Goal: Task Accomplishment & Management: Manage account settings

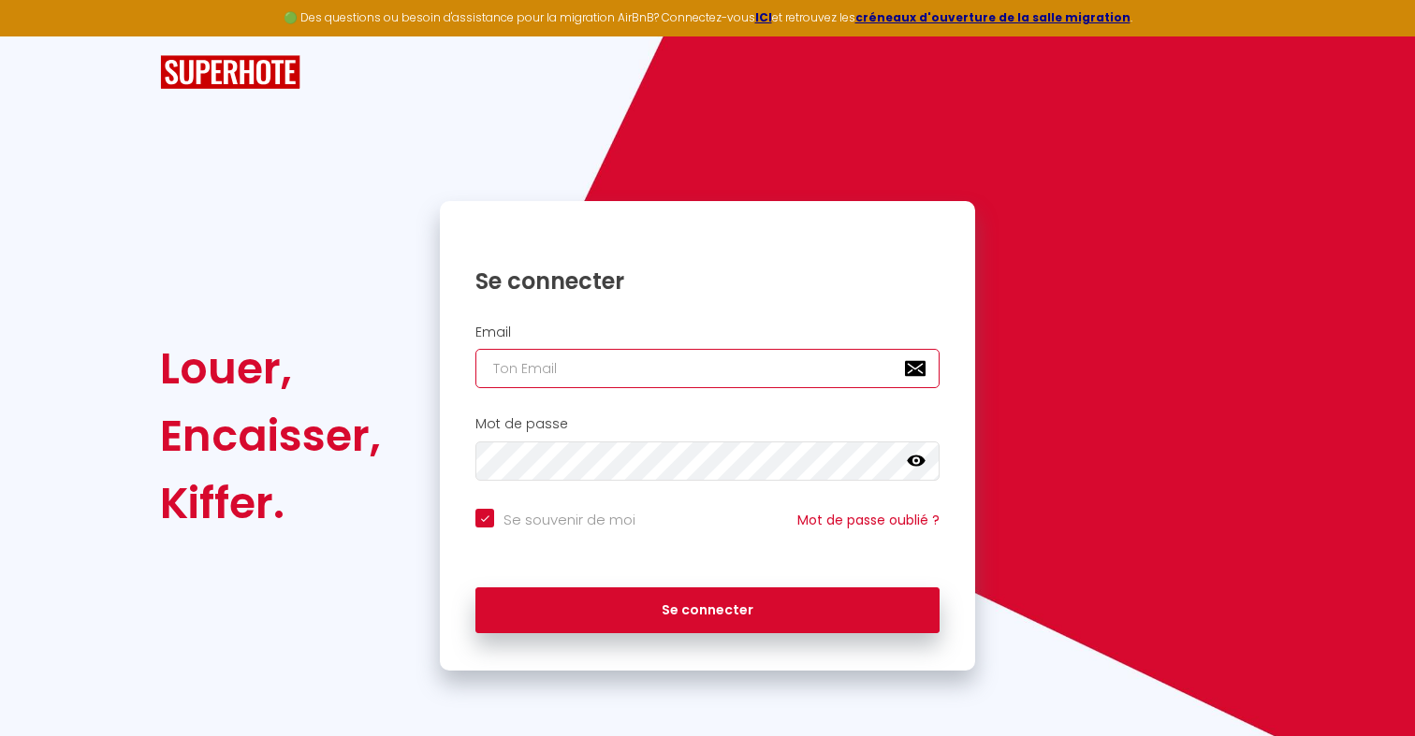
click at [599, 378] on input "email" at bounding box center [707, 368] width 464 height 39
paste input "[PERSON_NAME][EMAIL_ADDRESS][PERSON_NAME][DOMAIN_NAME]"
type input "[PERSON_NAME][EMAIL_ADDRESS][PERSON_NAME][DOMAIN_NAME]"
checkbox input "true"
type input "[PERSON_NAME][EMAIL_ADDRESS][PERSON_NAME][DOMAIN_NAME]"
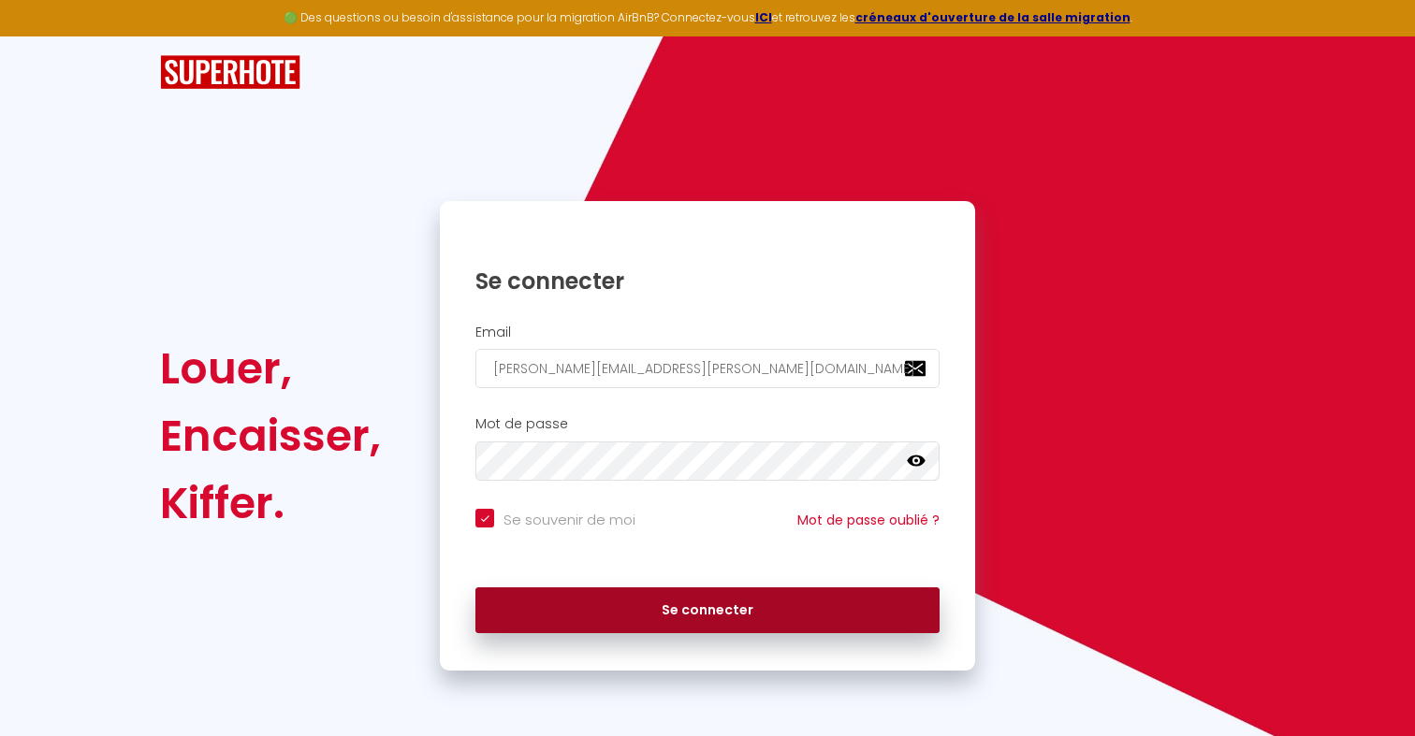
click at [818, 600] on button "Se connecter" at bounding box center [707, 611] width 464 height 47
checkbox input "true"
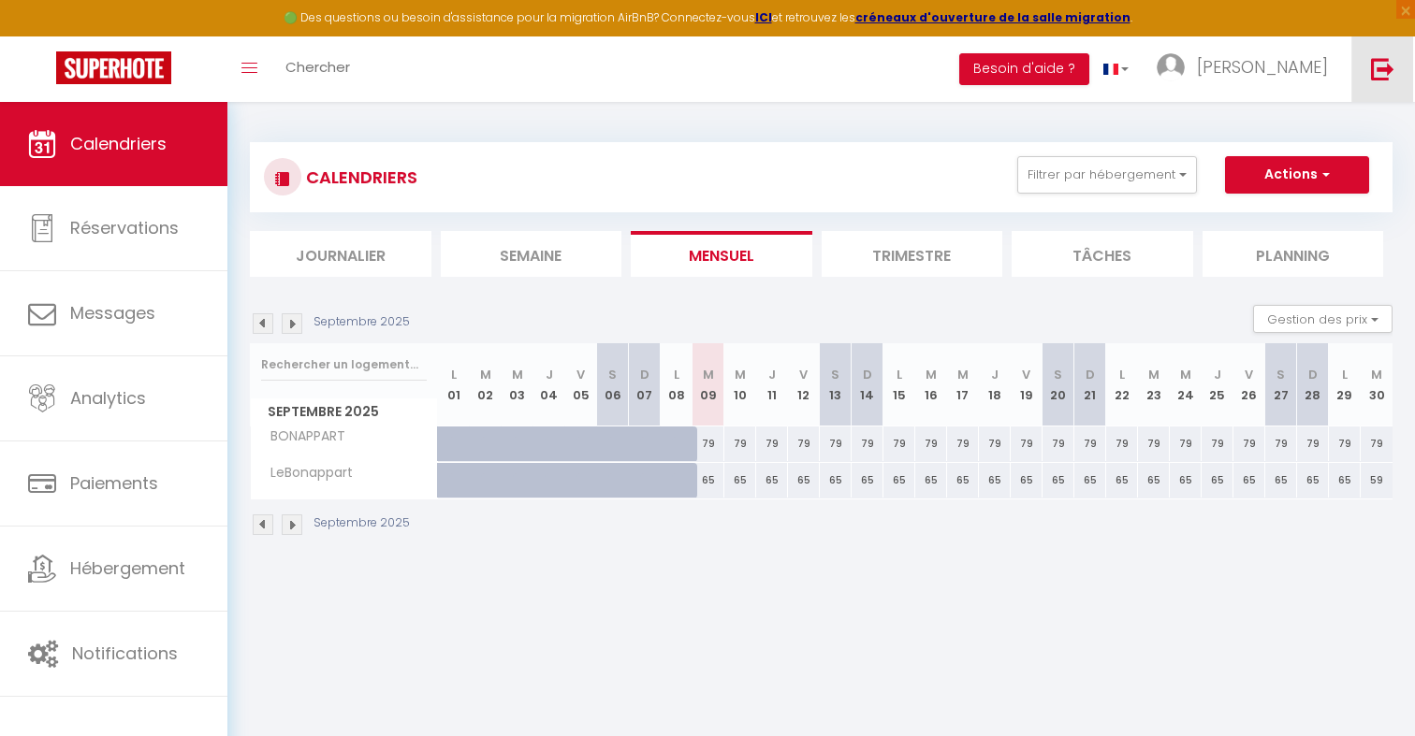
click at [1375, 69] on img at bounding box center [1382, 68] width 23 height 23
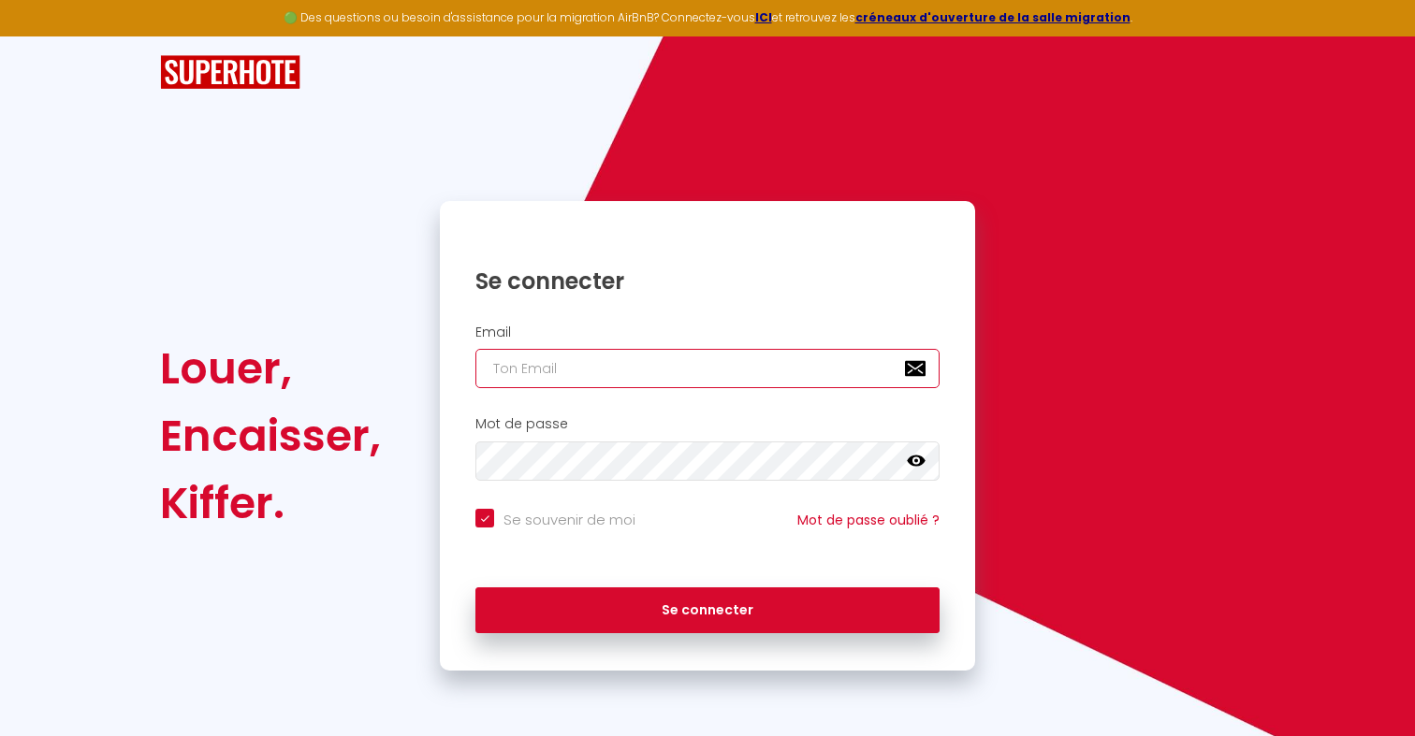
click at [609, 374] on input "email" at bounding box center [707, 368] width 464 height 39
paste input "karinetendron@live.fr"
type input "karinetendron@live.fr"
checkbox input "true"
type input "karinetendron@live.fr"
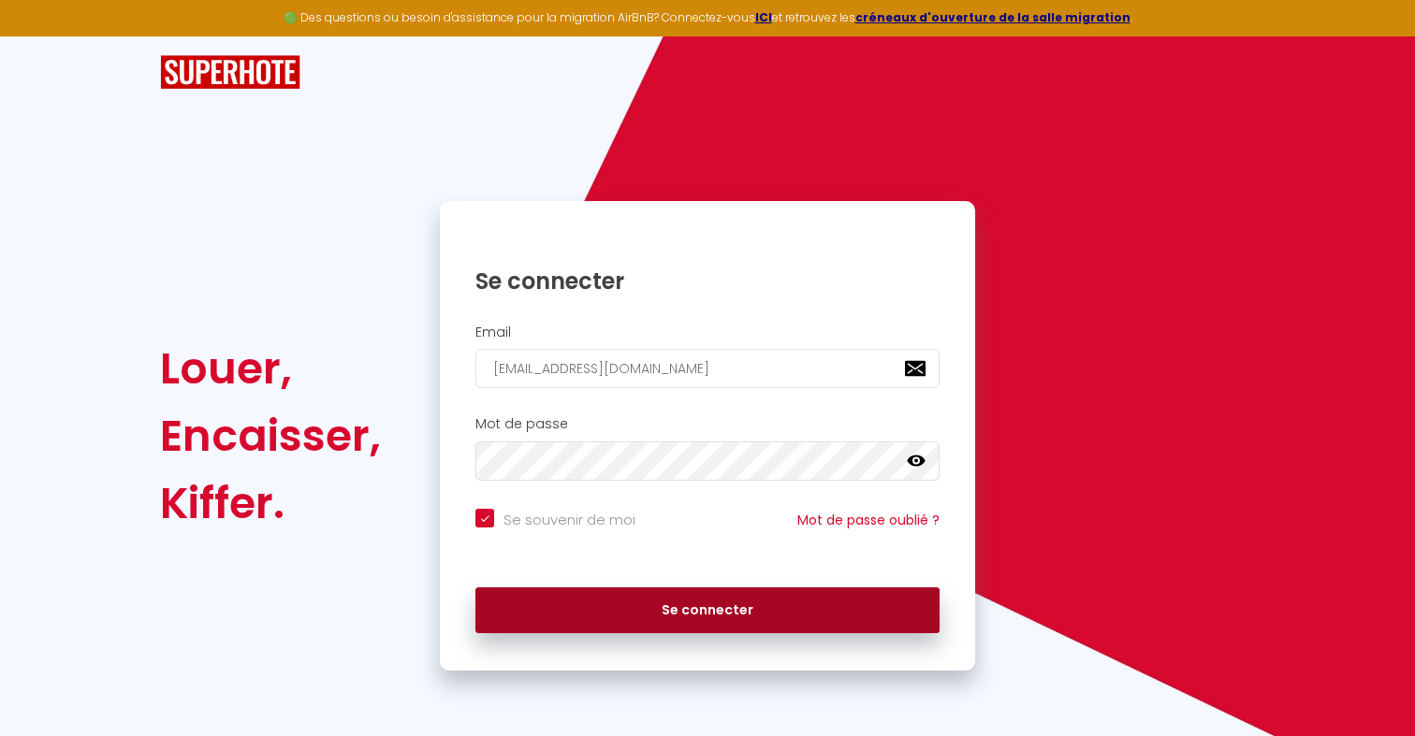
click at [652, 617] on button "Se connecter" at bounding box center [707, 611] width 464 height 47
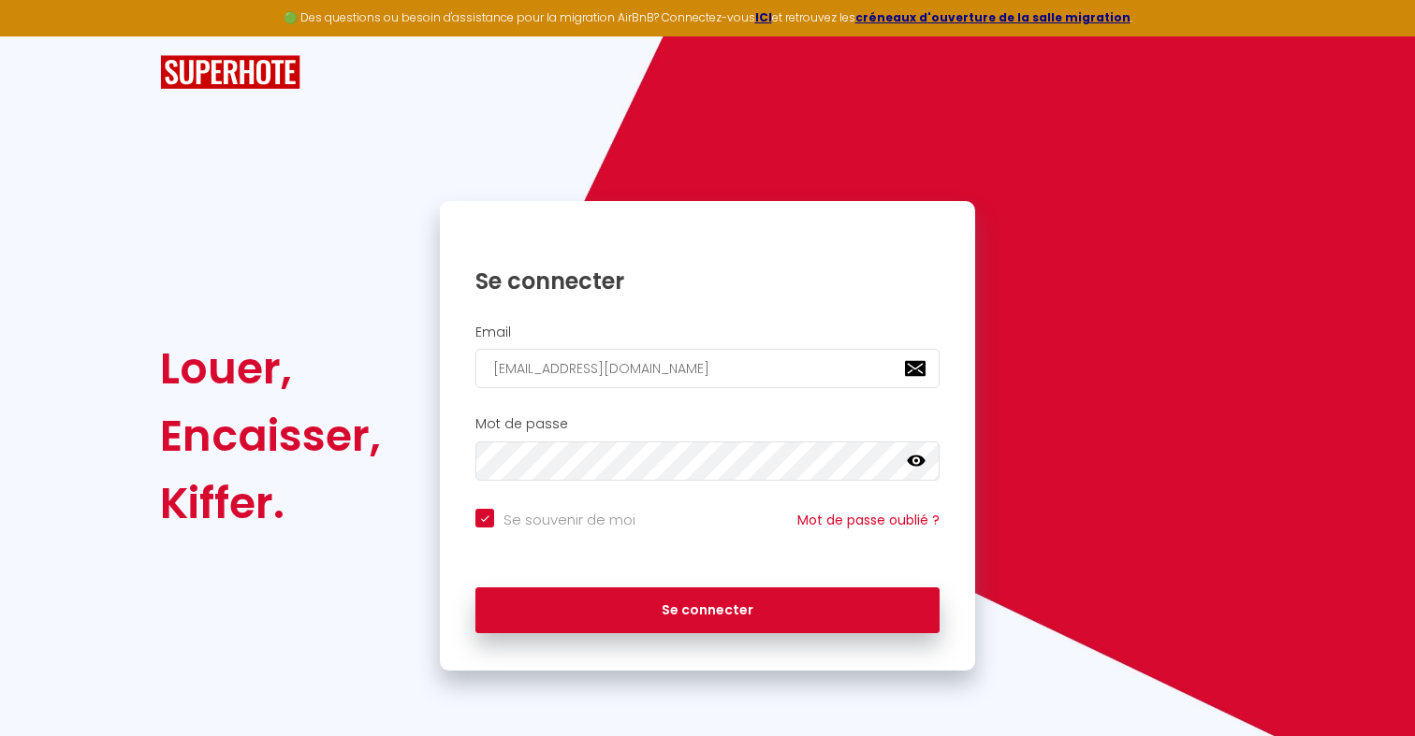
checkbox input "true"
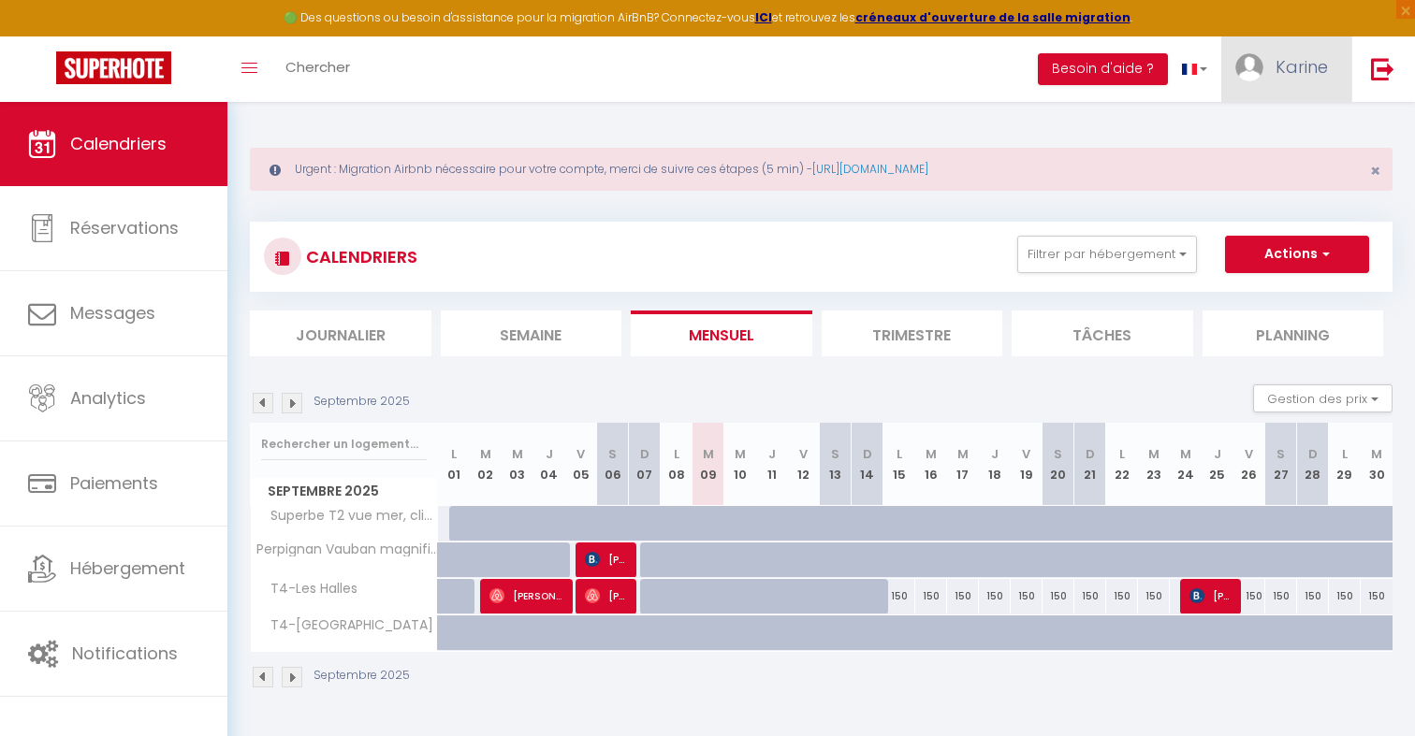
click at [1275, 86] on link "Karine" at bounding box center [1286, 69] width 130 height 66
click at [1272, 129] on link "Paramètres" at bounding box center [1276, 130] width 138 height 32
select select "28"
select select "fr"
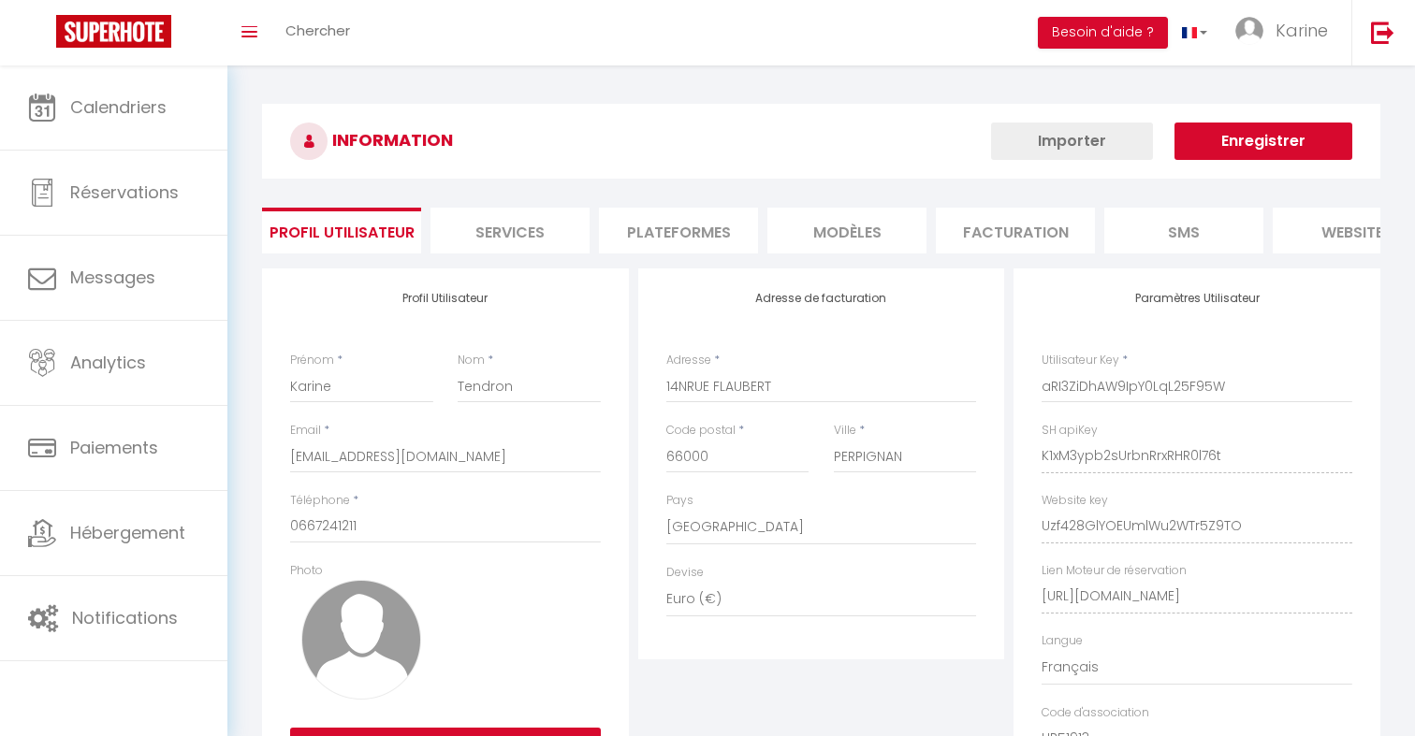
type input "K1xM3ypb2sUrbnRrxRHR0l76t"
type input "Uzf428GlYOEUmlWu2WTr5Z9TO"
type input "https://app.superhote.com/#/get-available-rentals/Uzf428GlYOEUmlWu2WTr5Z9TO"
select select "fr"
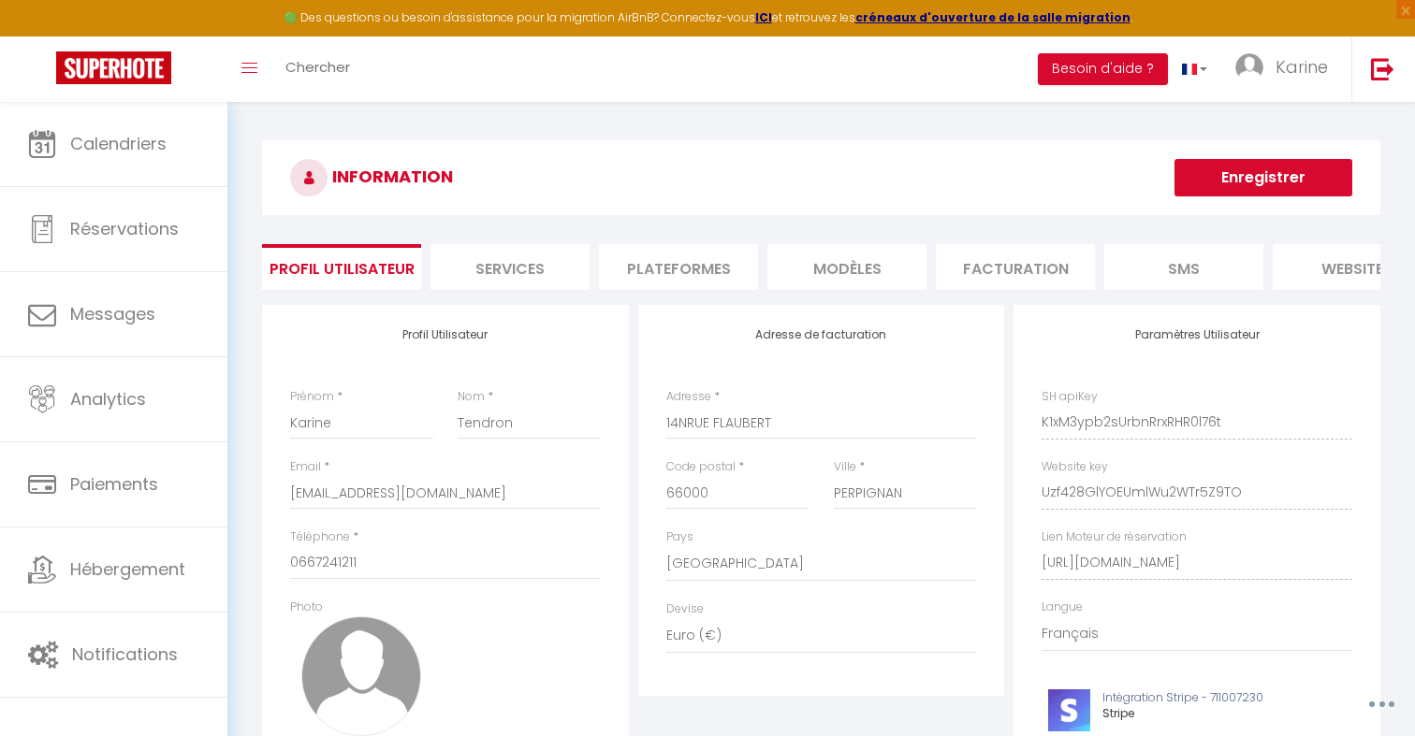
click at [681, 280] on li "Plateformes" at bounding box center [678, 267] width 159 height 46
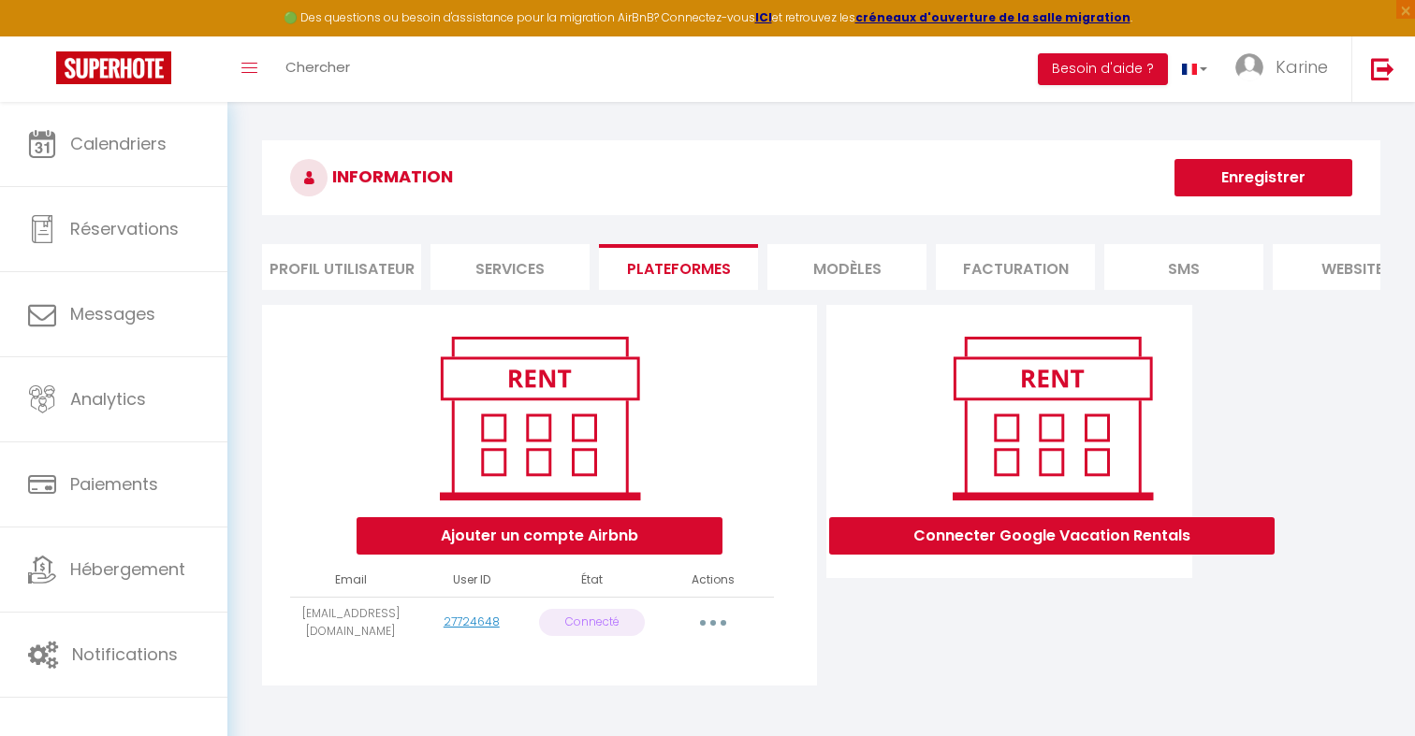
click at [387, 274] on li "Profil Utilisateur" at bounding box center [341, 267] width 159 height 46
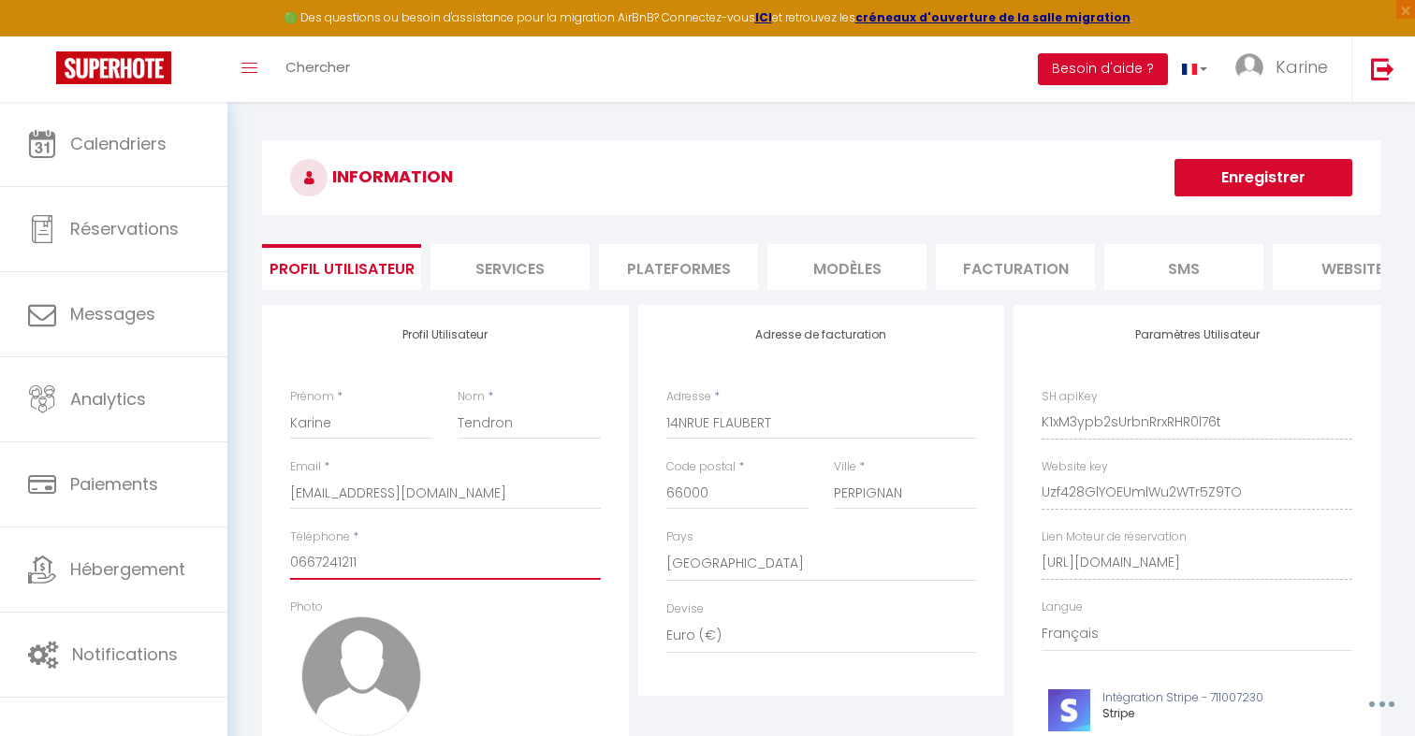
click at [355, 569] on input "0667241211" at bounding box center [445, 563] width 311 height 34
click at [621, 282] on li "Plateformes" at bounding box center [678, 267] width 159 height 46
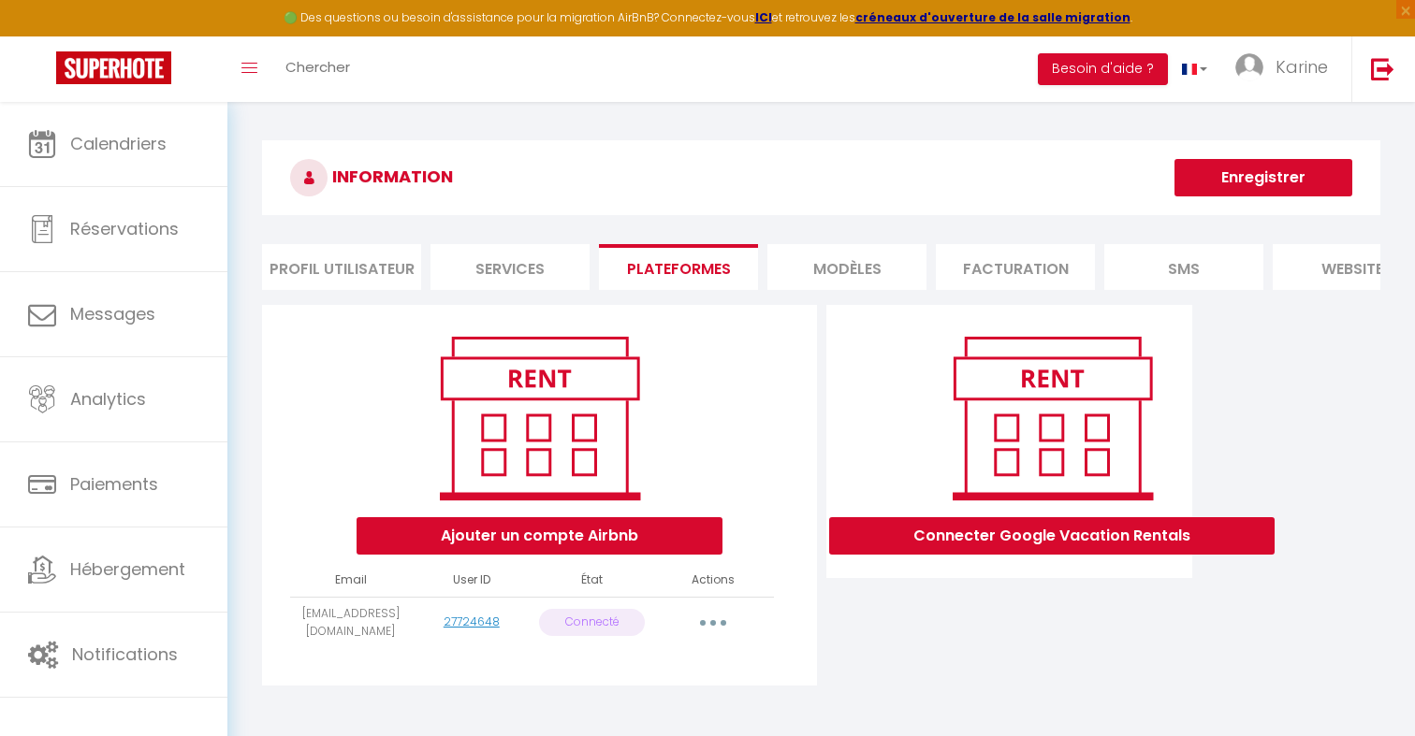
click at [725, 633] on button "button" at bounding box center [713, 623] width 52 height 30
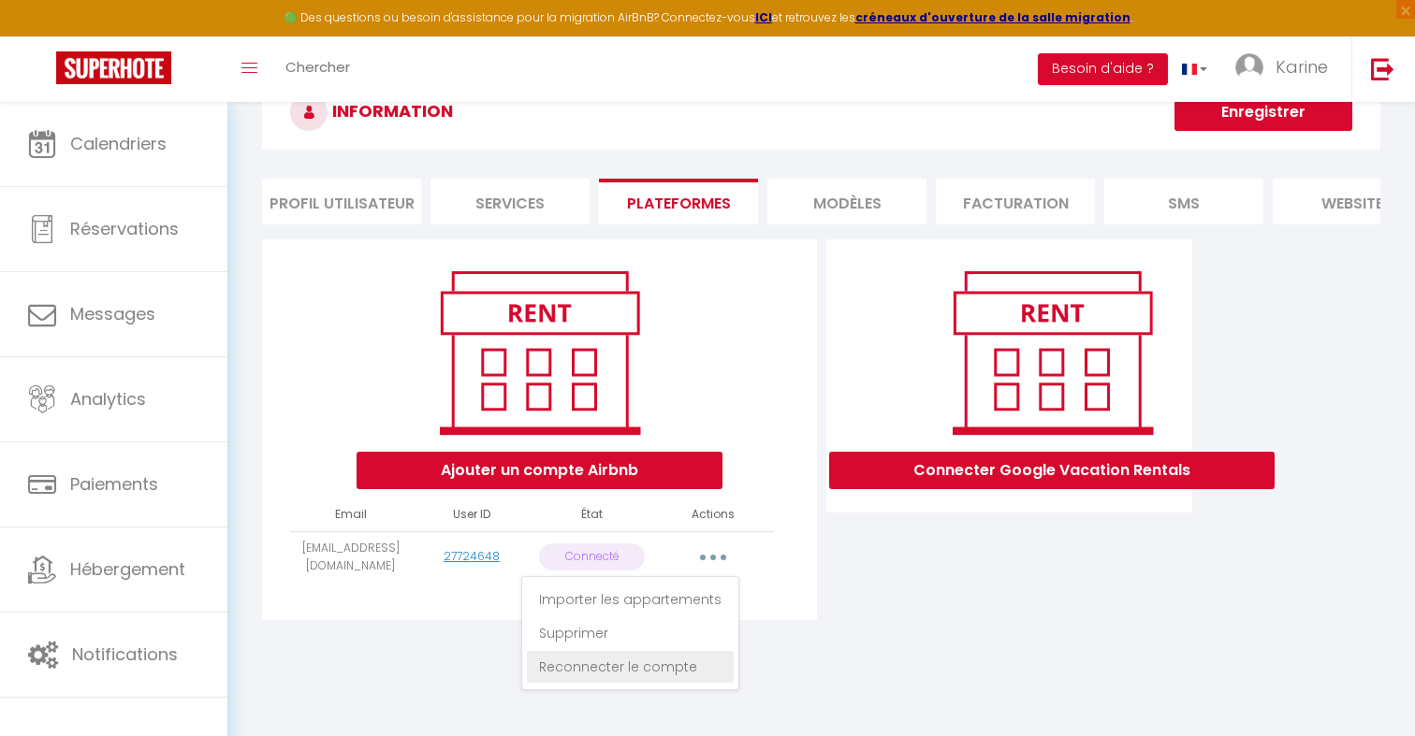
scroll to position [74, 0]
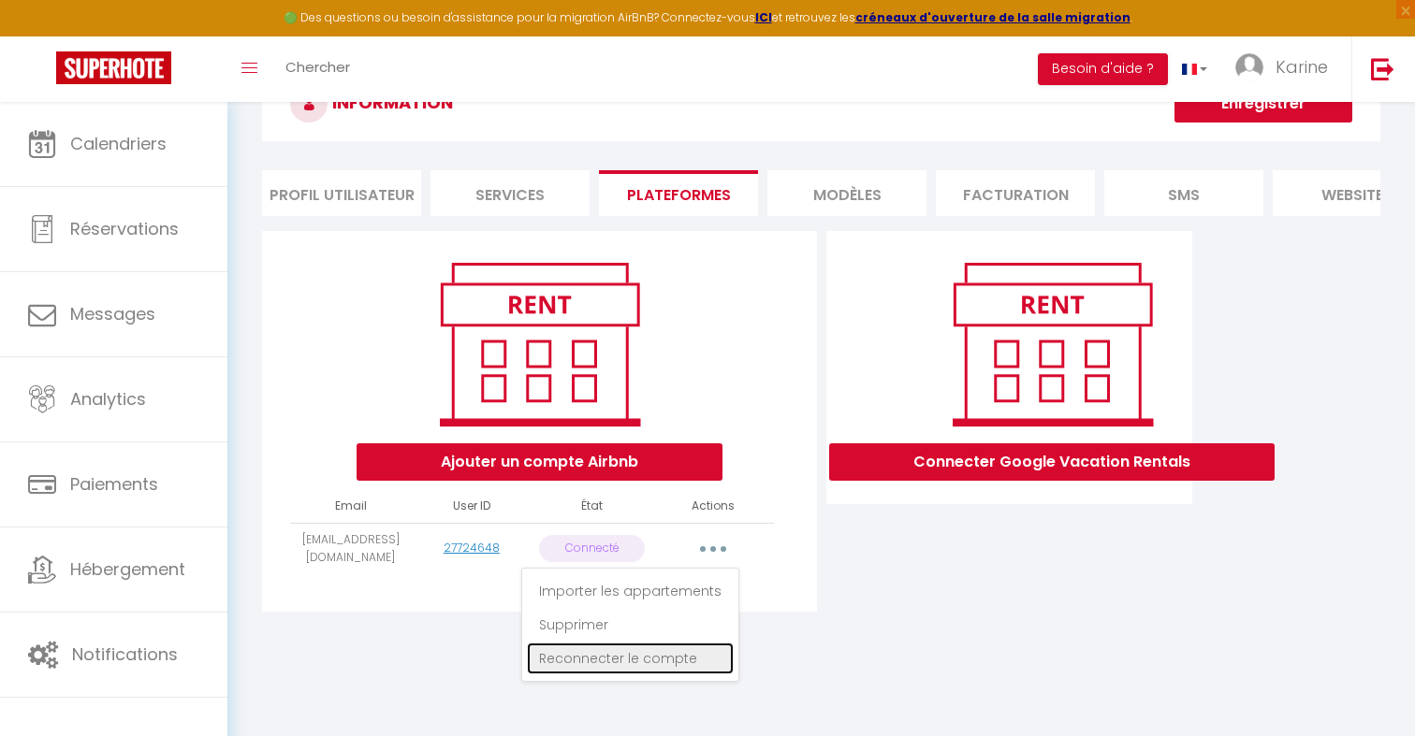
click at [644, 658] on link "Reconnecter le compte" at bounding box center [630, 659] width 207 height 32
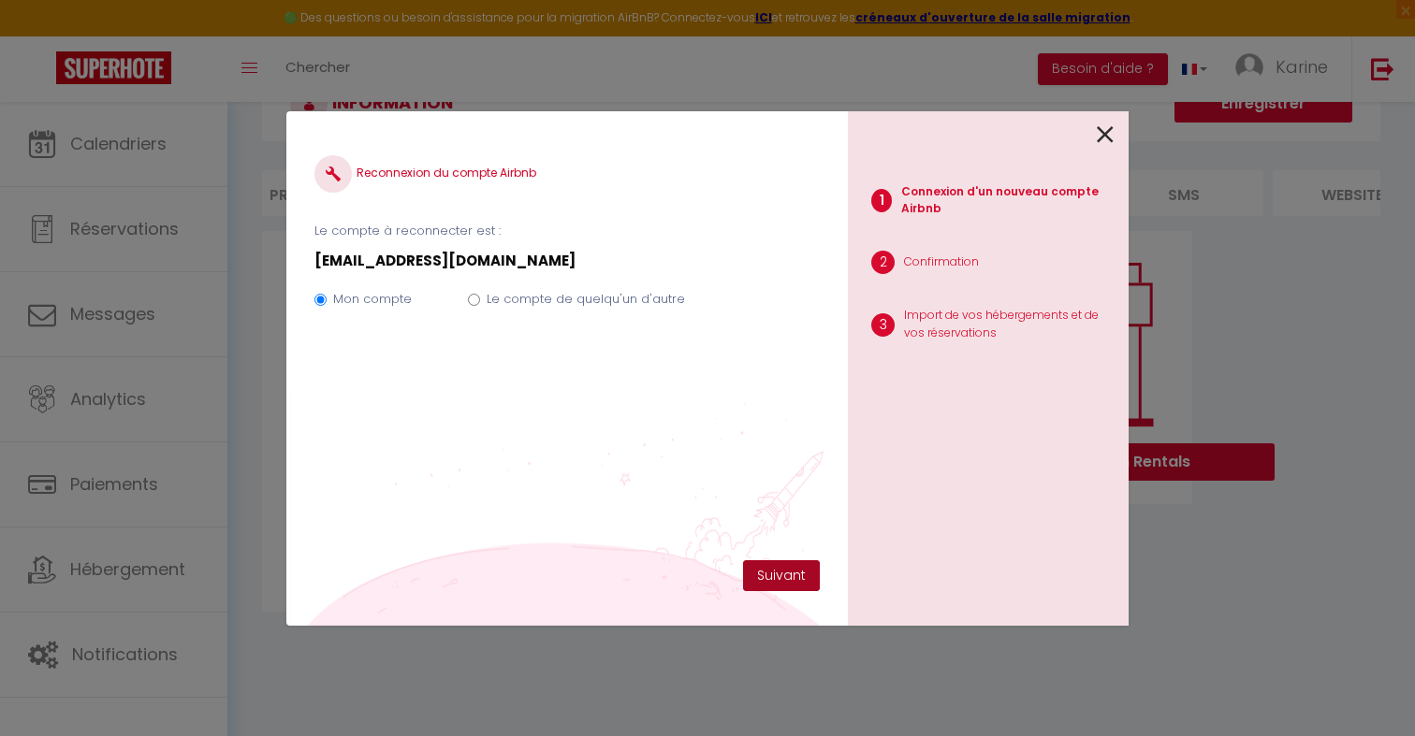
click at [778, 573] on button "Suivant" at bounding box center [781, 577] width 77 height 32
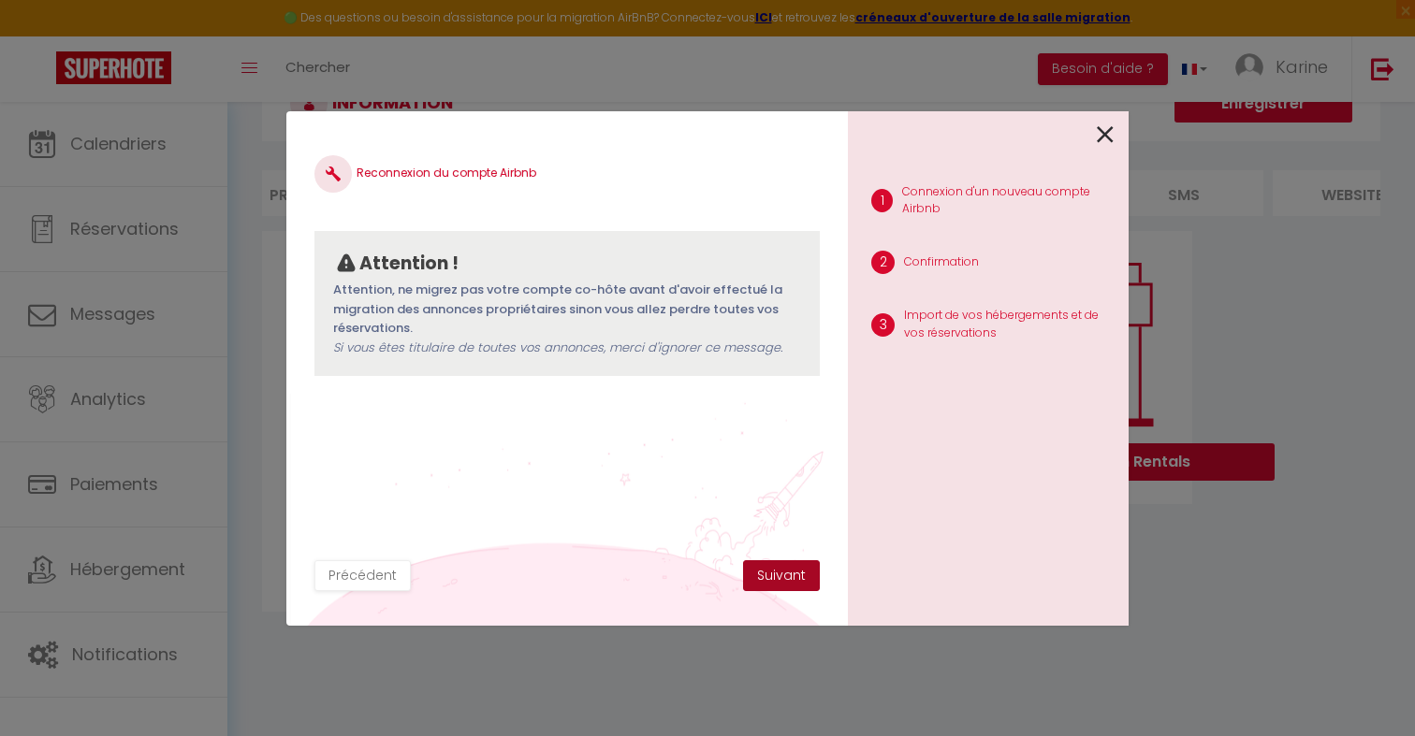
click at [779, 577] on button "Suivant" at bounding box center [781, 577] width 77 height 32
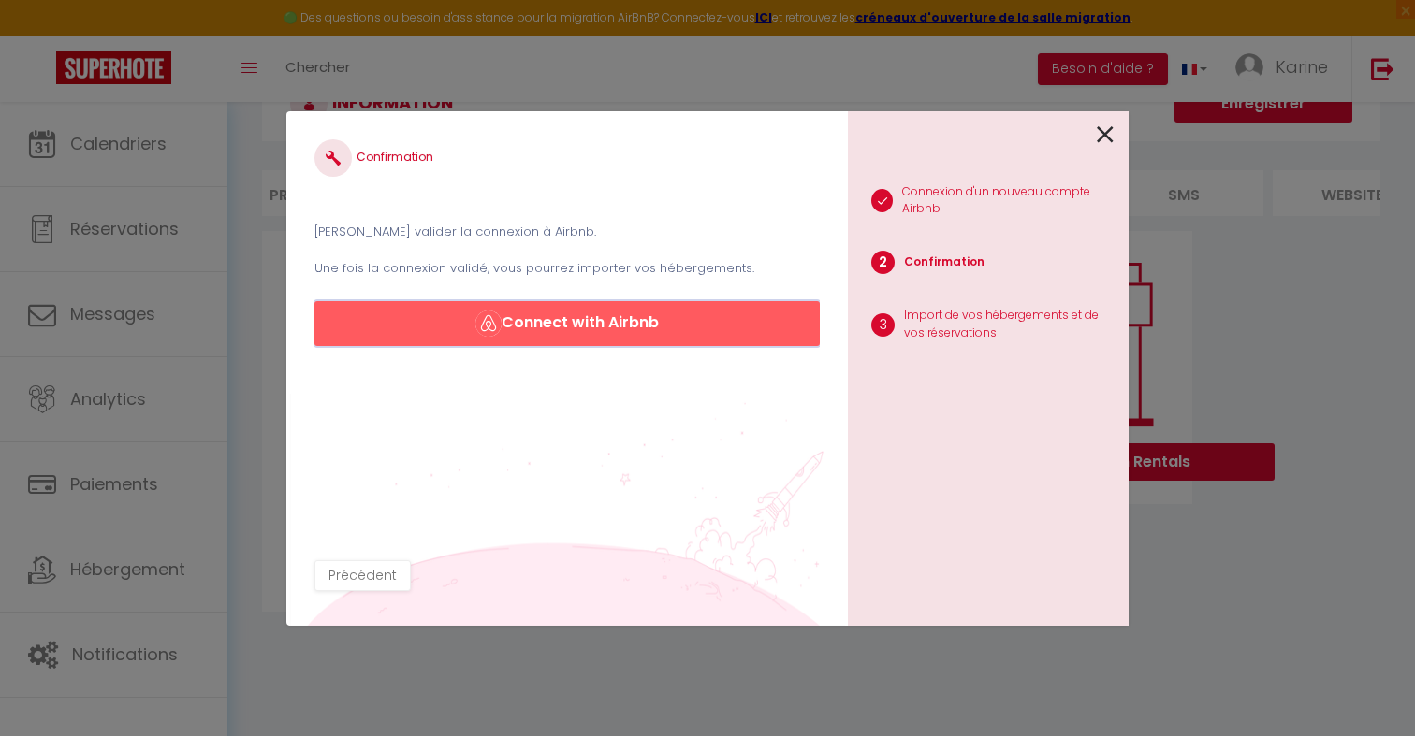
click at [649, 342] on button "Connect with Airbnb" at bounding box center [566, 323] width 505 height 45
click at [1107, 141] on icon at bounding box center [1105, 135] width 17 height 28
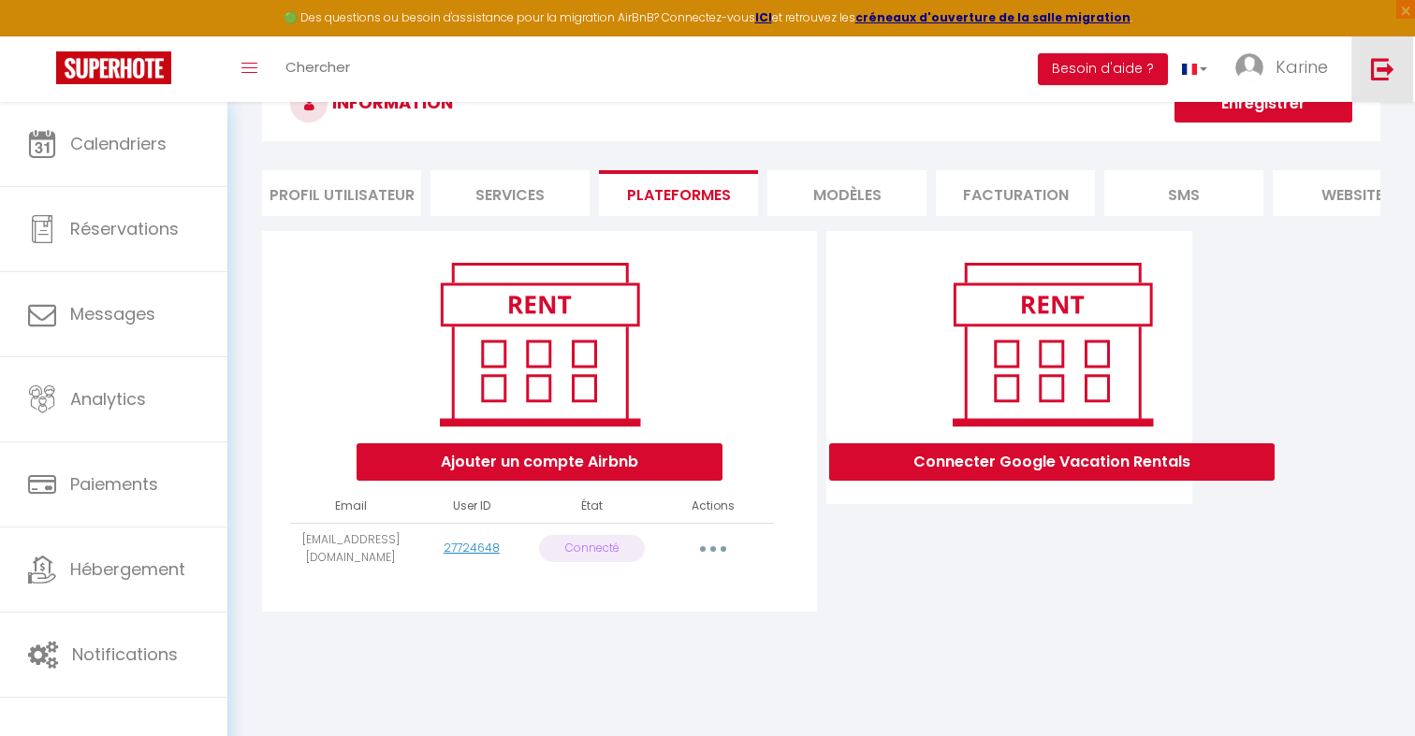
click at [1368, 91] on link at bounding box center [1382, 69] width 62 height 66
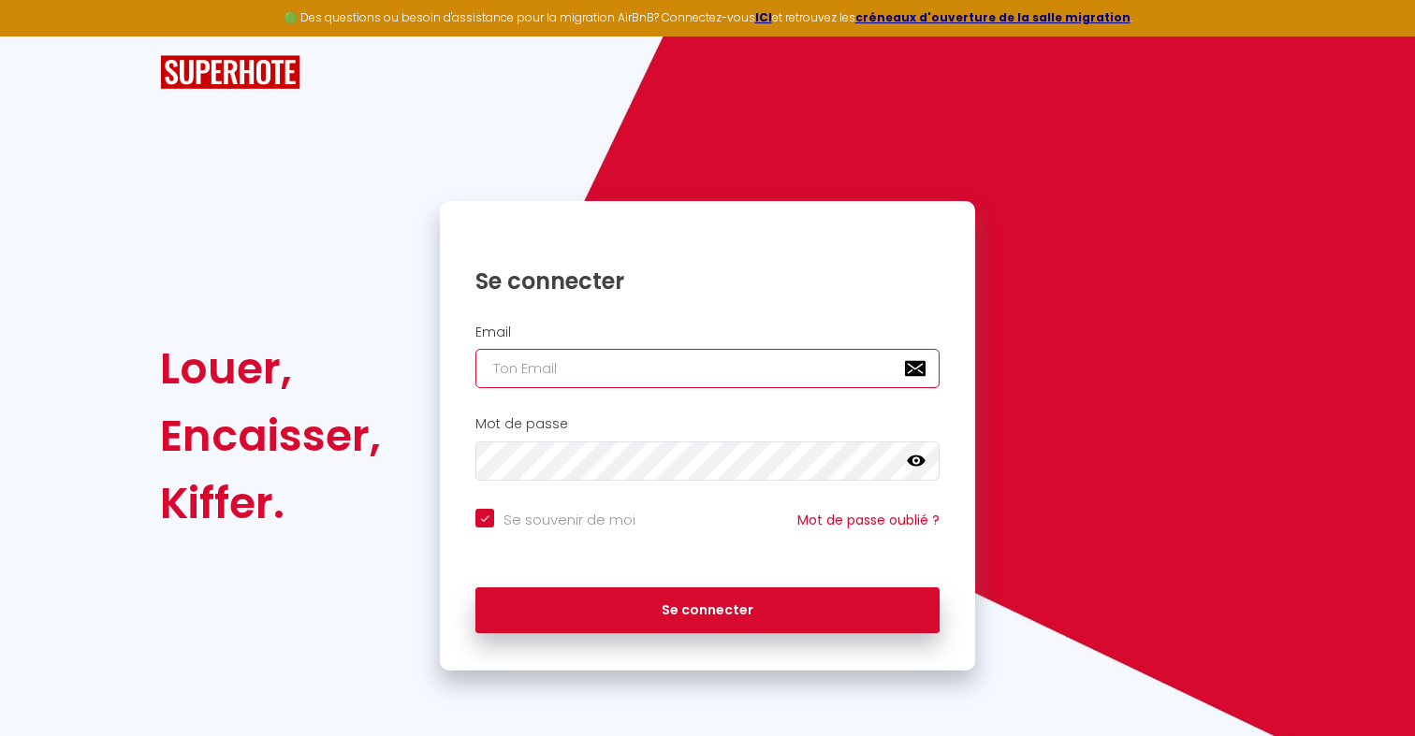
click at [780, 359] on input "email" at bounding box center [707, 368] width 464 height 39
paste input "nakiya7890@gmail.com"
type input "nakiya7890@gmail.com"
checkbox input "true"
type input "nakiya7890@gmail.com"
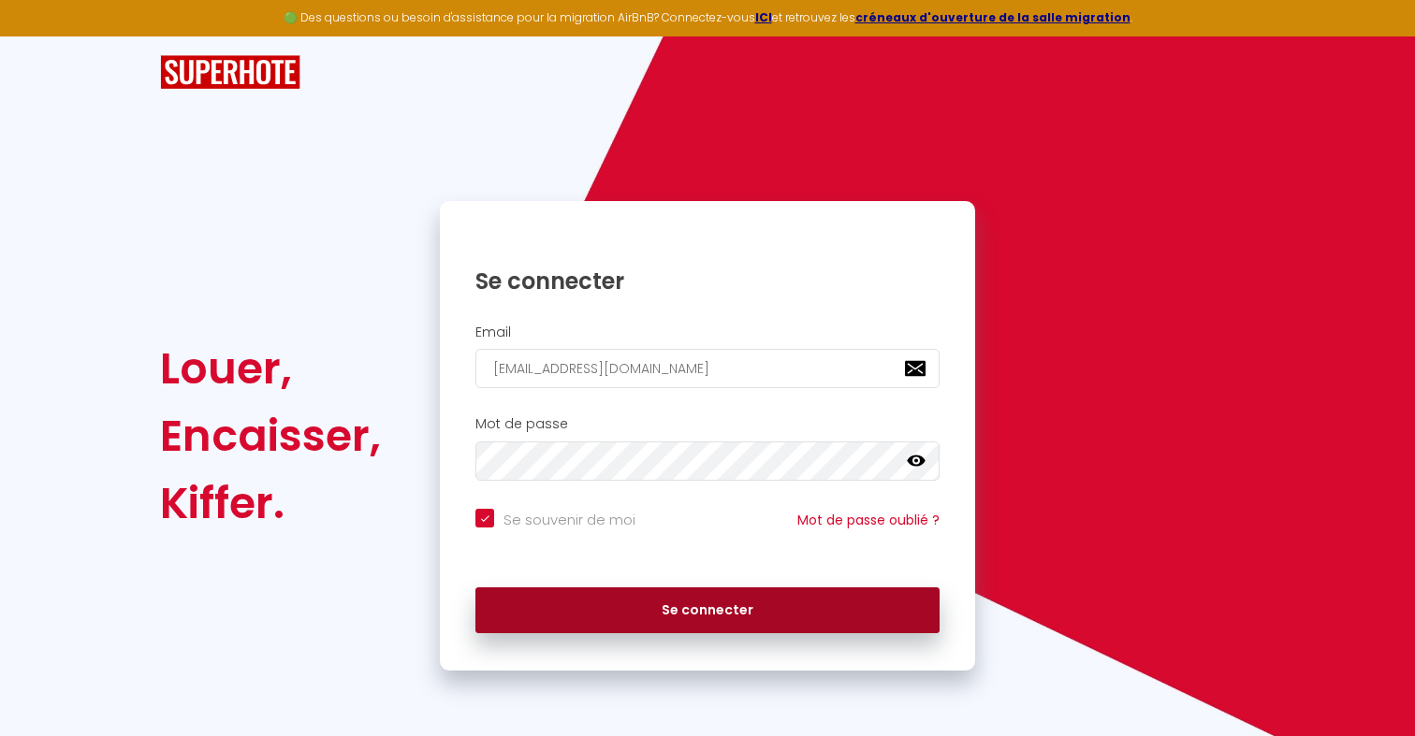
click at [657, 604] on button "Se connecter" at bounding box center [707, 611] width 464 height 47
checkbox input "true"
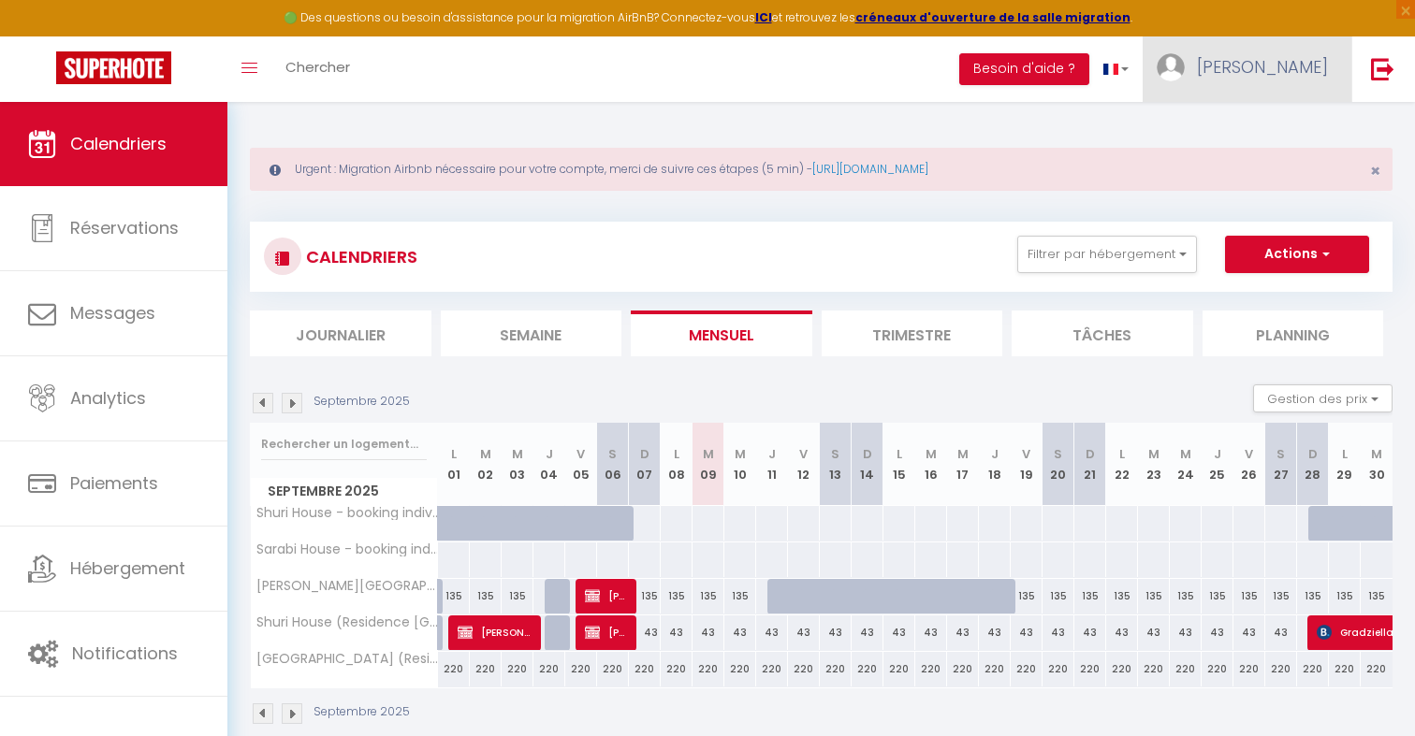
click at [1299, 60] on span "Lionel" at bounding box center [1262, 66] width 131 height 23
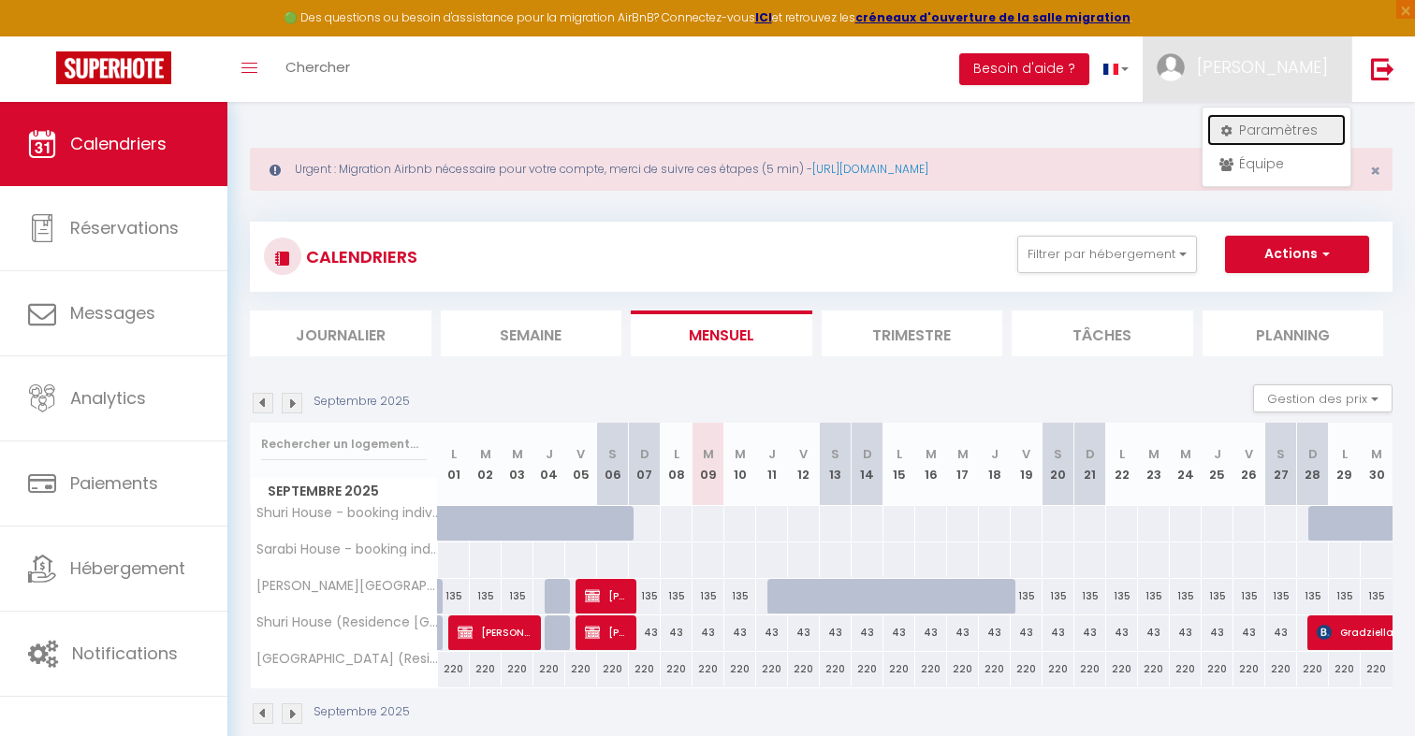
click at [1279, 129] on link "Paramètres" at bounding box center [1276, 130] width 138 height 32
select select "28"
select select "fr"
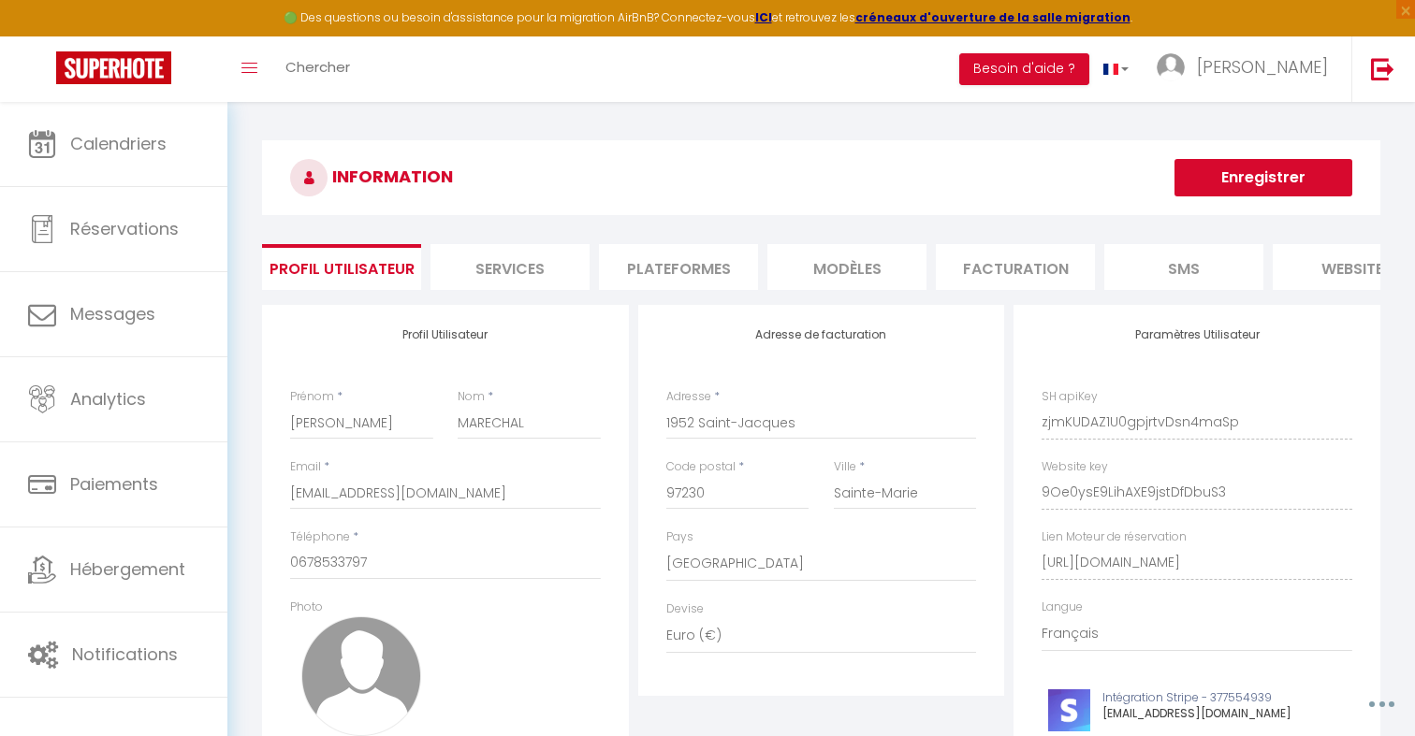
click at [708, 264] on li "Plateformes" at bounding box center [678, 267] width 159 height 46
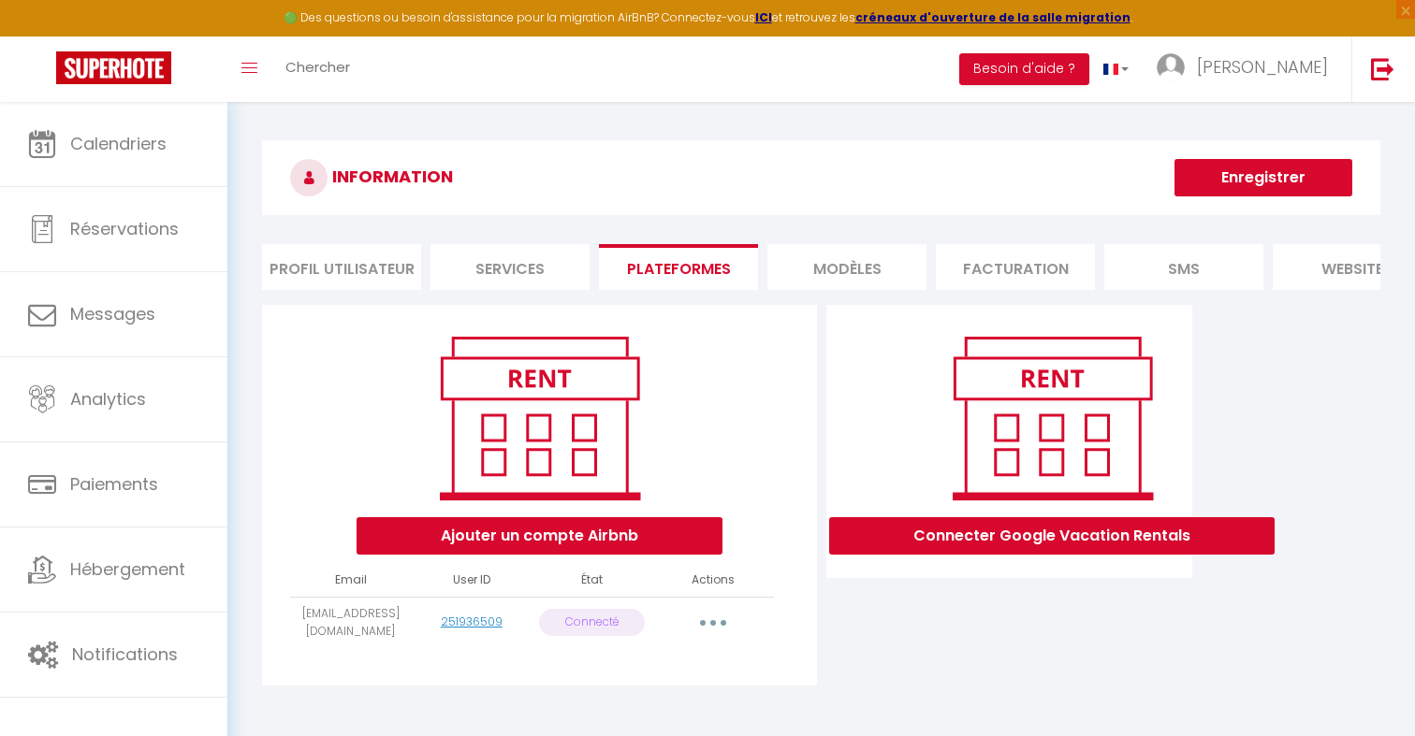
click at [710, 623] on icon "button" at bounding box center [713, 623] width 6 height 6
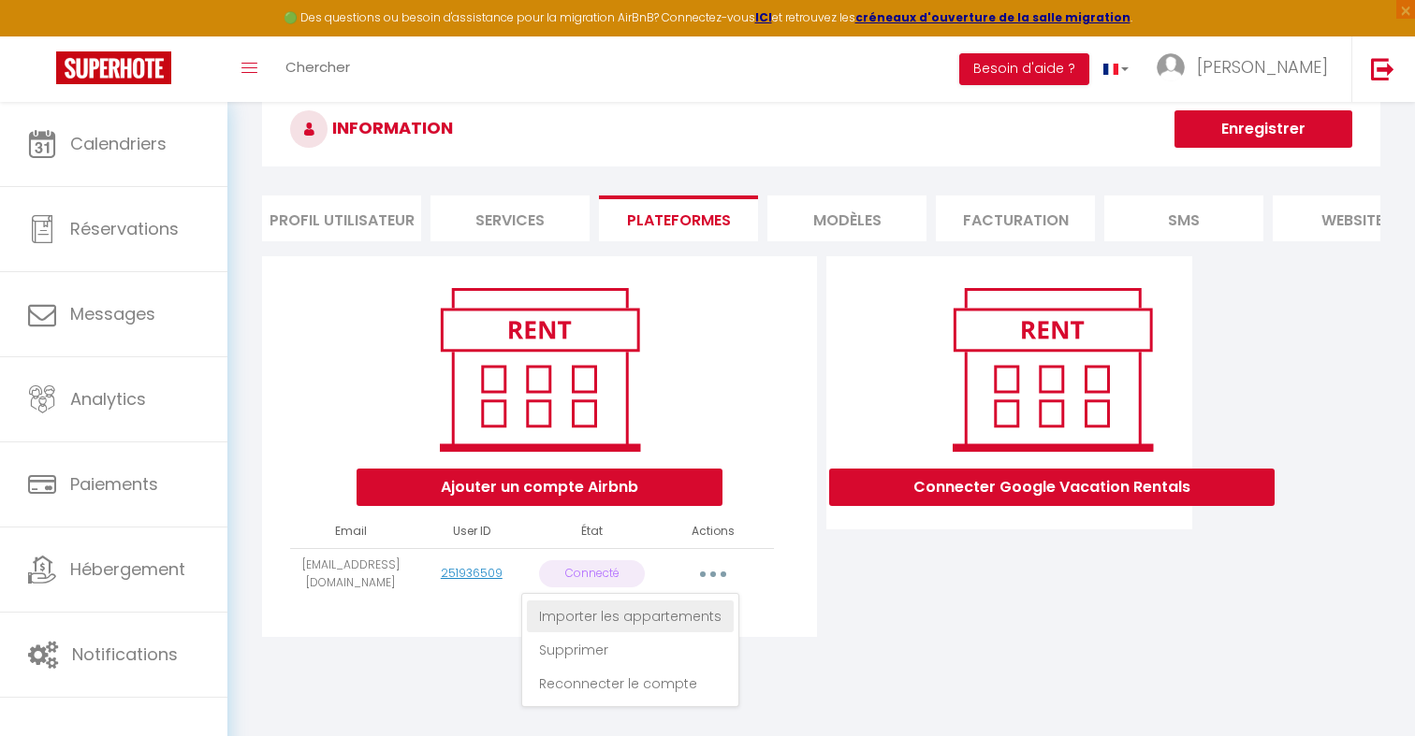
scroll to position [51, 0]
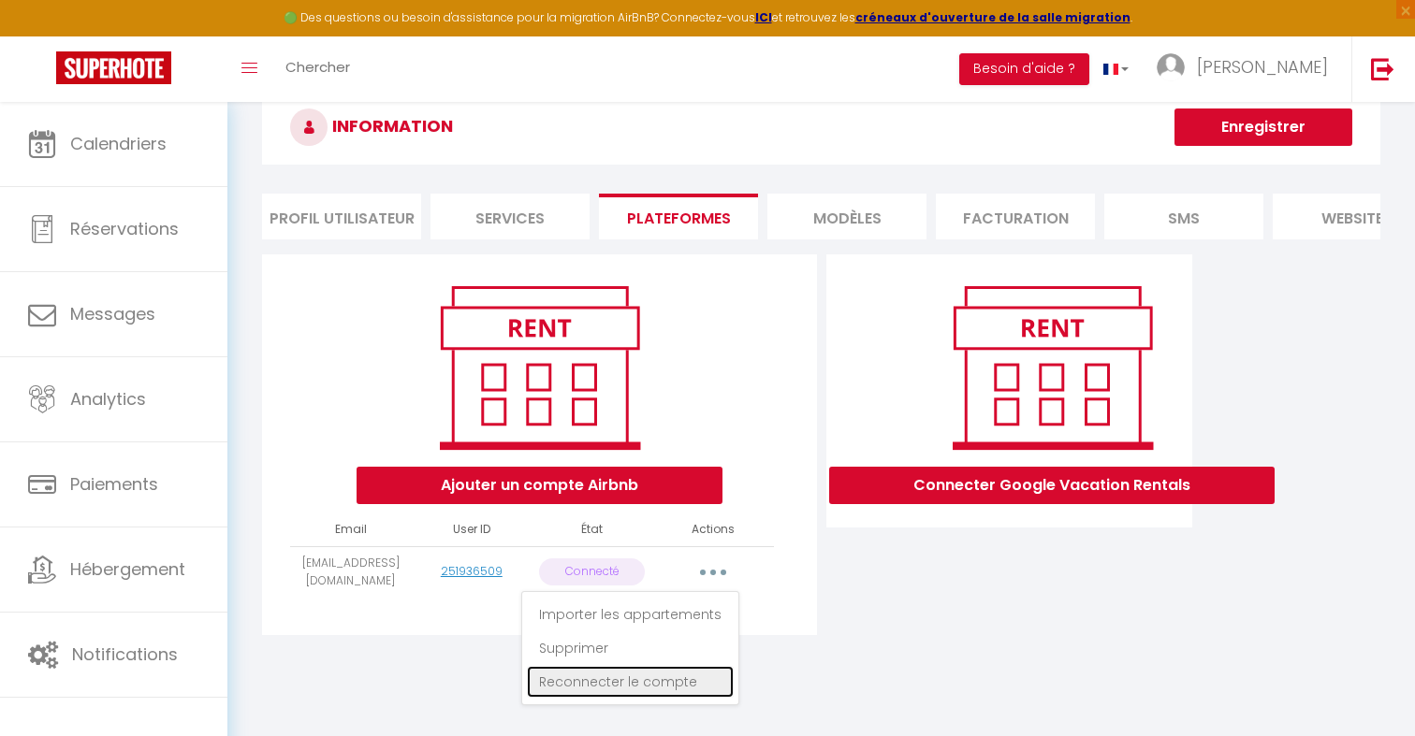
click at [692, 686] on link "Reconnecter le compte" at bounding box center [630, 682] width 207 height 32
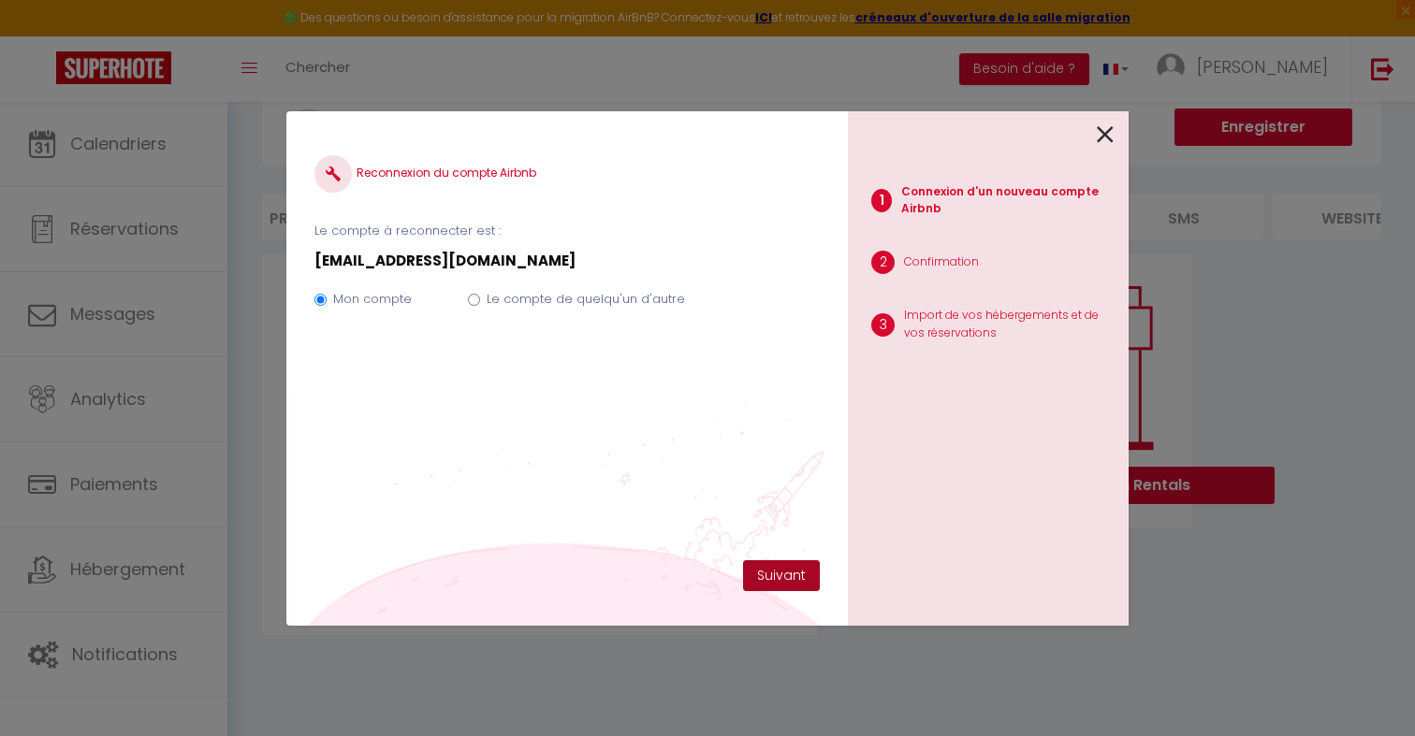
click at [768, 579] on button "Suivant" at bounding box center [781, 577] width 77 height 32
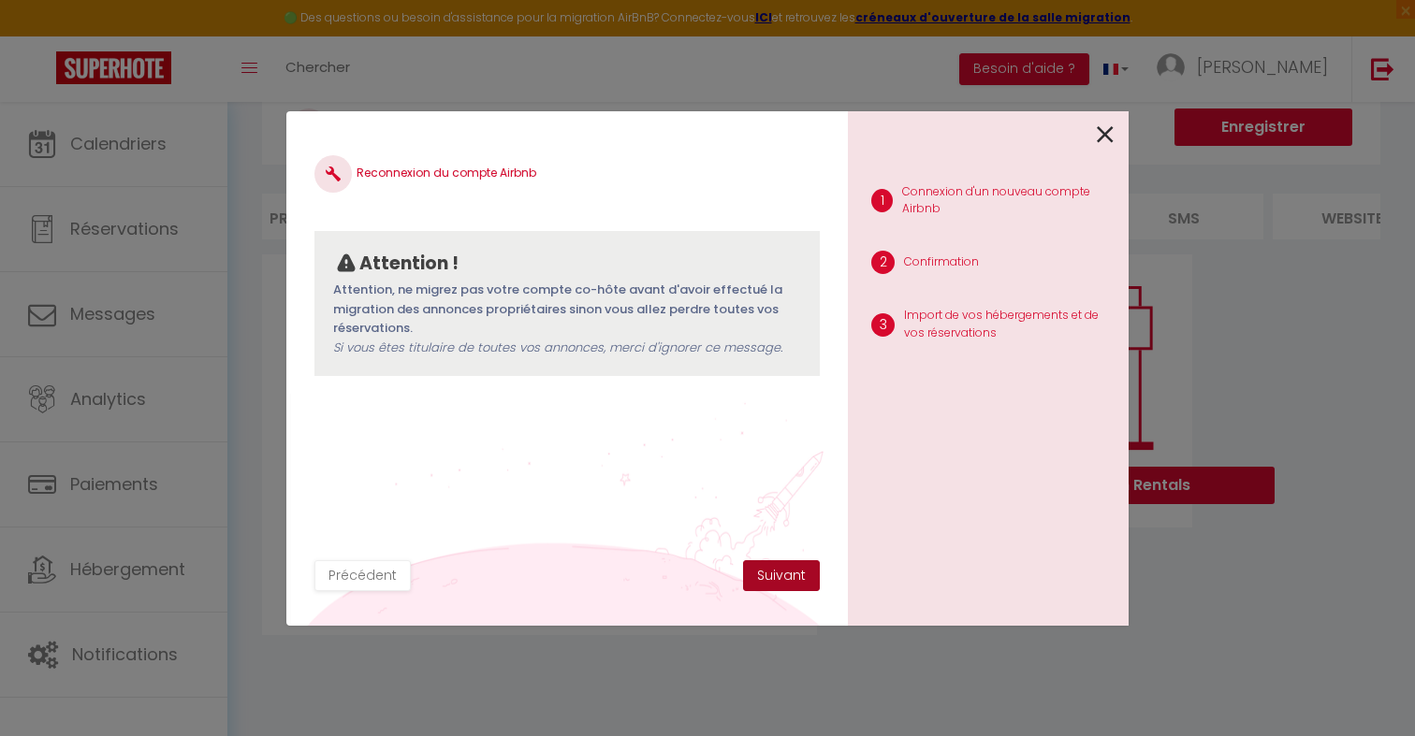
click at [768, 579] on button "Suivant" at bounding box center [781, 577] width 77 height 32
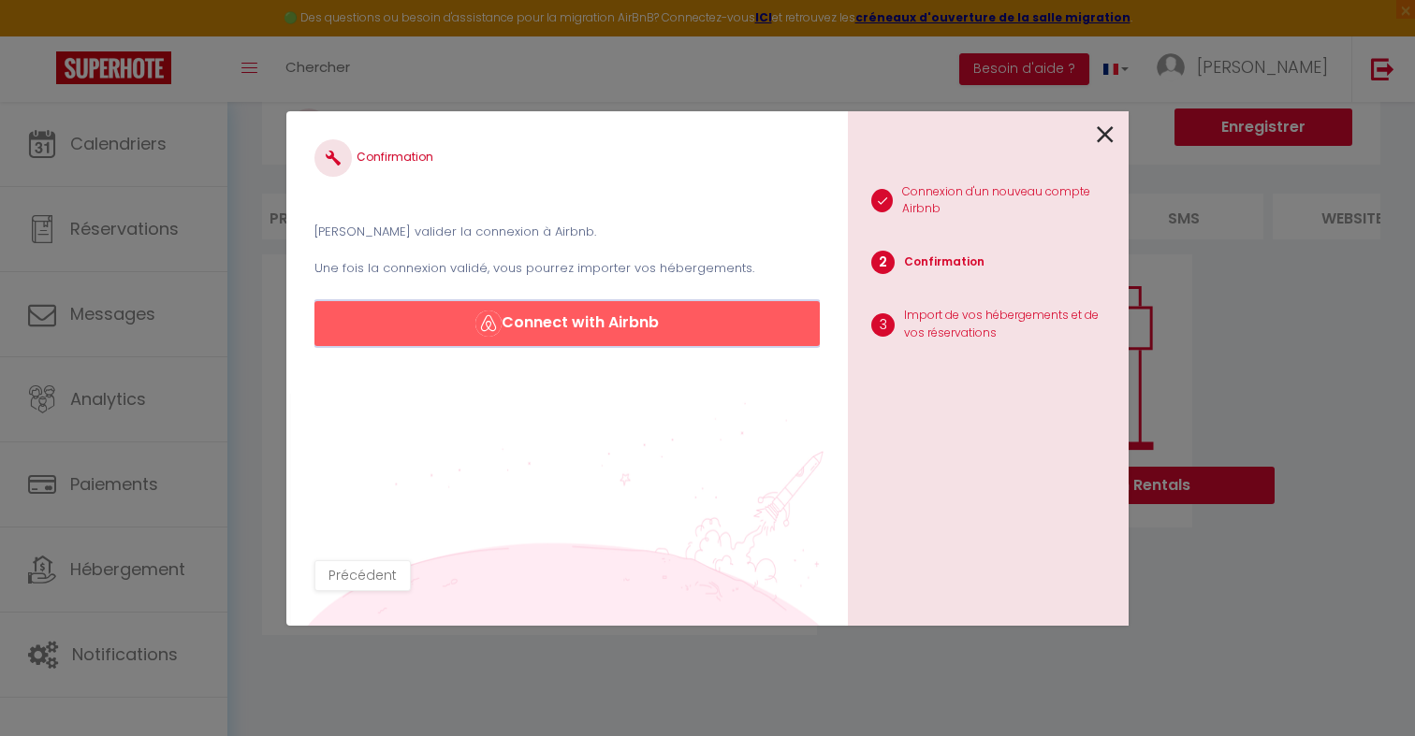
click at [639, 334] on button "Connect with Airbnb" at bounding box center [566, 323] width 505 height 45
click at [1096, 139] on div at bounding box center [981, 133] width 266 height 44
click at [1109, 139] on icon at bounding box center [1105, 135] width 17 height 28
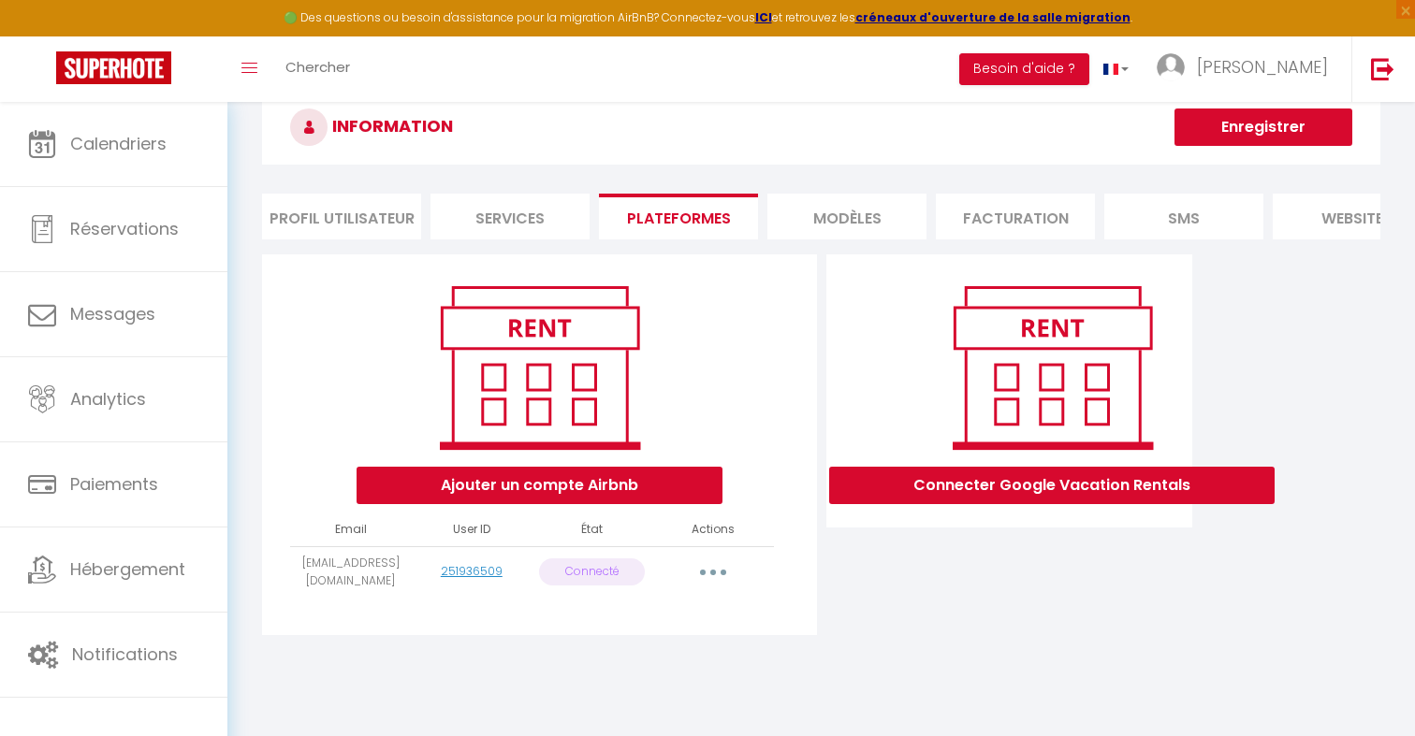
click at [716, 568] on button "button" at bounding box center [713, 573] width 52 height 30
click at [681, 688] on link "Reconnecter le compte" at bounding box center [630, 682] width 207 height 32
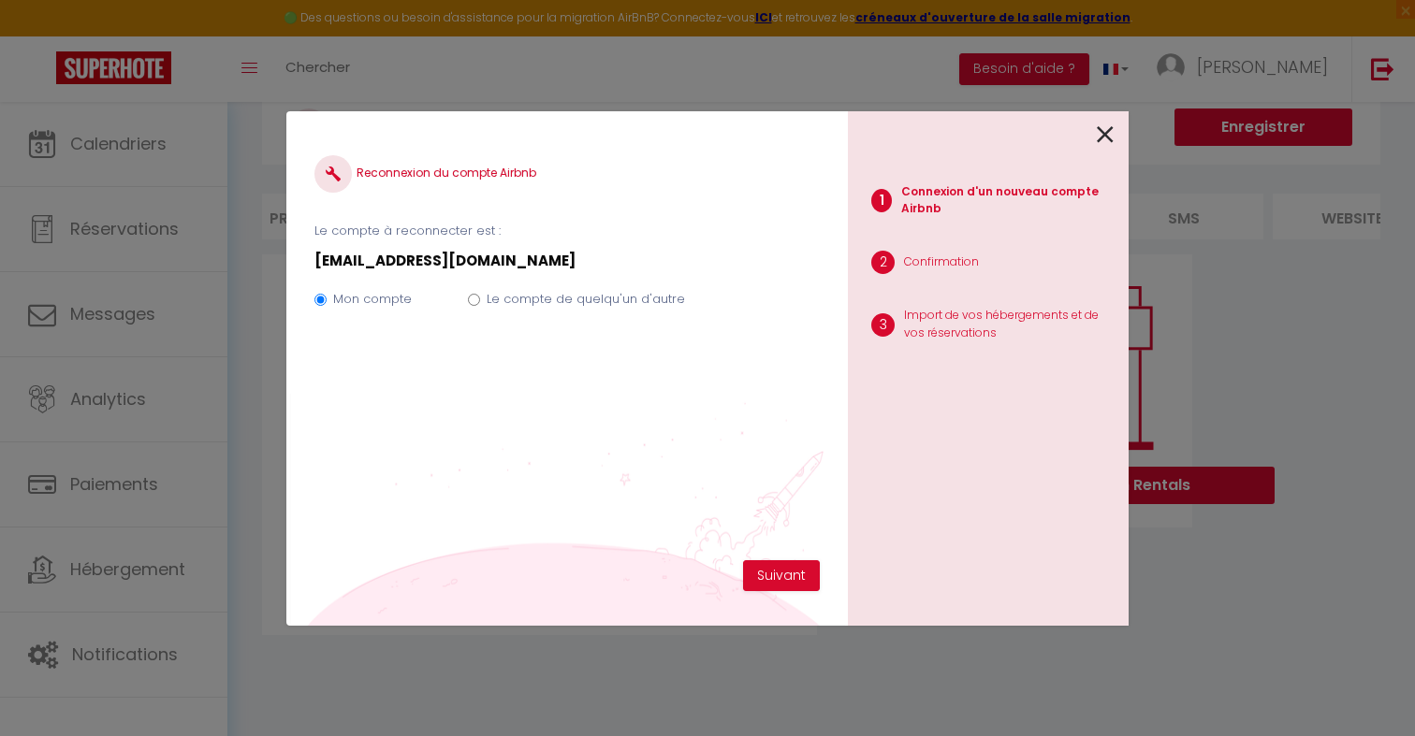
click at [452, 253] on p "nakiya7890@gmail.com" at bounding box center [566, 261] width 505 height 22
copy div "nakiya7890@gmail.com"
click at [555, 301] on label "Le compte de quelqu'un d'autre" at bounding box center [586, 299] width 198 height 19
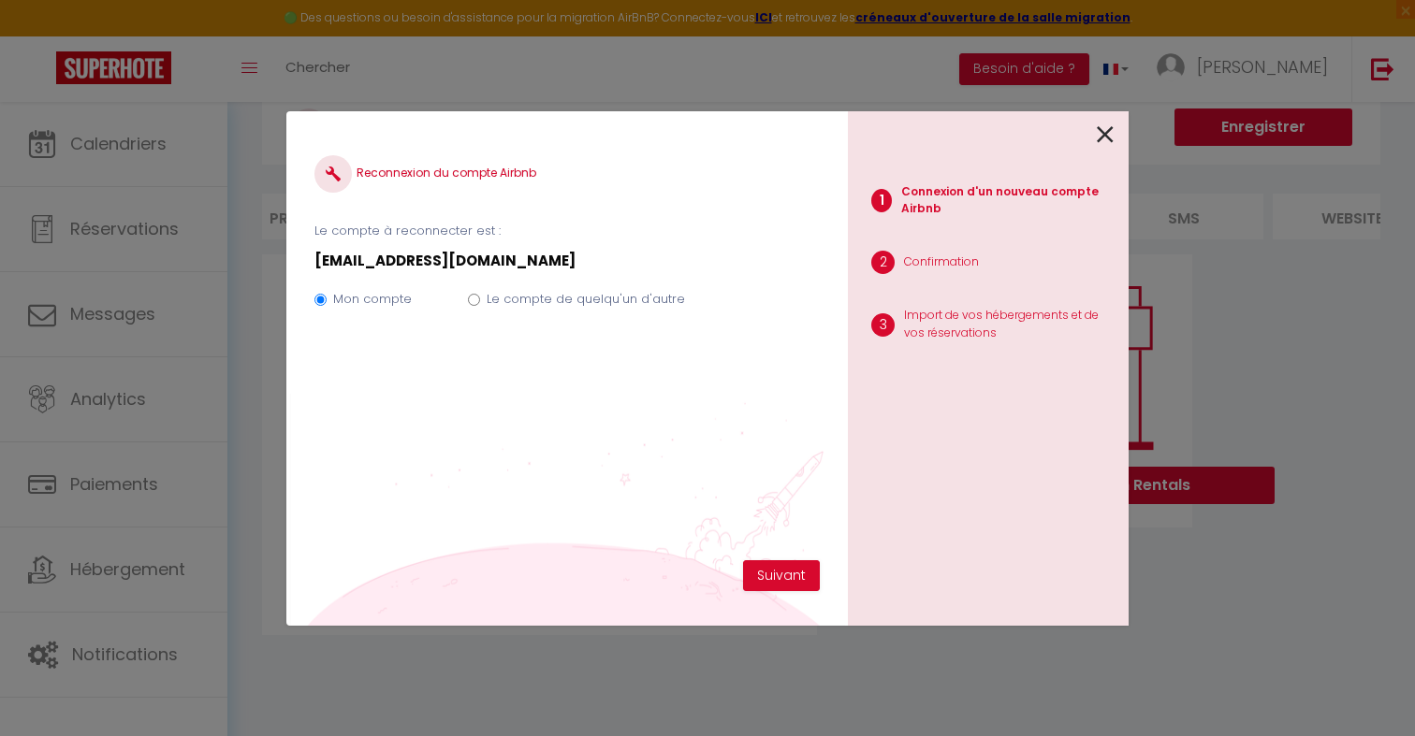
click at [480, 301] on input "Le compte de quelqu'un d'autre" at bounding box center [474, 300] width 12 height 12
radio input "true"
radio input "false"
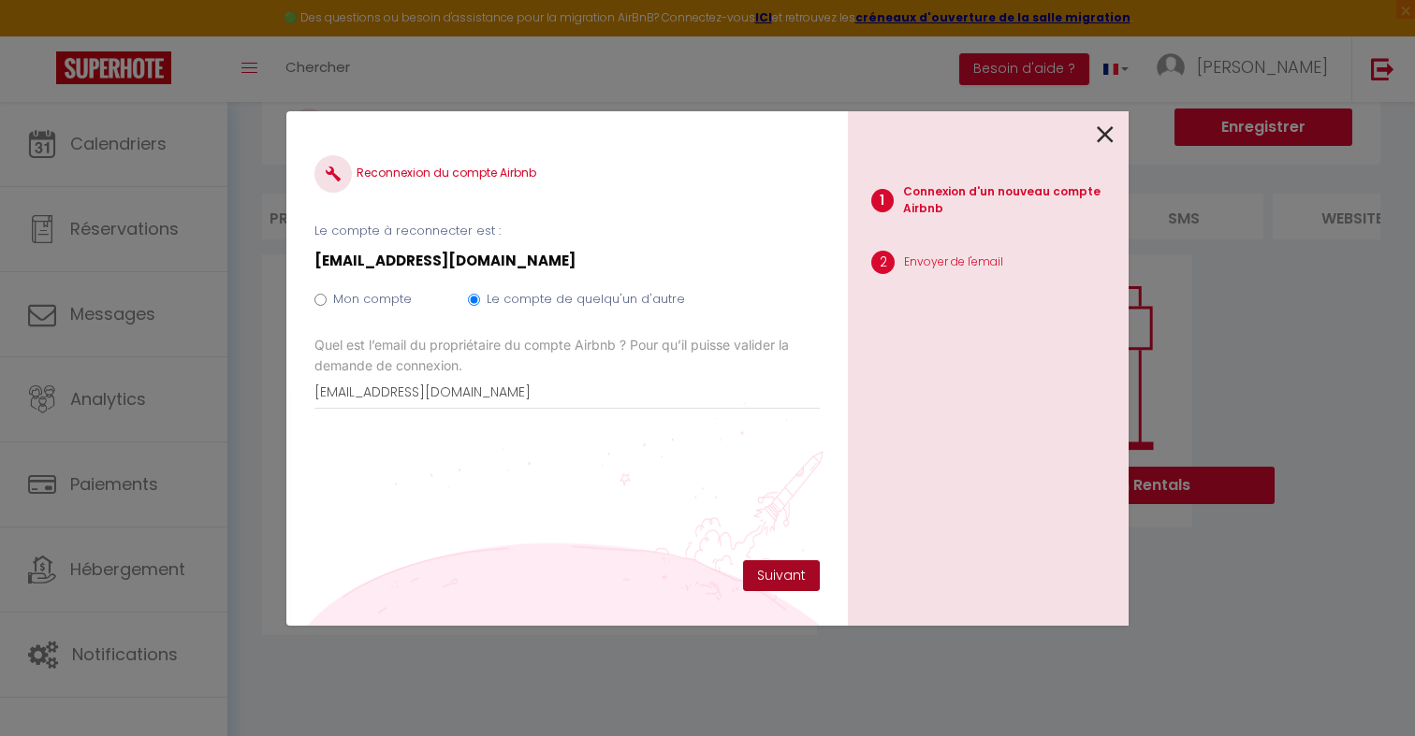
click at [792, 574] on button "Suivant" at bounding box center [781, 577] width 77 height 32
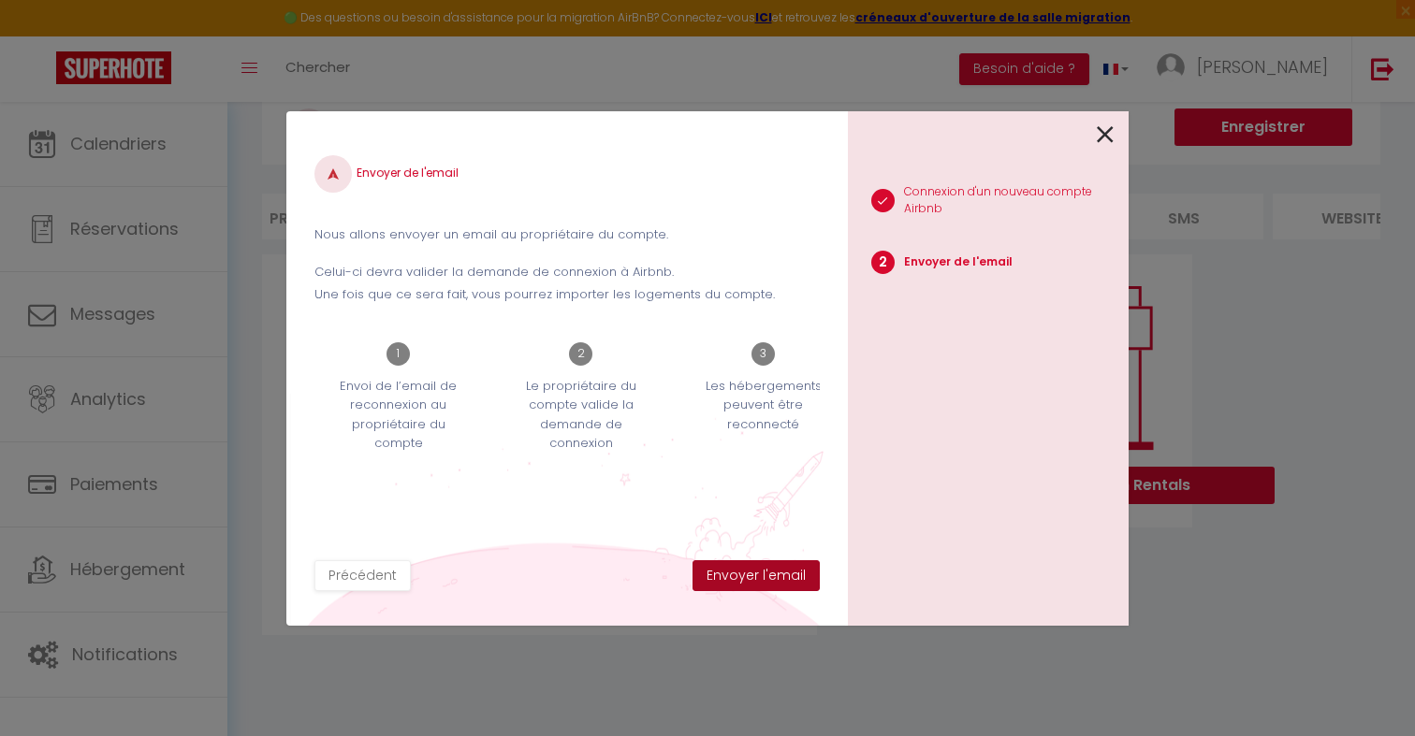
click at [791, 579] on button "Envoyer l'email" at bounding box center [755, 577] width 127 height 32
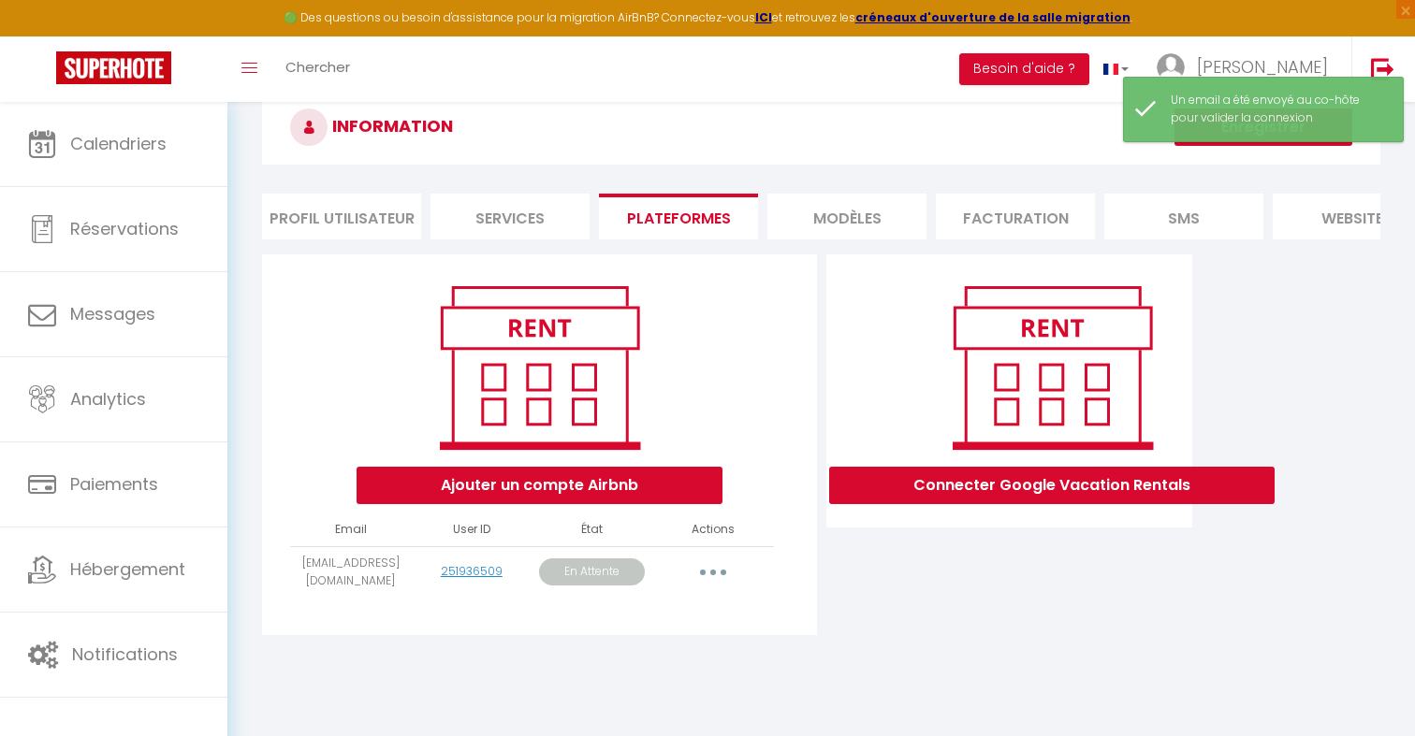
click at [713, 574] on icon "button" at bounding box center [713, 573] width 6 height 6
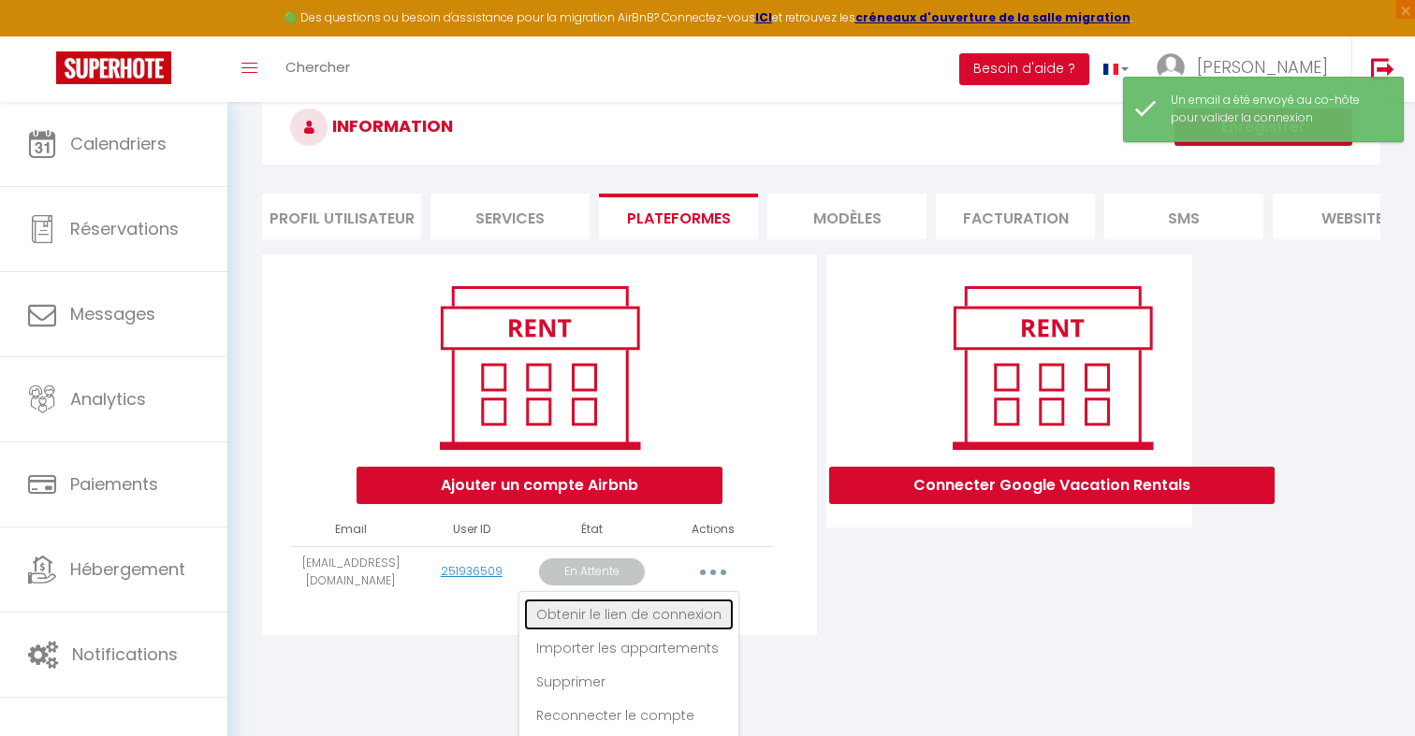
click at [706, 606] on link "Obtenir le lien de connexion" at bounding box center [629, 615] width 210 height 32
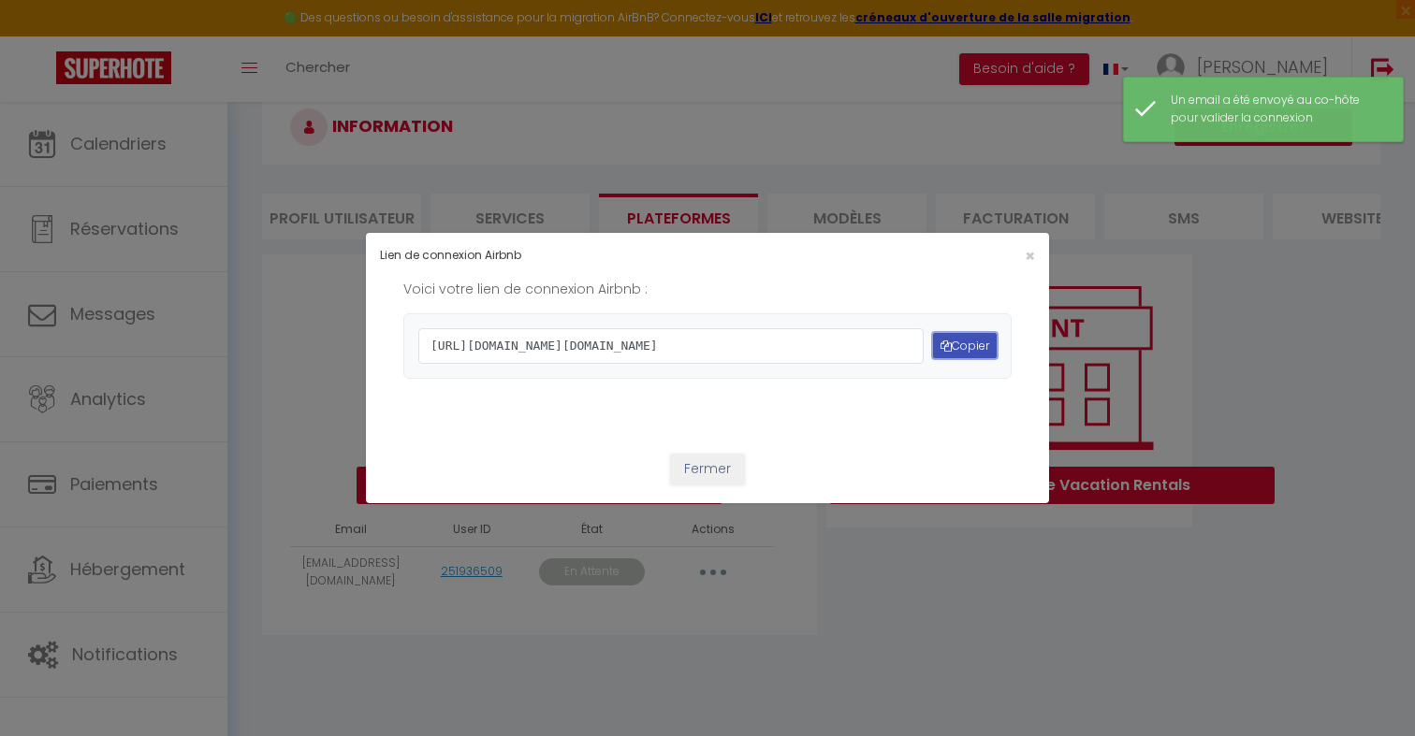
click at [956, 350] on button "Copier" at bounding box center [965, 345] width 64 height 25
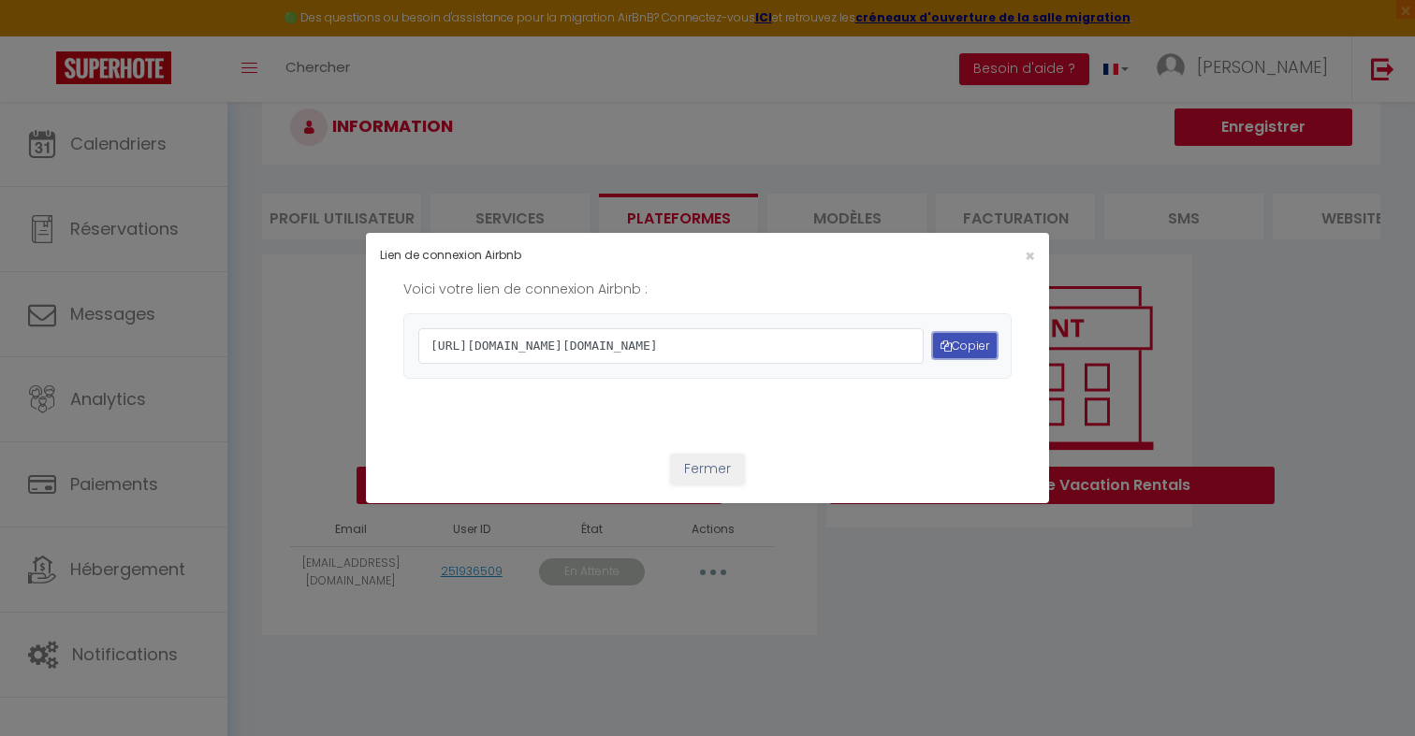
click at [958, 353] on button "Copier" at bounding box center [965, 345] width 64 height 25
click at [950, 349] on button "Copier" at bounding box center [965, 345] width 64 height 25
click at [698, 486] on button "Fermer" at bounding box center [707, 470] width 75 height 32
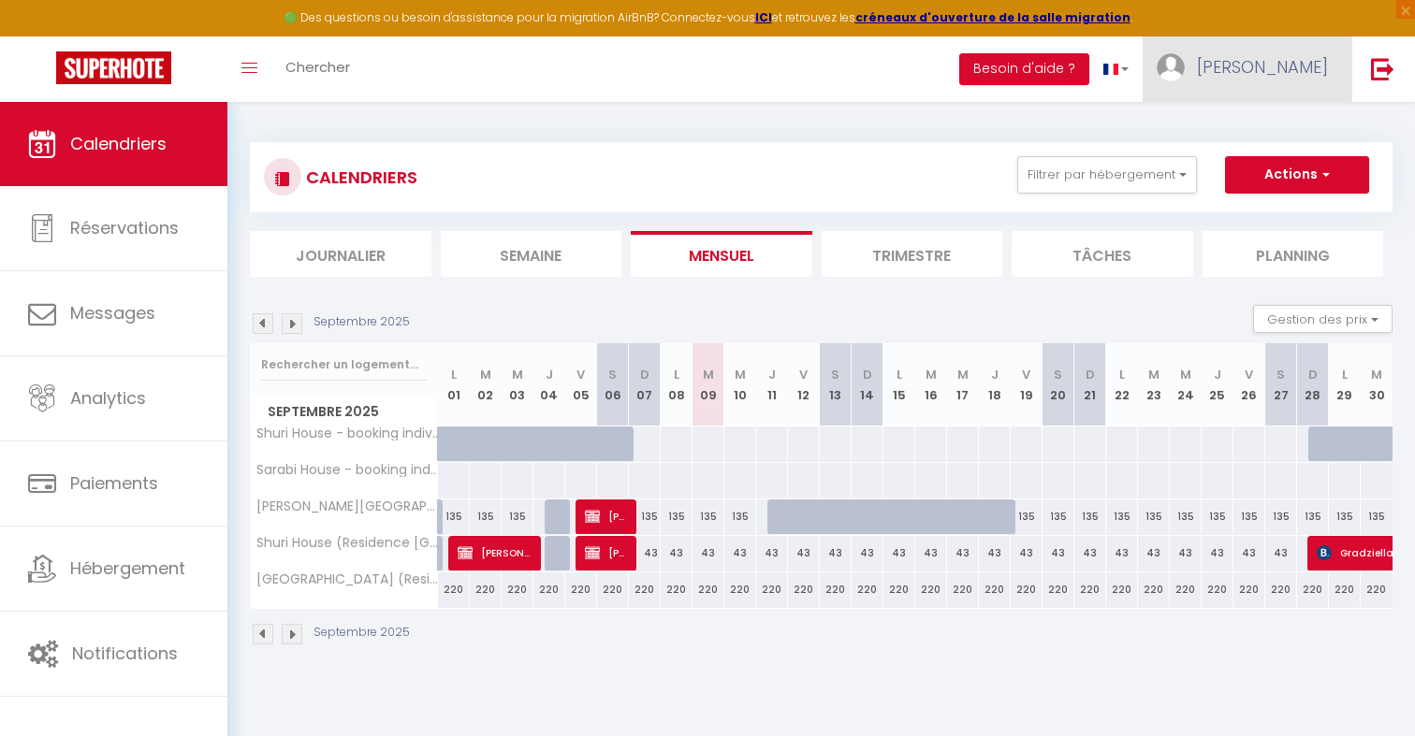
click at [1290, 87] on link "[PERSON_NAME]" at bounding box center [1247, 69] width 209 height 66
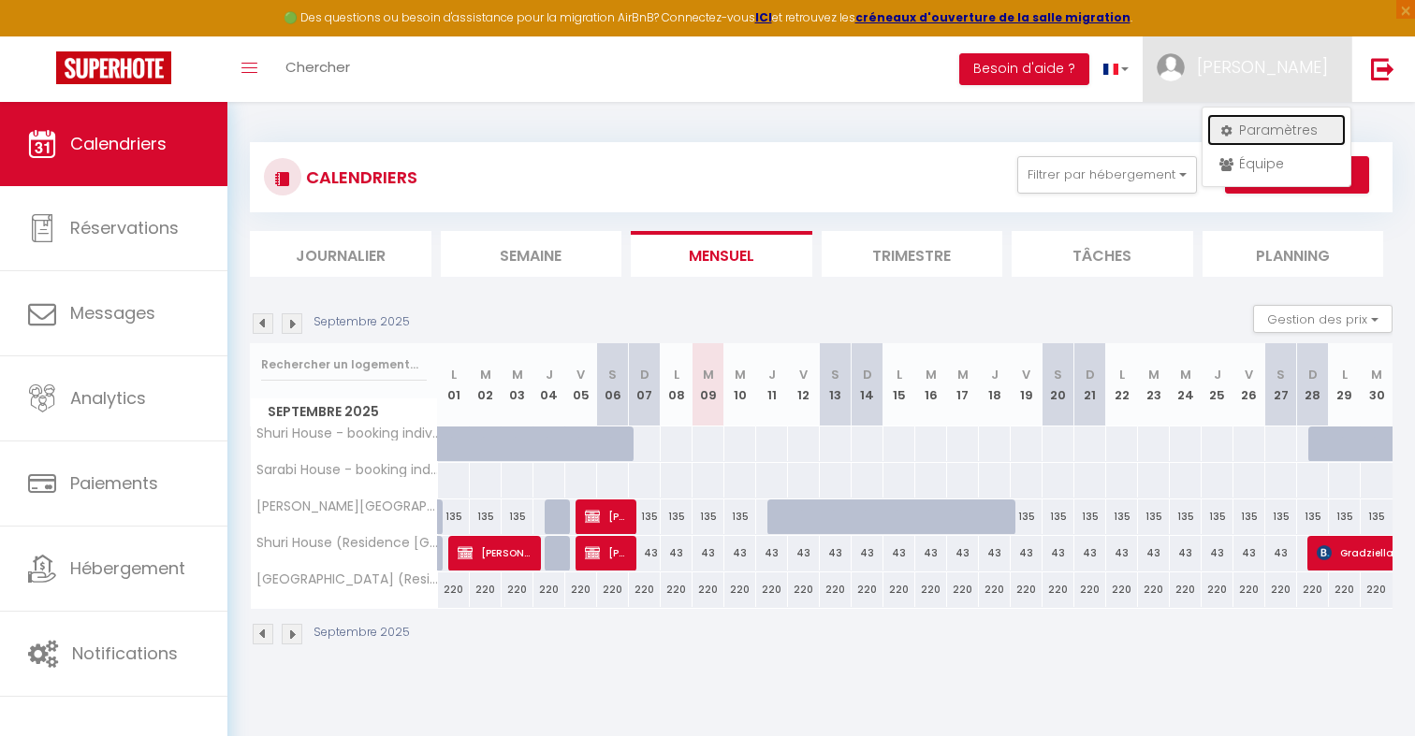
click at [1288, 131] on link "Paramètres" at bounding box center [1276, 130] width 138 height 32
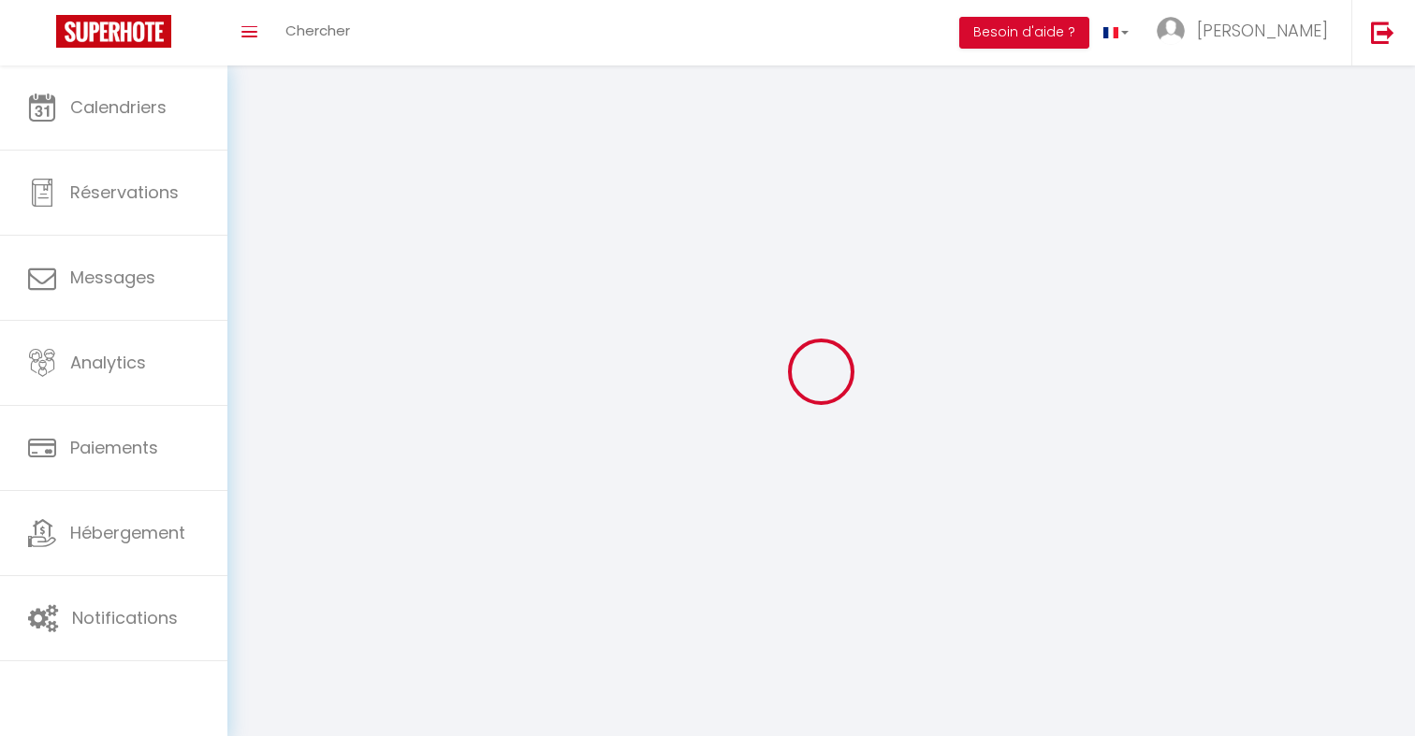
select select
type input "[PERSON_NAME]"
type input "MARECHAL"
type input "0678533797"
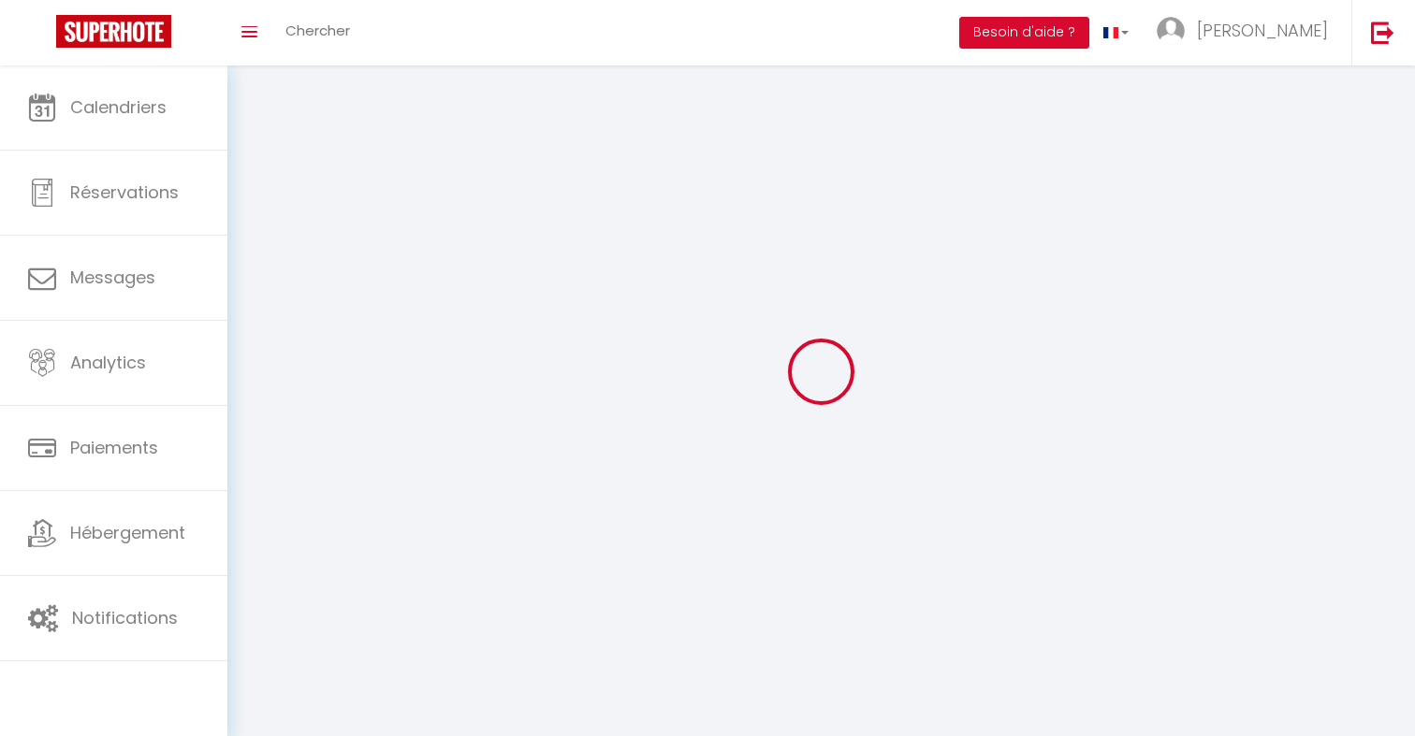
type input "1952 Saint-Jacques"
type input "97230"
type input "Sainte-Marie"
type input "zjmKUDAZ1U0gpjrtvDsn4maSp"
type input "9Oe0ysE9LihAXE9jstDfDbuS3"
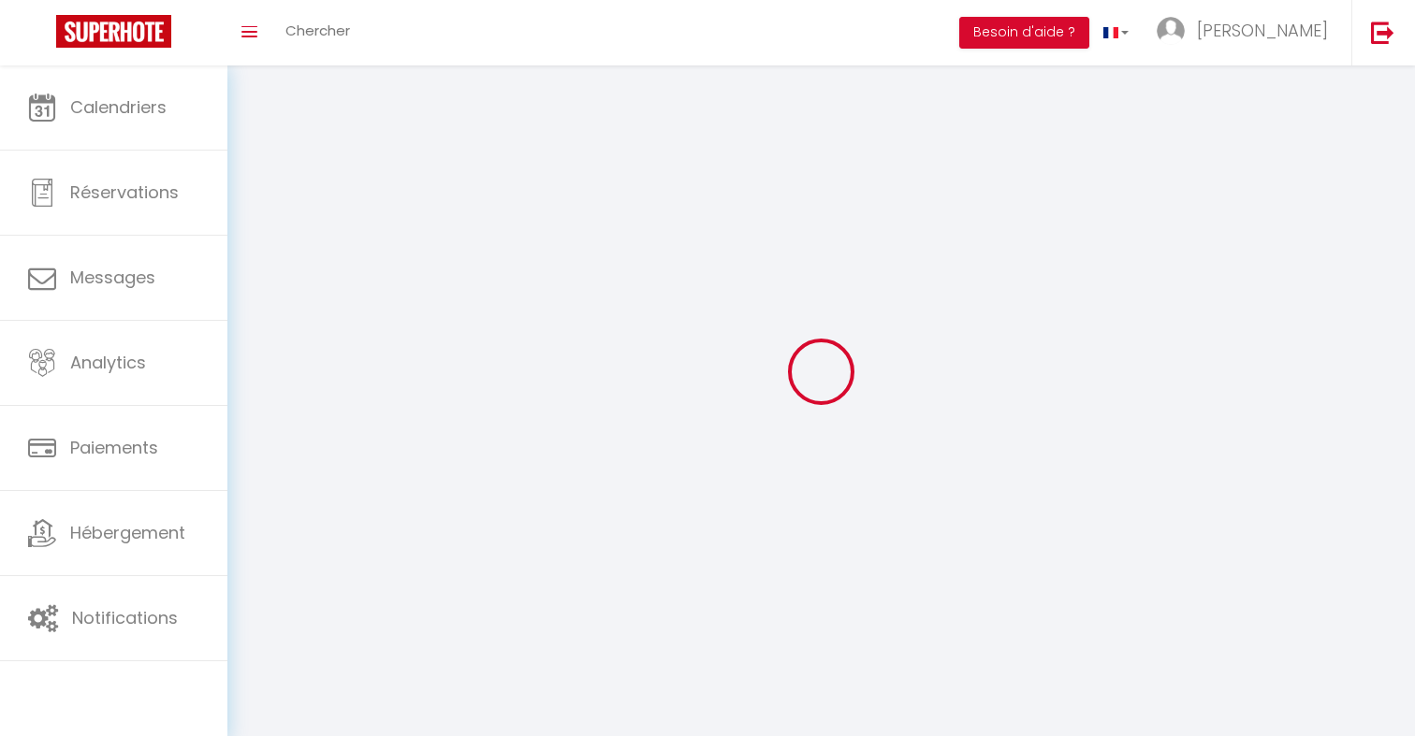
type input "[URL][DOMAIN_NAME]"
type input "NS52010"
type input "zjmKUDAZ1U0gpjrtvDsn4maSp"
type input "9Oe0ysE9LihAXE9jstDfDbuS3"
type input "https://app.superhote.com/#/get-available-rentals/9Oe0ysE9LihAXE9jstDfDbuS3"
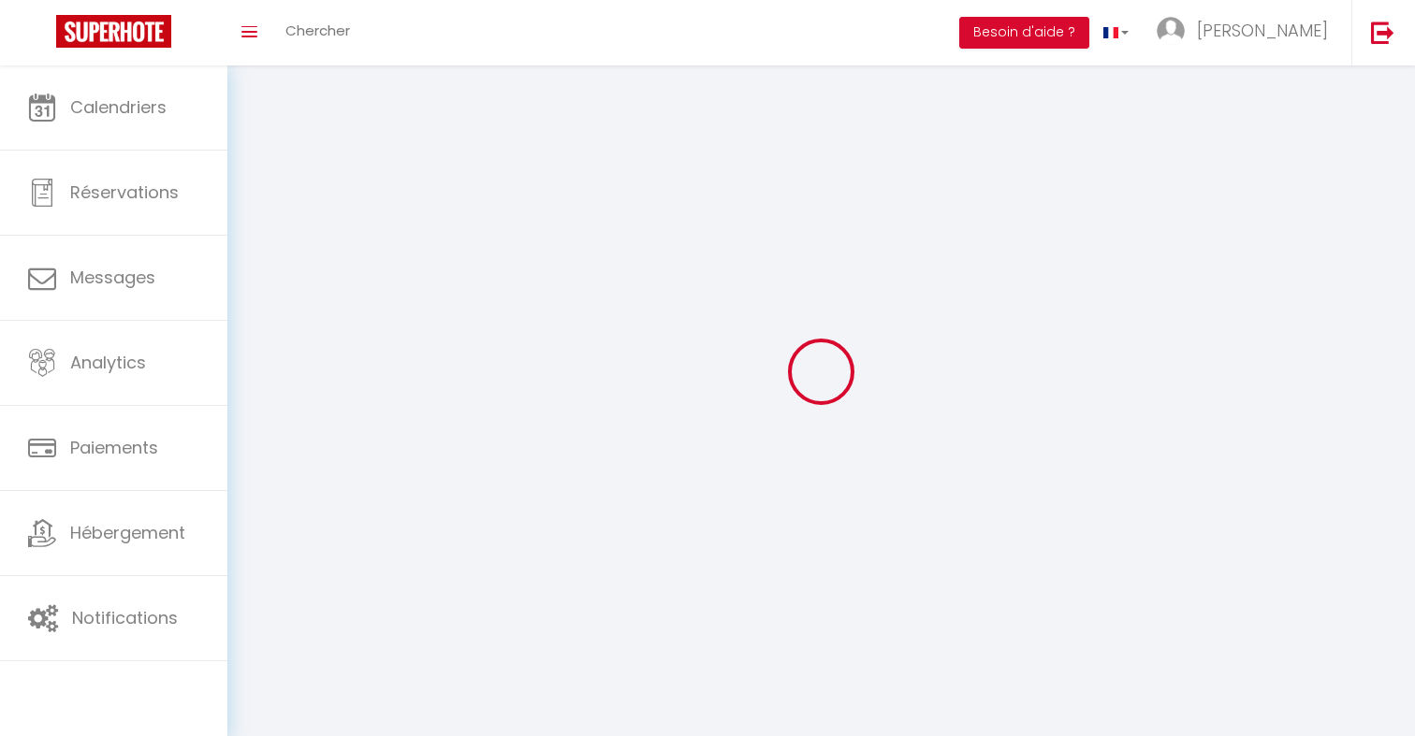
select select "28"
select select "fr"
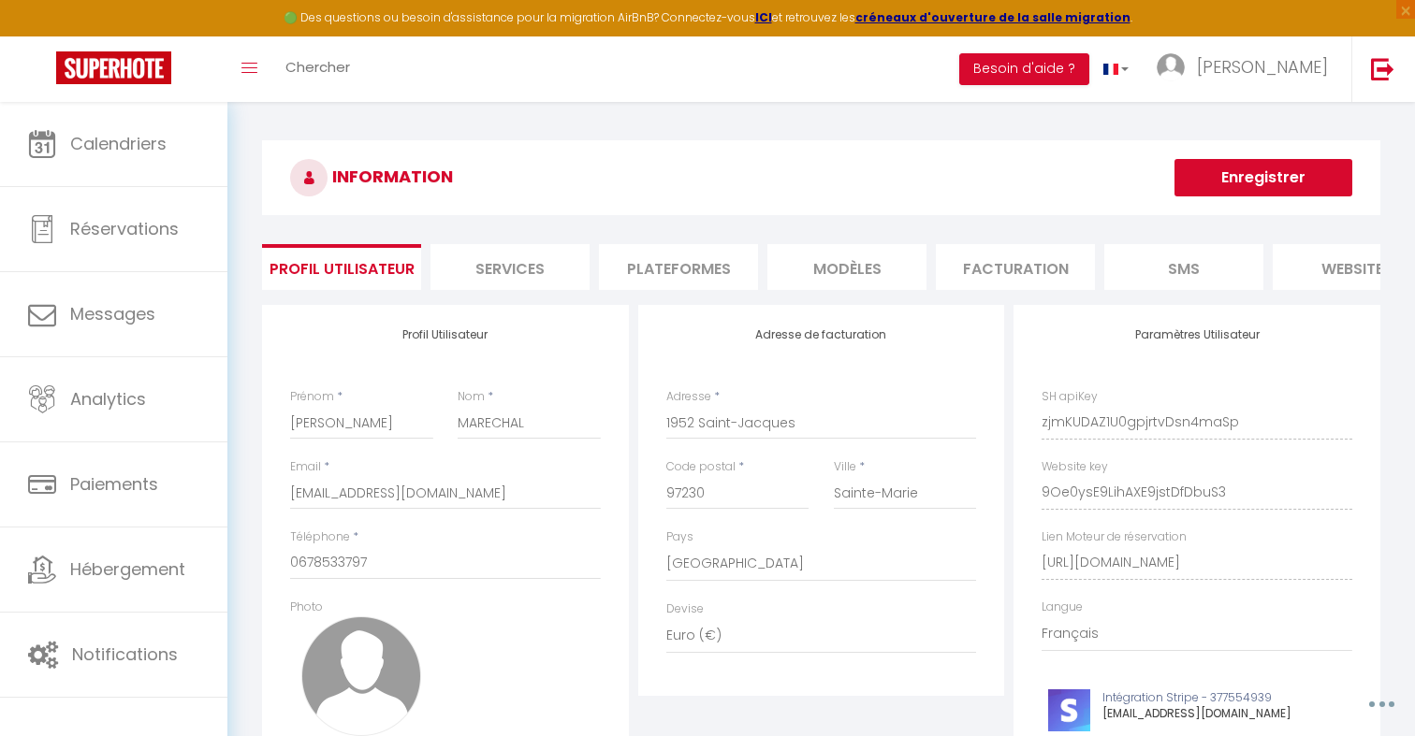
click at [514, 271] on li "Services" at bounding box center [509, 267] width 159 height 46
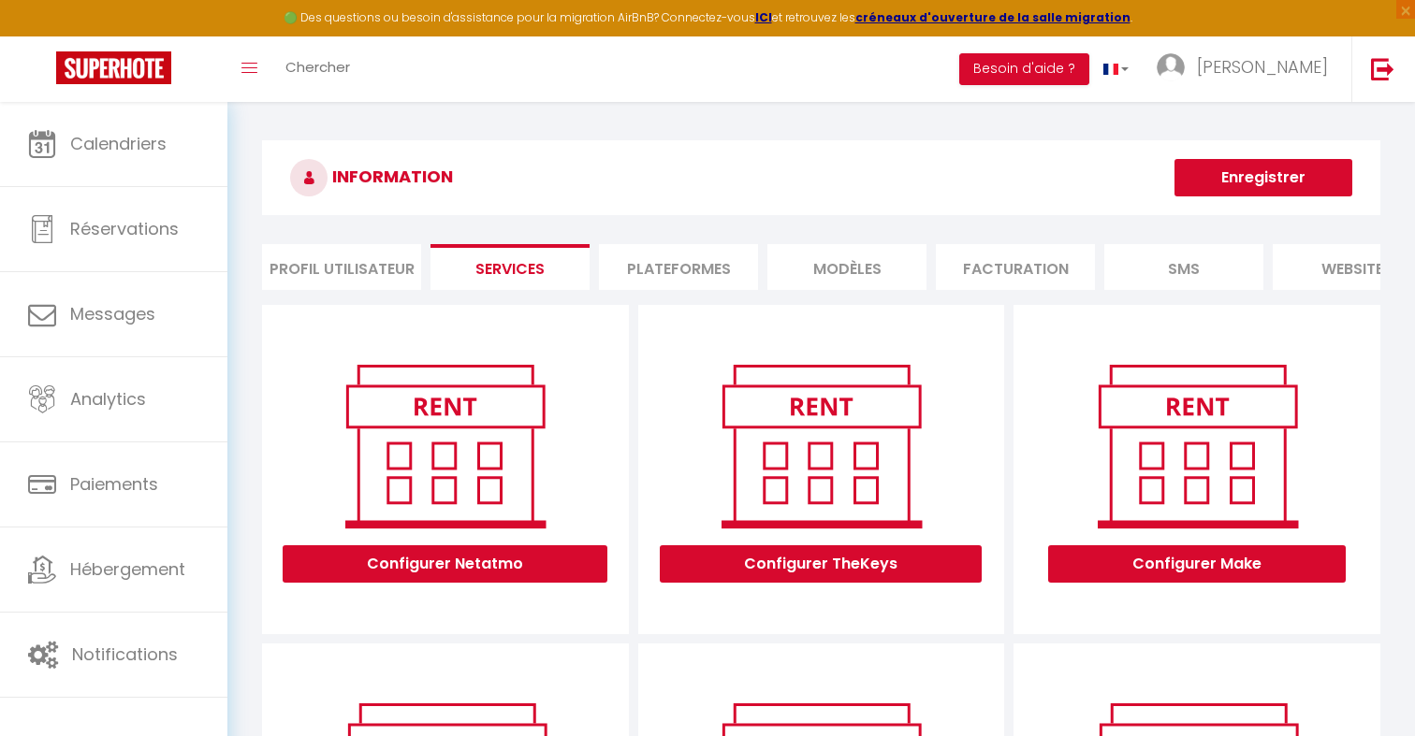
click at [373, 262] on li "Profil Utilisateur" at bounding box center [341, 267] width 159 height 46
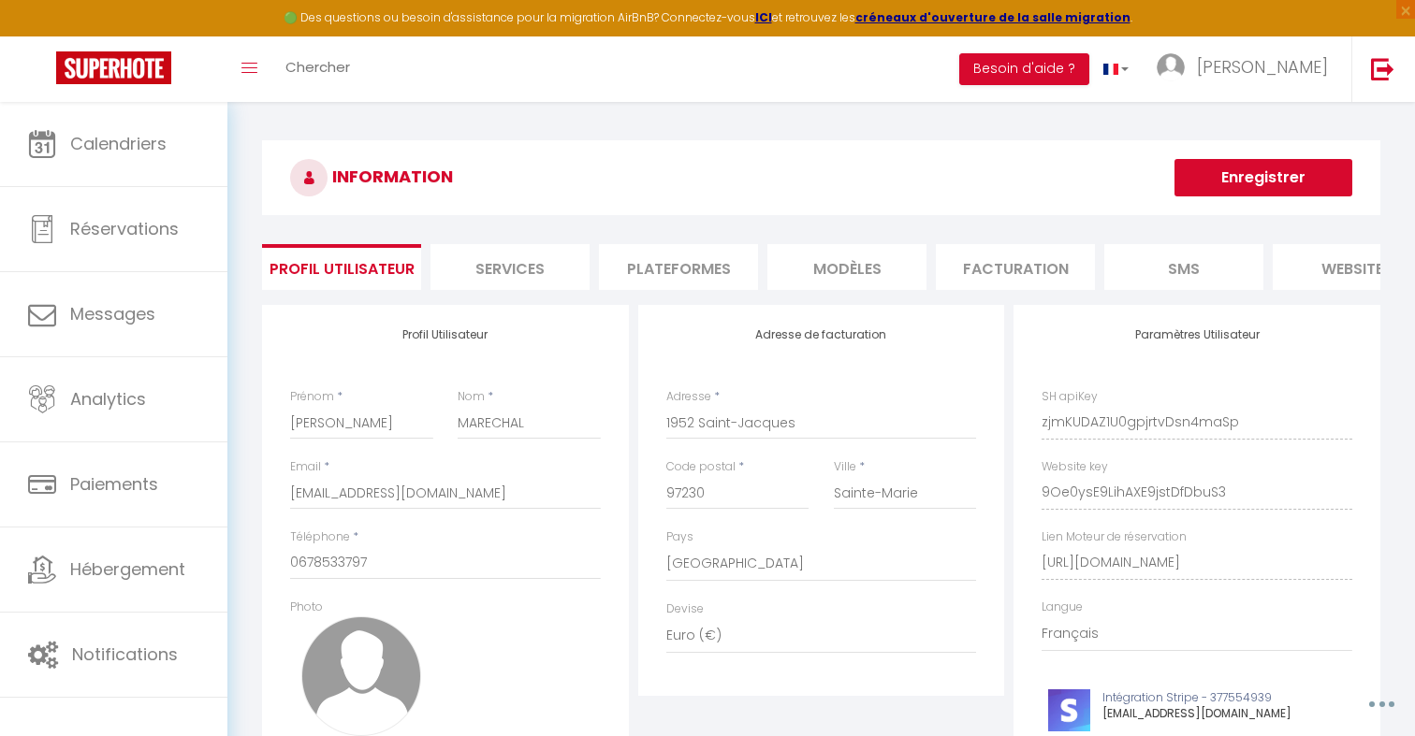
click at [705, 264] on li "Plateformes" at bounding box center [678, 267] width 159 height 46
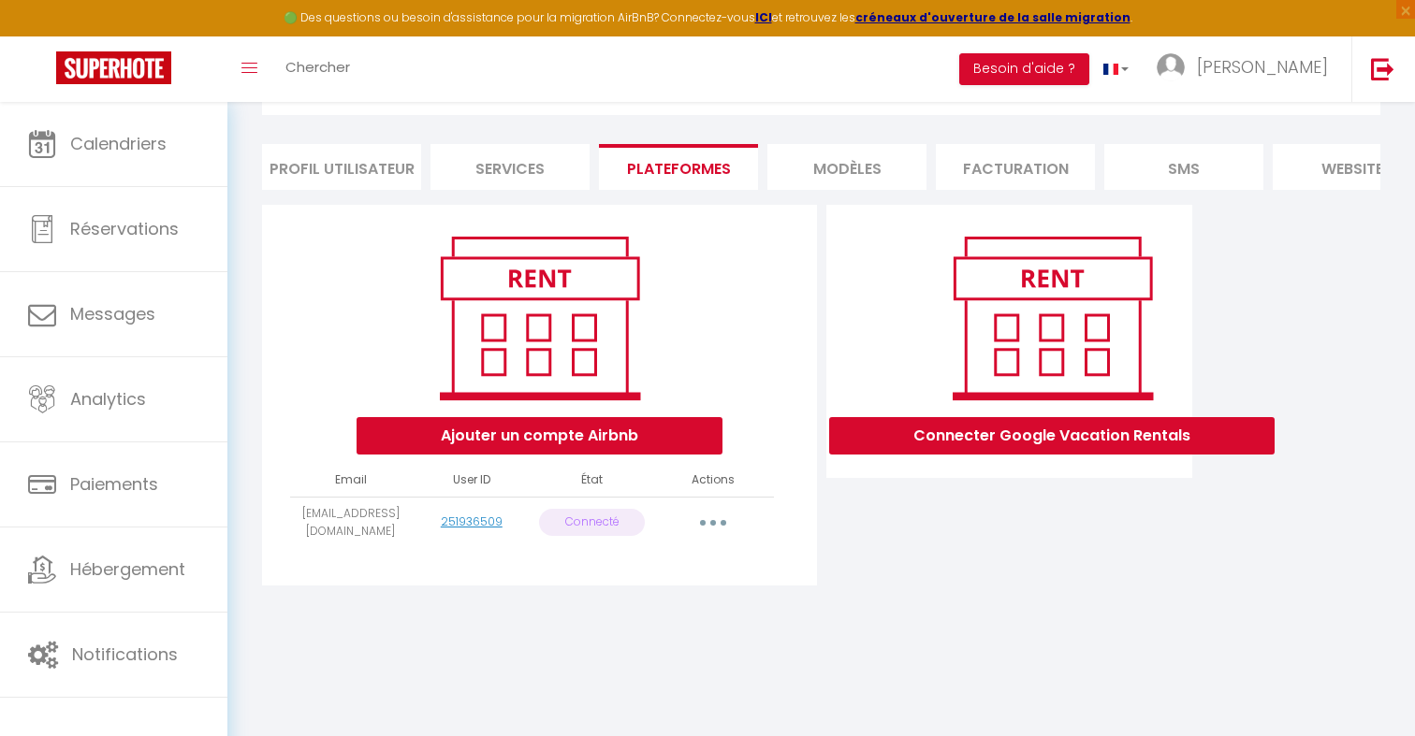
scroll to position [102, 0]
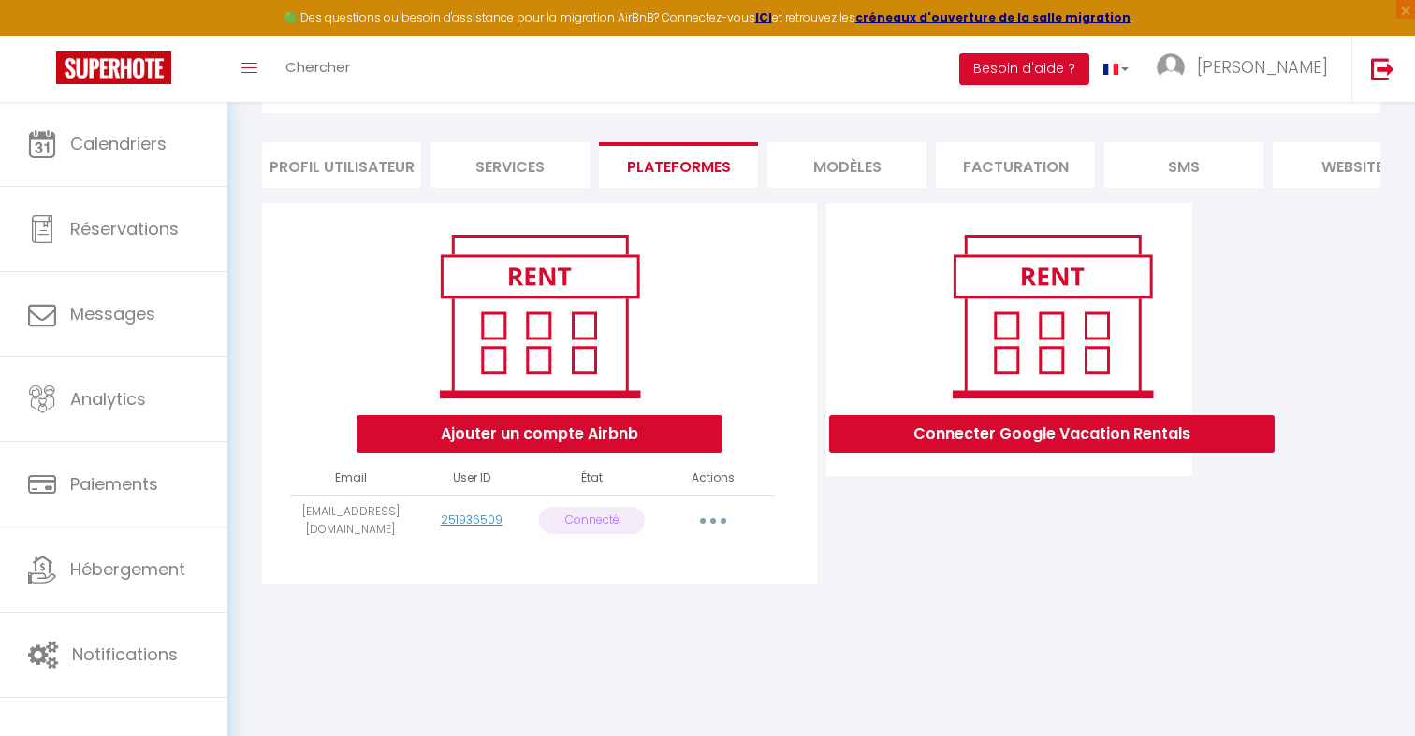
click at [373, 177] on li "Profil Utilisateur" at bounding box center [341, 165] width 159 height 46
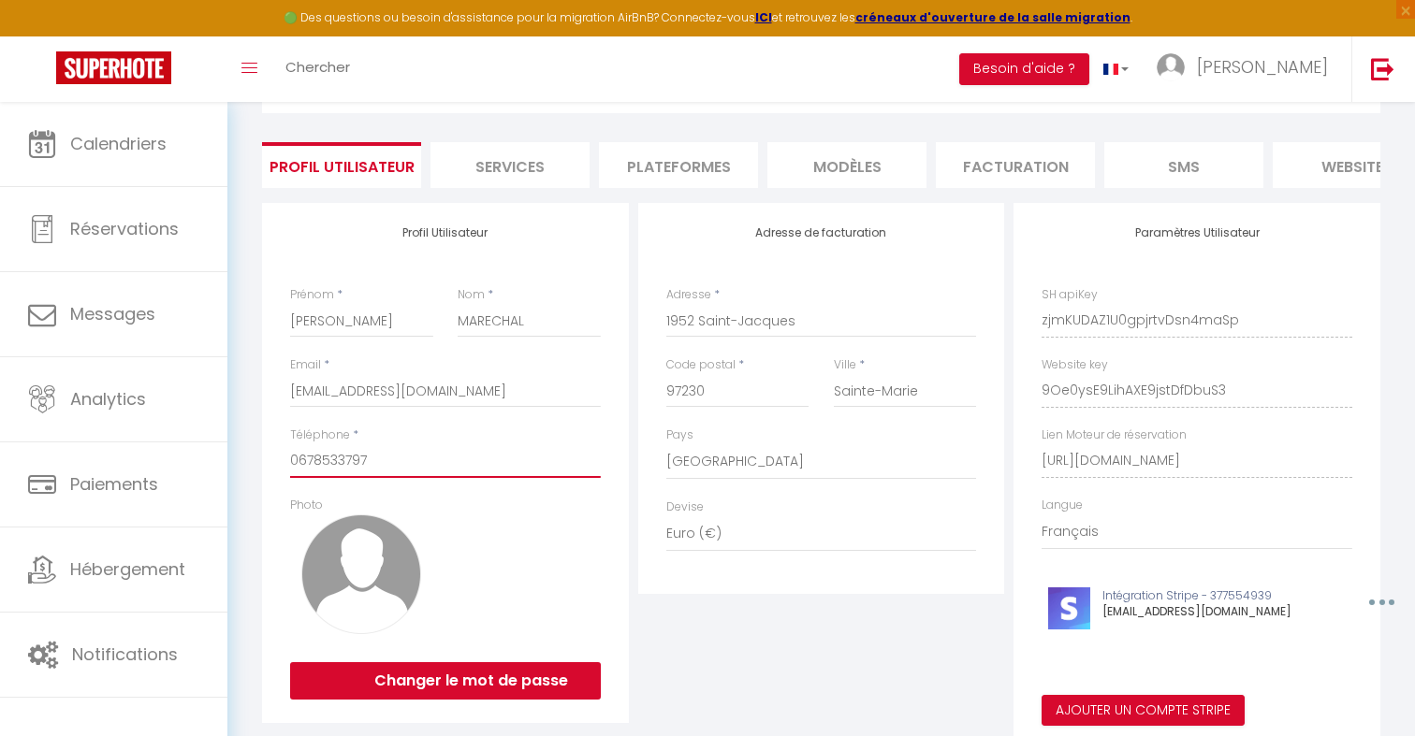
drag, startPoint x: 389, startPoint y: 459, endPoint x: 297, endPoint y: 462, distance: 92.7
click at [297, 462] on input "0678533797" at bounding box center [445, 461] width 311 height 34
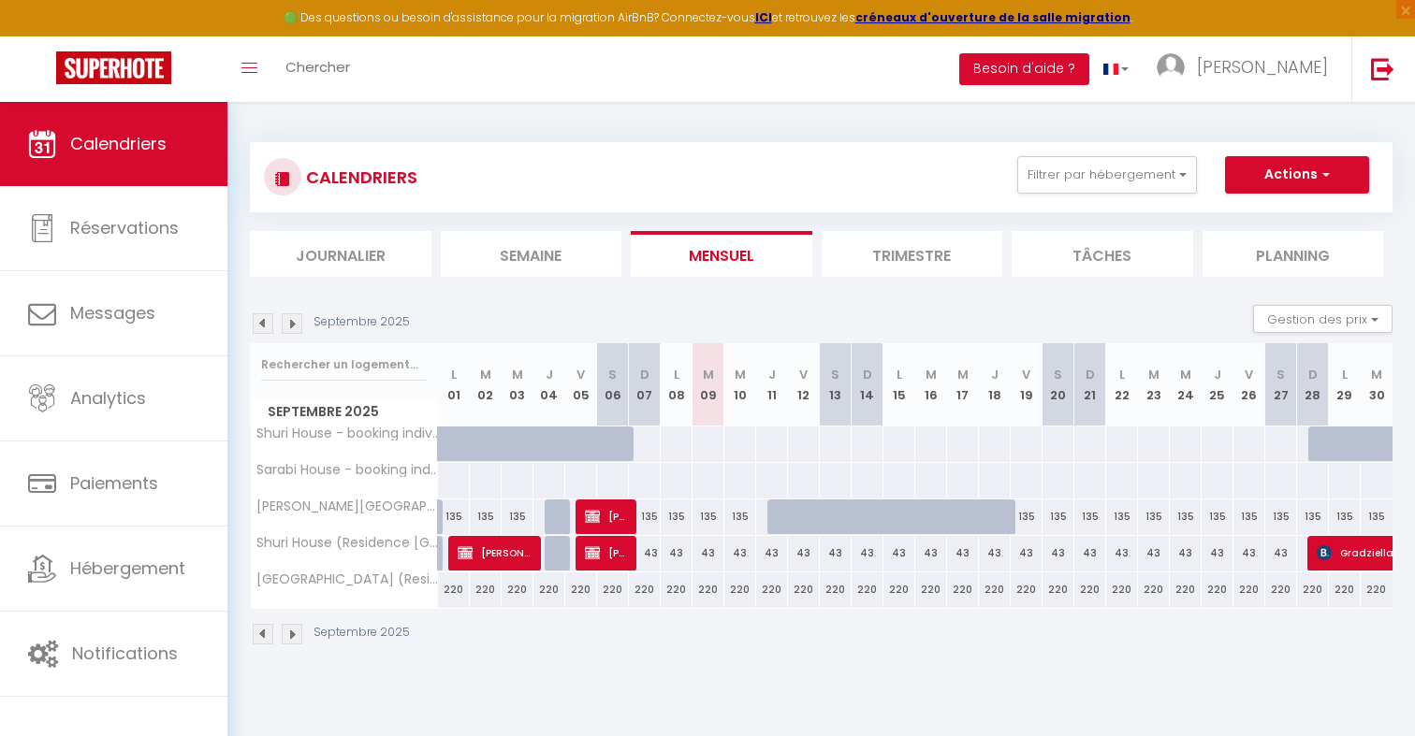
click at [374, 240] on li "Journalier" at bounding box center [341, 254] width 182 height 46
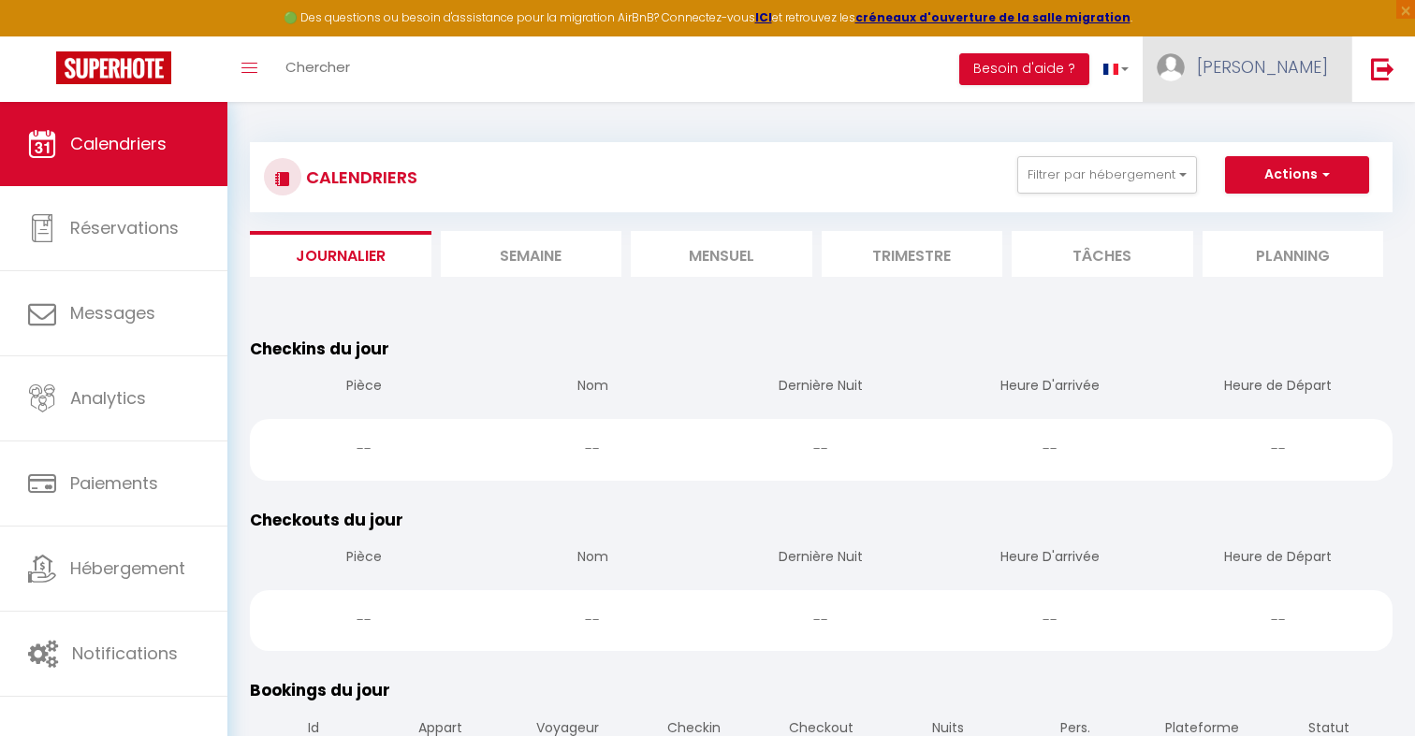
click at [1278, 88] on link "[PERSON_NAME]" at bounding box center [1247, 69] width 209 height 66
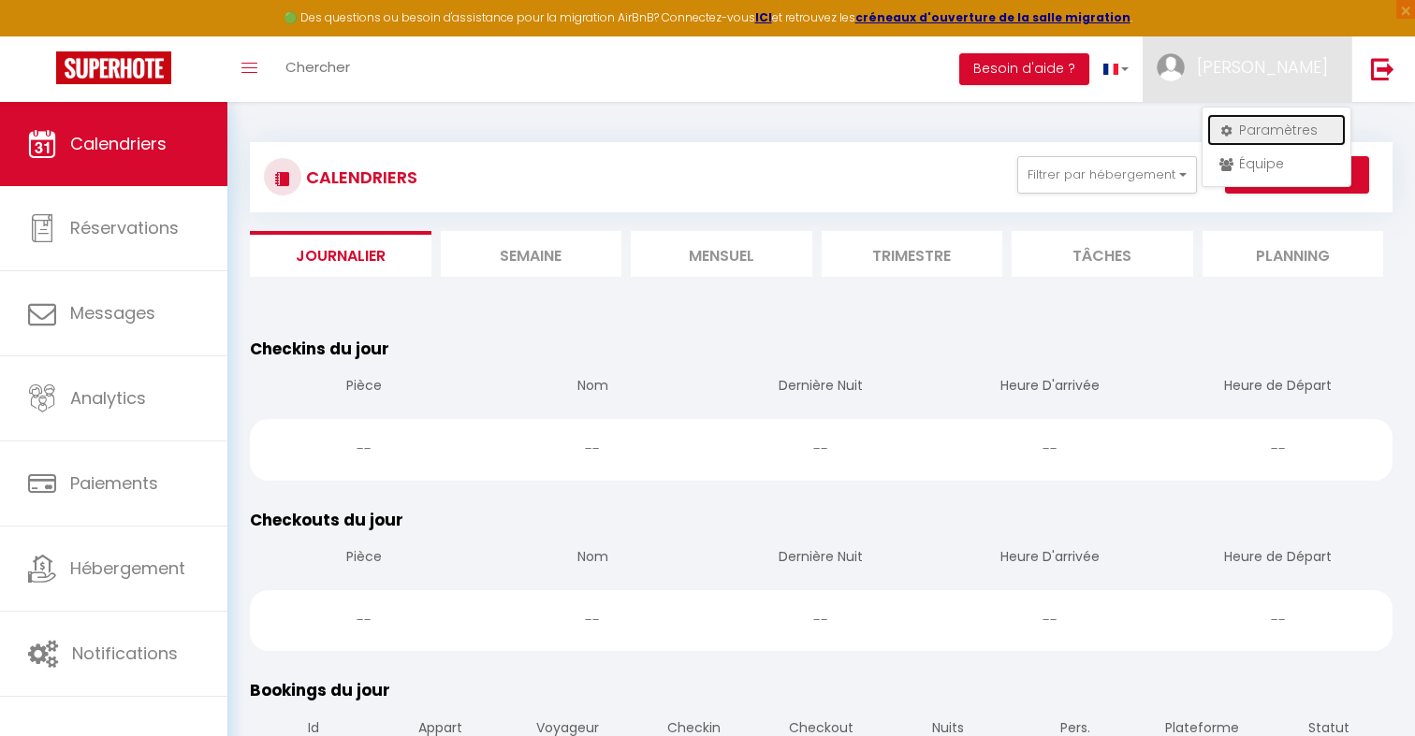
click at [1280, 120] on link "Paramètres" at bounding box center [1276, 130] width 138 height 32
select select "28"
select select "fr"
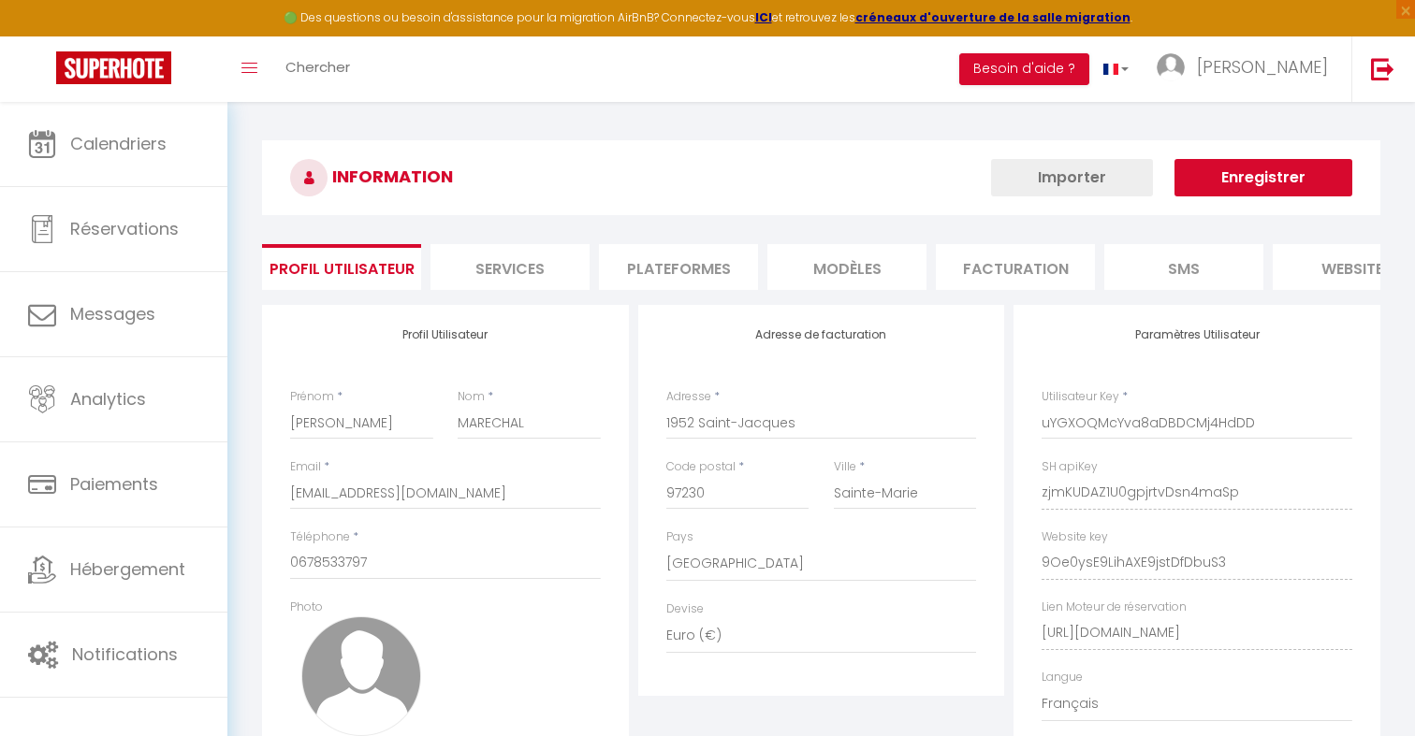
type input "zjmKUDAZ1U0gpjrtvDsn4maSp"
type input "9Oe0ysE9LihAXE9jstDfDbuS3"
type input "[URL][DOMAIN_NAME]"
select select "fr"
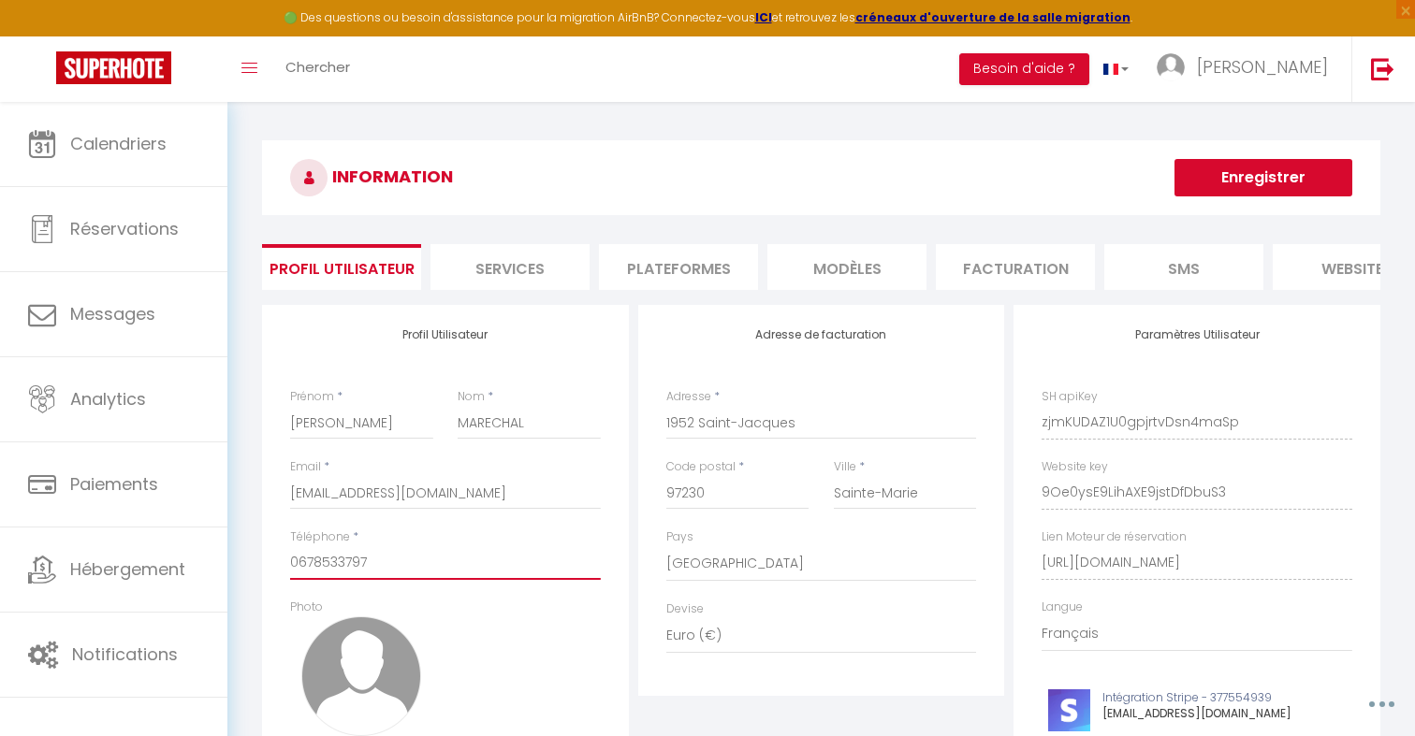
click at [360, 556] on input "0678533797" at bounding box center [445, 563] width 311 height 34
click at [636, 138] on div "INFORMATION Enregistrer Profil Utilisateur Services Plateformes MODÈLES Factura…" at bounding box center [821, 503] width 1188 height 803
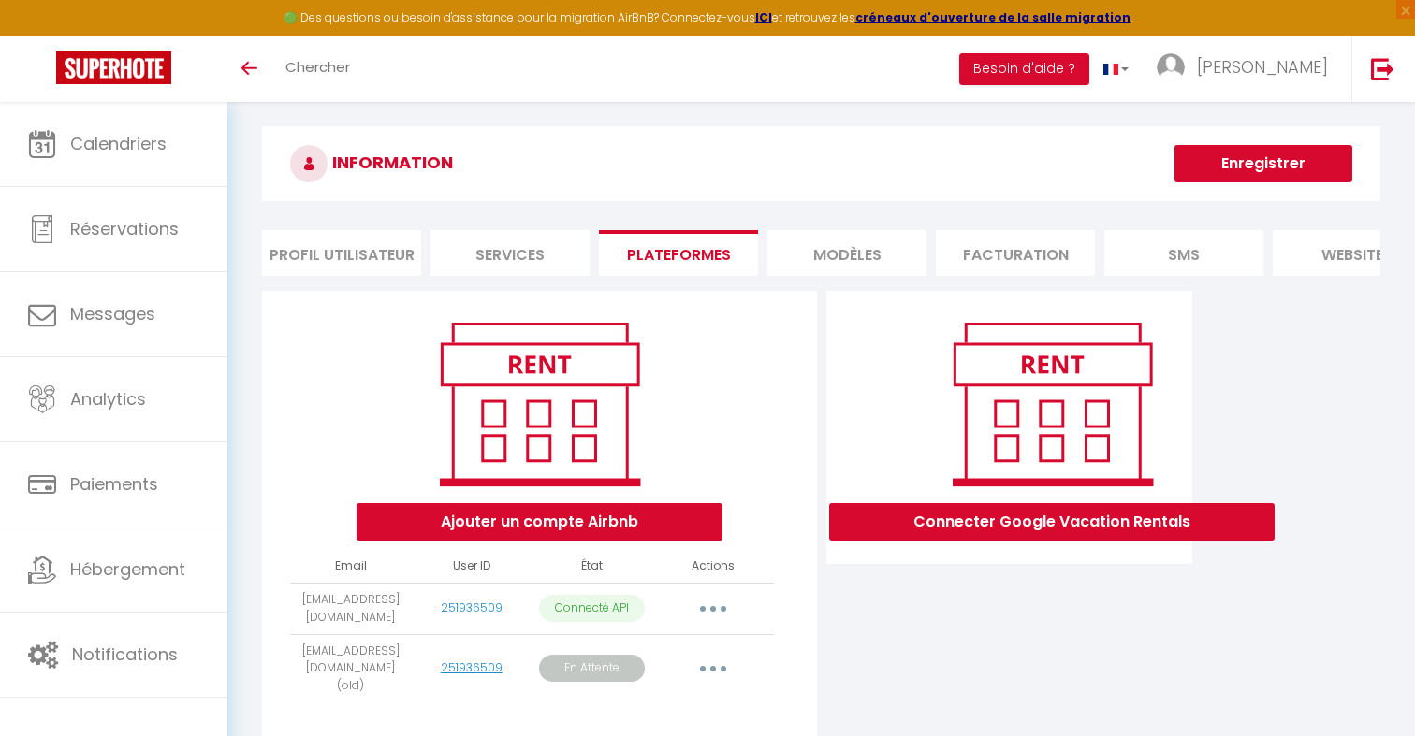
click at [722, 657] on button "button" at bounding box center [713, 669] width 52 height 30
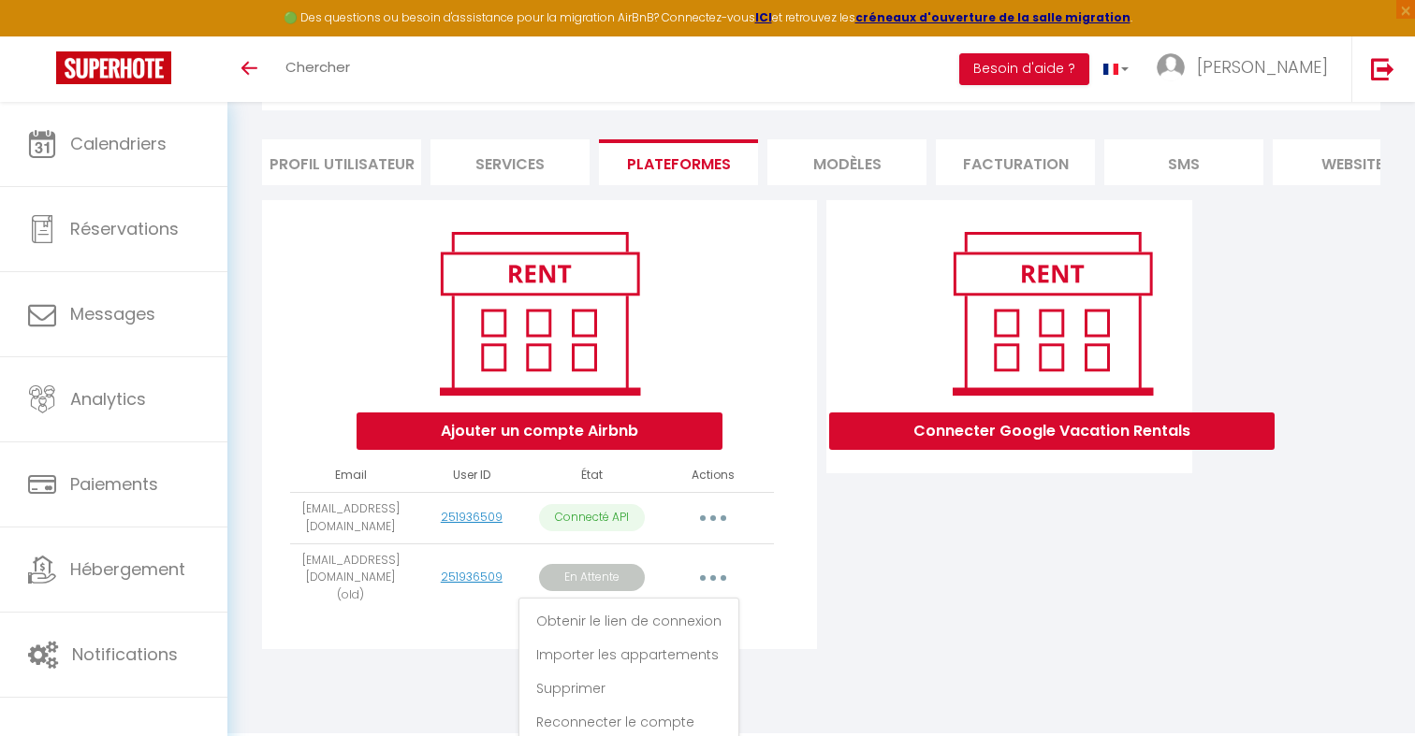
scroll to position [102, 0]
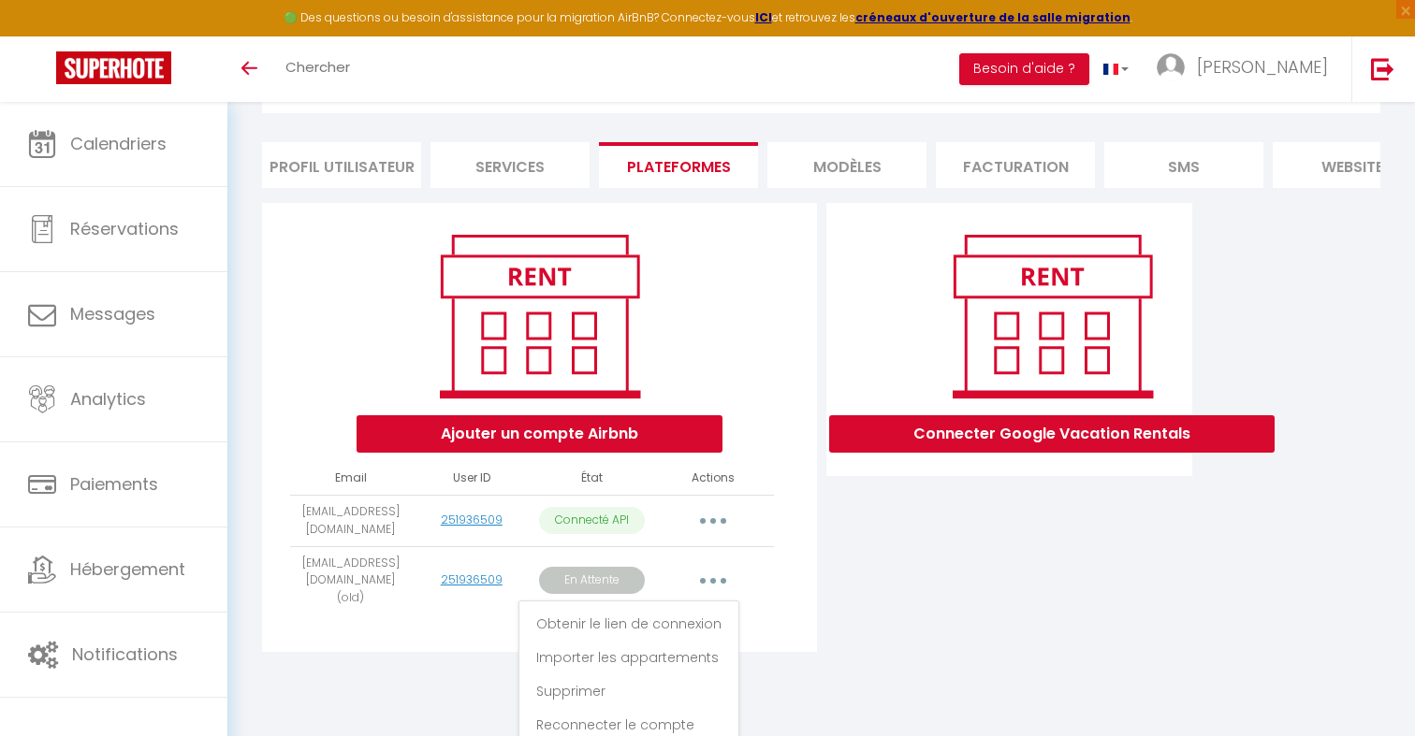
click at [707, 517] on button "button" at bounding box center [713, 521] width 52 height 30
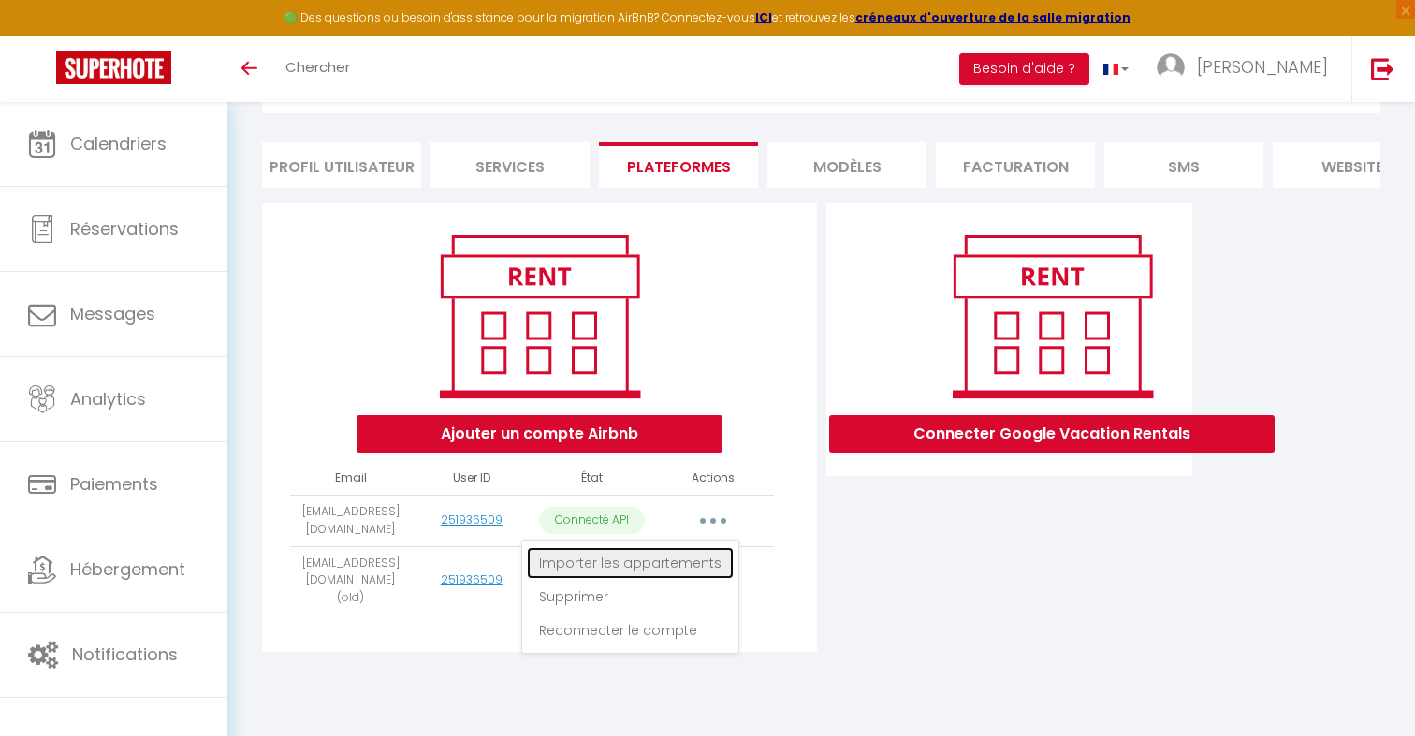
click at [697, 559] on link "Importer les appartements" at bounding box center [630, 563] width 207 height 32
select select "665"
select select "659"
select select "662"
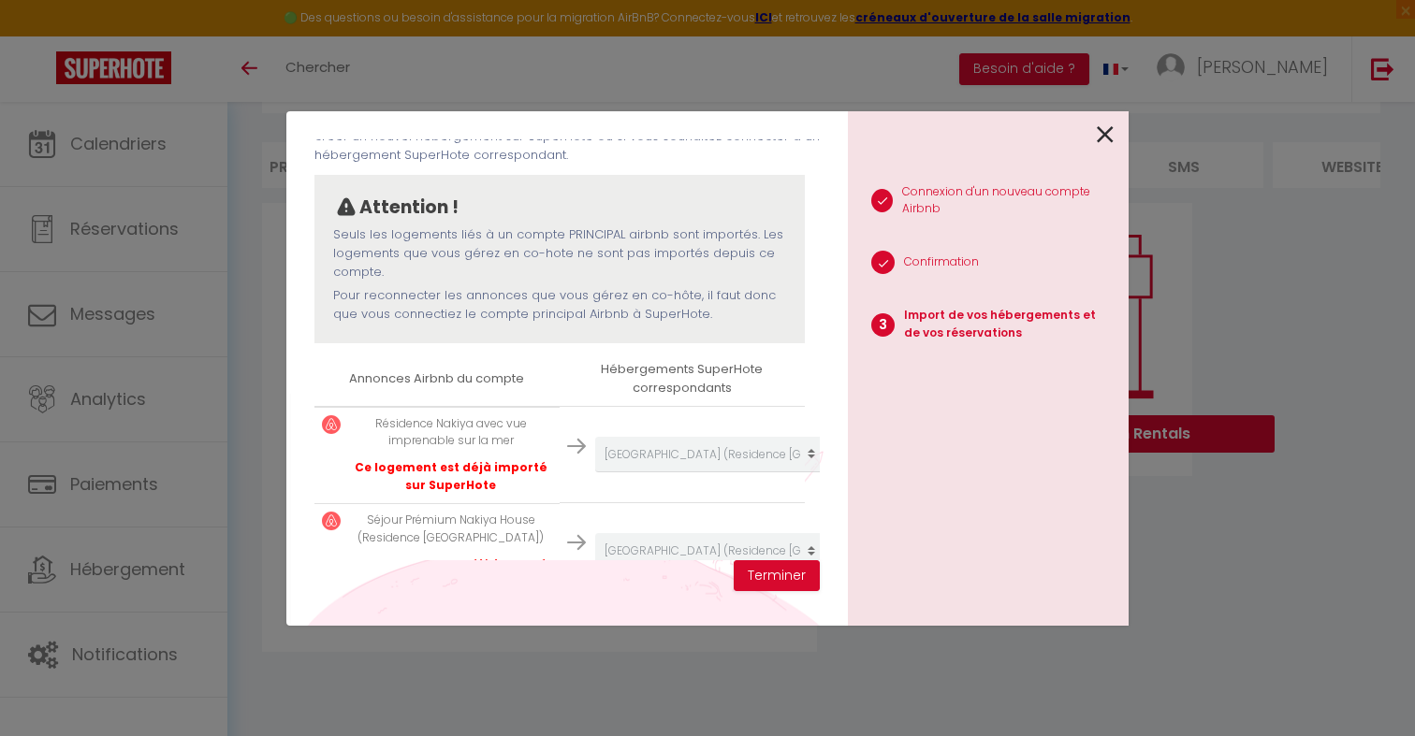
scroll to position [267, 0]
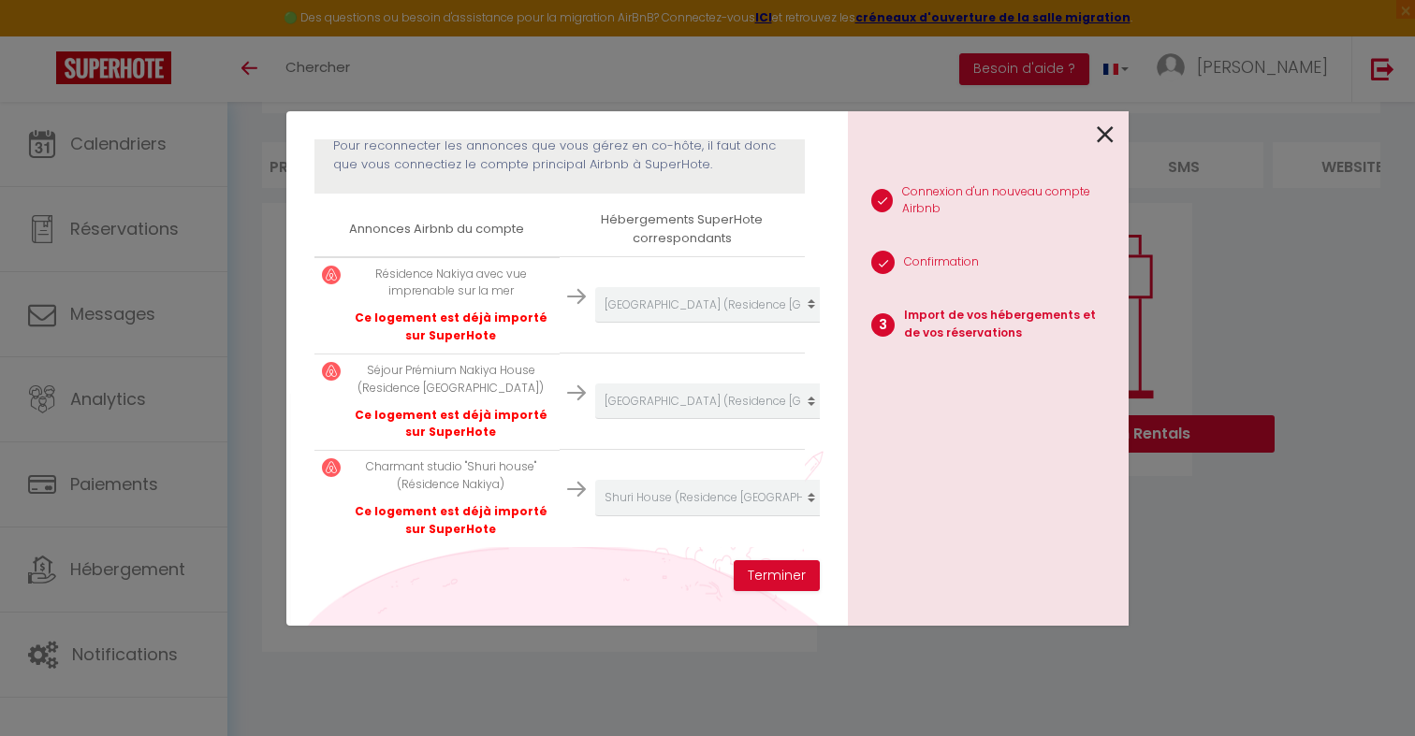
click at [1111, 147] on icon at bounding box center [1105, 135] width 17 height 28
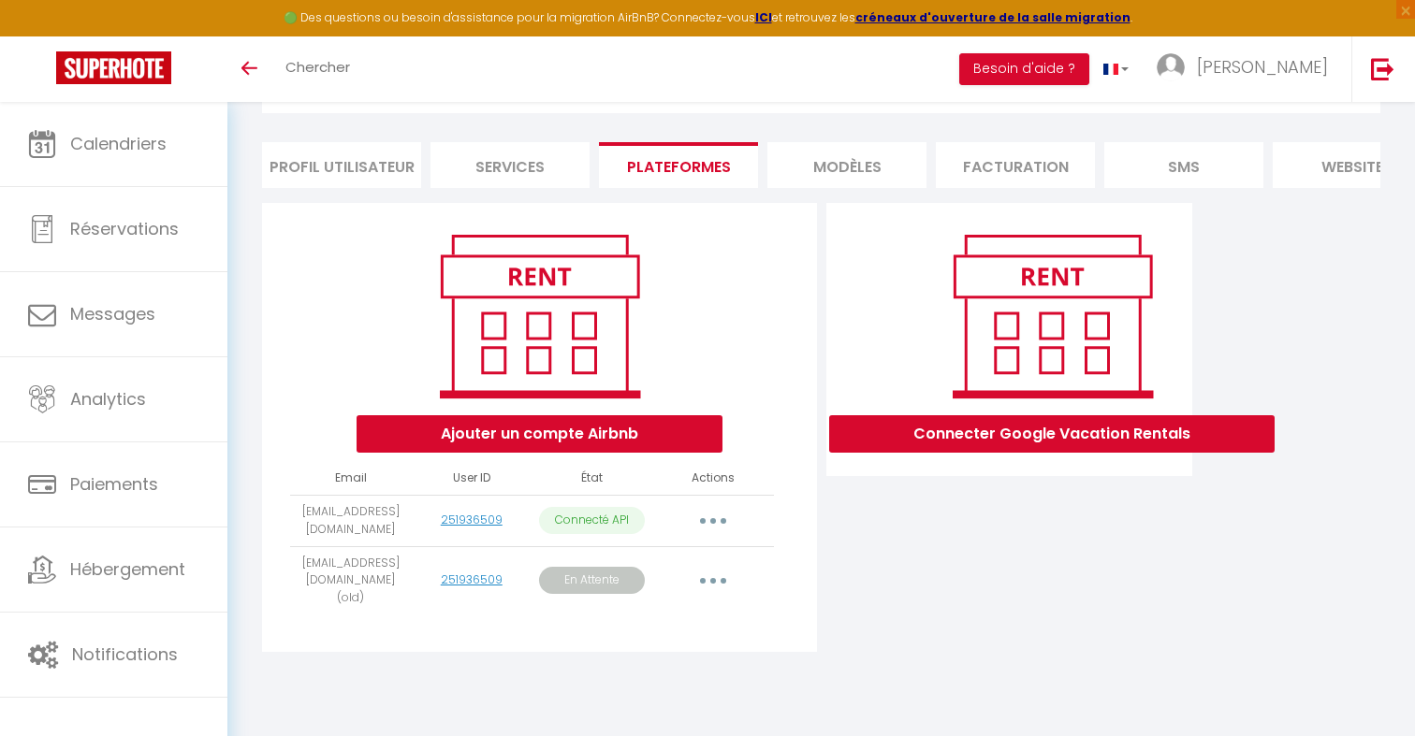
click at [717, 573] on button "button" at bounding box center [713, 581] width 52 height 30
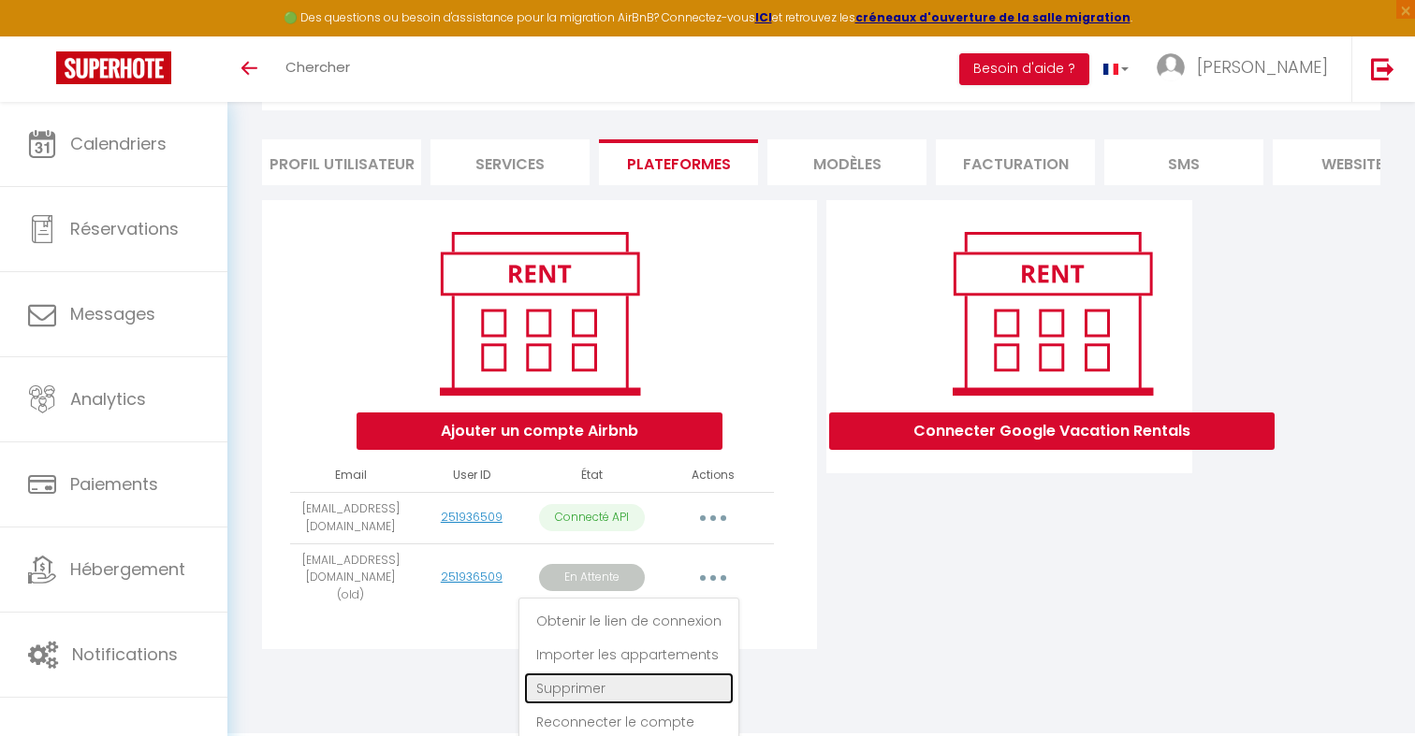
click at [642, 676] on link "Supprimer" at bounding box center [629, 689] width 210 height 32
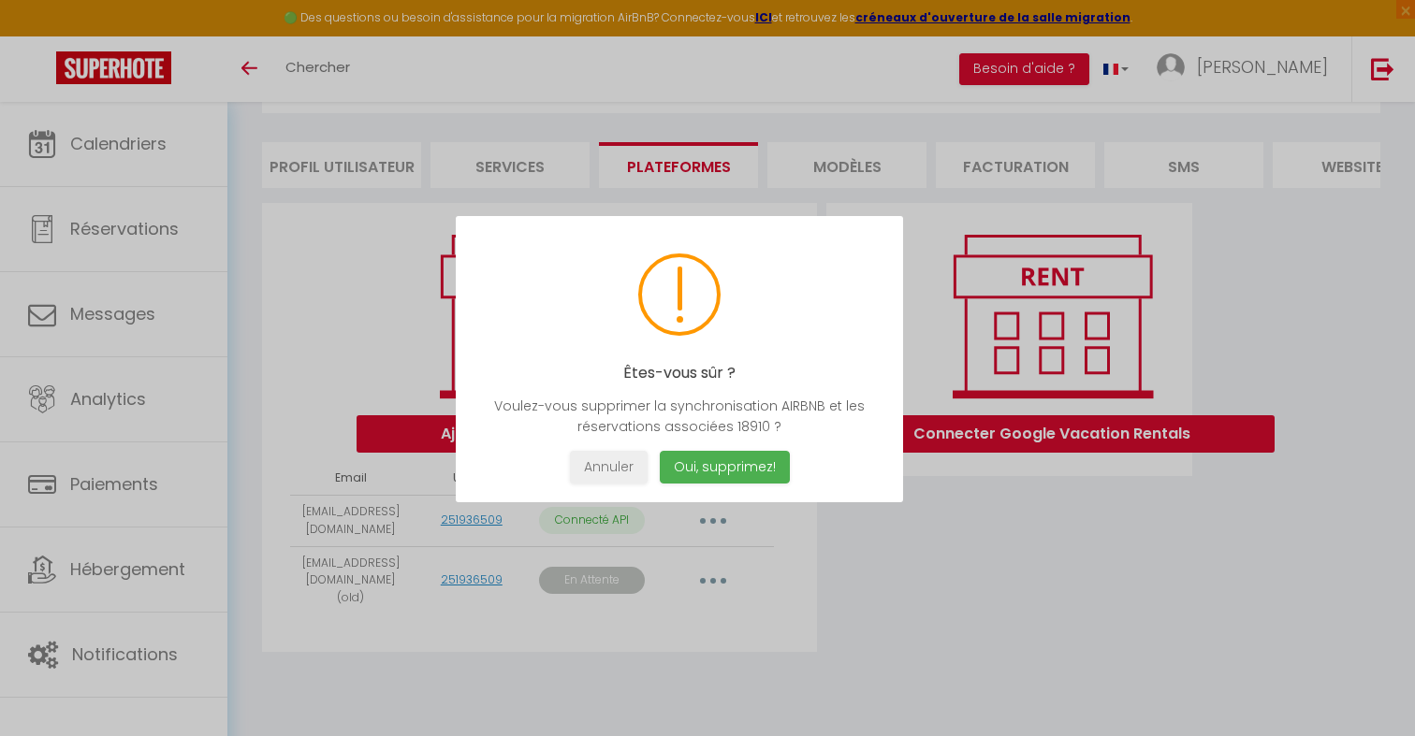
scroll to position [102, 0]
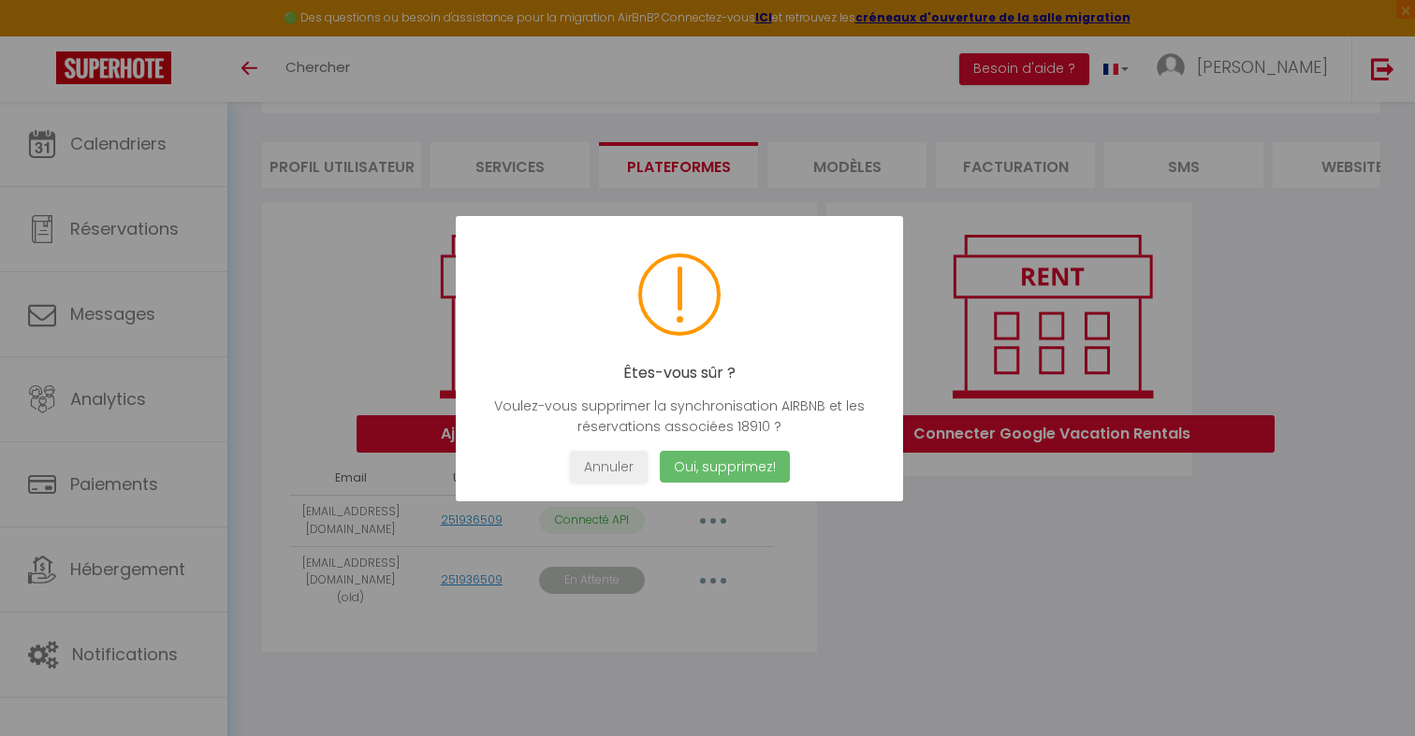
click at [759, 479] on button "Oui, supprimez!" at bounding box center [725, 467] width 130 height 33
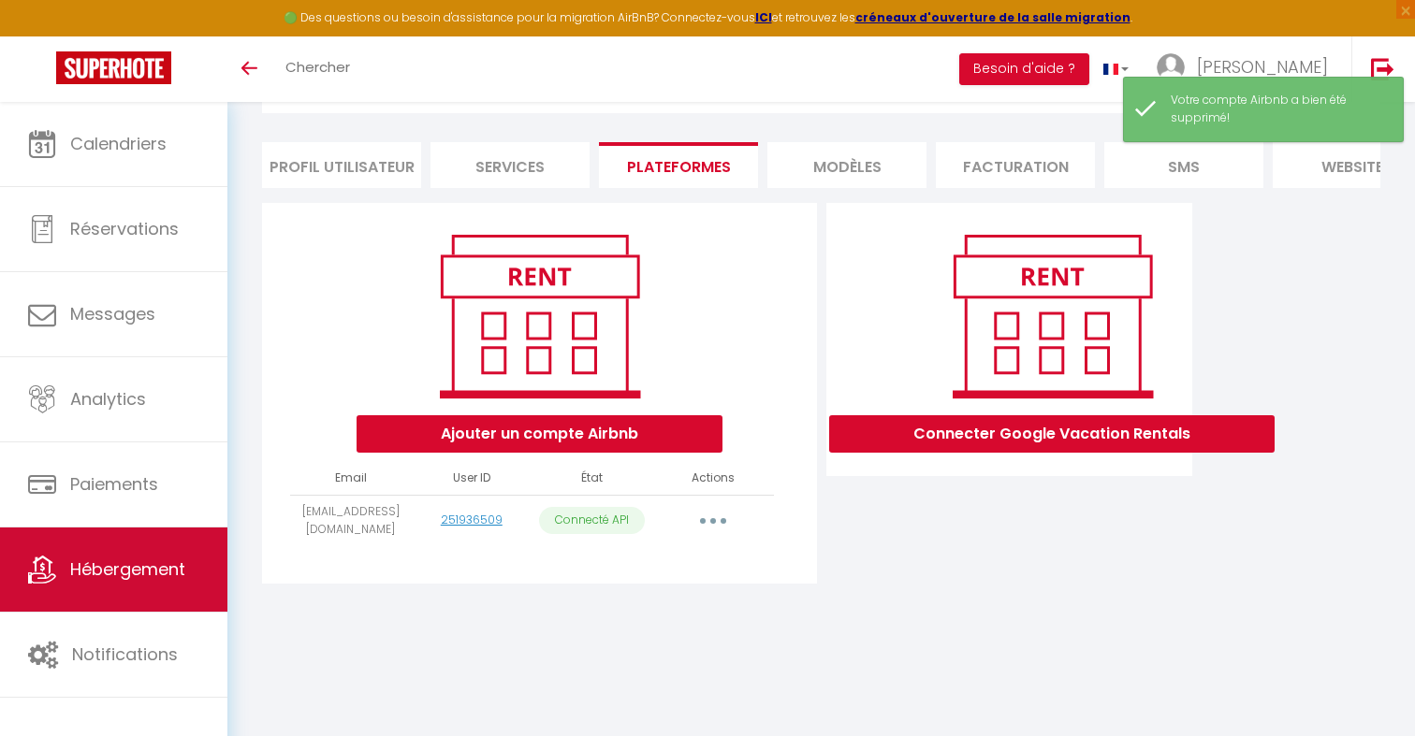
click at [159, 594] on link "Hébergement" at bounding box center [113, 570] width 227 height 84
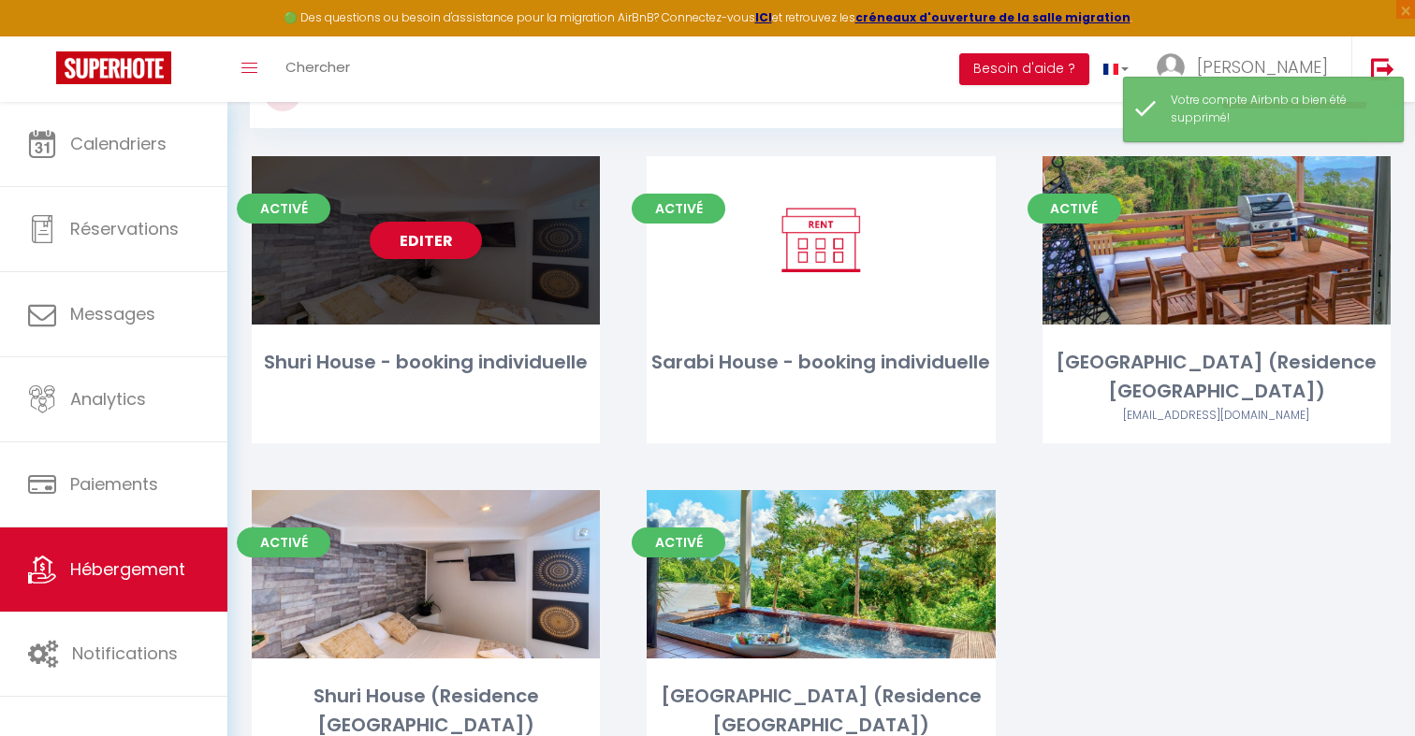
scroll to position [82, 0]
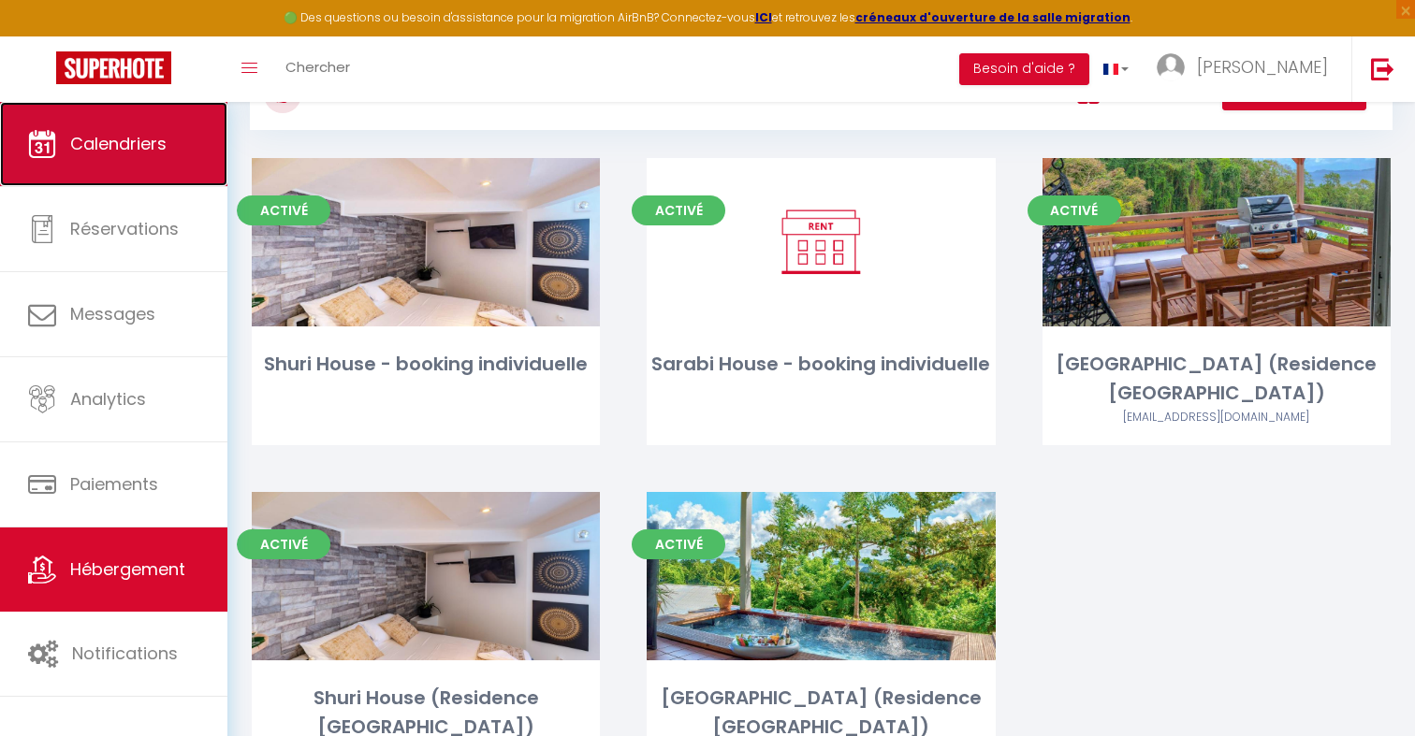
click at [156, 166] on link "Calendriers" at bounding box center [113, 144] width 227 height 84
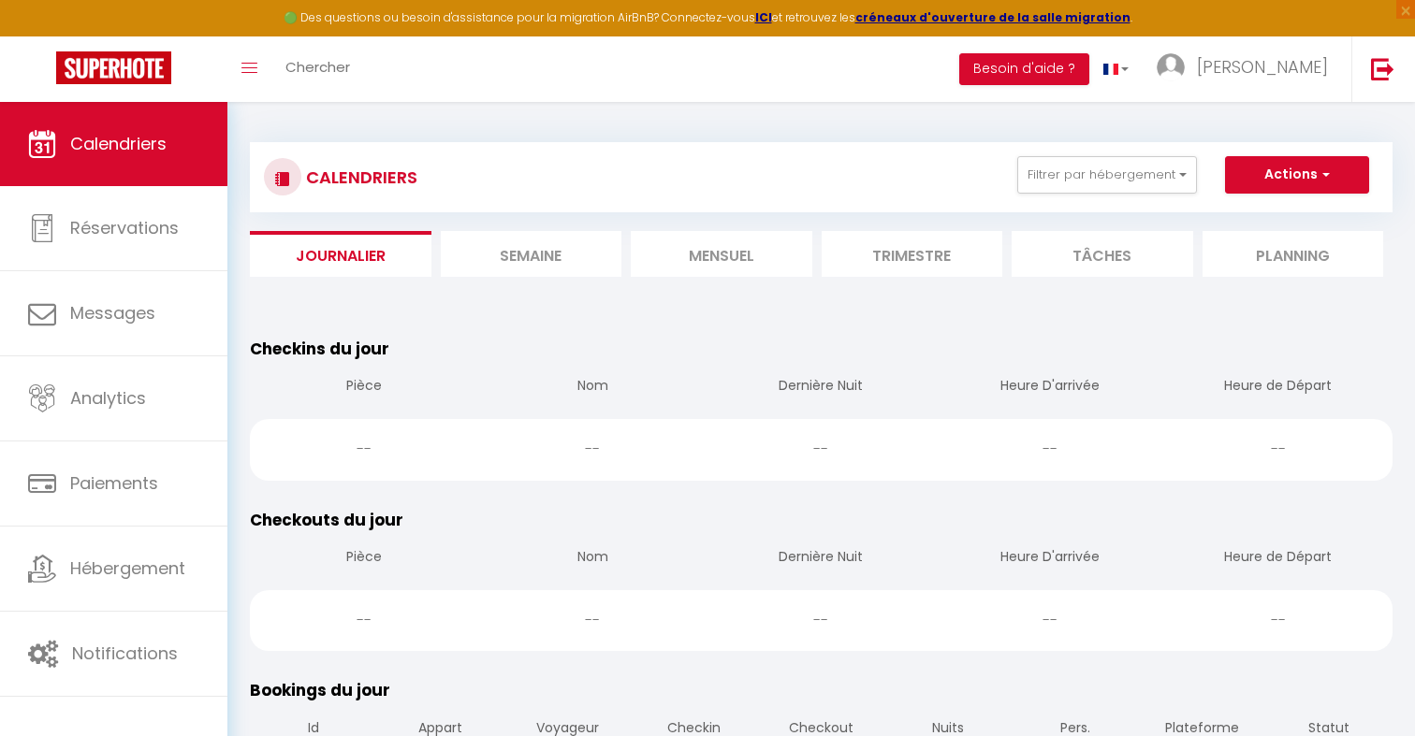
click at [778, 261] on li "Mensuel" at bounding box center [722, 254] width 182 height 46
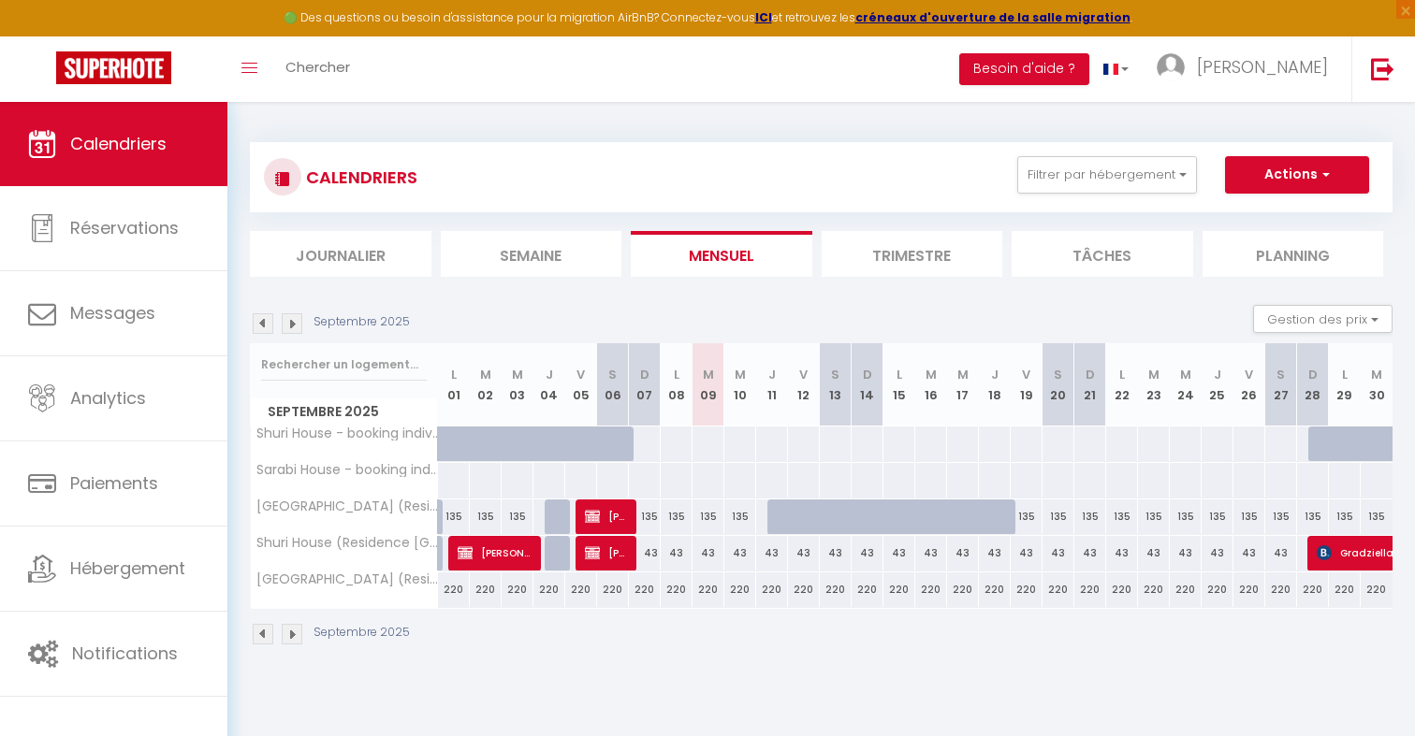
click at [260, 329] on img at bounding box center [263, 323] width 21 height 21
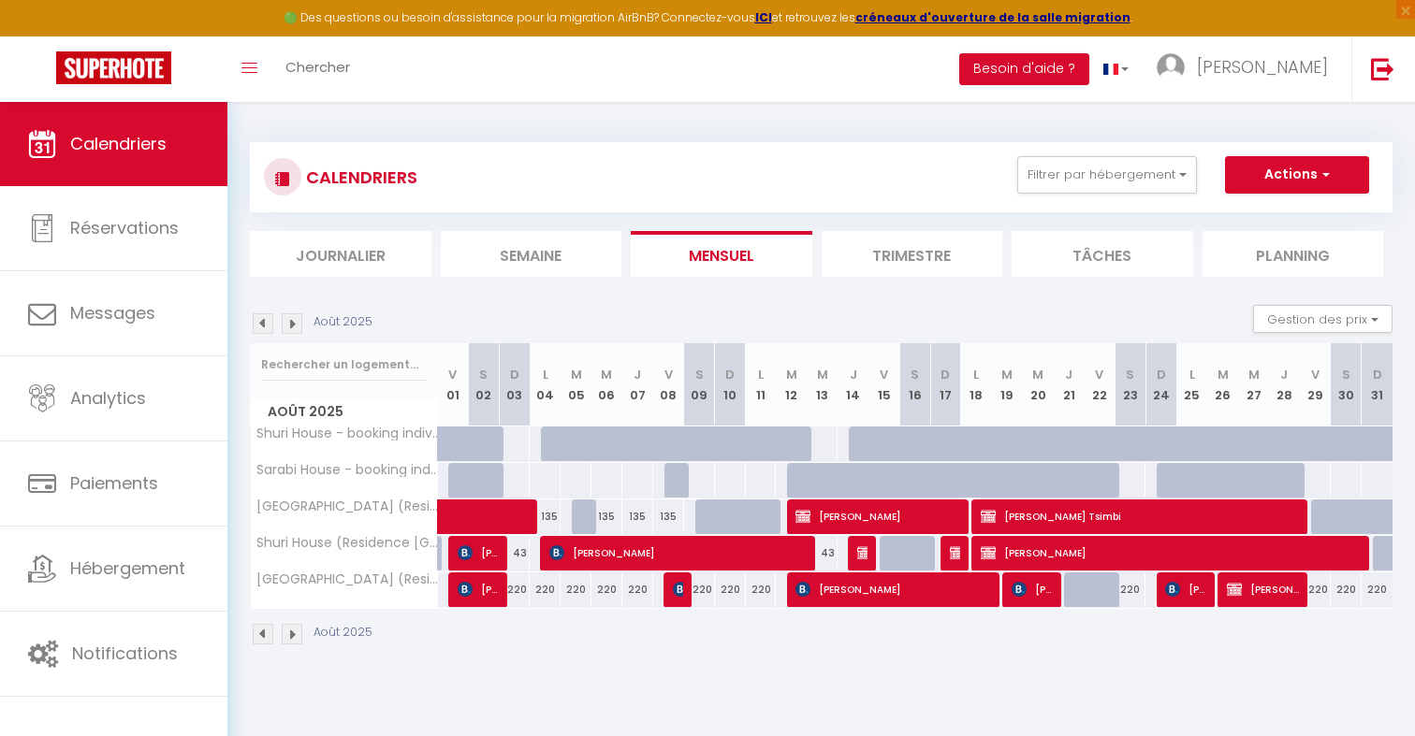
click at [290, 325] on img at bounding box center [292, 323] width 21 height 21
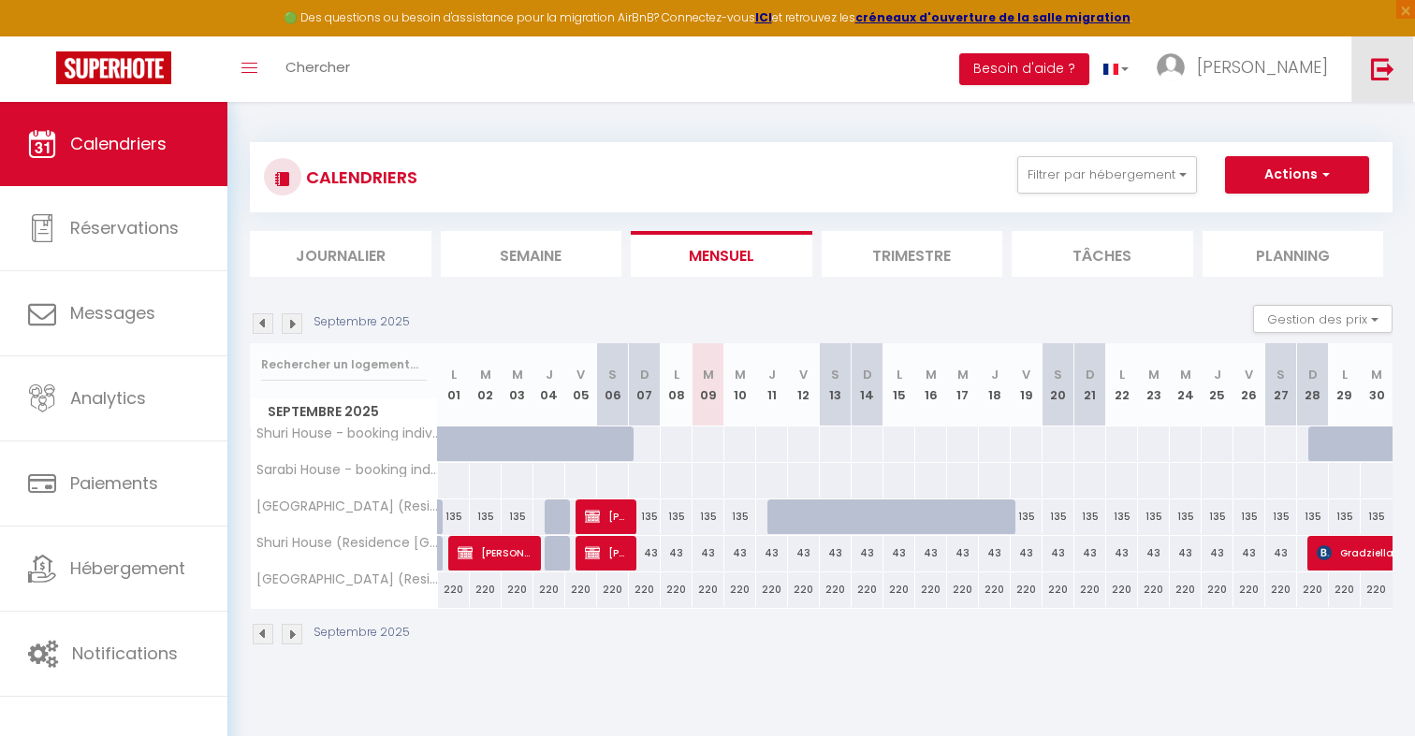
click at [1364, 79] on link at bounding box center [1382, 69] width 62 height 66
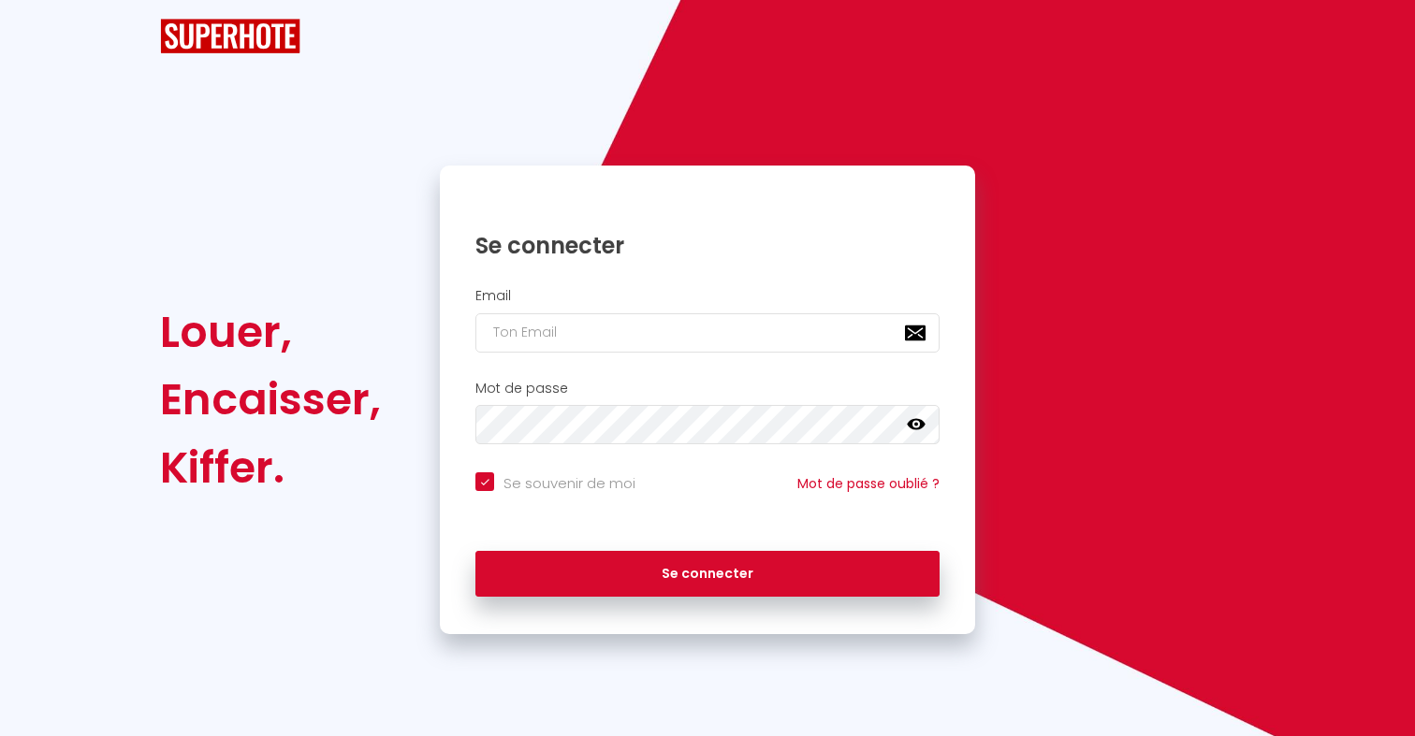
checkbox input "true"
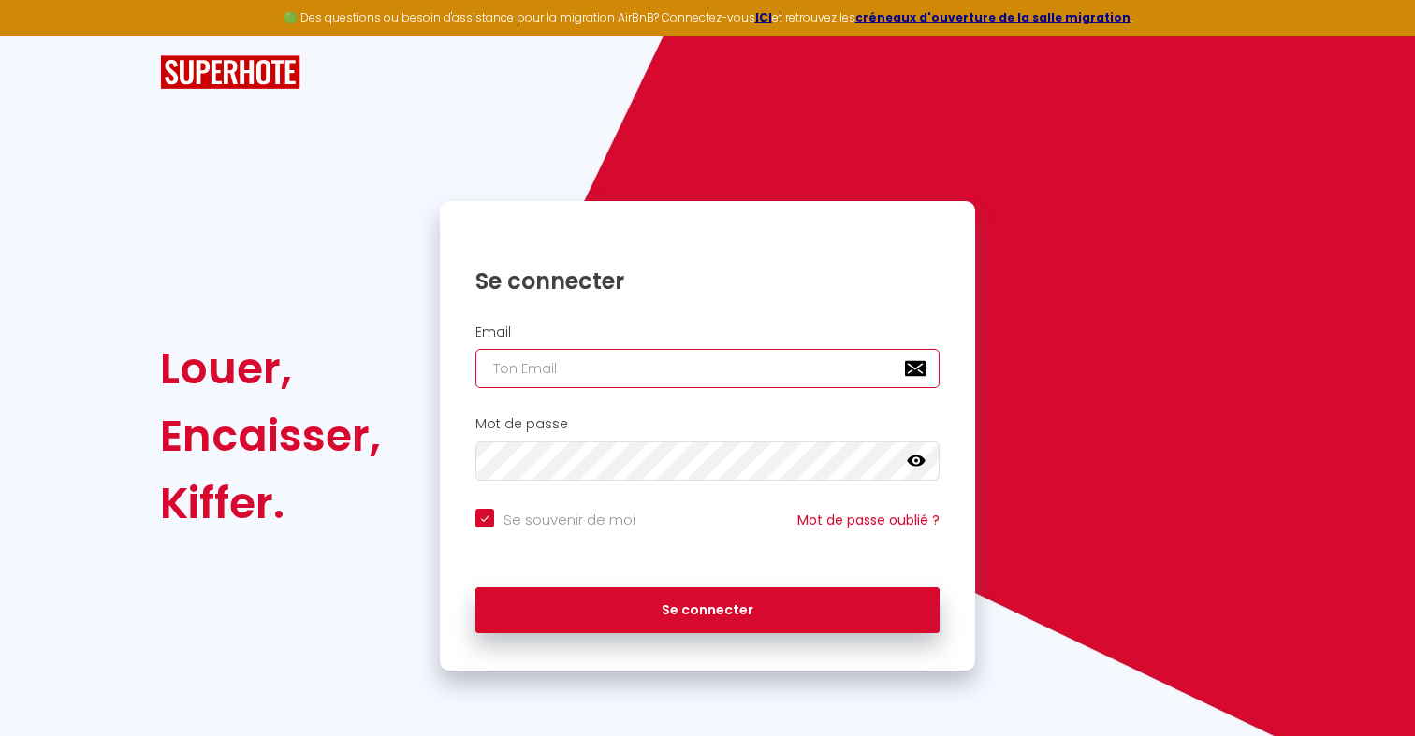
click at [527, 374] on input "email" at bounding box center [707, 368] width 464 height 39
paste input "[EMAIL_ADDRESS][DOMAIN_NAME]"
type input "[EMAIL_ADDRESS][DOMAIN_NAME]"
checkbox input "true"
type input "[EMAIL_ADDRESS][DOMAIN_NAME]"
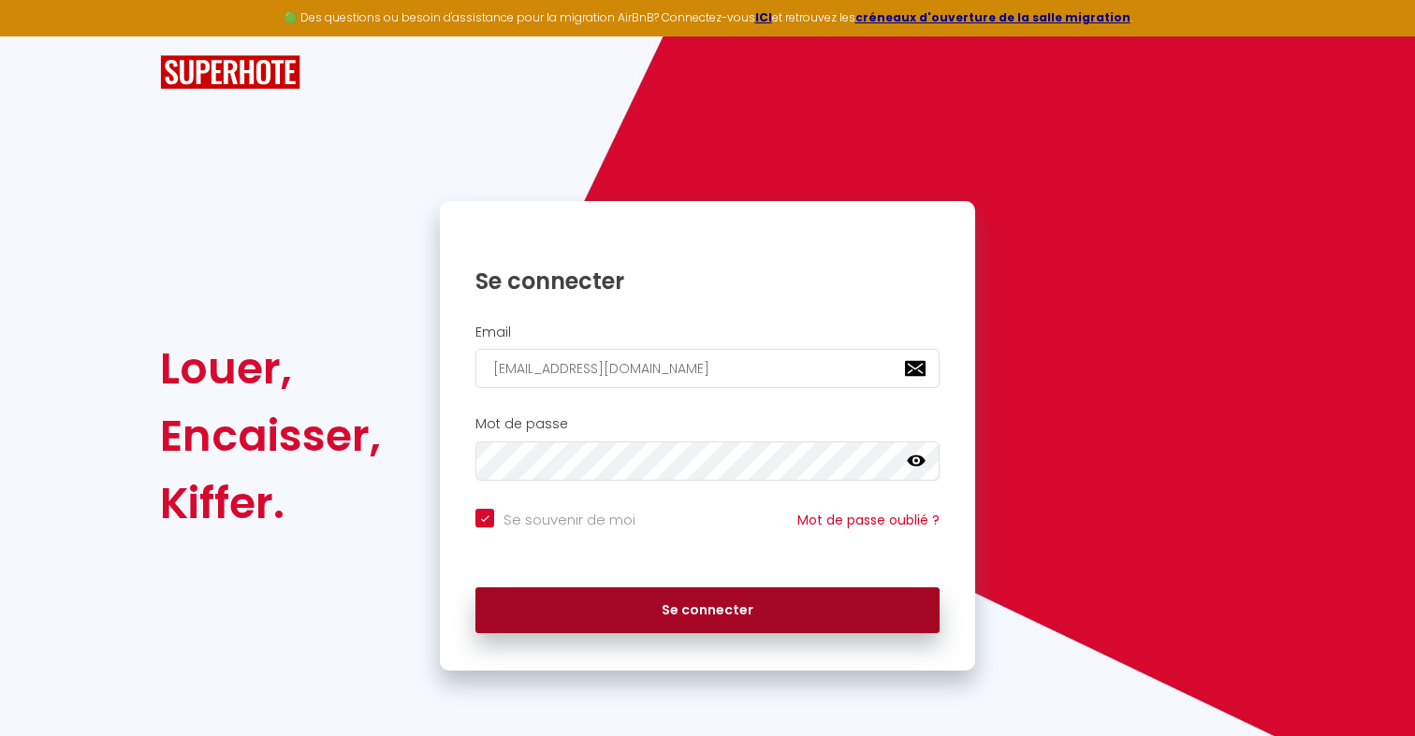
click at [591, 591] on button "Se connecter" at bounding box center [707, 611] width 464 height 47
checkbox input "true"
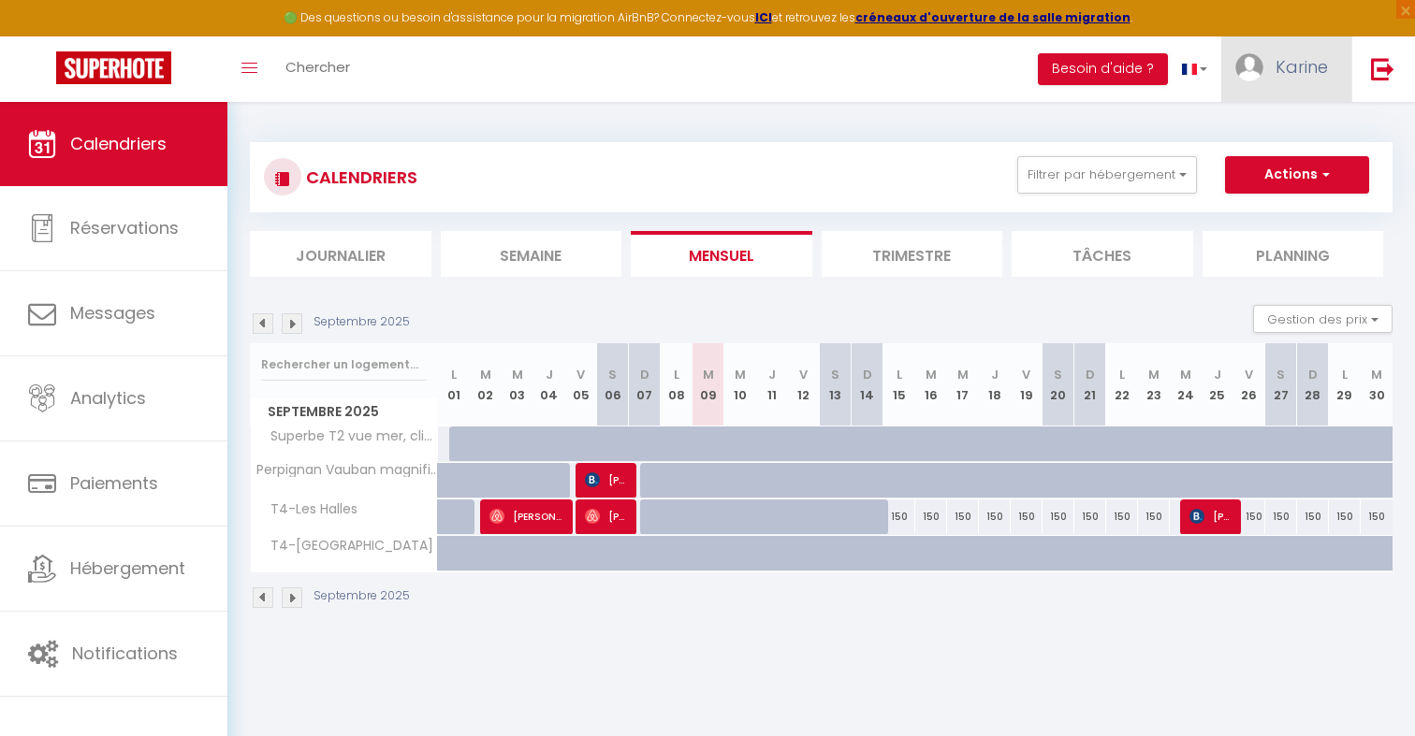
click at [1267, 59] on link "Karine" at bounding box center [1286, 69] width 130 height 66
click at [1376, 86] on link at bounding box center [1382, 69] width 62 height 66
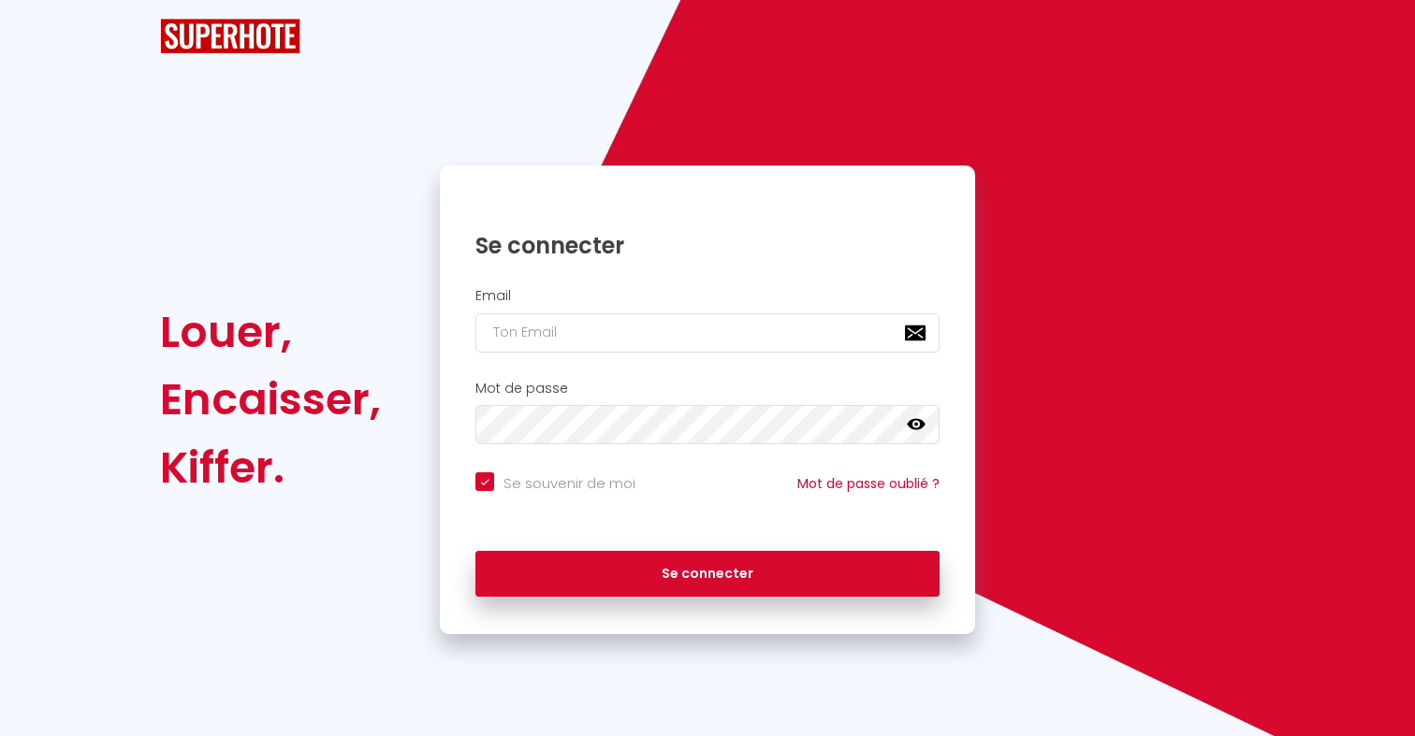
checkbox input "true"
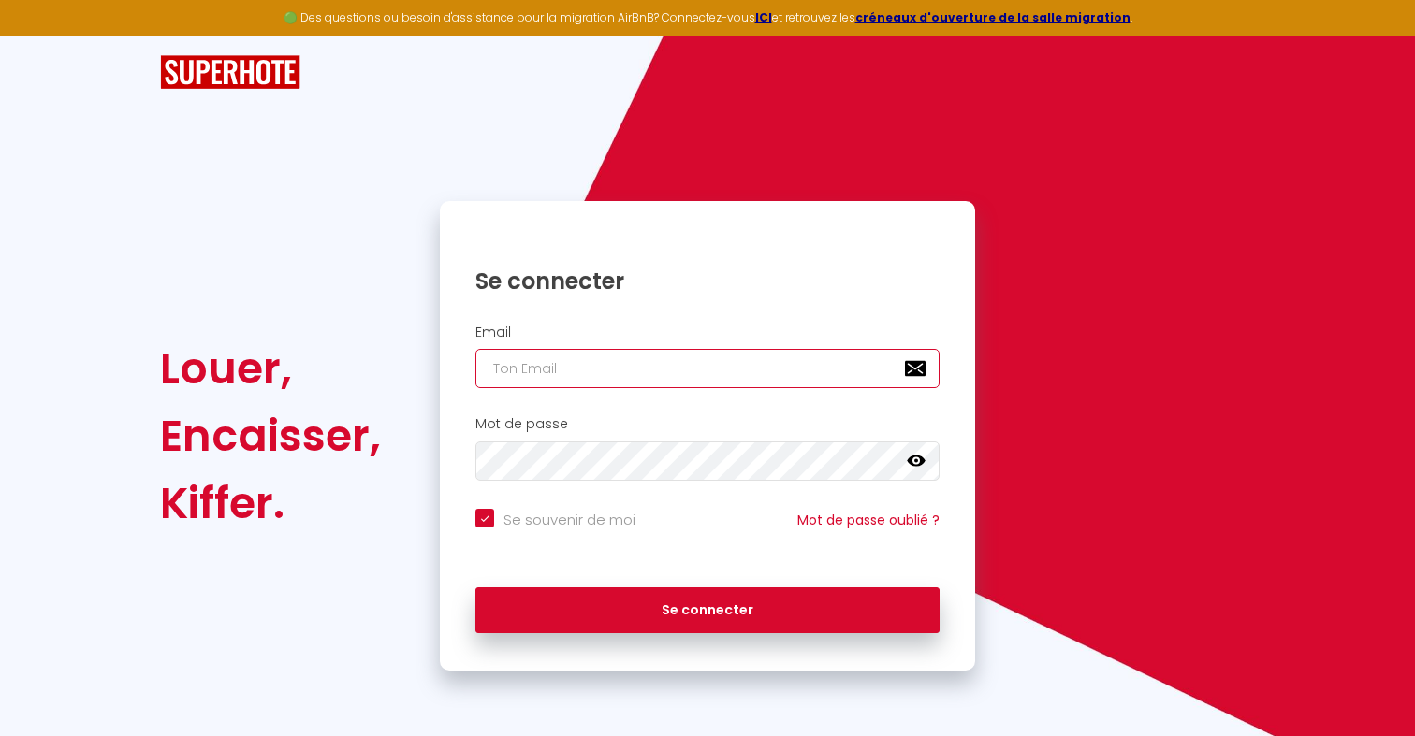
click at [619, 371] on input "email" at bounding box center [707, 368] width 464 height 39
paste input "[EMAIL_ADDRESS][DOMAIN_NAME]"
type input "[EMAIL_ADDRESS][DOMAIN_NAME]"
checkbox input "true"
type input "[EMAIL_ADDRESS][DOMAIN_NAME]"
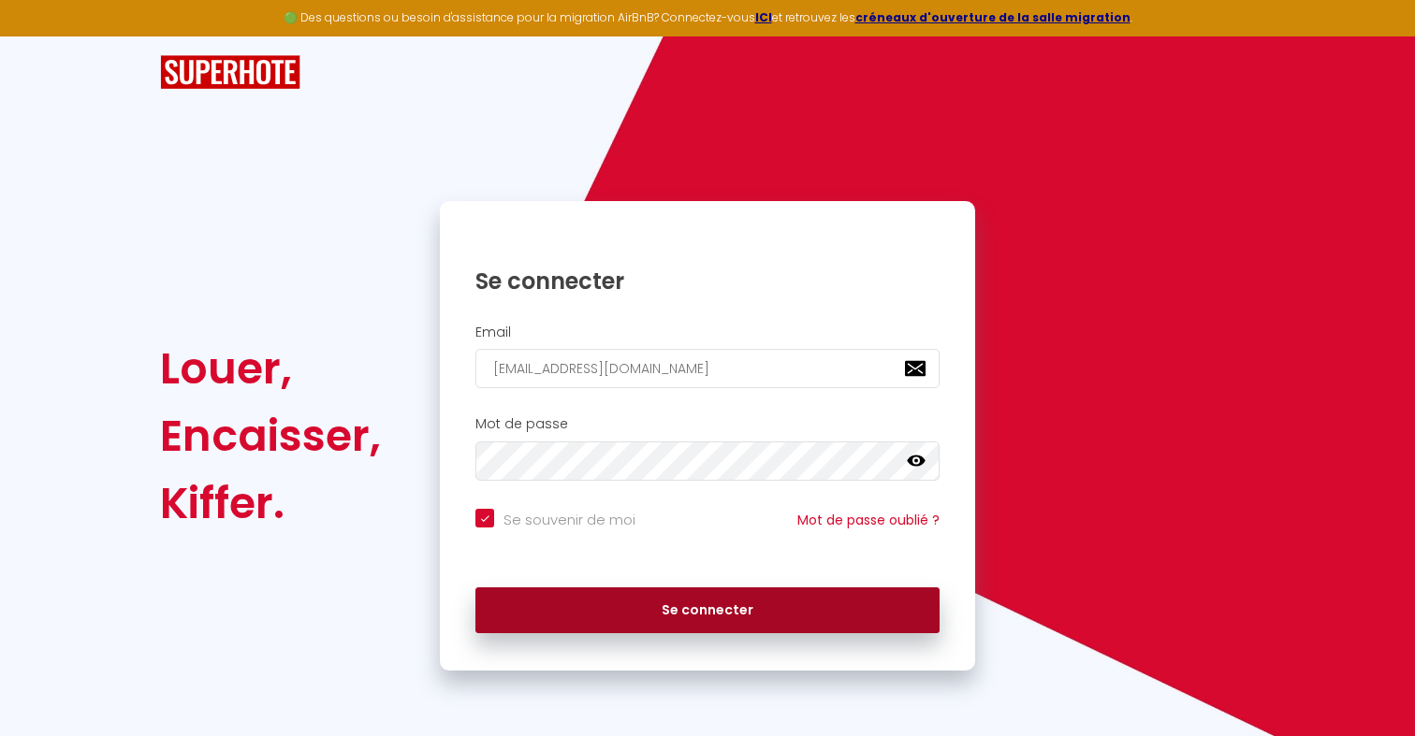
click at [602, 601] on button "Se connecter" at bounding box center [707, 611] width 464 height 47
checkbox input "true"
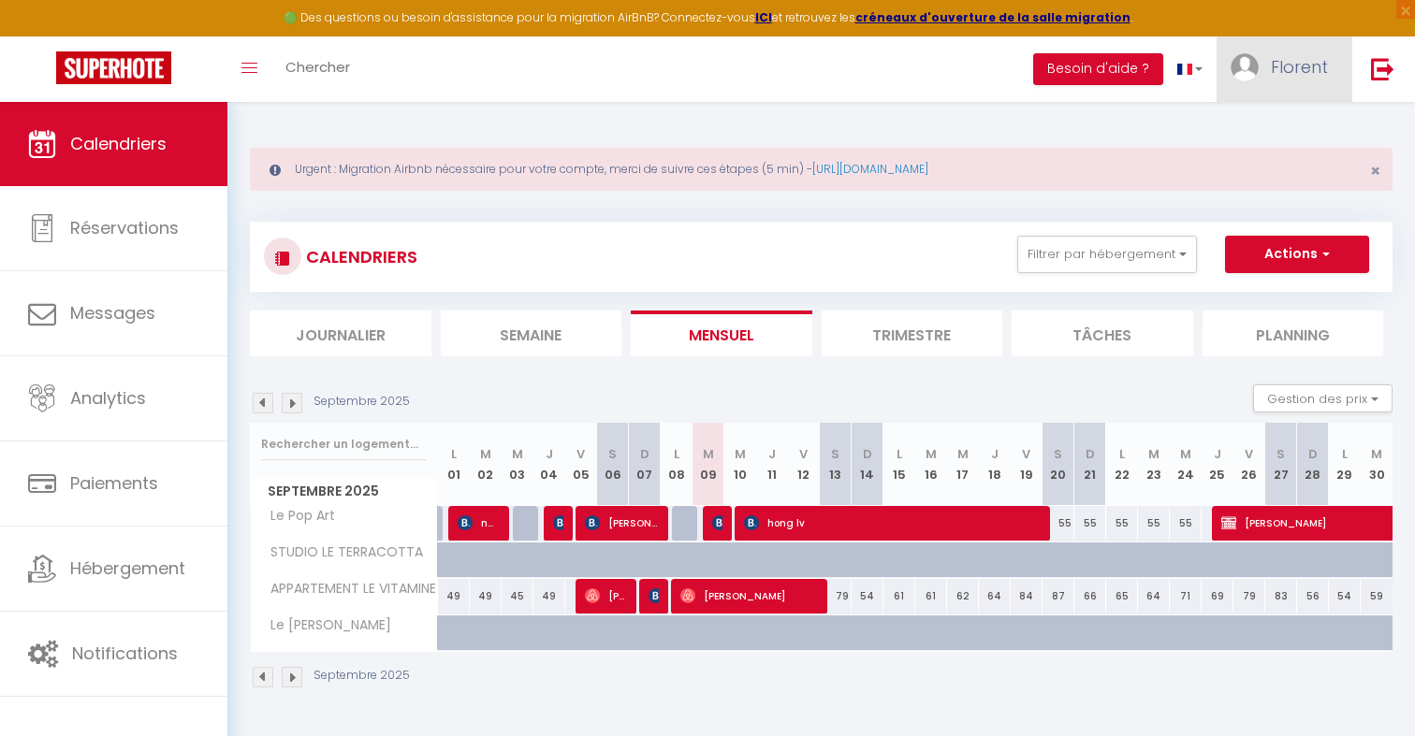
click at [1238, 74] on img at bounding box center [1245, 67] width 28 height 28
click at [1240, 133] on link "Paramètres" at bounding box center [1276, 130] width 138 height 32
select select "28"
select select "fr"
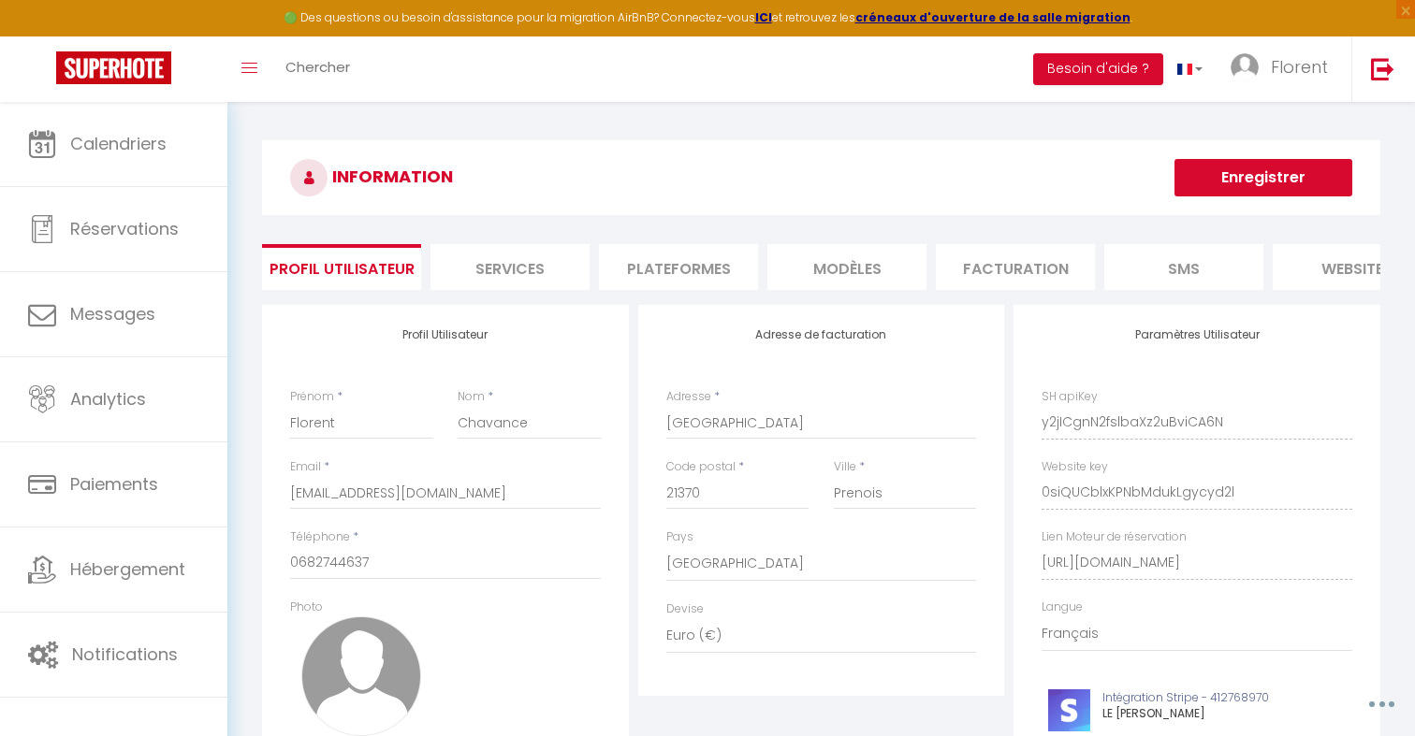
click at [634, 273] on li "Plateformes" at bounding box center [678, 267] width 159 height 46
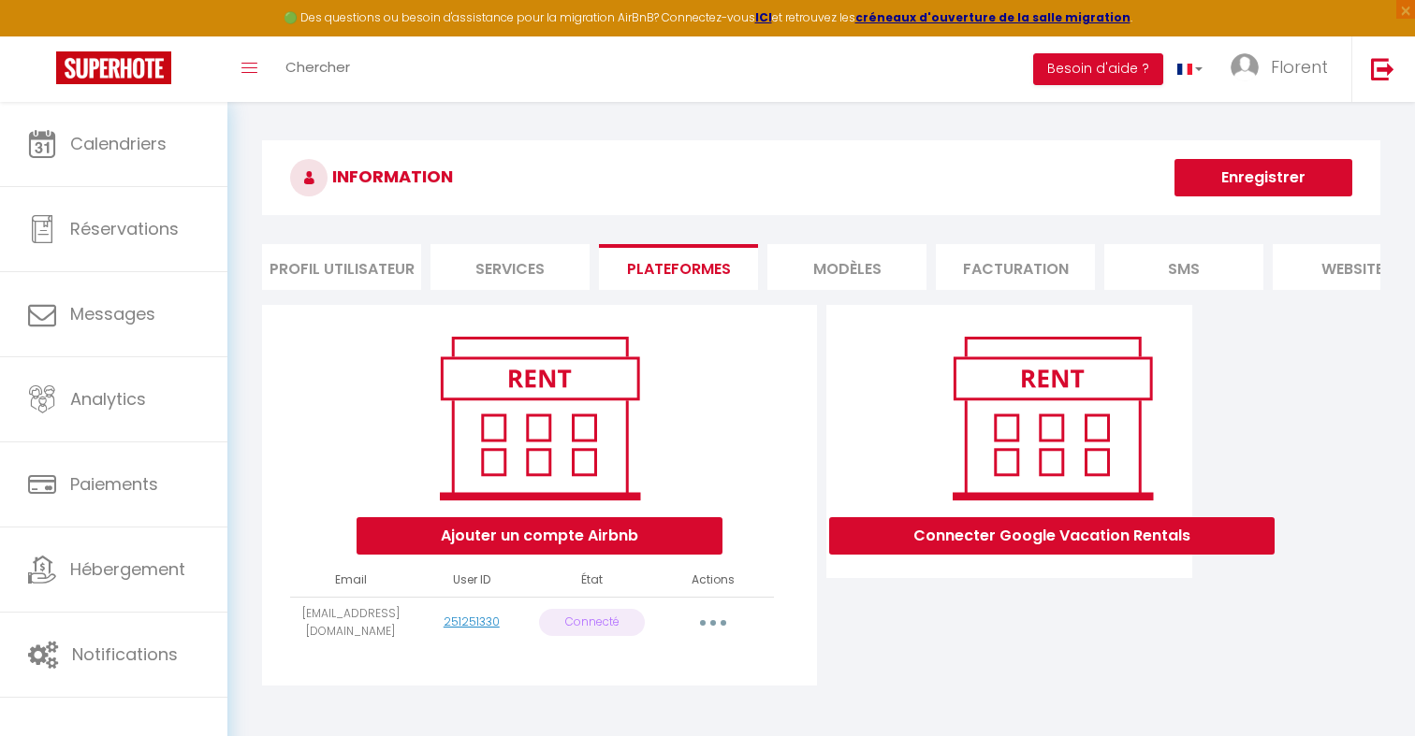
click at [371, 619] on td "[EMAIL_ADDRESS][DOMAIN_NAME]" at bounding box center [350, 622] width 121 height 51
copy tr "[EMAIL_ADDRESS][DOMAIN_NAME]"
click at [371, 270] on li "Profil Utilisateur" at bounding box center [341, 267] width 159 height 46
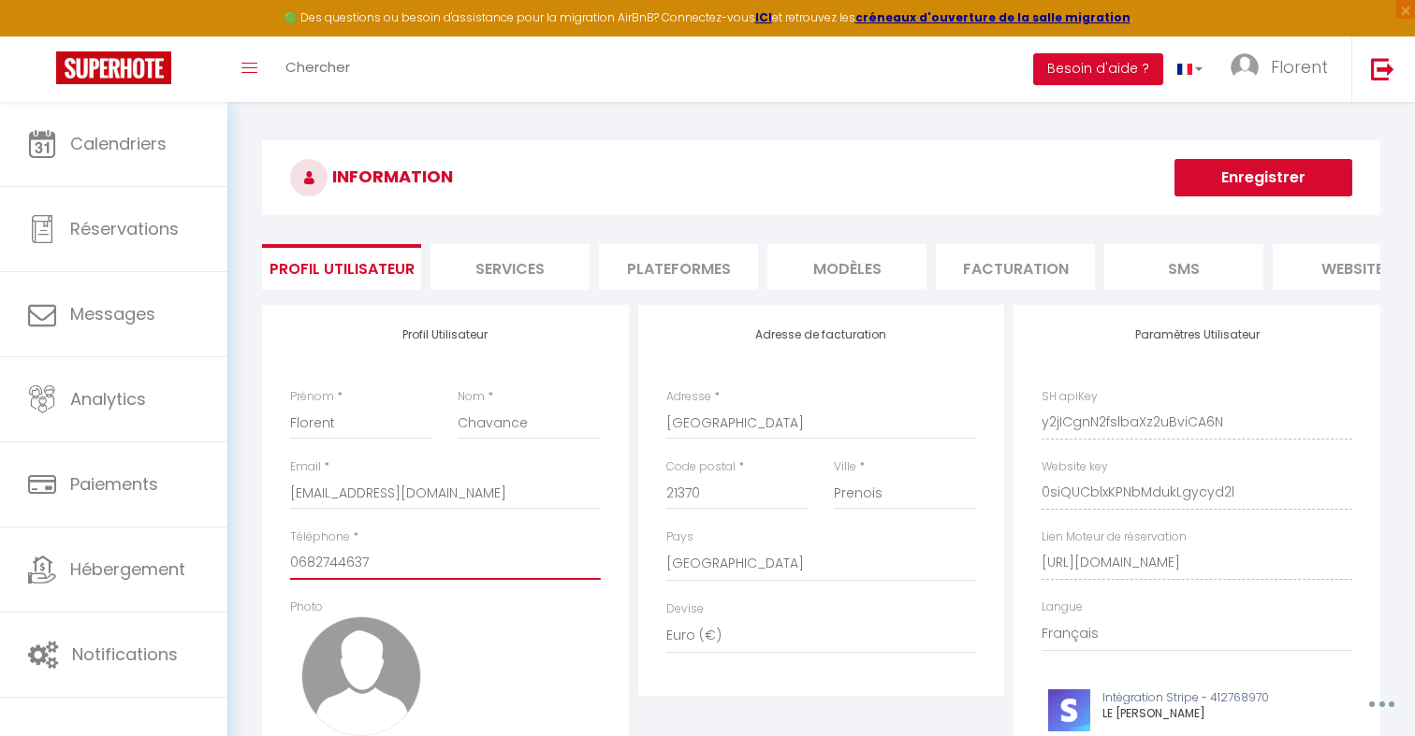
drag, startPoint x: 376, startPoint y: 565, endPoint x: 265, endPoint y: 565, distance: 111.4
click at [269, 565] on div "Profil Utilisateur Prénom * [PERSON_NAME] * Chavance Email * [EMAIL_ADDRESS][DO…" at bounding box center [445, 565] width 367 height 520
click at [740, 262] on li "Plateformes" at bounding box center [678, 267] width 159 height 46
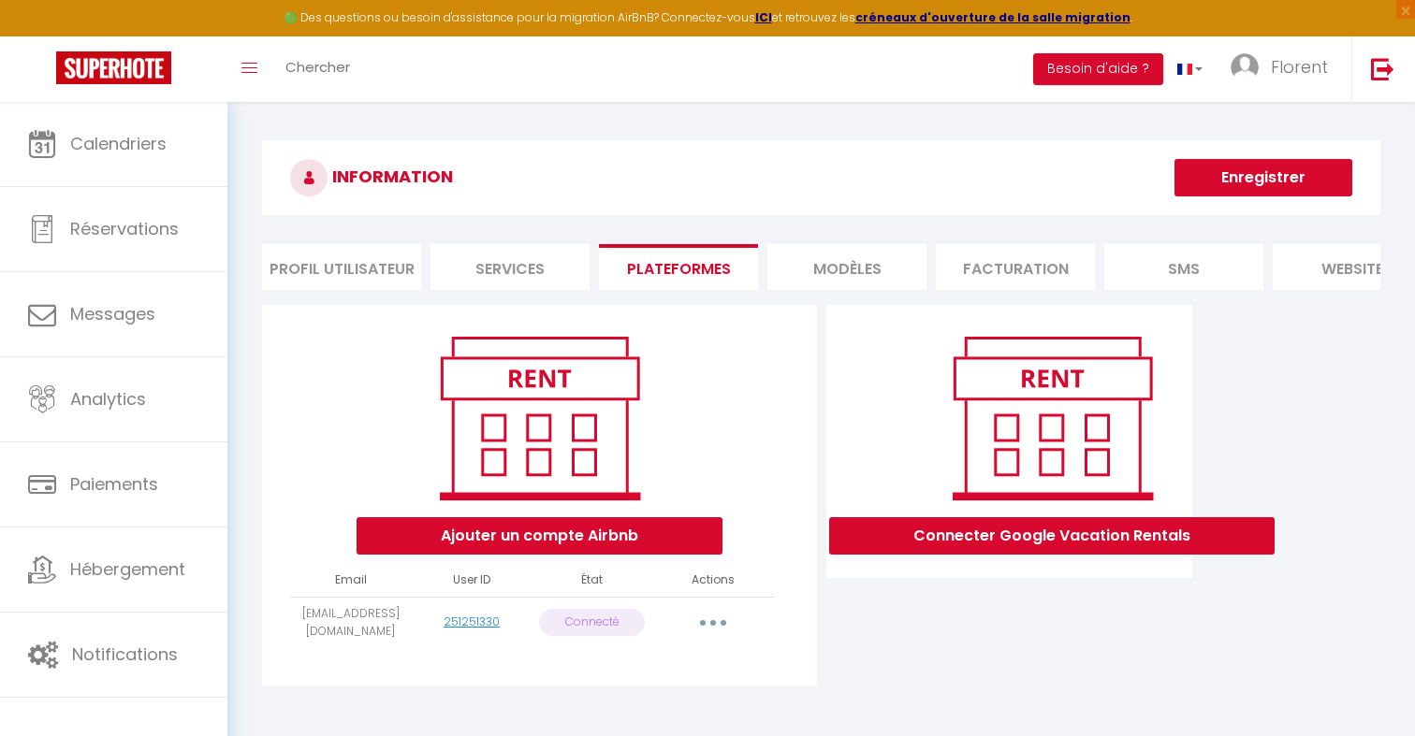
click at [303, 273] on li "Profil Utilisateur" at bounding box center [341, 267] width 159 height 46
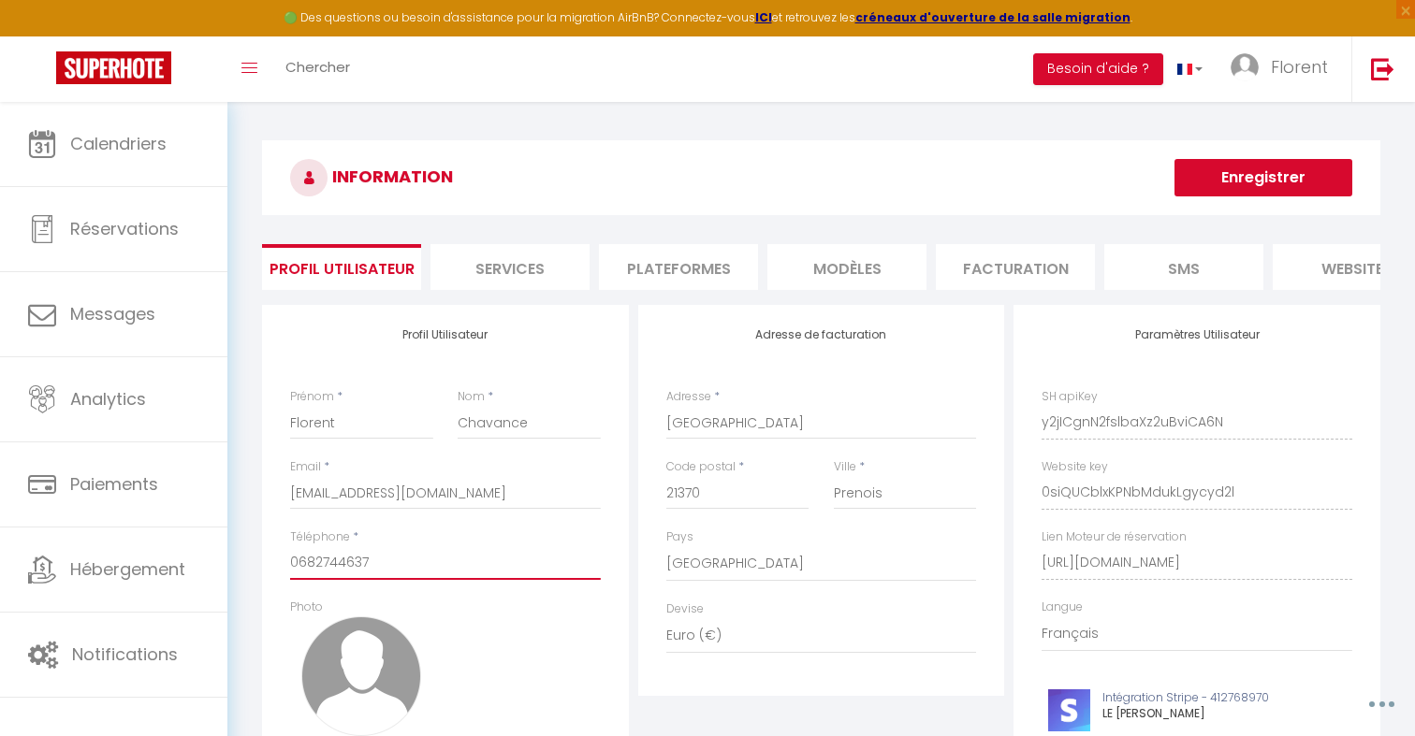
click at [409, 566] on input "0682744637" at bounding box center [445, 563] width 311 height 34
drag, startPoint x: 492, startPoint y: 494, endPoint x: 238, endPoint y: 494, distance: 254.5
click at [238, 494] on div "INFORMATION Enregistrer Profil Utilisateur Services Plateformes MODÈLES Factura…" at bounding box center [821, 503] width 1188 height 803
click at [672, 200] on h3 "INFORMATION" at bounding box center [821, 177] width 1118 height 75
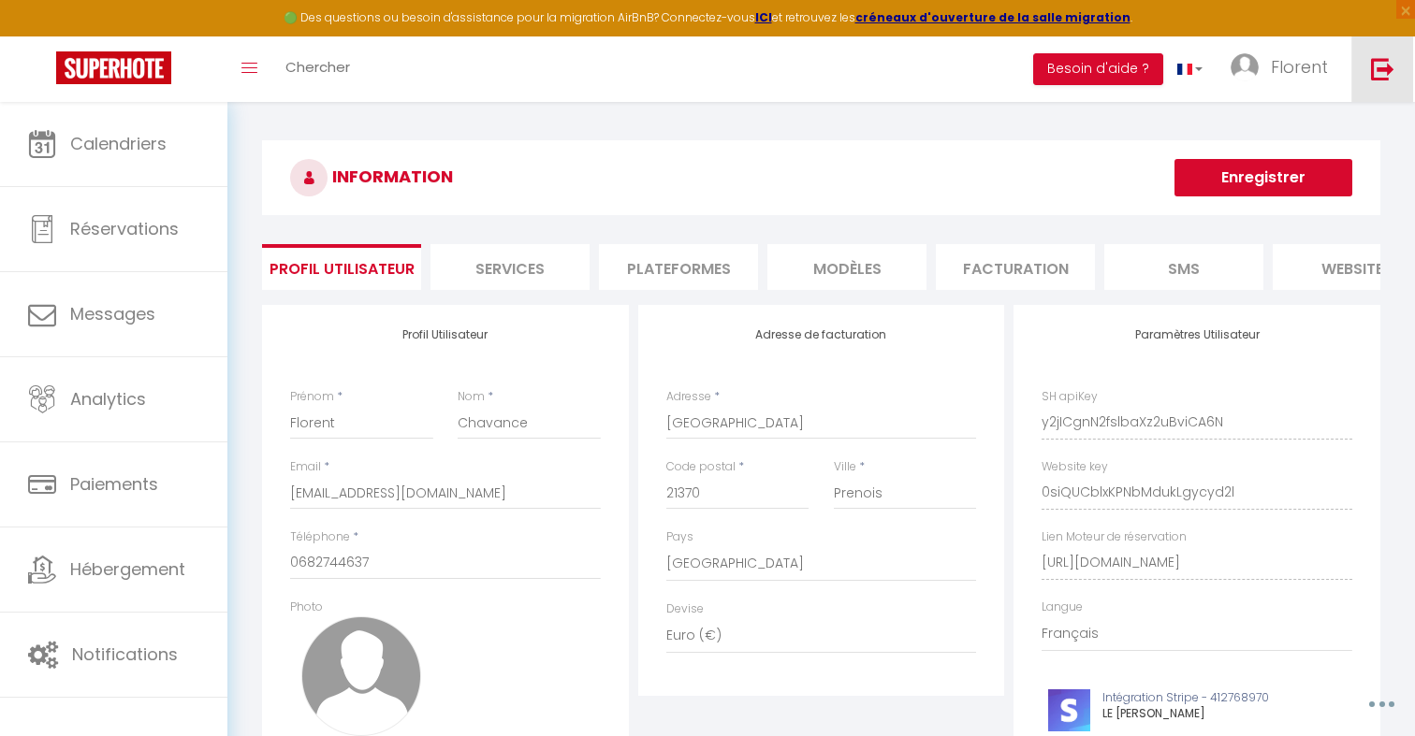
click at [1359, 73] on link at bounding box center [1382, 69] width 62 height 66
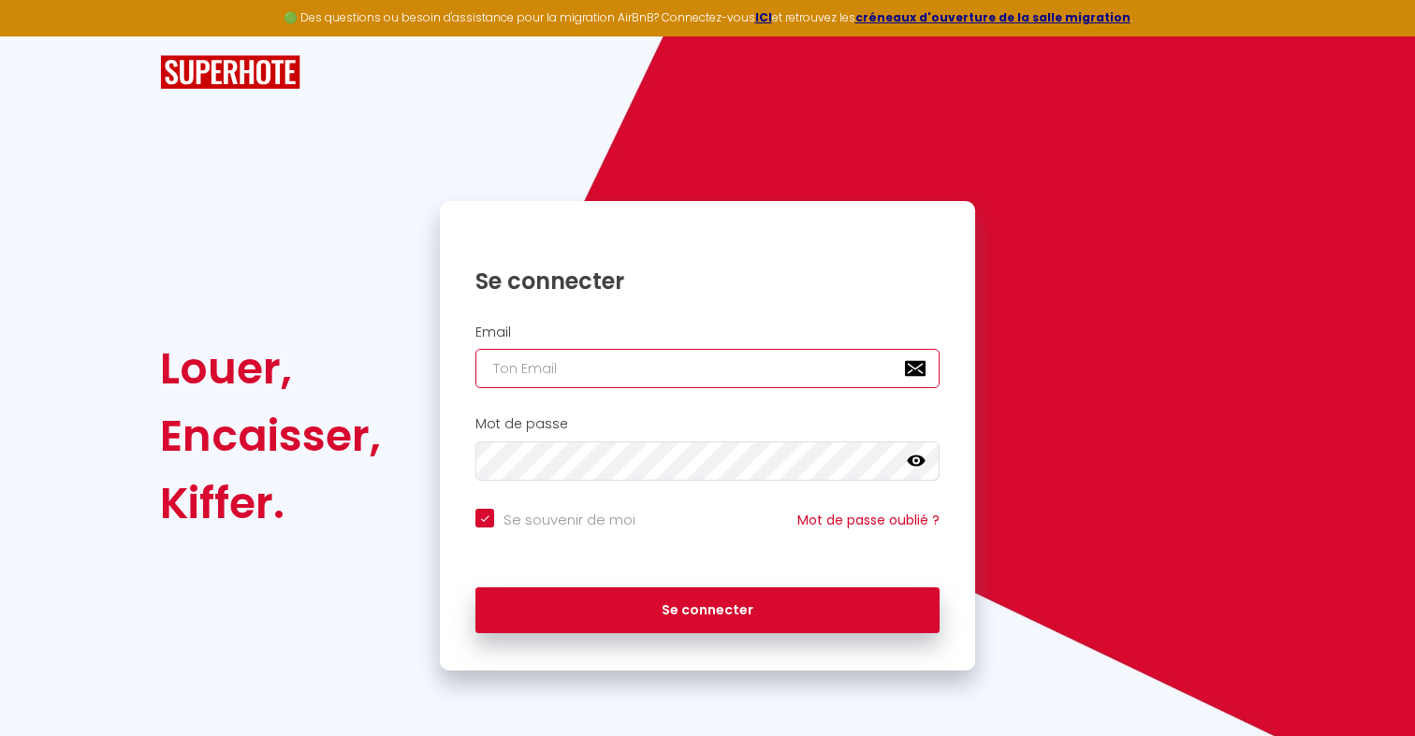
click at [584, 379] on input "email" at bounding box center [707, 368] width 464 height 39
paste input "hello@rozmadesign.com"
type input "hello@rozmadesign.com"
checkbox input "true"
type input "hello@rozmadesign.com"
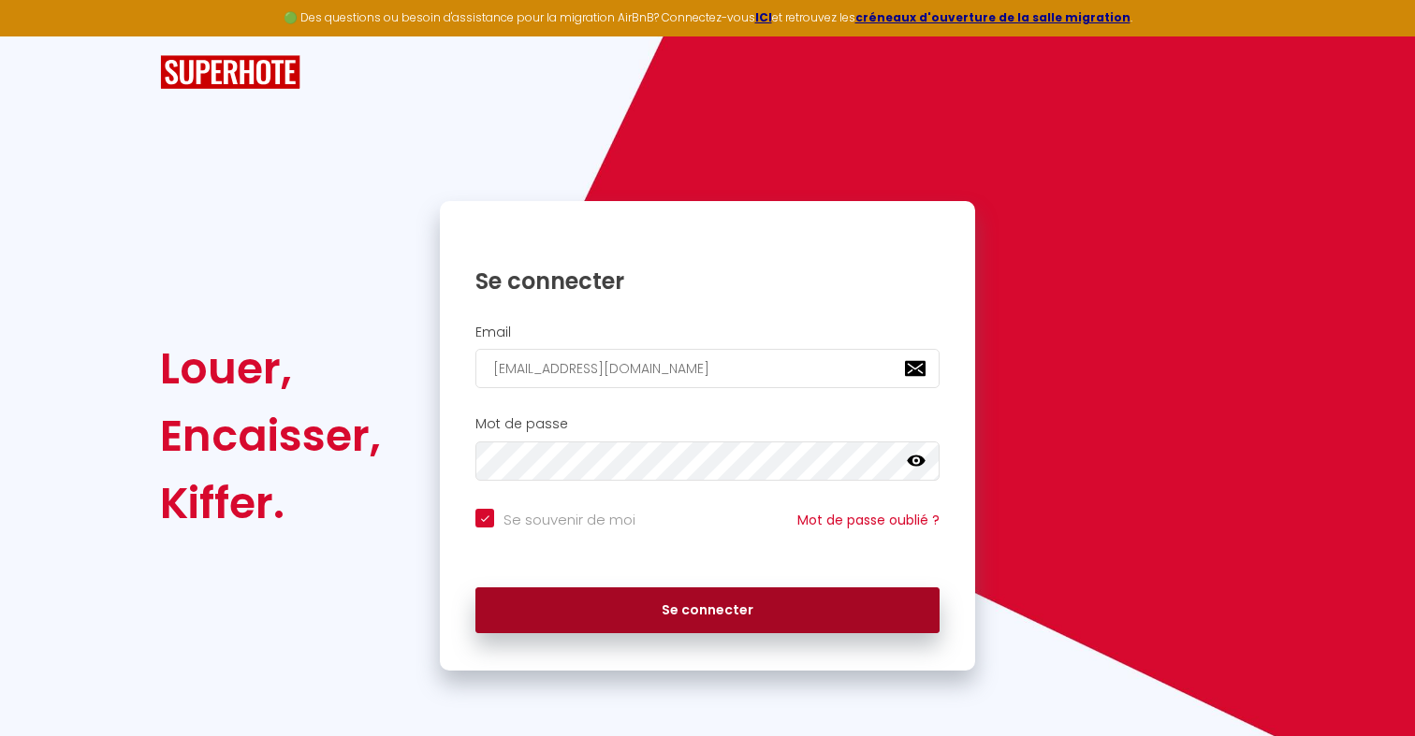
click at [600, 632] on button "Se connecter" at bounding box center [707, 611] width 464 height 47
checkbox input "true"
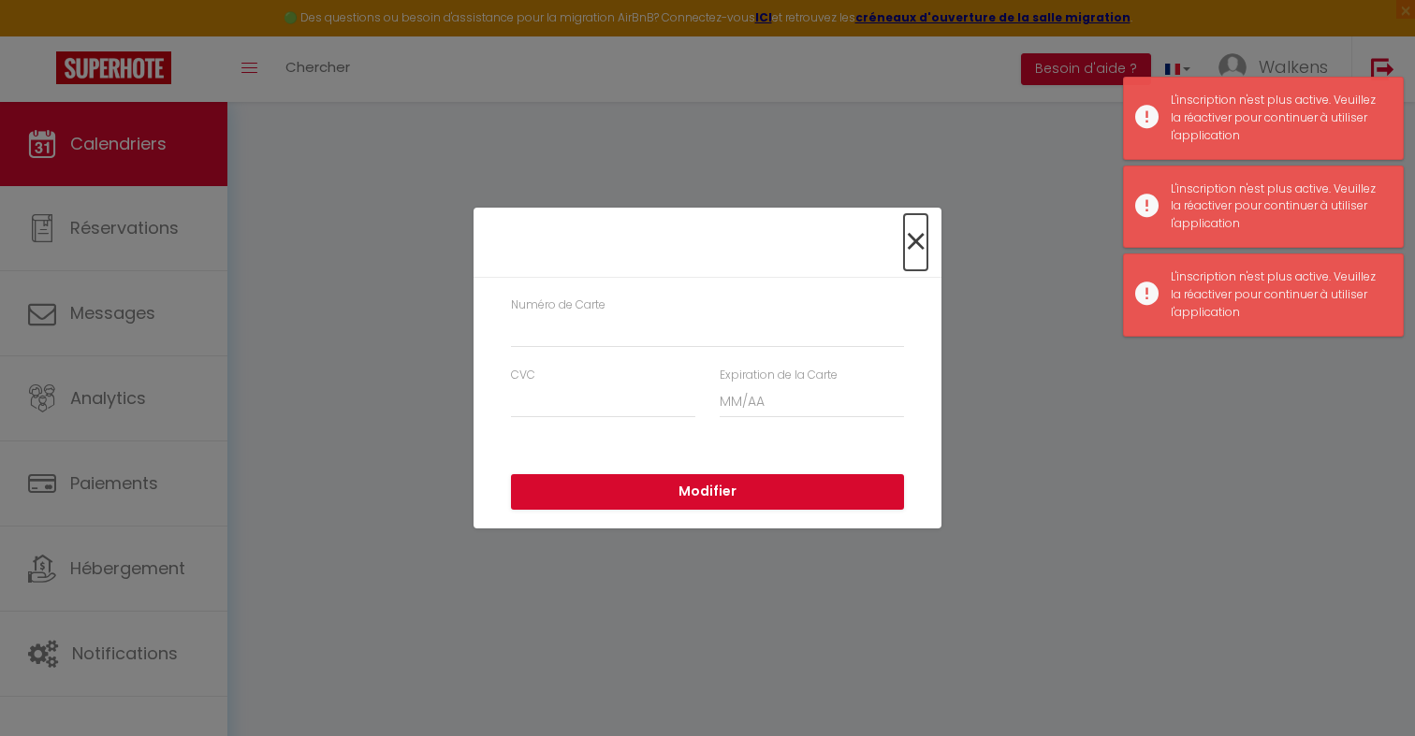
click at [917, 252] on span "×" at bounding box center [915, 242] width 23 height 56
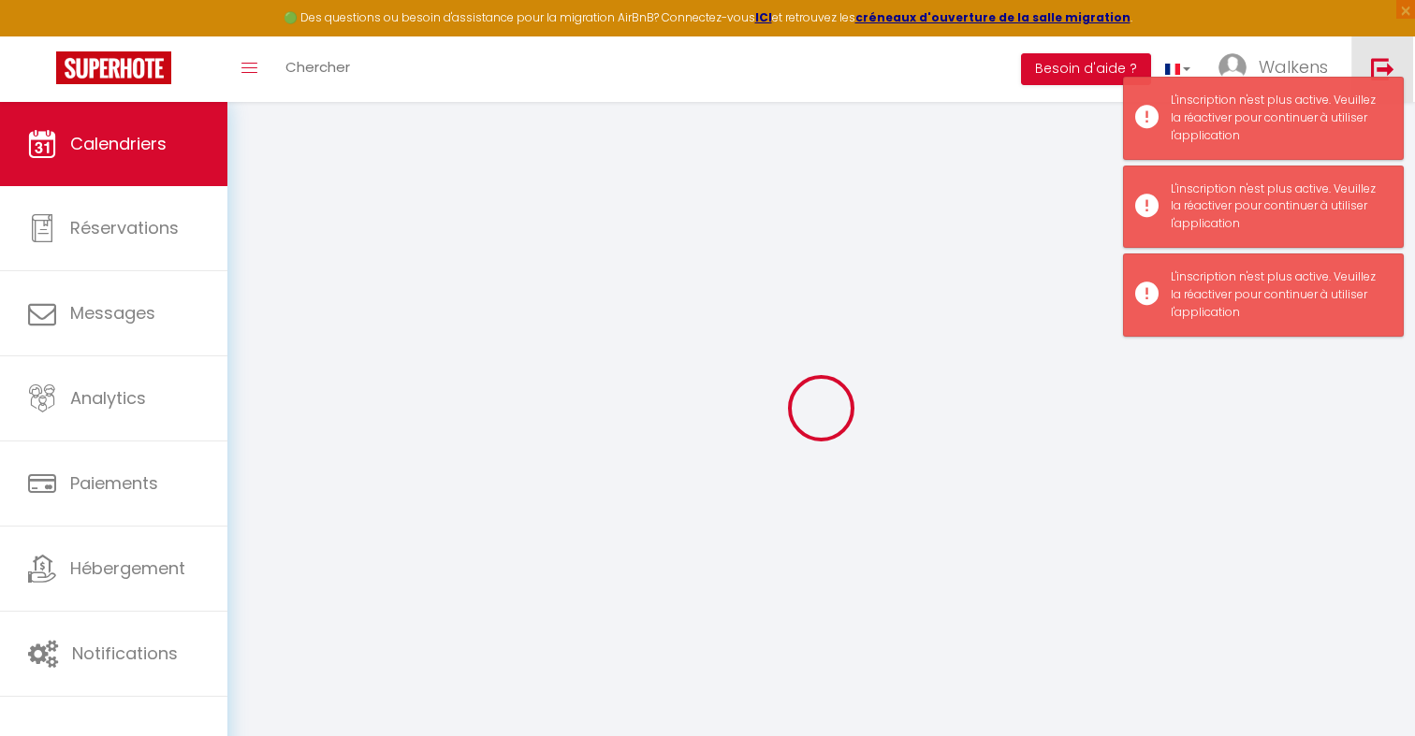
click at [1379, 64] on img at bounding box center [1382, 68] width 23 height 23
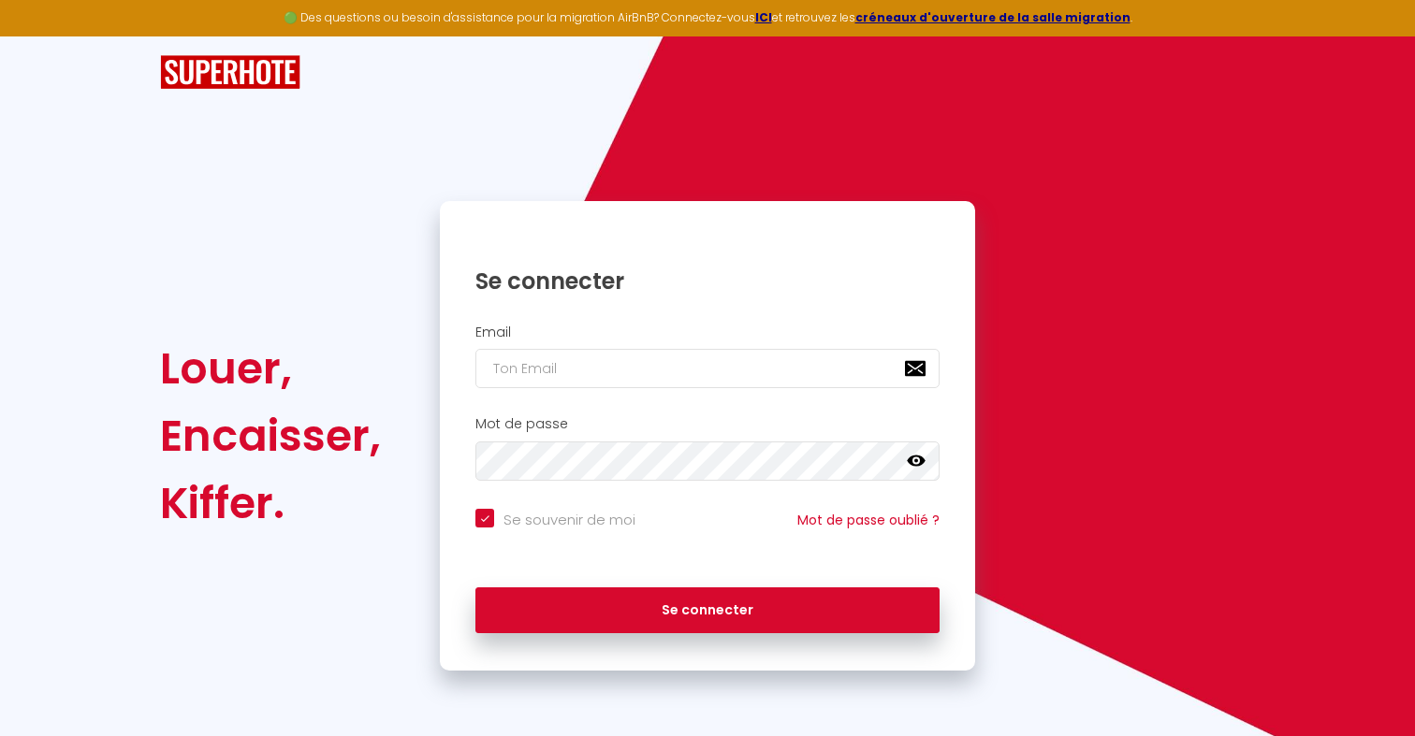
click at [578, 391] on div "Email" at bounding box center [707, 361] width 535 height 93
click at [590, 379] on input "email" at bounding box center [707, 368] width 464 height 39
type input "a"
checkbox input "true"
type input "ad"
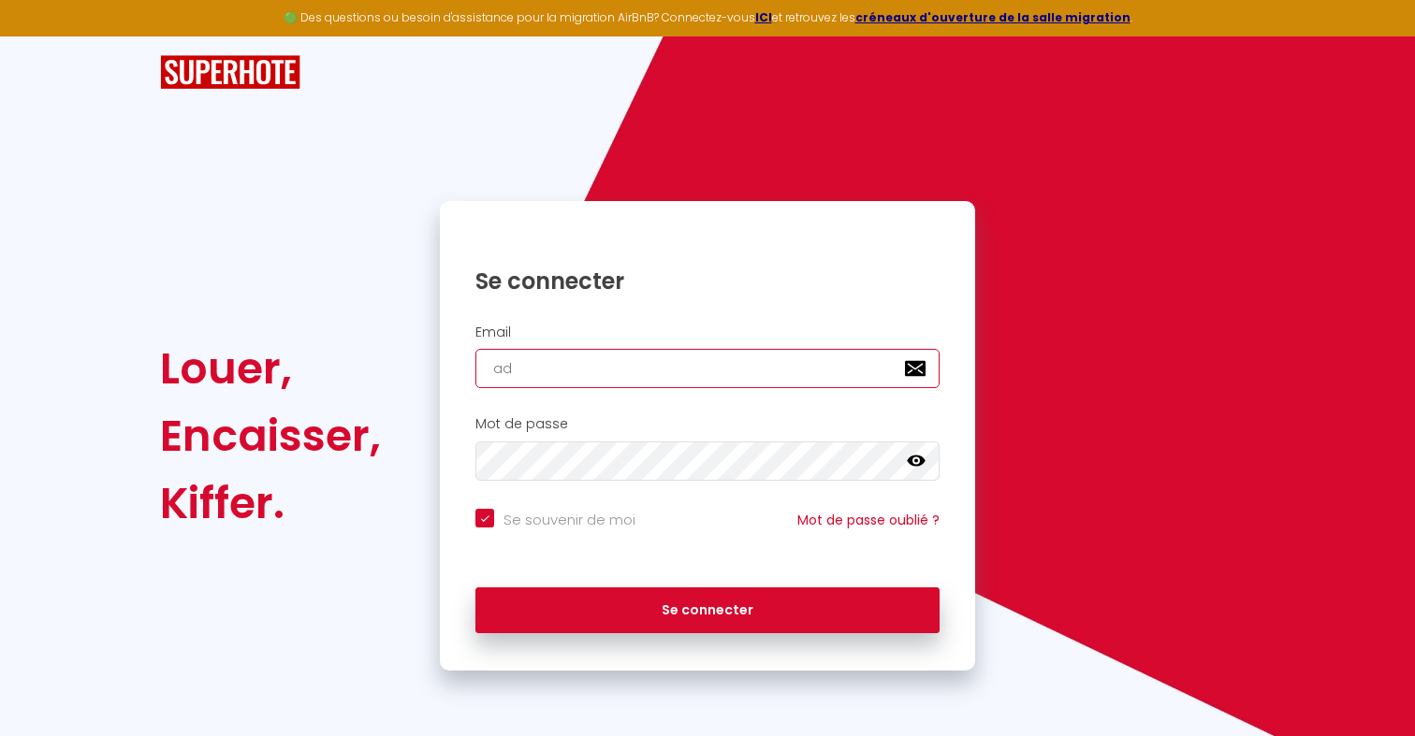
checkbox input "true"
type input "adm"
checkbox input "true"
type input "admi"
checkbox input "true"
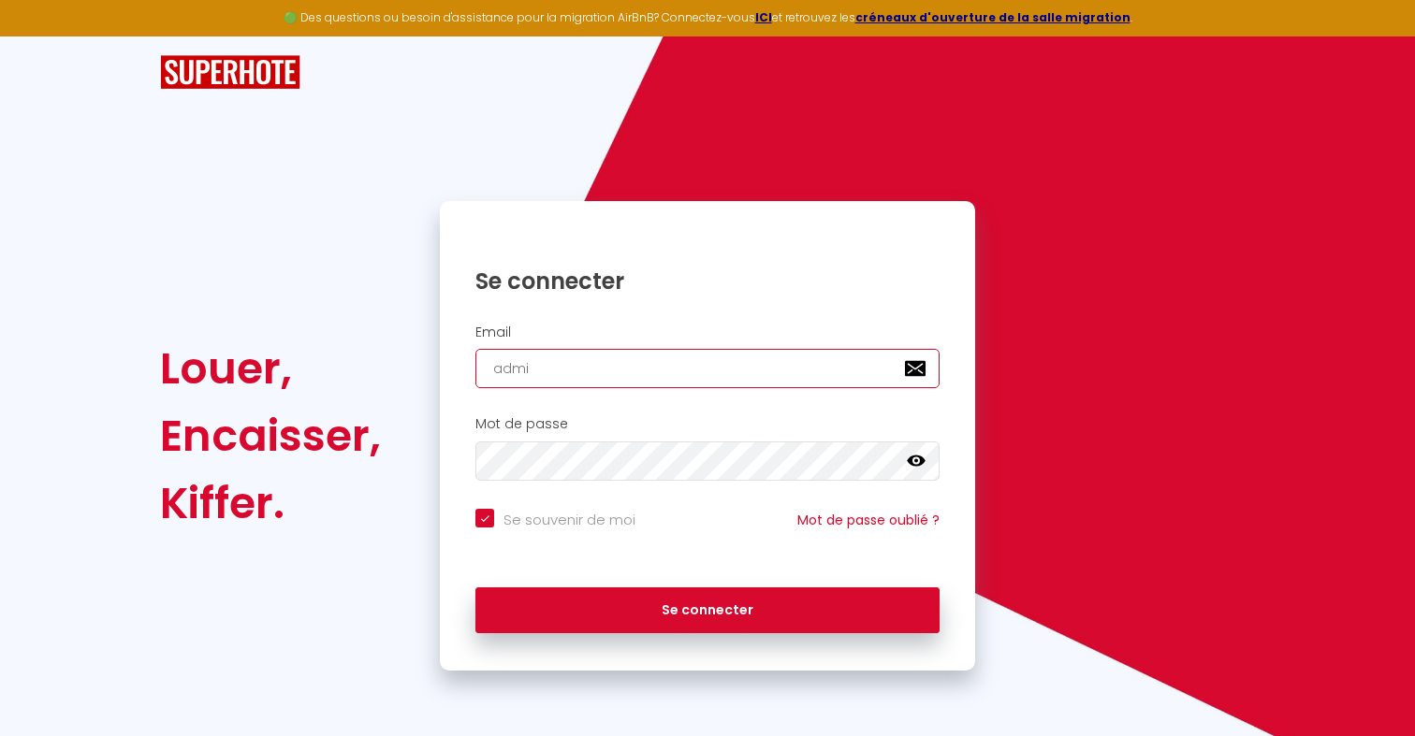
type input "admin"
checkbox input "true"
type input "admin@"
checkbox input "true"
type input "admin@s"
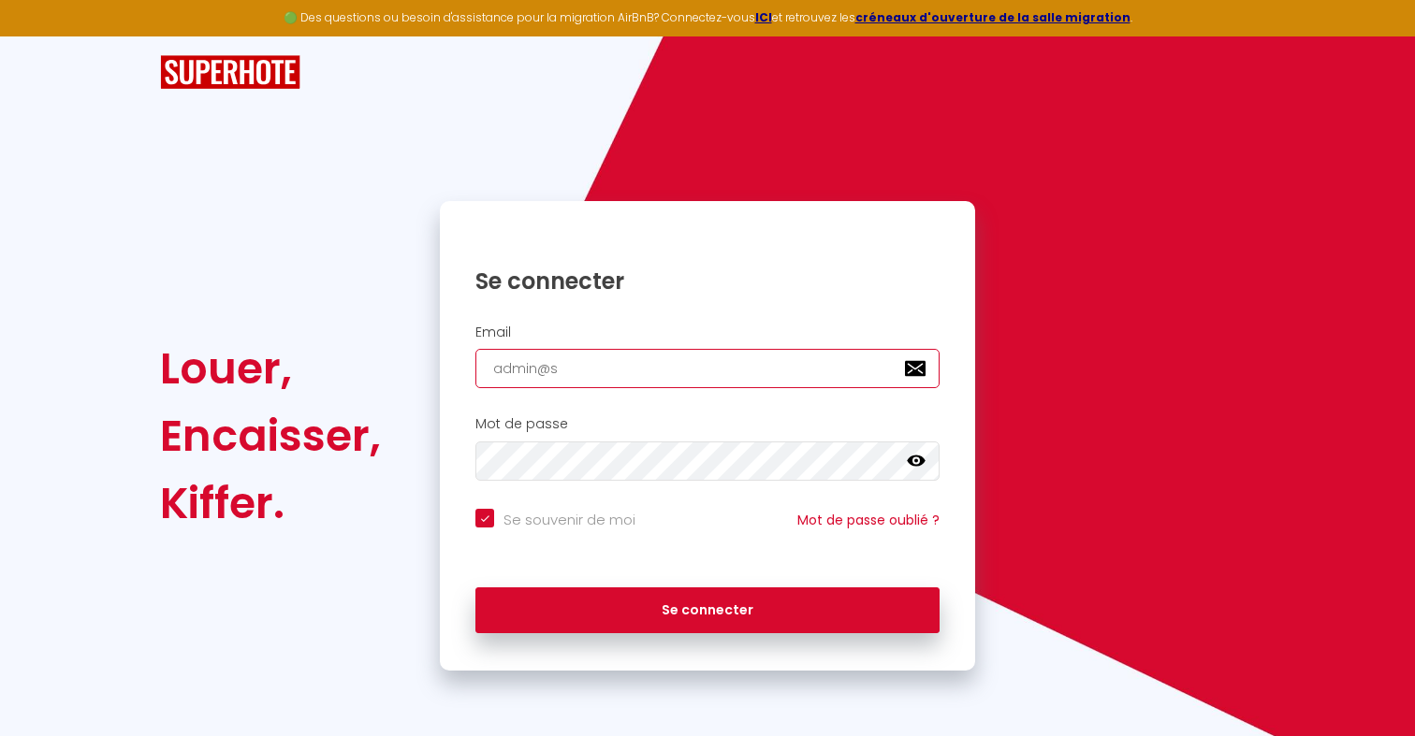
checkbox input "true"
type input "admin@su"
checkbox input "true"
type input "admin@sup"
checkbox input "true"
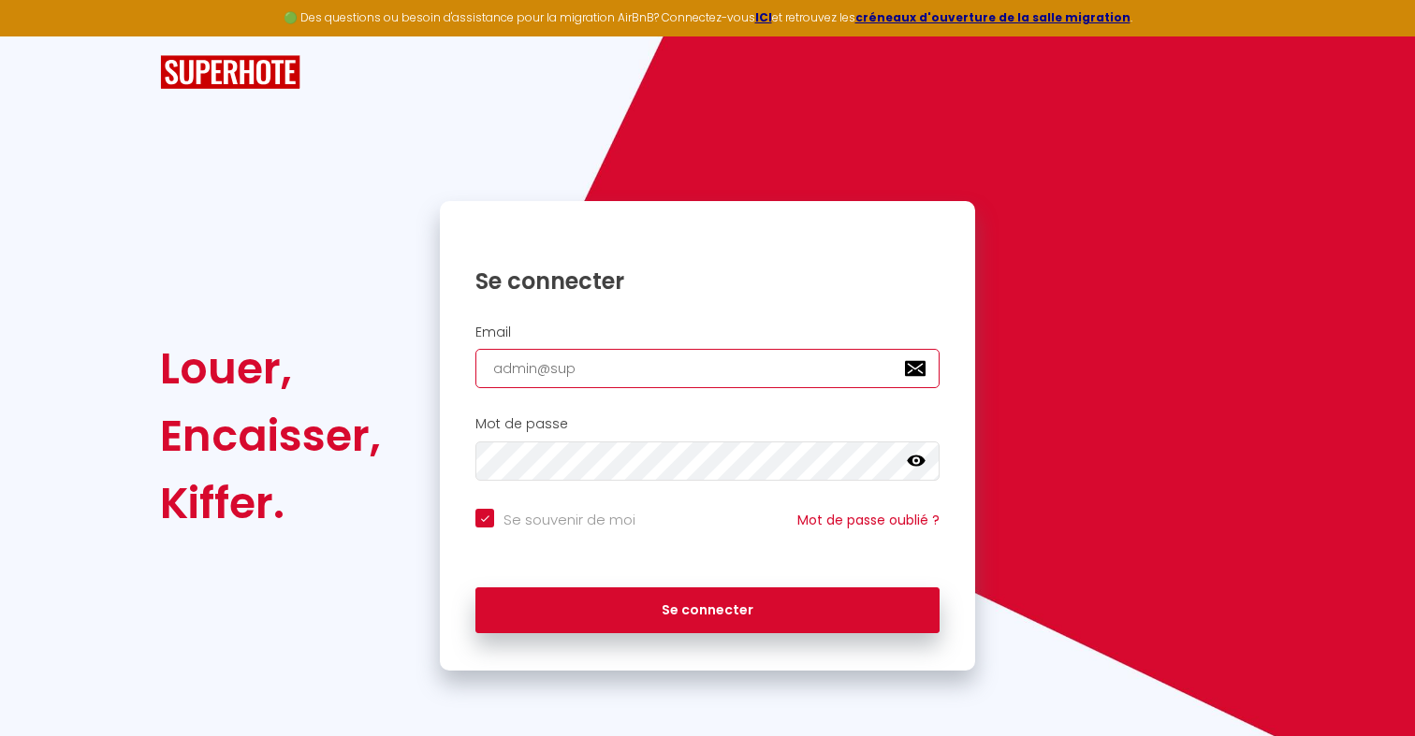
type input "admin@supe"
checkbox input "true"
type input "admin@super"
checkbox input "true"
type input "admin@superm"
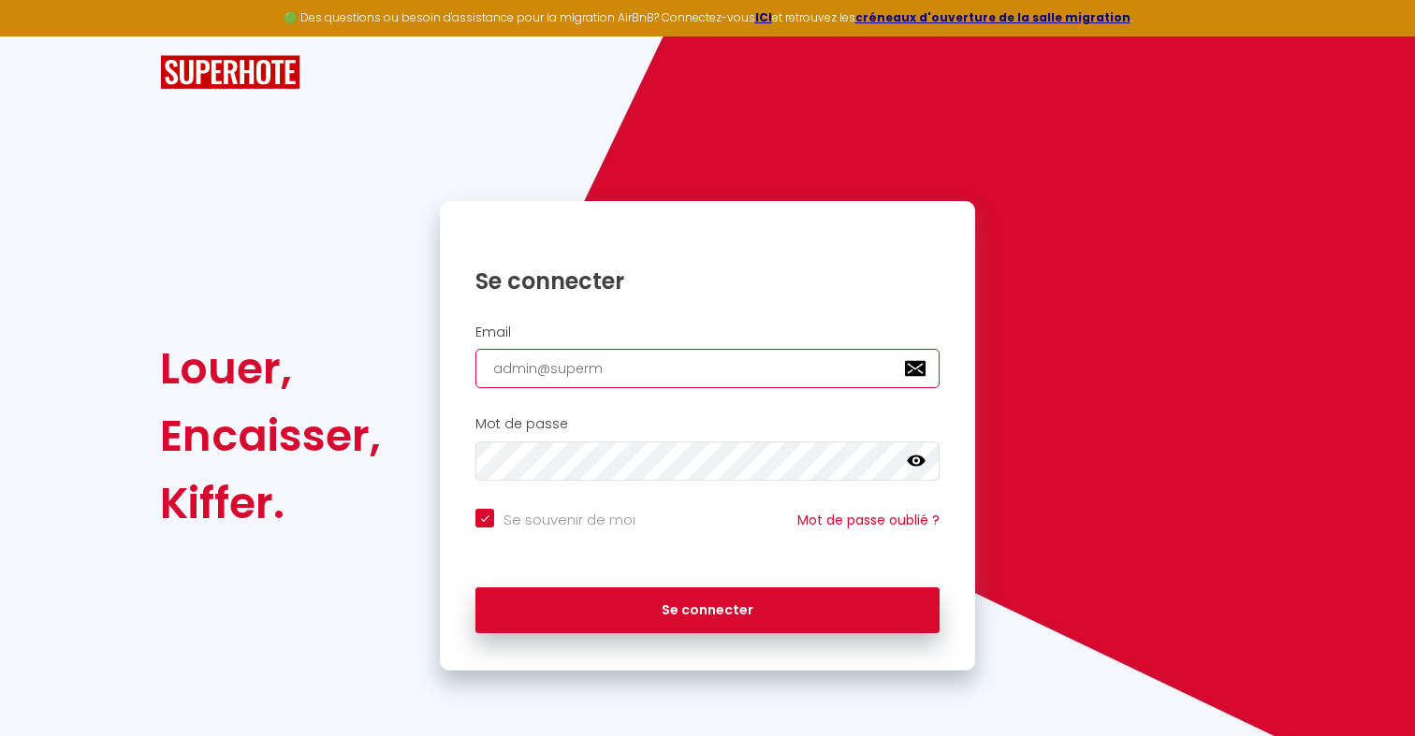
checkbox input "true"
type input "admin@superma"
checkbox input "true"
type input "admin@superman"
checkbox input "true"
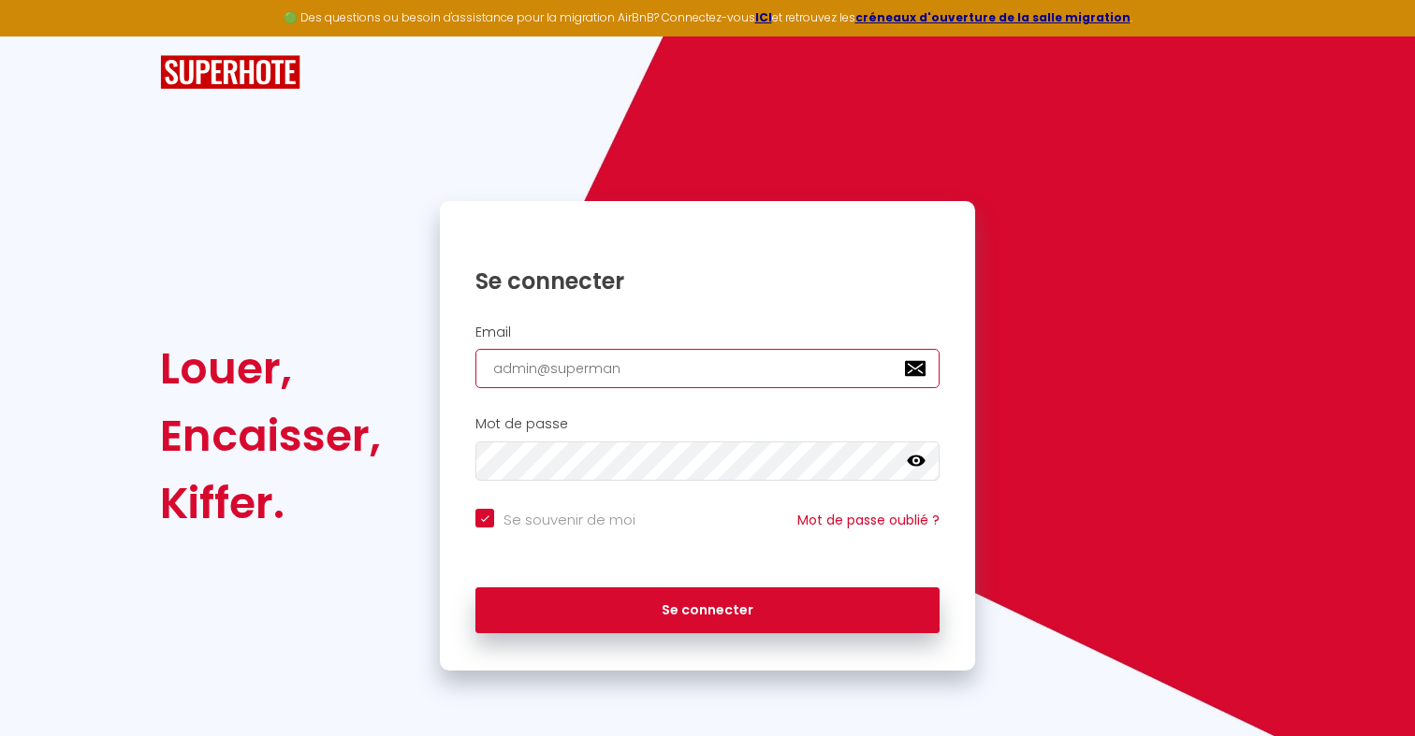
type input "admin@supermana"
checkbox input "true"
type input "admin@supermanag"
checkbox input "true"
type input "admin@supermanage"
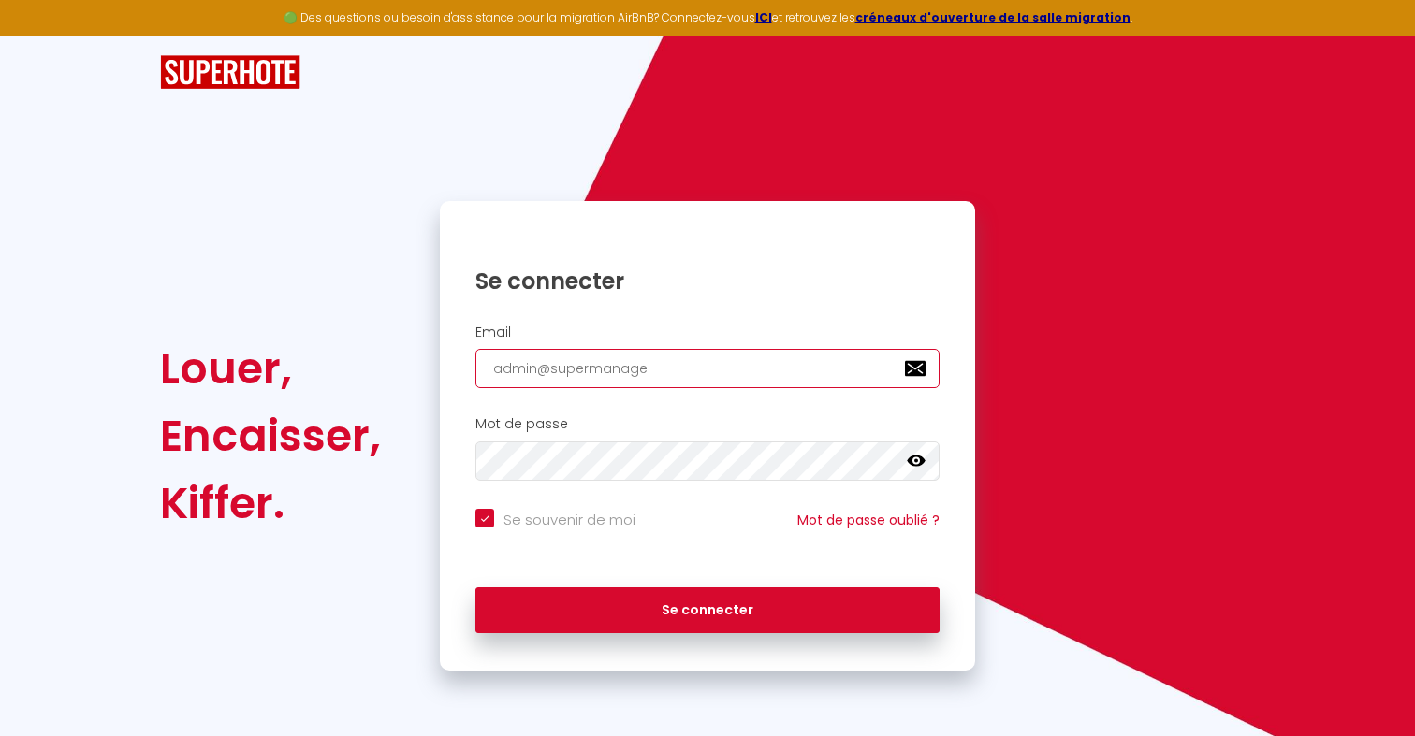
checkbox input "true"
type input "admin@supermanager"
checkbox input "true"
type input "admin@supermanager."
checkbox input "true"
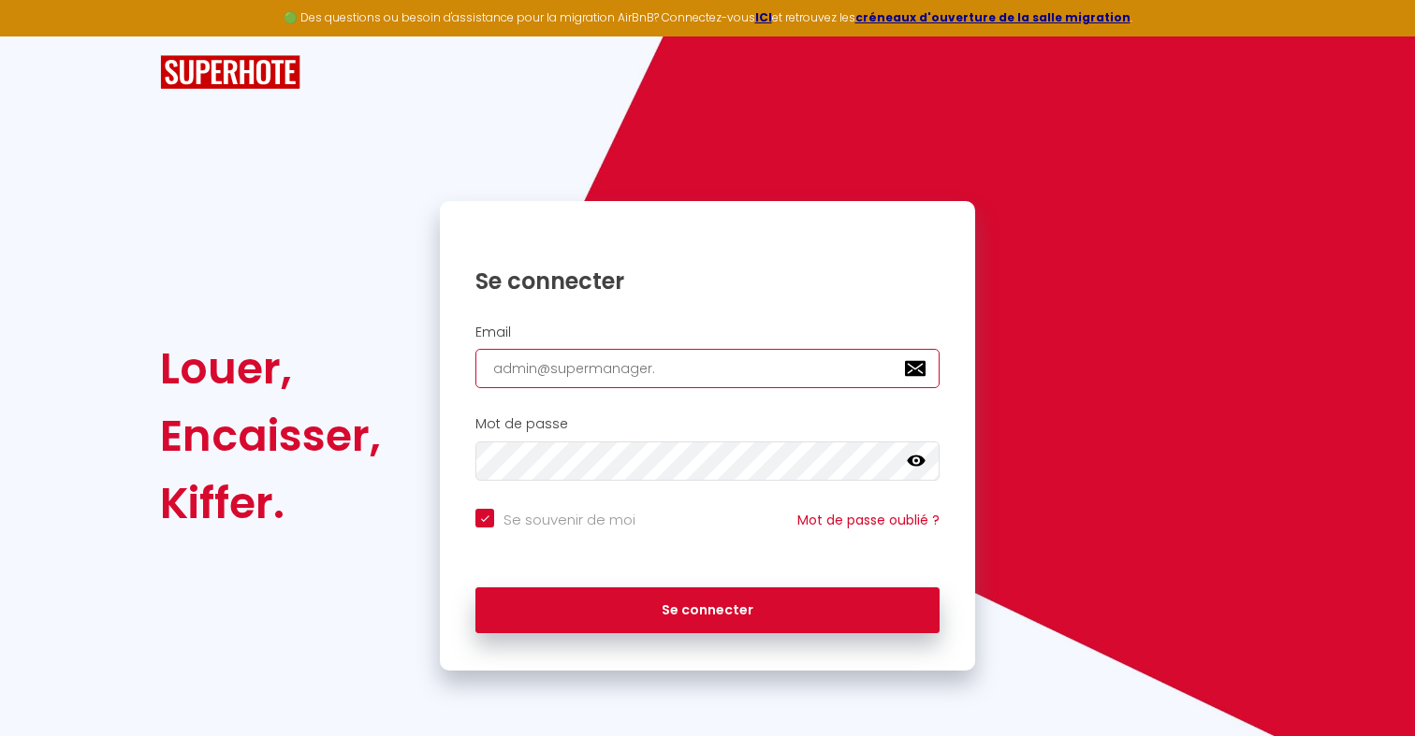
type input "admin@supermanager.i"
checkbox input "true"
type input "admin@supermanager.io"
checkbox input "true"
type input "admin@supermanager.io"
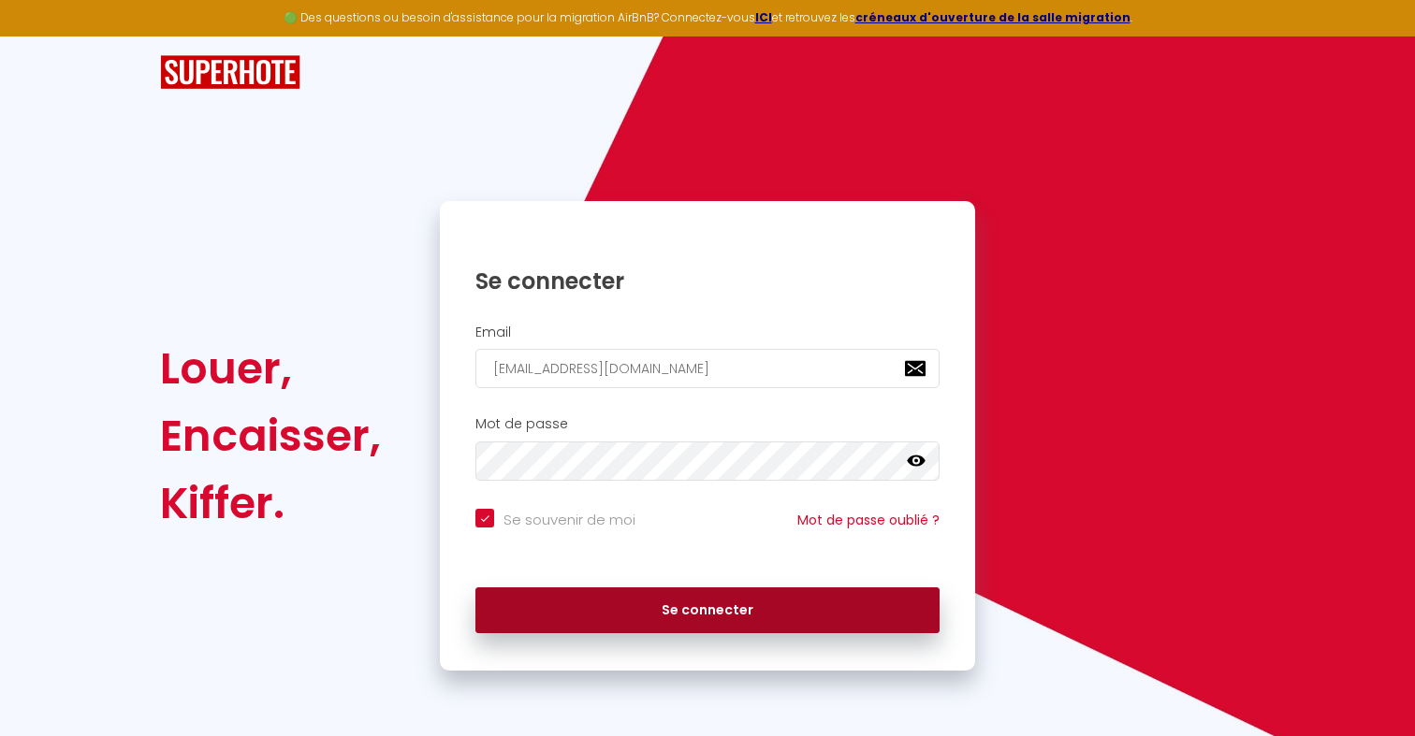
click at [601, 613] on button "Se connecter" at bounding box center [707, 611] width 464 height 47
checkbox input "true"
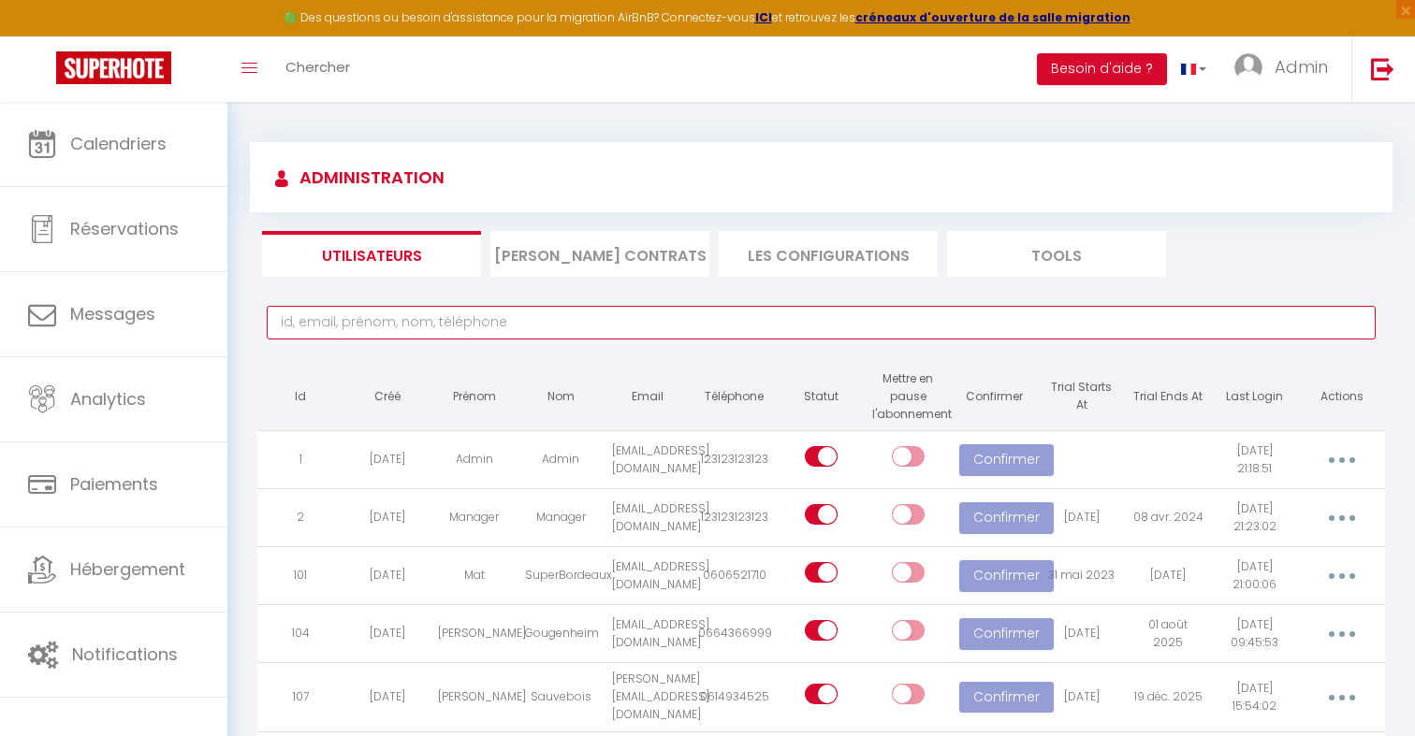
click at [665, 327] on input "text" at bounding box center [821, 323] width 1109 height 34
paste input "hello@rozmadesign.com"
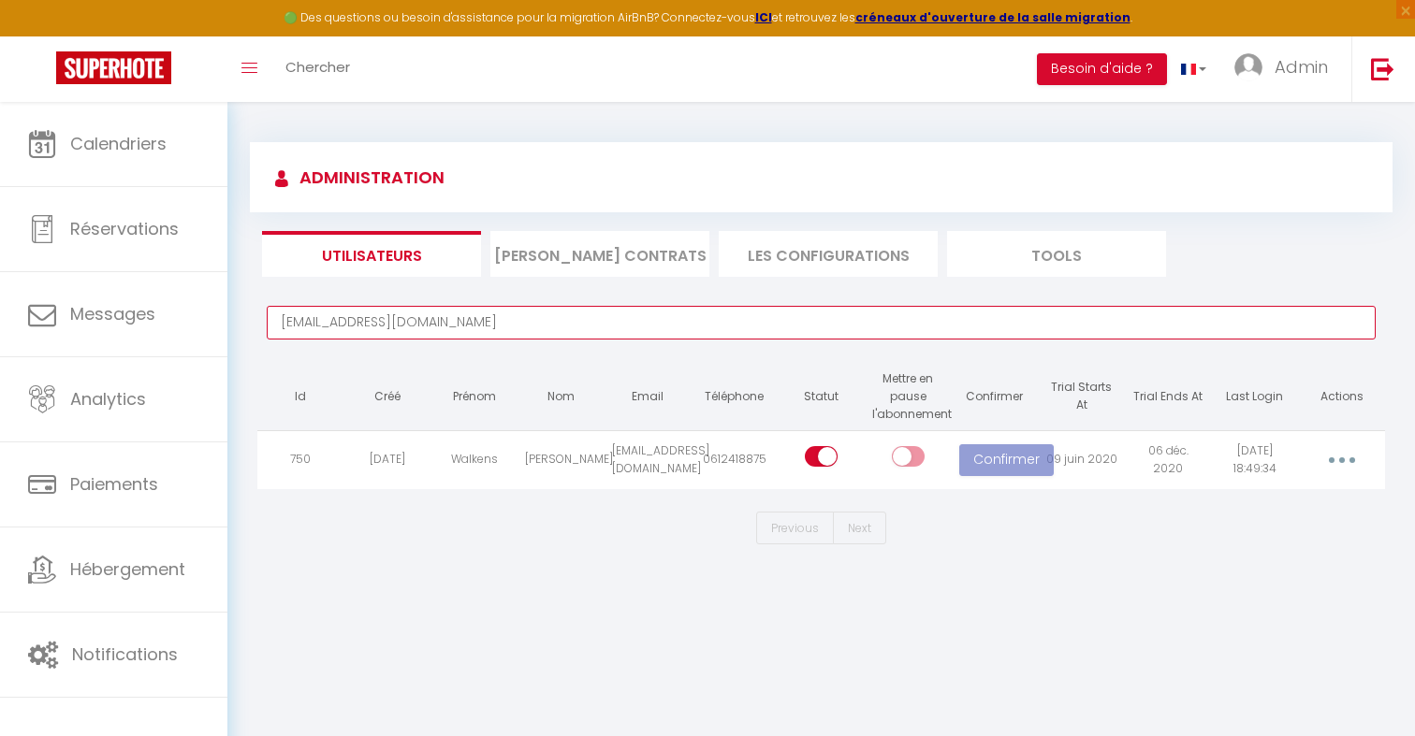
type input "hello@rozmadesign.com"
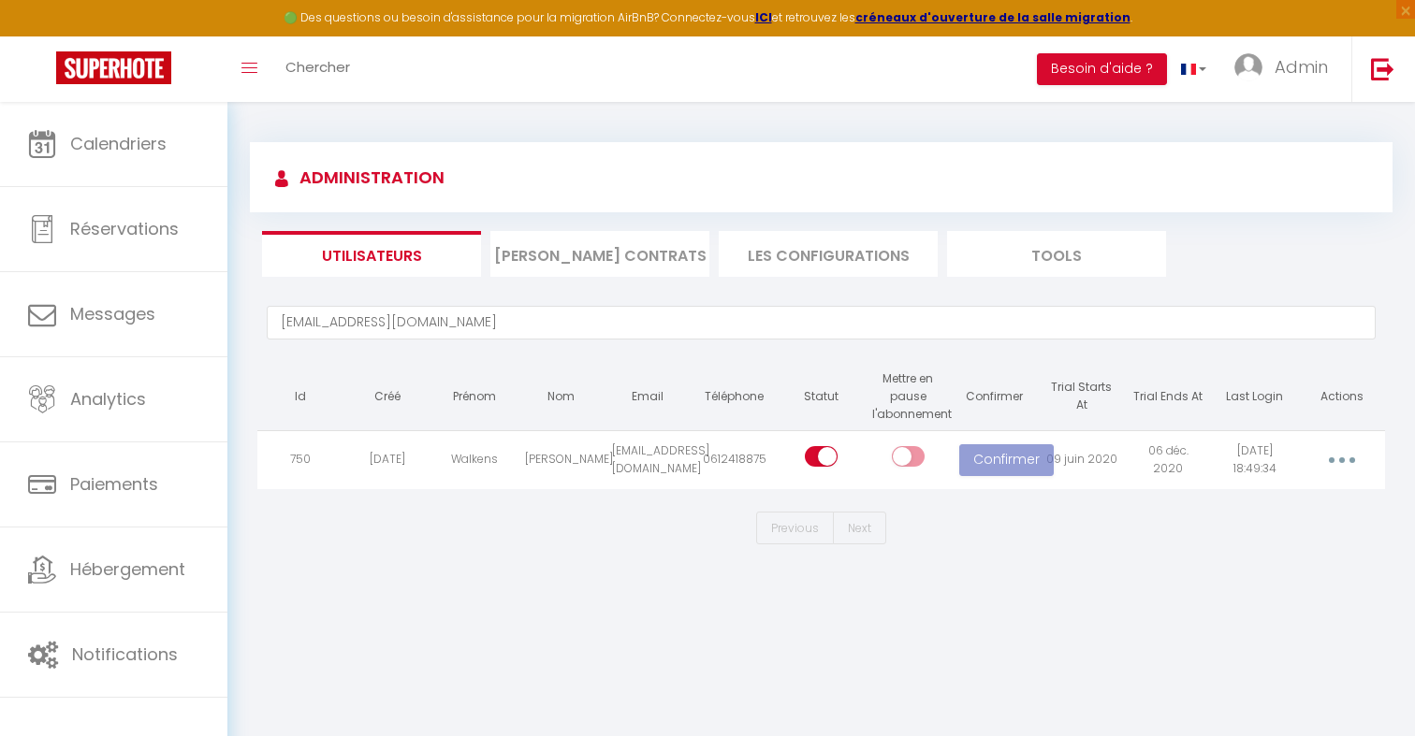
click at [1342, 467] on button "button" at bounding box center [1342, 460] width 52 height 30
click at [1304, 567] on link "Supprimer" at bounding box center [1281, 571] width 164 height 32
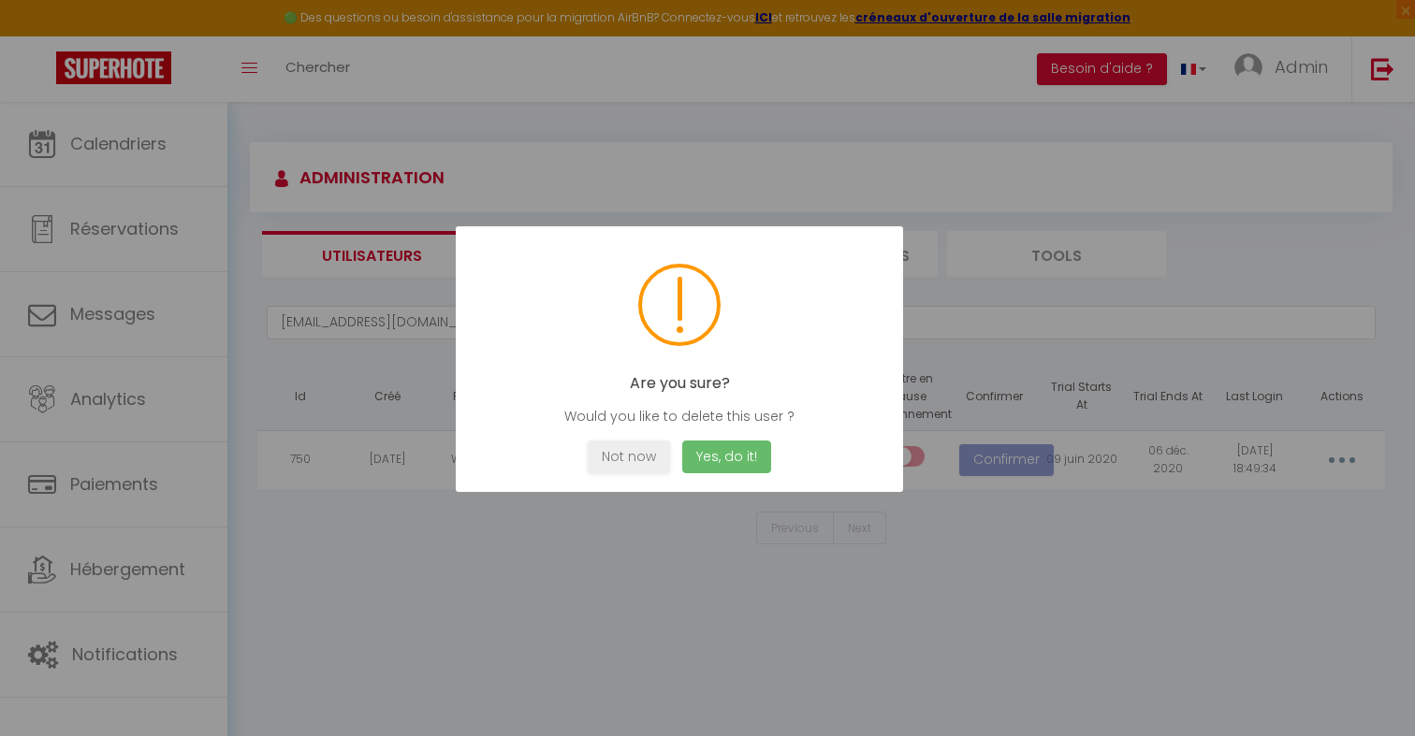
click at [757, 459] on button "Yes, do it!" at bounding box center [726, 457] width 89 height 33
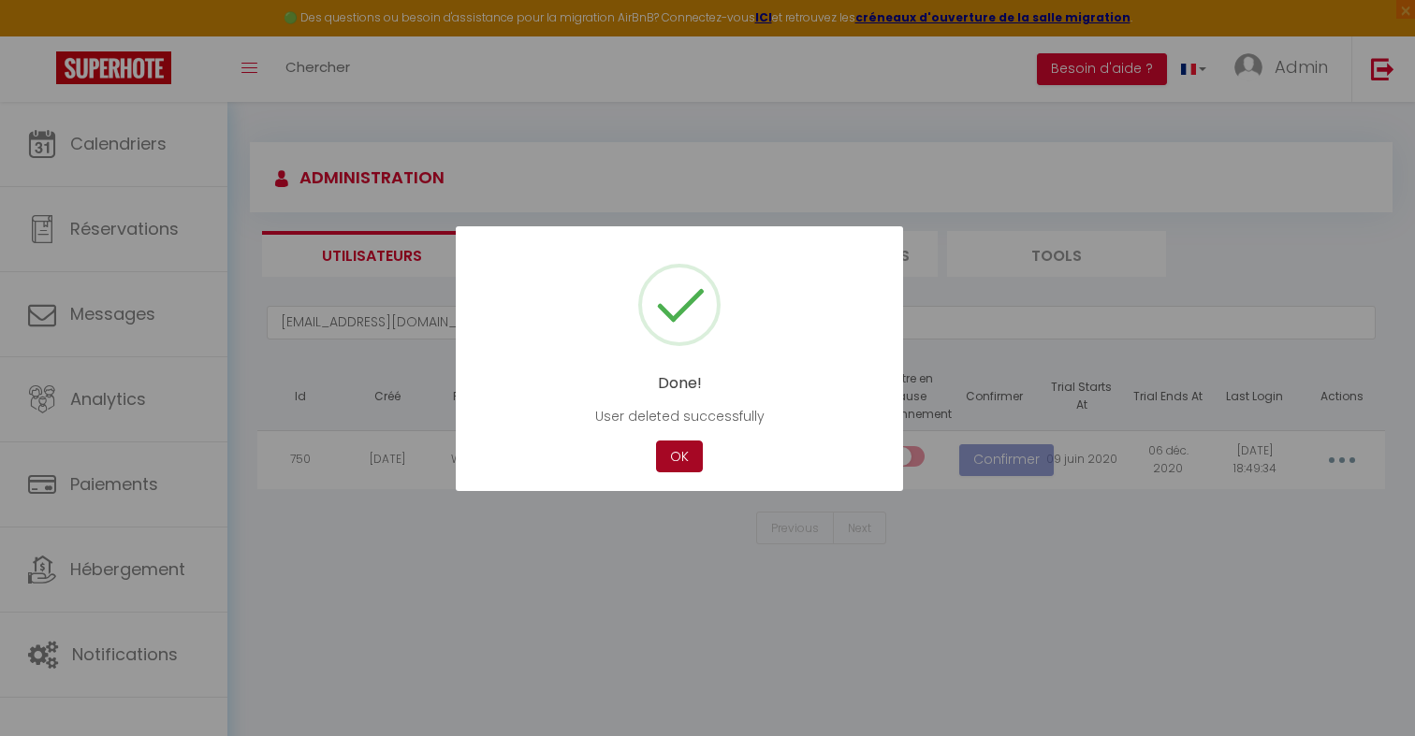
click at [692, 456] on button "OK" at bounding box center [679, 457] width 47 height 33
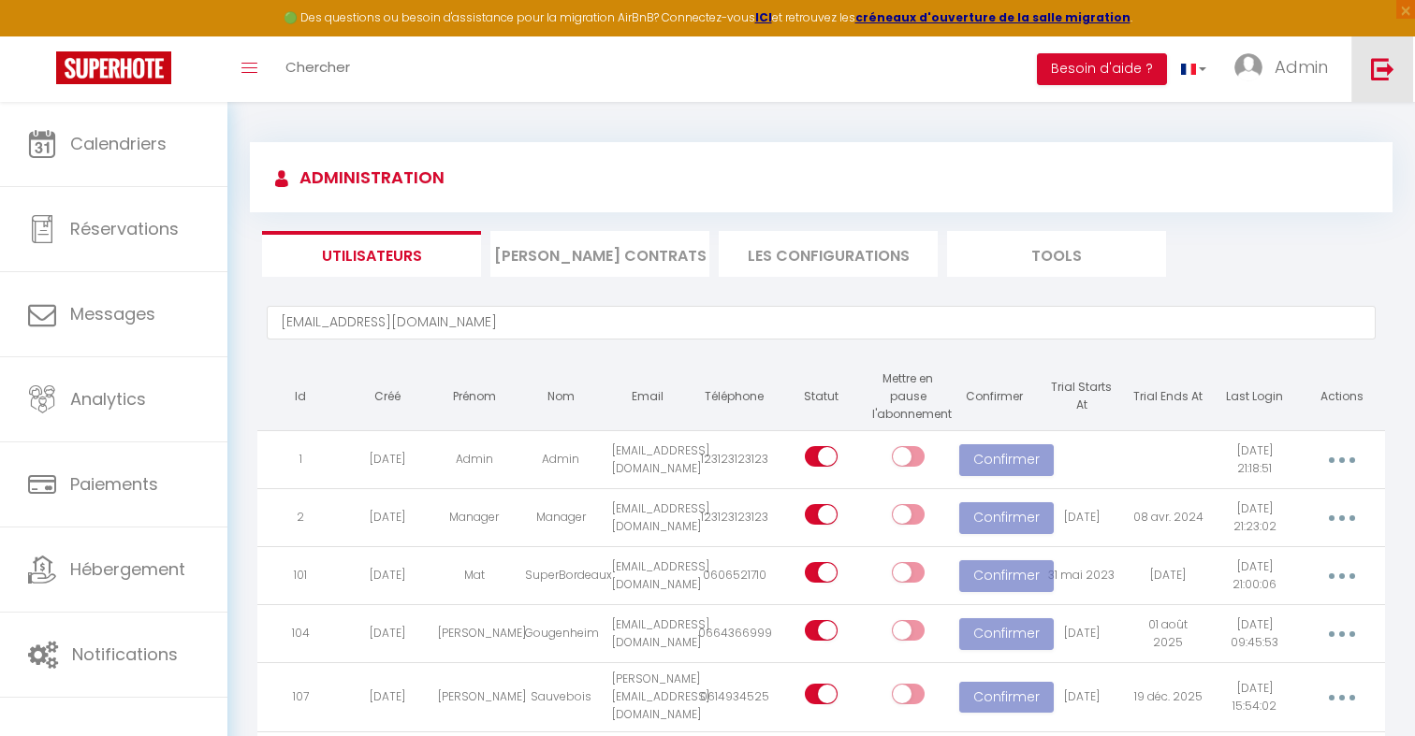
click at [1384, 76] on img at bounding box center [1382, 68] width 23 height 23
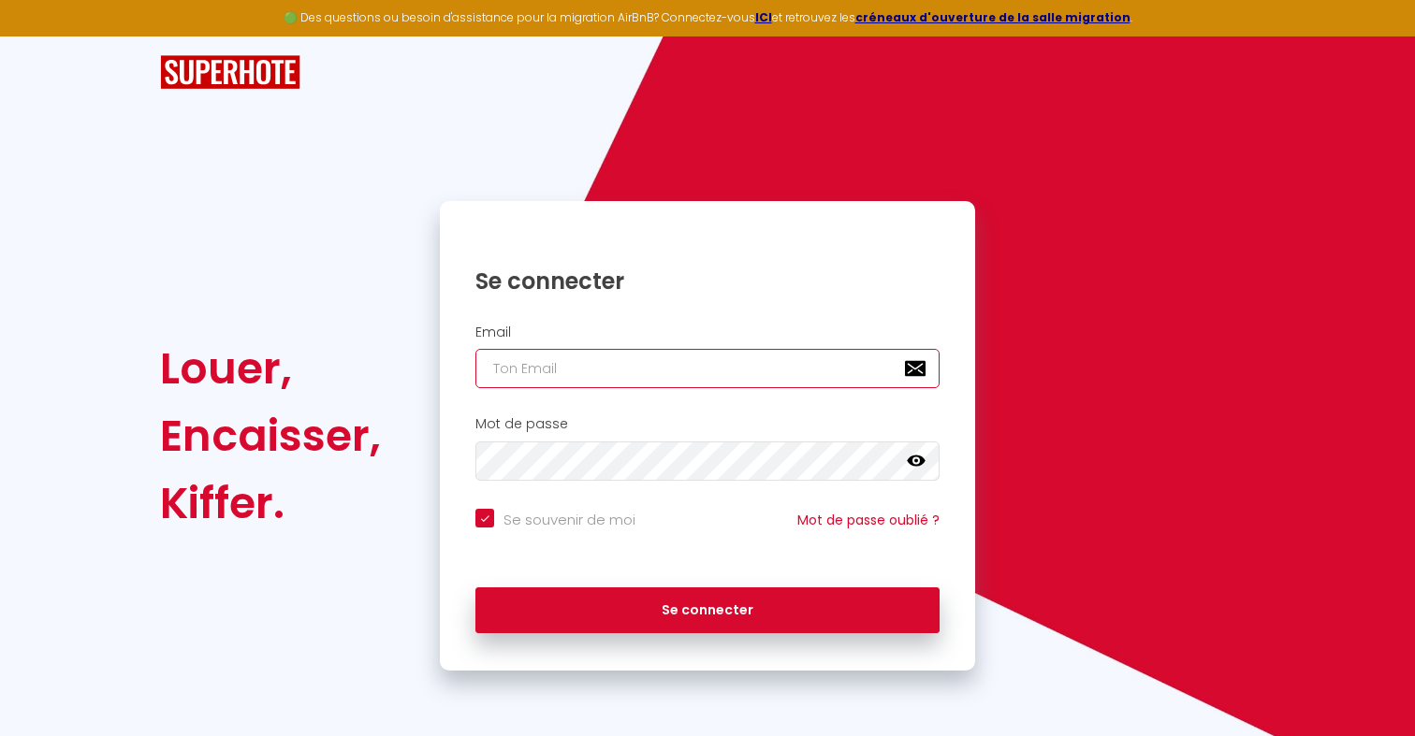
click at [550, 361] on input "email" at bounding box center [707, 368] width 464 height 39
paste input "eric2702@hotmail.fr"
type input "eric2702@hotmail.fr"
checkbox input "true"
type input "eric2702@hotmail.fr"
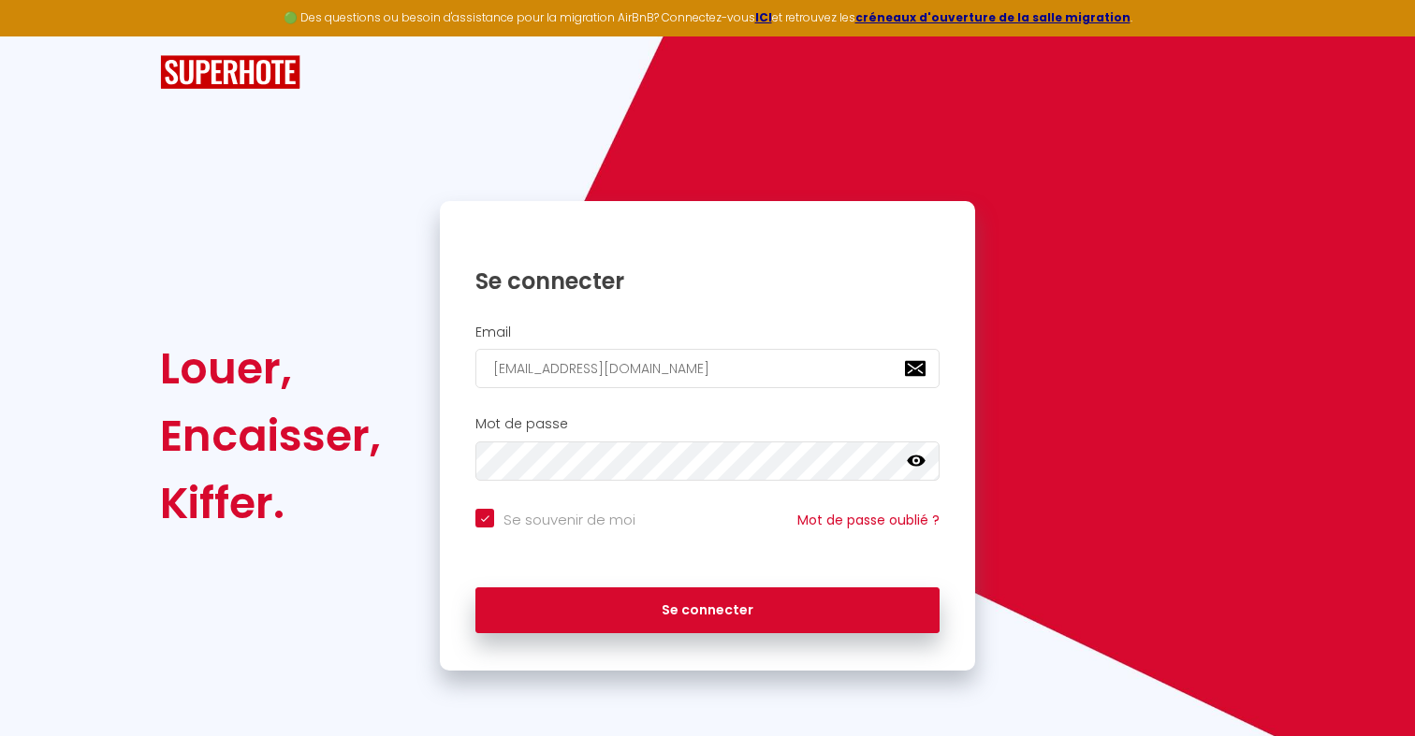
click at [549, 484] on div "Mot de passe false" at bounding box center [707, 453] width 535 height 93
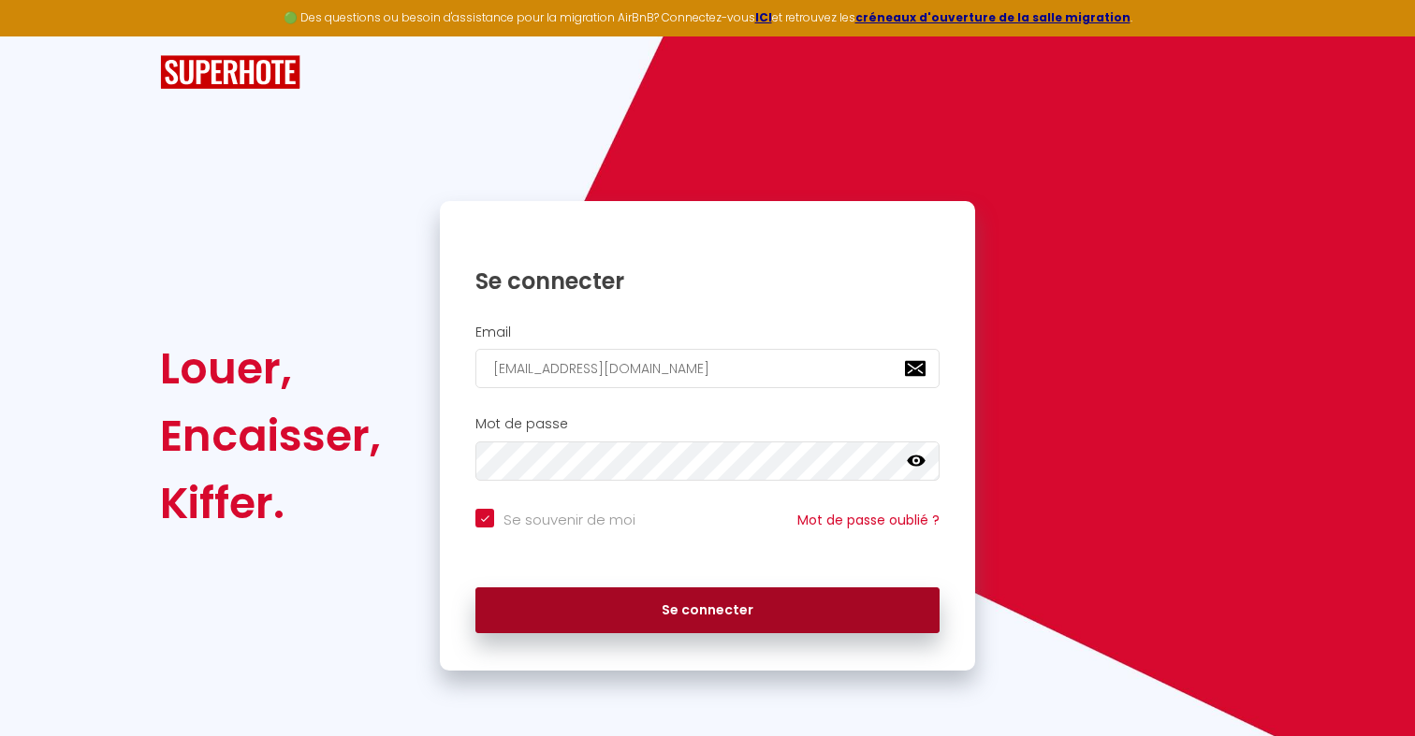
click at [587, 589] on button "Se connecter" at bounding box center [707, 611] width 464 height 47
checkbox input "true"
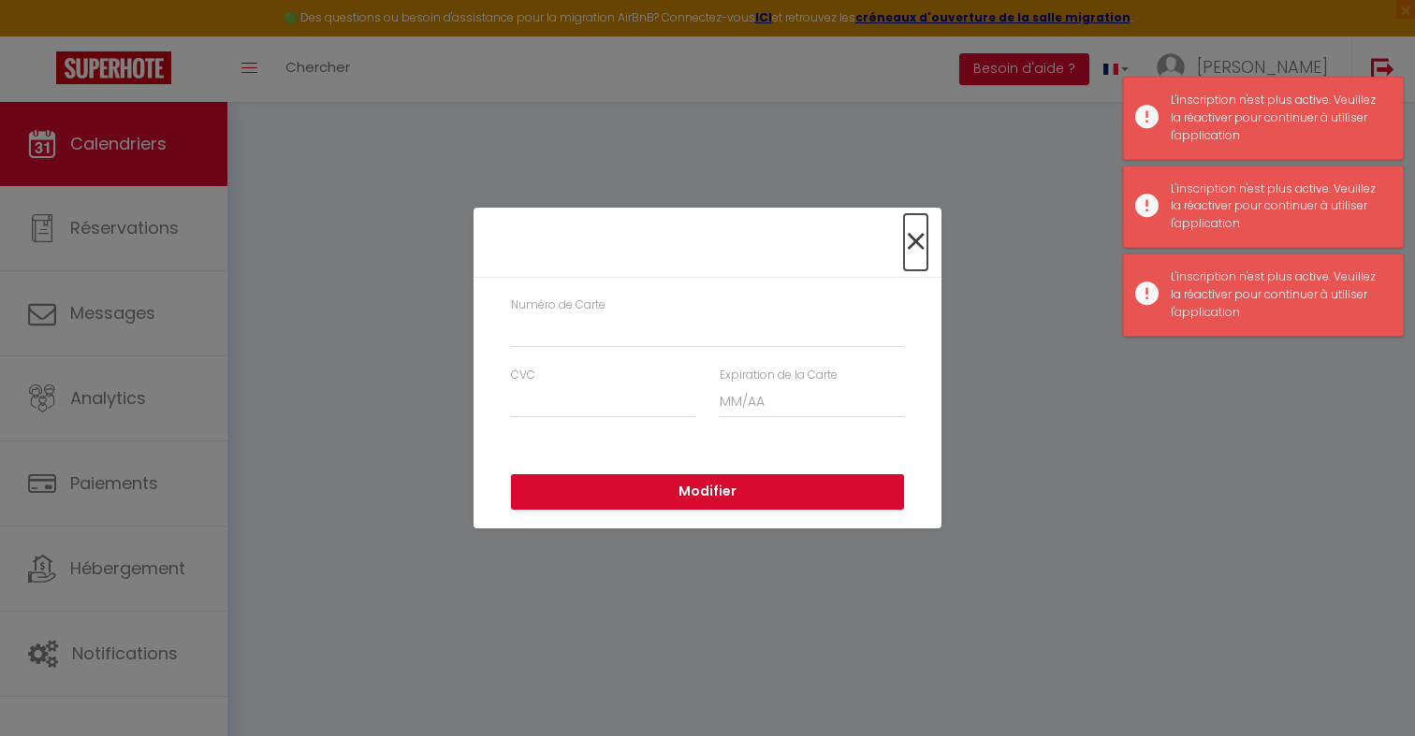
click at [919, 235] on span "×" at bounding box center [915, 242] width 23 height 56
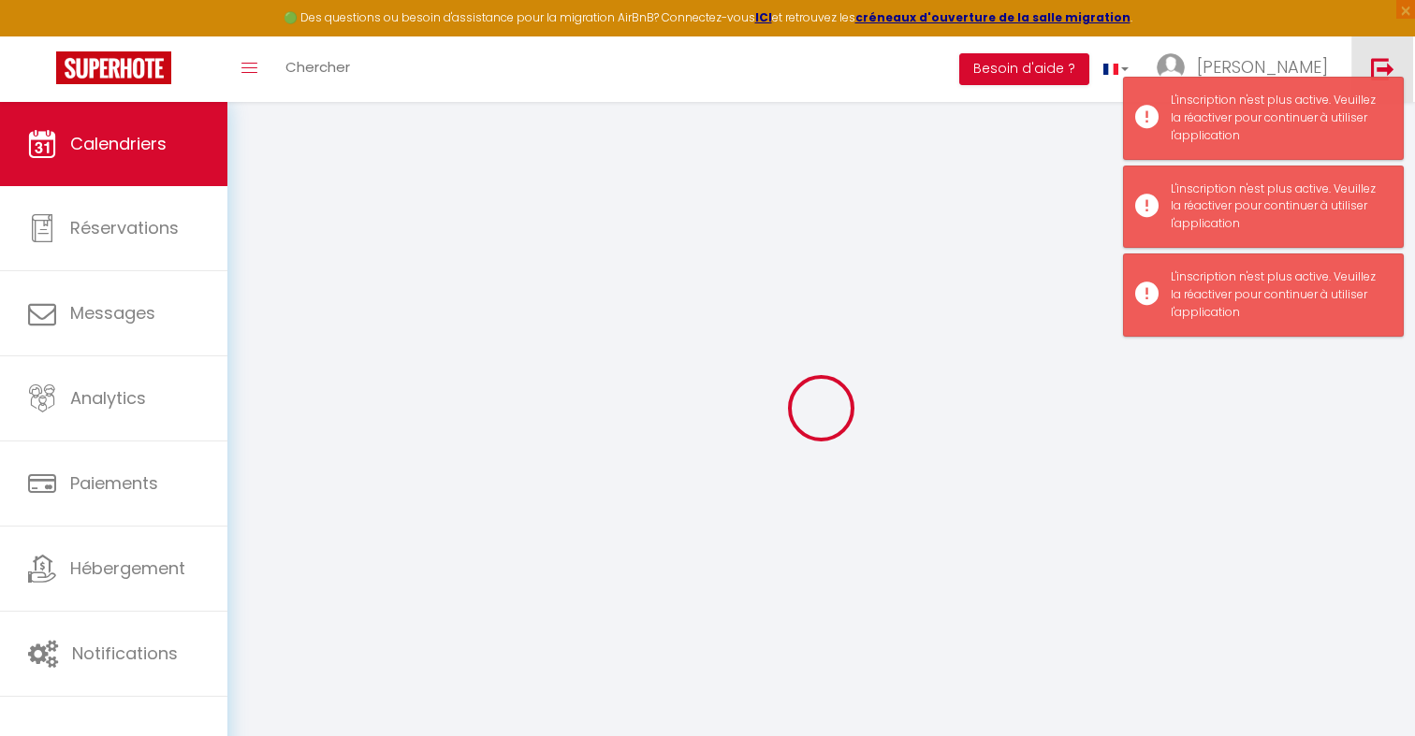
click at [1375, 61] on img at bounding box center [1382, 68] width 23 height 23
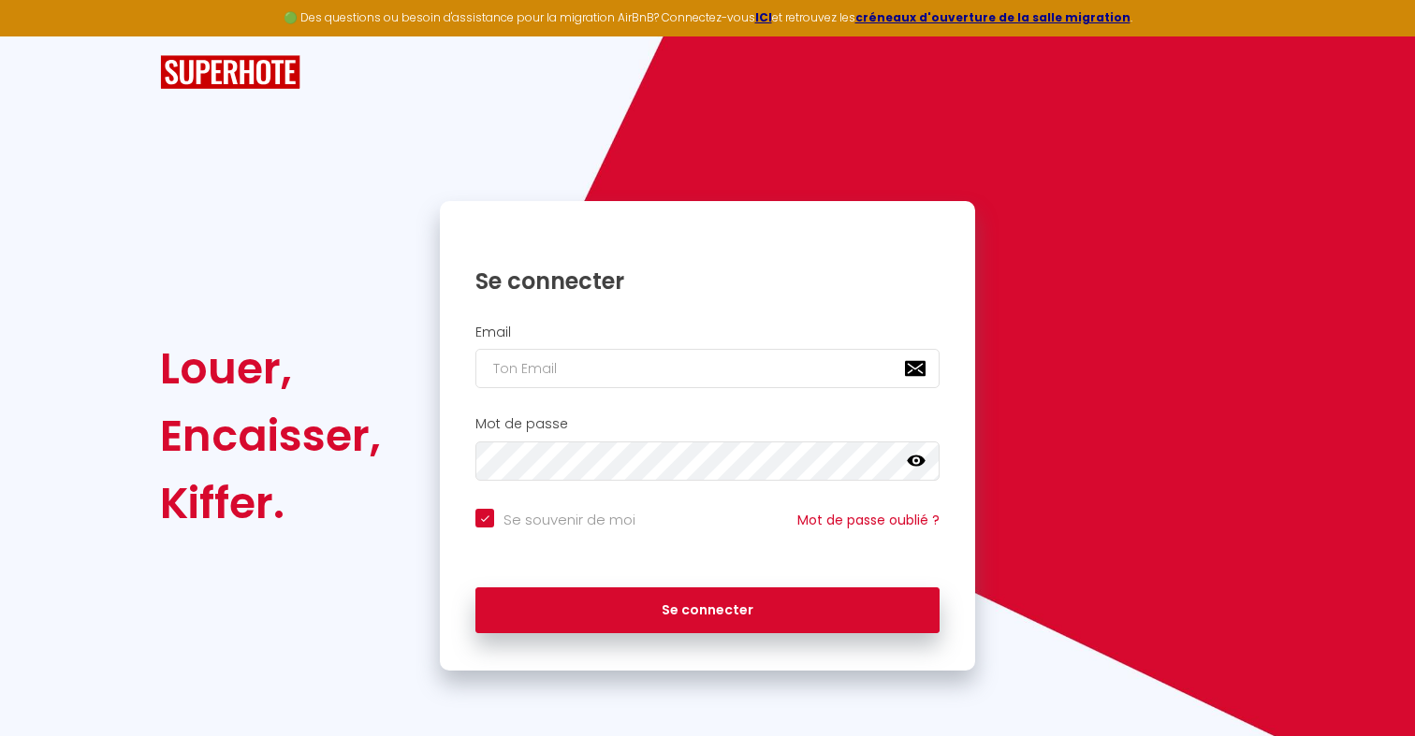
click at [608, 389] on div "Email" at bounding box center [707, 361] width 535 height 93
click at [619, 369] on input "email" at bounding box center [707, 368] width 464 height 39
type input "a"
checkbox input "true"
type input "ad"
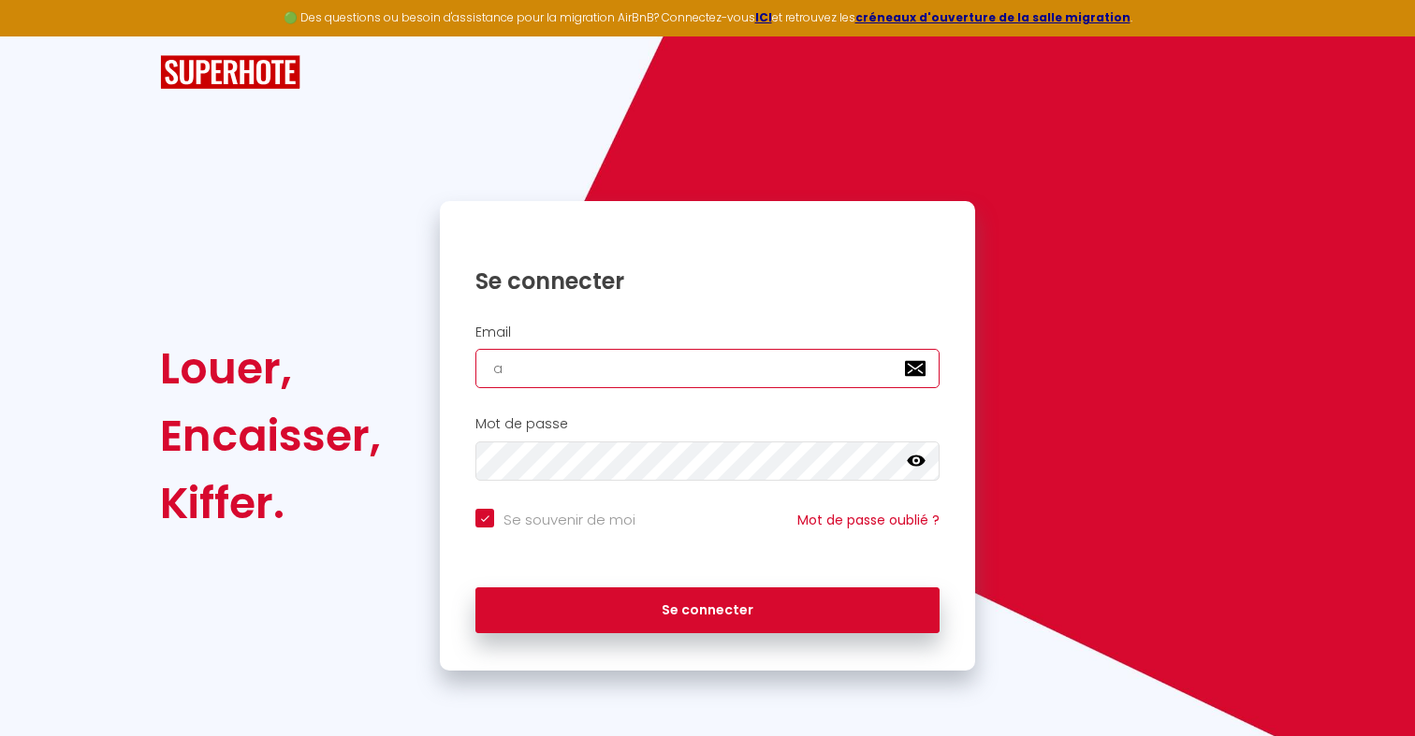
checkbox input "true"
type input "adm"
checkbox input "true"
type input "admi"
checkbox input "true"
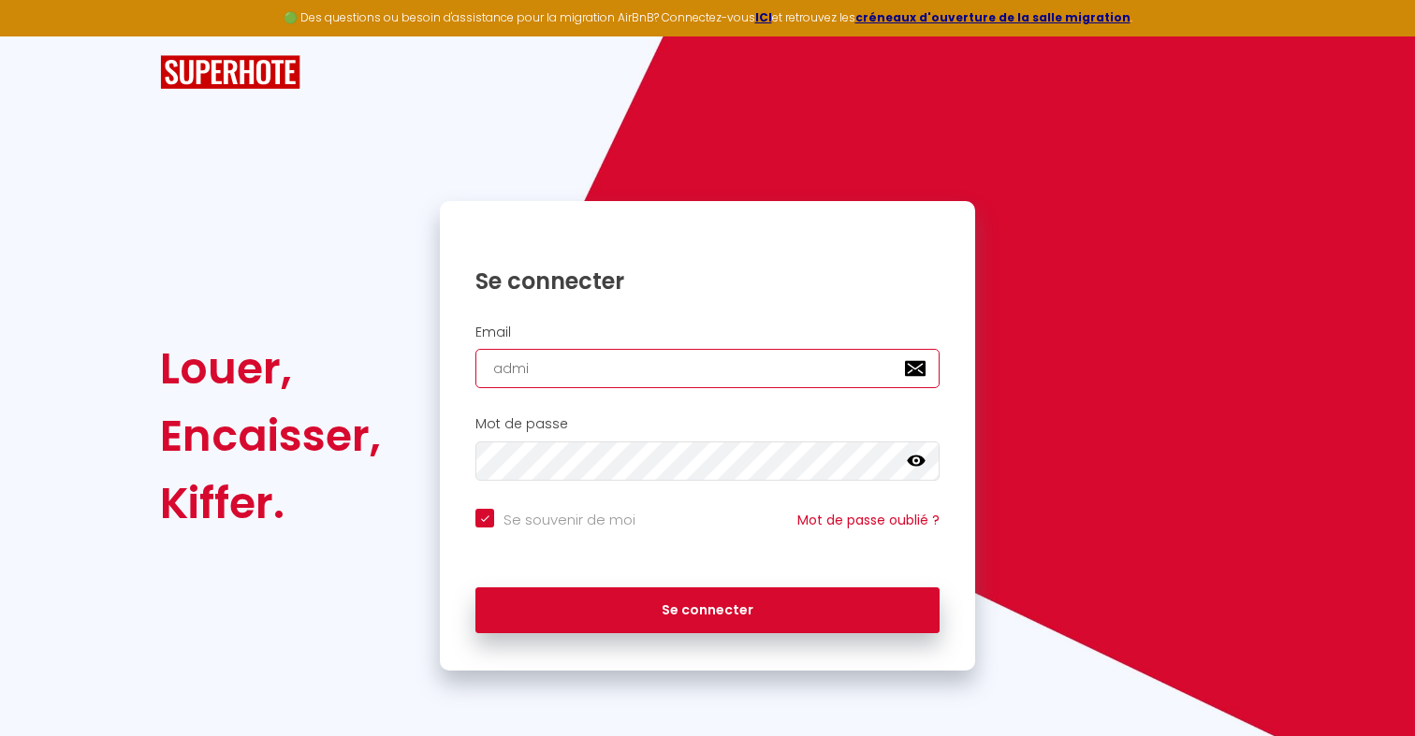
type input "admin"
checkbox input "true"
type input "admin@"
checkbox input "true"
type input "admin@s"
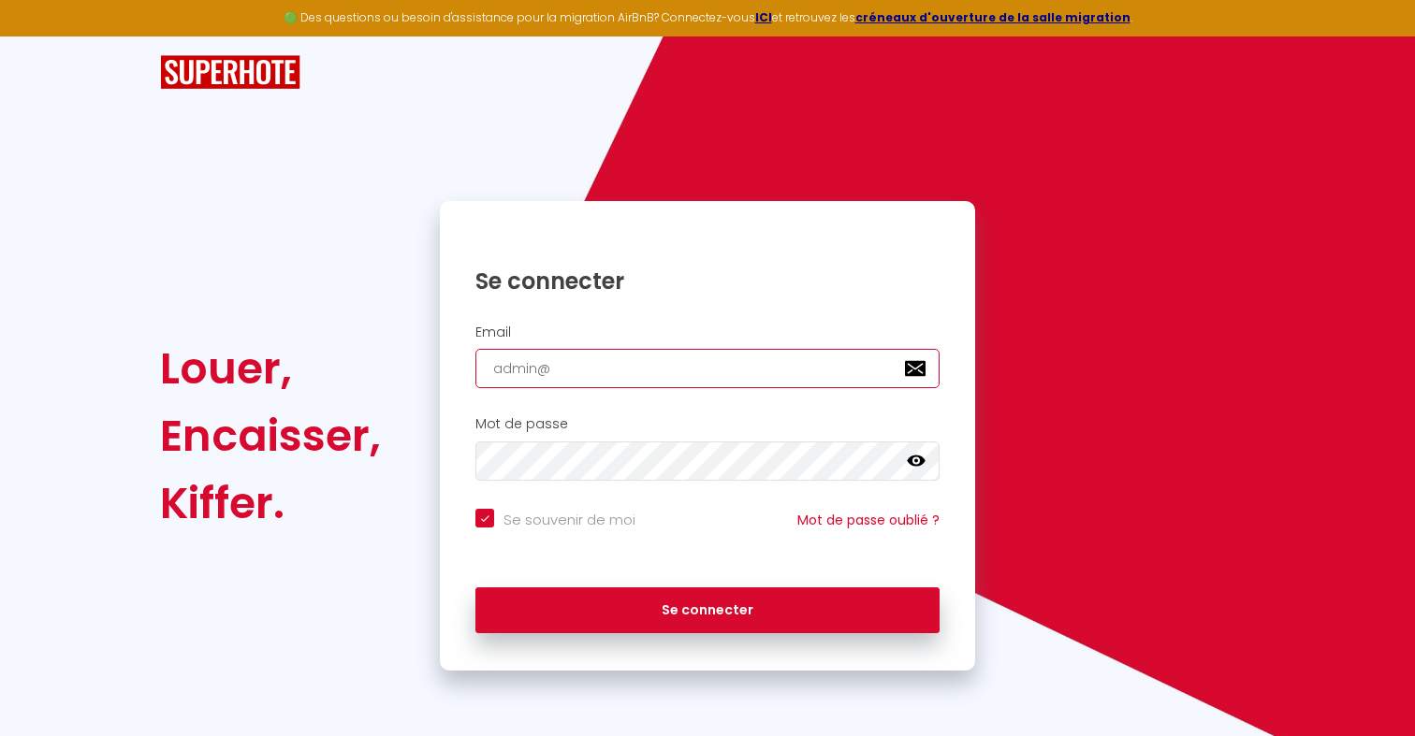
checkbox input "true"
type input "admin@su"
checkbox input "true"
type input "admin@sup"
checkbox input "true"
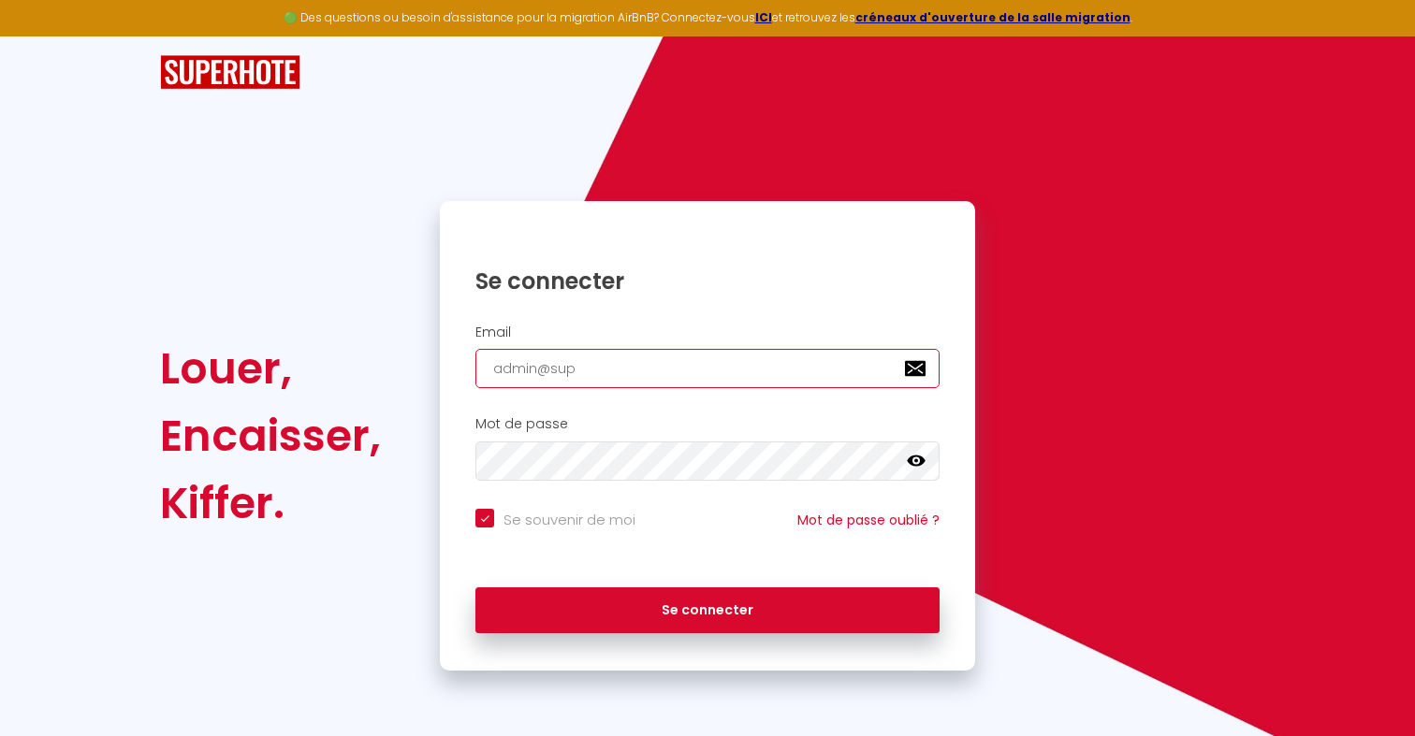
type input "admin@supe"
checkbox input "true"
type input "admin@super"
checkbox input "true"
type input "admin@superm"
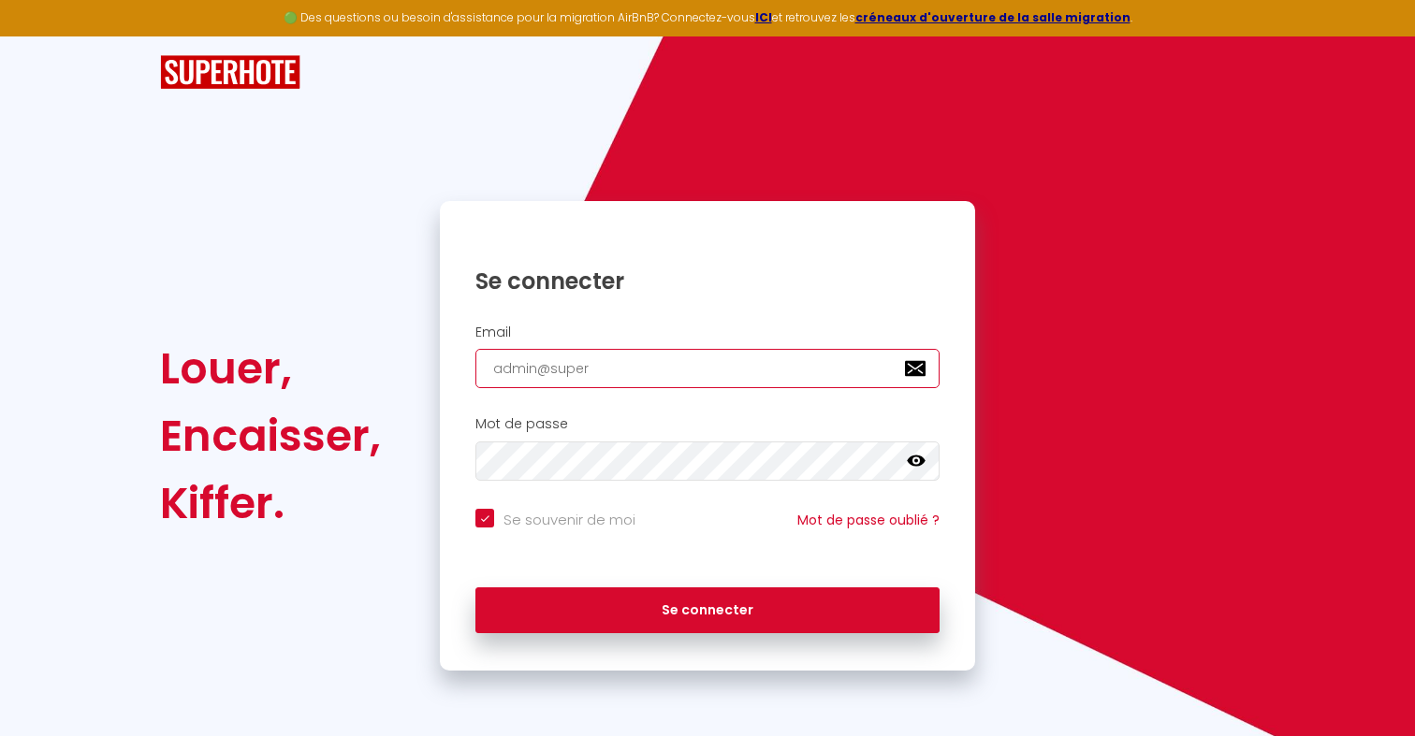
checkbox input "true"
type input "admin@superma"
checkbox input "true"
type input "admin@superman"
checkbox input "true"
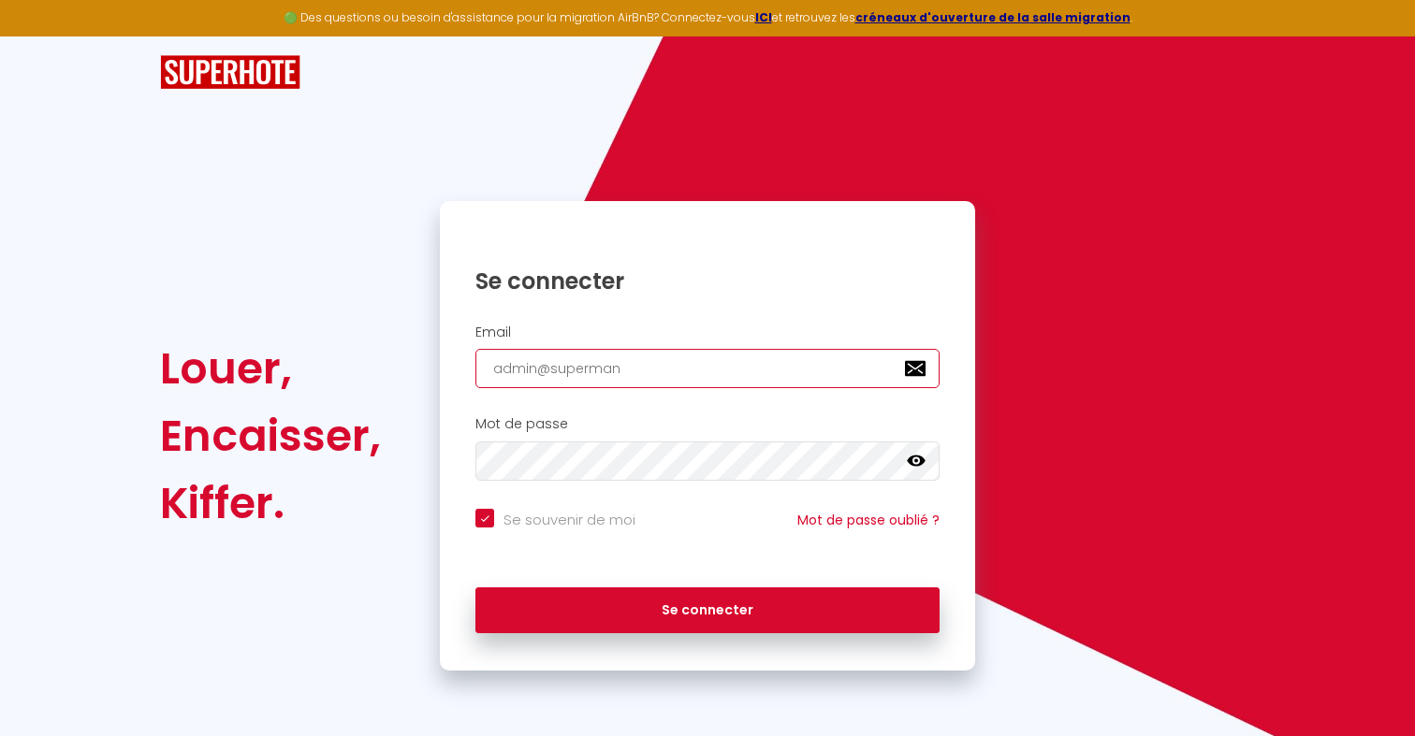
type input "admin@supermana"
checkbox input "true"
type input "admin@supermanag"
checkbox input "true"
type input "admin@supermanage"
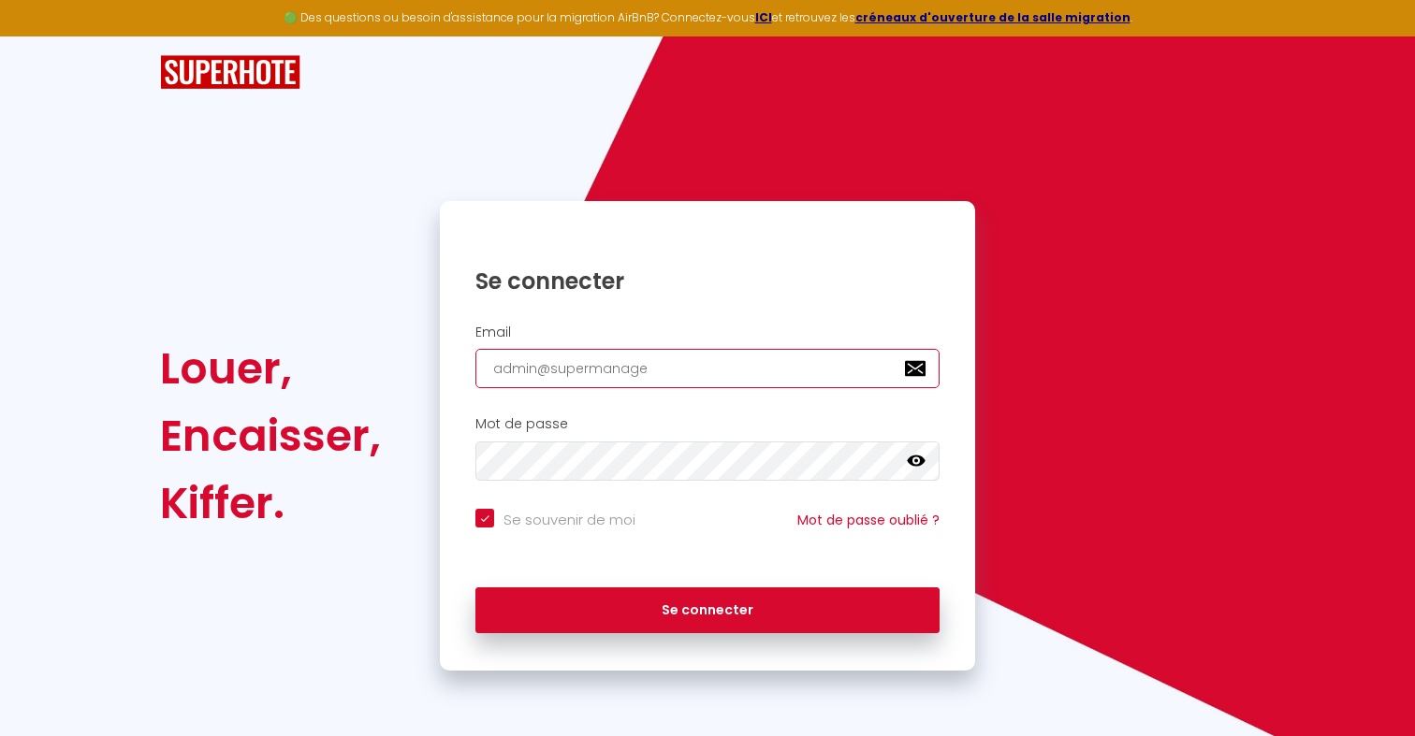
checkbox input "true"
type input "admin@supermanager"
checkbox input "true"
type input "admin@supermanager."
checkbox input "true"
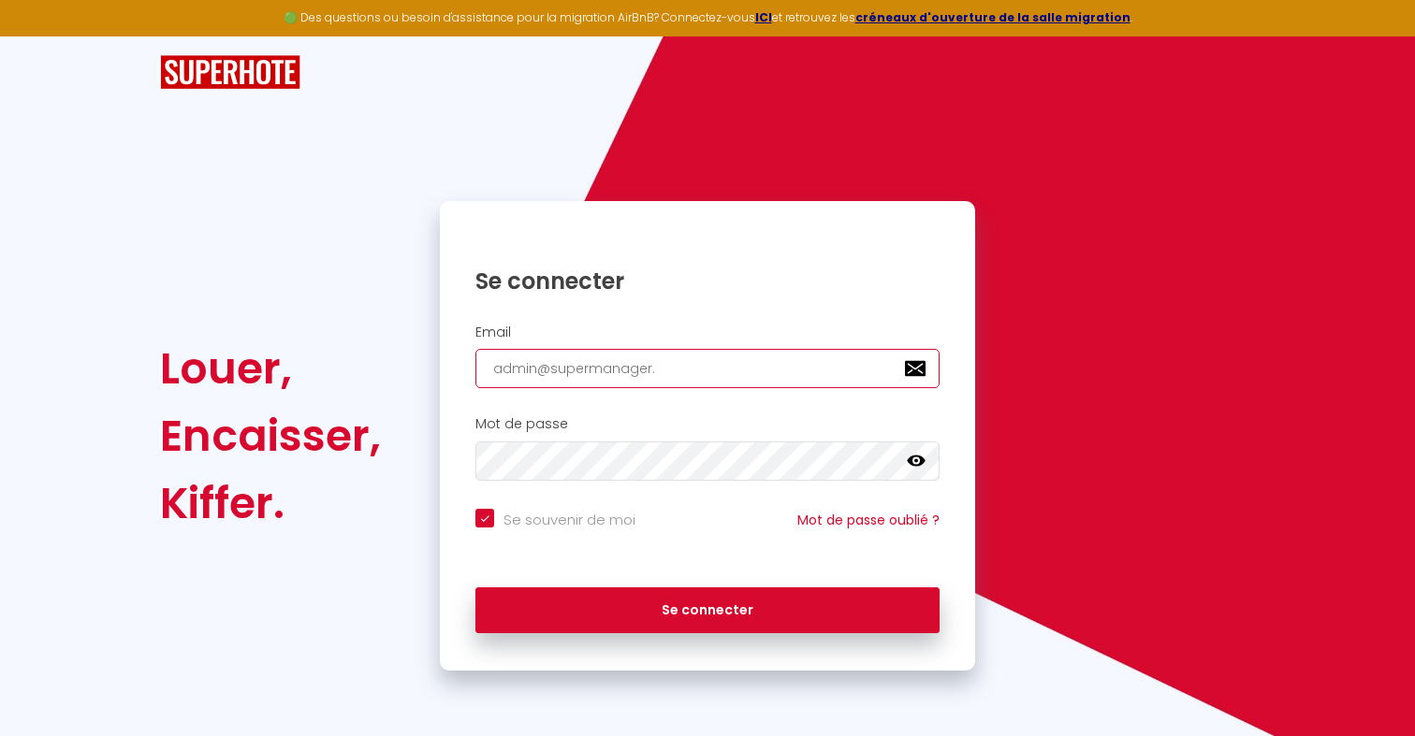
type input "admin@supermanager.i"
checkbox input "true"
type input "admin@supermanager.io"
checkbox input "true"
type input "admin@supermanager.io"
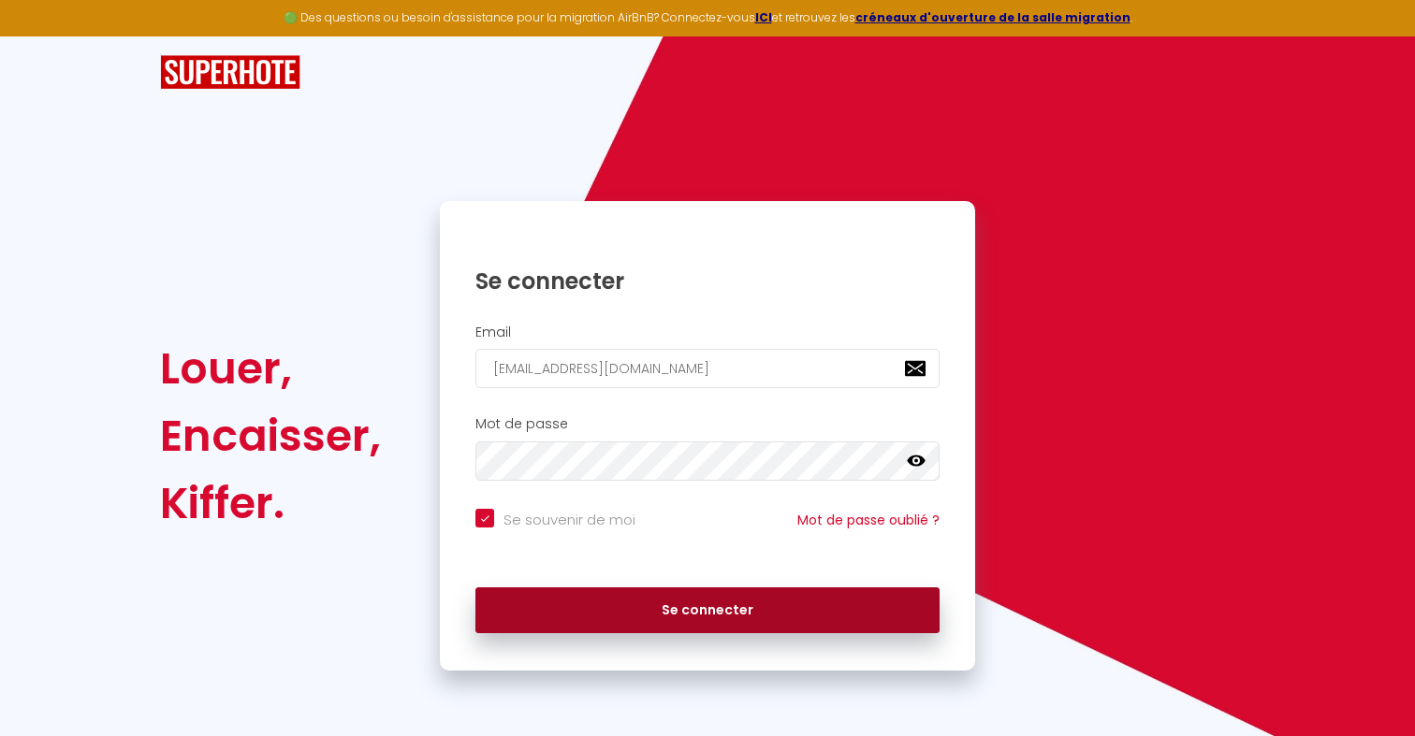
click at [611, 613] on button "Se connecter" at bounding box center [707, 611] width 464 height 47
checkbox input "true"
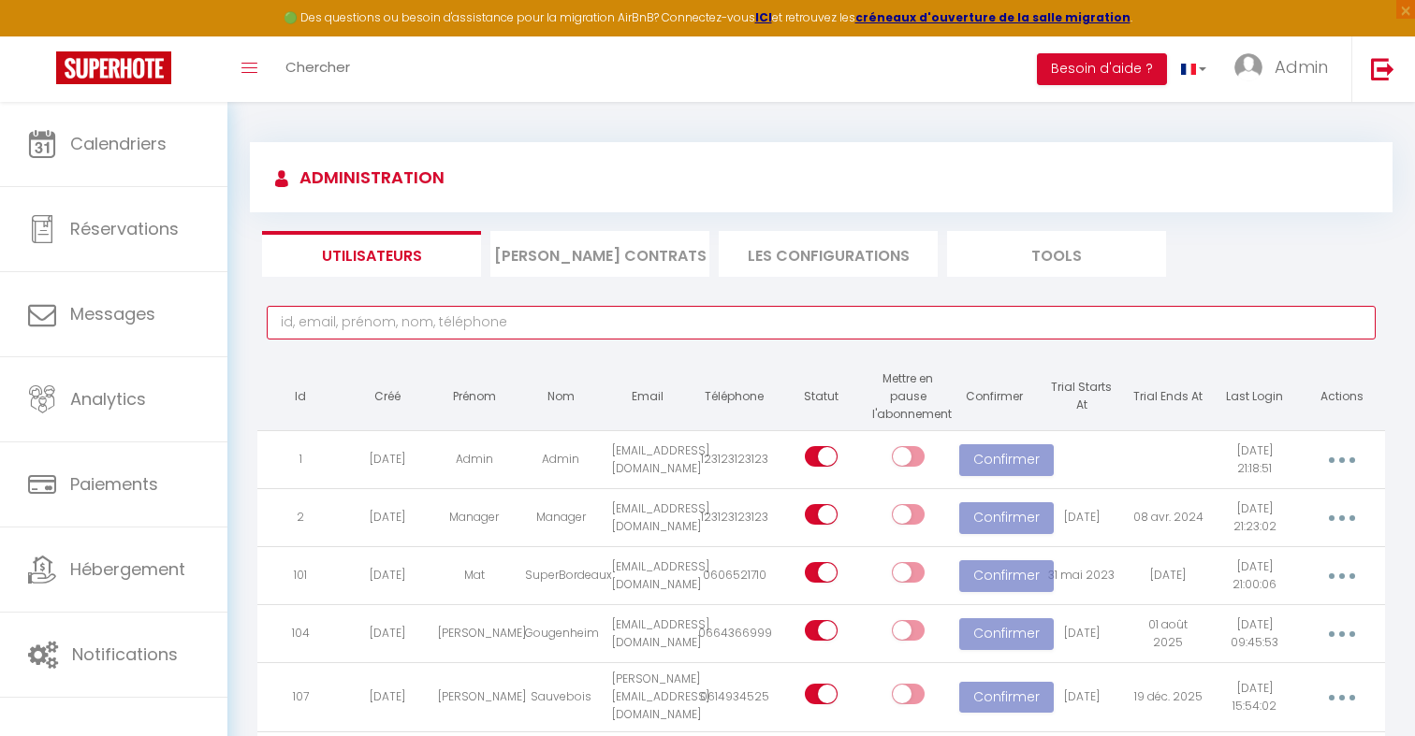
click at [834, 327] on input "text" at bounding box center [821, 323] width 1109 height 34
paste input "eric2702@hotmail.fr"
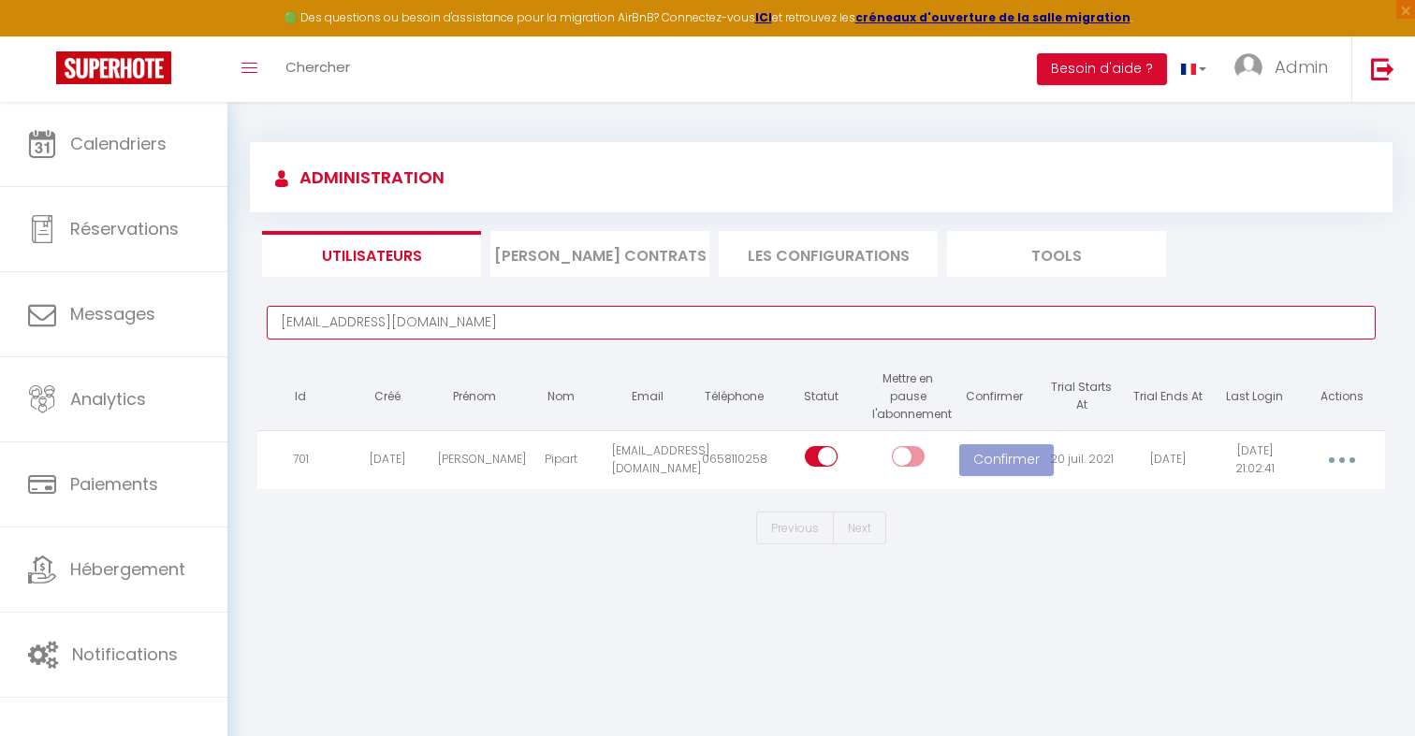
type input "eric2702@hotmail.fr"
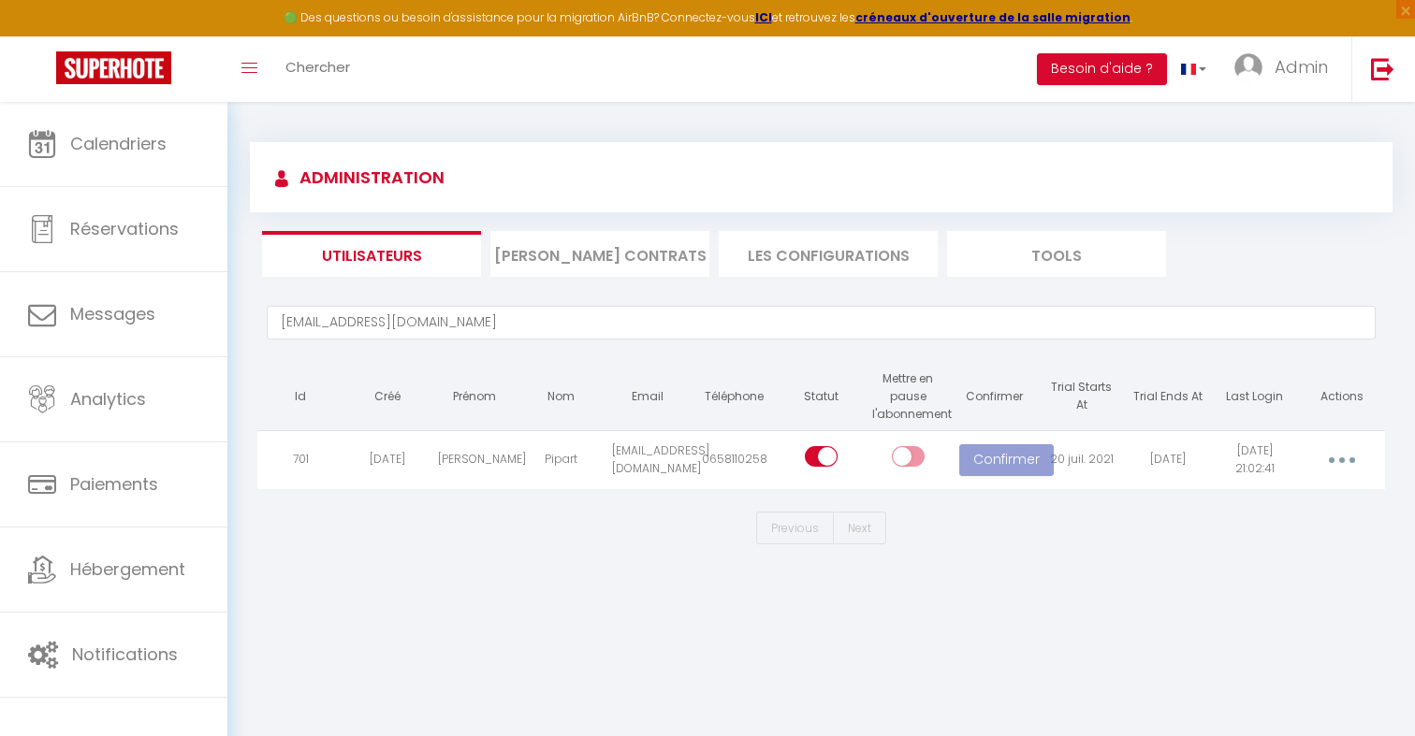
click at [1352, 462] on button "button" at bounding box center [1342, 460] width 52 height 30
click at [1288, 570] on link "Supprimer" at bounding box center [1281, 571] width 164 height 32
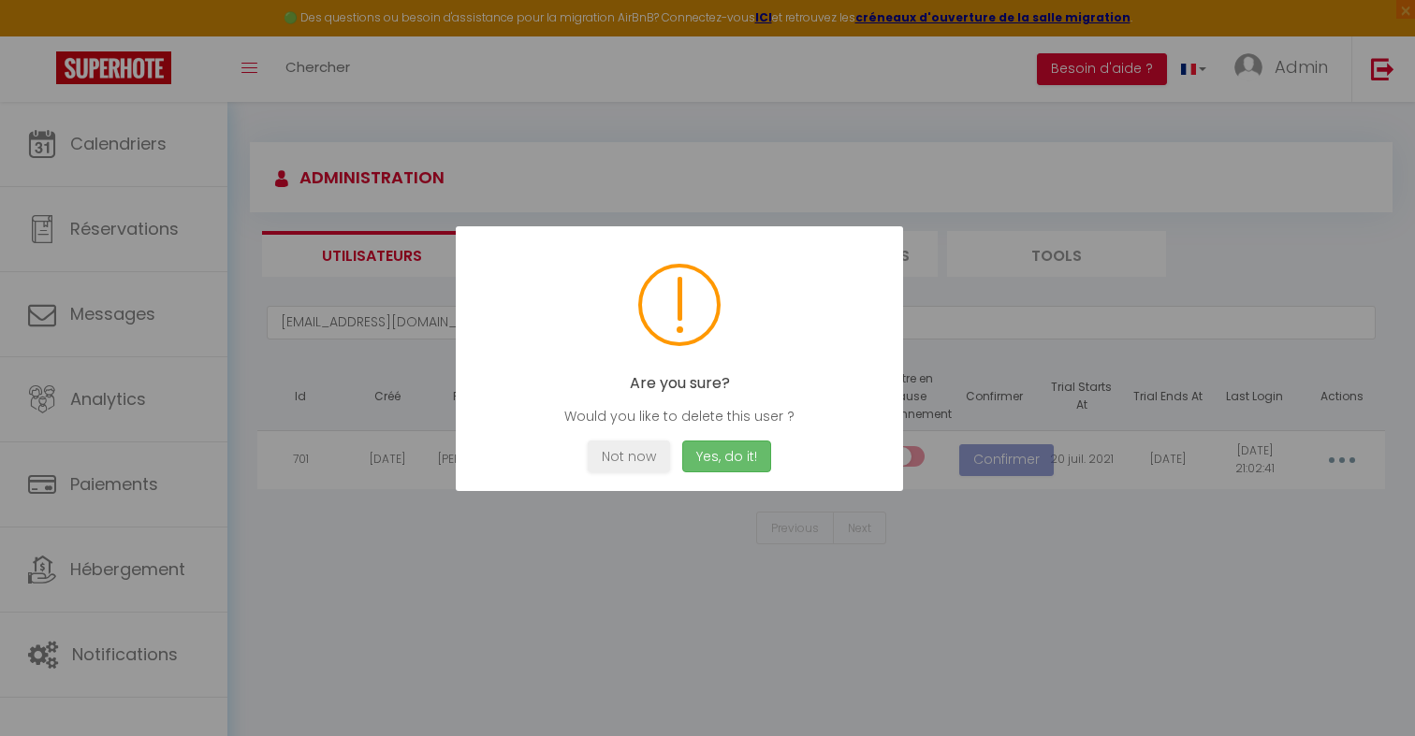
click at [716, 458] on button "Yes, do it!" at bounding box center [726, 457] width 89 height 33
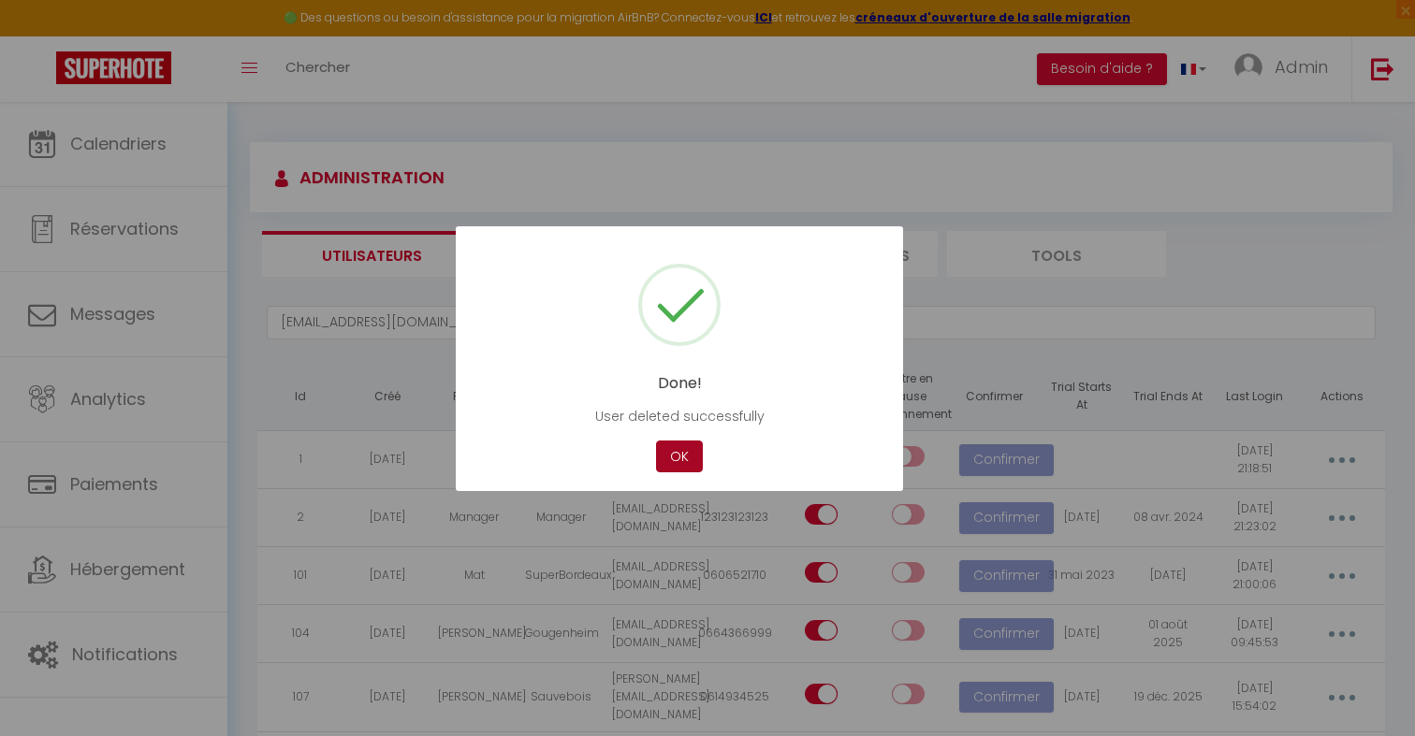
click at [687, 448] on button "OK" at bounding box center [679, 457] width 47 height 33
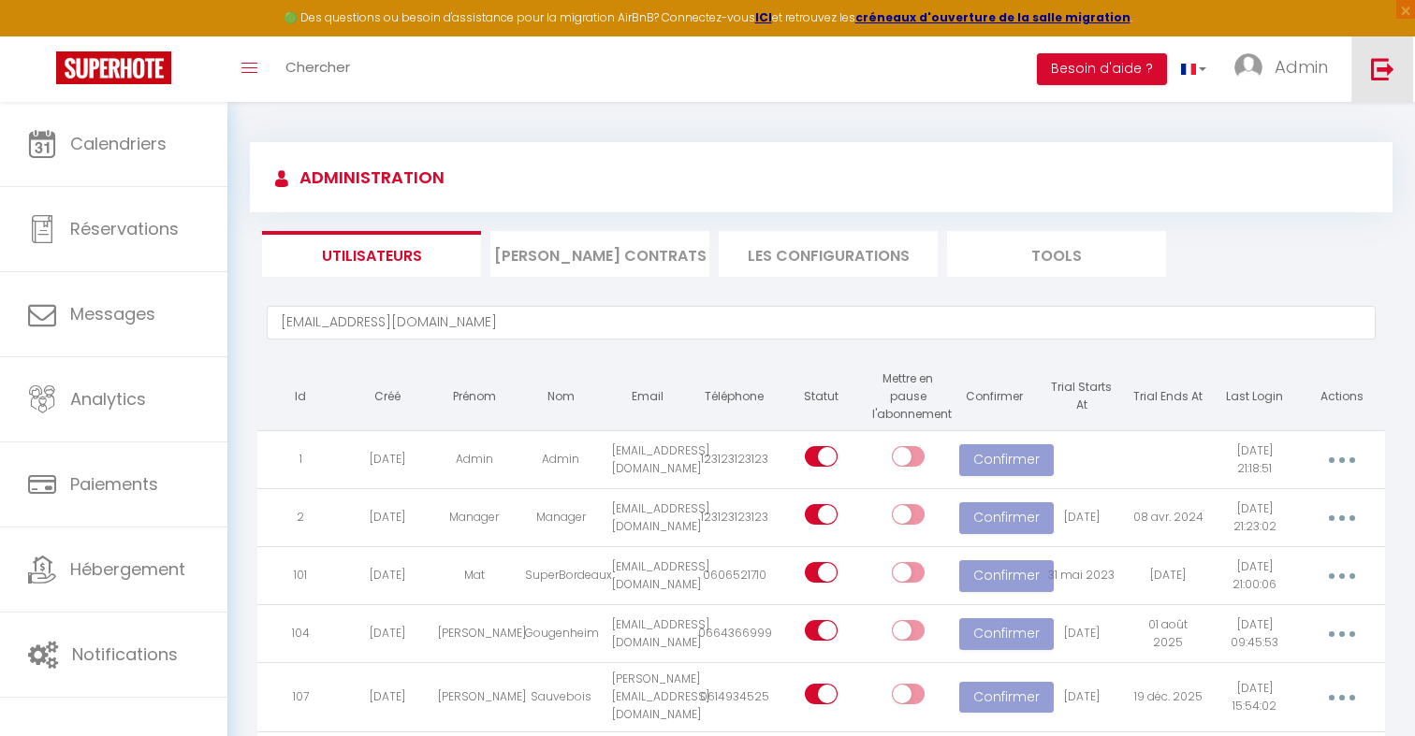
click at [1369, 66] on link at bounding box center [1382, 69] width 62 height 66
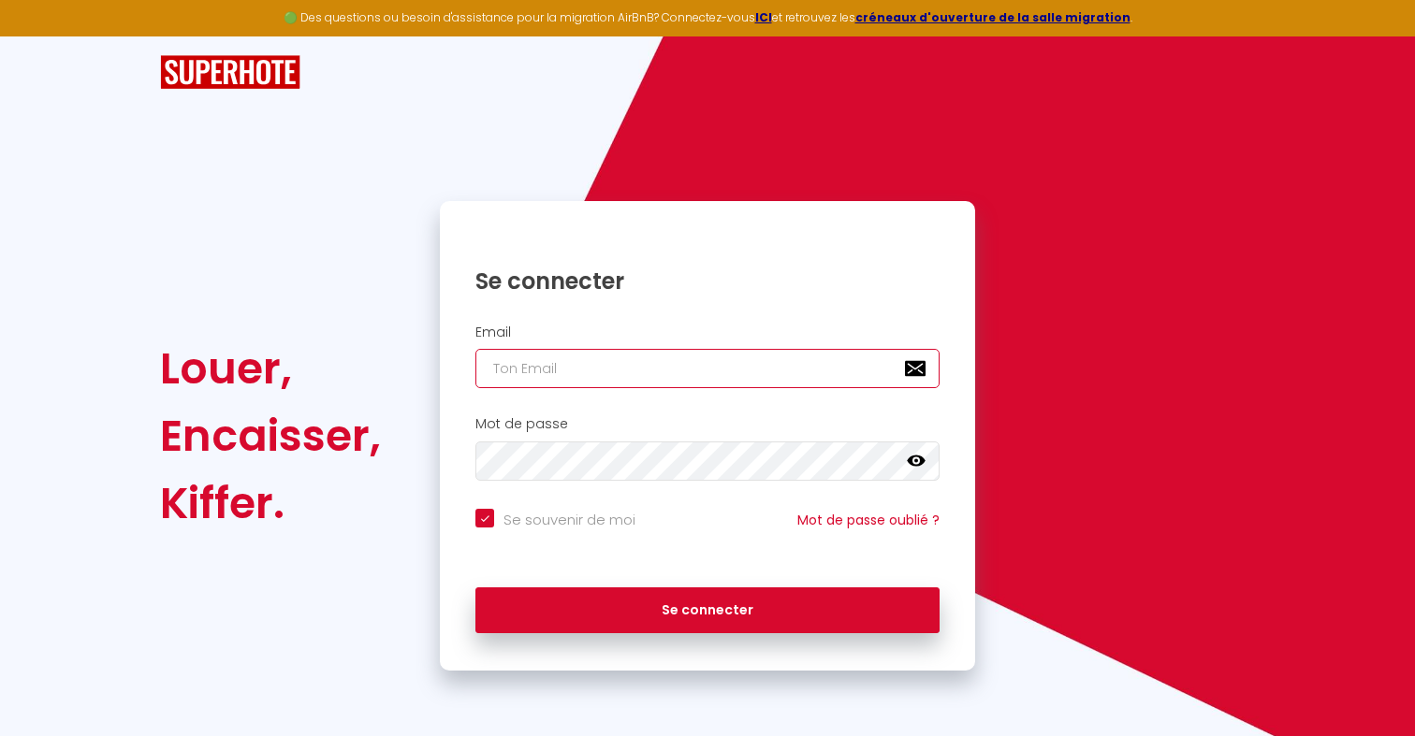
click at [546, 365] on input "email" at bounding box center [707, 368] width 464 height 39
paste input "[EMAIL_ADDRESS][DOMAIN_NAME]"
type input "[EMAIL_ADDRESS][DOMAIN_NAME]"
checkbox input "true"
type input "[EMAIL_ADDRESS][DOMAIN_NAME]"
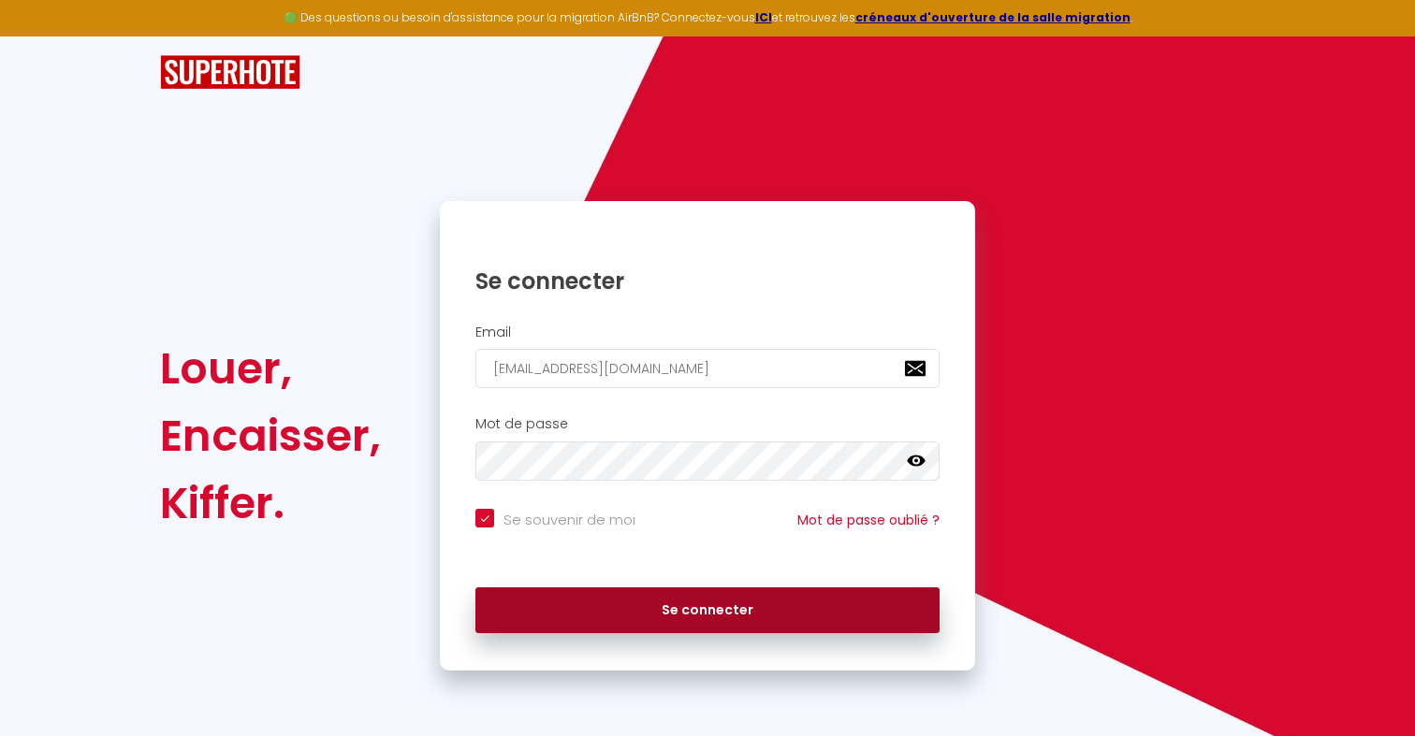
click at [604, 597] on button "Se connecter" at bounding box center [707, 611] width 464 height 47
checkbox input "true"
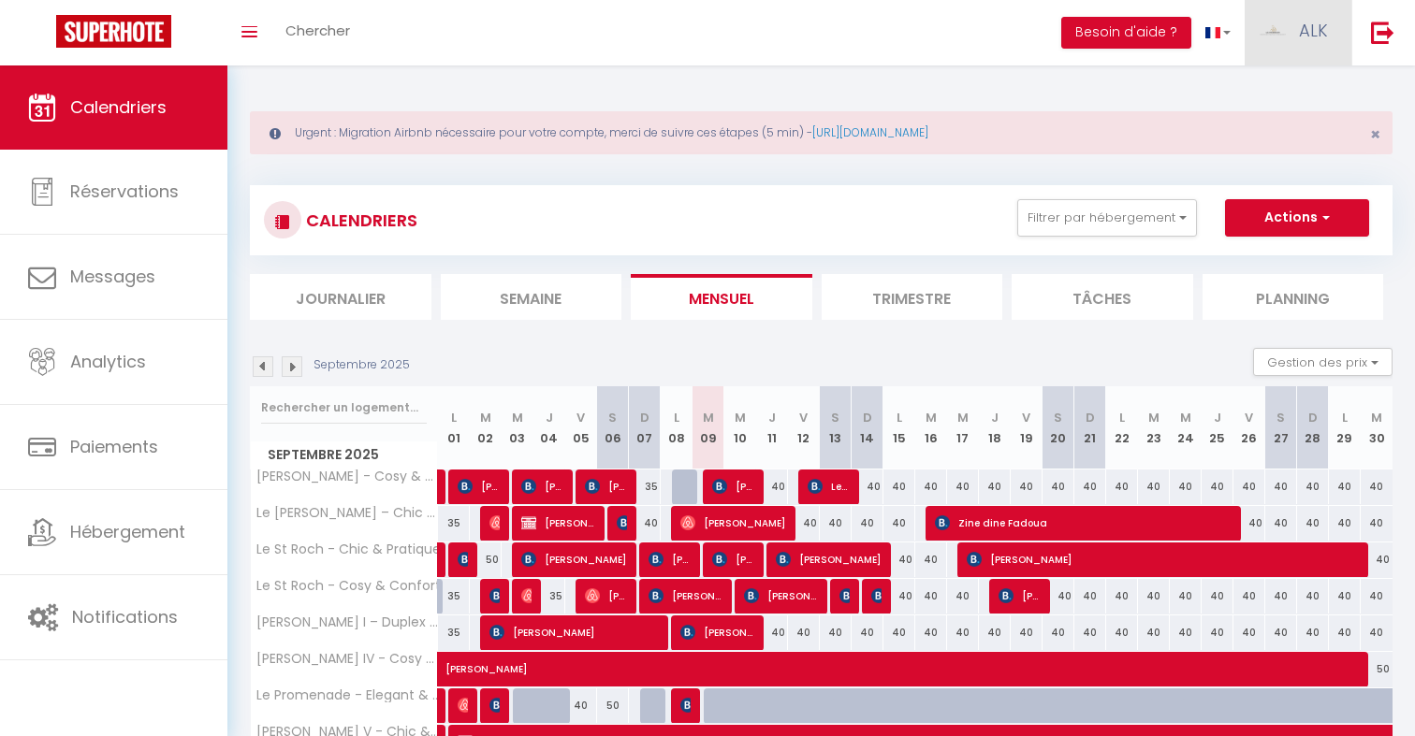
click at [1310, 38] on span "ALK" at bounding box center [1313, 30] width 29 height 23
click at [1290, 94] on link "Paramètres" at bounding box center [1276, 94] width 138 height 32
select select "28"
select select "fr"
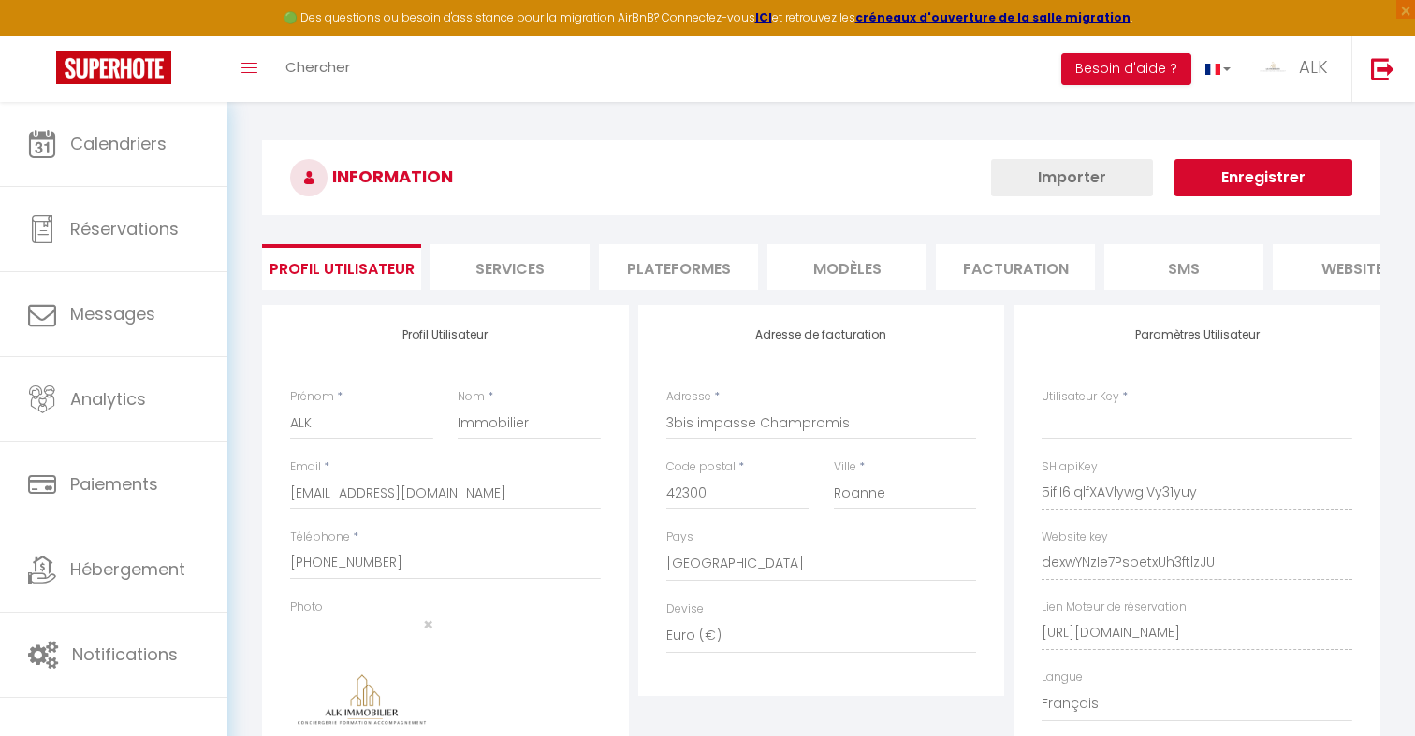
type input "5ifII6IqlfXAVlywglVy31yuy"
type input "dexwYNzIe7PspetxUh3ftlzJU"
type input "[URL][DOMAIN_NAME]"
select select "fr"
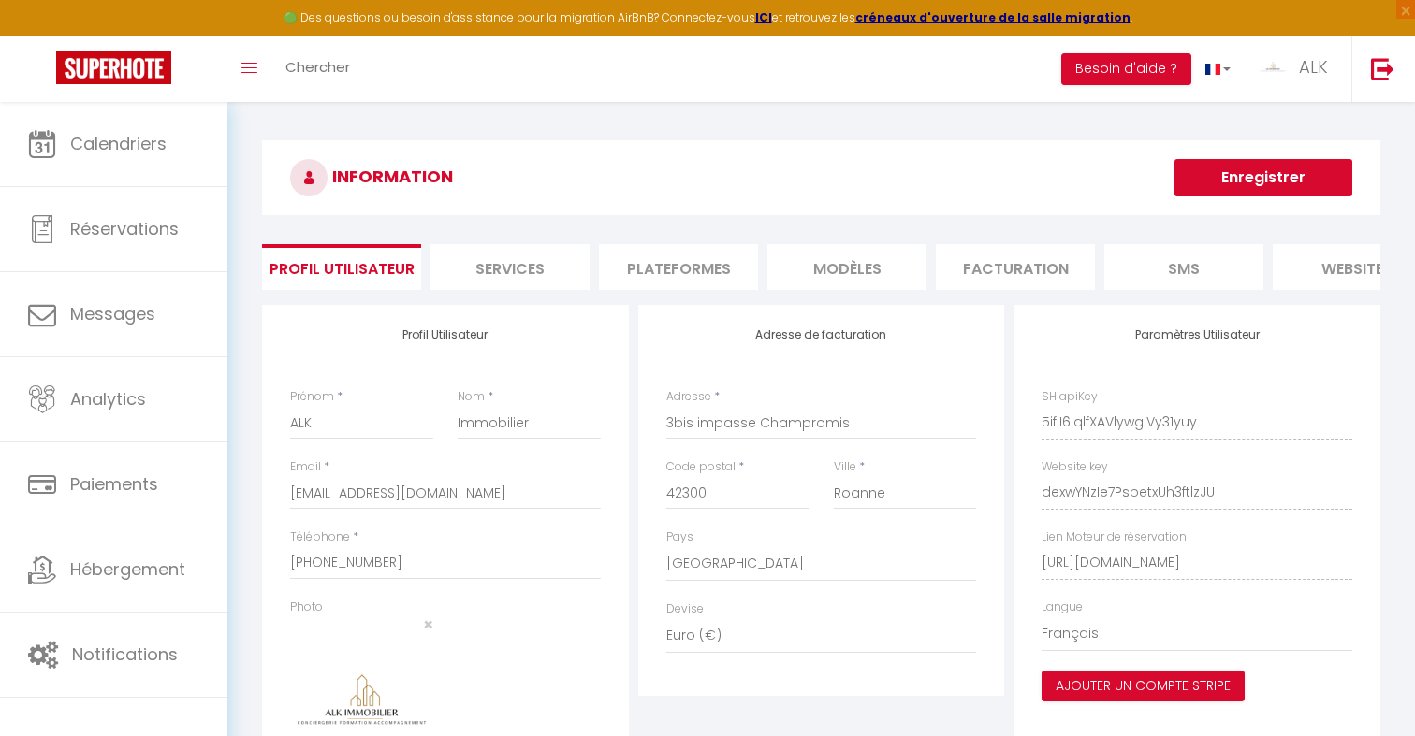
click at [659, 269] on li "Plateformes" at bounding box center [678, 267] width 159 height 46
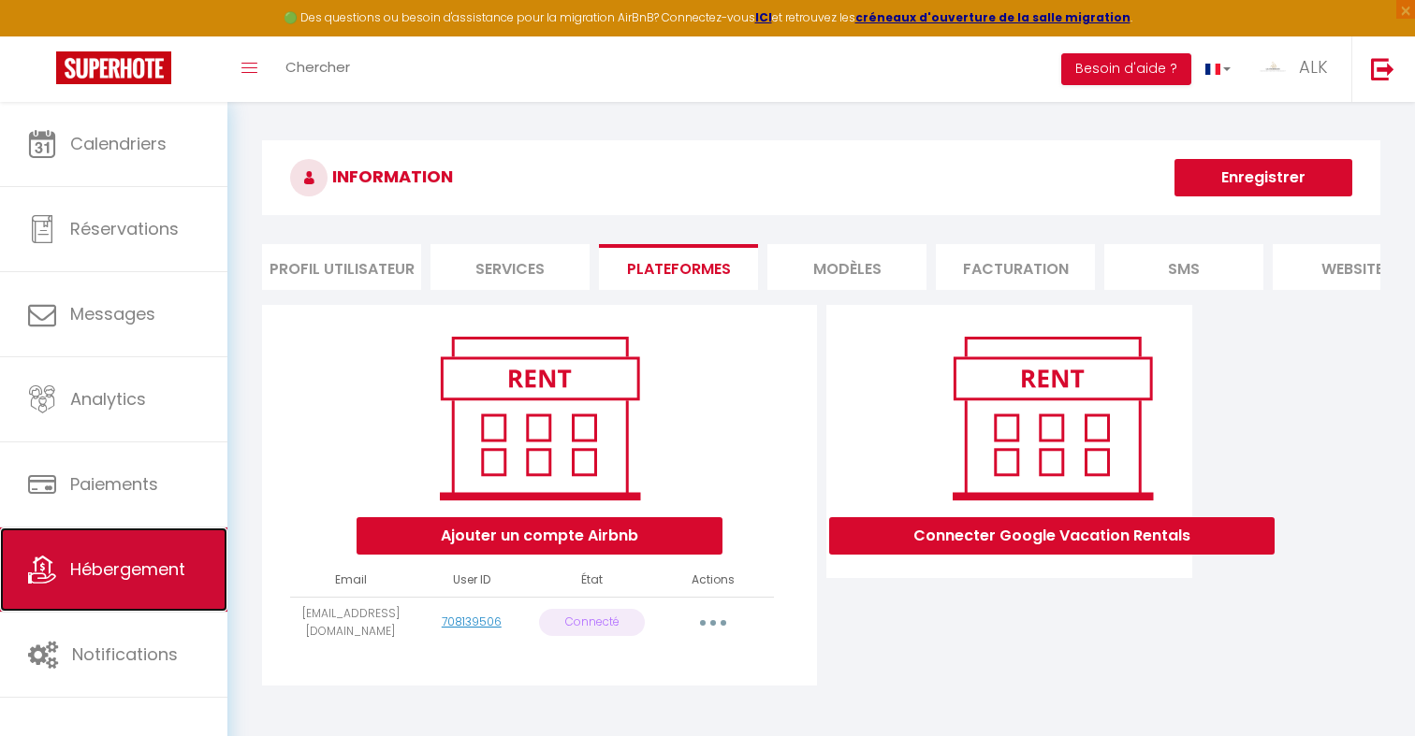
click at [184, 567] on span "Hébergement" at bounding box center [127, 569] width 115 height 23
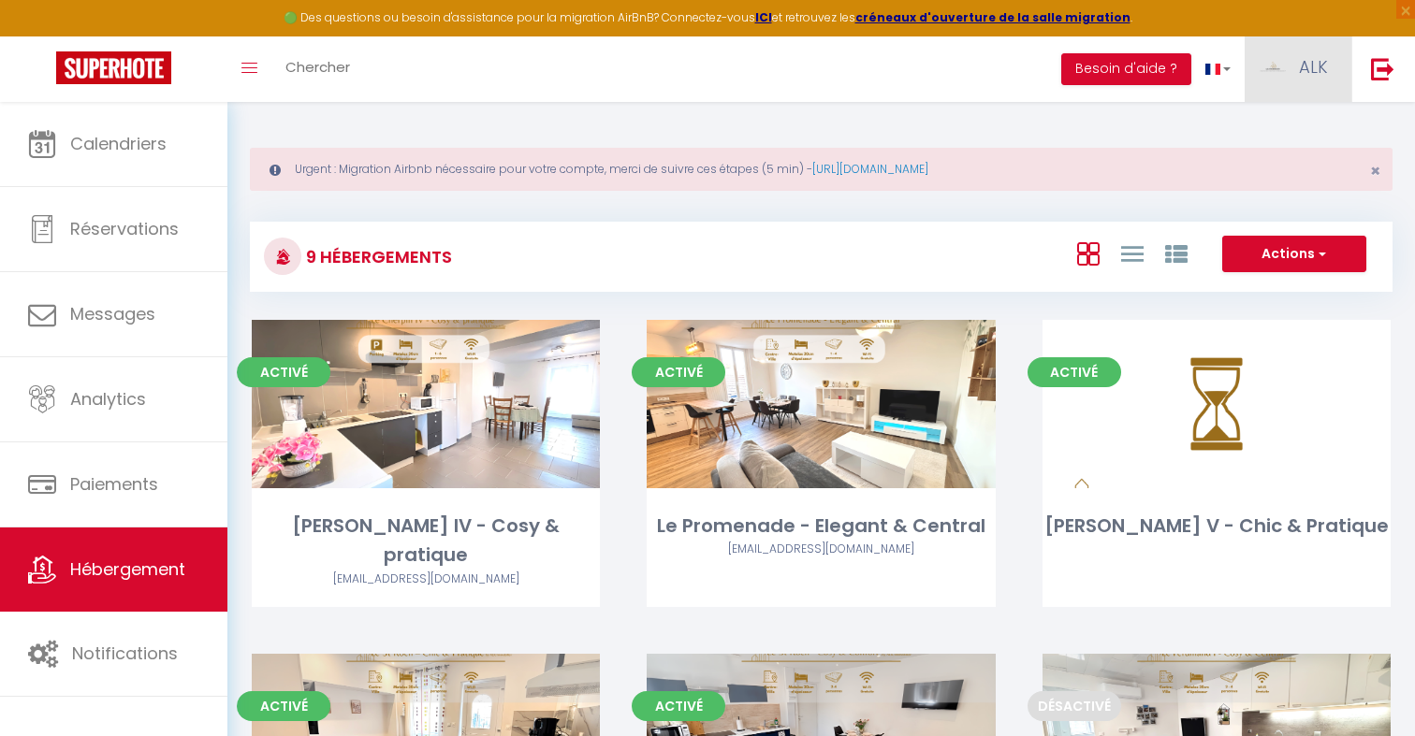
click at [1272, 88] on link "ALK" at bounding box center [1298, 69] width 107 height 66
click at [1272, 136] on link "Paramètres" at bounding box center [1276, 130] width 138 height 32
select select "28"
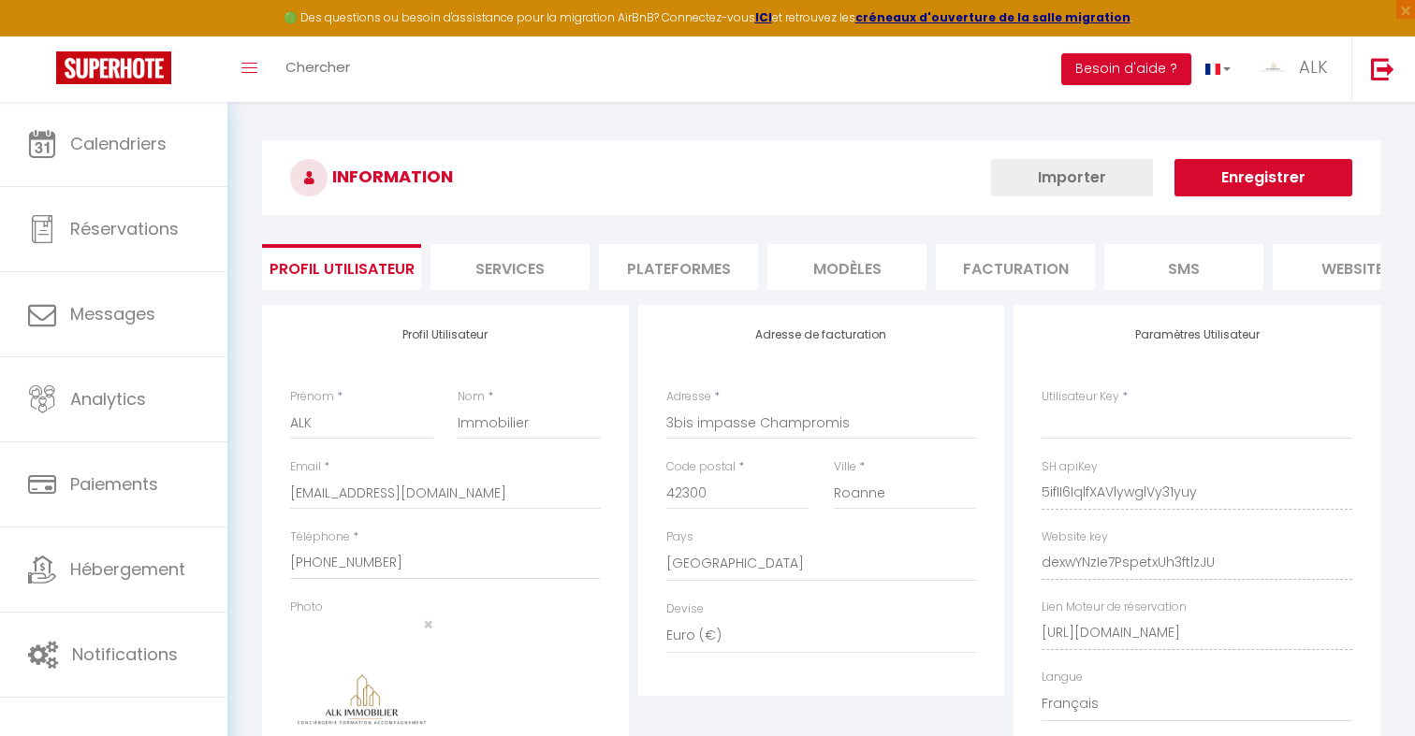
type input "5ifII6IqlfXAVlywglVy31yuy"
type input "dexwYNzIe7PspetxUh3ftlzJU"
type input "[URL][DOMAIN_NAME]"
select select "fr"
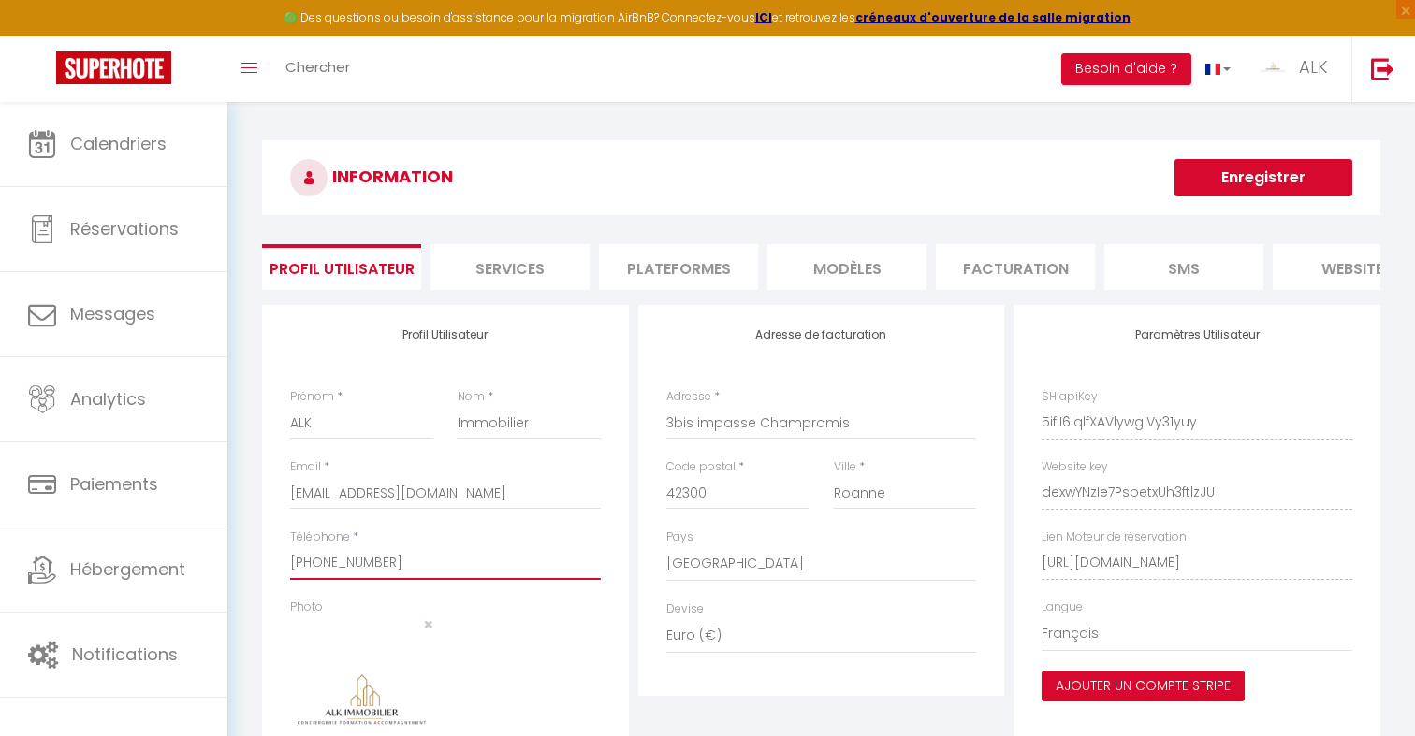
drag, startPoint x: 380, startPoint y: 564, endPoint x: 315, endPoint y: 564, distance: 64.6
click at [315, 564] on input "[PHONE_NUMBER]" at bounding box center [445, 563] width 311 height 34
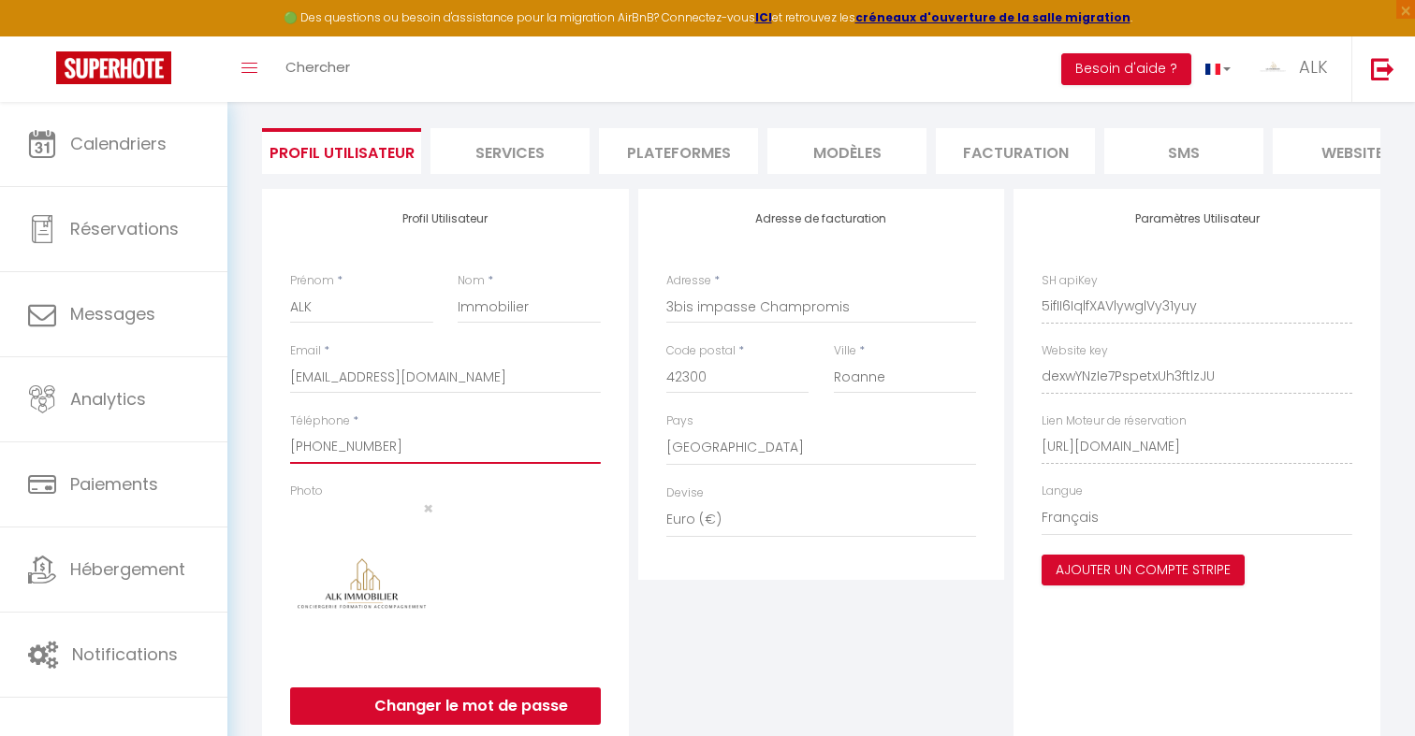
scroll to position [182, 0]
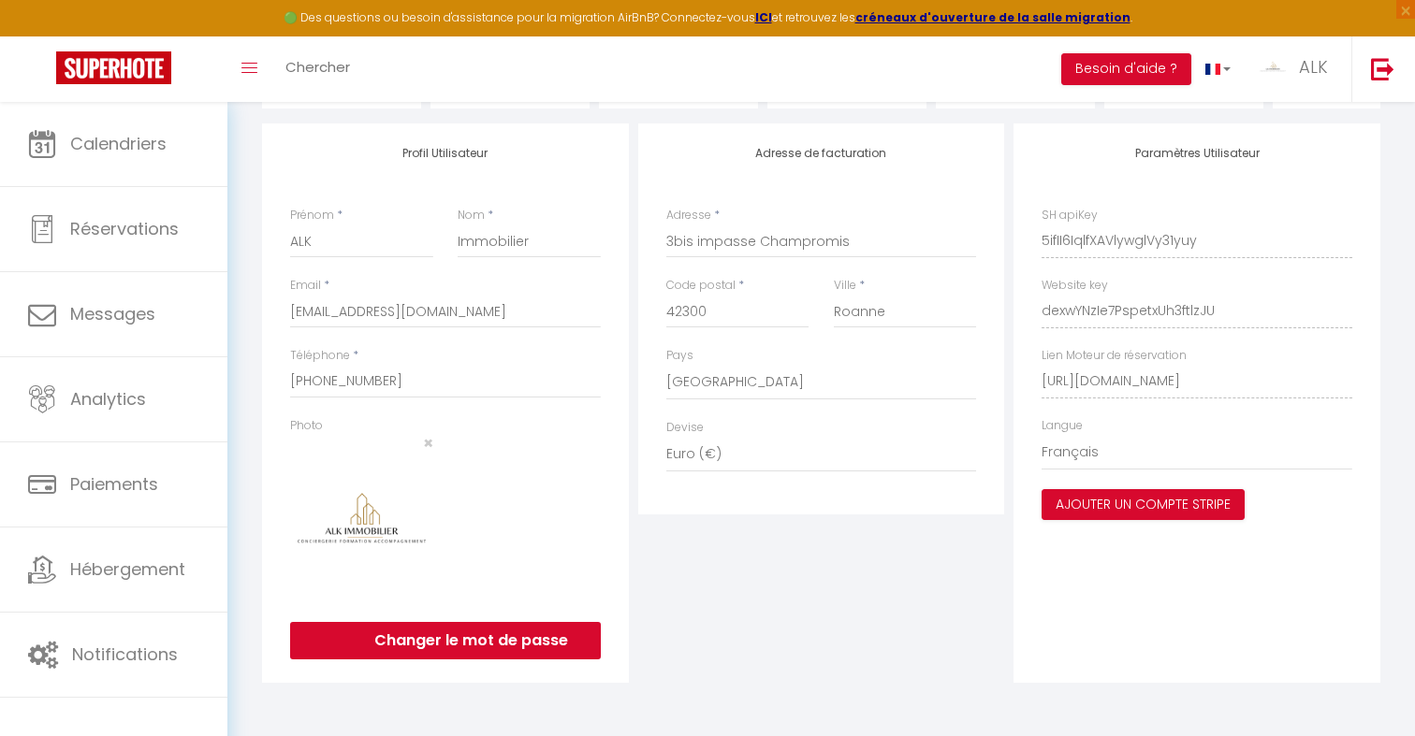
click at [253, 562] on div "INFORMATION Enregistrer Profil Utilisateur Services Plateformes MODÈLES Factura…" at bounding box center [821, 324] width 1143 height 730
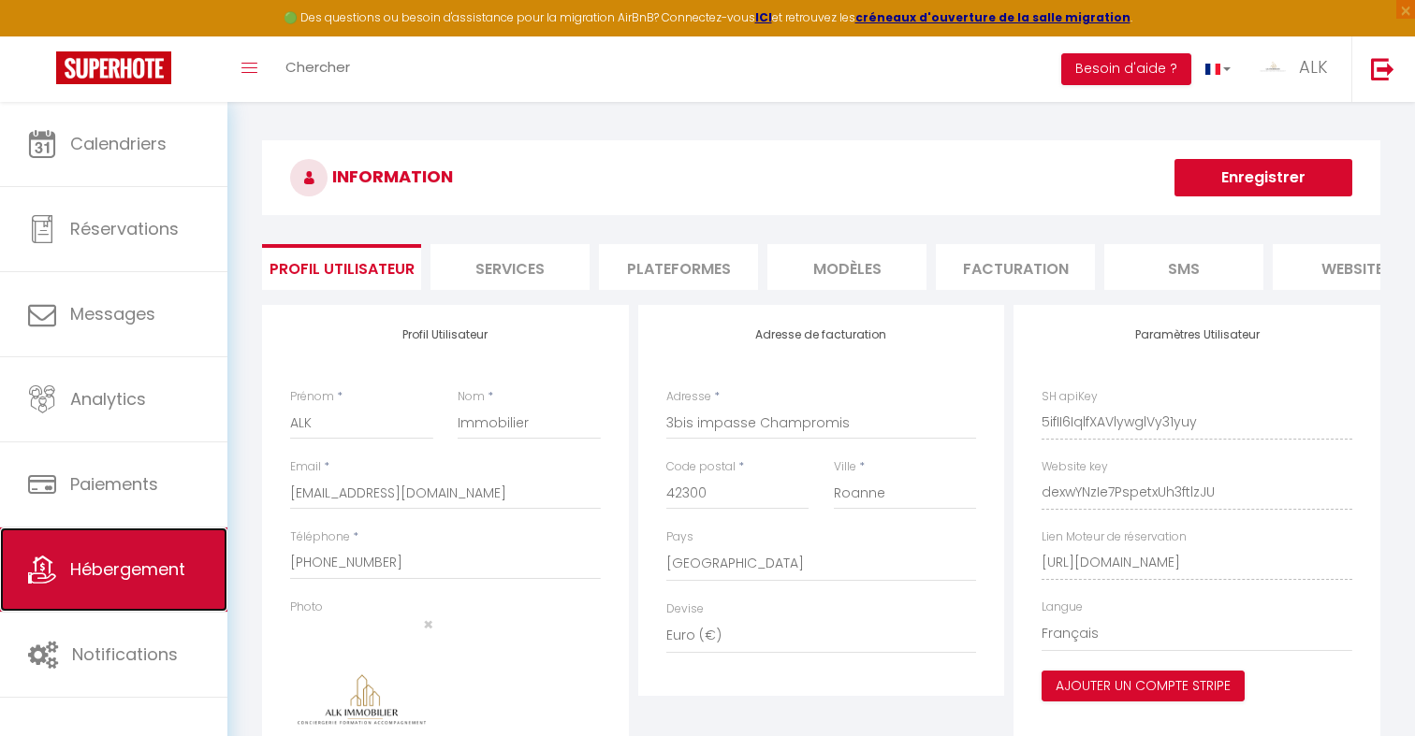
click at [176, 582] on link "Hébergement" at bounding box center [113, 570] width 227 height 84
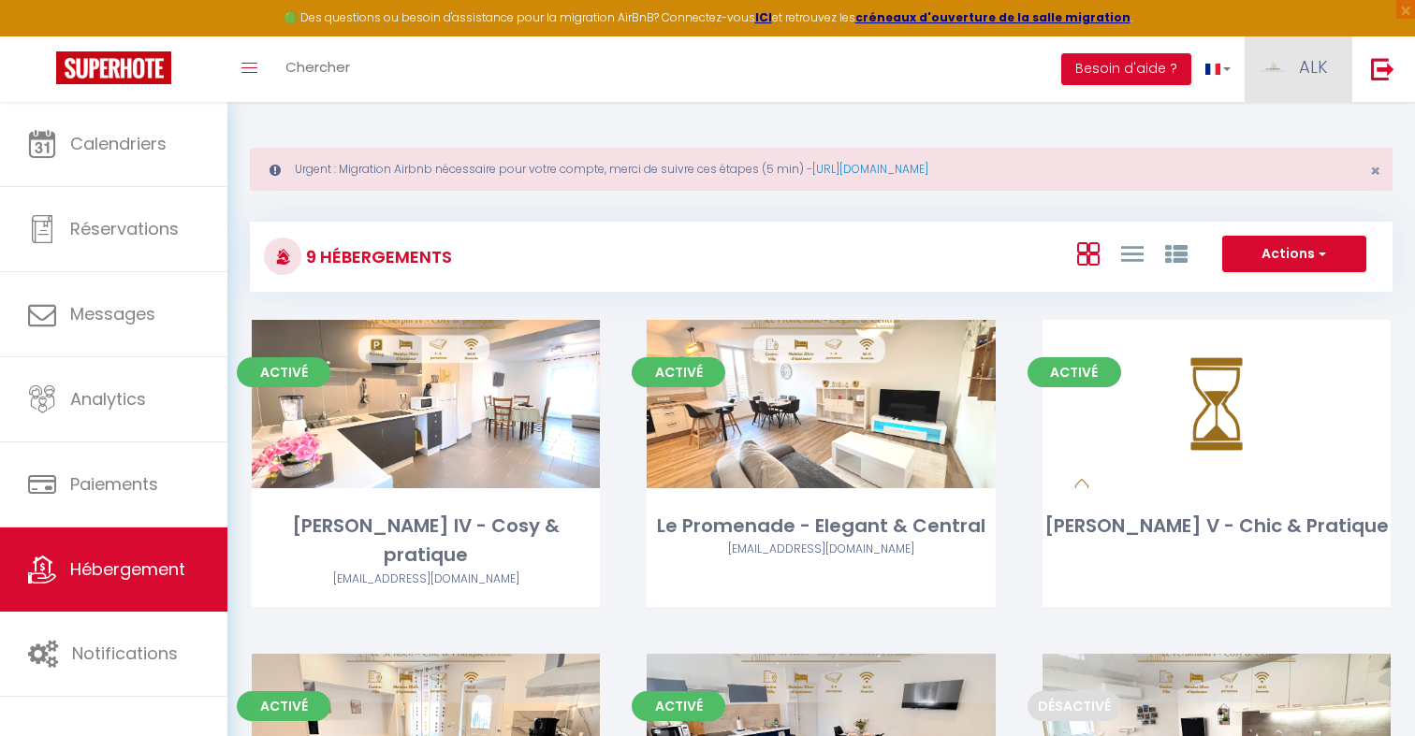
click at [1319, 84] on link "ALK" at bounding box center [1298, 69] width 107 height 66
click at [1289, 125] on link "Paramètres" at bounding box center [1276, 130] width 138 height 32
select select "28"
select select "fr"
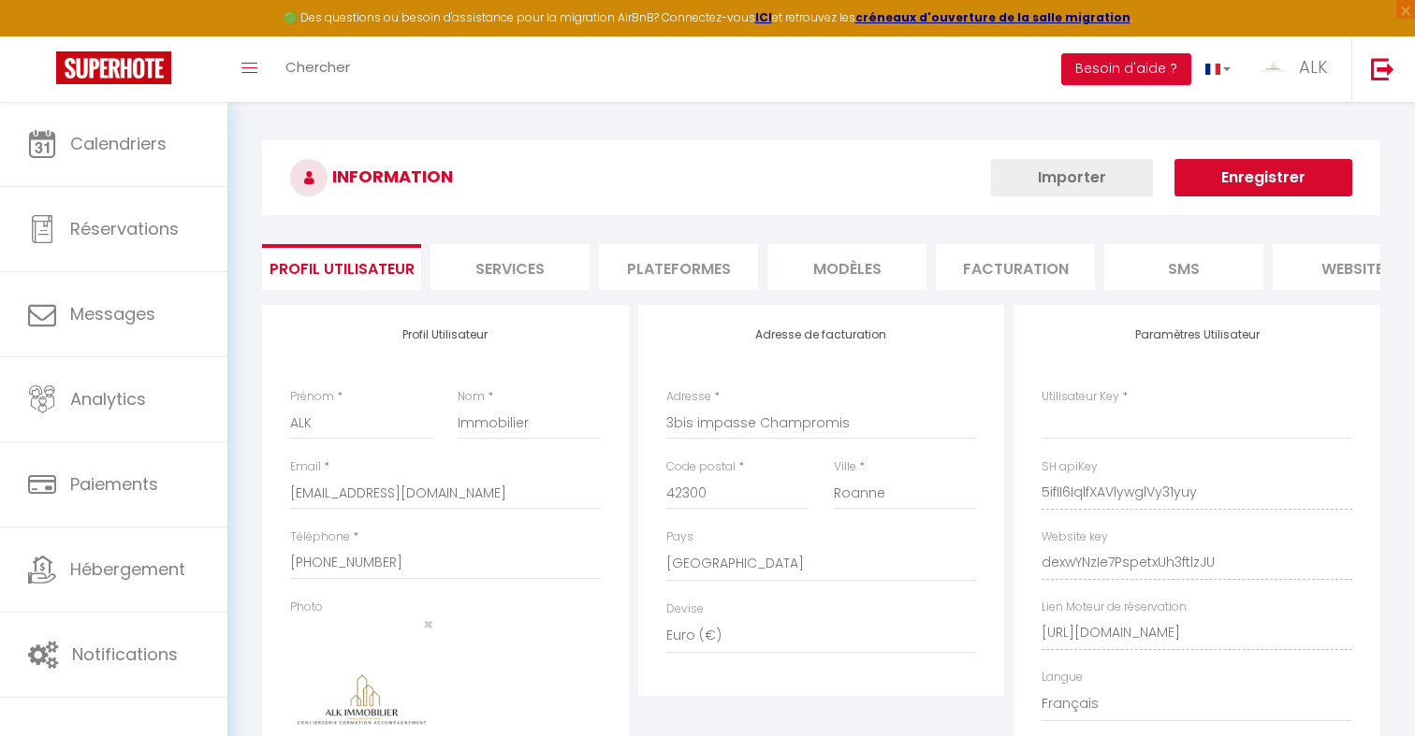
type input "5ifII6IqlfXAVlywglVy31yuy"
type input "dexwYNzIe7PspetxUh3ftlzJU"
type input "[URL][DOMAIN_NAME]"
select select "fr"
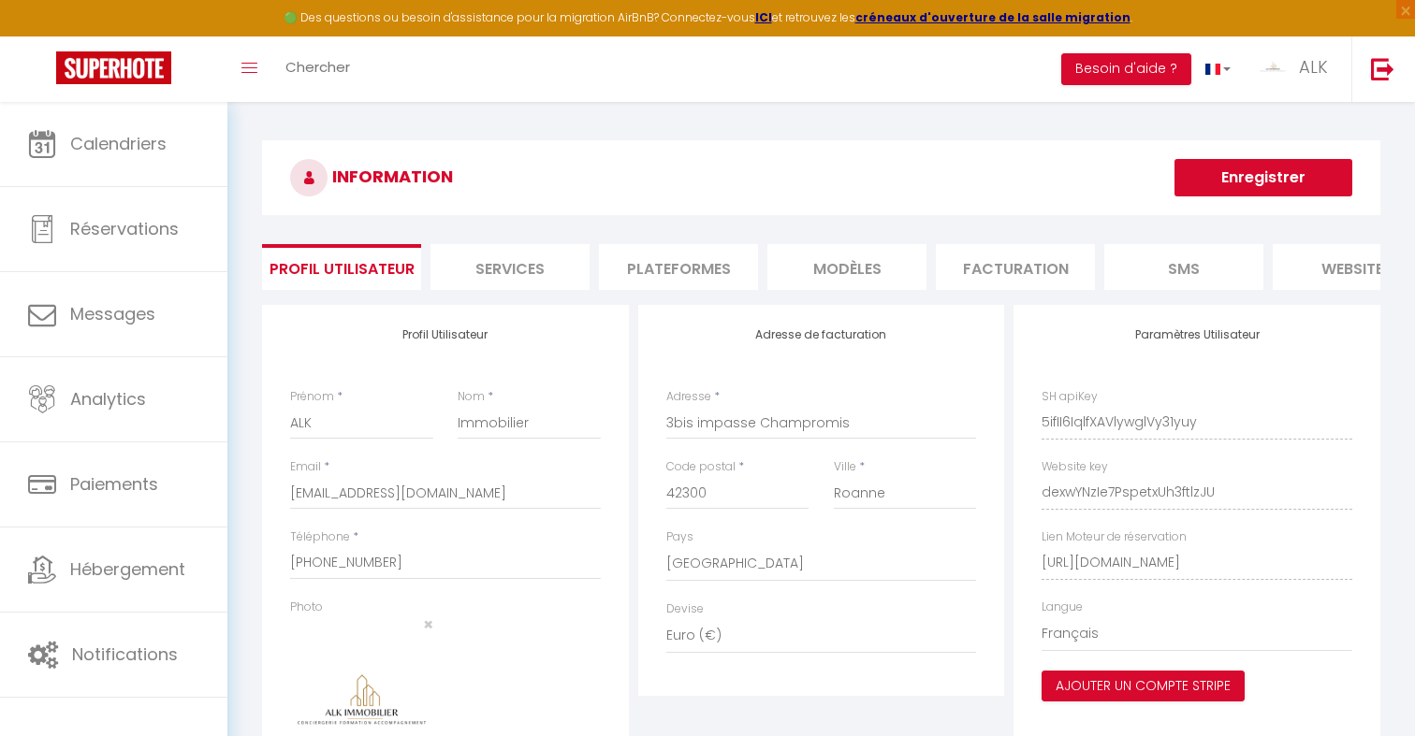
click at [670, 278] on li "Plateformes" at bounding box center [678, 267] width 159 height 46
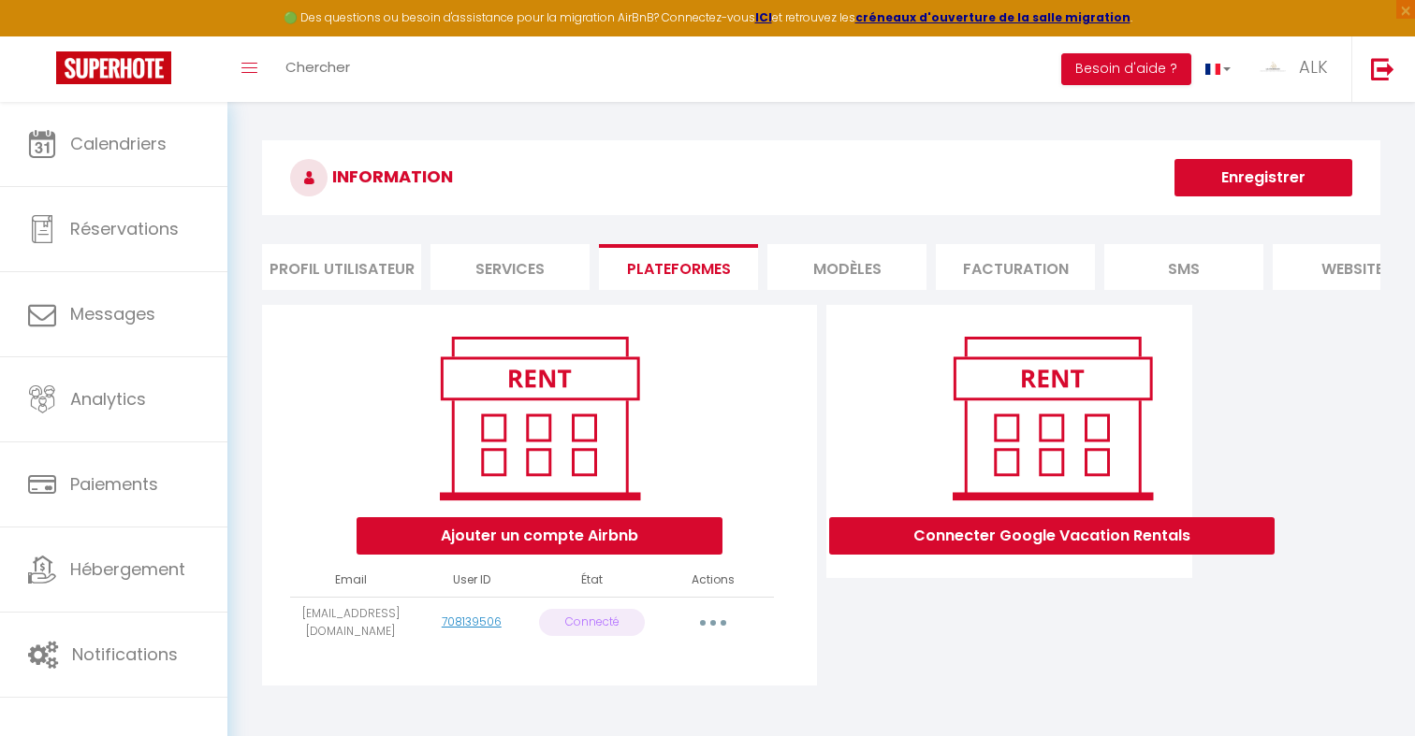
click at [382, 623] on td "[EMAIL_ADDRESS][DOMAIN_NAME]" at bounding box center [350, 622] width 121 height 51
copy tr "[EMAIL_ADDRESS][DOMAIN_NAME]"
click at [721, 625] on button "button" at bounding box center [713, 623] width 52 height 30
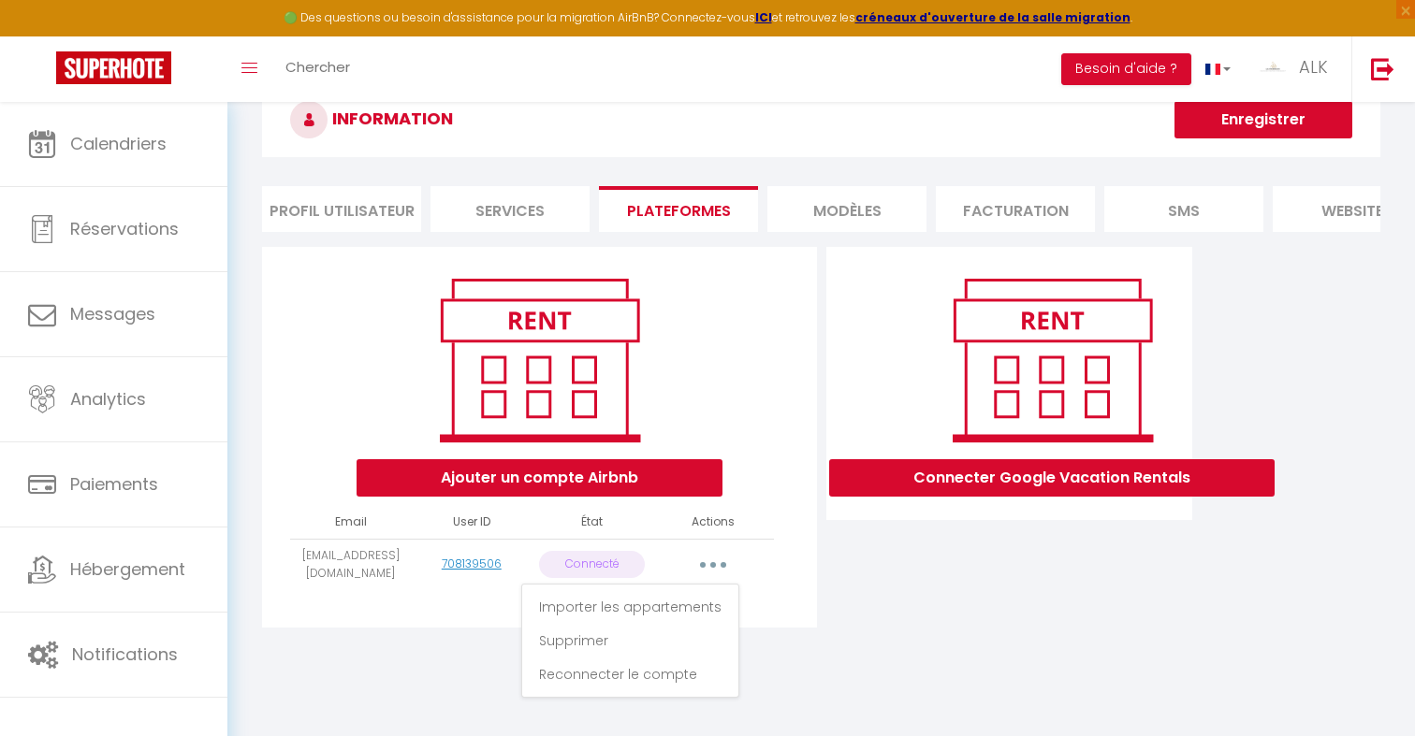
scroll to position [69, 0]
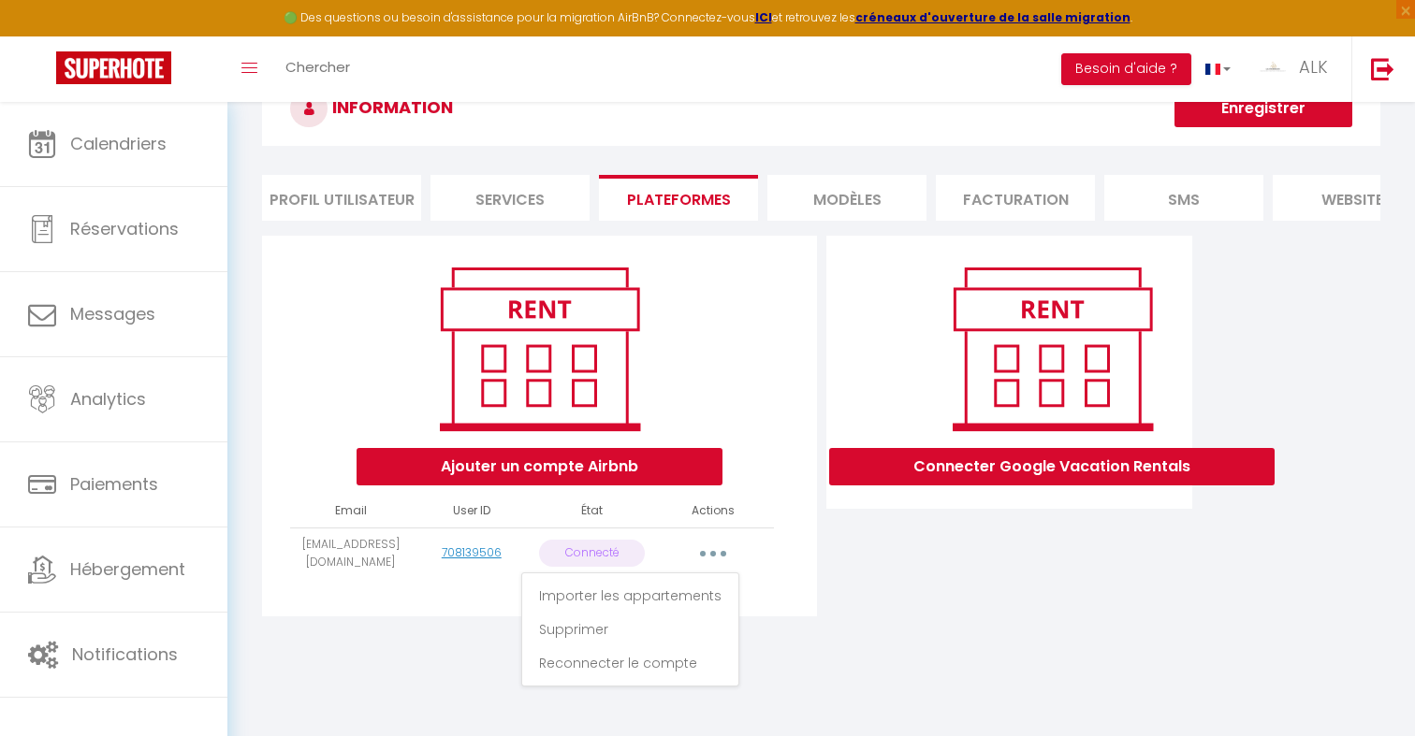
click at [314, 197] on li "Profil Utilisateur" at bounding box center [341, 198] width 159 height 46
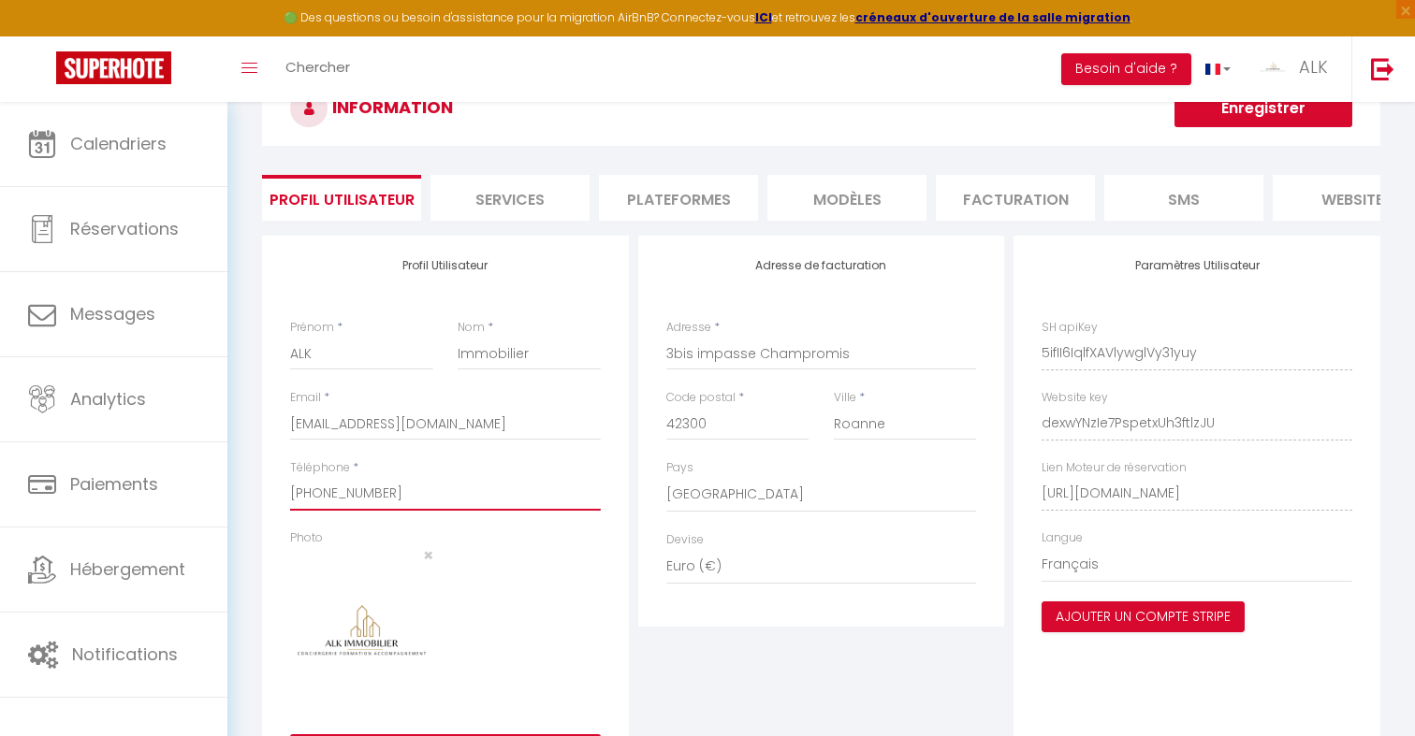
drag, startPoint x: 381, startPoint y: 490, endPoint x: 313, endPoint y: 491, distance: 67.4
click at [313, 491] on input "[PHONE_NUMBER]" at bounding box center [445, 494] width 311 height 34
click at [640, 208] on li "Plateformes" at bounding box center [678, 198] width 159 height 46
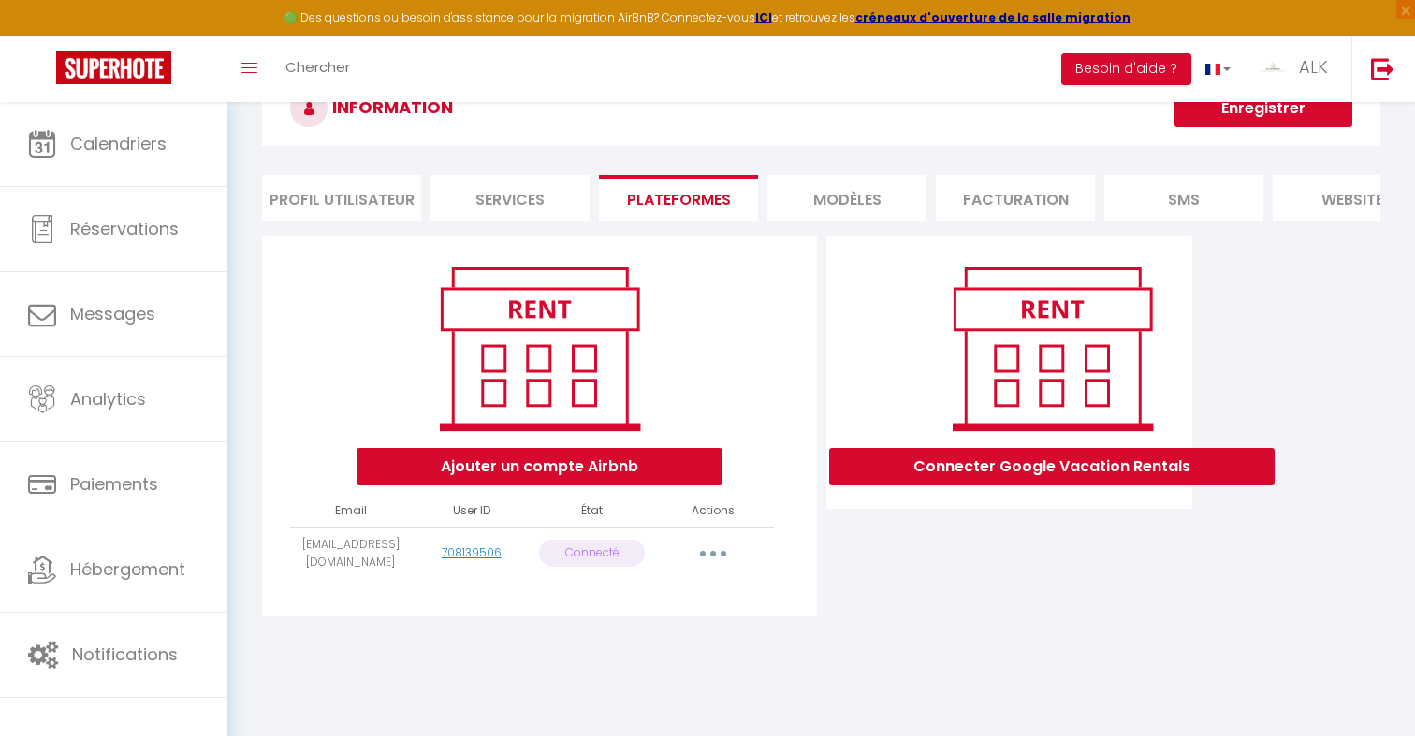
click at [708, 548] on button "button" at bounding box center [713, 554] width 52 height 30
click at [670, 661] on link "Reconnecter le compte" at bounding box center [630, 664] width 207 height 32
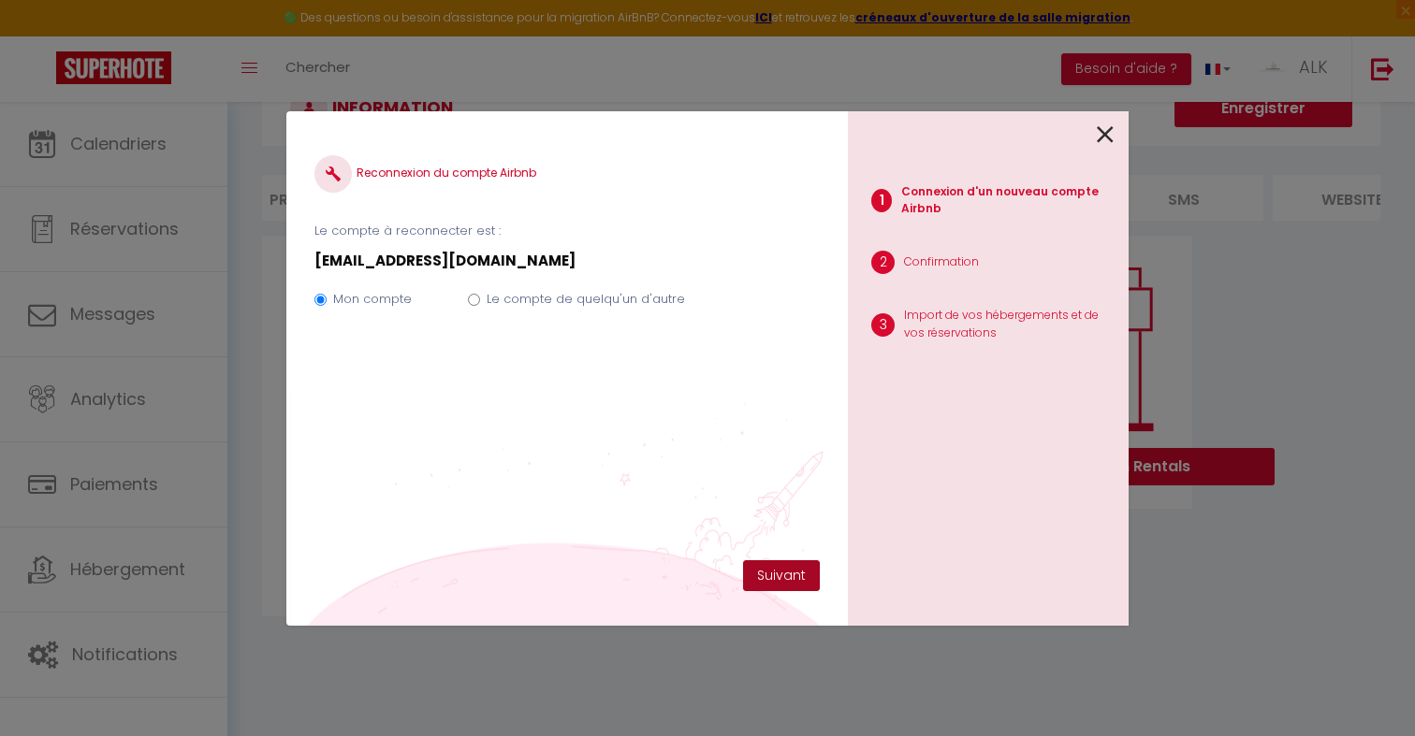
click at [788, 581] on button "Suivant" at bounding box center [781, 577] width 77 height 32
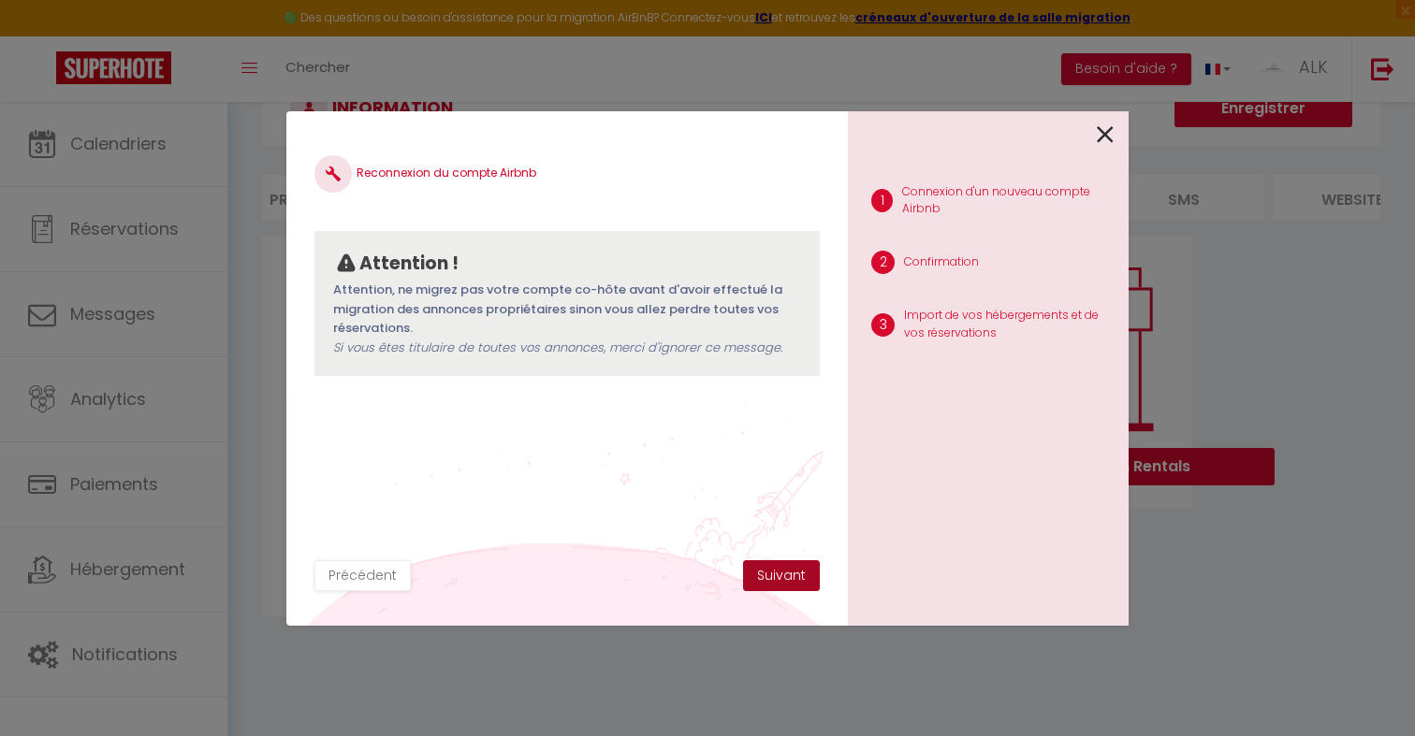
click at [788, 581] on button "Suivant" at bounding box center [781, 577] width 77 height 32
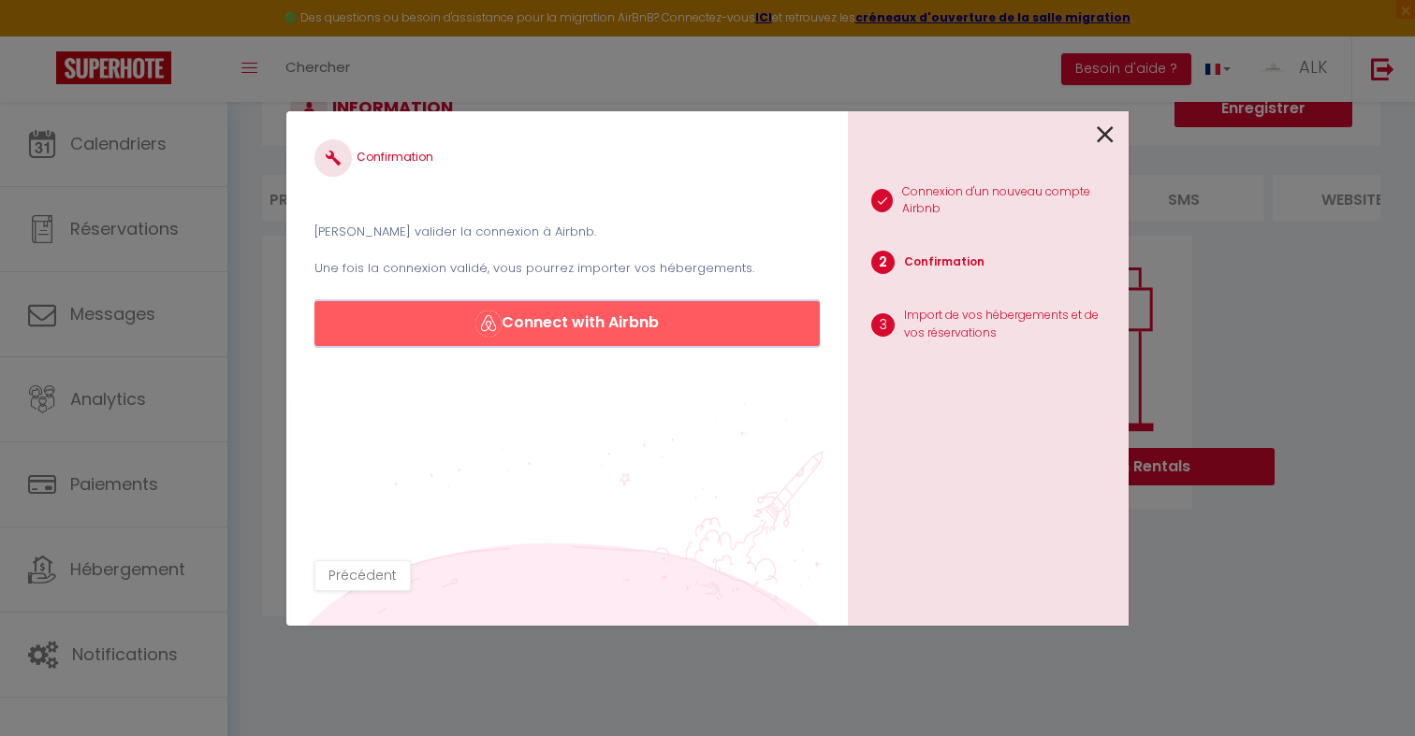
click at [619, 340] on button "Connect with Airbnb" at bounding box center [566, 323] width 505 height 45
click at [708, 65] on div "Confirmation Veuillez valider la connexion à Airbnb. Une fois la connexion vali…" at bounding box center [707, 368] width 842 height 736
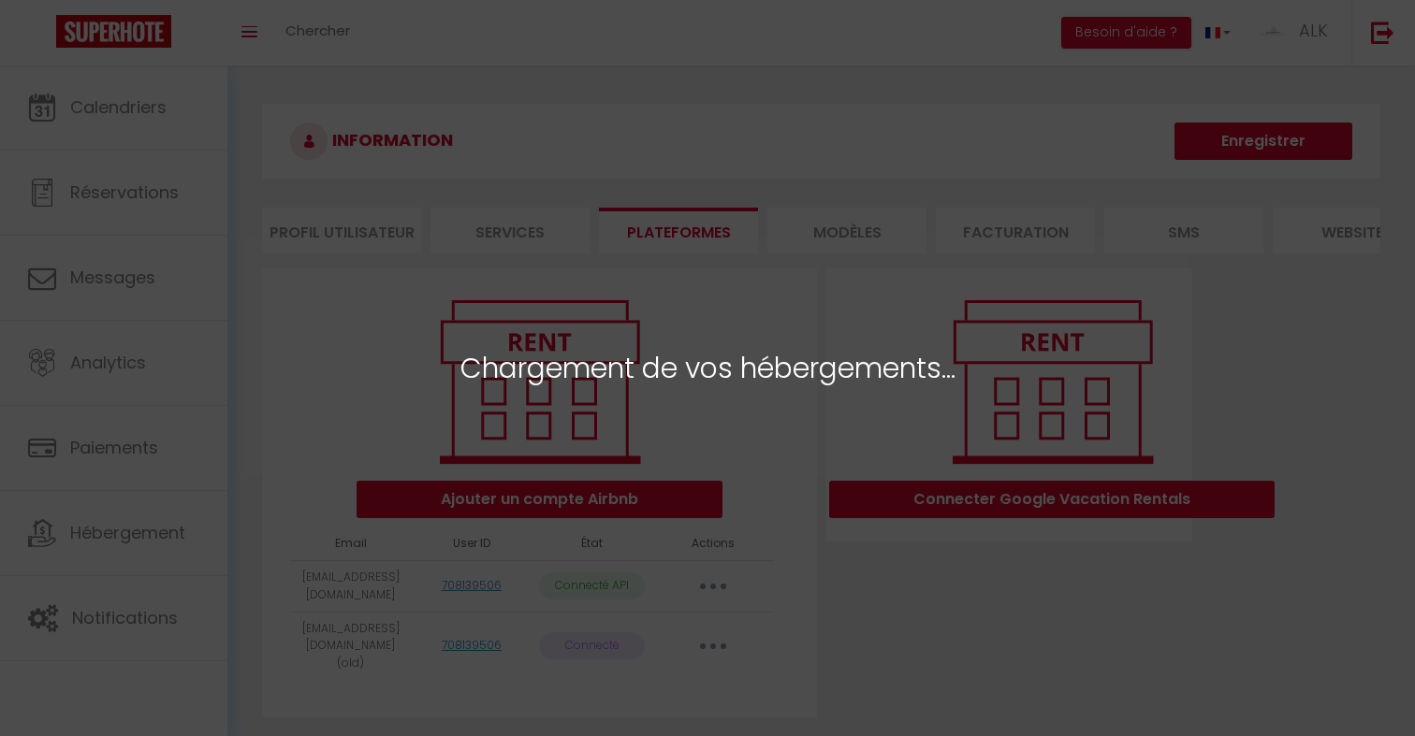
select select "74981"
select select "74124"
select select "74232"
select select "74363"
select select "74383"
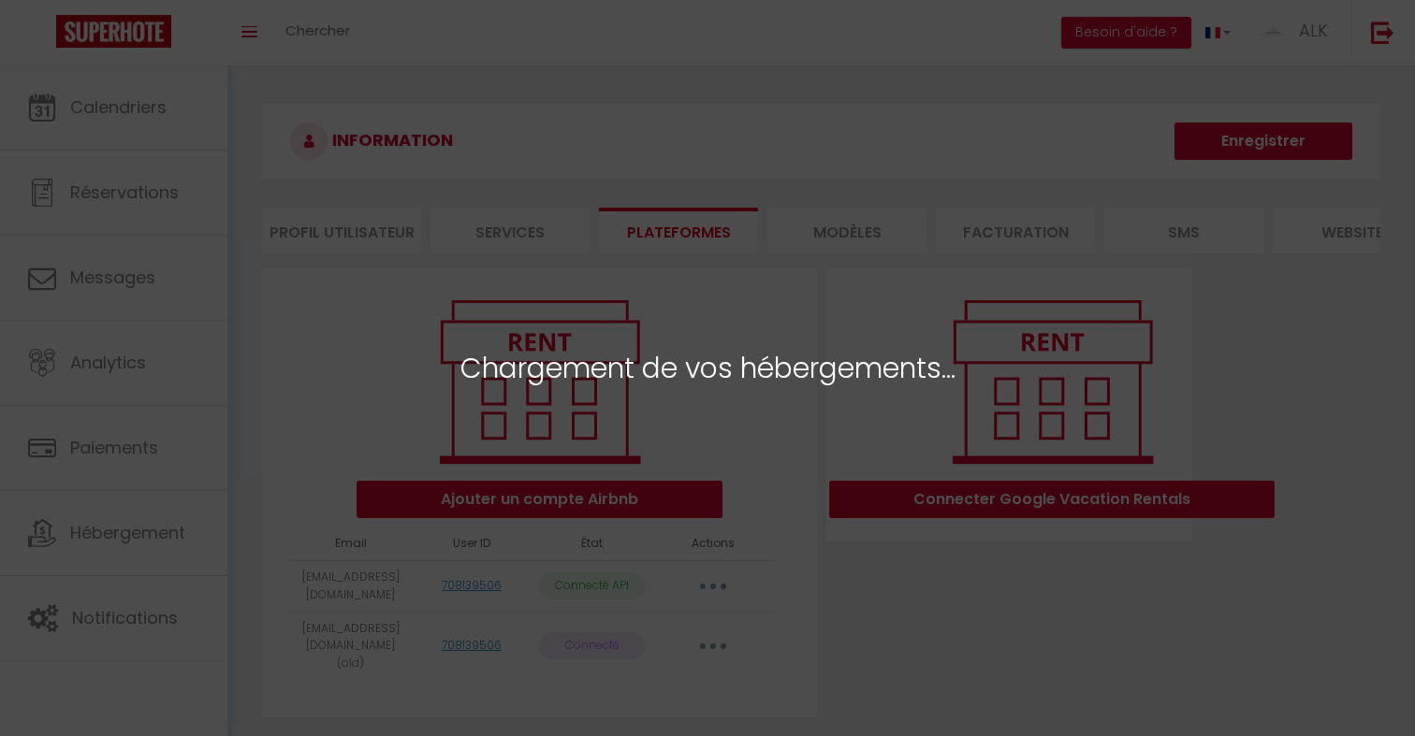
select select "74515"
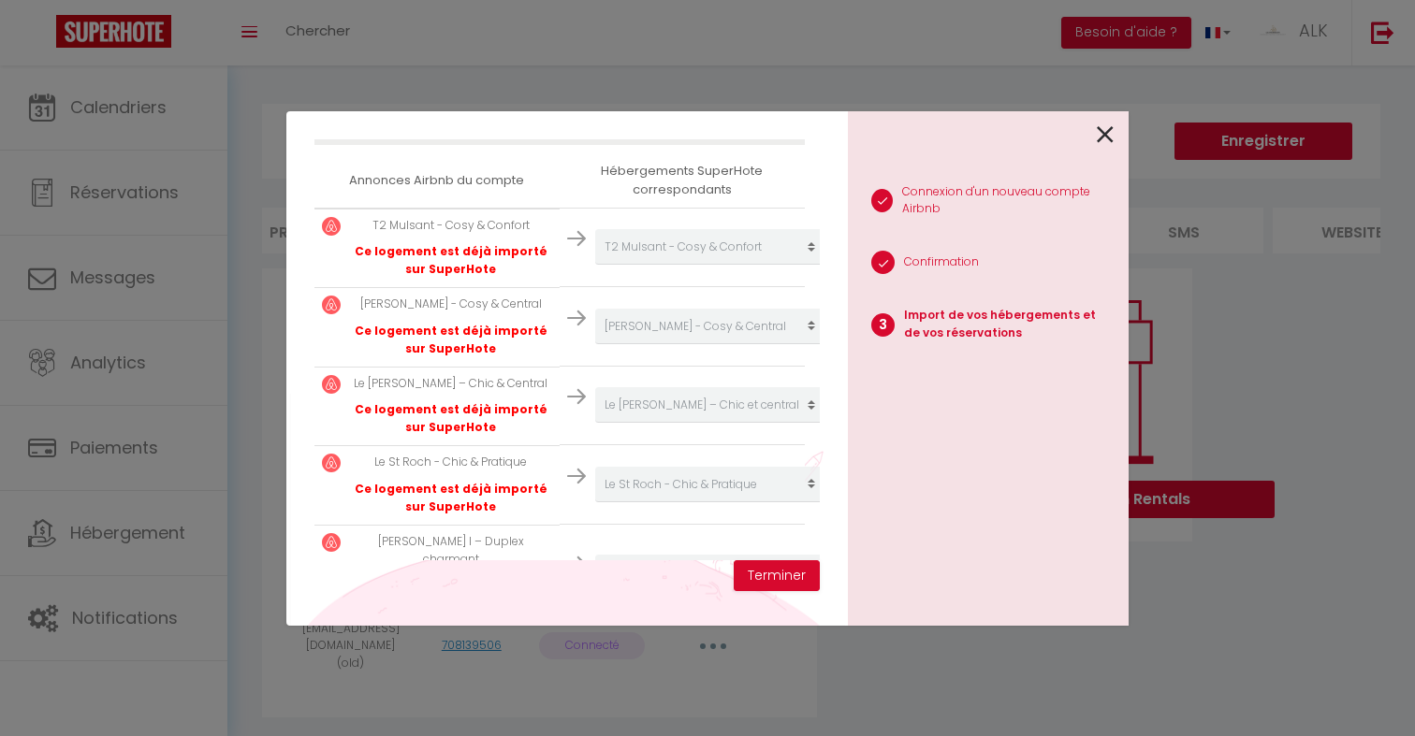
scroll to position [451, 0]
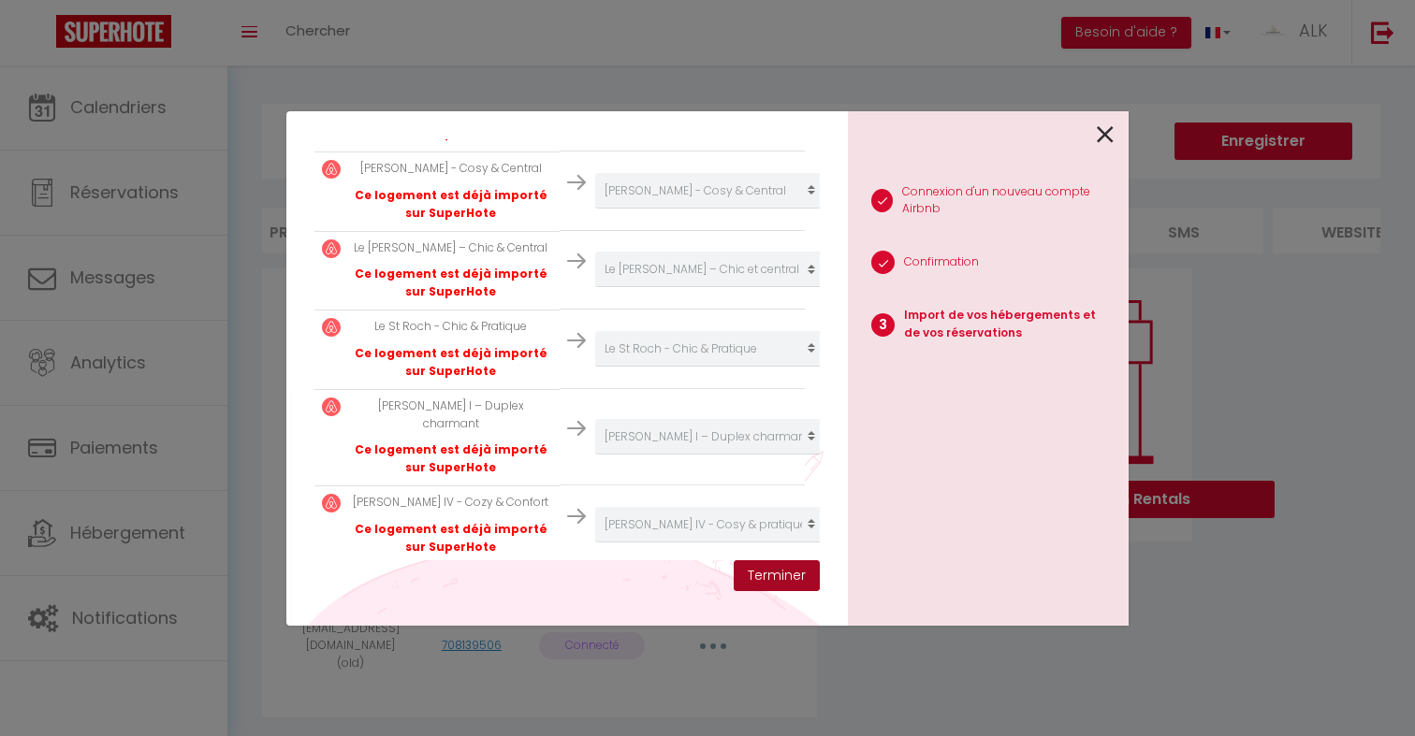
click at [774, 580] on button "Terminer" at bounding box center [777, 577] width 86 height 32
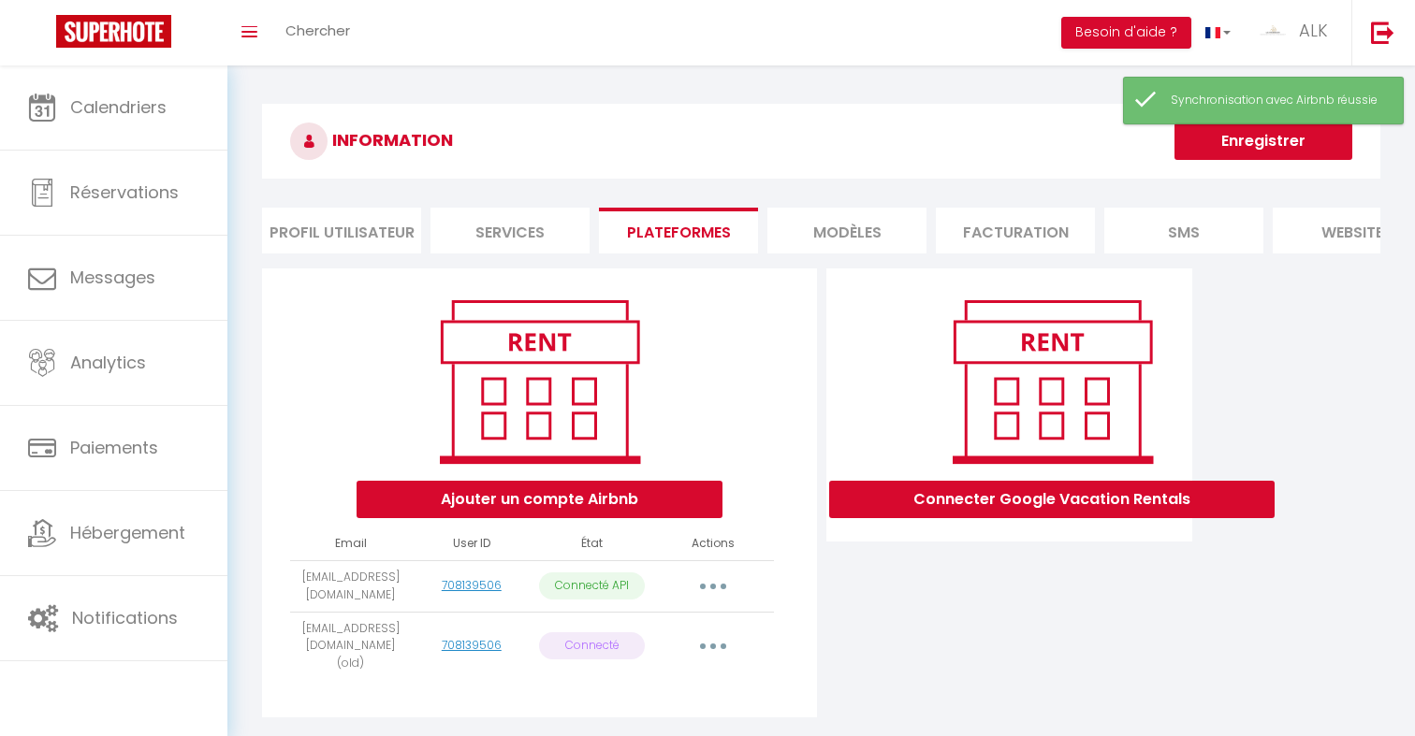
click at [714, 643] on button "button" at bounding box center [713, 647] width 52 height 30
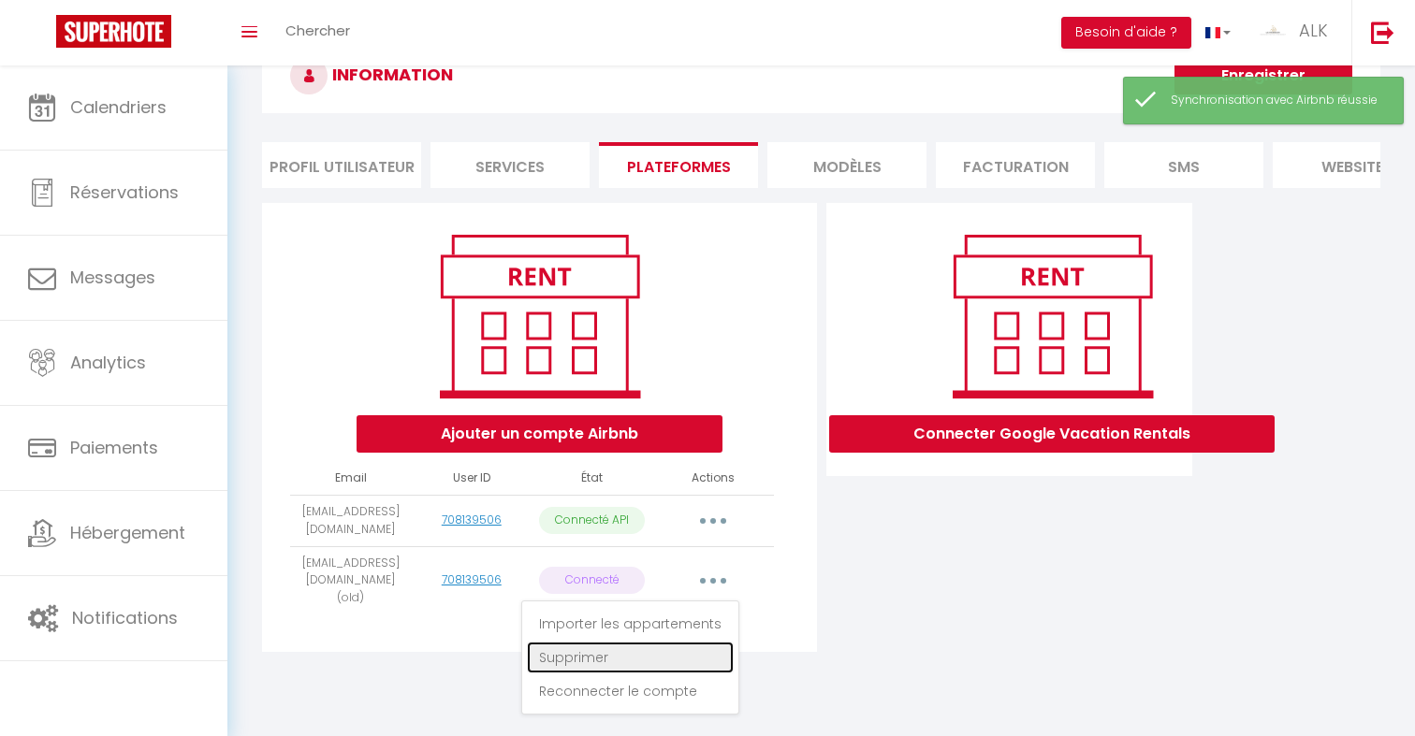
click at [694, 651] on link "Supprimer" at bounding box center [630, 658] width 207 height 32
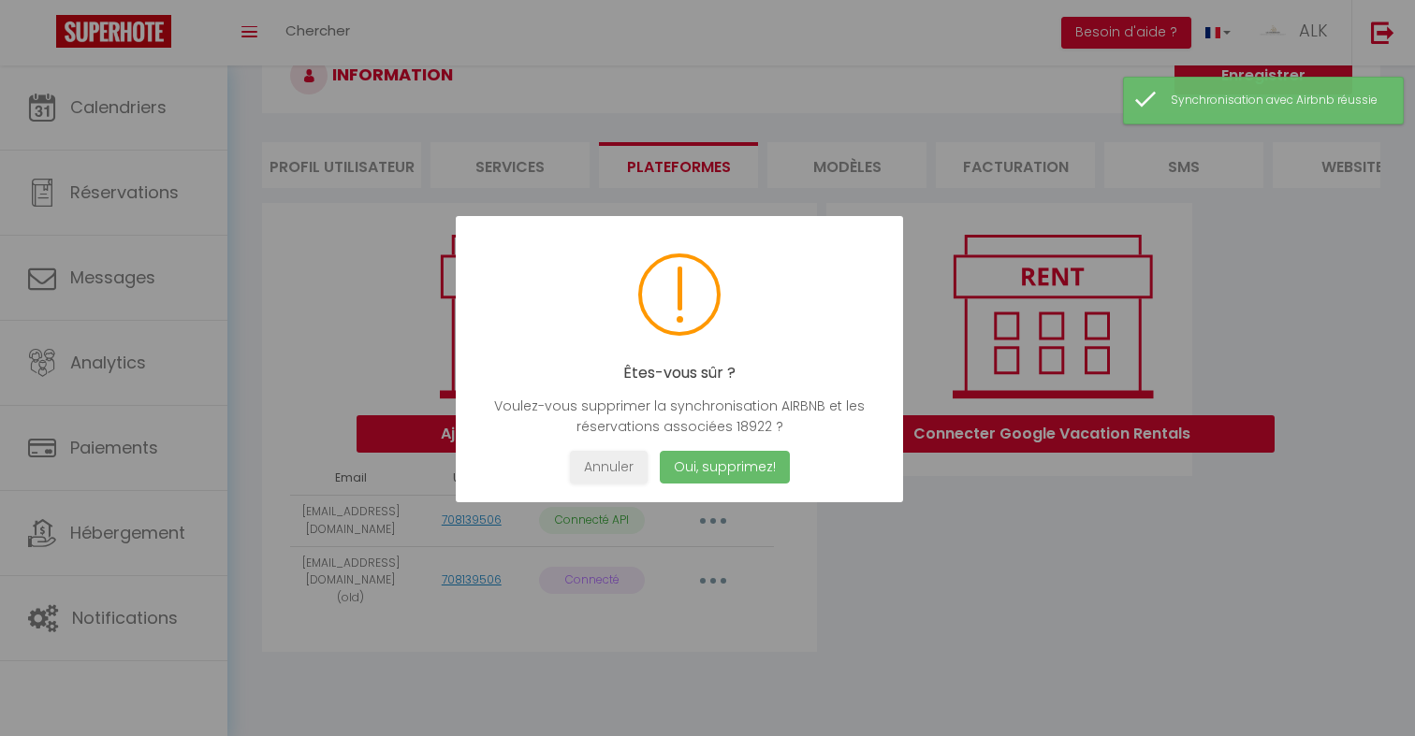
click at [760, 473] on button "Oui, supprimez!" at bounding box center [725, 467] width 130 height 33
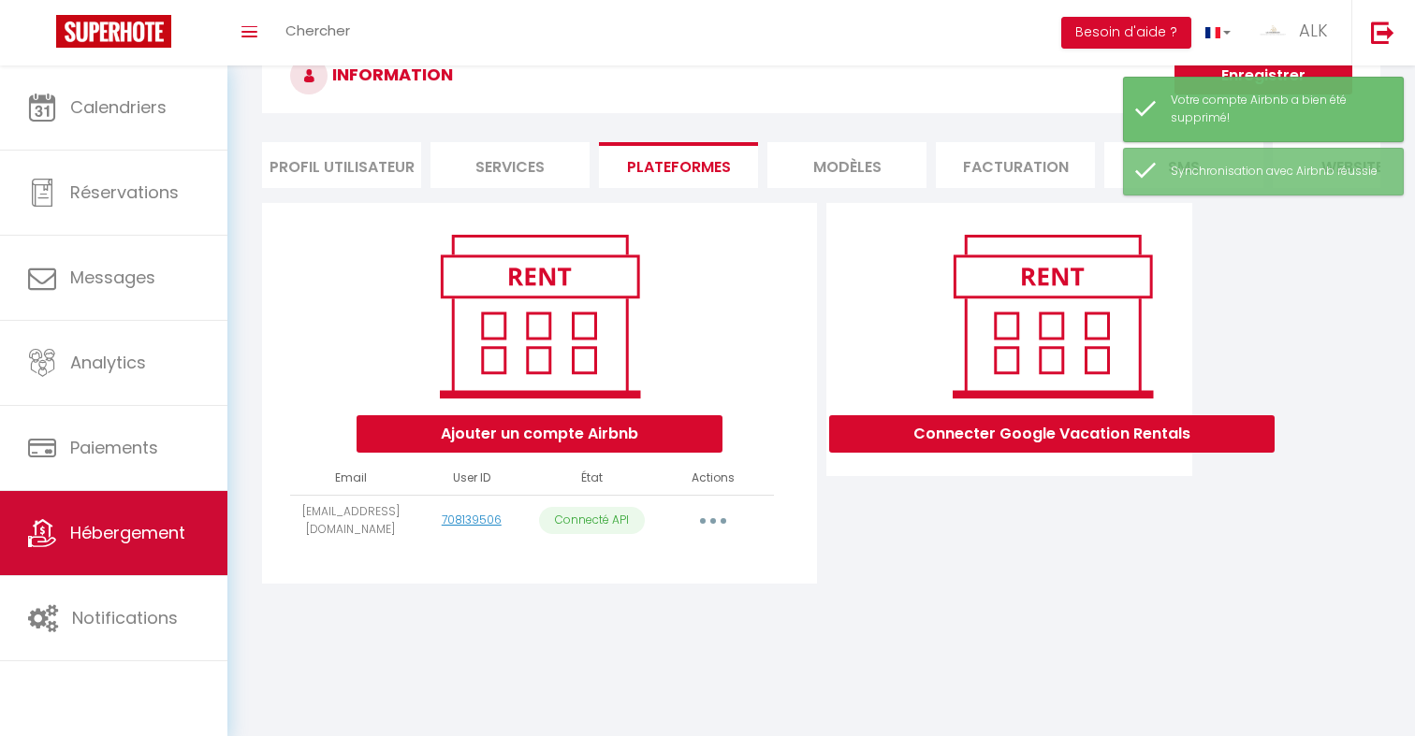
click at [181, 542] on span "Hébergement" at bounding box center [127, 532] width 115 height 23
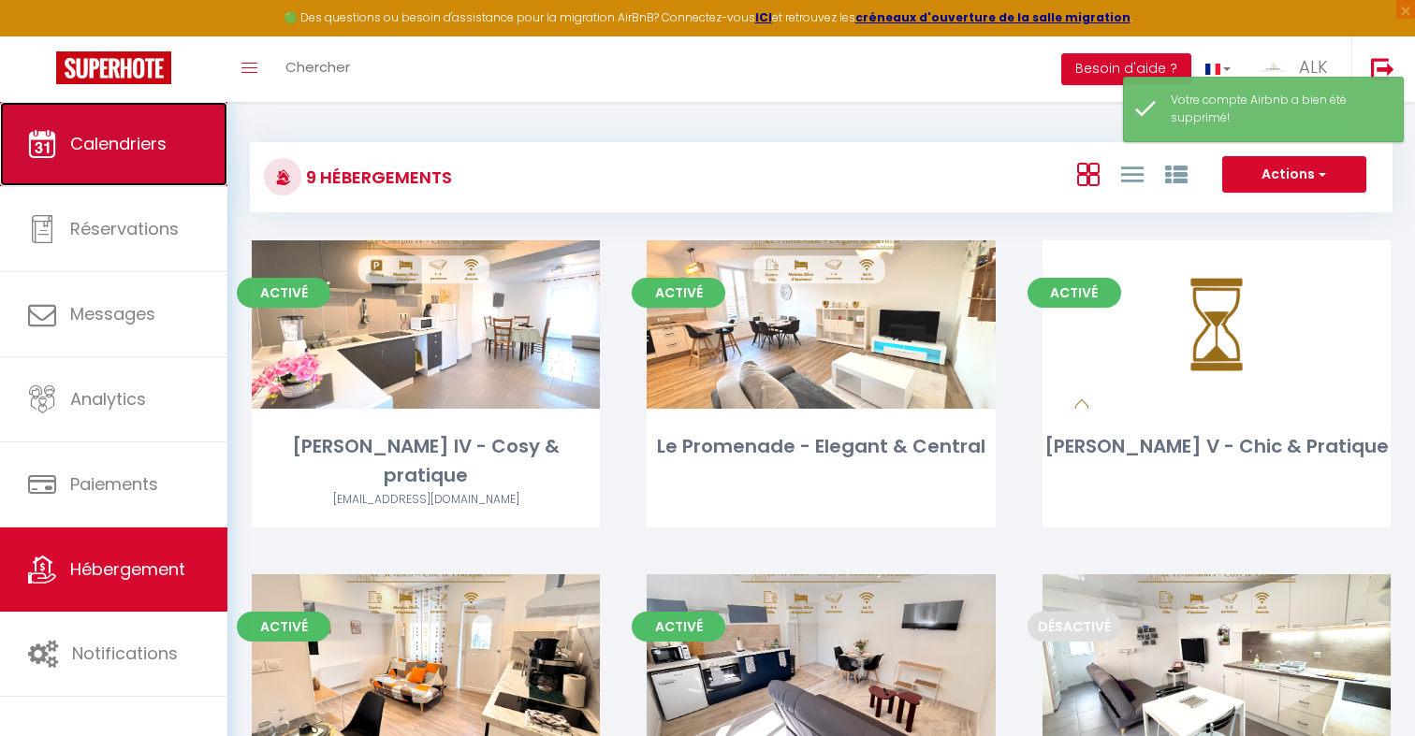
click at [177, 118] on link "Calendriers" at bounding box center [113, 144] width 227 height 84
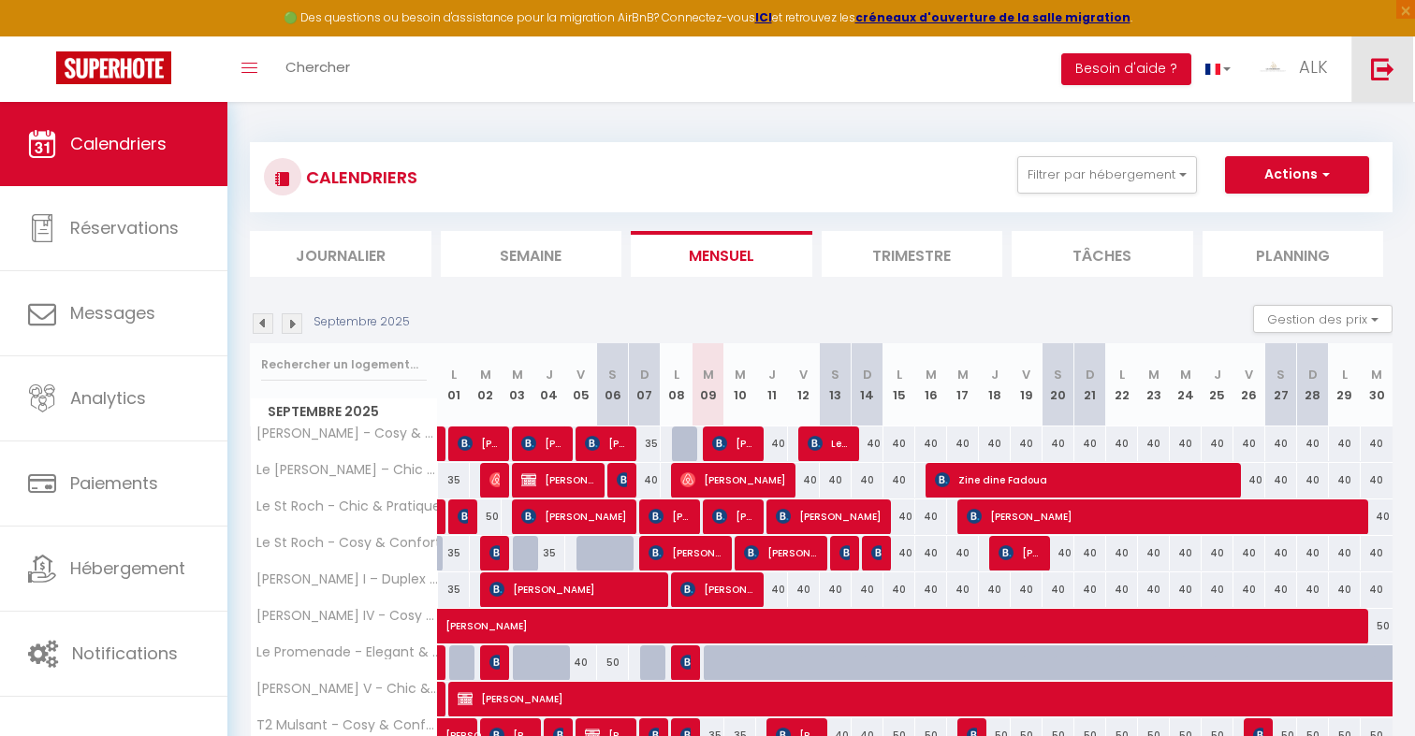
click at [1389, 70] on img at bounding box center [1382, 68] width 23 height 23
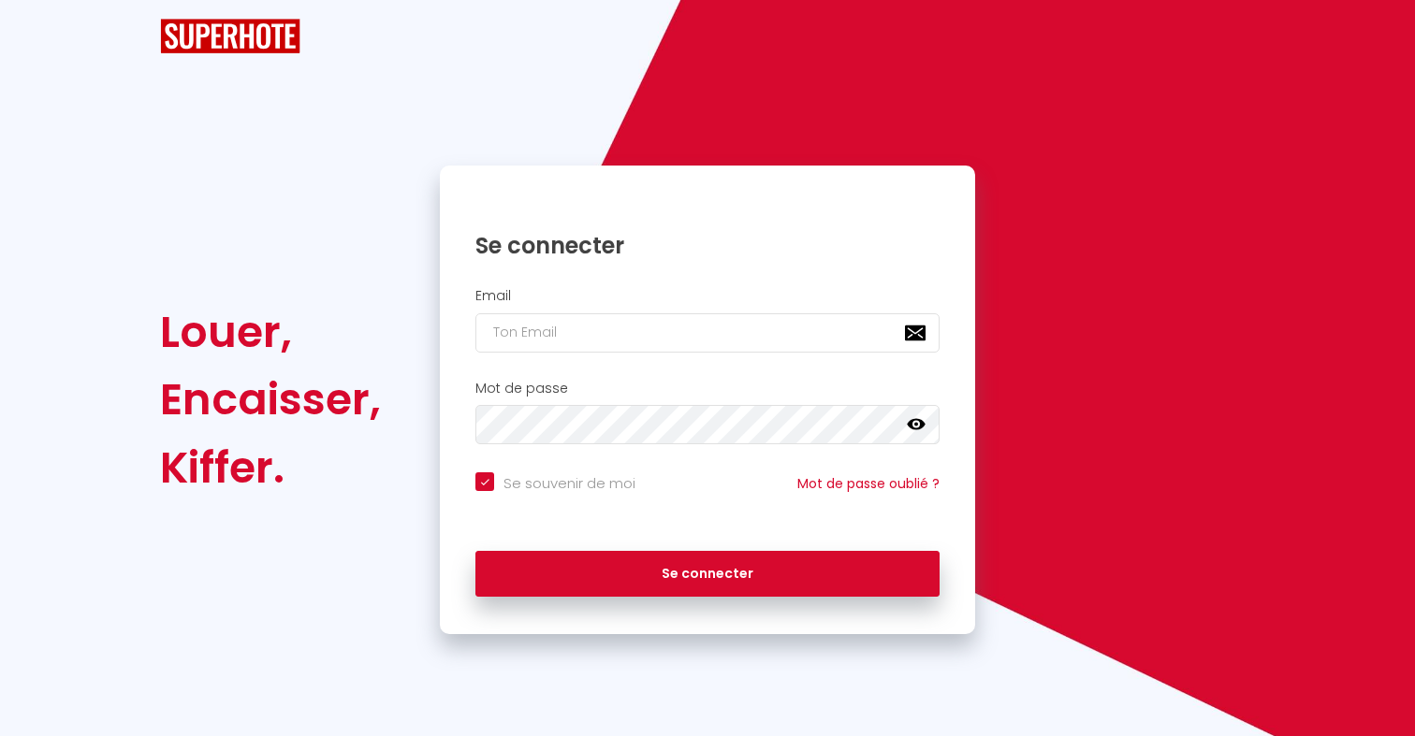
checkbox input "true"
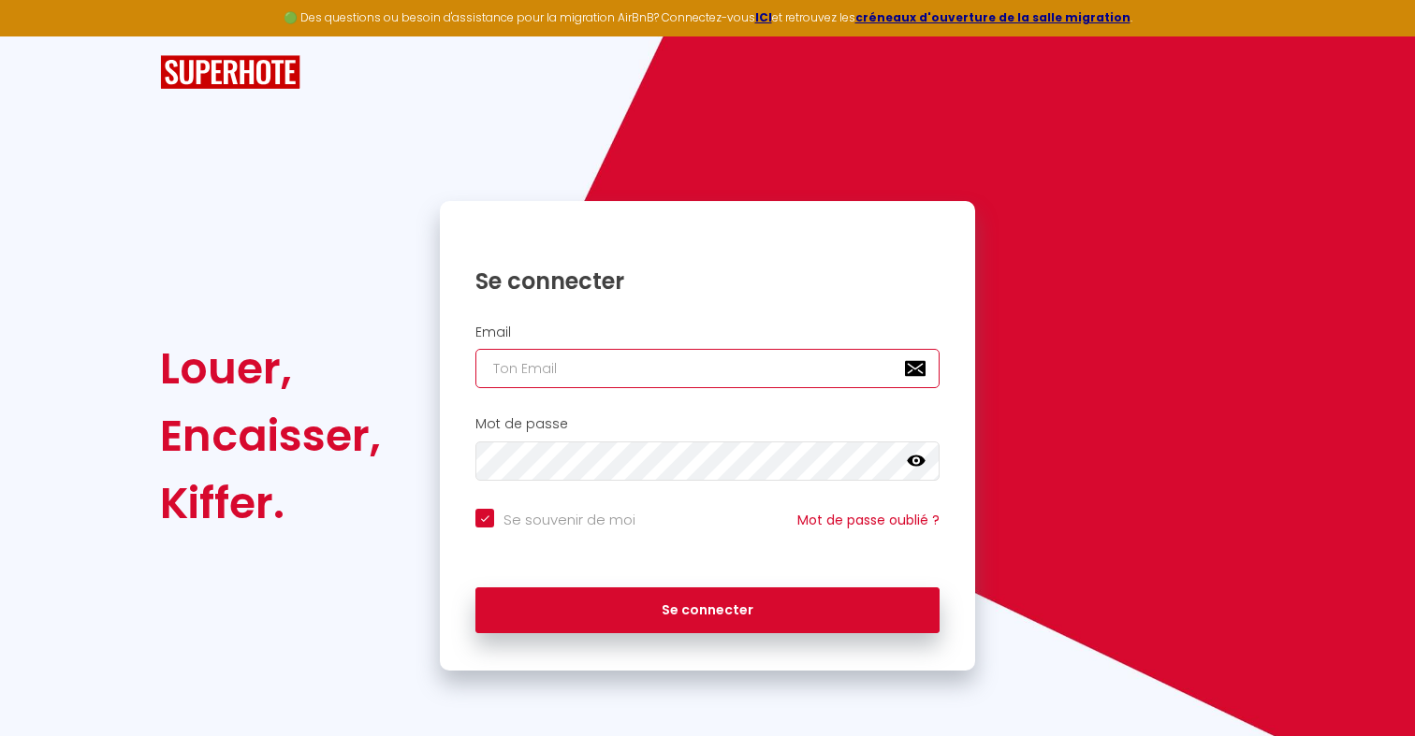
click at [585, 385] on input "email" at bounding box center [707, 368] width 464 height 39
paste input "[PERSON_NAME][EMAIL_ADDRESS][DOMAIN_NAME]"
type input "[PERSON_NAME][EMAIL_ADDRESS][DOMAIN_NAME]"
checkbox input "true"
type input "[PERSON_NAME][EMAIL_ADDRESS][DOMAIN_NAME]"
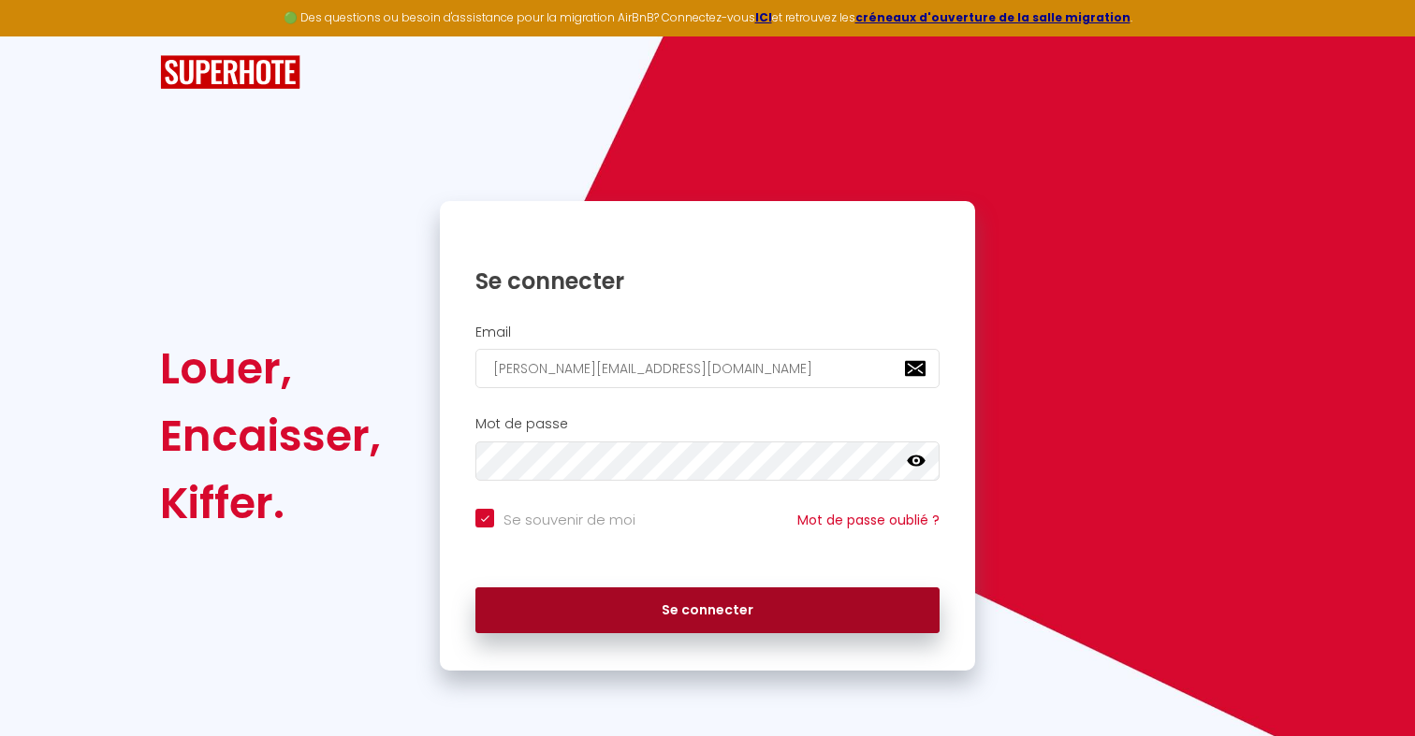
click at [662, 600] on button "Se connecter" at bounding box center [707, 611] width 464 height 47
checkbox input "true"
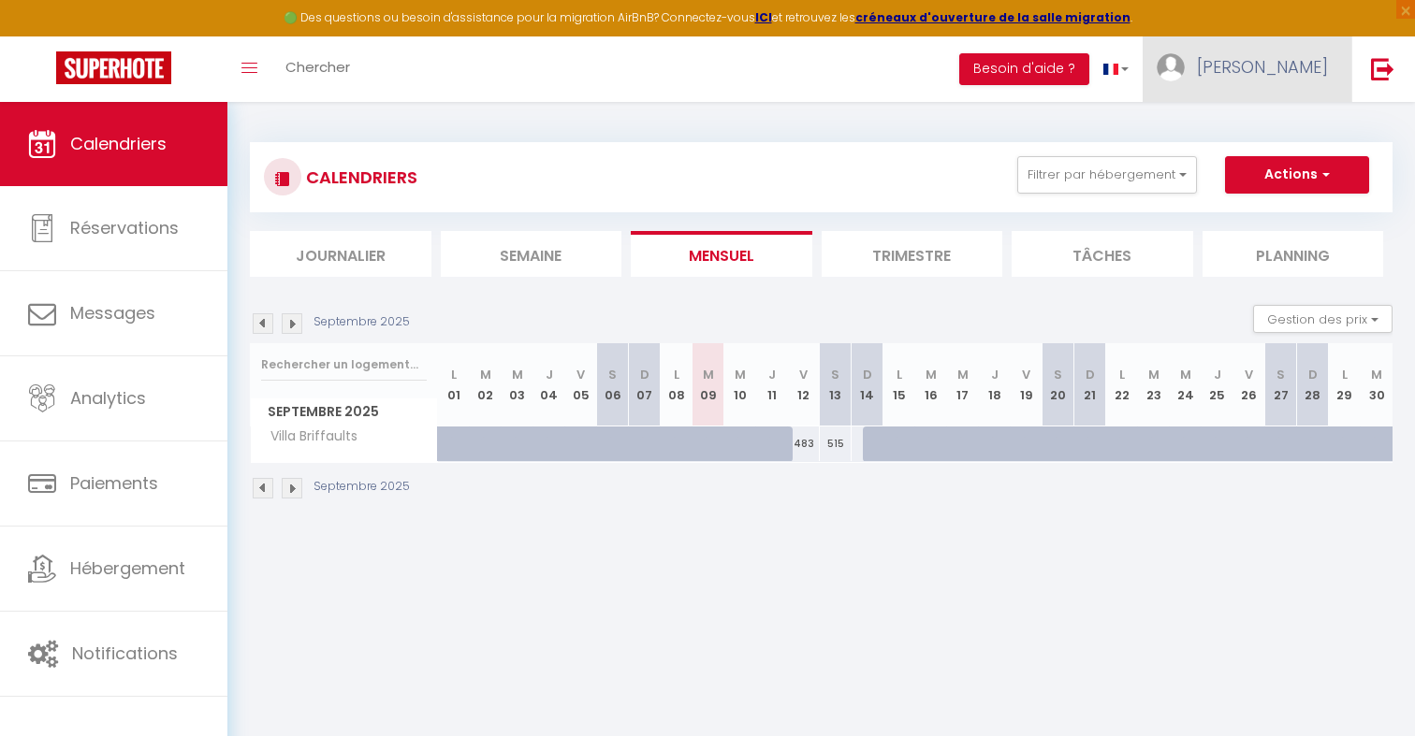
click at [1260, 84] on link "[PERSON_NAME]" at bounding box center [1247, 69] width 209 height 66
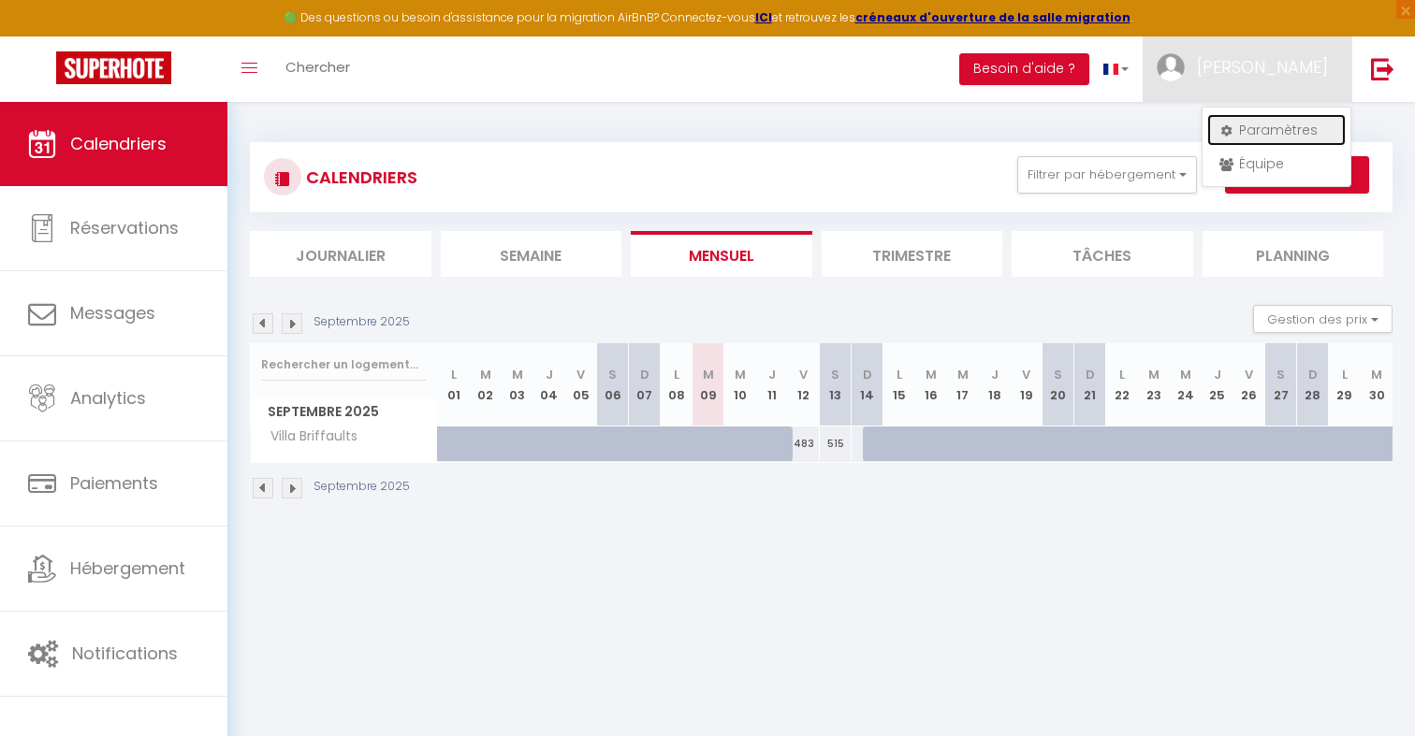
click at [1257, 127] on link "Paramètres" at bounding box center [1276, 130] width 138 height 32
select select "fr"
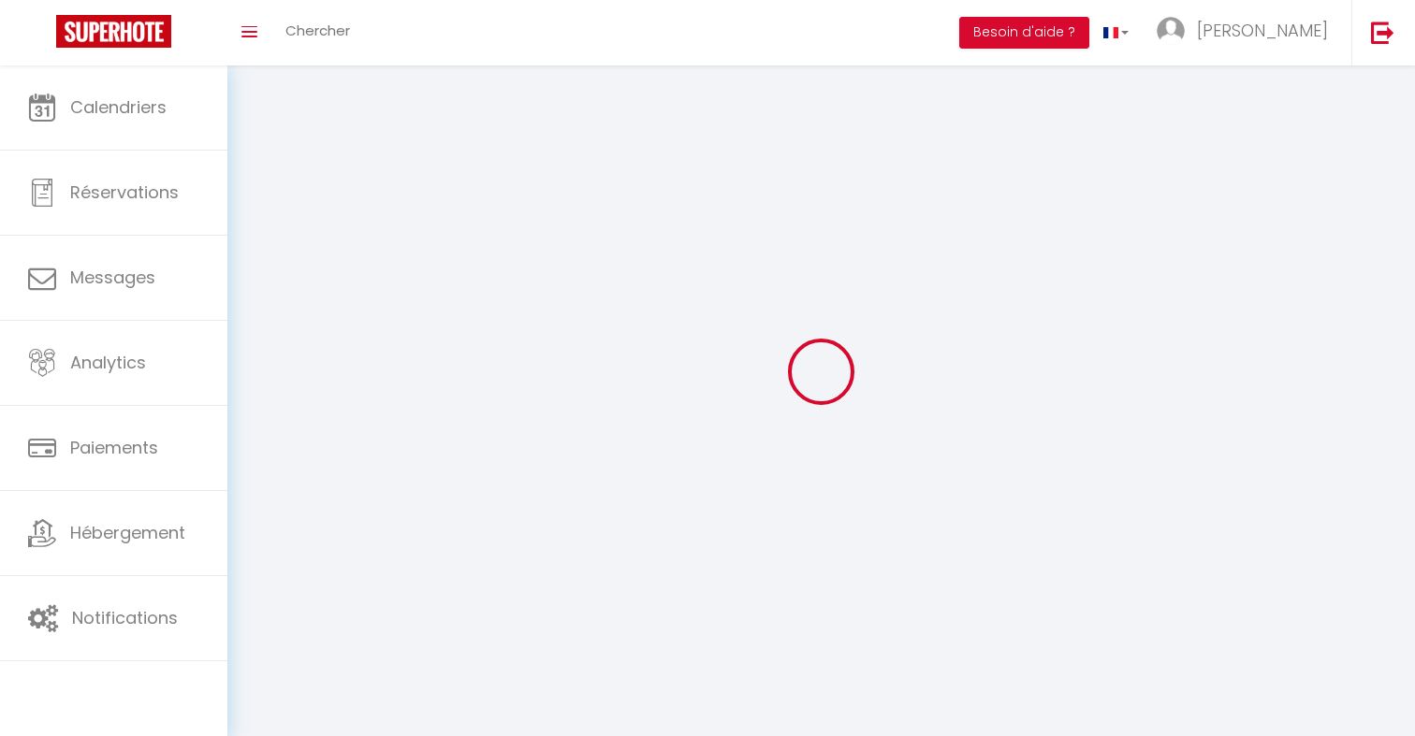
type input "Silvia"
type input "Proudhon"
type input "+33613682060"
type input "3 chemin des Bois Briffaults"
type input "95160"
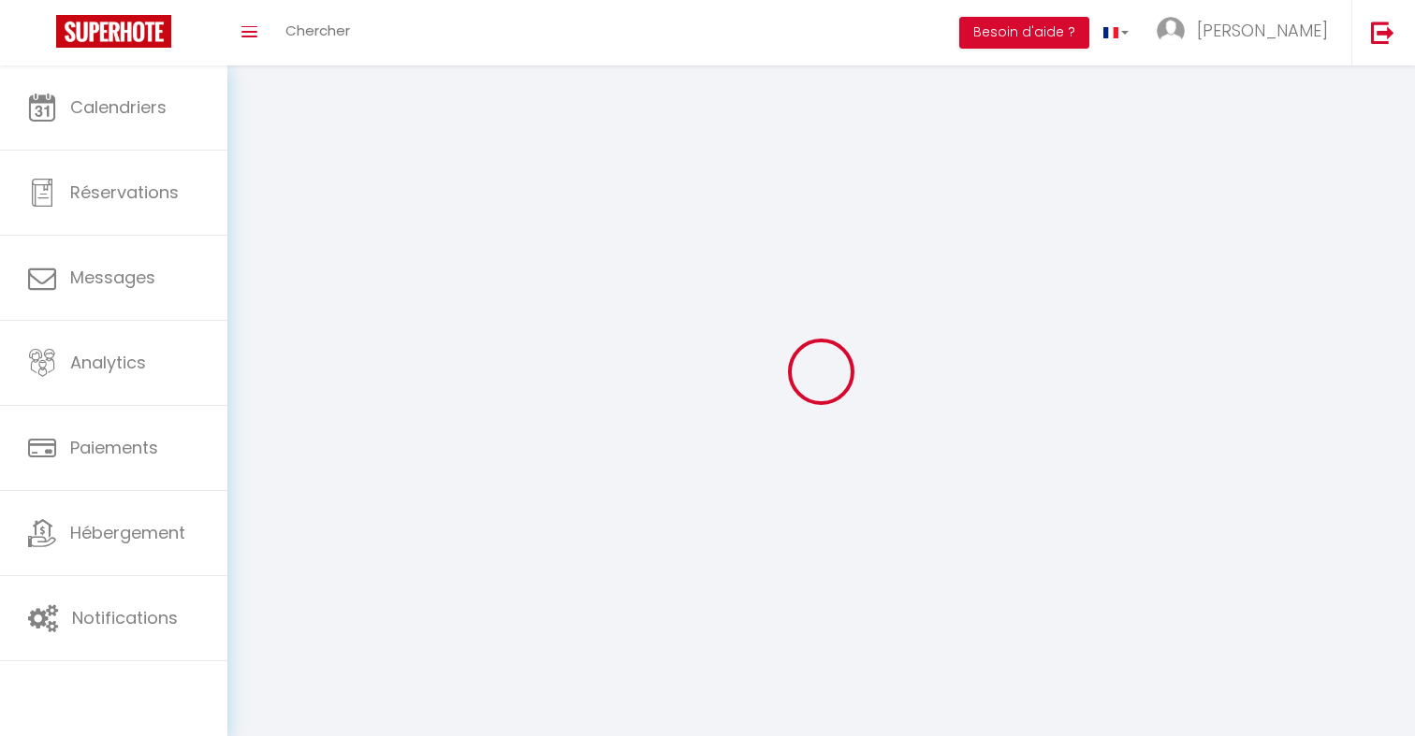
type input "Montmorency"
type input "l24EgN96hSYHkhfqDGYlpb9Iw"
type input "DC1sQyP1TtHpro73EqoCQqC7n"
type input "https://app.superhote.com/#/get-available-rentals/DC1sQyP1TtHpro73EqoCQqC7n"
type input "l24EgN96hSYHkhfqDGYlpb9Iw"
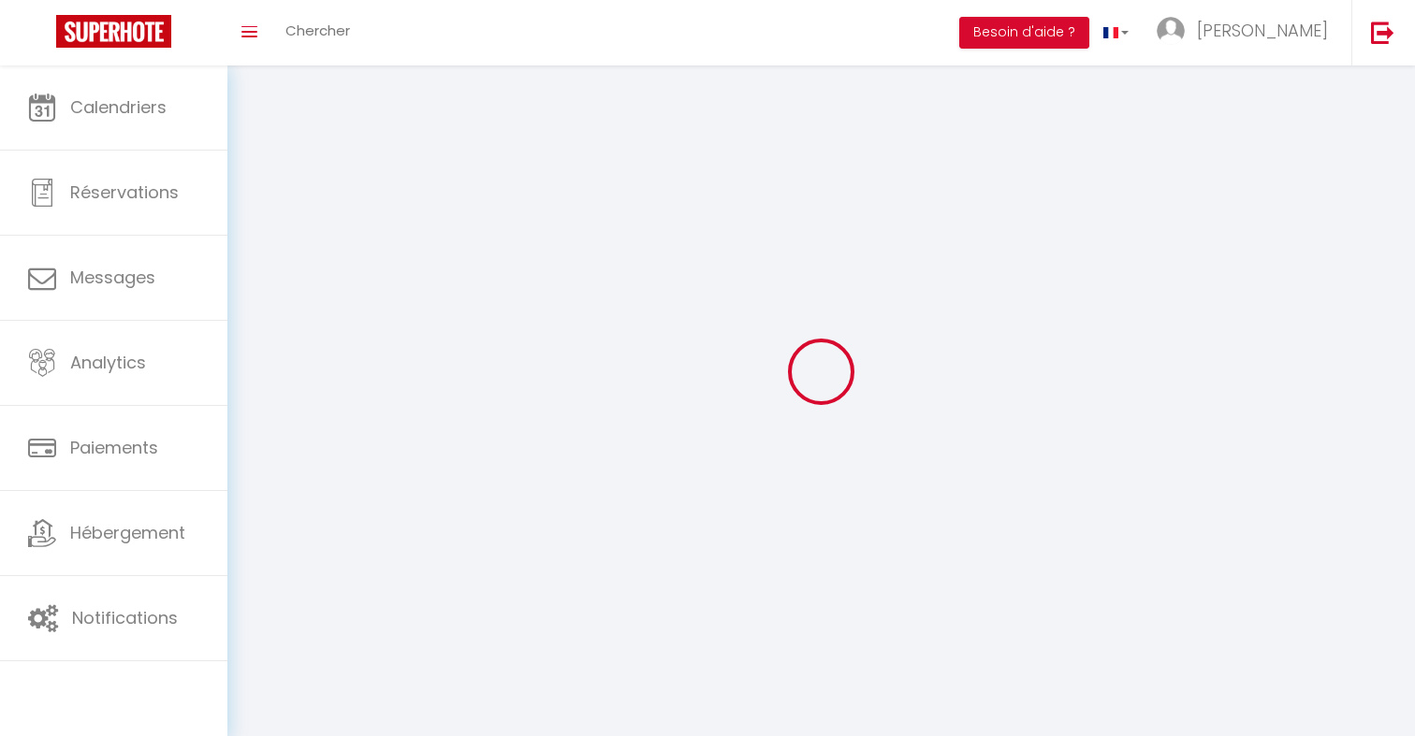
type input "DC1sQyP1TtHpro73EqoCQqC7n"
type input "https://app.superhote.com/#/get-available-rentals/DC1sQyP1TtHpro73EqoCQqC7n"
select select "28"
select select "fr"
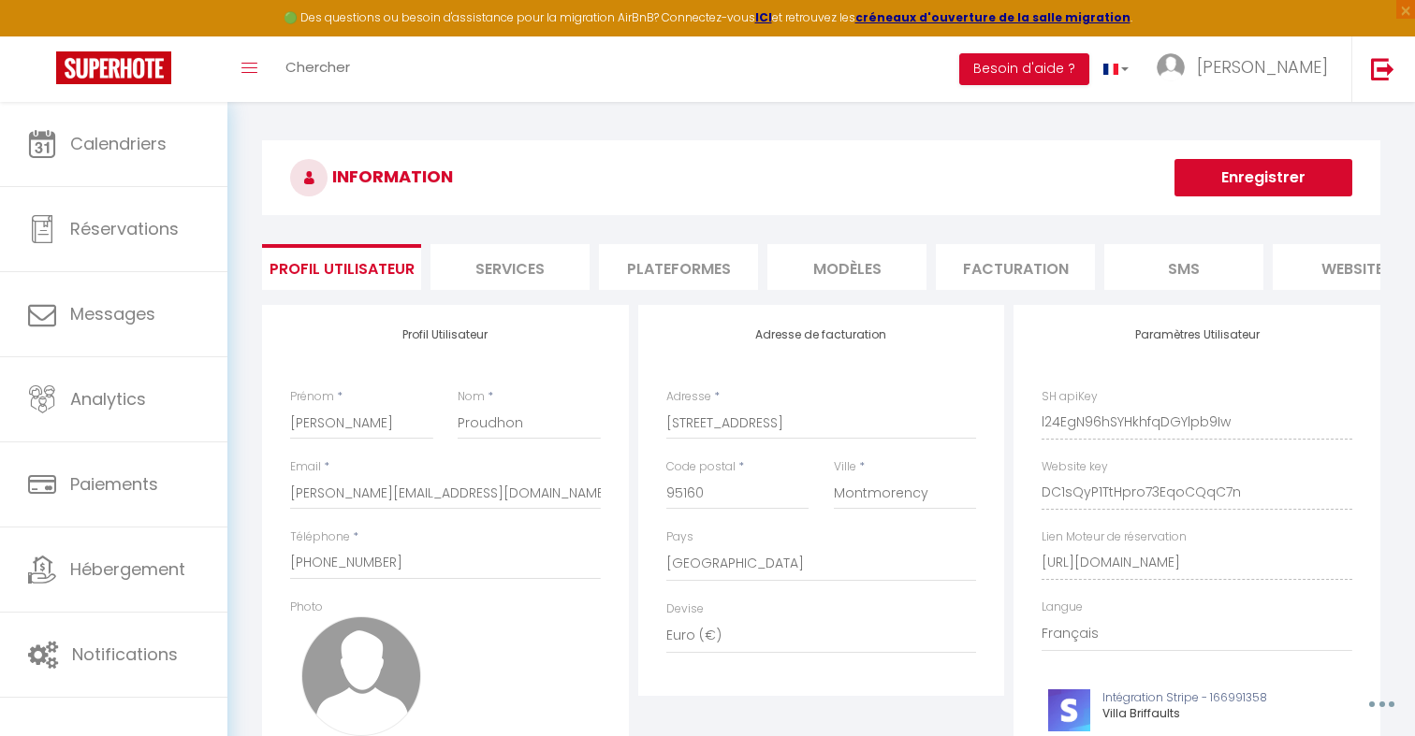
click at [631, 265] on li "Plateformes" at bounding box center [678, 267] width 159 height 46
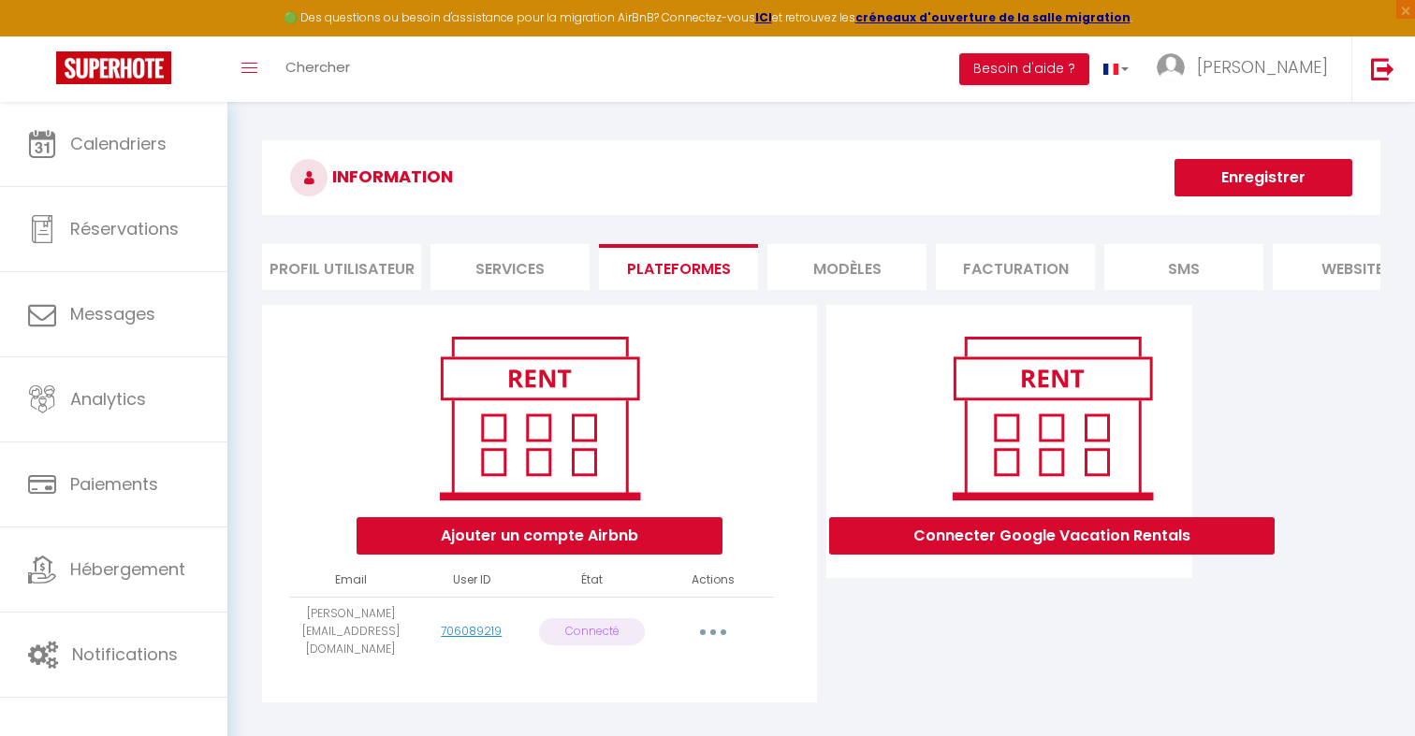
click at [349, 270] on li "Profil Utilisateur" at bounding box center [341, 267] width 159 height 46
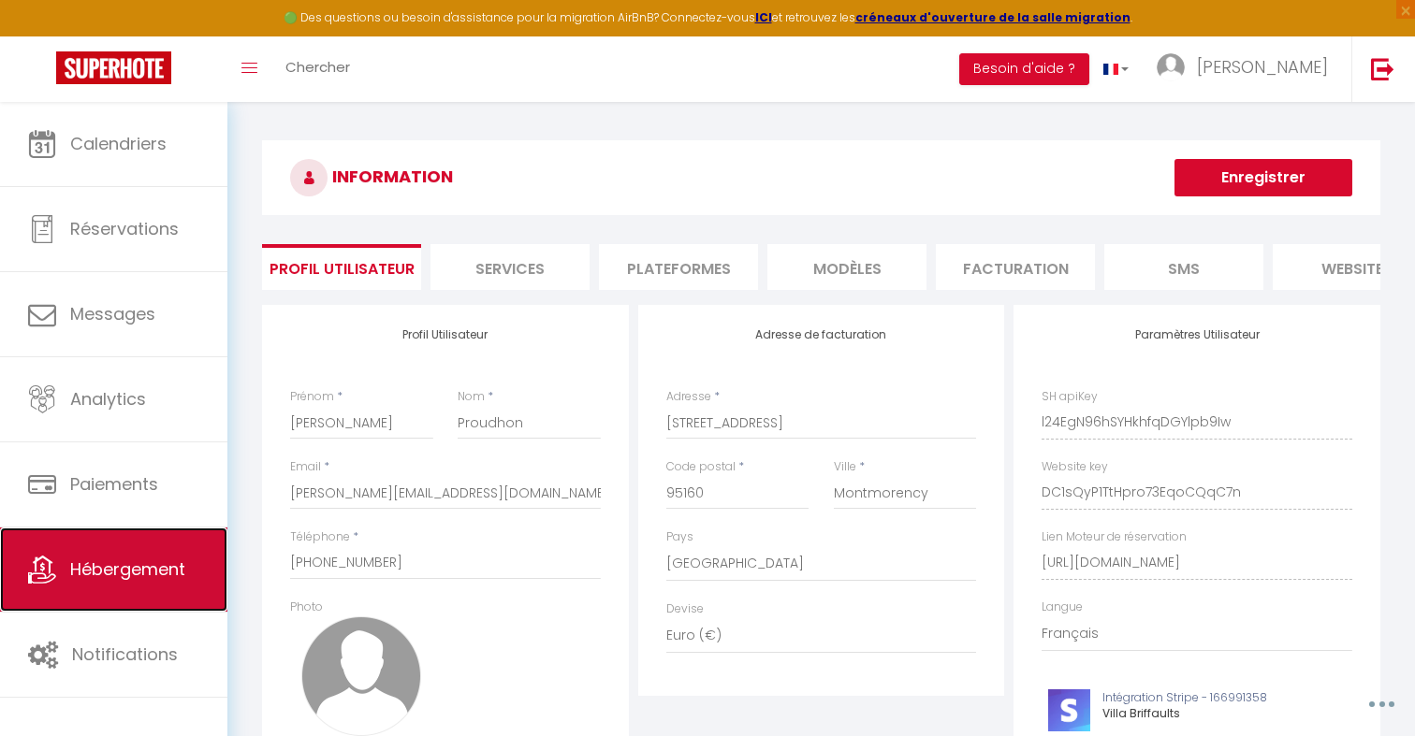
click at [172, 557] on link "Hébergement" at bounding box center [113, 570] width 227 height 84
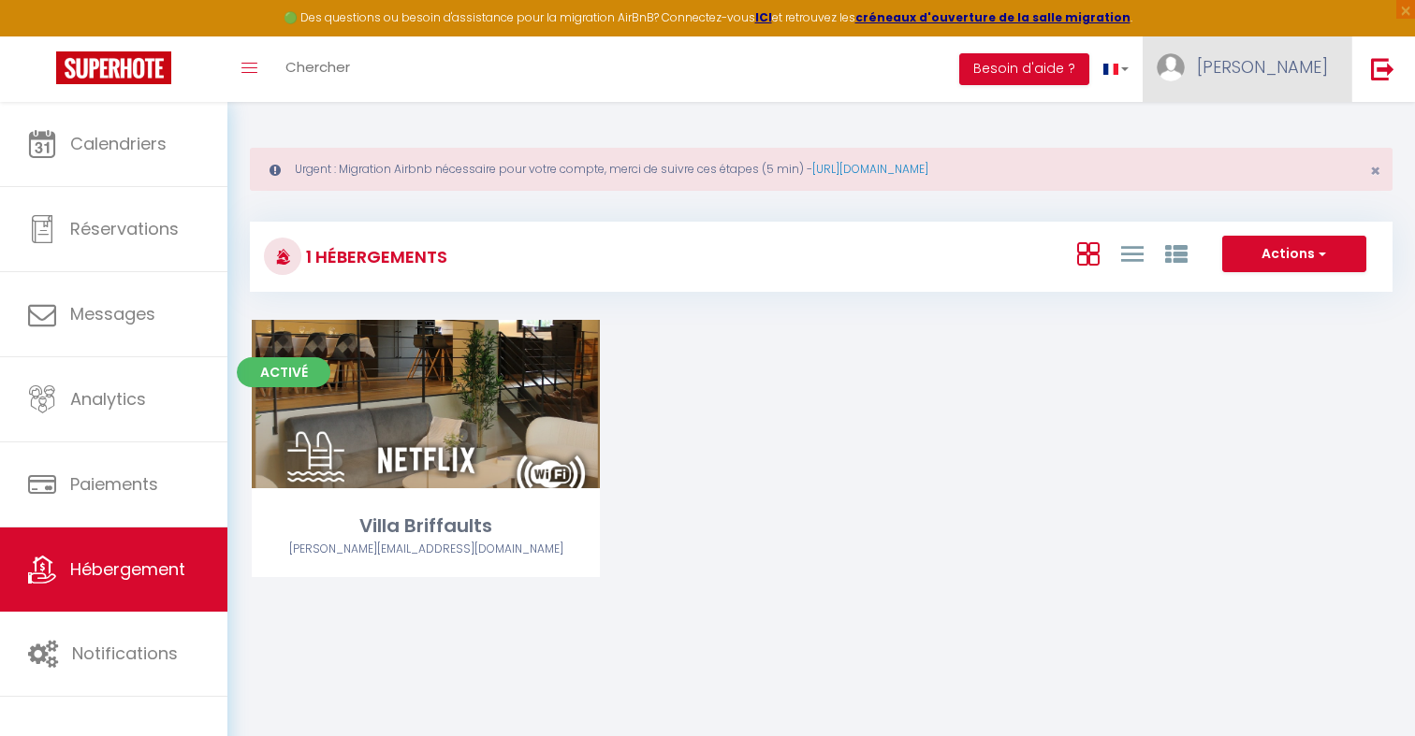
click at [1290, 76] on span "Silvia" at bounding box center [1262, 66] width 131 height 23
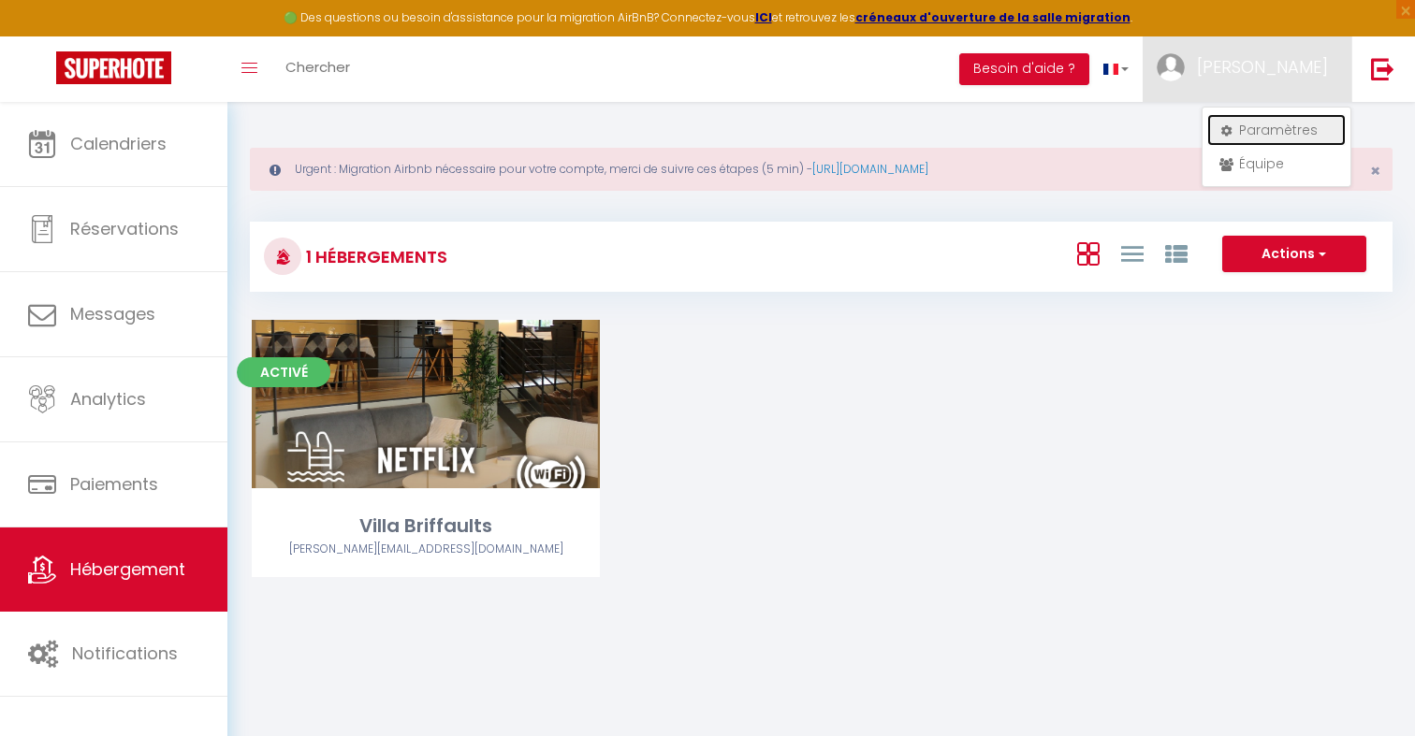
click at [1274, 130] on link "Paramètres" at bounding box center [1276, 130] width 138 height 32
select select "28"
select select "fr"
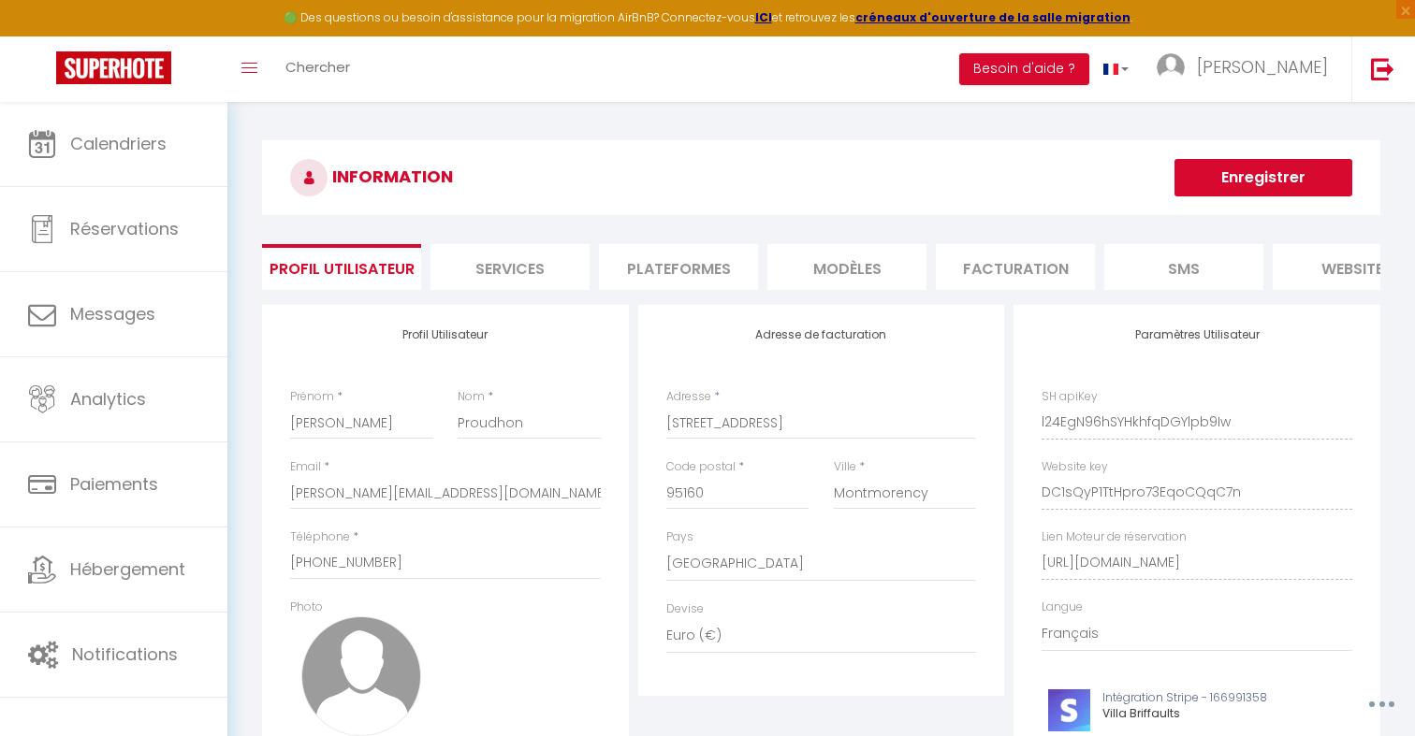
click at [704, 257] on li "Plateformes" at bounding box center [678, 267] width 159 height 46
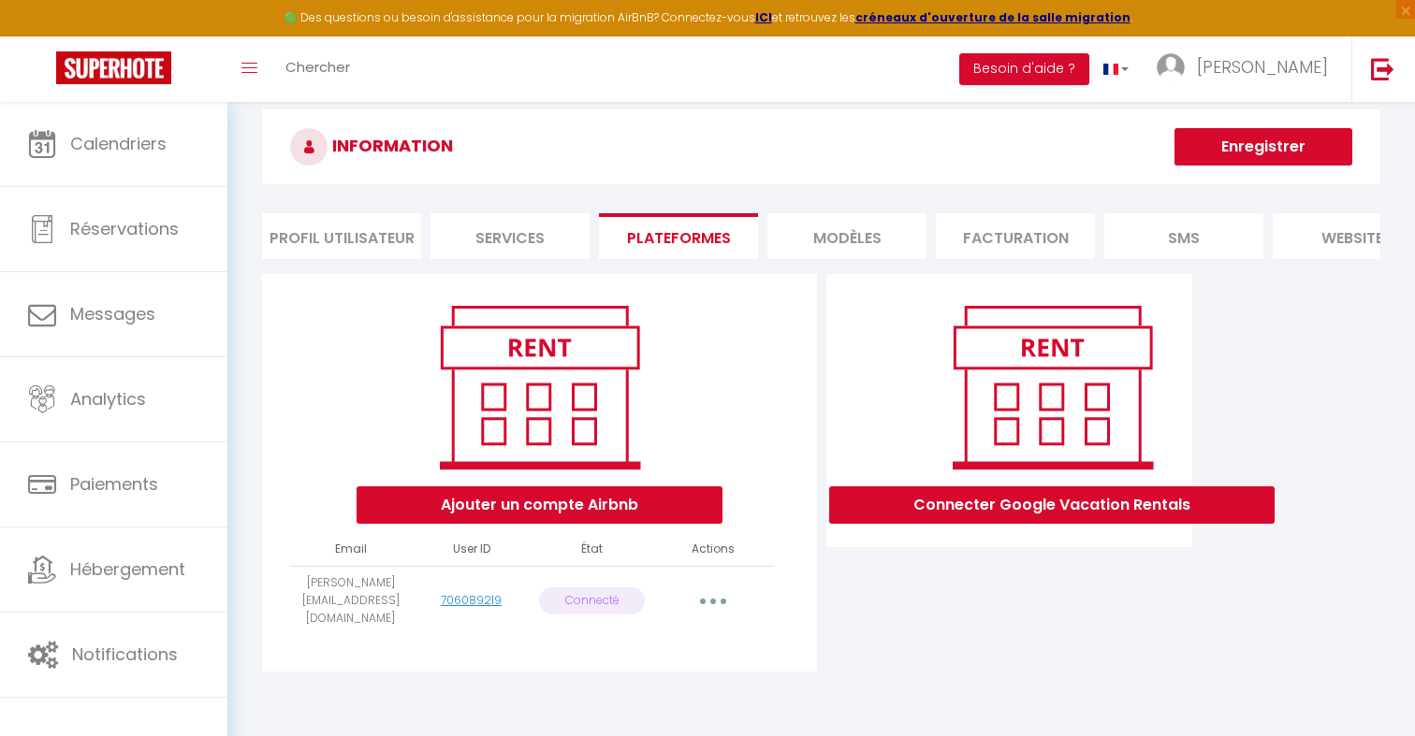
scroll to position [30, 0]
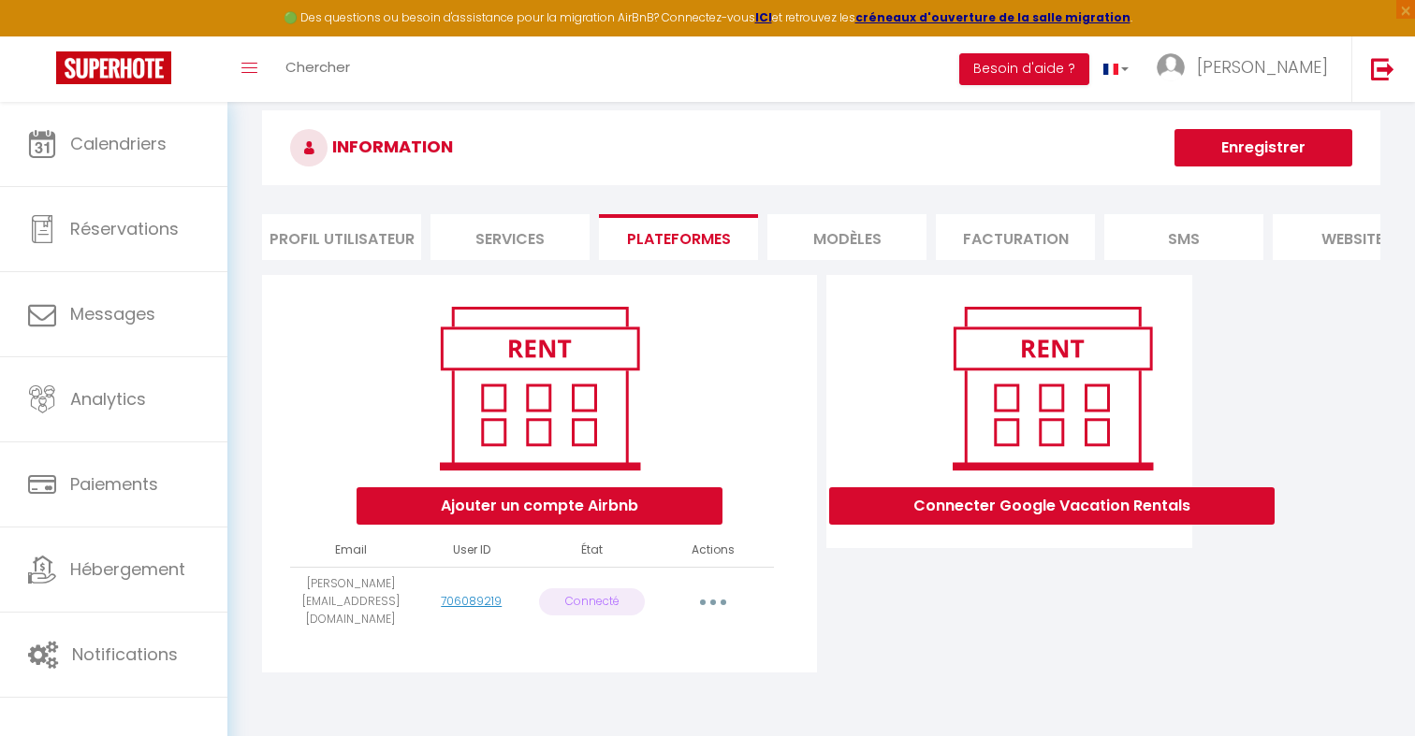
click at [407, 240] on li "Profil Utilisateur" at bounding box center [341, 237] width 159 height 46
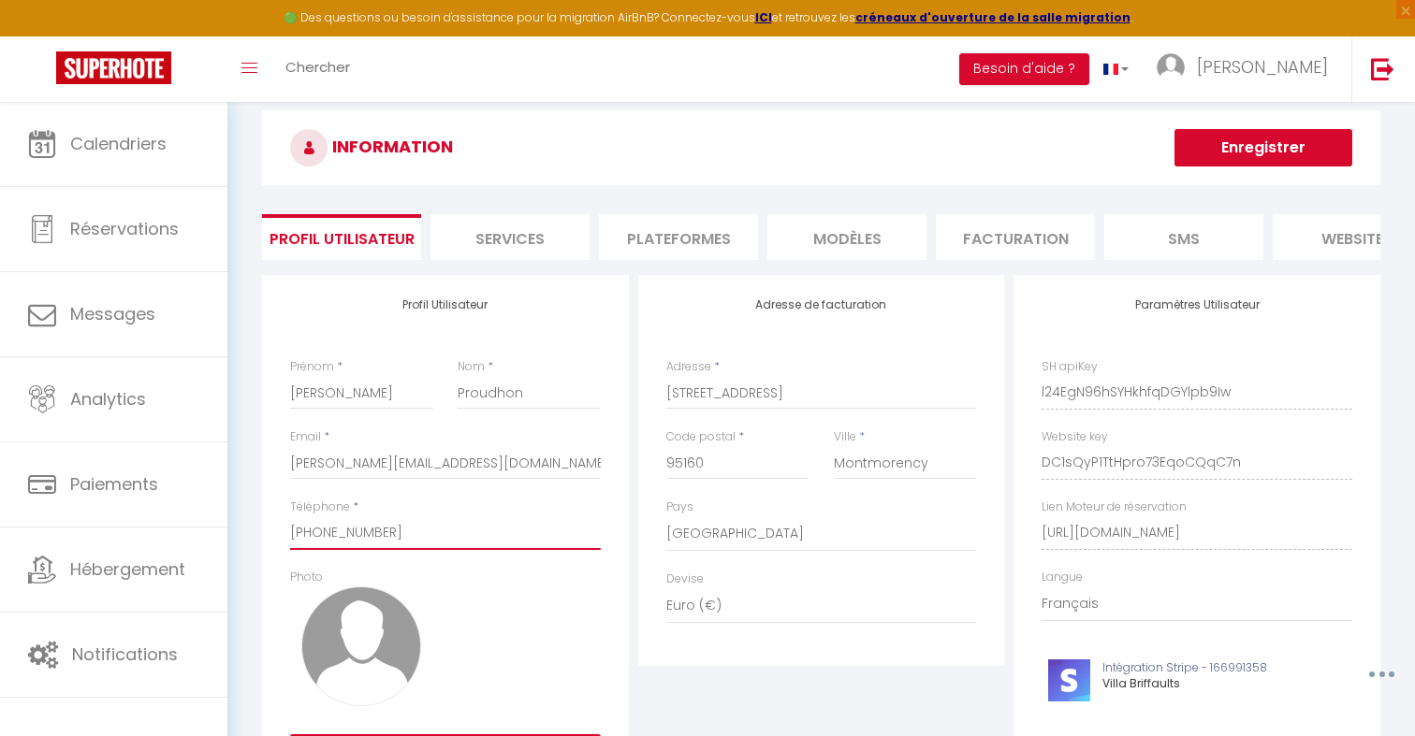
drag, startPoint x: 399, startPoint y: 540, endPoint x: 311, endPoint y: 539, distance: 88.0
click at [310, 539] on input "+33613682060" at bounding box center [445, 534] width 311 height 34
click at [312, 533] on input "+33613682060" at bounding box center [445, 534] width 311 height 34
drag, startPoint x: 313, startPoint y: 533, endPoint x: 422, endPoint y: 533, distance: 108.6
click at [421, 533] on input "+33613682060" at bounding box center [445, 534] width 311 height 34
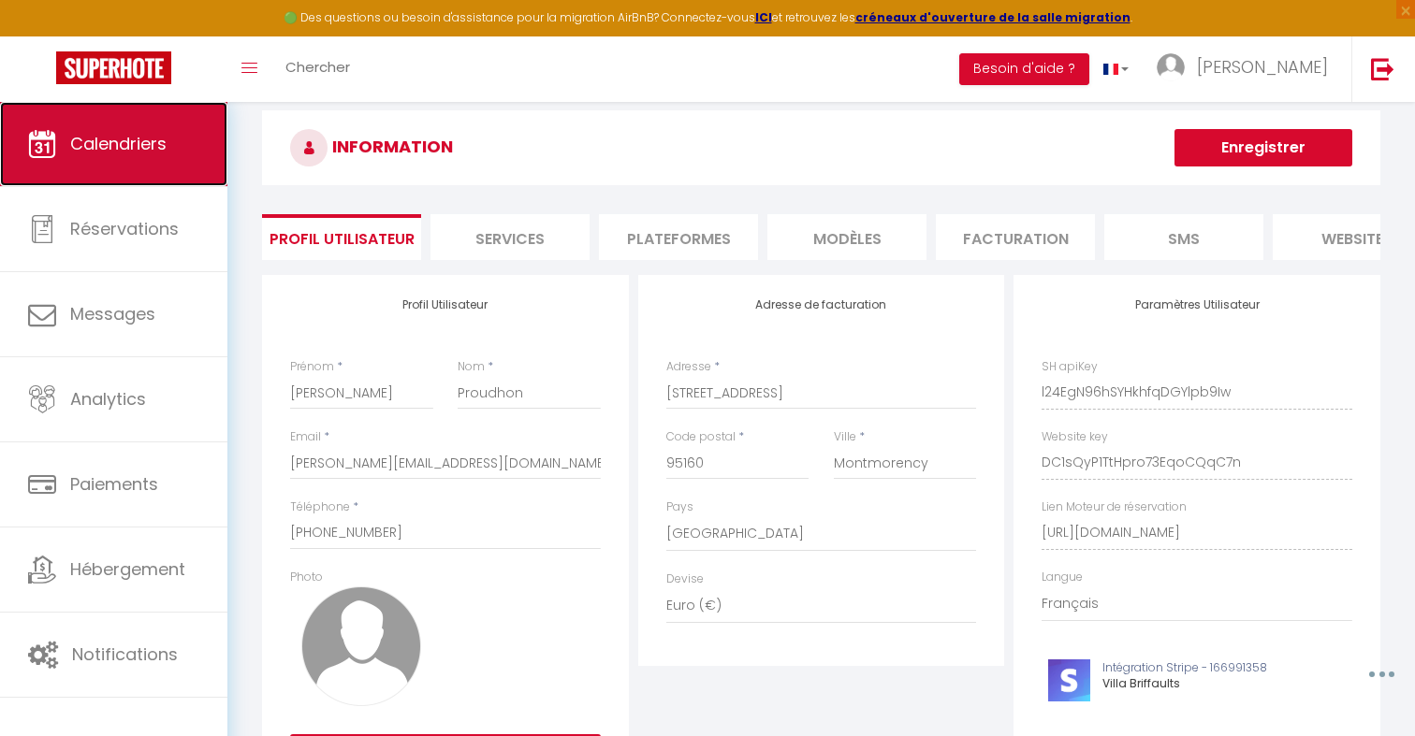
click at [199, 156] on link "Calendriers" at bounding box center [113, 144] width 227 height 84
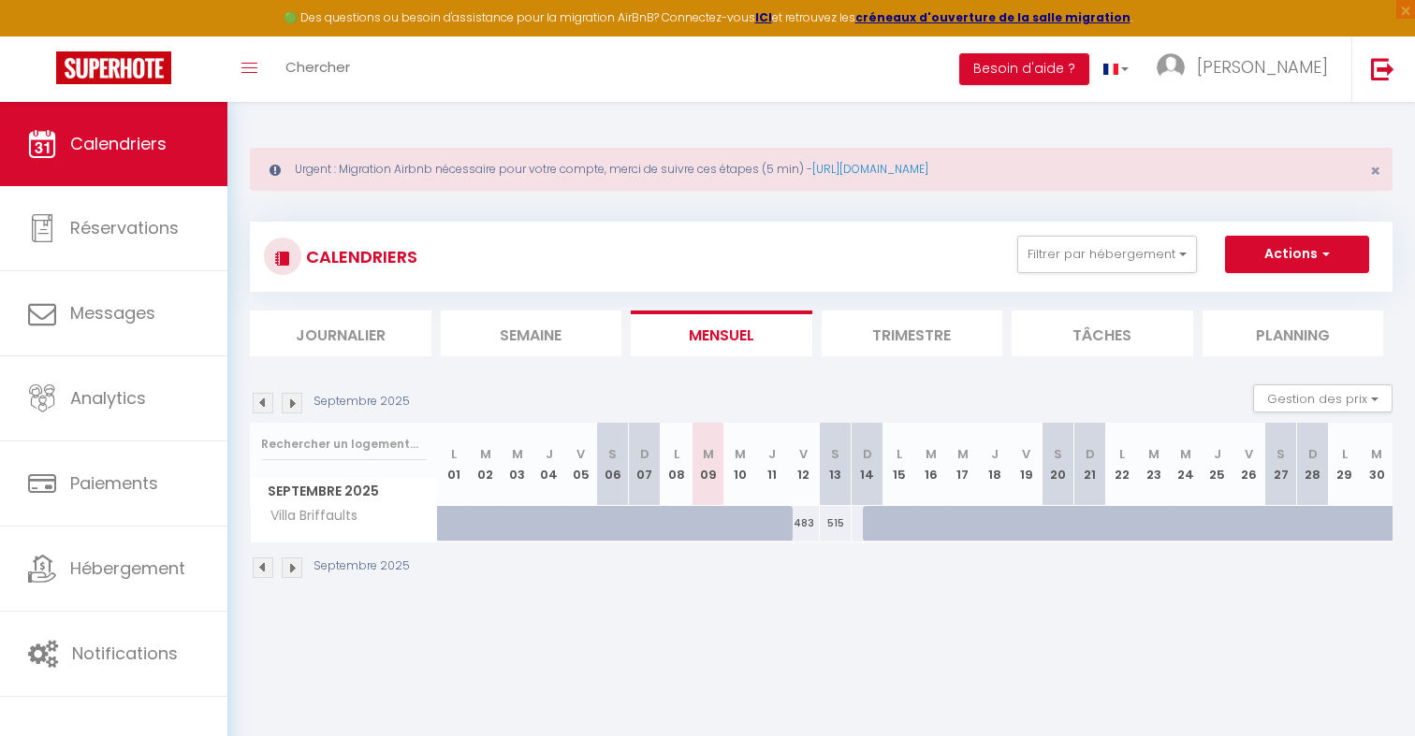
click at [268, 405] on img at bounding box center [263, 403] width 21 height 21
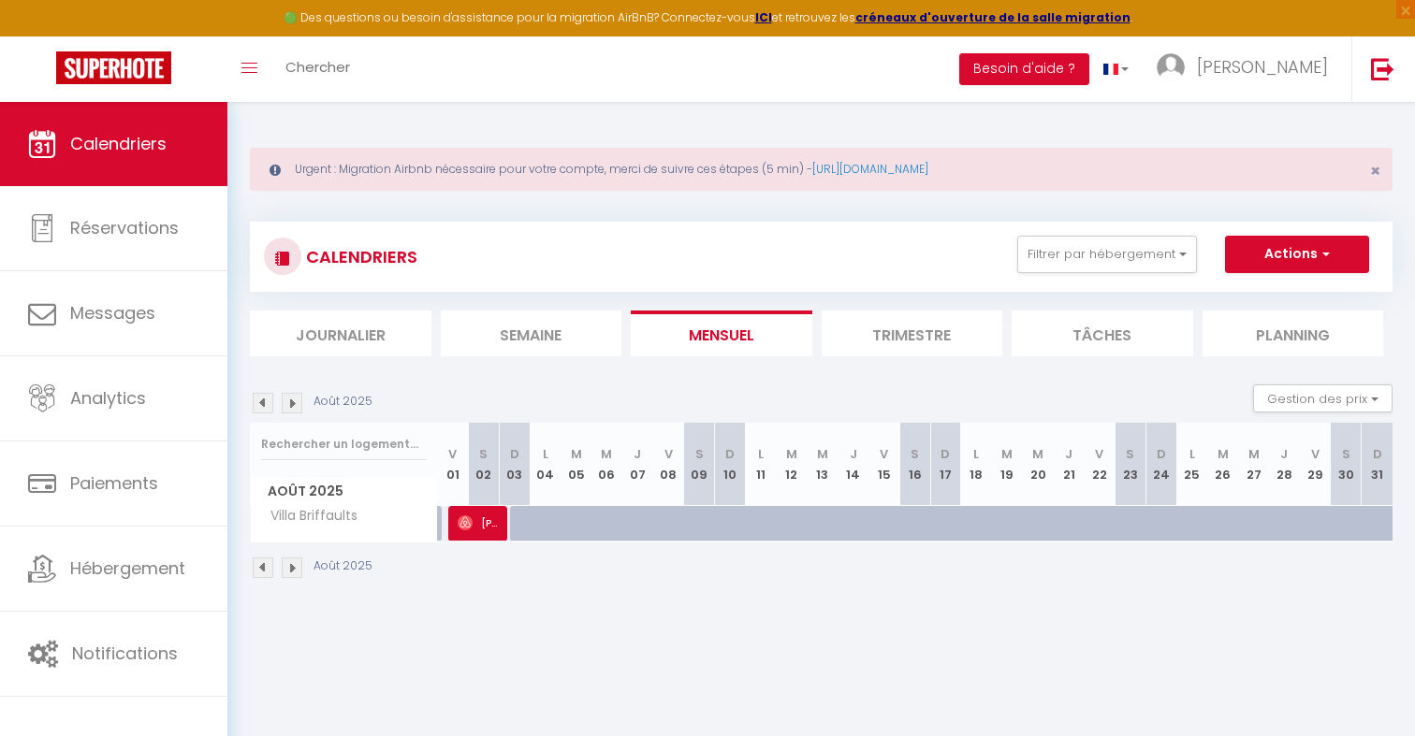
click at [268, 405] on img at bounding box center [263, 403] width 21 height 21
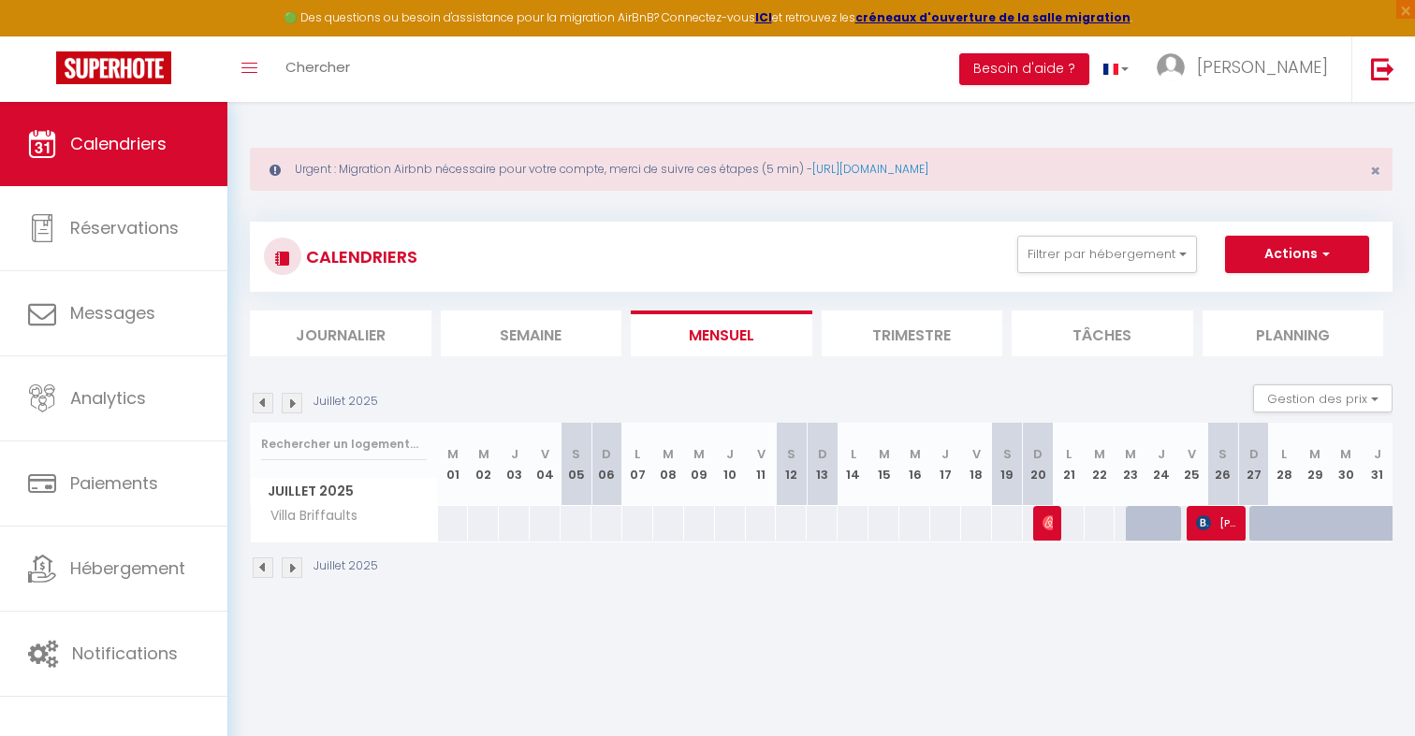
click at [294, 401] on img at bounding box center [292, 403] width 21 height 21
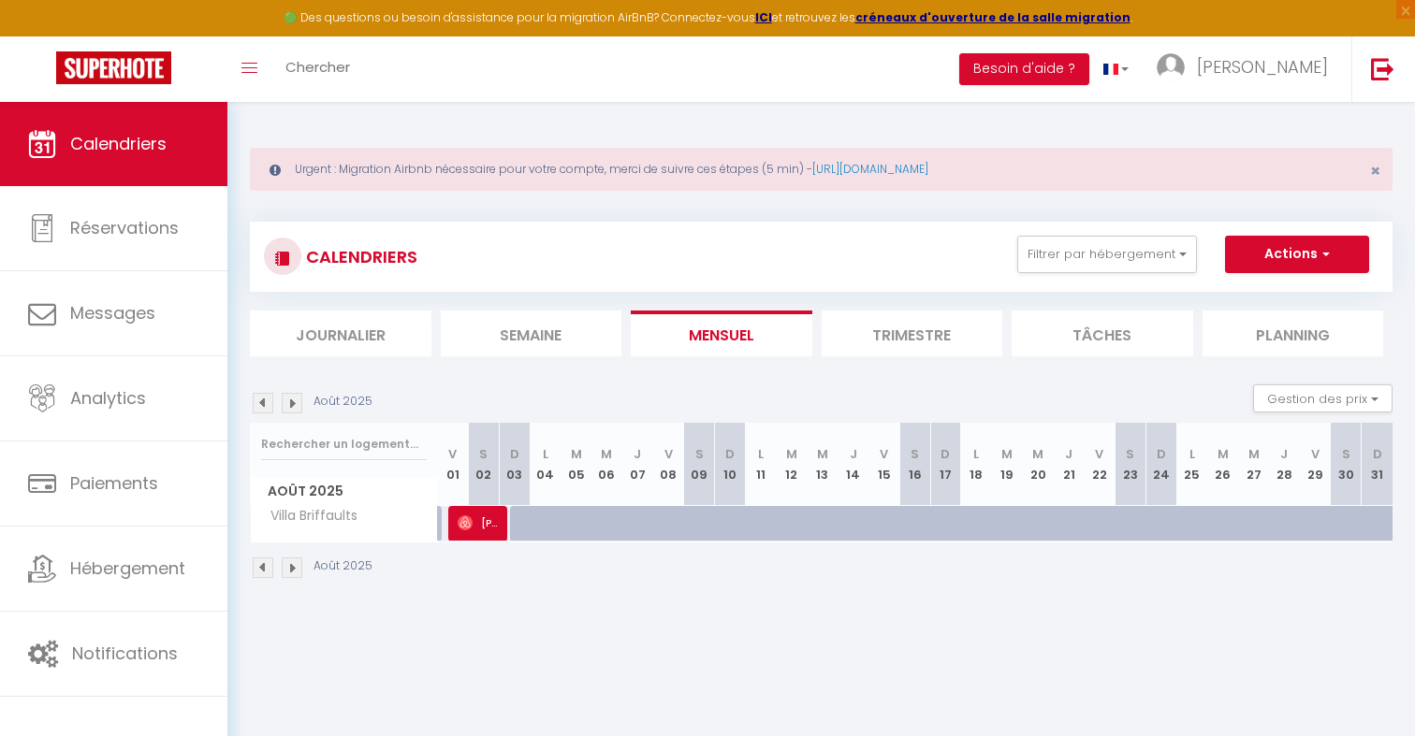
click at [294, 401] on img at bounding box center [292, 403] width 21 height 21
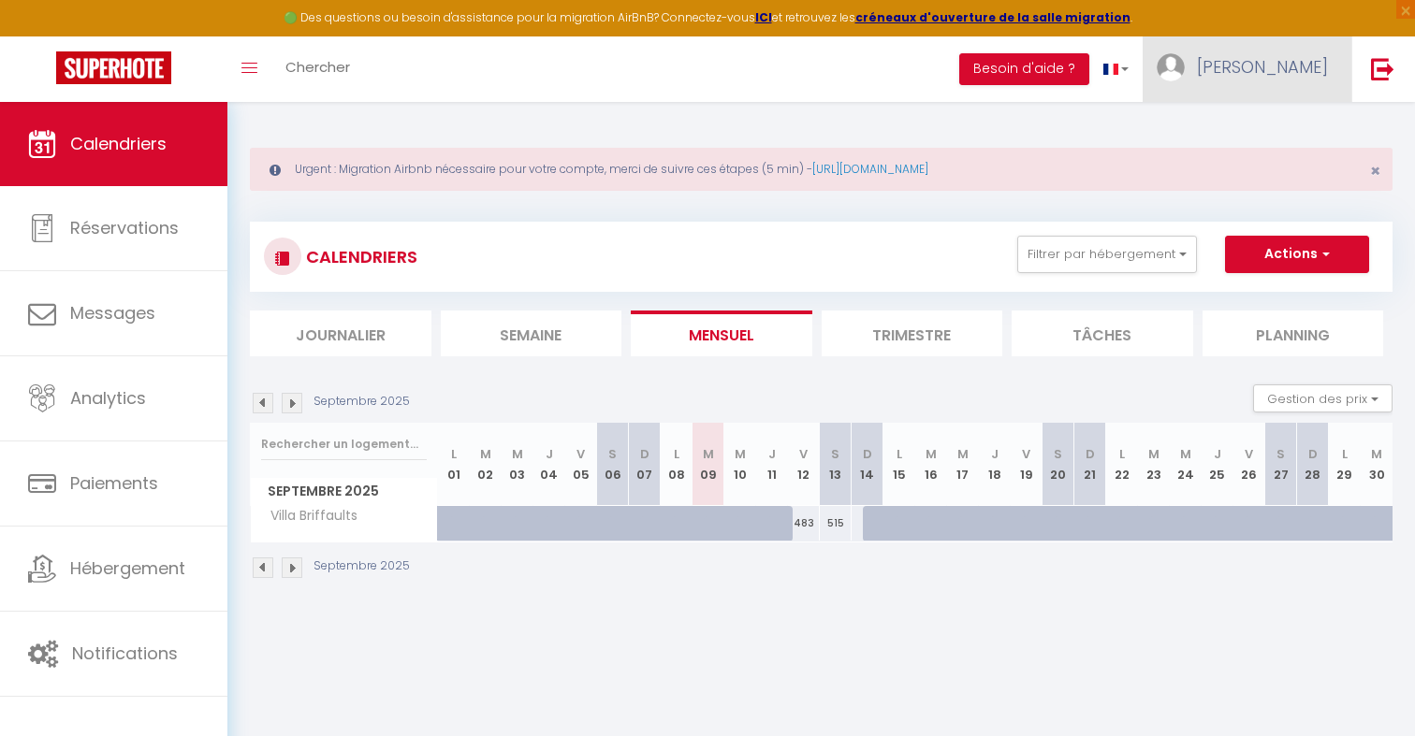
click at [1277, 64] on link "Silvia" at bounding box center [1247, 69] width 209 height 66
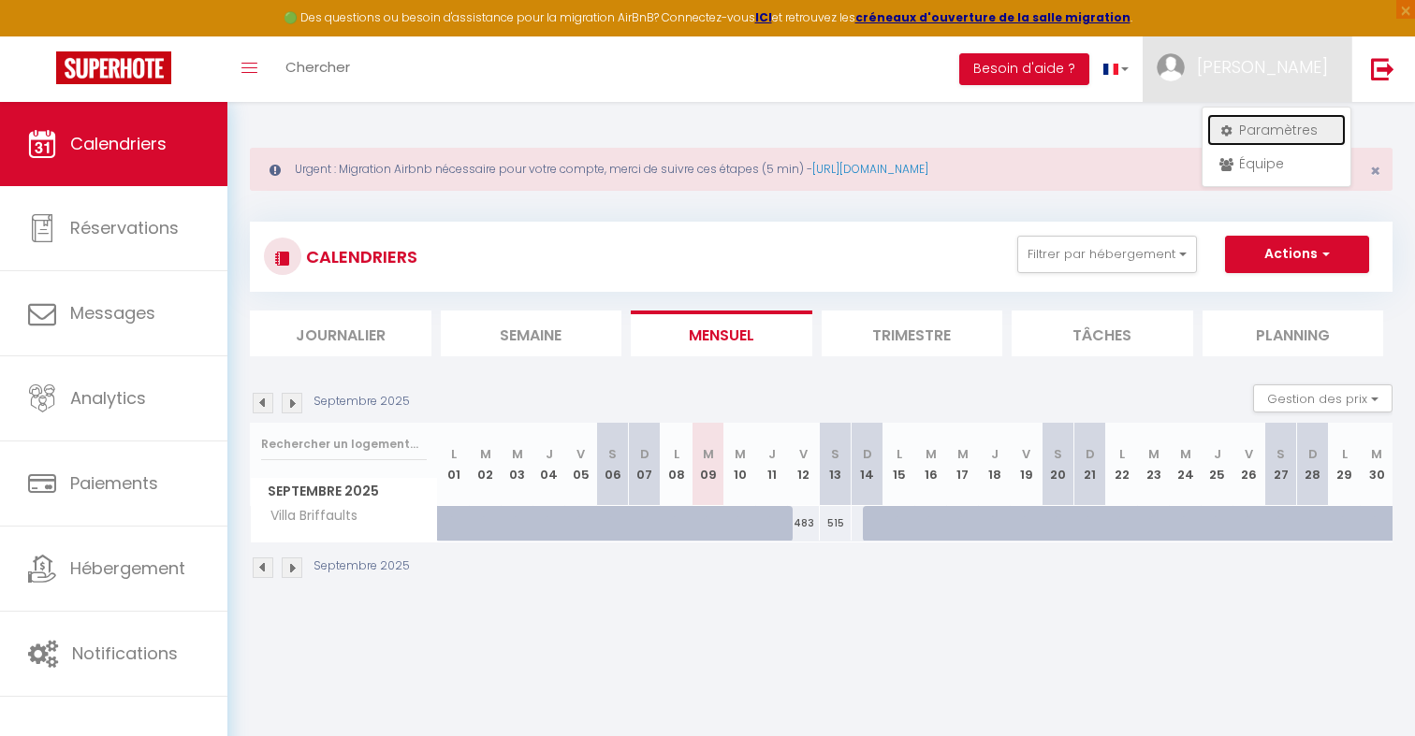
click at [1261, 124] on link "Paramètres" at bounding box center [1276, 130] width 138 height 32
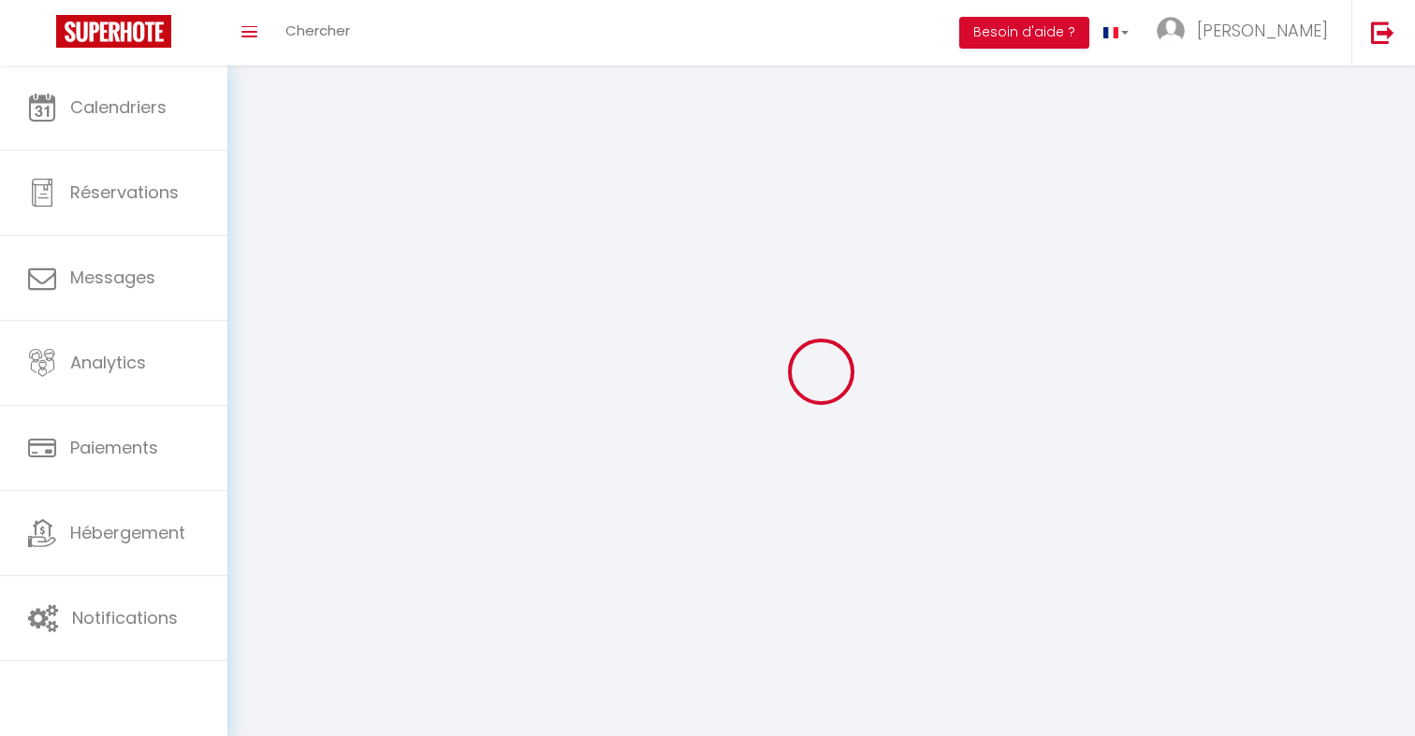
type input "Silvia"
type input "Proudhon"
type input "+33613682060"
type input "3 chemin des Bois Briffaults"
type input "95160"
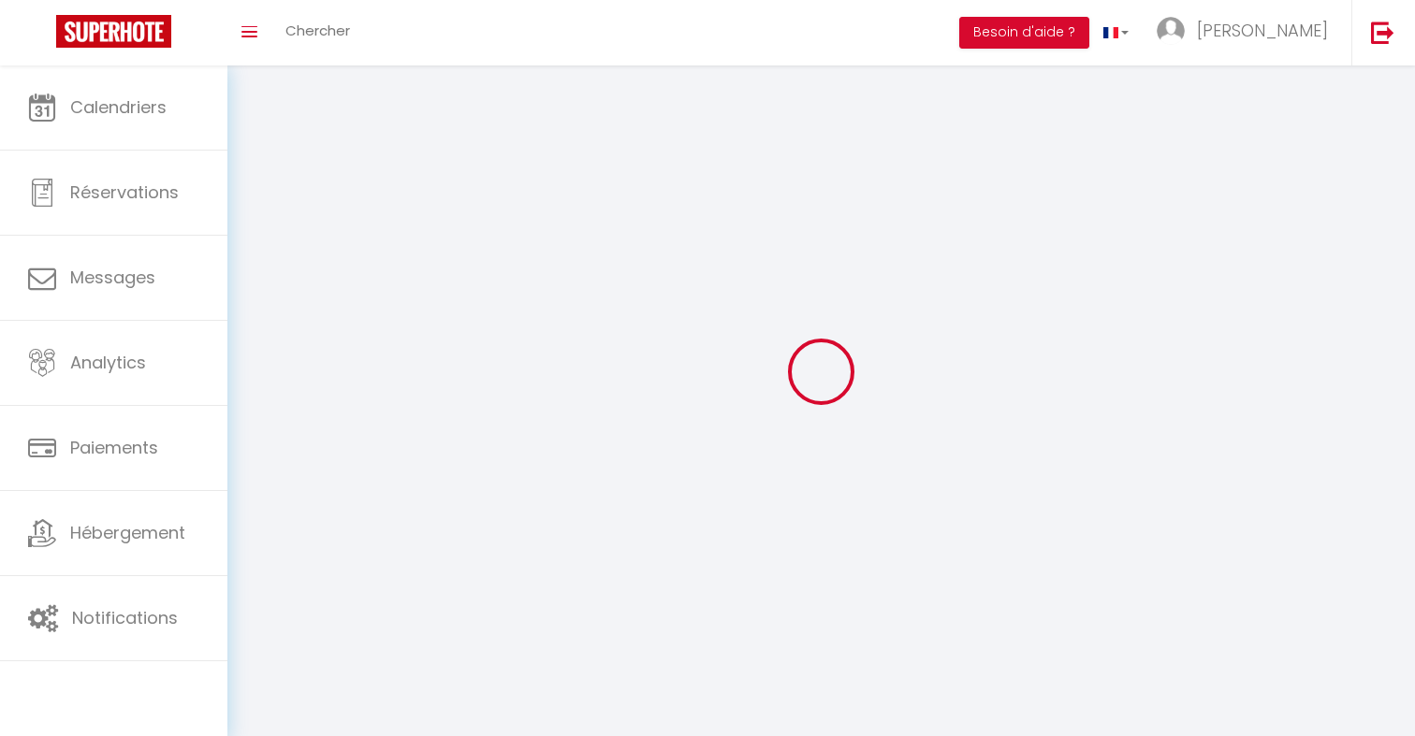
type input "Montmorency"
type input "l24EgN96hSYHkhfqDGYlpb9Iw"
type input "DC1sQyP1TtHpro73EqoCQqC7n"
type input "https://app.superhote.com/#/get-available-rentals/DC1sQyP1TtHpro73EqoCQqC7n"
type input "l24EgN96hSYHkhfqDGYlpb9Iw"
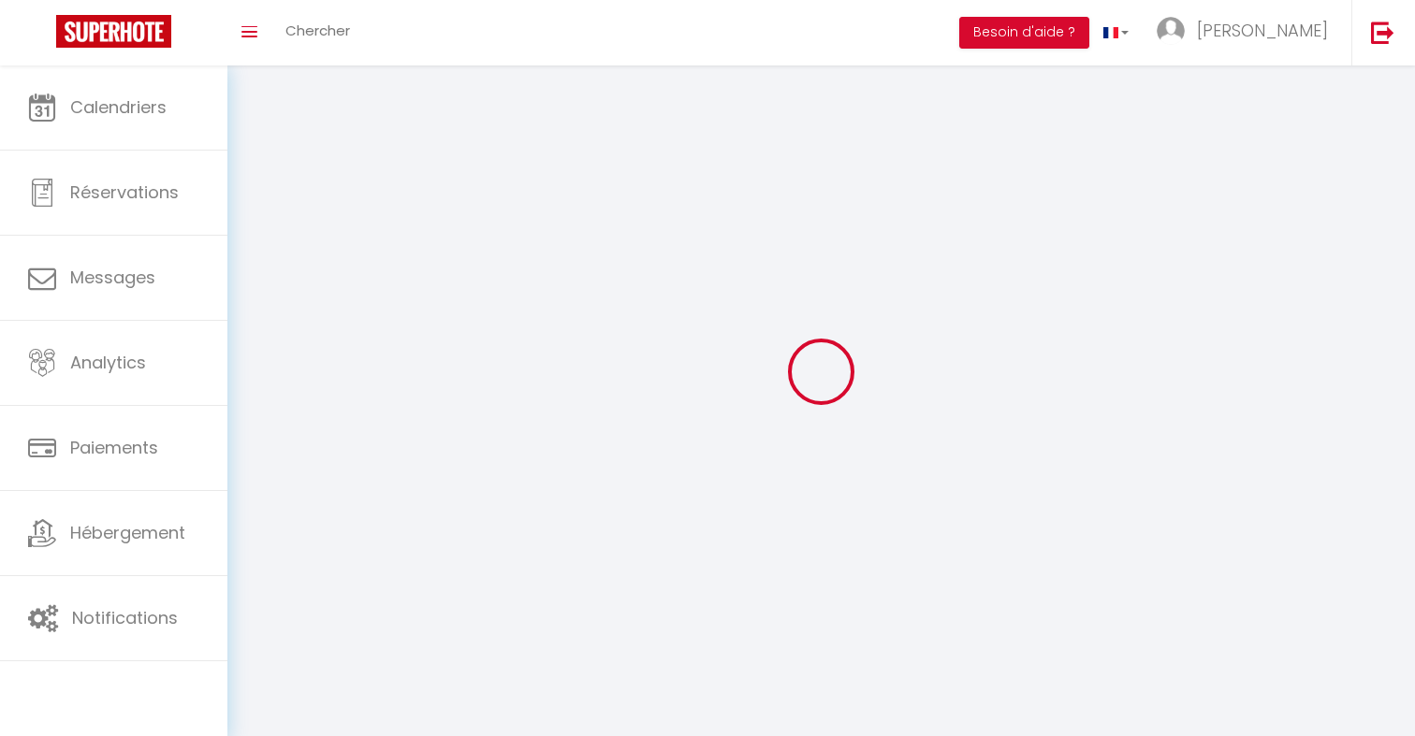
type input "DC1sQyP1TtHpro73EqoCQqC7n"
type input "https://app.superhote.com/#/get-available-rentals/DC1sQyP1TtHpro73EqoCQqC7n"
select select "28"
select select "fr"
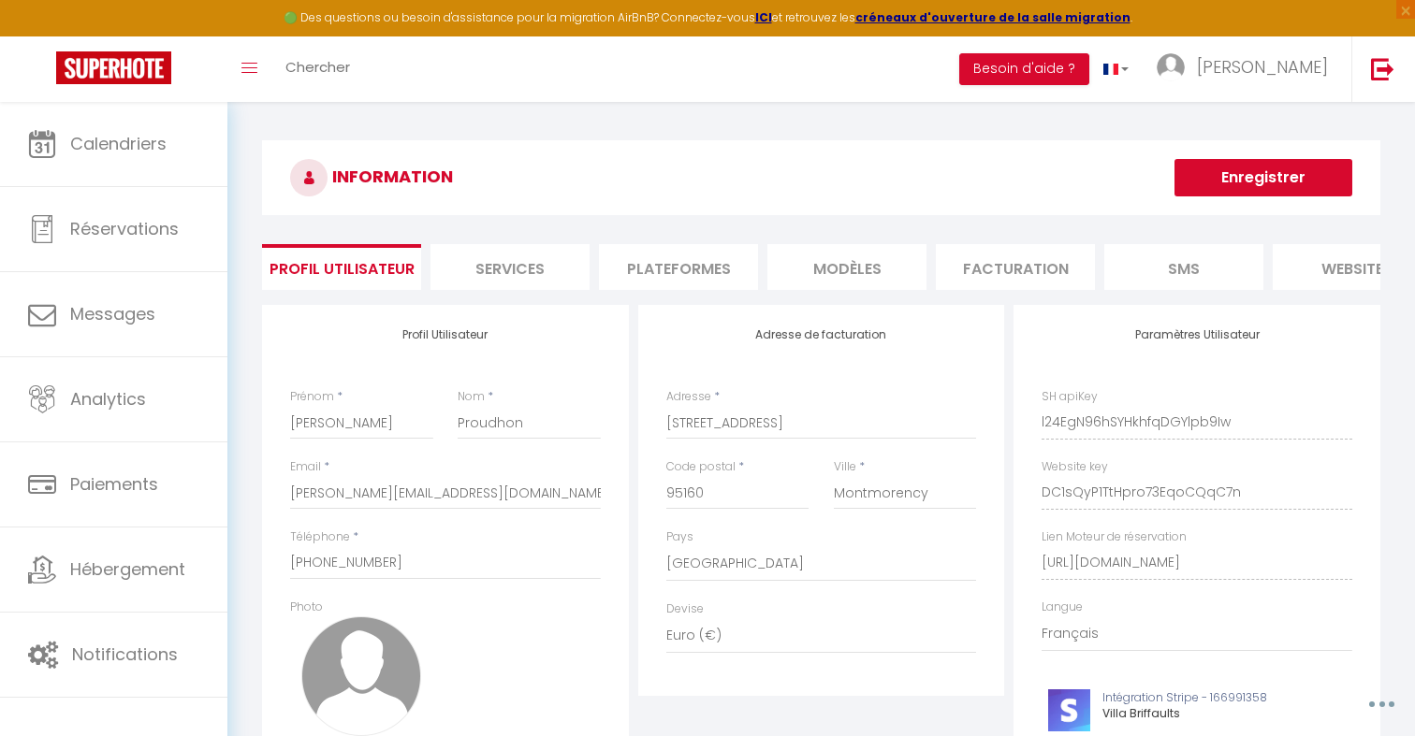
click at [688, 274] on li "Plateformes" at bounding box center [678, 267] width 159 height 46
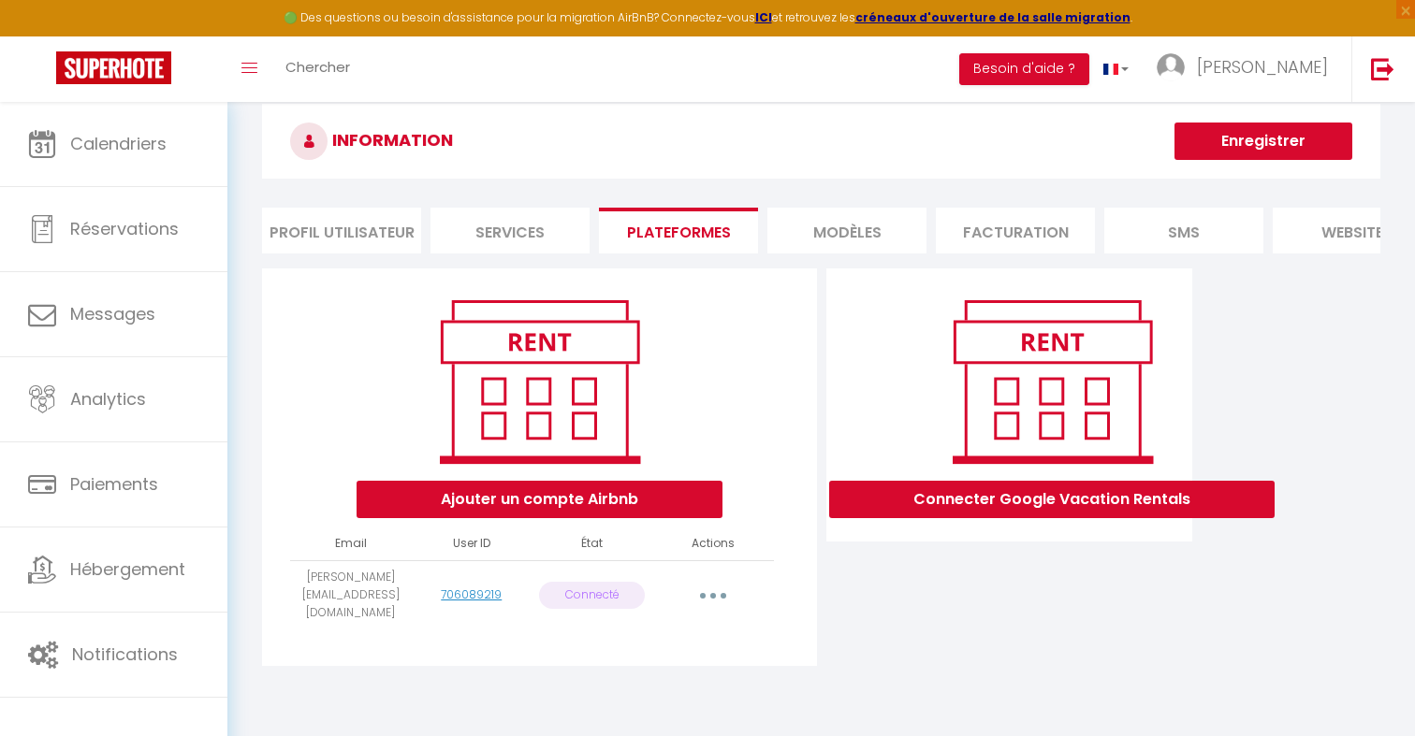
scroll to position [76, 0]
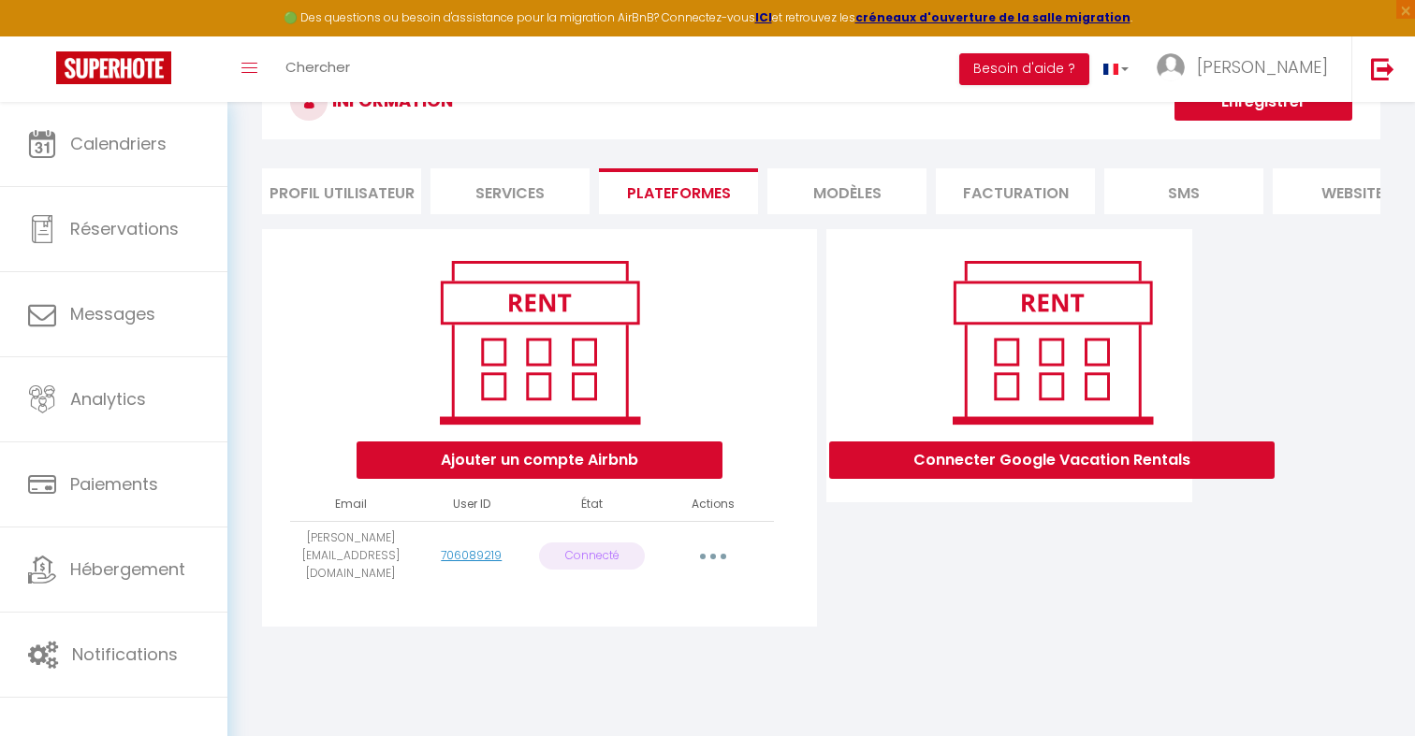
click at [715, 554] on icon "button" at bounding box center [713, 557] width 6 height 6
click at [371, 194] on li "Profil Utilisateur" at bounding box center [341, 191] width 159 height 46
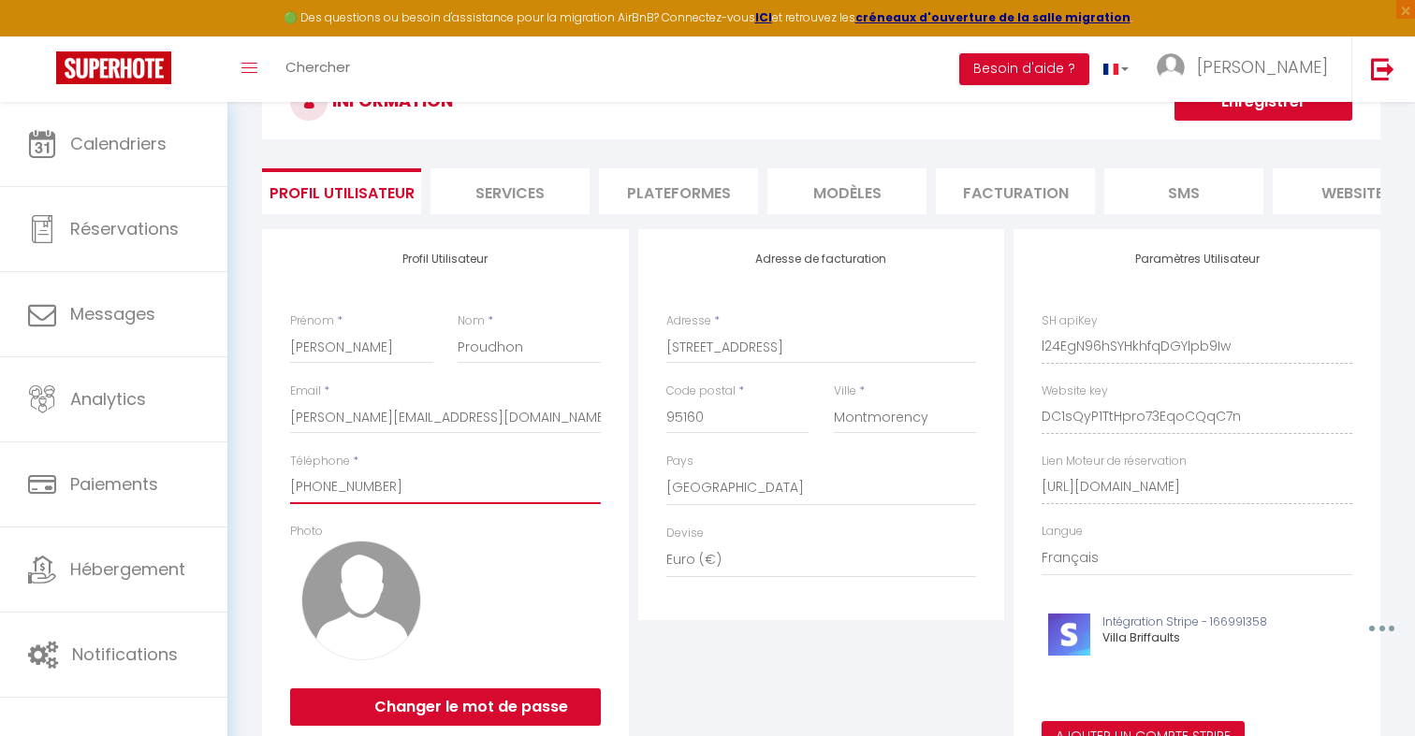
drag, startPoint x: 392, startPoint y: 489, endPoint x: 316, endPoint y: 489, distance: 75.8
click at [316, 489] on input "+33613682060" at bounding box center [445, 488] width 311 height 34
click at [674, 188] on li "Plateformes" at bounding box center [678, 191] width 159 height 46
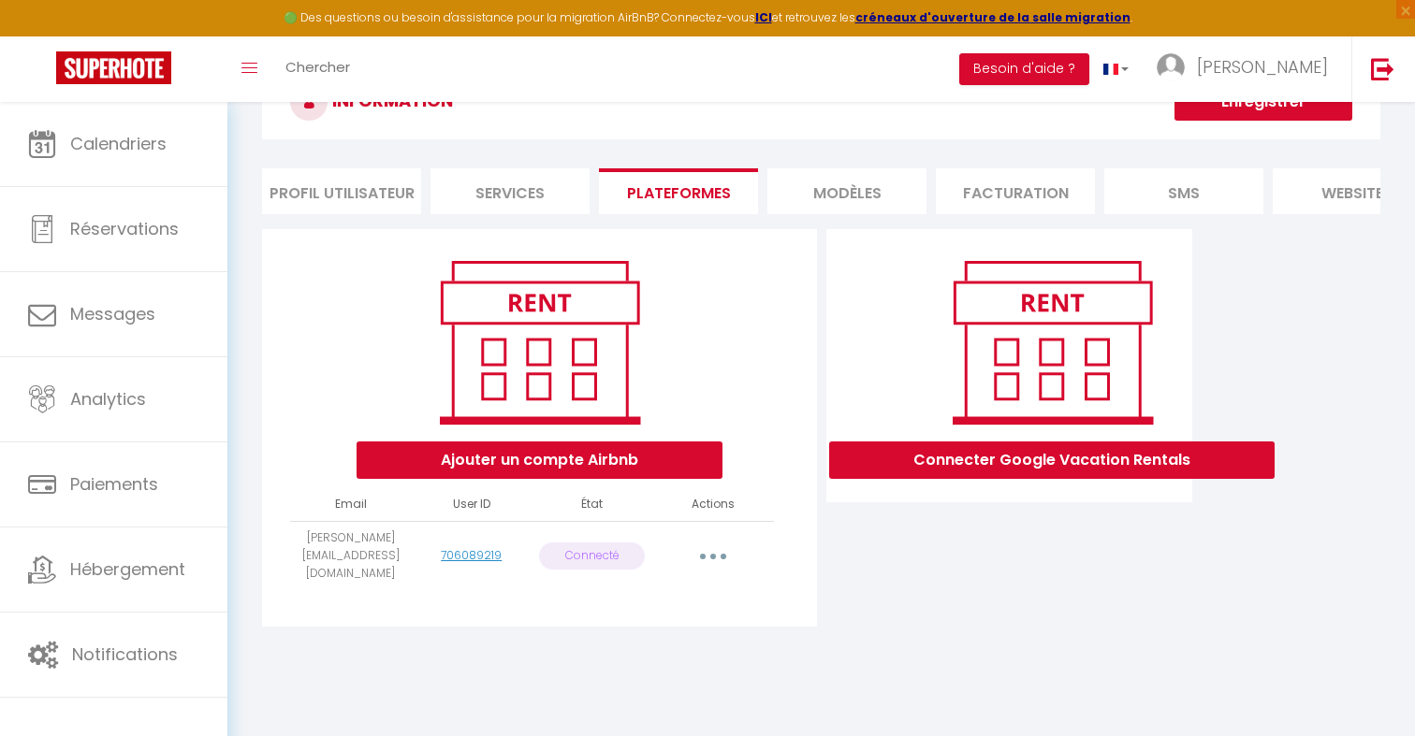
click at [712, 554] on icon "button" at bounding box center [713, 557] width 6 height 6
click at [684, 654] on link "Reconnecter le compte" at bounding box center [630, 666] width 207 height 32
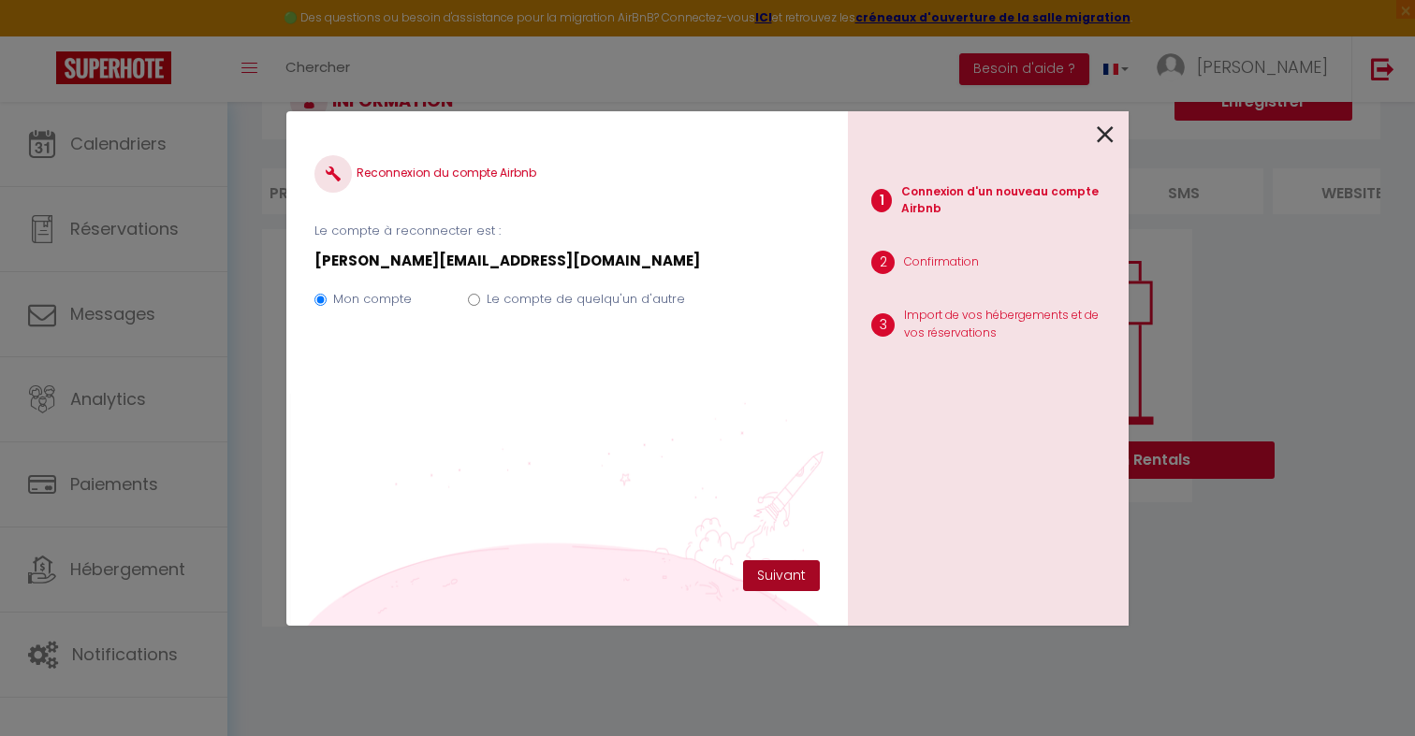
click at [794, 576] on button "Suivant" at bounding box center [781, 577] width 77 height 32
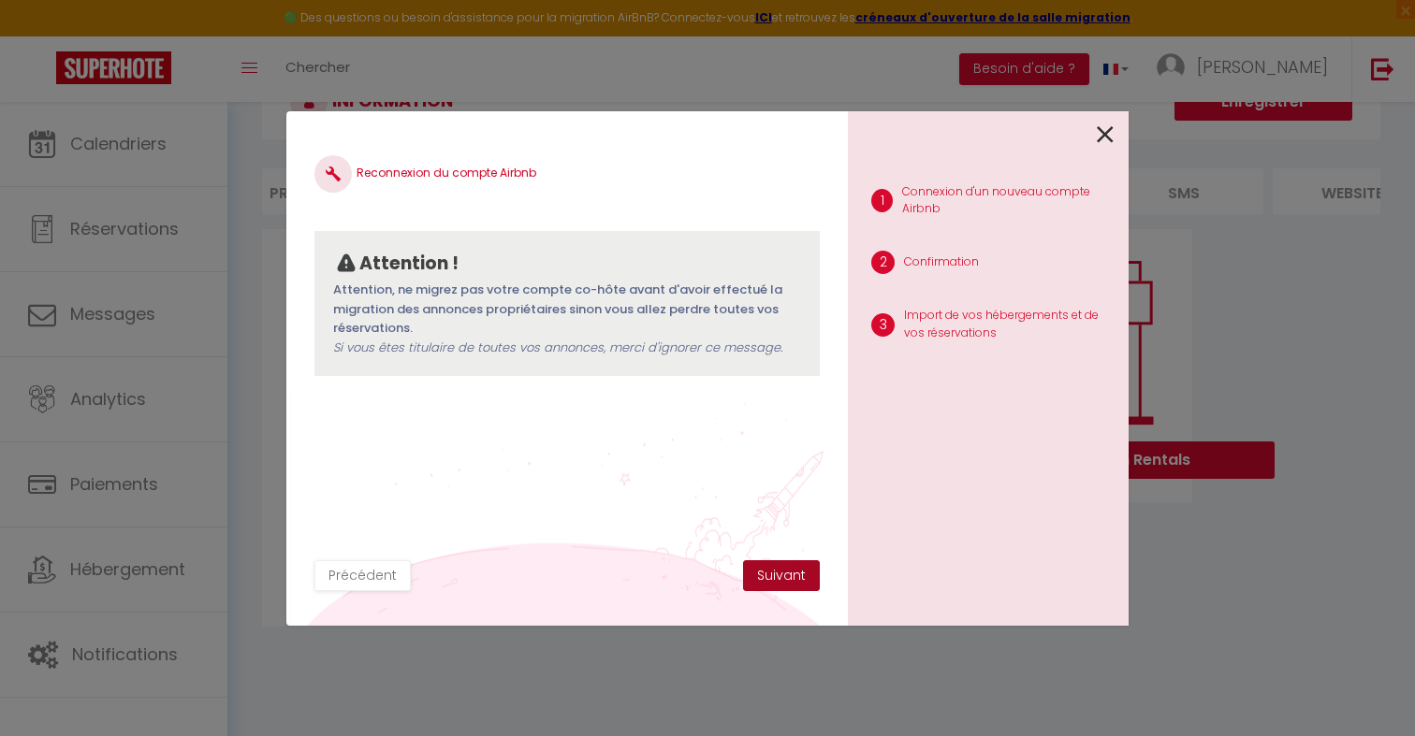
click at [794, 576] on button "Suivant" at bounding box center [781, 577] width 77 height 32
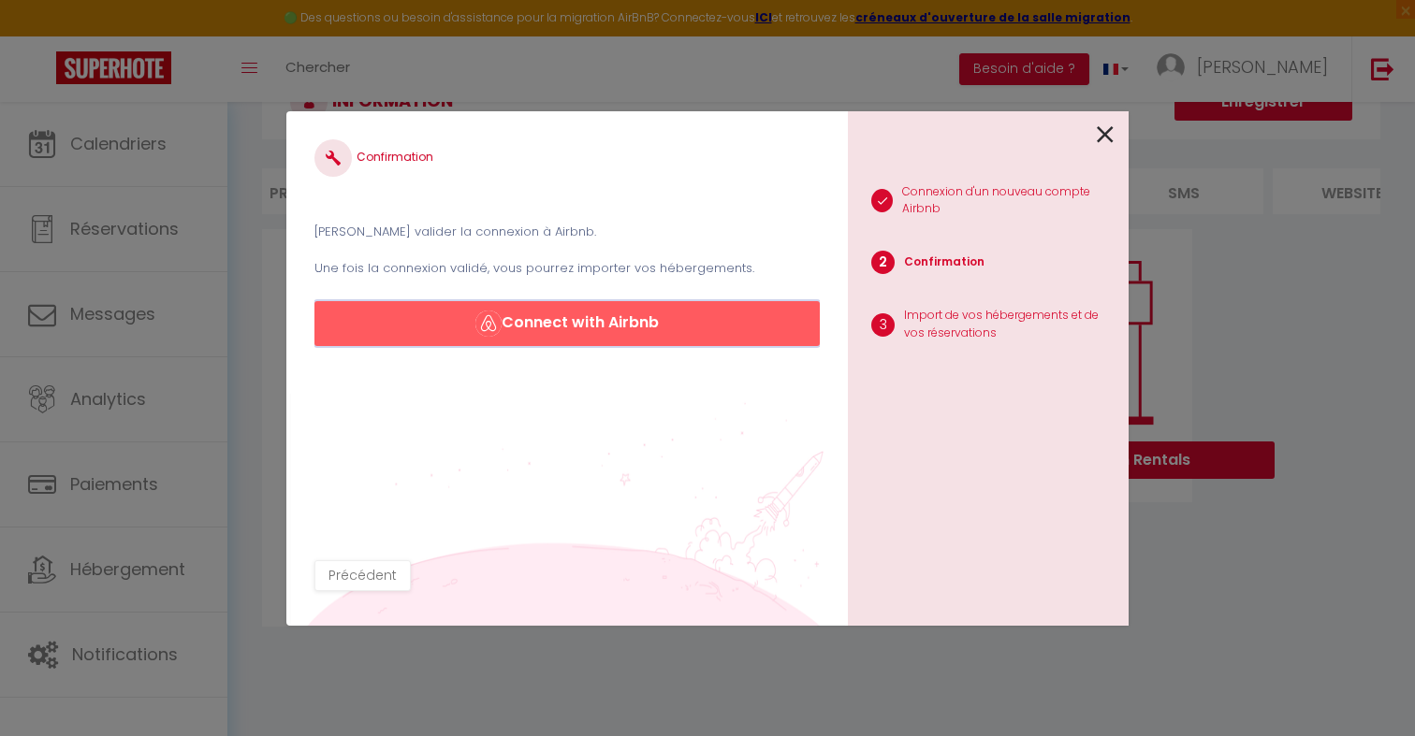
click at [685, 342] on button "Connect with Airbnb" at bounding box center [566, 323] width 505 height 45
click at [1094, 136] on div at bounding box center [981, 133] width 266 height 44
click at [1106, 141] on icon at bounding box center [1105, 135] width 17 height 28
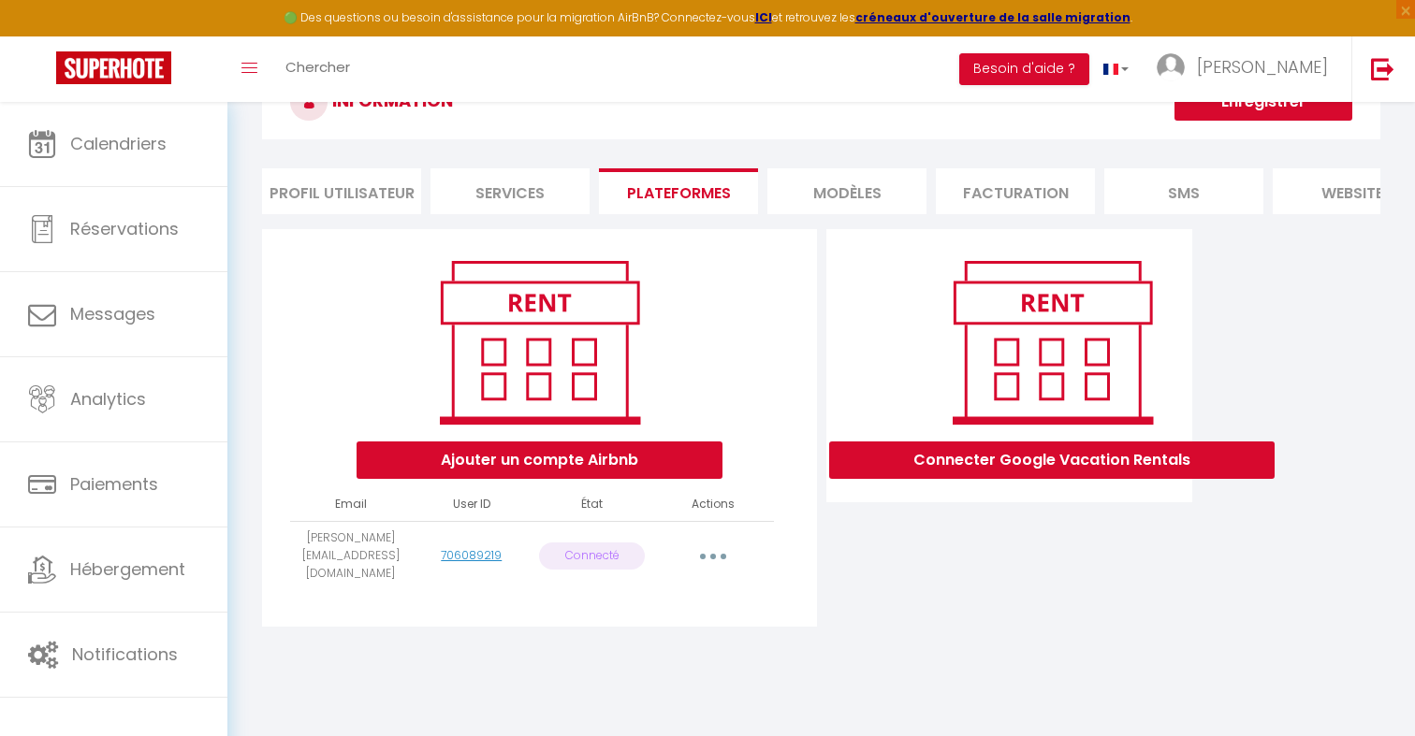
click at [347, 190] on li "Profil Utilisateur" at bounding box center [341, 191] width 159 height 46
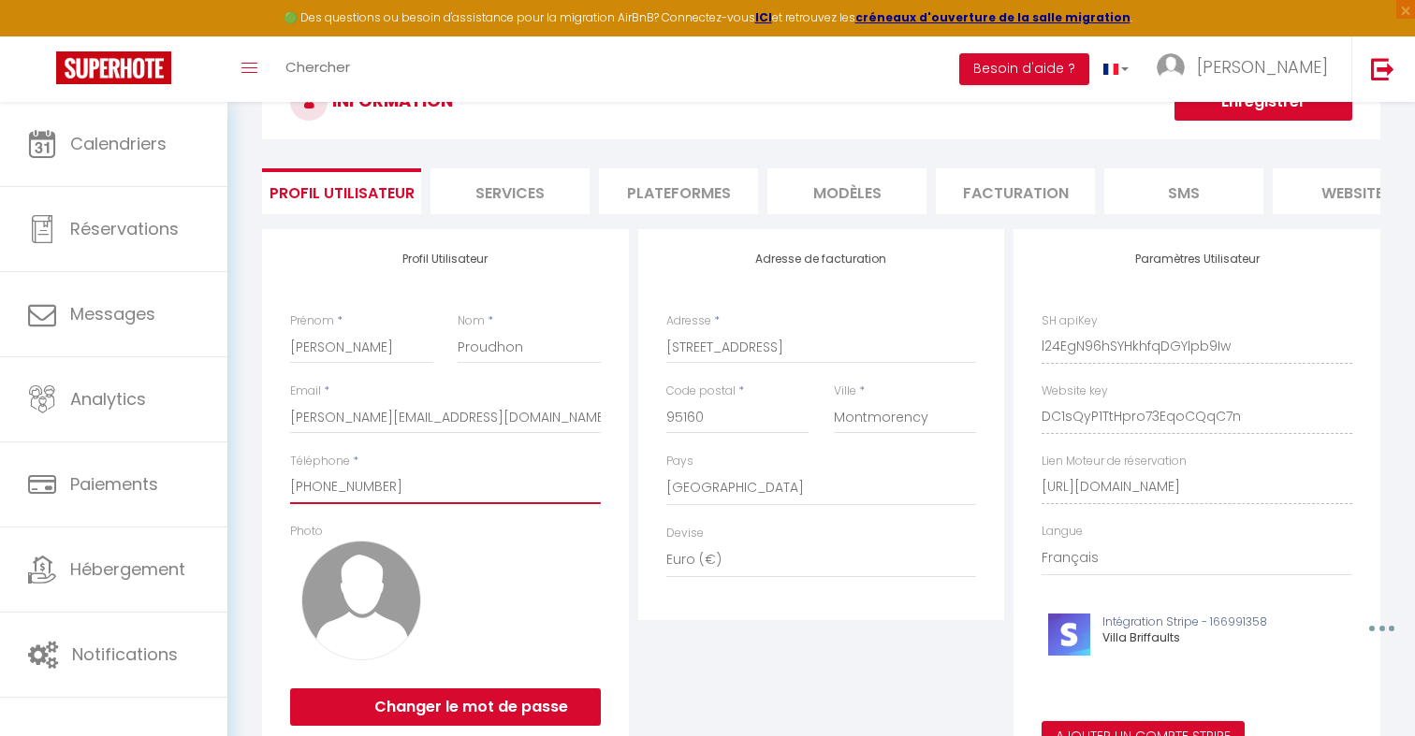
drag, startPoint x: 424, startPoint y: 487, endPoint x: 283, endPoint y: 487, distance: 141.3
click at [283, 487] on div "Profil Utilisateur Prénom * Silvia Nom * Proudhon Email * silvia@curraloconstru…" at bounding box center [445, 489] width 367 height 520
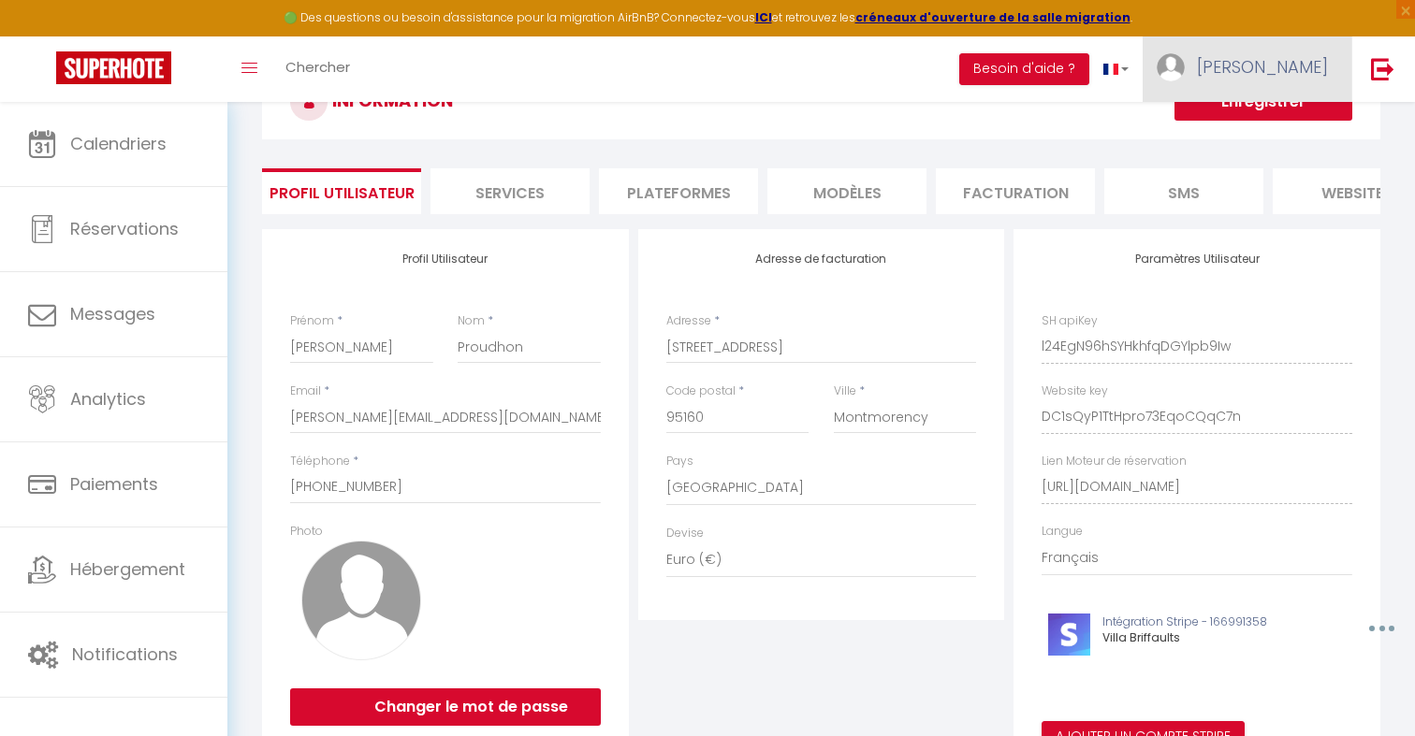
click at [1185, 69] on img at bounding box center [1171, 67] width 28 height 28
click at [1273, 119] on link "Paramètres" at bounding box center [1276, 130] width 138 height 32
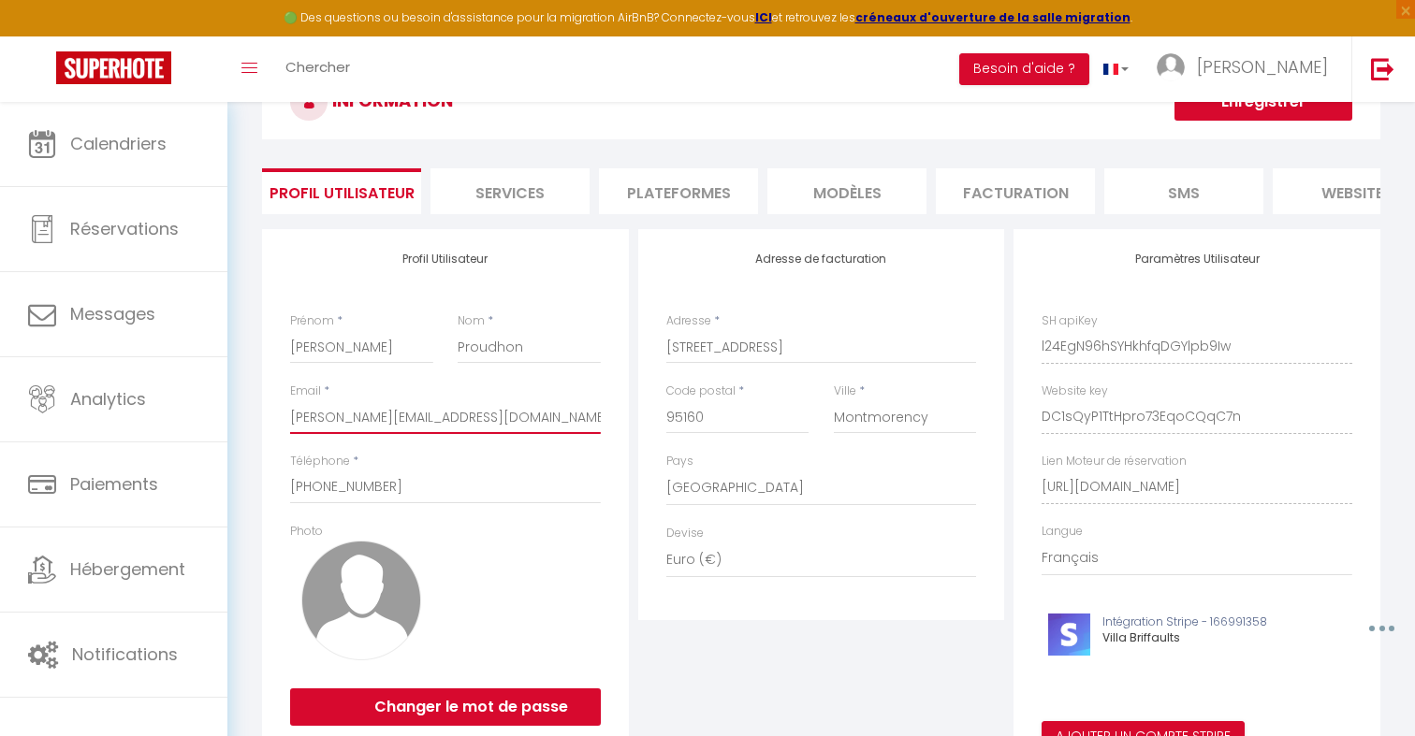
click at [493, 421] on input "silvia@curraloconstructions.fr" at bounding box center [445, 418] width 311 height 34
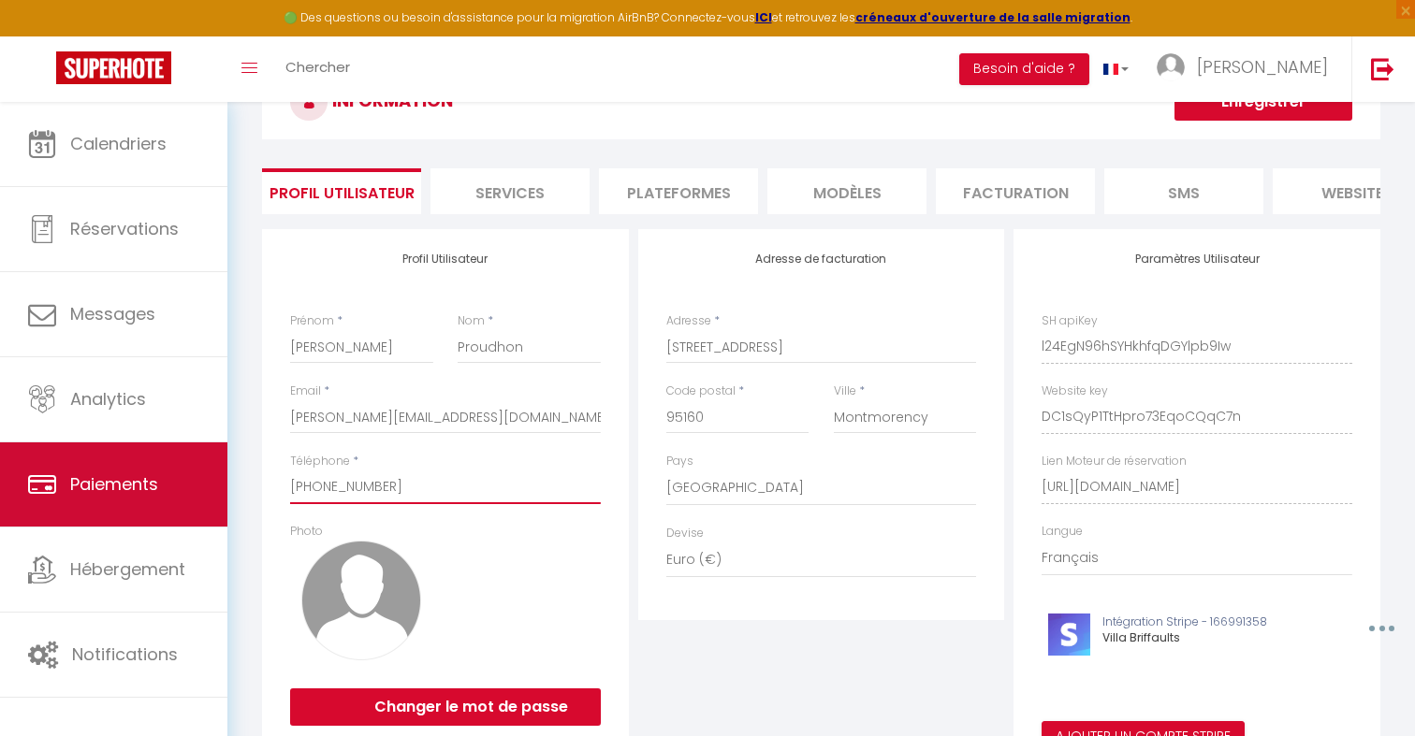
drag, startPoint x: 435, startPoint y: 481, endPoint x: 149, endPoint y: 480, distance: 286.4
click at [149, 480] on div "🟢 Des questions ou besoin d'assistance pour la migration AirBnB? Connectez-vous…" at bounding box center [707, 427] width 1415 height 803
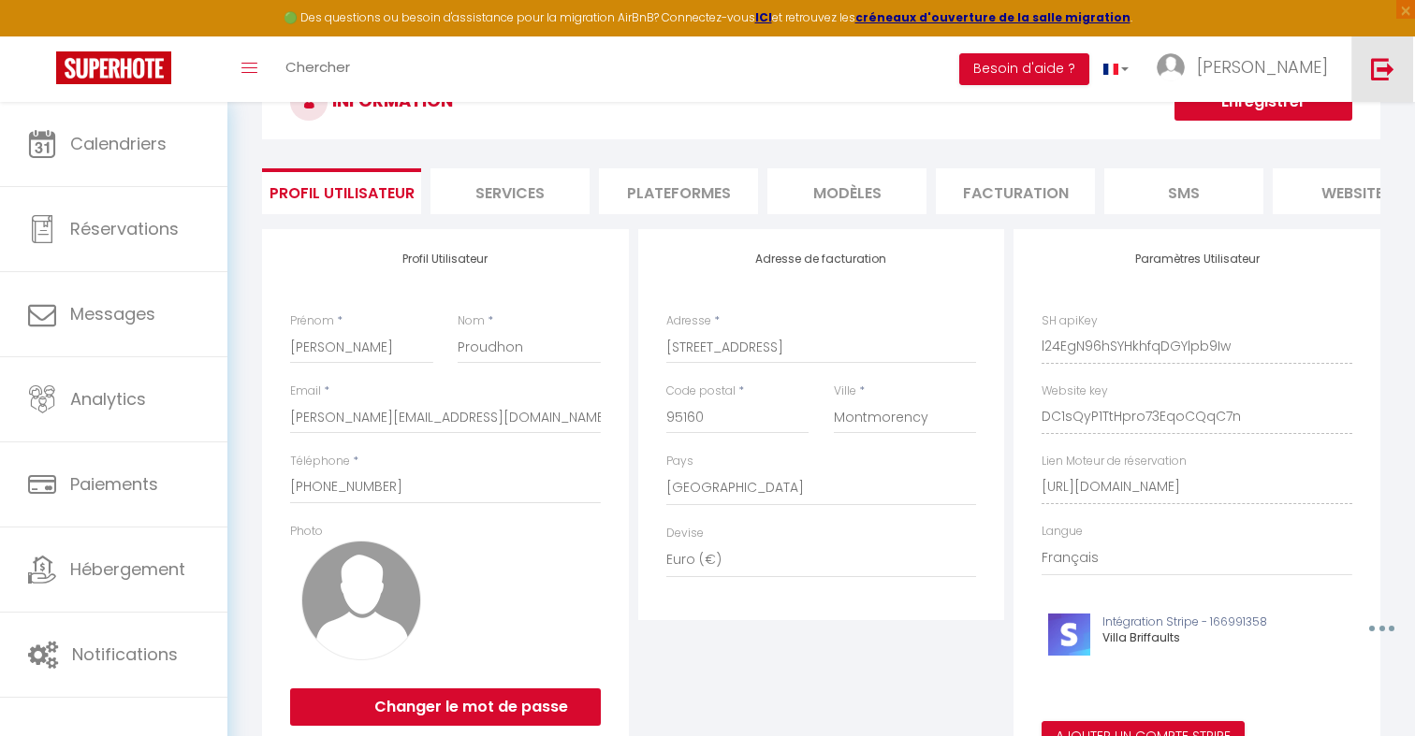
click at [1383, 66] on img at bounding box center [1382, 68] width 23 height 23
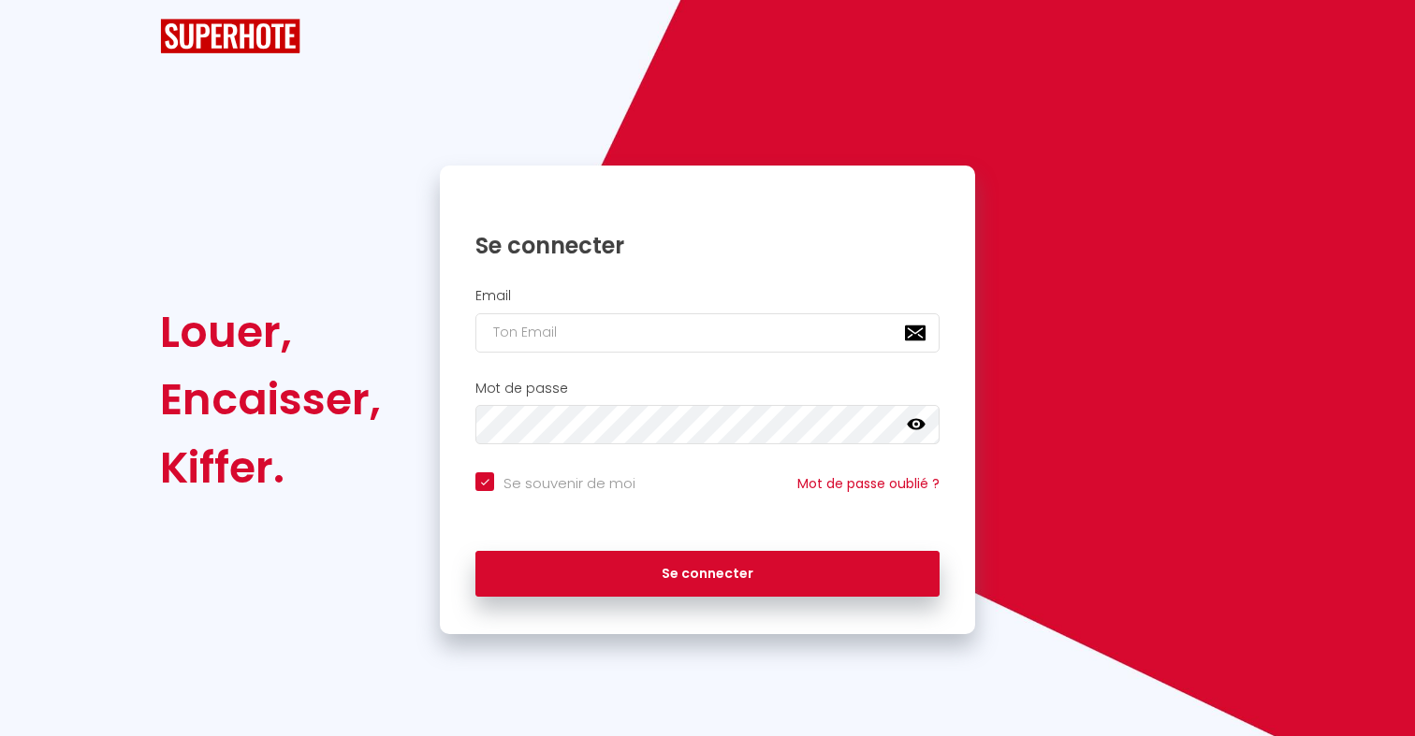
checkbox input "true"
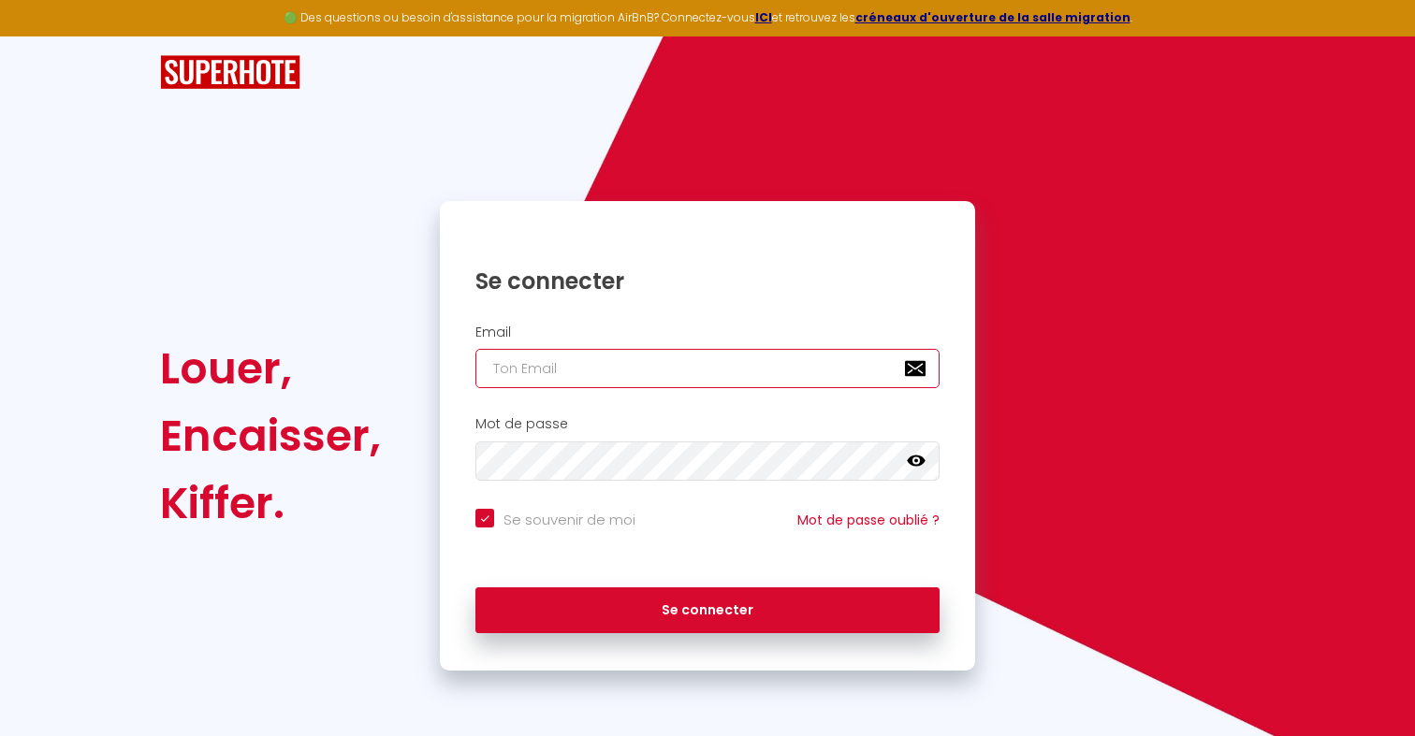
click at [697, 366] on input "email" at bounding box center [707, 368] width 464 height 39
paste input "marionjb.nalpas@gmail.com"
type input "marionjb.nalpas@gmail.com"
checkbox input "true"
type input "marionjb.nalpas@gmail.com"
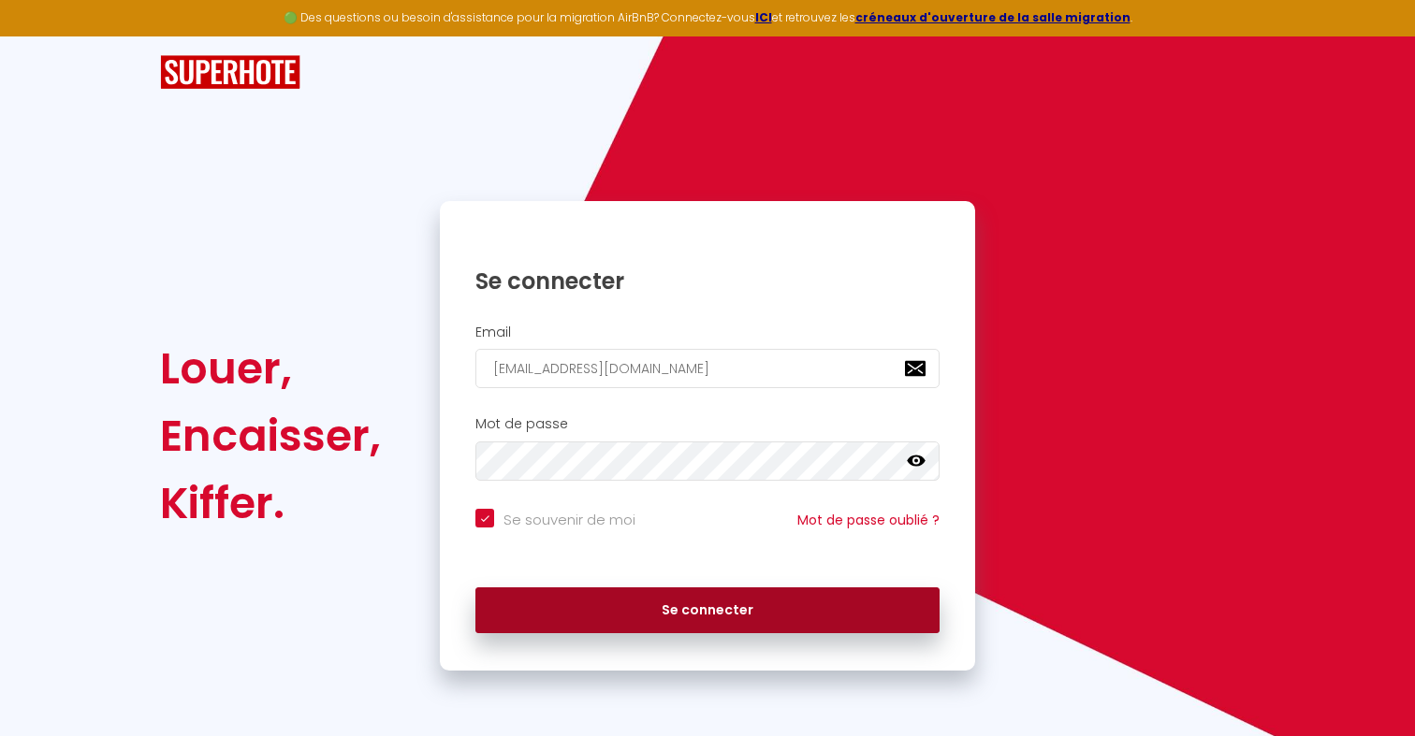
click at [635, 617] on button "Se connecter" at bounding box center [707, 611] width 464 height 47
checkbox input "true"
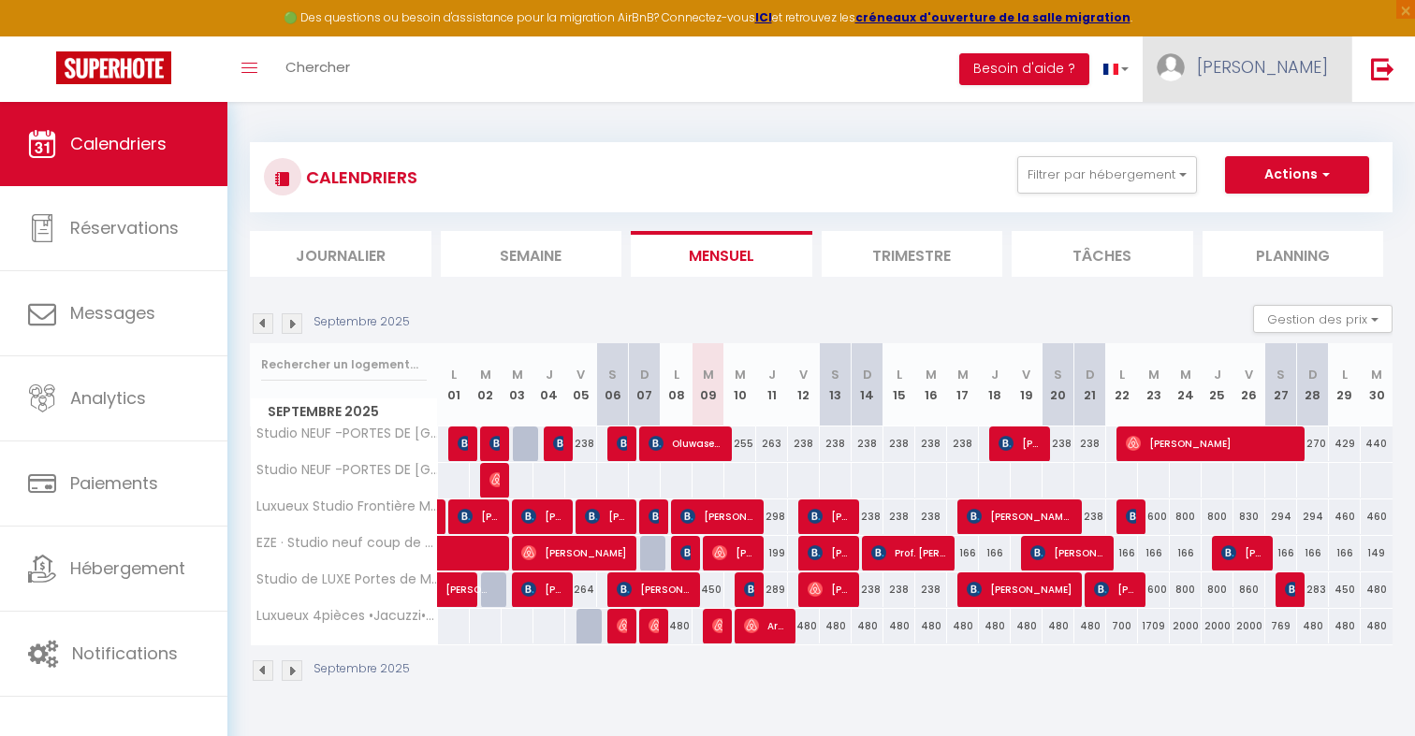
click at [1260, 77] on link "[PERSON_NAME]" at bounding box center [1247, 69] width 209 height 66
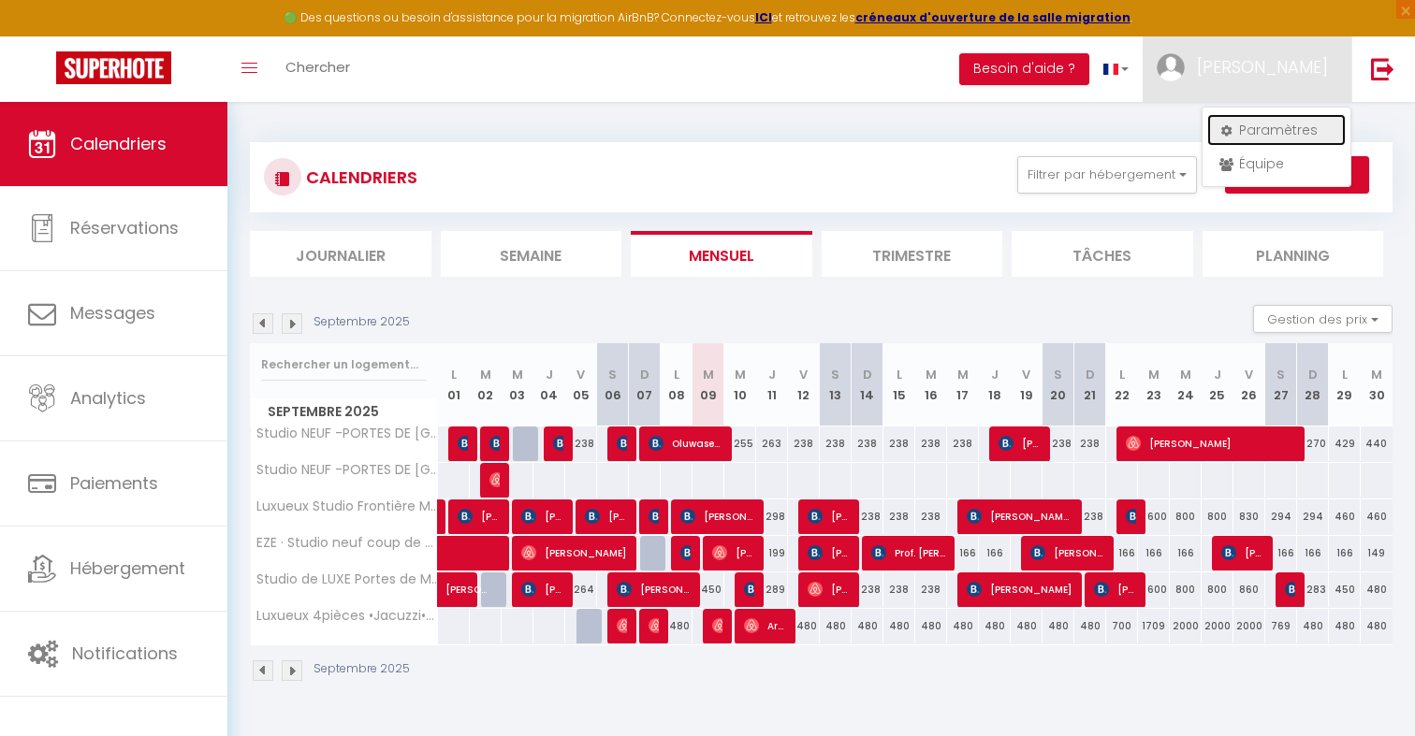
click at [1266, 117] on link "Paramètres" at bounding box center [1276, 130] width 138 height 32
select select "28"
select select "fr"
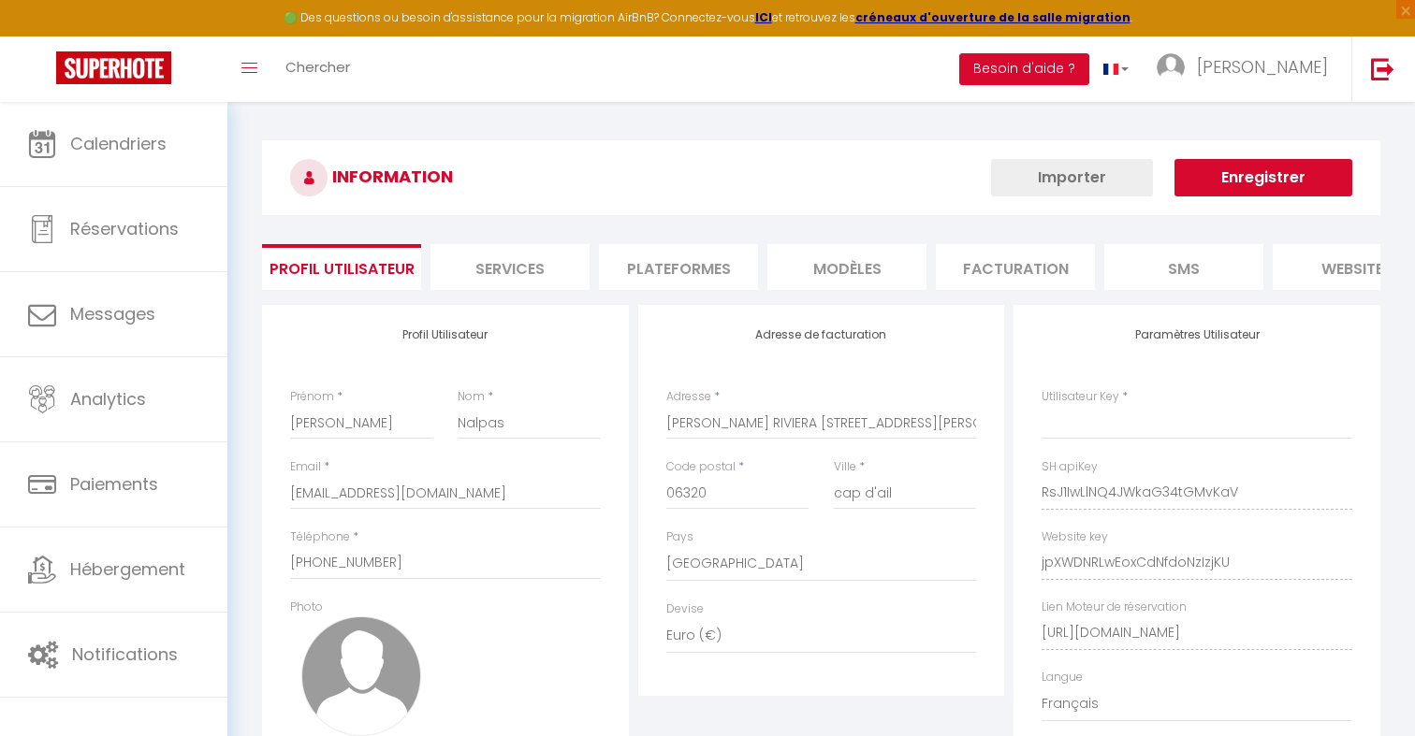
type input "RsJ1IwLlNQ4JWkaG34tGMvKaV"
type input "jpXWDNRLwEoxCdNfdoNzIzjKU"
type input "https://app.superhote.com/#/get-available-rentals/jpXWDNRLwEoxCdNfdoNzIzjKU"
select select "fr"
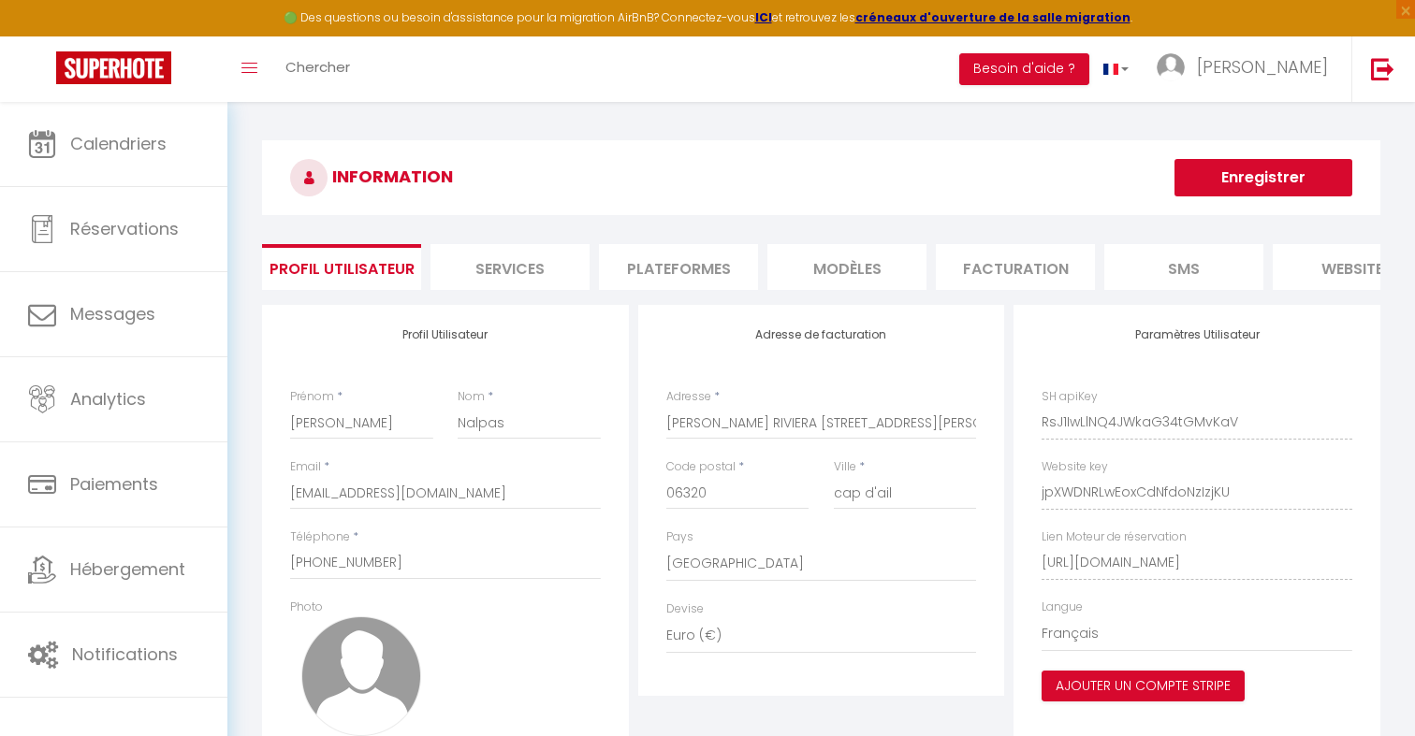
click at [654, 276] on li "Plateformes" at bounding box center [678, 267] width 159 height 46
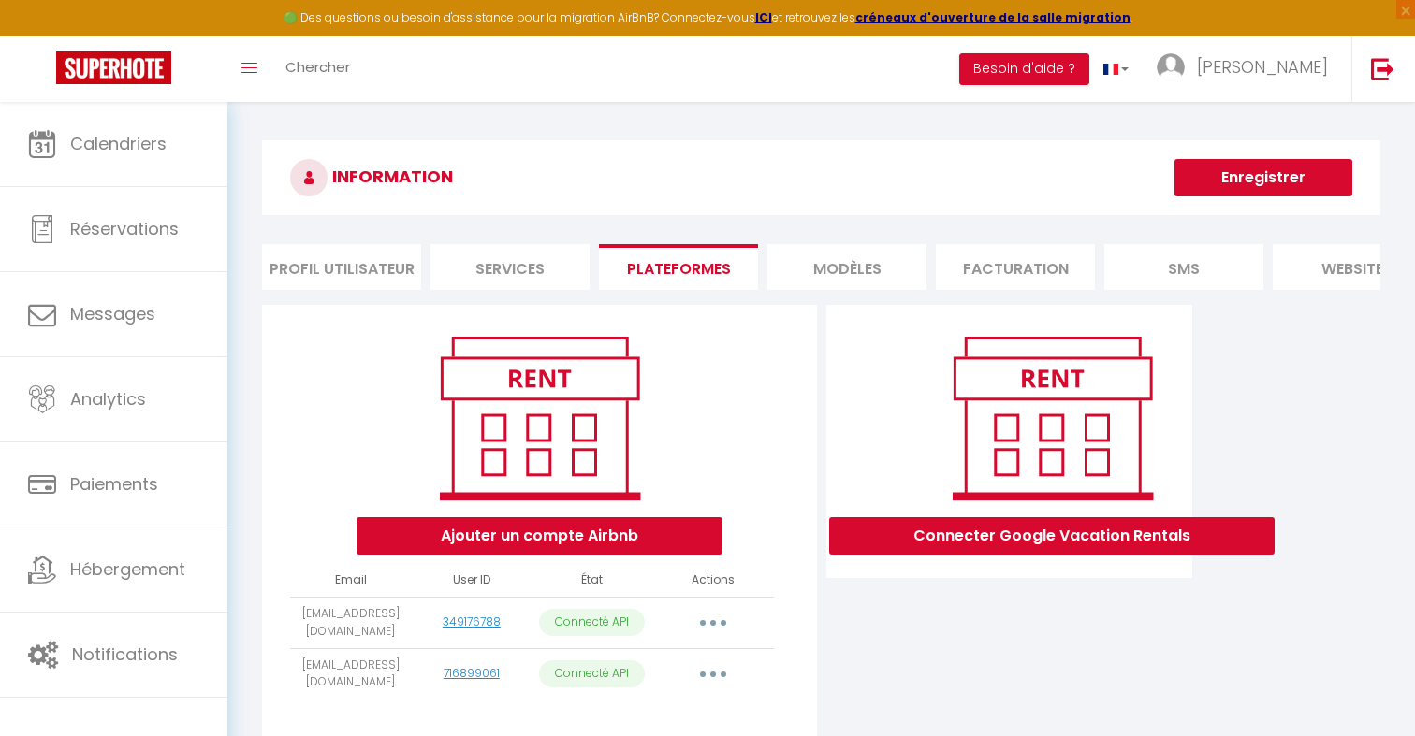
click at [331, 275] on li "Profil Utilisateur" at bounding box center [341, 267] width 159 height 46
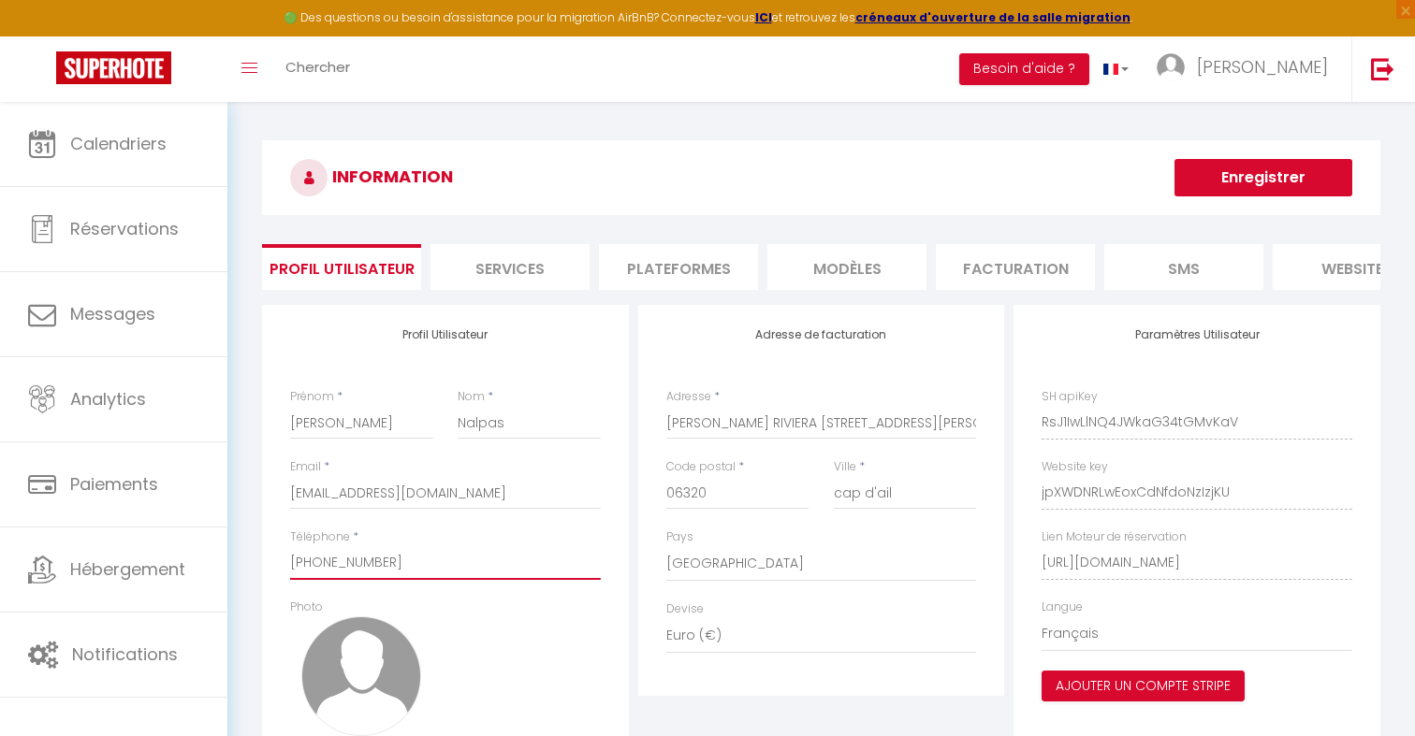
drag, startPoint x: 401, startPoint y: 562, endPoint x: 313, endPoint y: 562, distance: 88.0
click at [313, 562] on input "+33649936107" at bounding box center [445, 563] width 311 height 34
click at [695, 290] on div "INFORMATION Enregistrer Profil Utilisateur Services Plateformes MODÈLES Factura…" at bounding box center [821, 485] width 1118 height 691
click at [681, 277] on li "Plateformes" at bounding box center [678, 267] width 159 height 46
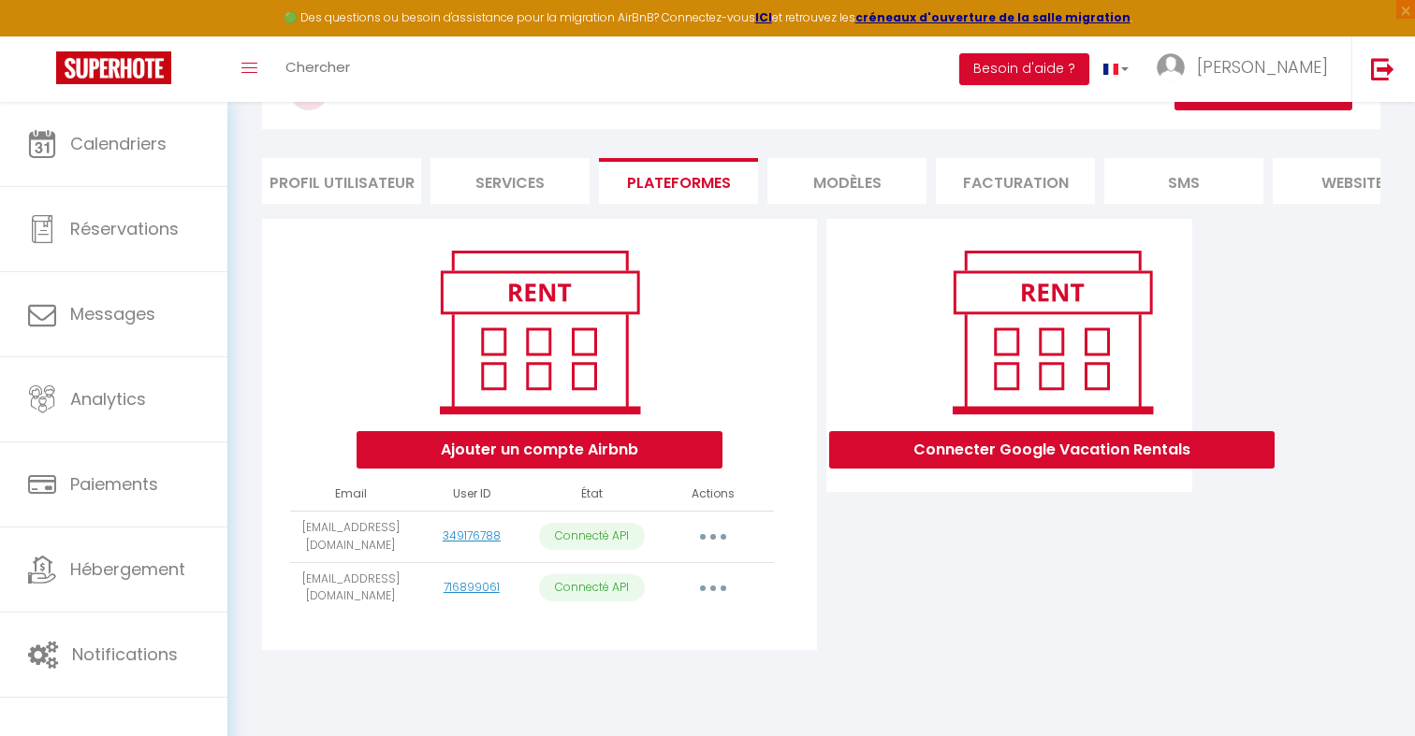
scroll to position [102, 0]
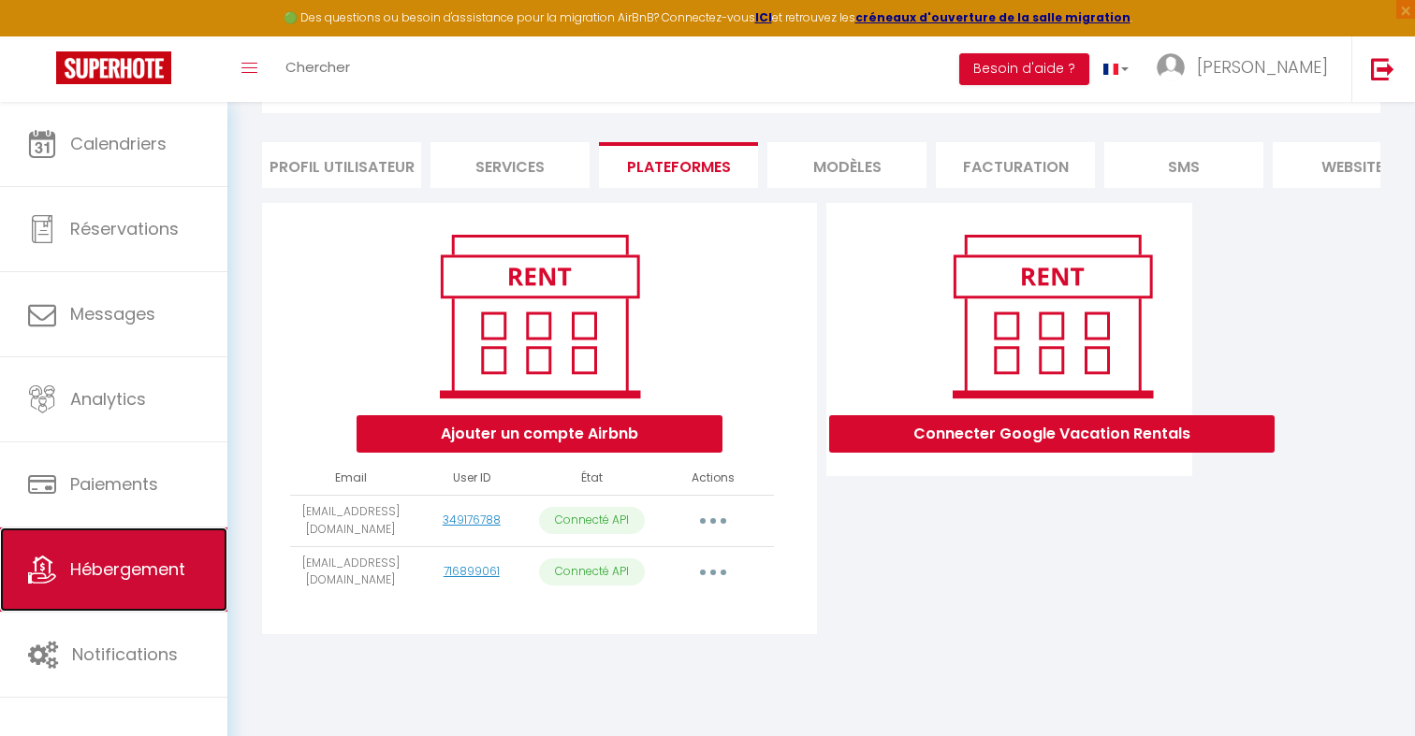
click at [158, 546] on link "Hébergement" at bounding box center [113, 570] width 227 height 84
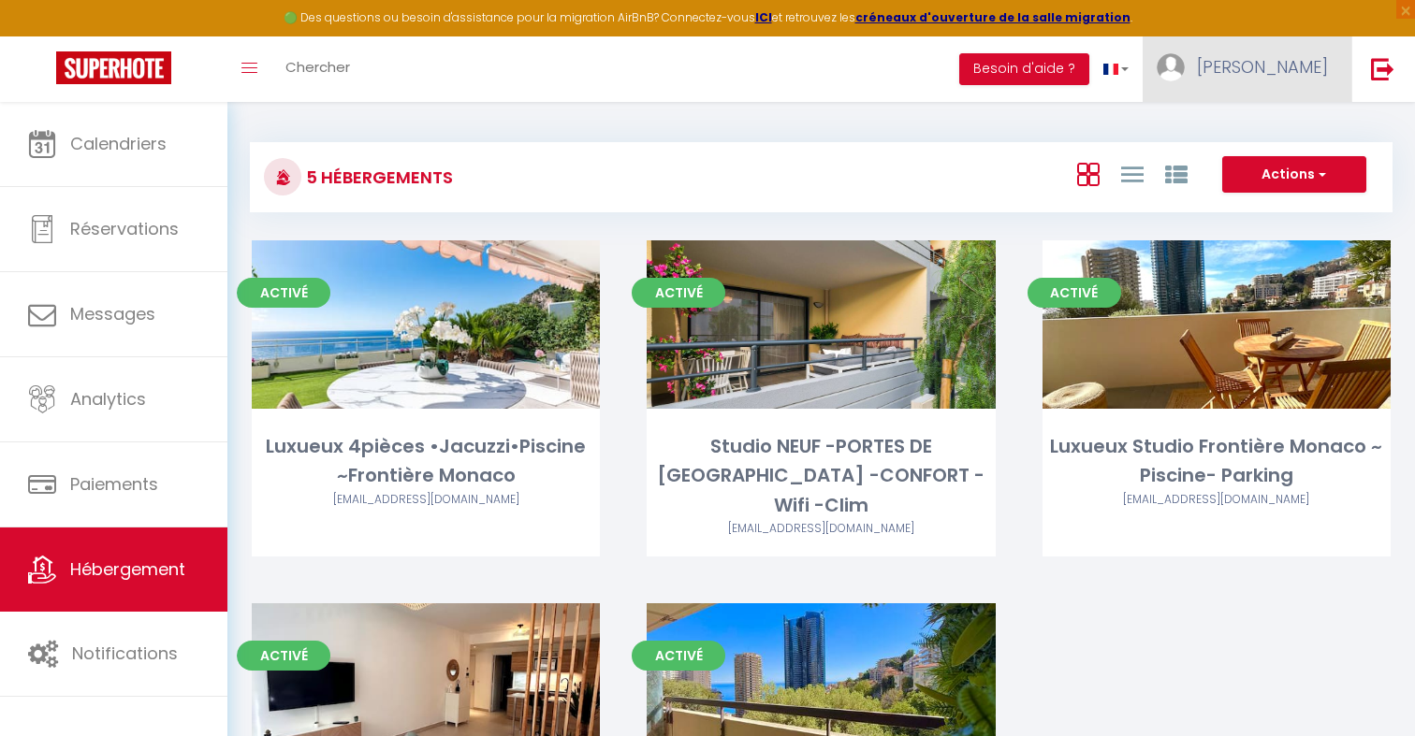
click at [1244, 93] on link "[PERSON_NAME]" at bounding box center [1247, 69] width 209 height 66
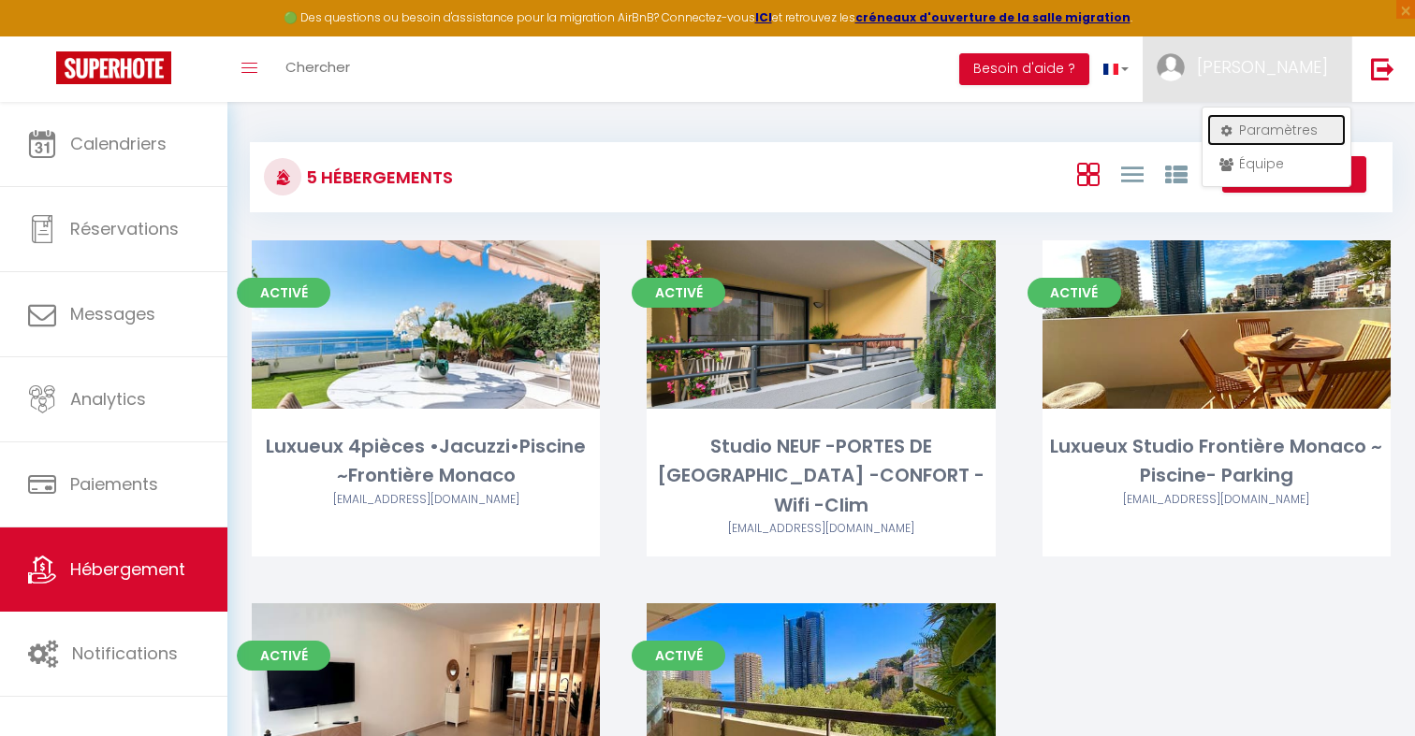
click at [1246, 132] on link "Paramètres" at bounding box center [1276, 130] width 138 height 32
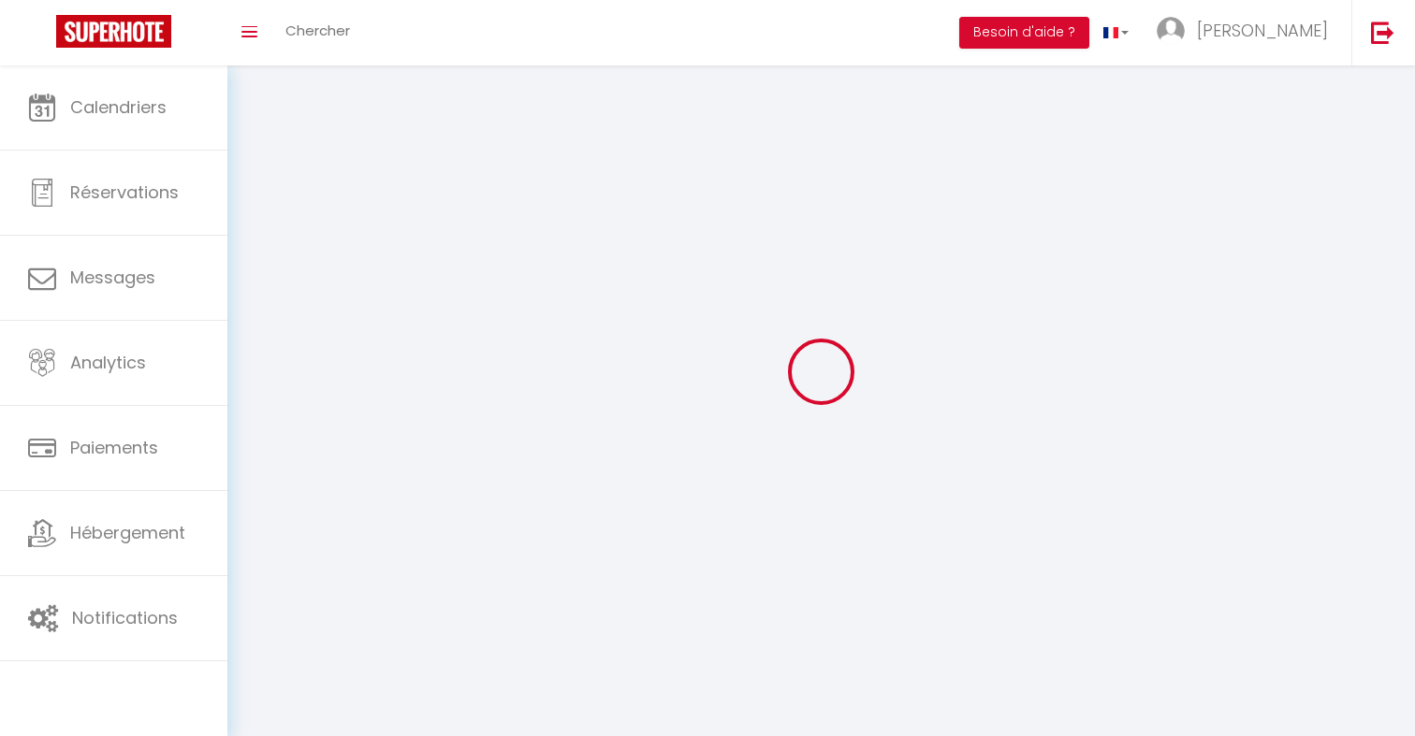
type input "[PERSON_NAME]"
type input "Nalpas"
type input "+33649936107"
type input "AUREA RIVIERA 5 RUE JEAN BONO"
type input "06320"
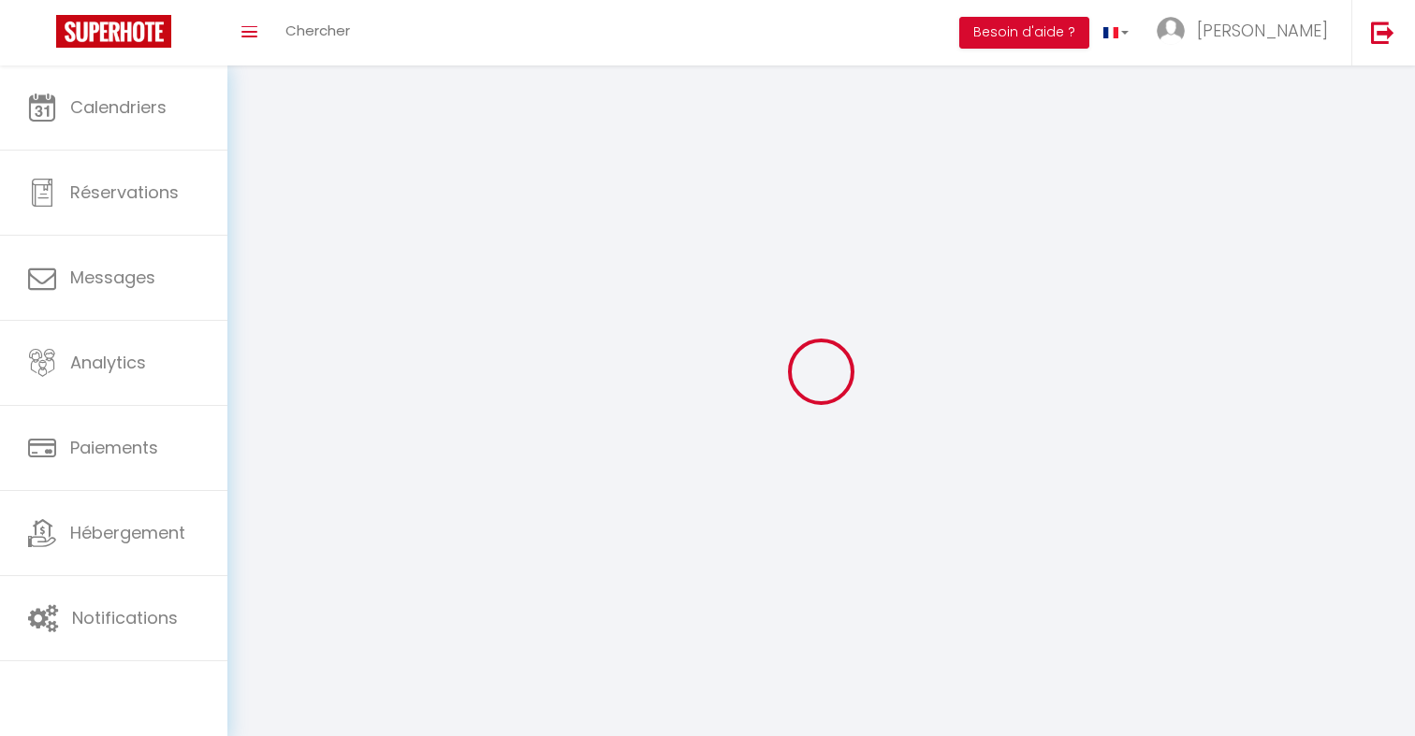
type input "cap d'ail"
type input "RsJ1IwLlNQ4JWkaG34tGMvKaV"
type input "jpXWDNRLwEoxCdNfdoNzIzjKU"
type input "https://app.superhote.com/#/get-available-rentals/jpXWDNRLwEoxCdNfdoNzIzjKU"
type input "RsJ1IwLlNQ4JWkaG34tGMvKaV"
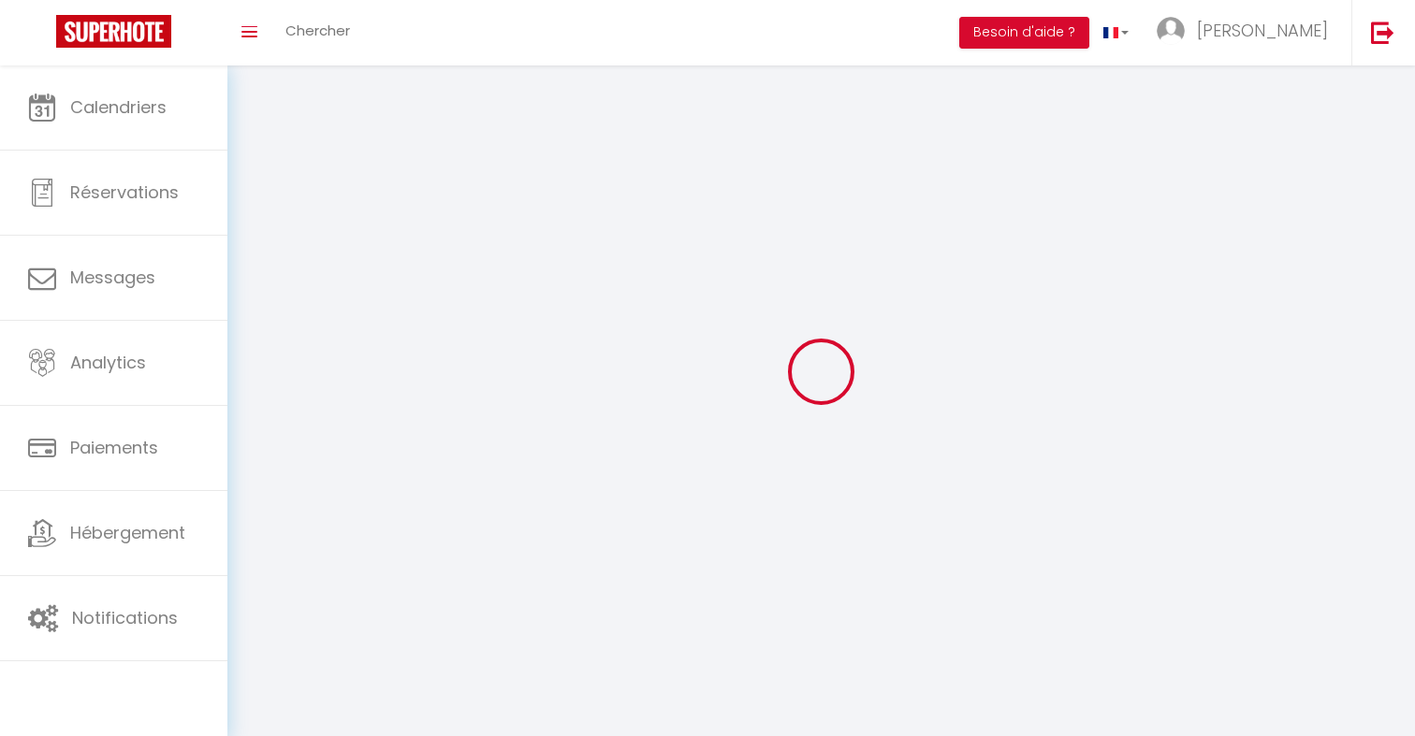
type input "jpXWDNRLwEoxCdNfdoNzIzjKU"
type input "https://app.superhote.com/#/get-available-rentals/jpXWDNRLwEoxCdNfdoNzIzjKU"
select select "28"
select select "fr"
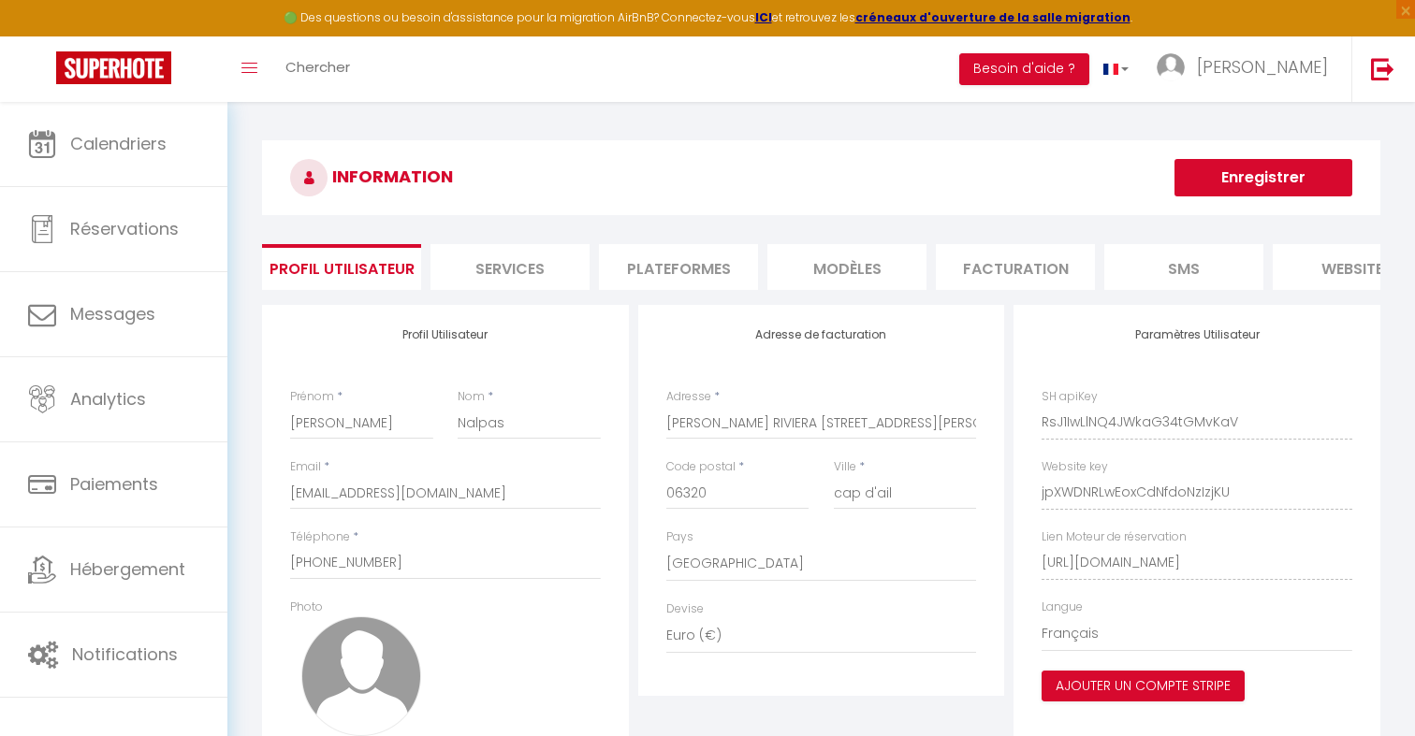
click at [706, 267] on li "Plateformes" at bounding box center [678, 267] width 159 height 46
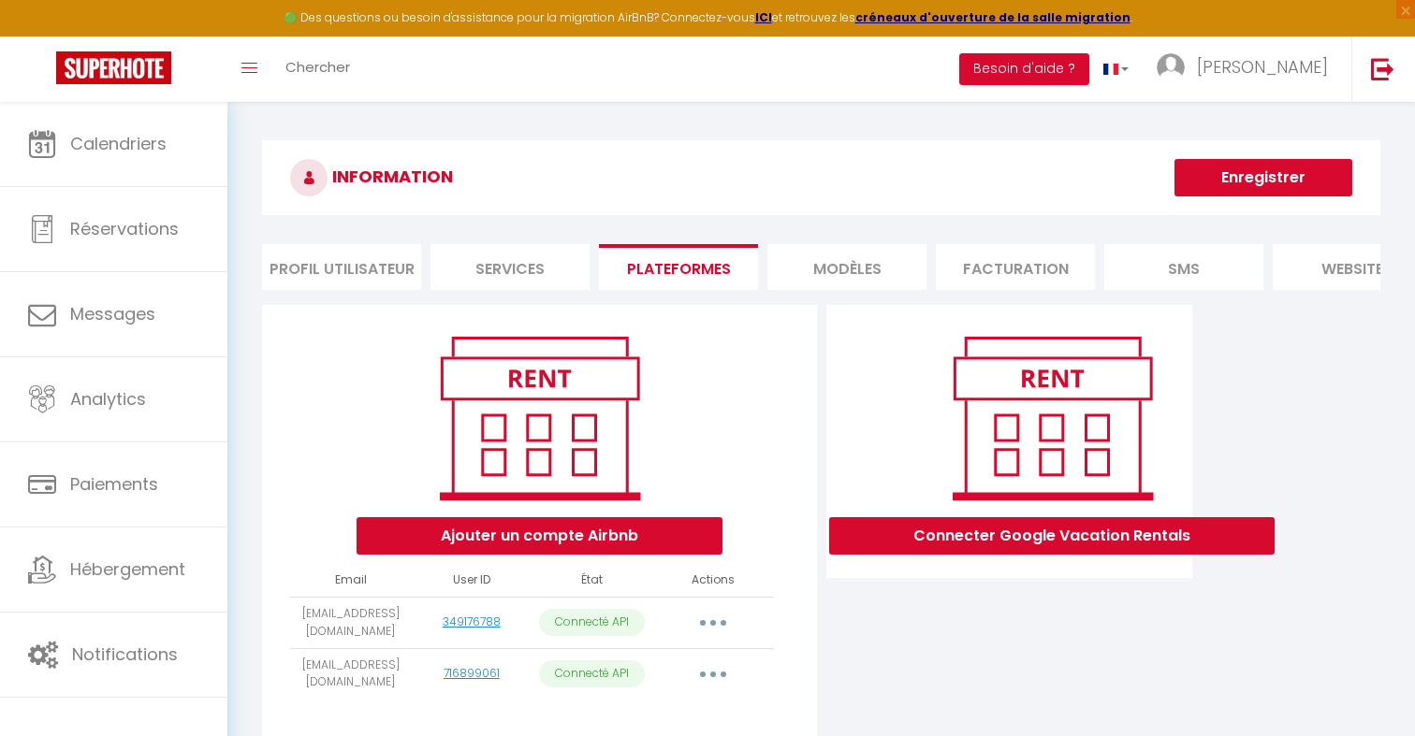
scroll to position [102, 0]
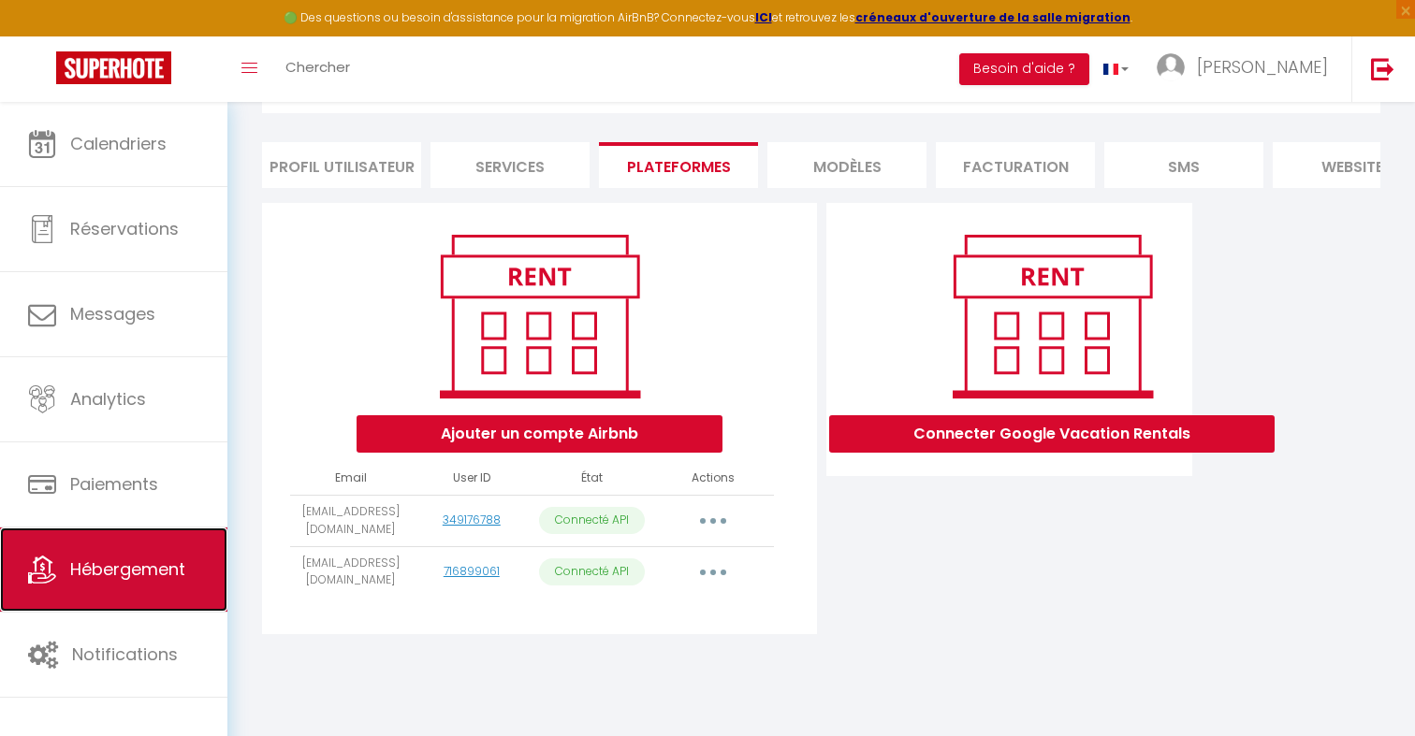
click at [94, 581] on span "Hébergement" at bounding box center [127, 569] width 115 height 23
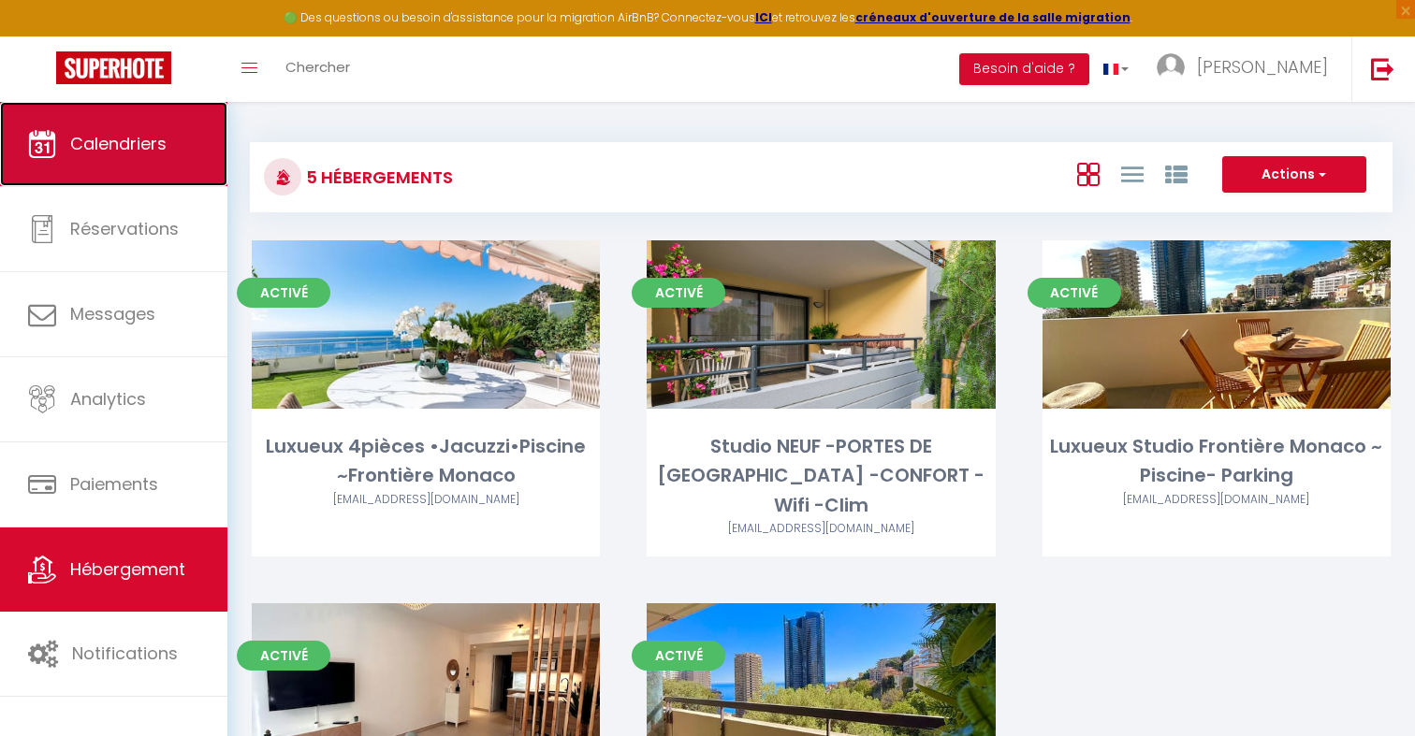
click at [153, 156] on link "Calendriers" at bounding box center [113, 144] width 227 height 84
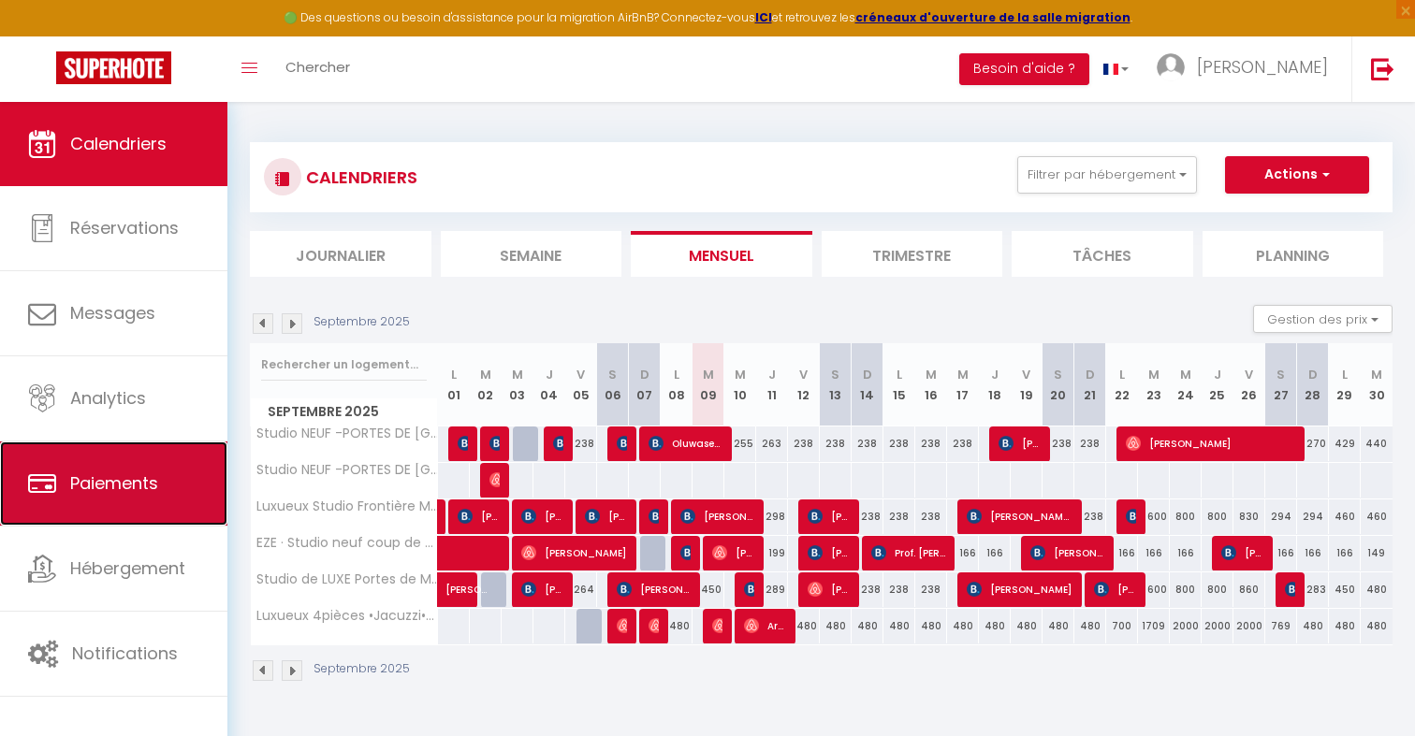
click at [159, 525] on link "Paiements" at bounding box center [113, 484] width 227 height 84
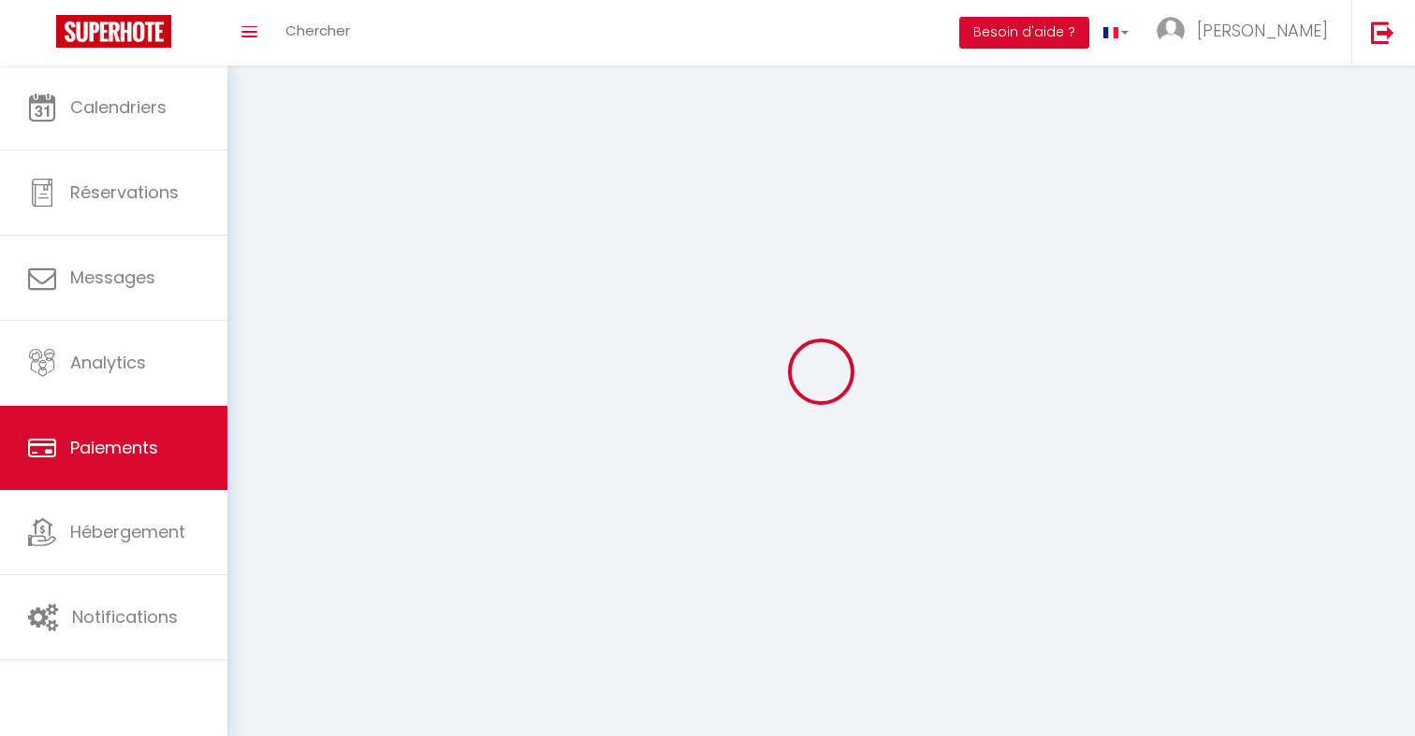
select select "2"
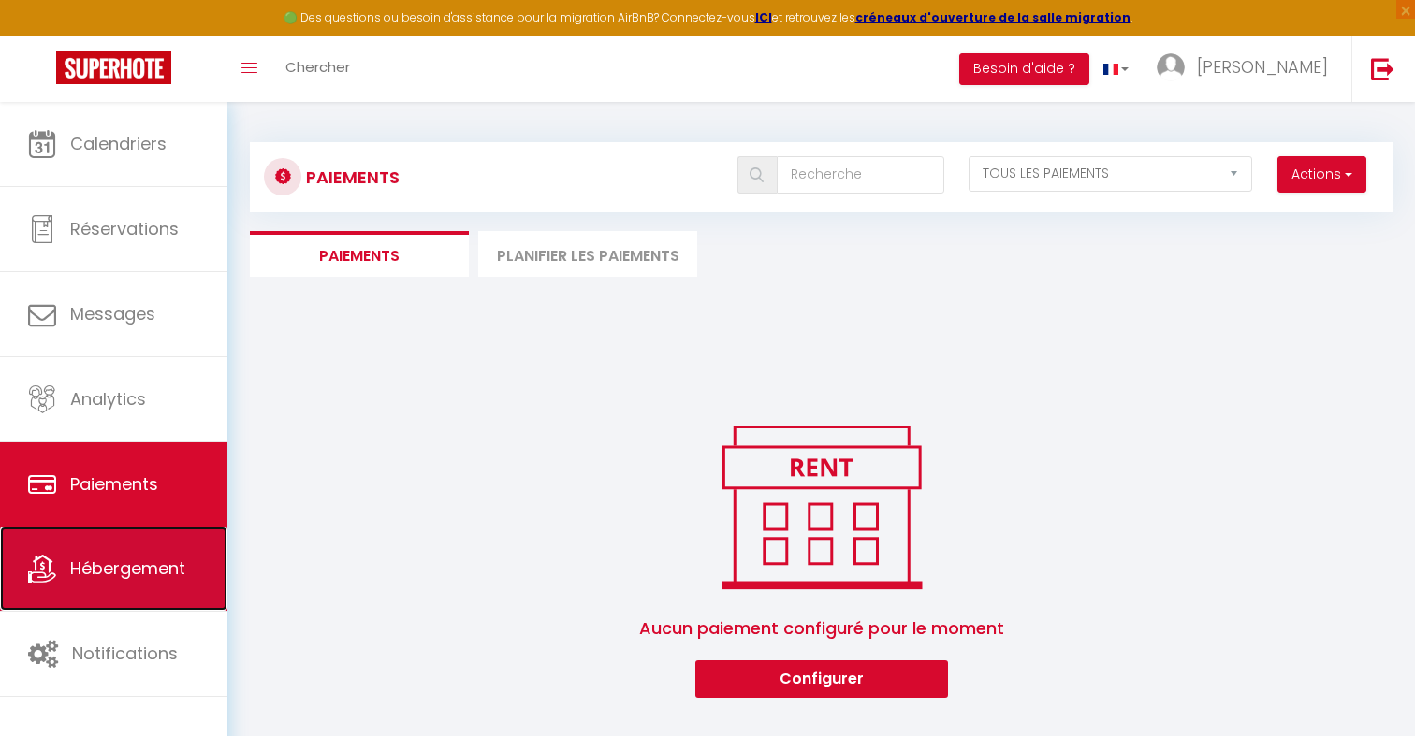
click at [153, 583] on link "Hébergement" at bounding box center [113, 569] width 227 height 84
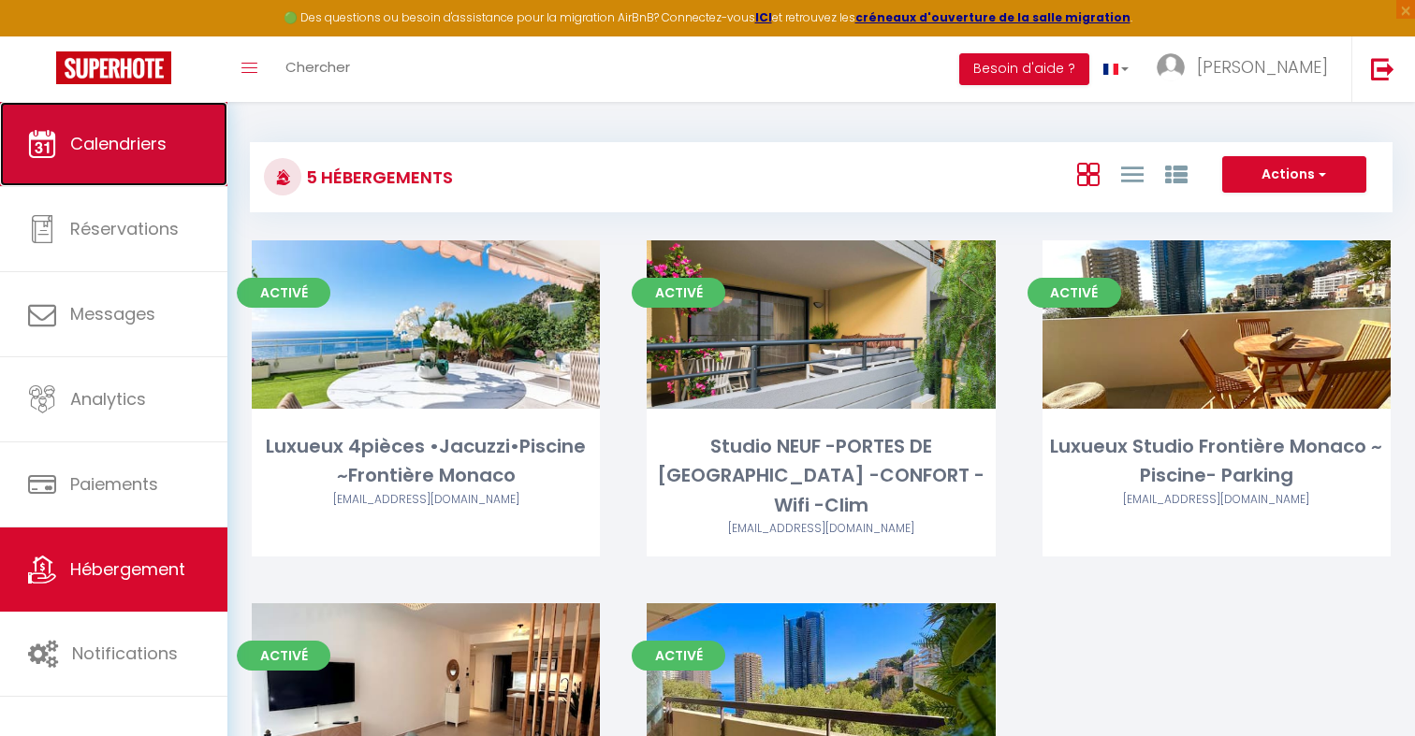
click at [191, 145] on link "Calendriers" at bounding box center [113, 144] width 227 height 84
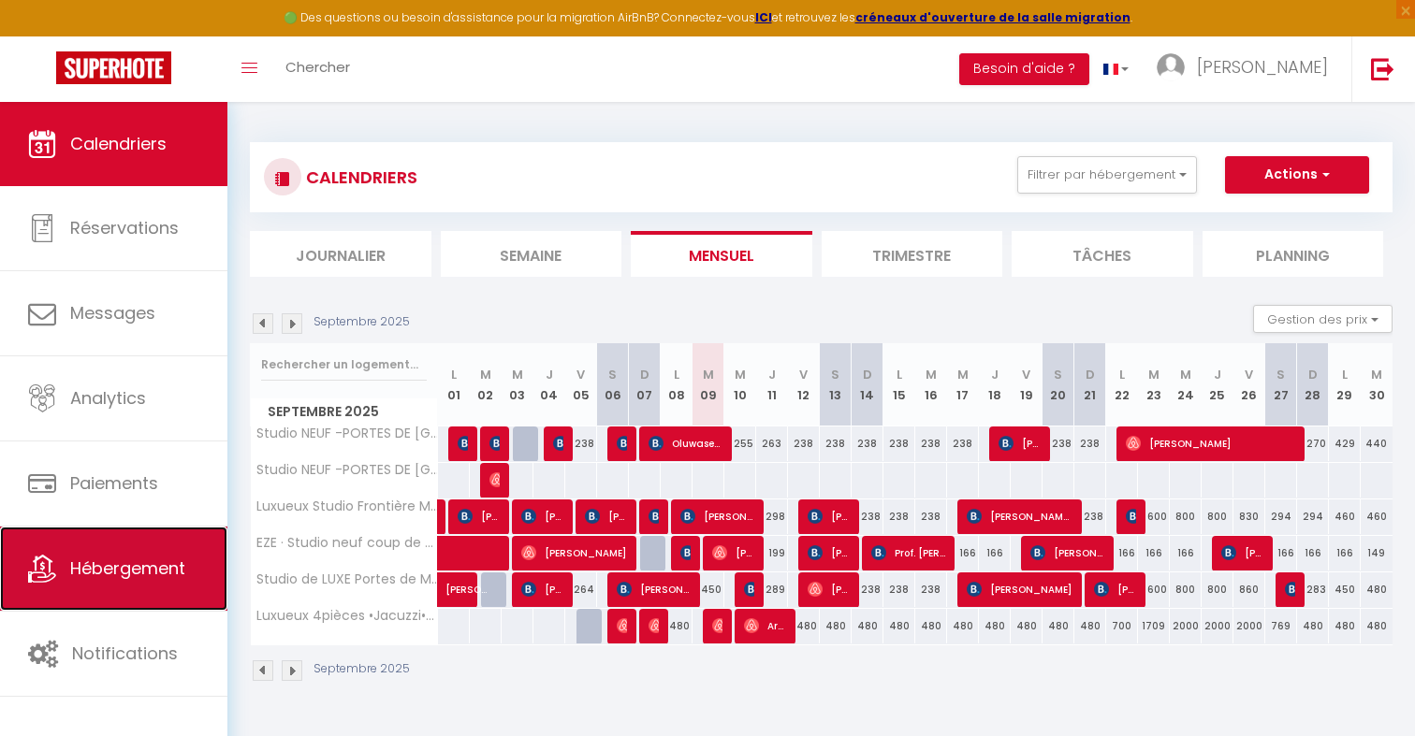
click at [189, 588] on link "Hébergement" at bounding box center [113, 569] width 227 height 84
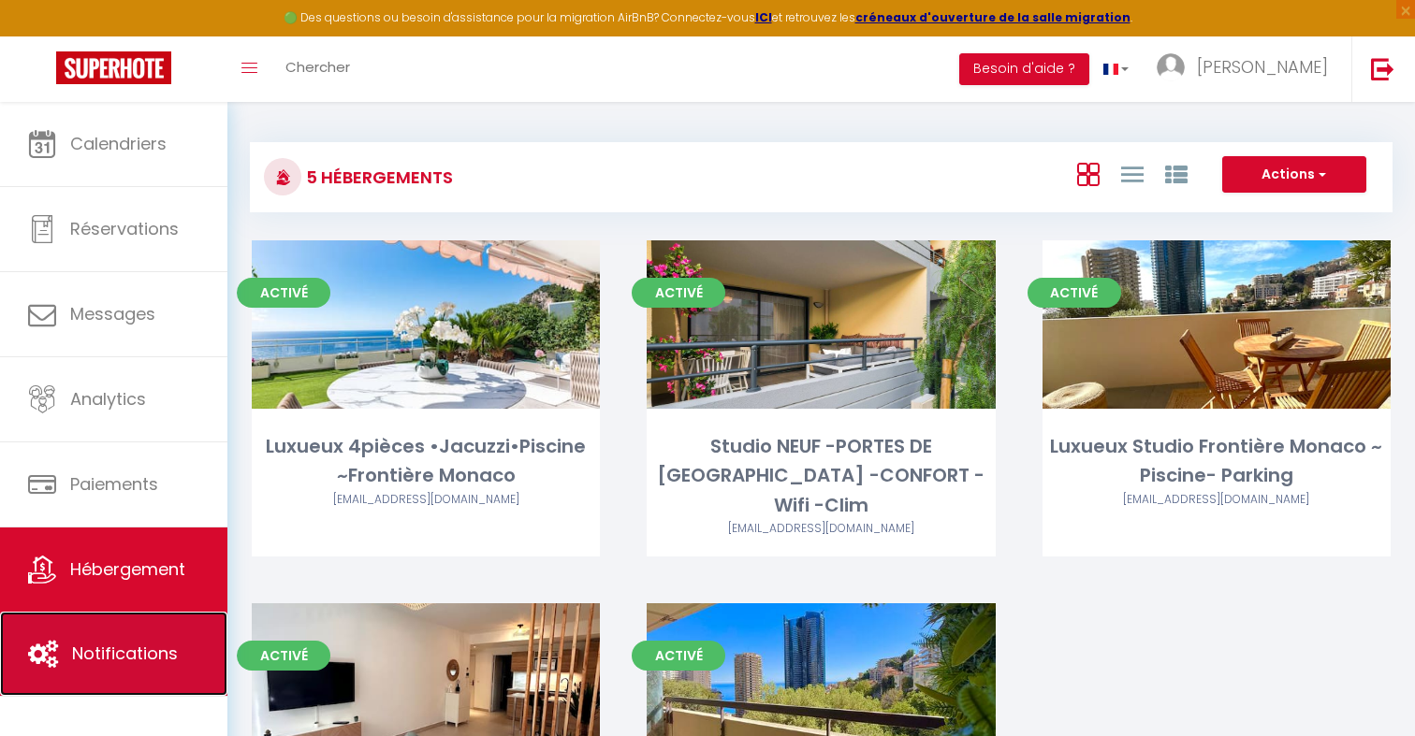
click at [177, 649] on link "Notifications" at bounding box center [113, 654] width 227 height 84
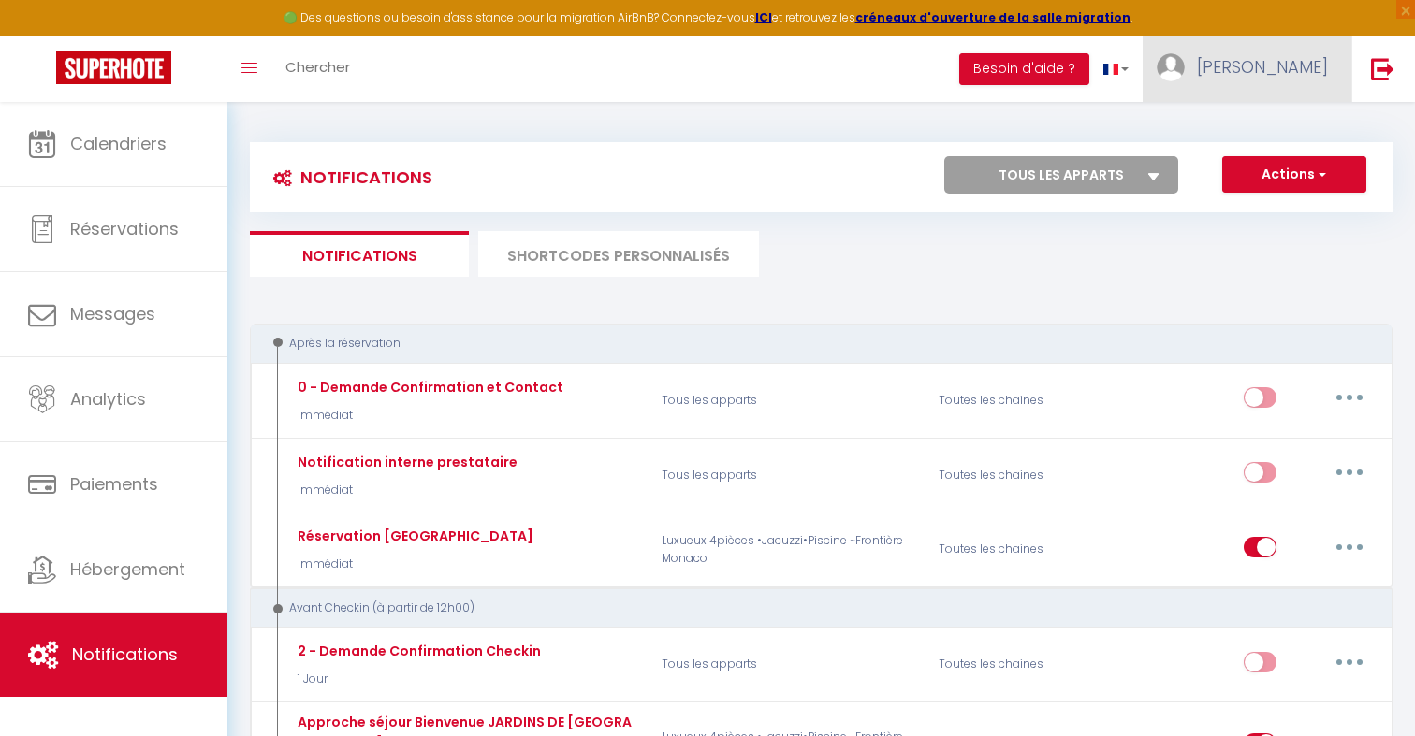
click at [1255, 95] on link "[PERSON_NAME]" at bounding box center [1247, 69] width 209 height 66
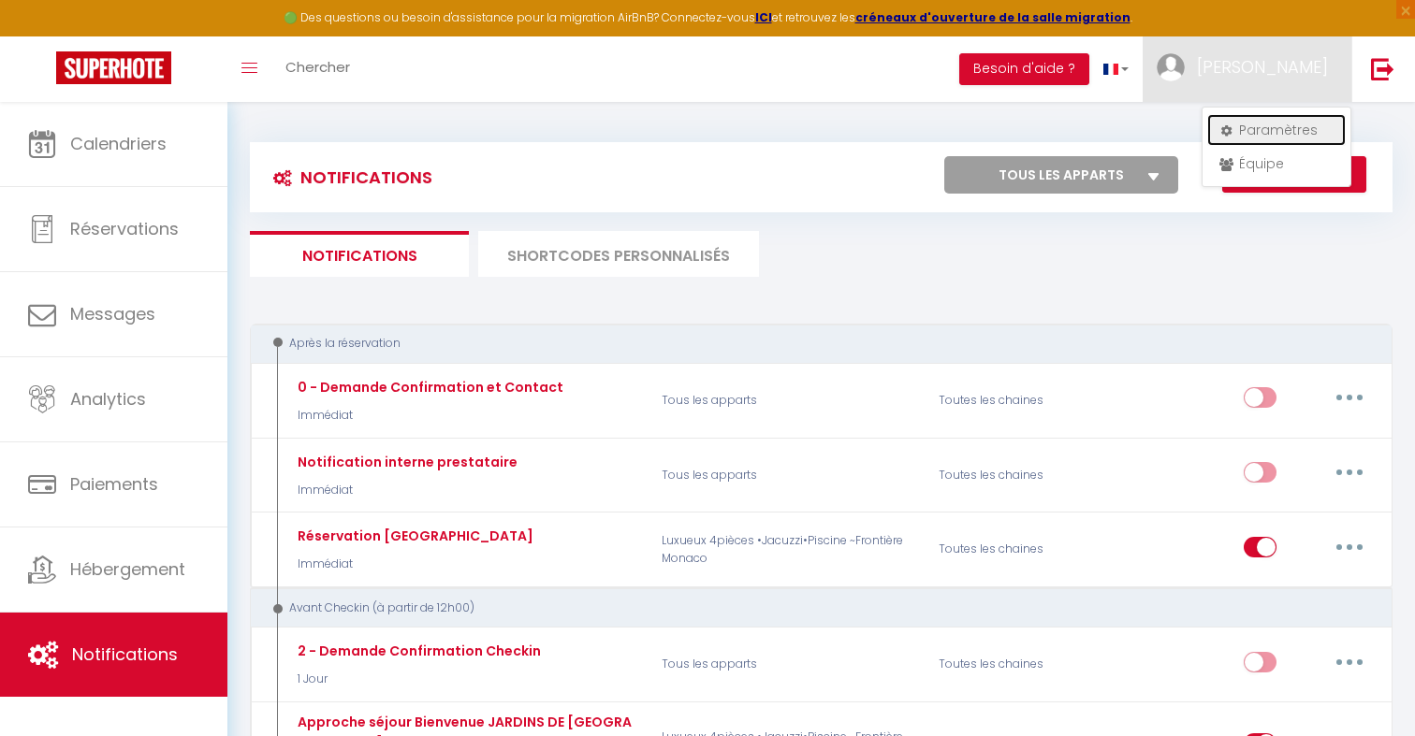
click at [1256, 128] on link "Paramètres" at bounding box center [1276, 130] width 138 height 32
select select "28"
select select "fr"
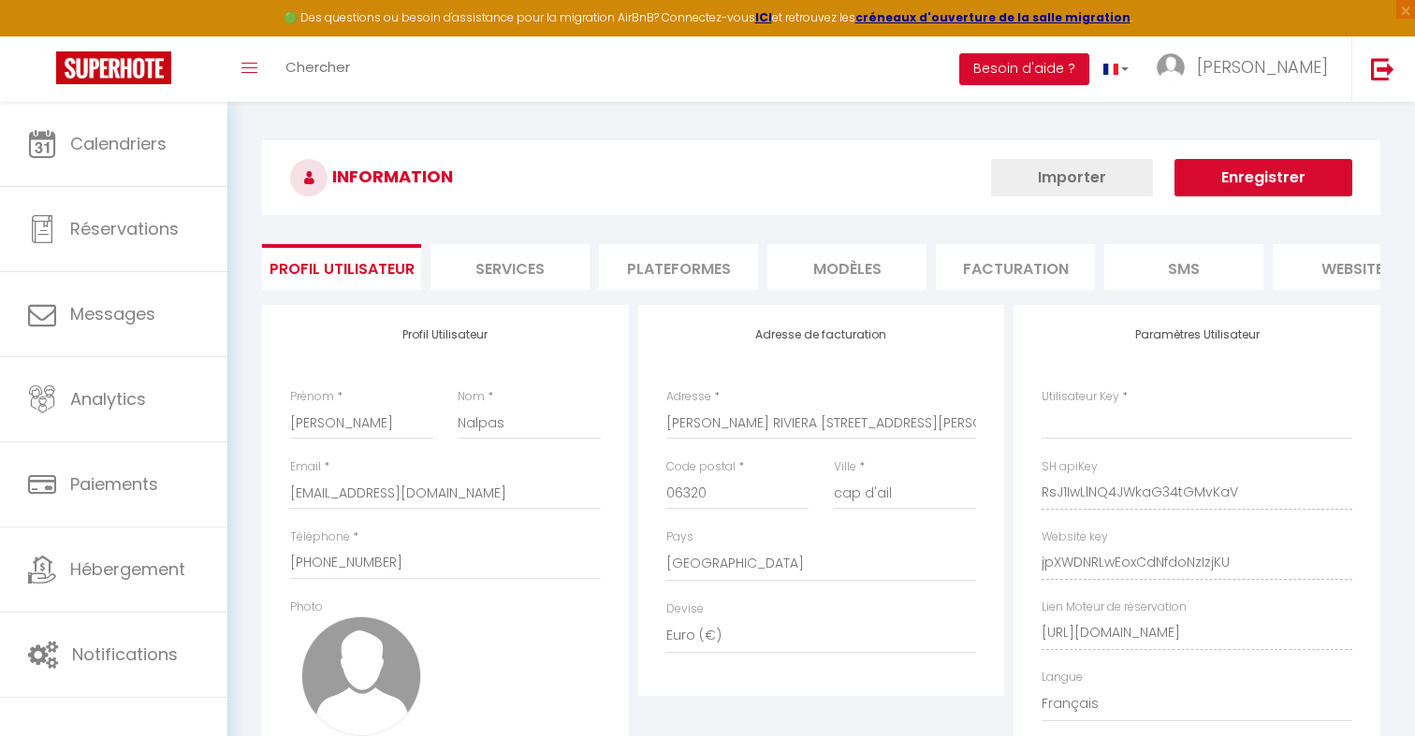
type input "RsJ1IwLlNQ4JWkaG34tGMvKaV"
type input "jpXWDNRLwEoxCdNfdoNzIzjKU"
type input "https://app.superhote.com/#/get-available-rentals/jpXWDNRLwEoxCdNfdoNzIzjKU"
select select "fr"
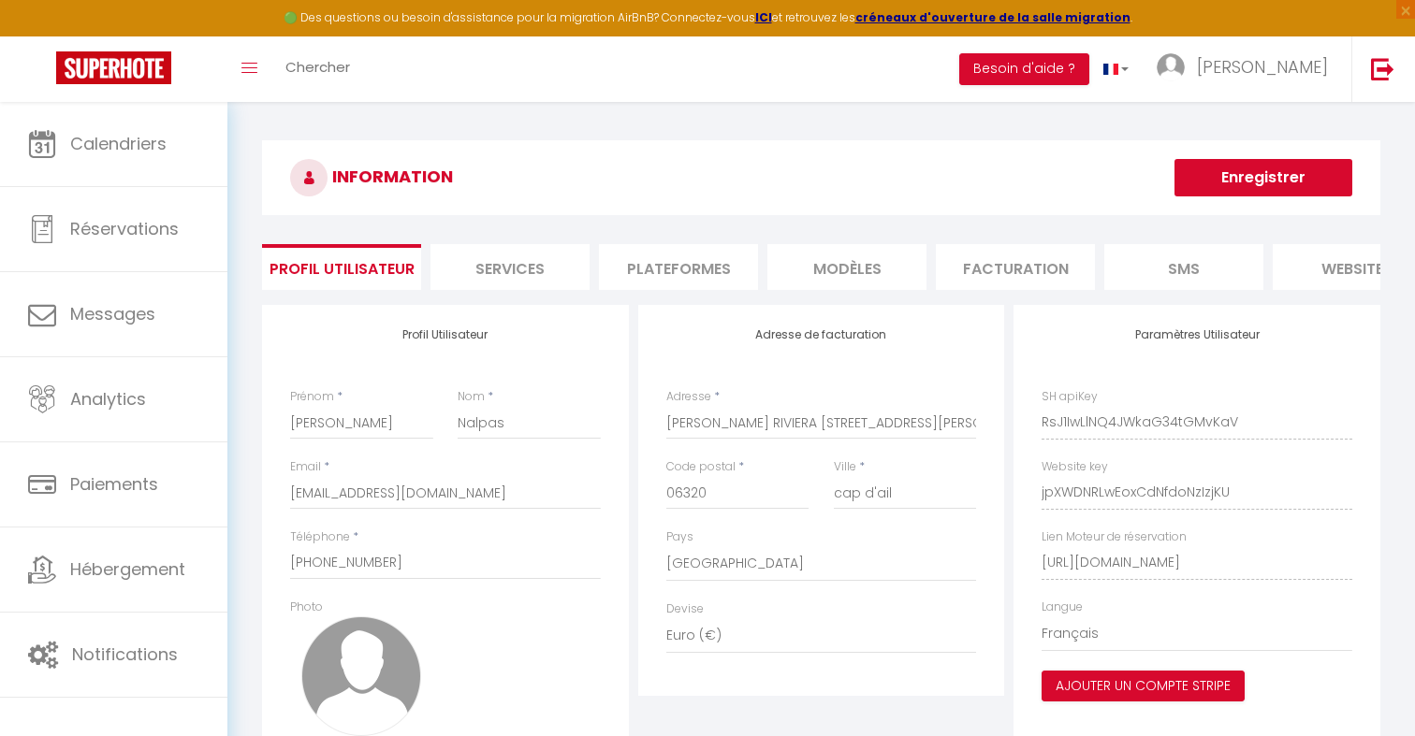
click at [642, 270] on li "Plateformes" at bounding box center [678, 267] width 159 height 46
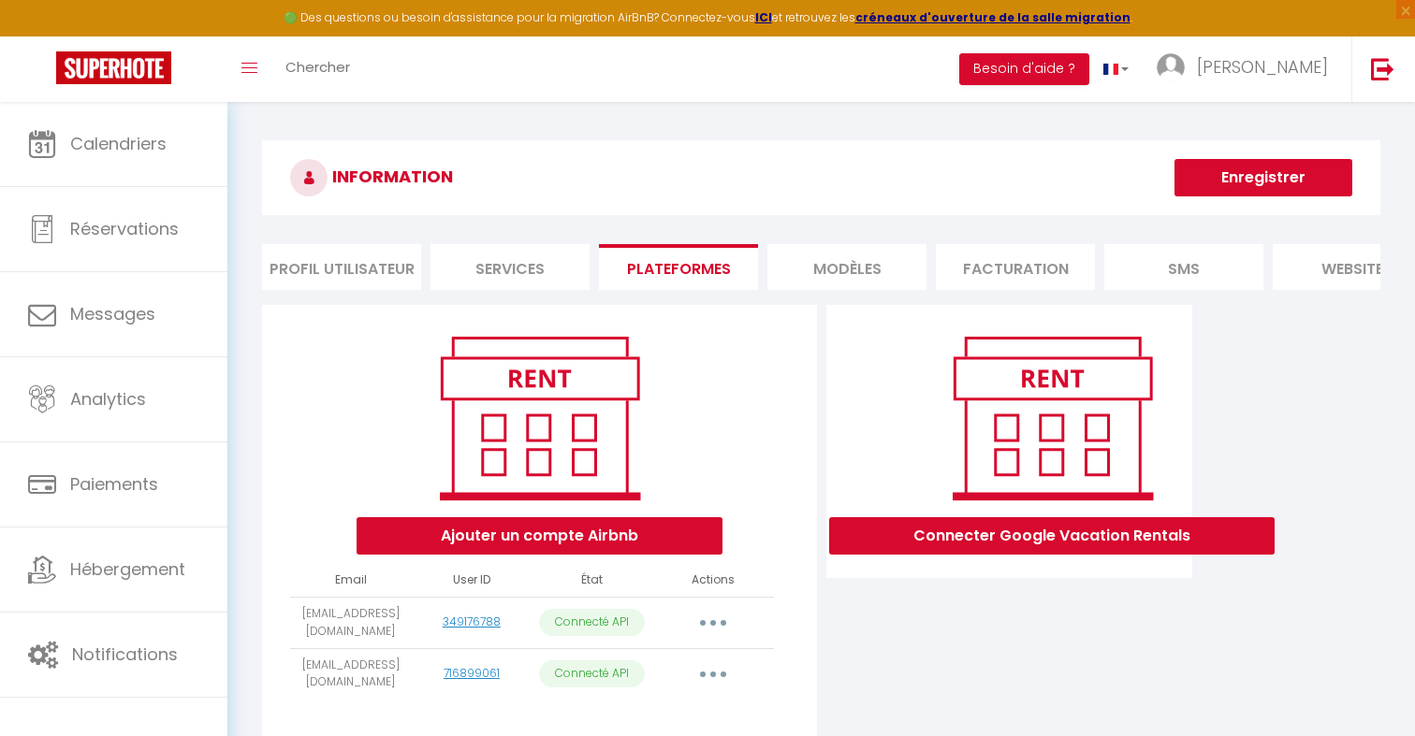
scroll to position [102, 0]
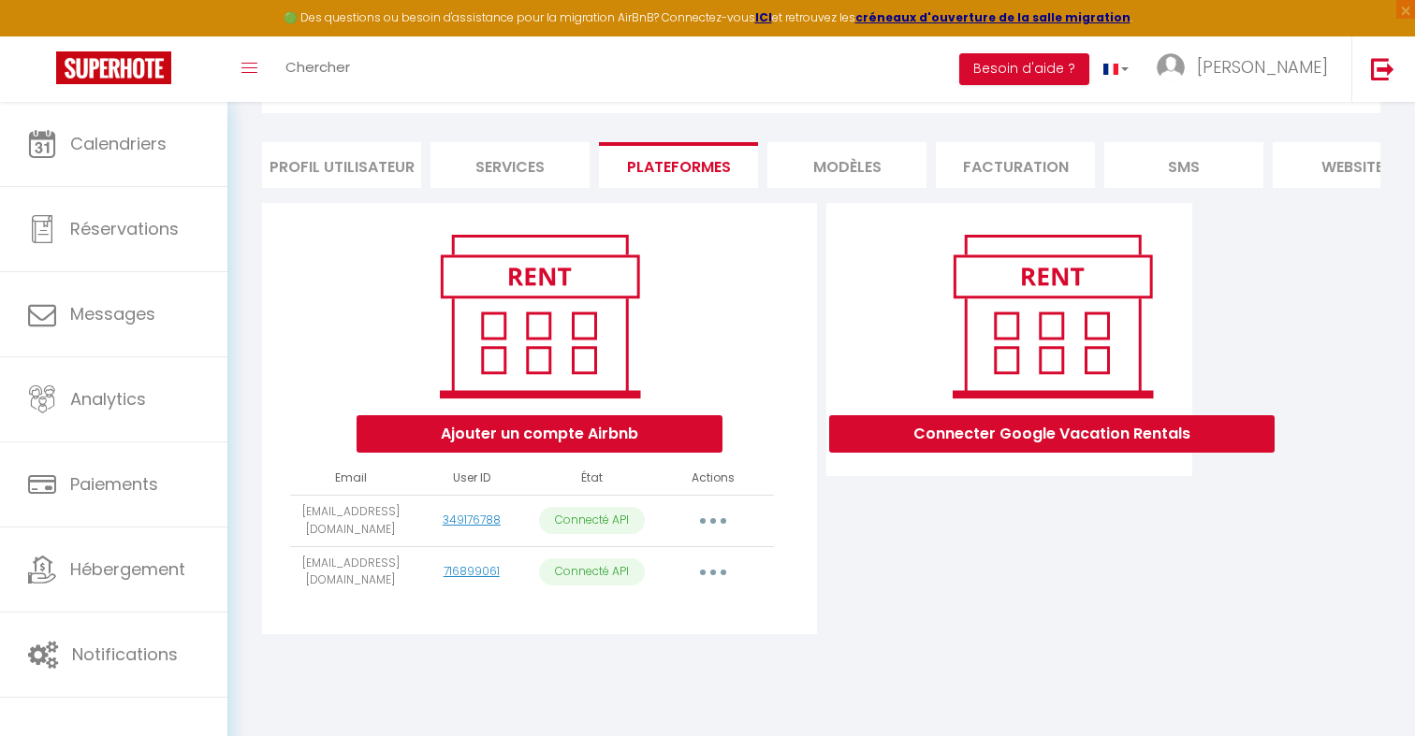
click at [706, 519] on button "button" at bounding box center [713, 521] width 52 height 30
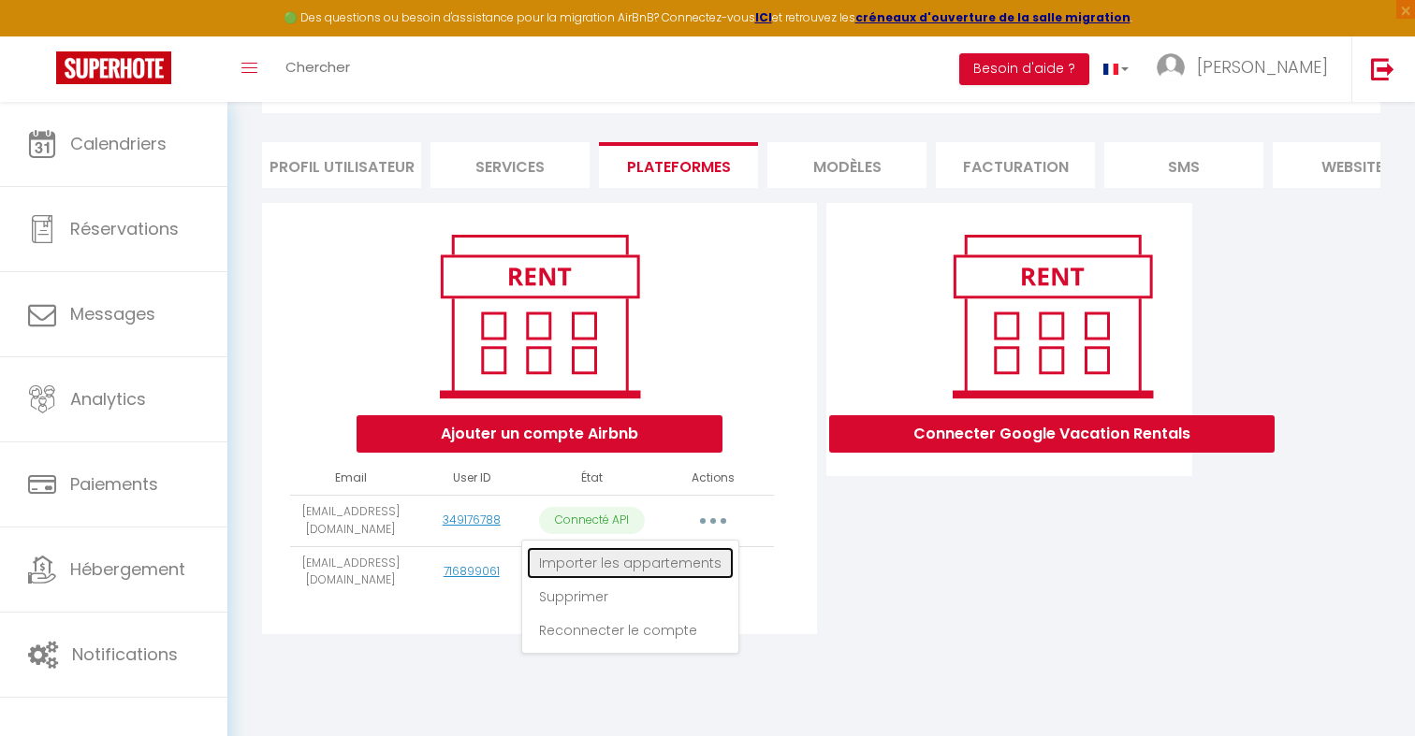
click at [692, 561] on link "Importer les appartements" at bounding box center [630, 563] width 207 height 32
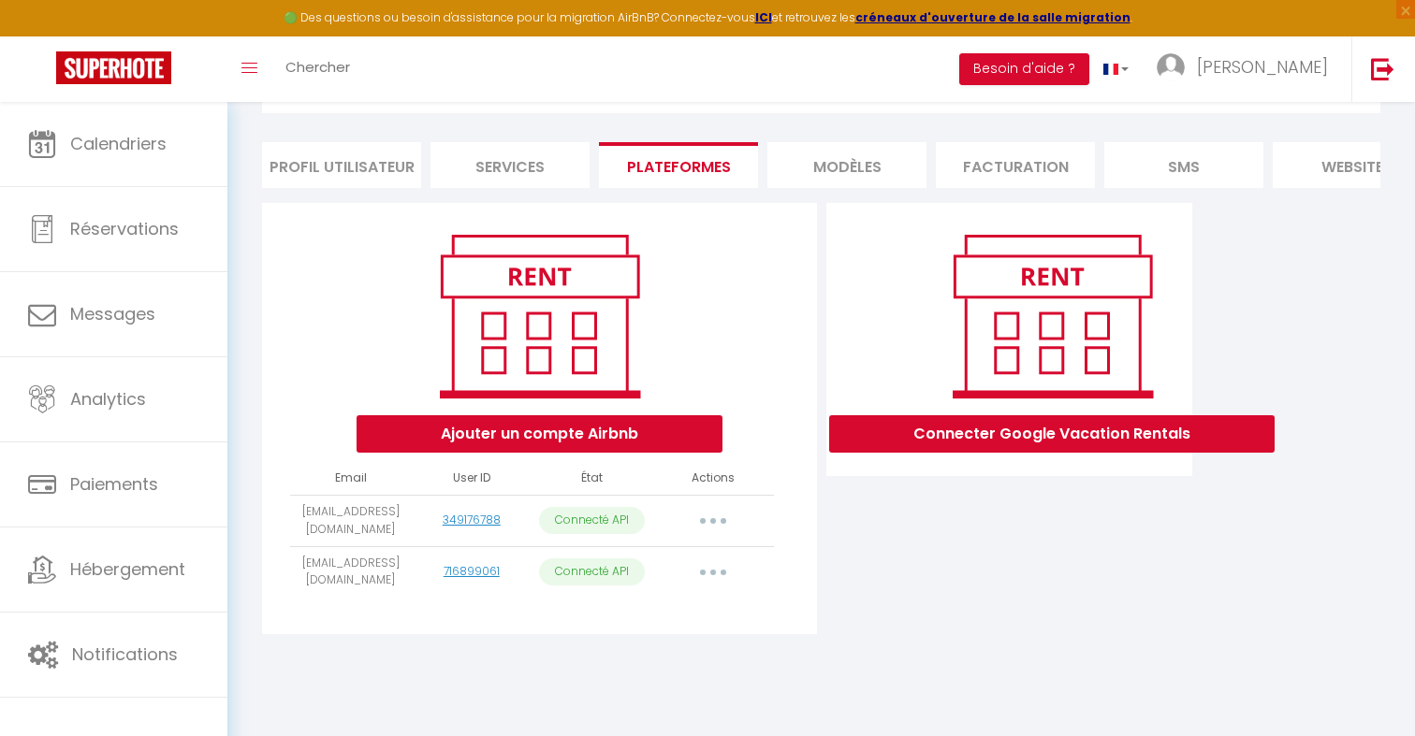
select select "73705"
select select "73706"
select select "73707"
select select "73708"
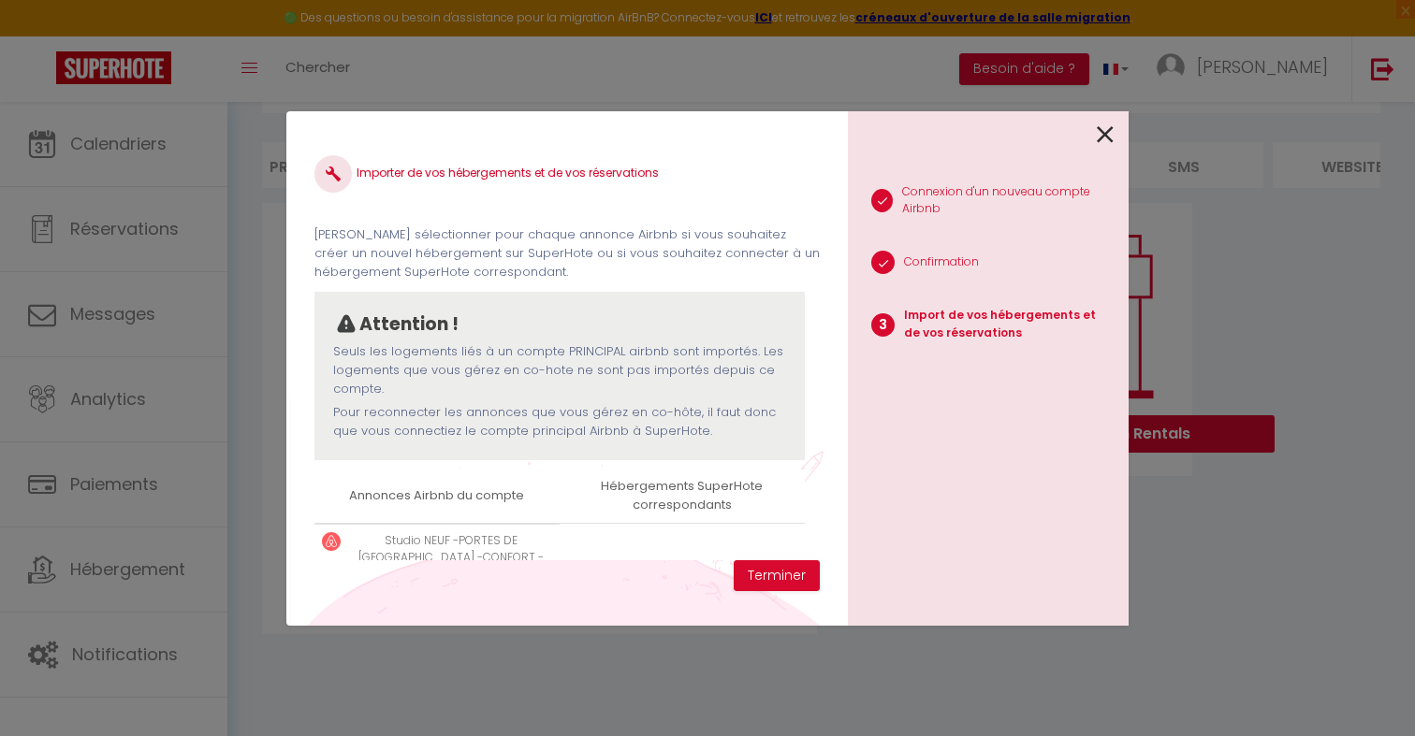
scroll to position [364, 0]
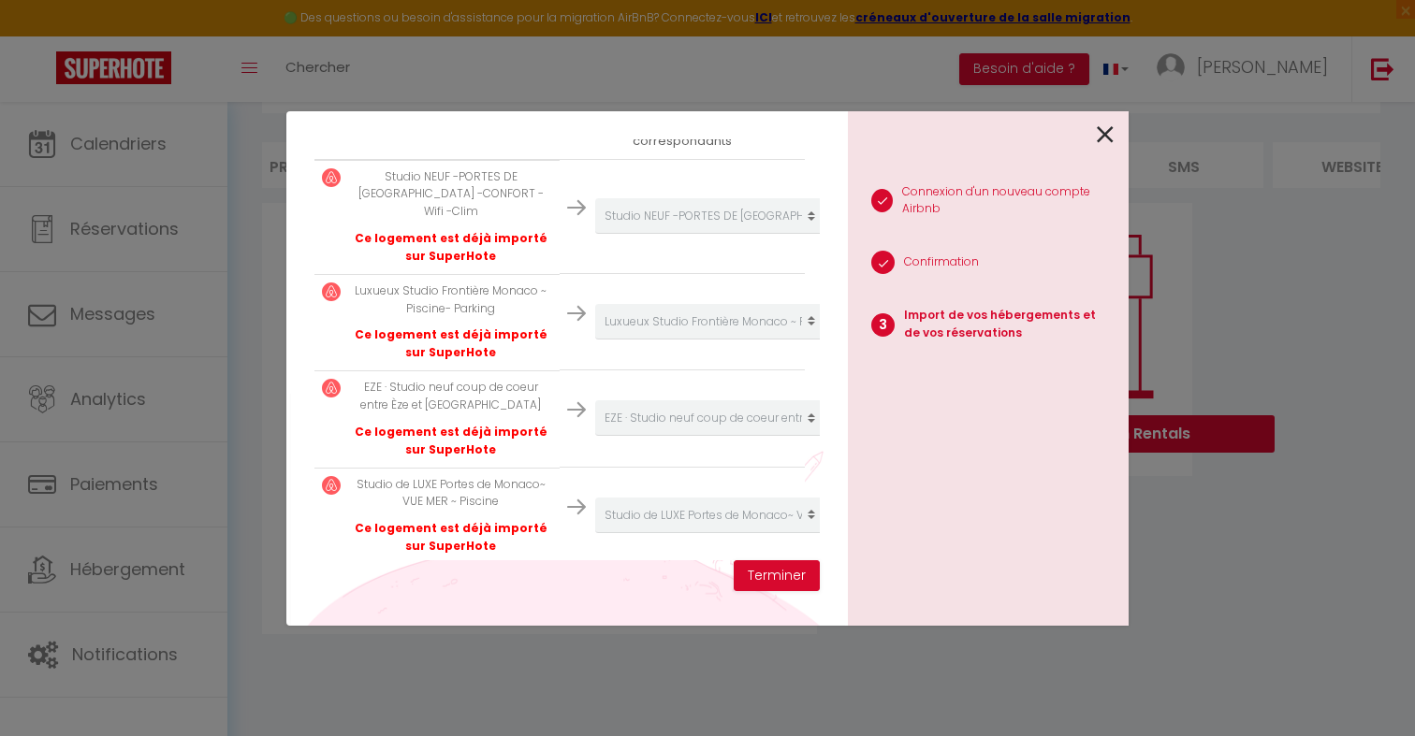
click at [1105, 144] on icon at bounding box center [1105, 135] width 17 height 28
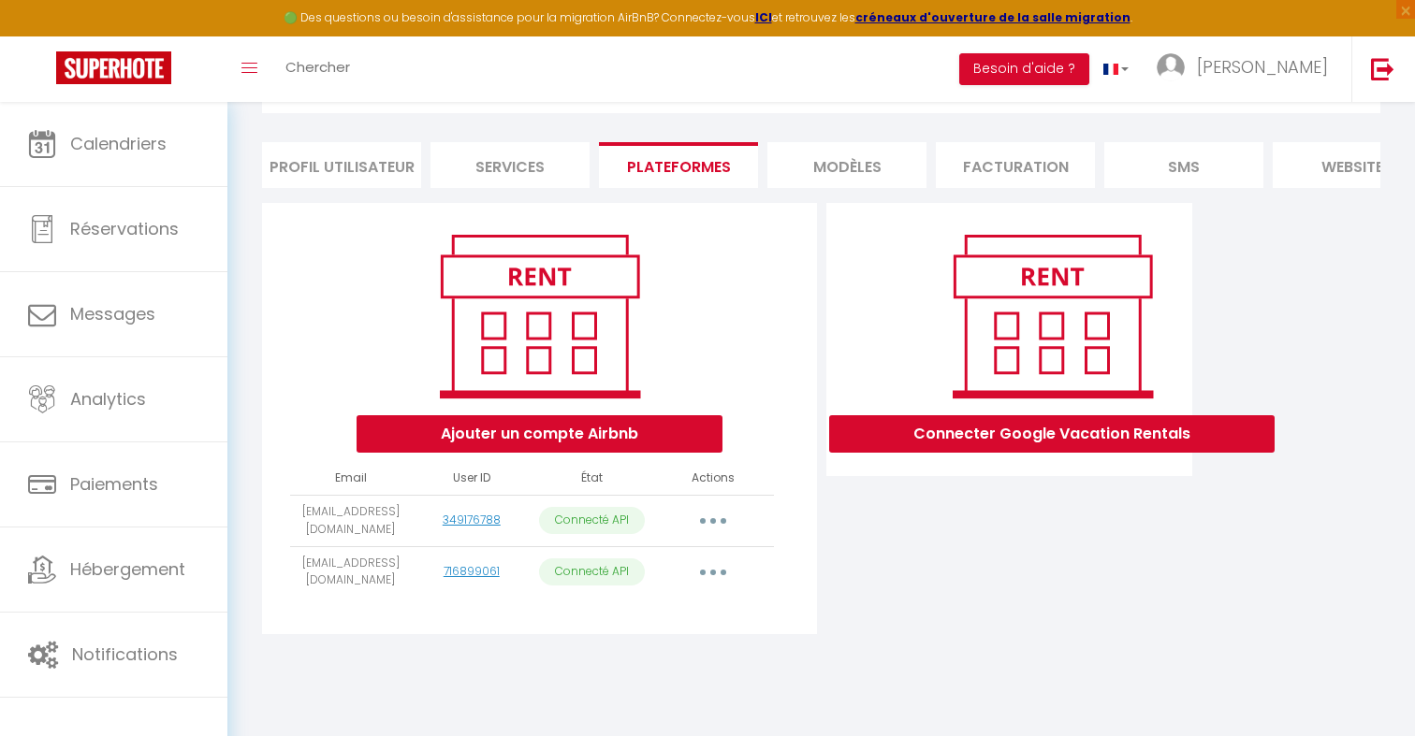
click at [714, 564] on button "button" at bounding box center [713, 573] width 52 height 30
click at [696, 631] on div "Importer les appartements Supprimer Reconnecter le compte" at bounding box center [630, 648] width 218 height 114
click at [722, 570] on button "button" at bounding box center [713, 573] width 52 height 30
click at [710, 613] on link "Importer les appartements" at bounding box center [630, 615] width 207 height 32
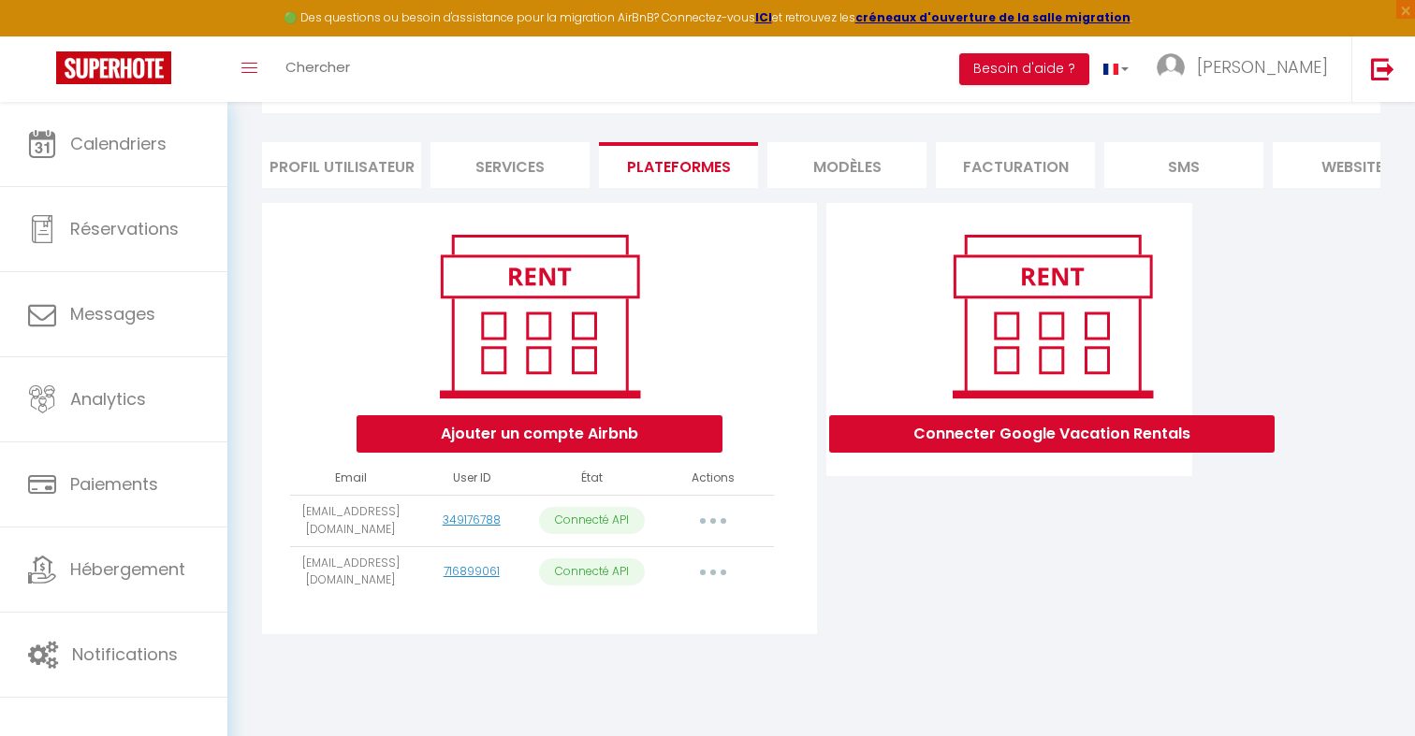
select select "76663"
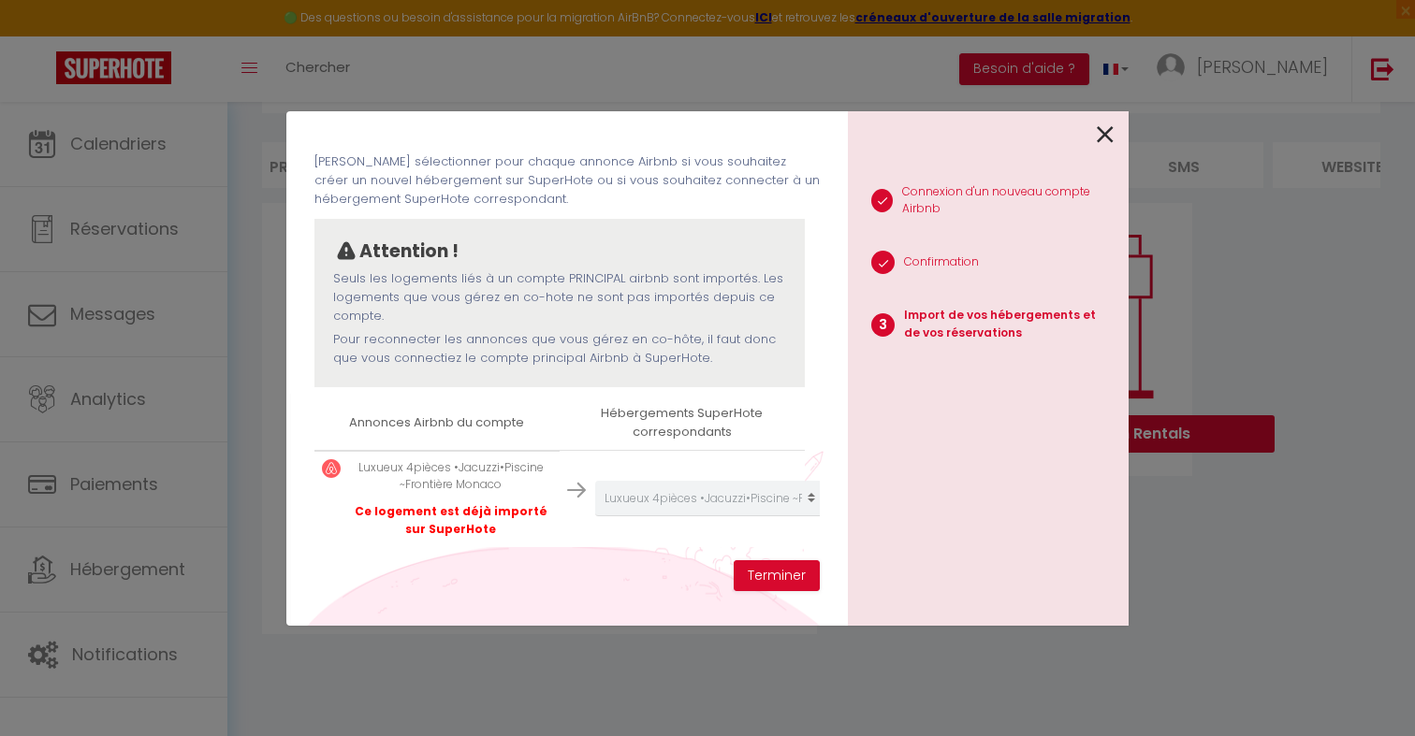
click at [1095, 140] on div at bounding box center [981, 133] width 266 height 44
click at [1099, 138] on icon at bounding box center [1105, 135] width 17 height 28
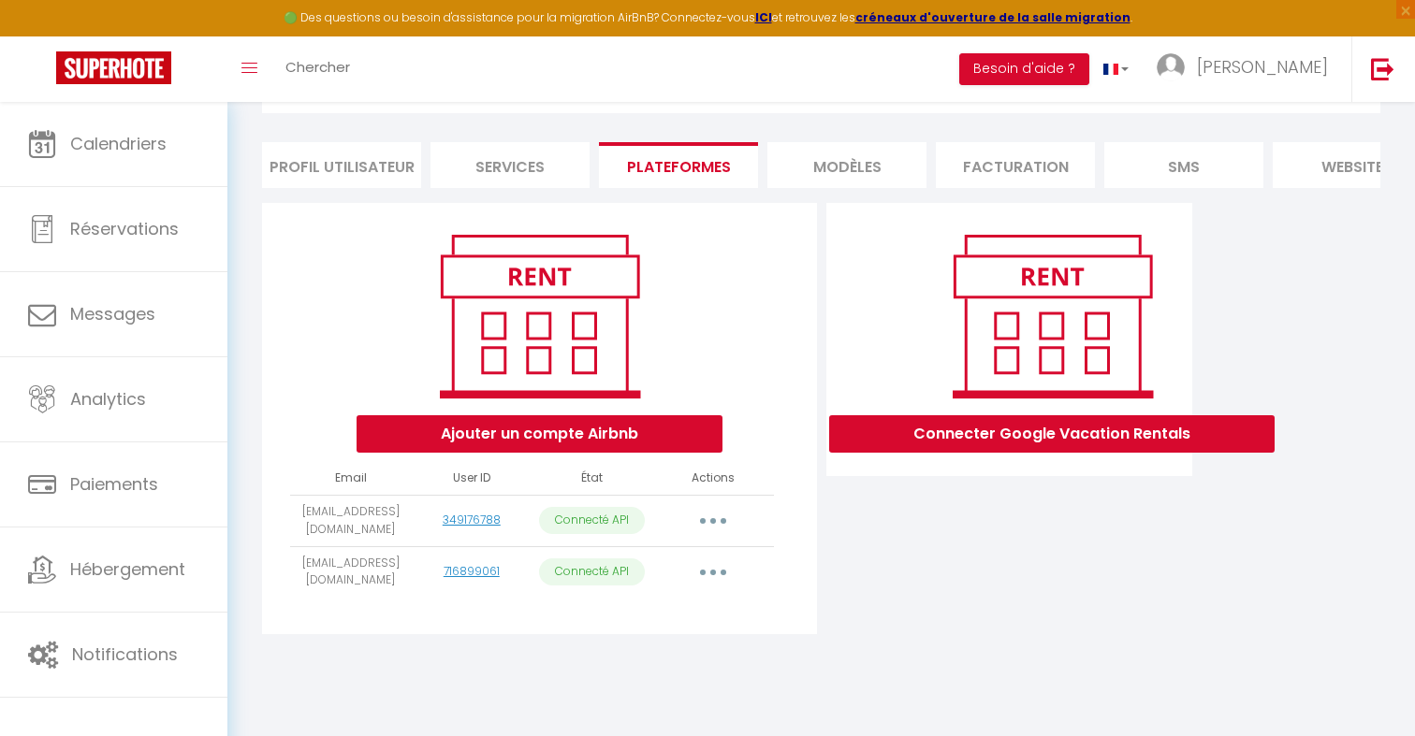
click at [337, 168] on li "Profil Utilisateur" at bounding box center [341, 165] width 159 height 46
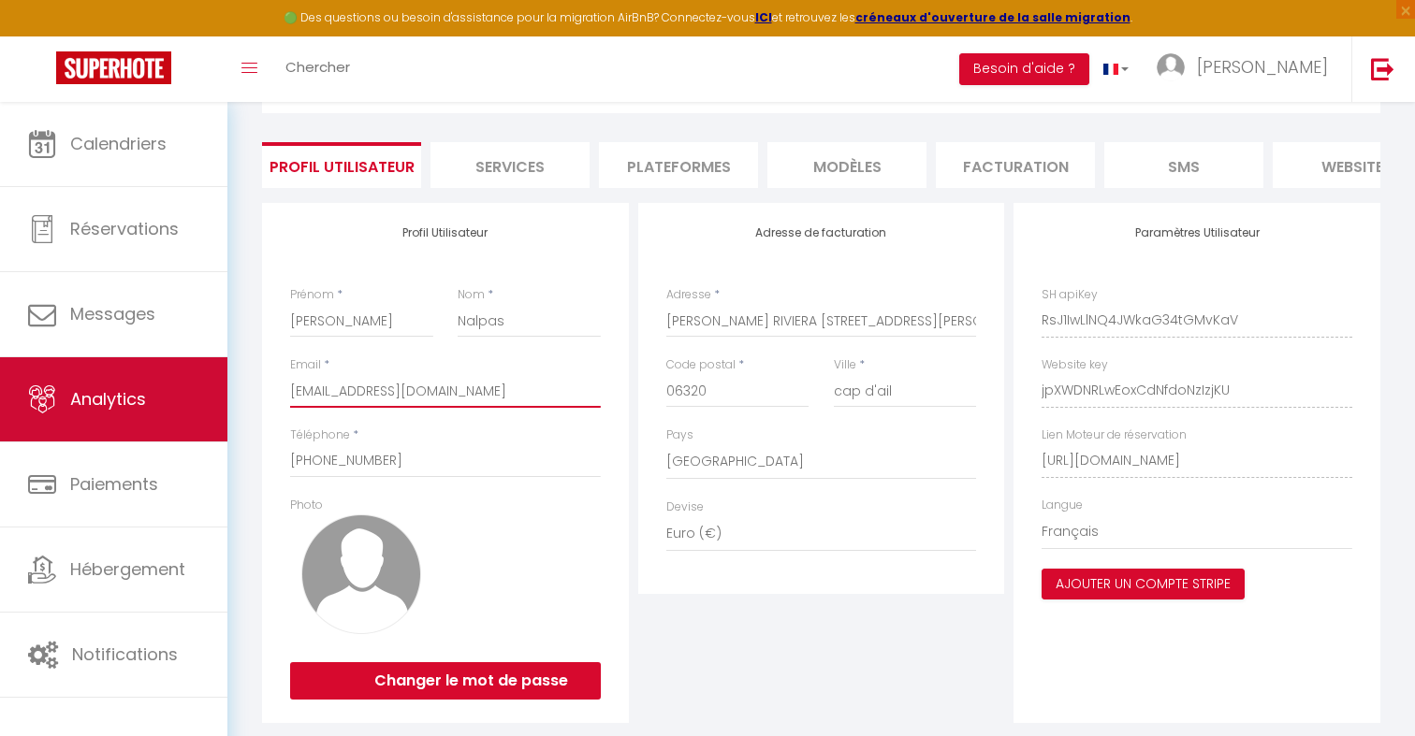
drag, startPoint x: 494, startPoint y: 393, endPoint x: 196, endPoint y: 390, distance: 298.5
click at [196, 390] on div "🟢 Des questions ou besoin d'assistance pour la migration AirBnB? Connectez-vous…" at bounding box center [707, 388] width 1415 height 776
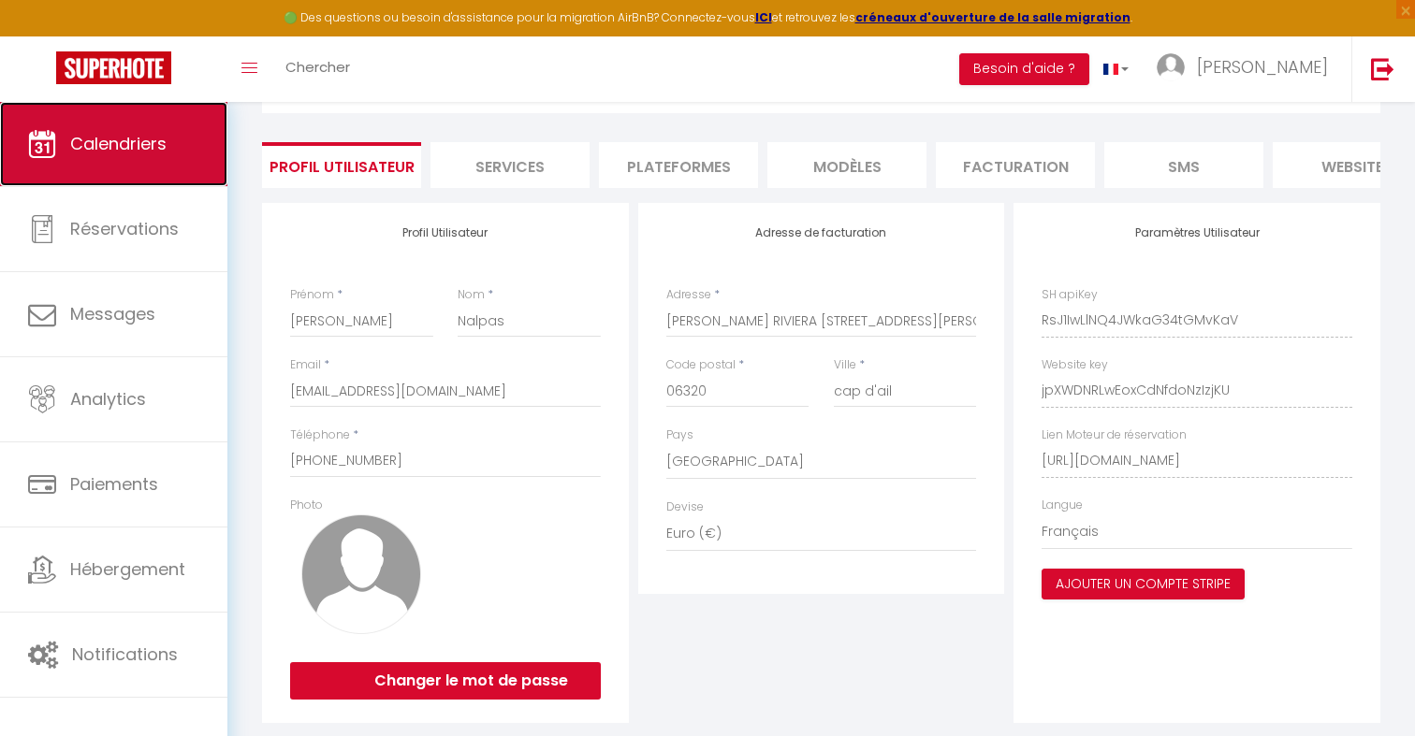
click at [154, 140] on span "Calendriers" at bounding box center [118, 143] width 96 height 23
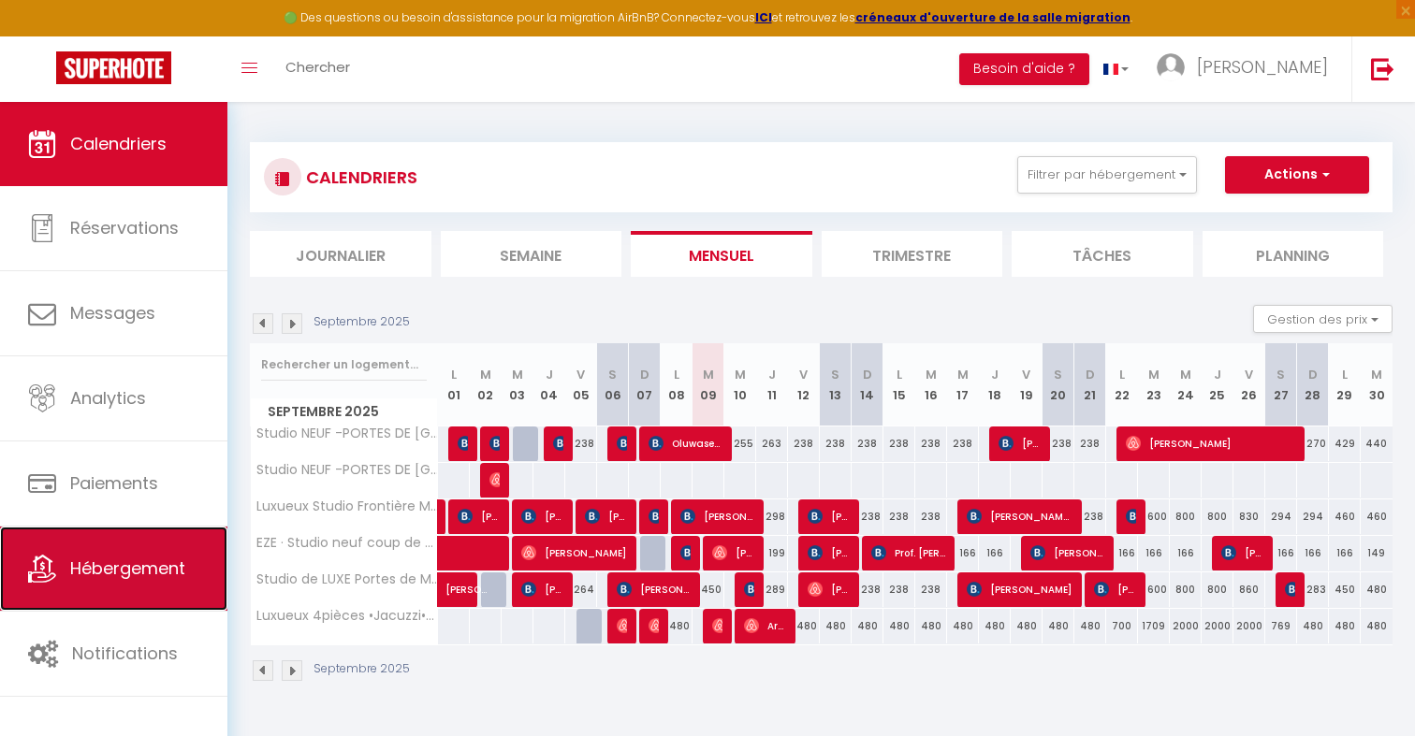
click at [139, 546] on link "Hébergement" at bounding box center [113, 569] width 227 height 84
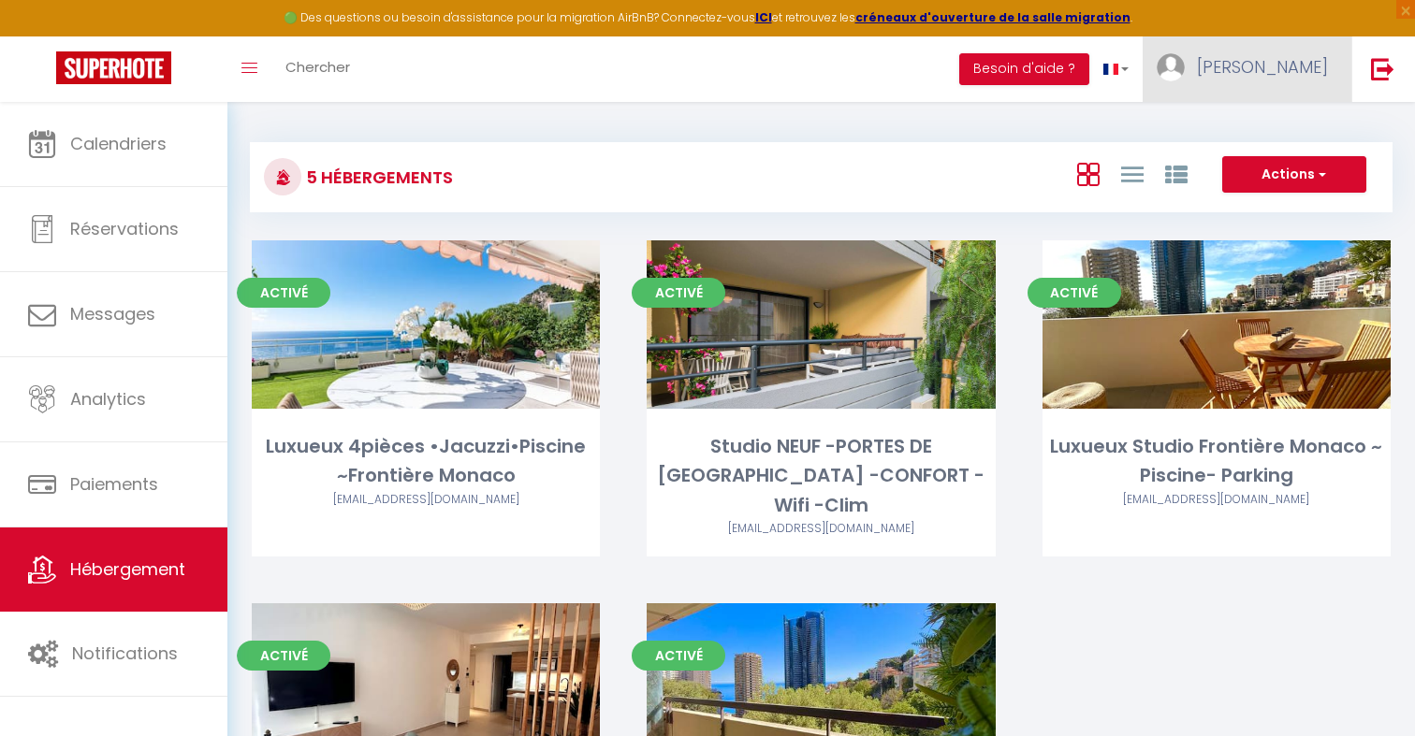
click at [1308, 66] on span "[PERSON_NAME]" at bounding box center [1262, 66] width 131 height 23
click at [1274, 160] on link "Équipe" at bounding box center [1276, 164] width 138 height 32
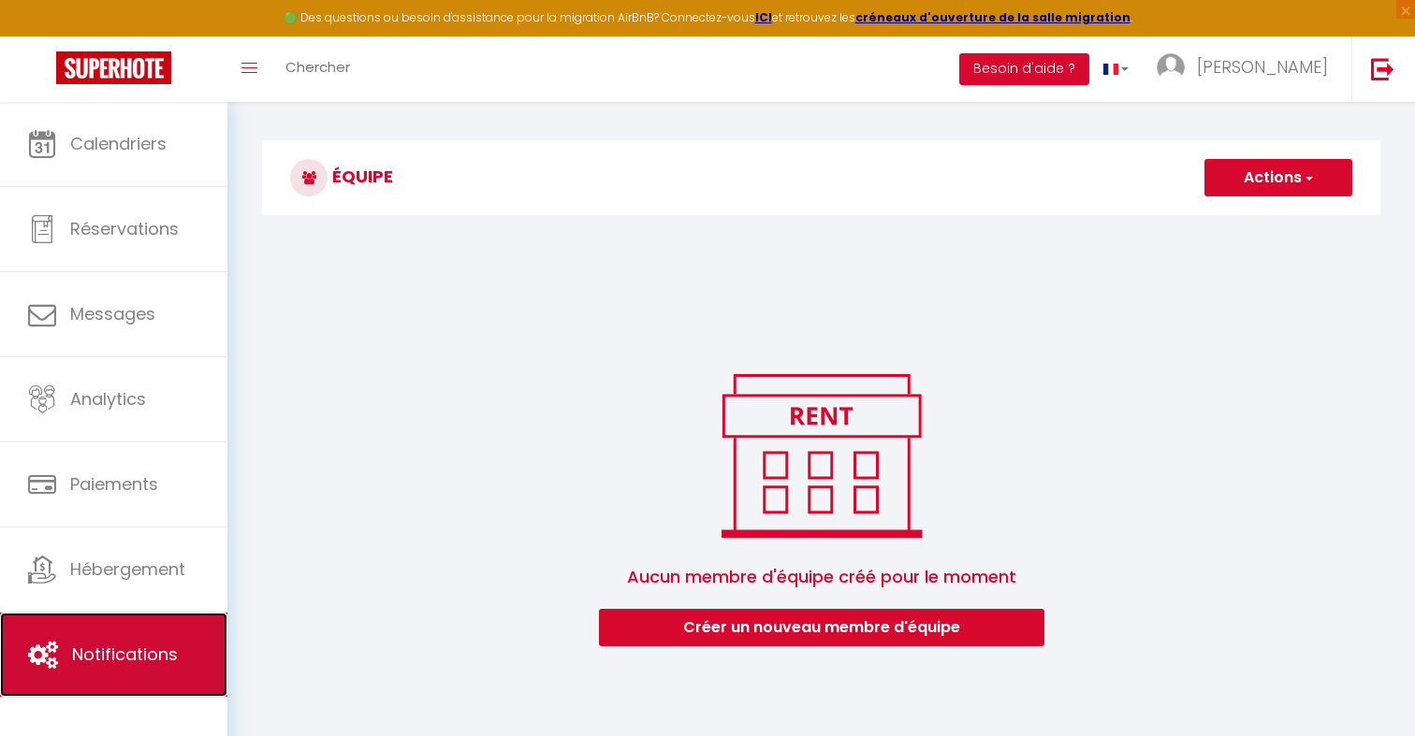
click at [138, 664] on span "Notifications" at bounding box center [125, 654] width 106 height 23
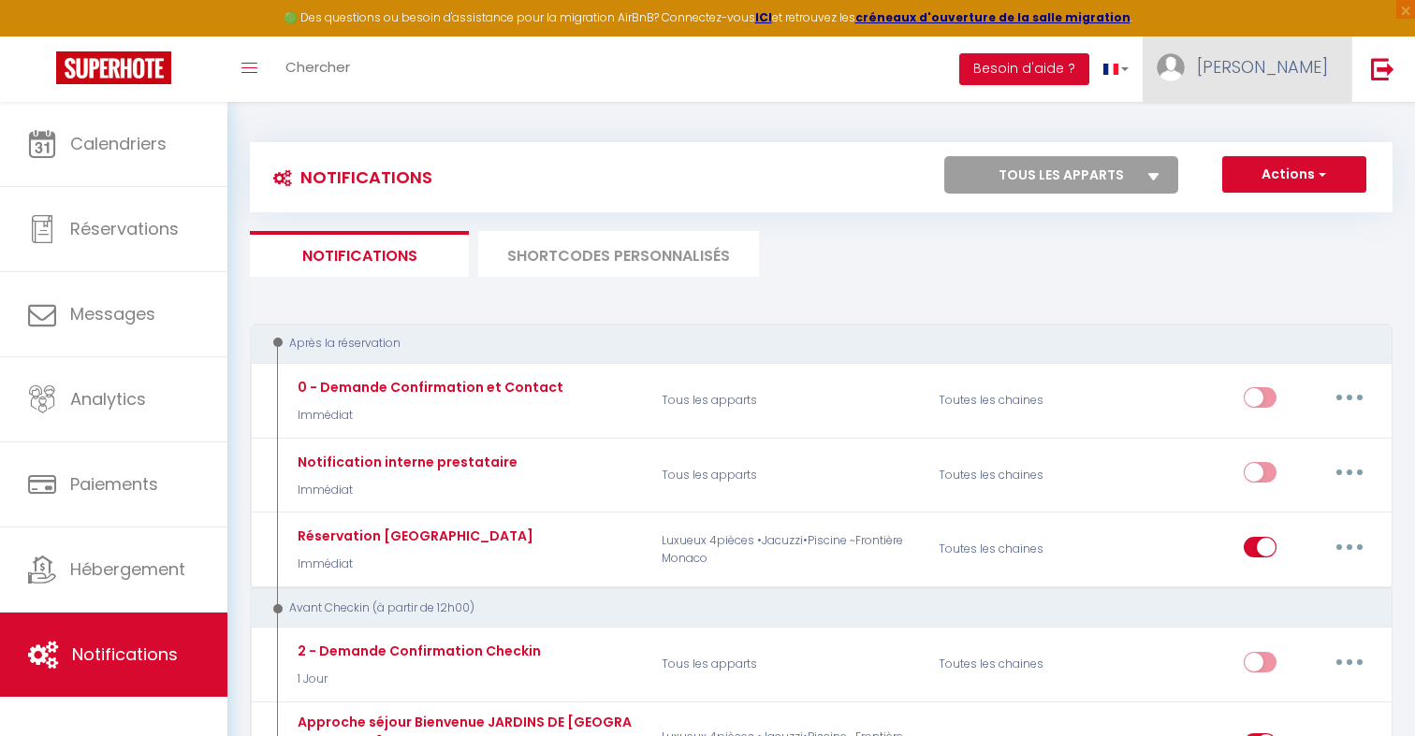
click at [1250, 94] on link "[PERSON_NAME]" at bounding box center [1247, 69] width 209 height 66
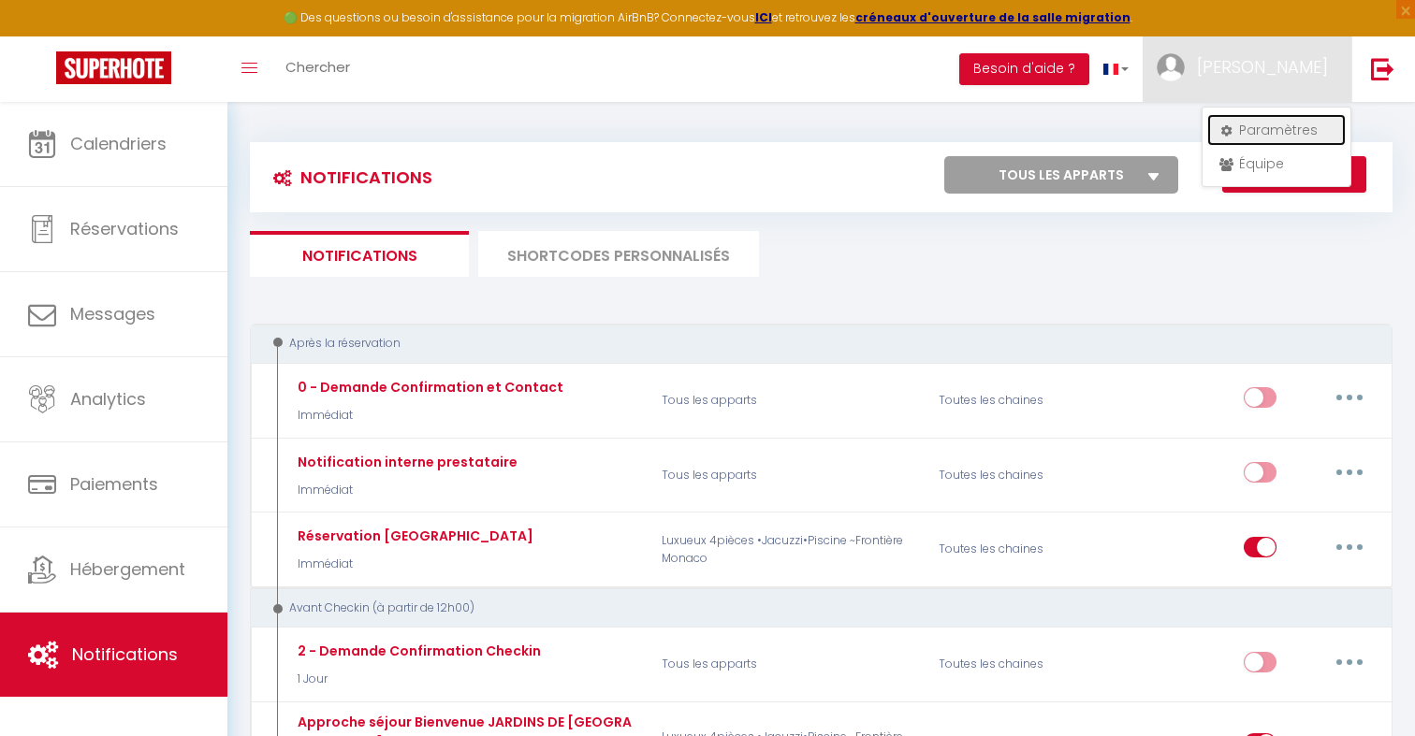
click at [1249, 123] on link "Paramètres" at bounding box center [1276, 130] width 138 height 32
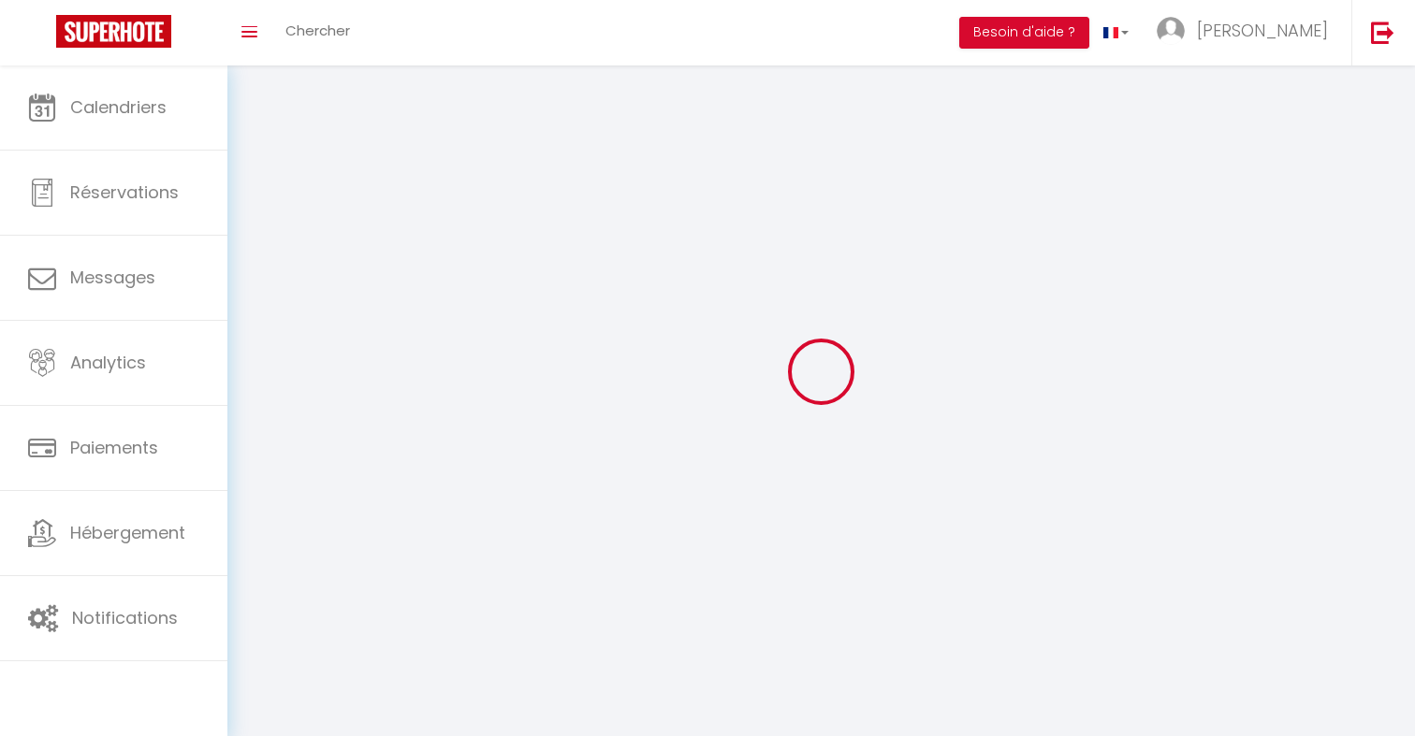
type input "[PERSON_NAME]"
type input "Nalpas"
type input "+33649936107"
type input "AUREA RIVIERA 5 RUE JEAN BONO"
type input "06320"
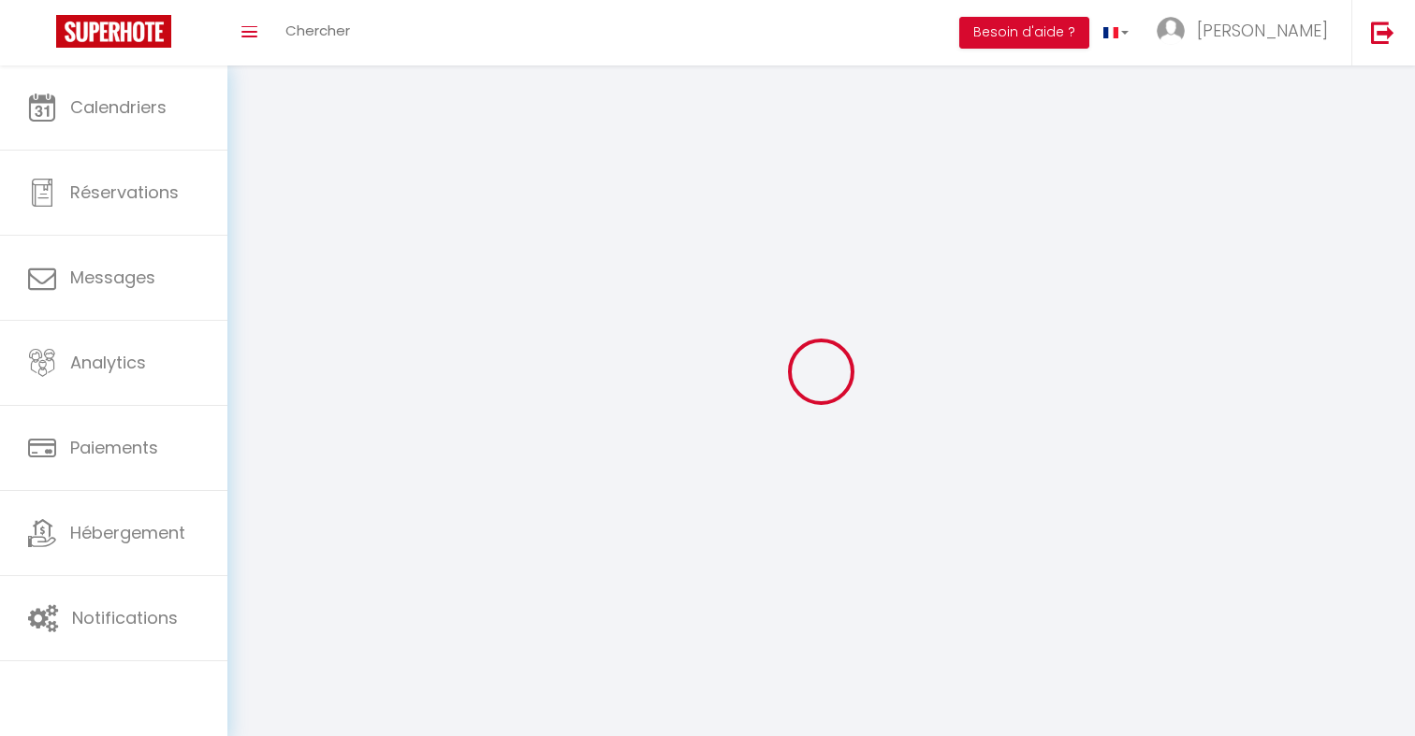
type input "cap d'ail"
type input "RsJ1IwLlNQ4JWkaG34tGMvKaV"
type input "jpXWDNRLwEoxCdNfdoNzIzjKU"
type input "RsJ1IwLlNQ4JWkaG34tGMvKaV"
type input "jpXWDNRLwEoxCdNfdoNzIzjKU"
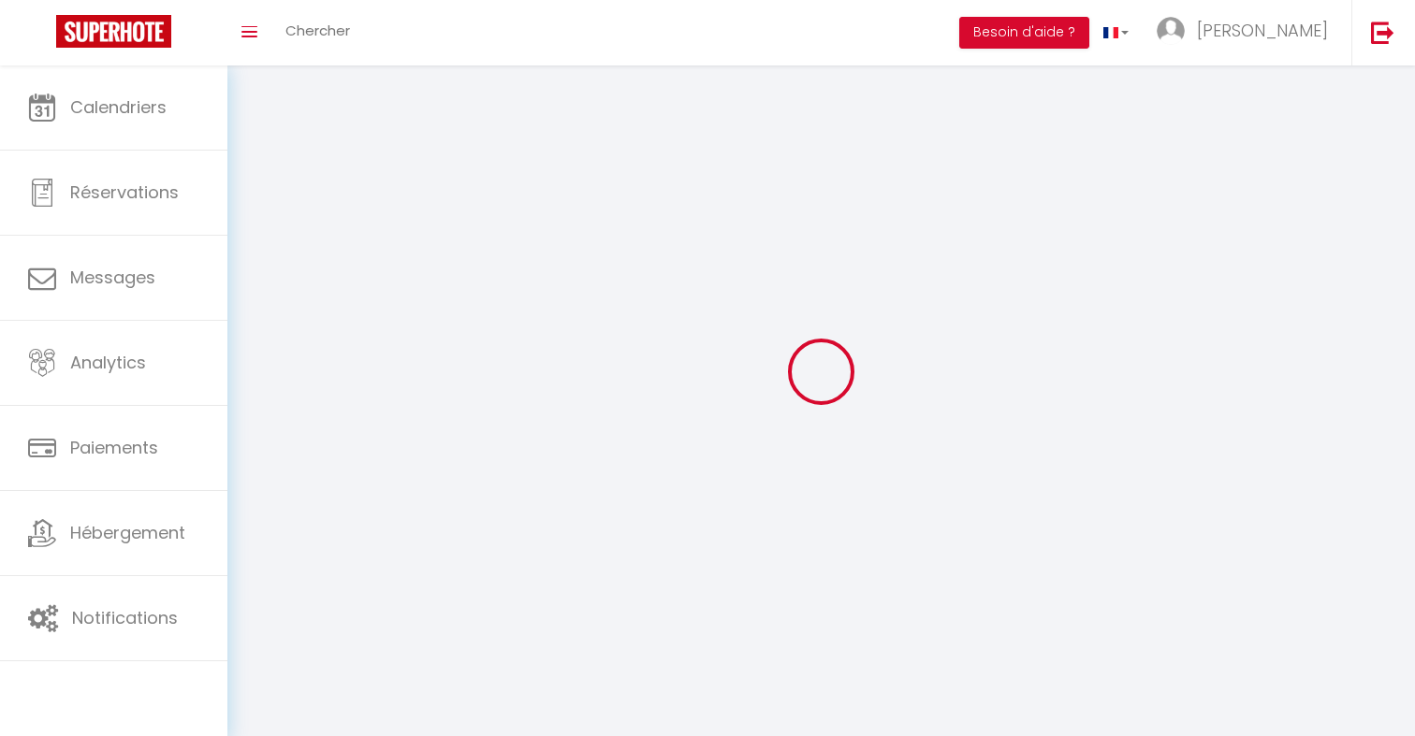
type input "https://app.superhote.com/#/get-available-rentals/jpXWDNRLwEoxCdNfdoNzIzjKU"
select select "28"
select select "fr"
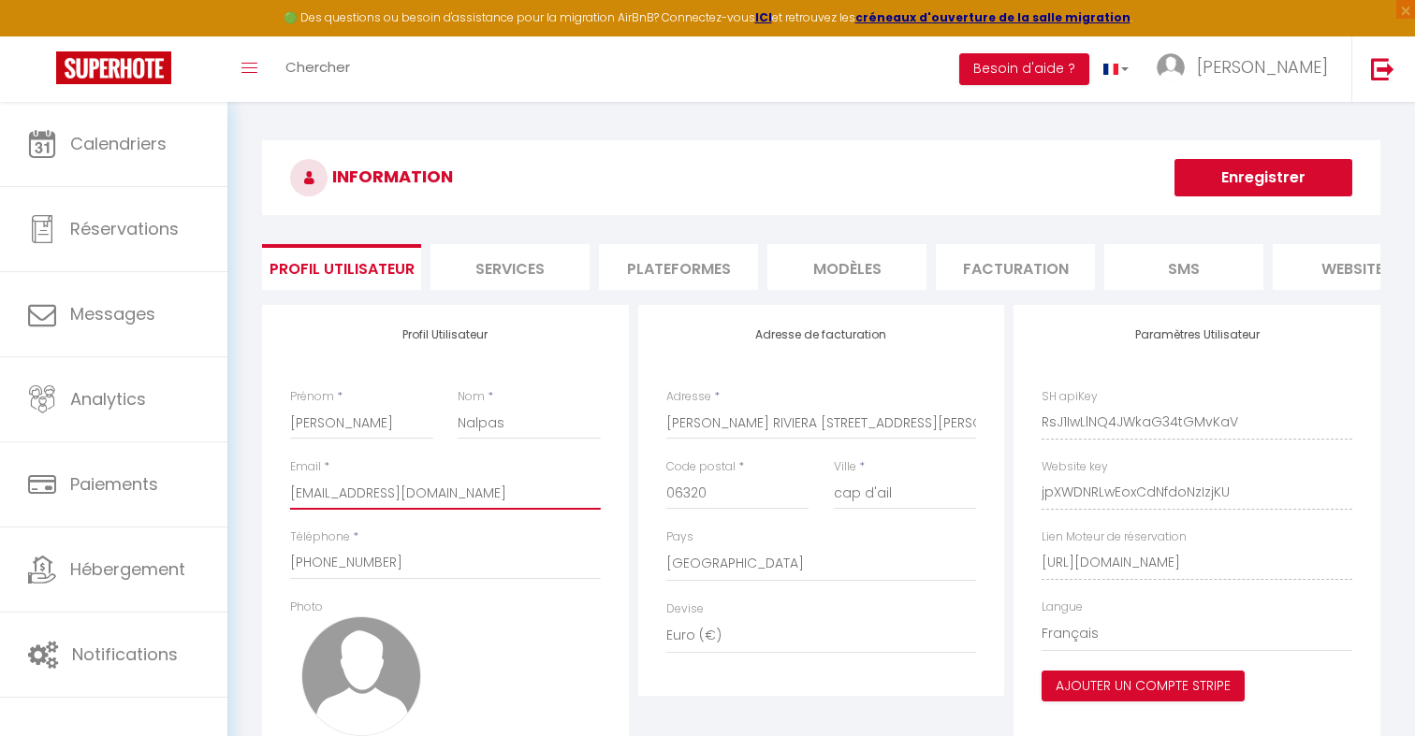
drag, startPoint x: 503, startPoint y: 492, endPoint x: 319, endPoint y: 488, distance: 184.4
click at [321, 488] on input "marionjb.nalpas@gmail.com" at bounding box center [445, 493] width 311 height 34
drag, startPoint x: 294, startPoint y: 488, endPoint x: 526, endPoint y: 488, distance: 232.1
click at [529, 488] on input "marionjb.nalpas@gmail.com" at bounding box center [445, 493] width 311 height 34
click at [596, 494] on input "marionjb.nalpas@gmail.com" at bounding box center [445, 493] width 311 height 34
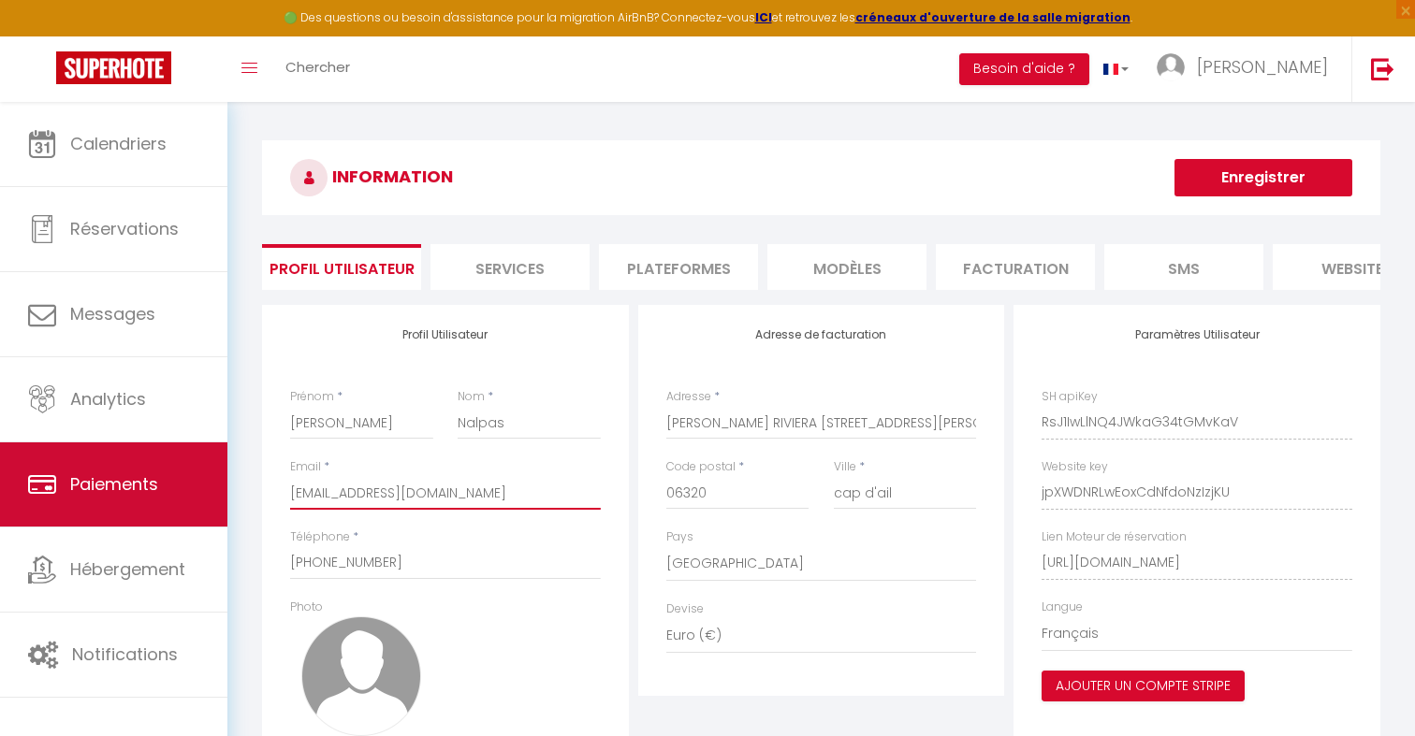
drag, startPoint x: 586, startPoint y: 499, endPoint x: 199, endPoint y: 481, distance: 386.9
click at [204, 486] on div "🟢 Des questions ou besoin d'assistance pour la migration AirBnB? Connectez-vous…" at bounding box center [707, 490] width 1415 height 776
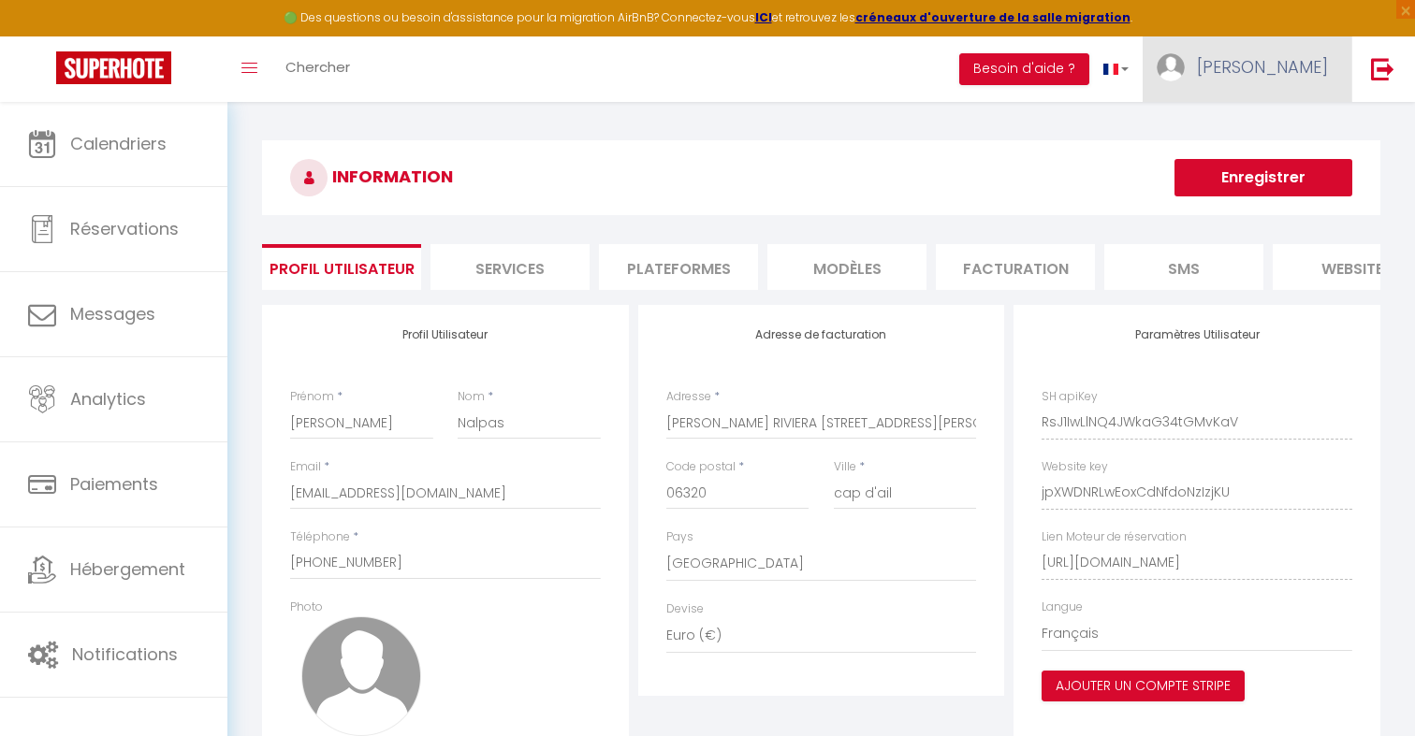
click at [1299, 81] on link "[PERSON_NAME]" at bounding box center [1247, 69] width 209 height 66
click at [1291, 161] on link "Équipe" at bounding box center [1276, 164] width 138 height 32
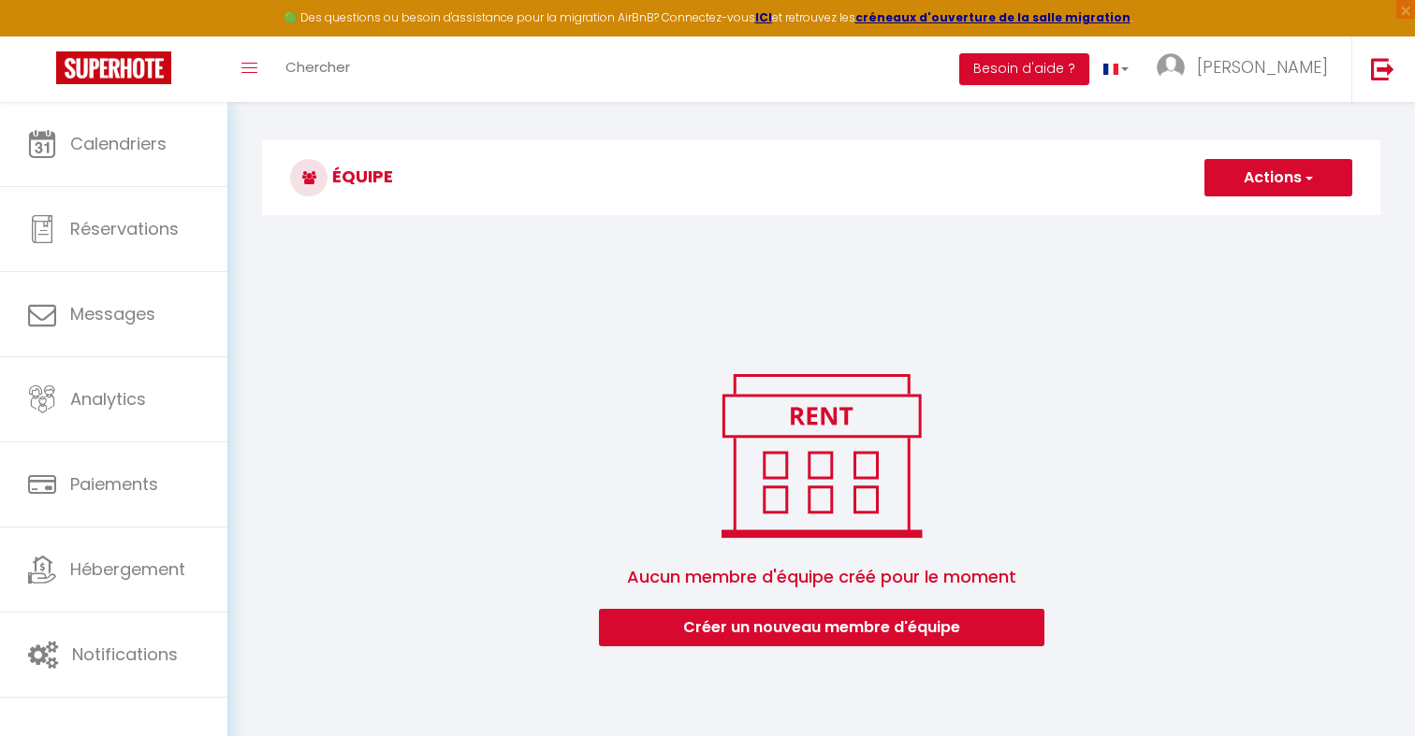
click at [1275, 187] on button "Actions" at bounding box center [1278, 177] width 148 height 37
click at [1263, 220] on link "Ajouter un nouvel utilisateur" at bounding box center [1240, 219] width 221 height 24
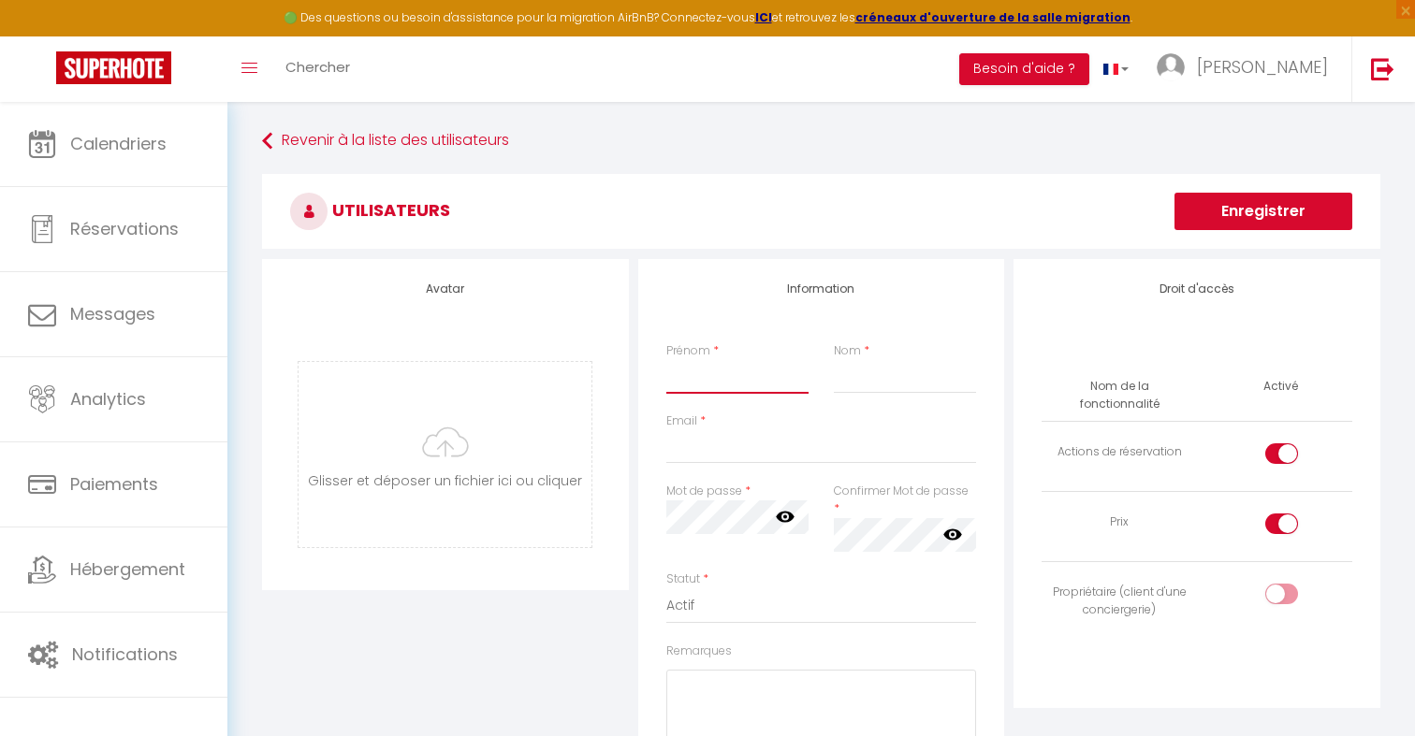
click at [753, 371] on input "Prénom" at bounding box center [737, 377] width 143 height 34
type input "[PERSON_NAME]"
type input "Team"
paste input "marionjb.nalpas@gmail.com"
click at [770, 444] on input "marionjb.nalpas@gmail.com" at bounding box center [821, 447] width 311 height 34
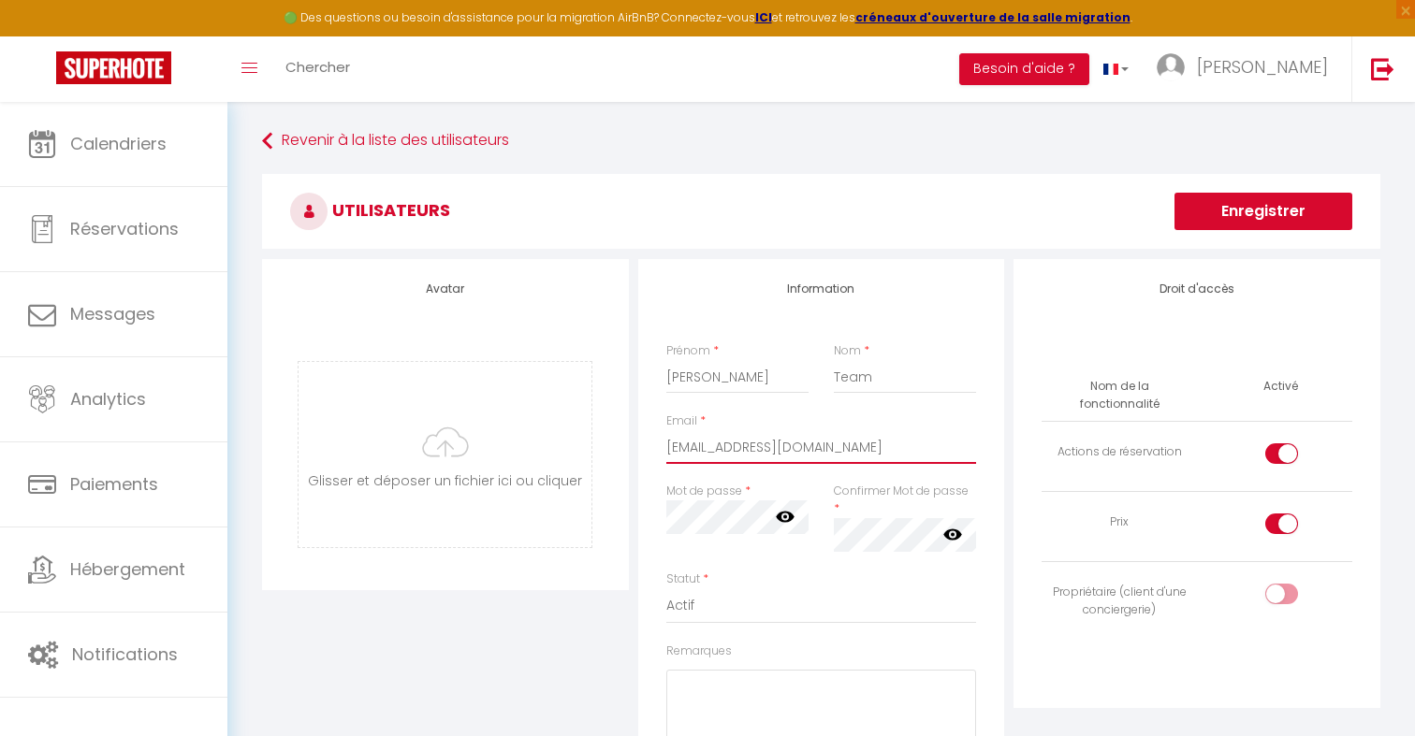
drag, startPoint x: 907, startPoint y: 449, endPoint x: 666, endPoint y: 446, distance: 240.5
click at [666, 447] on input "marionjb.nalpas+equipe@gmail.com" at bounding box center [821, 447] width 311 height 34
type input "marionjb.nalpas+equipe@gmail.com"
click at [1016, 463] on div "Droit d'accès Nom de la fonctionnalité Activé Actions de réservation Prix Propr…" at bounding box center [1196, 483] width 367 height 449
click at [1013, 532] on div "Droit d'accès Nom de la fonctionnalité Activé Actions de réservation Prix Propr…" at bounding box center [1197, 590] width 376 height 663
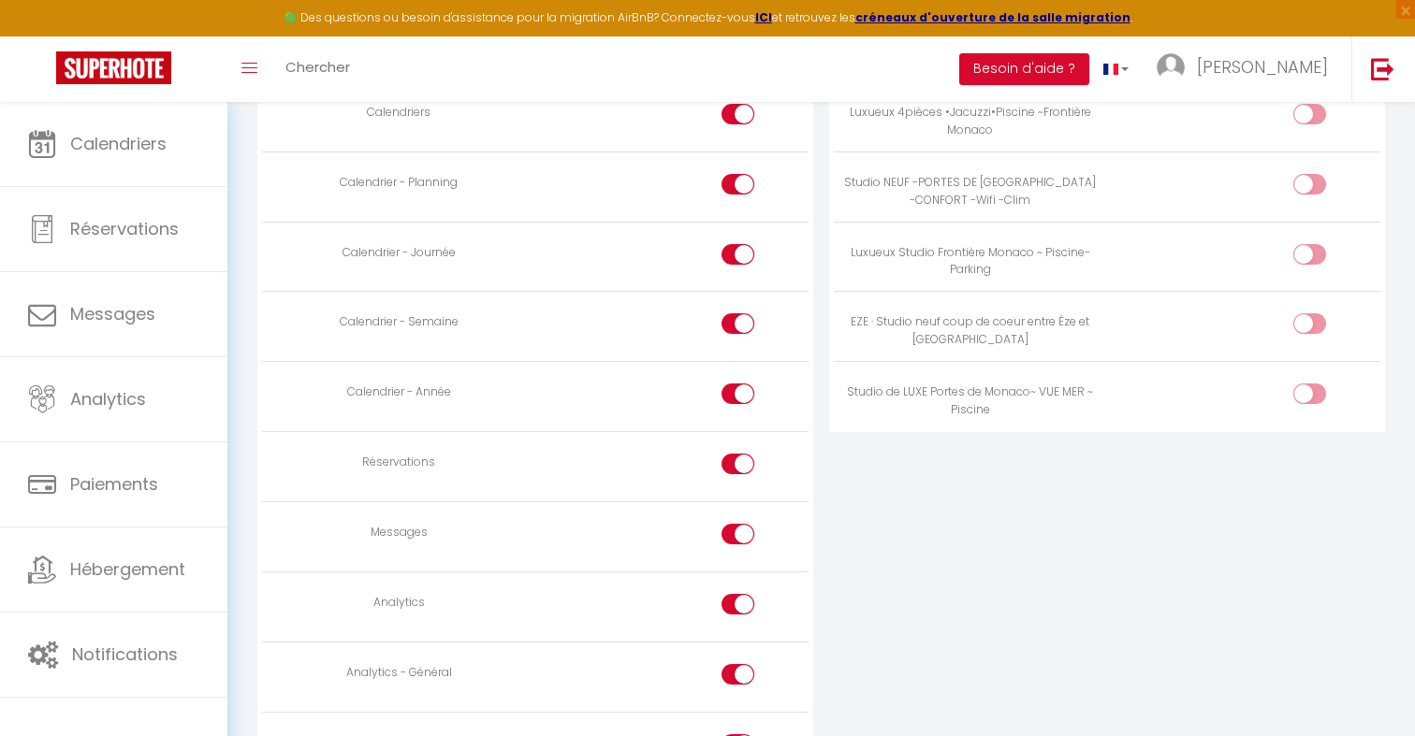
scroll to position [867, 0]
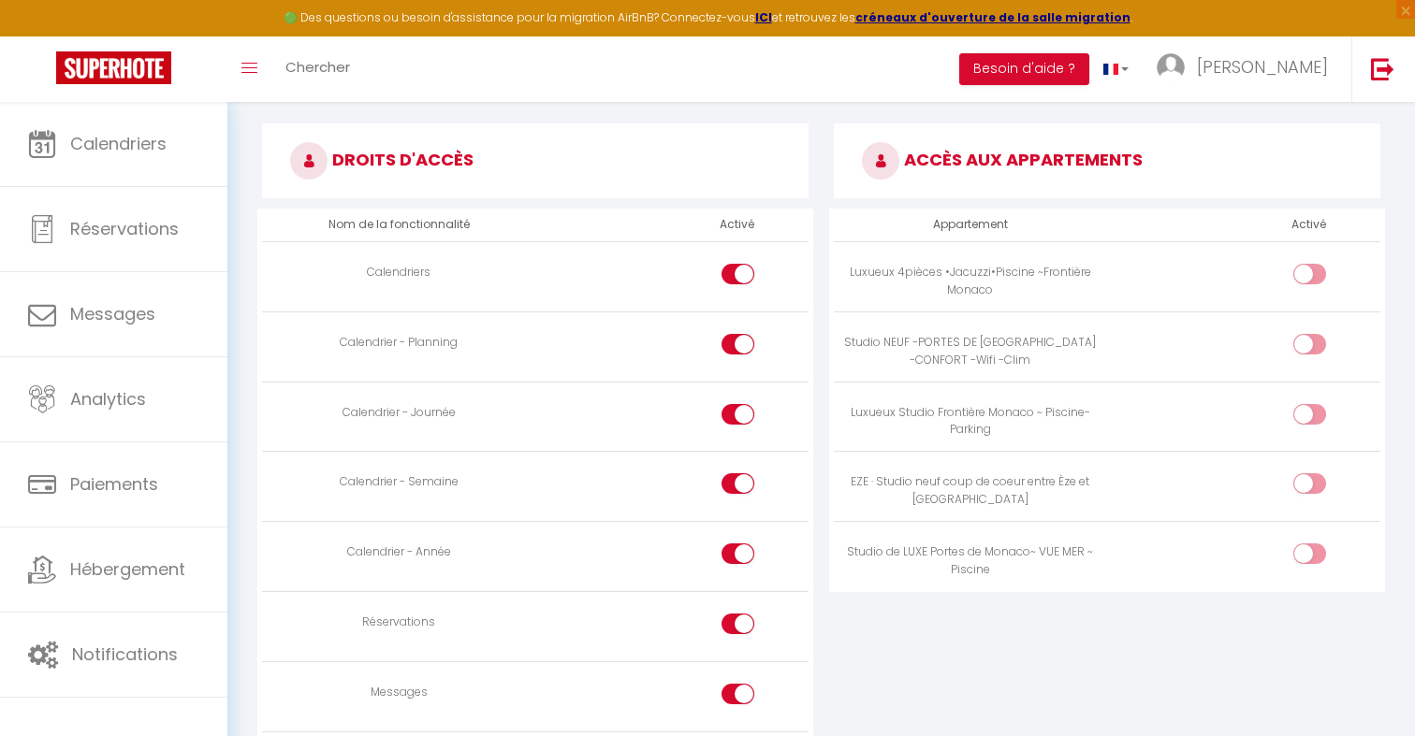
click at [1320, 544] on input "checkbox" at bounding box center [1325, 558] width 33 height 28
checkbox input "true"
click at [1321, 475] on input "checkbox" at bounding box center [1325, 488] width 33 height 28
checkbox input "true"
click at [1319, 404] on input "checkbox" at bounding box center [1325, 418] width 33 height 28
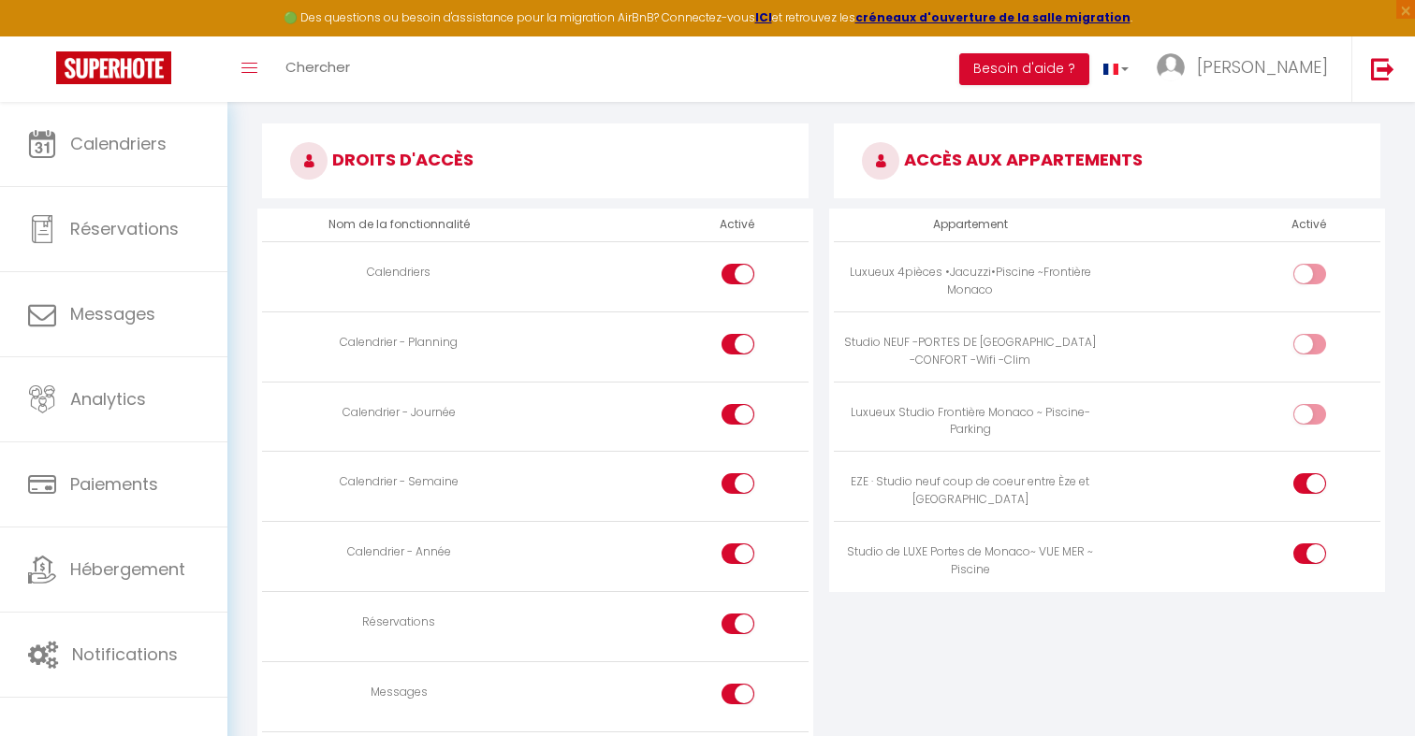
checkbox input "true"
click at [1320, 334] on input "checkbox" at bounding box center [1325, 348] width 33 height 28
checkbox input "true"
click at [1313, 243] on td at bounding box center [1243, 276] width 273 height 70
click at [1313, 264] on input "checkbox" at bounding box center [1325, 278] width 33 height 28
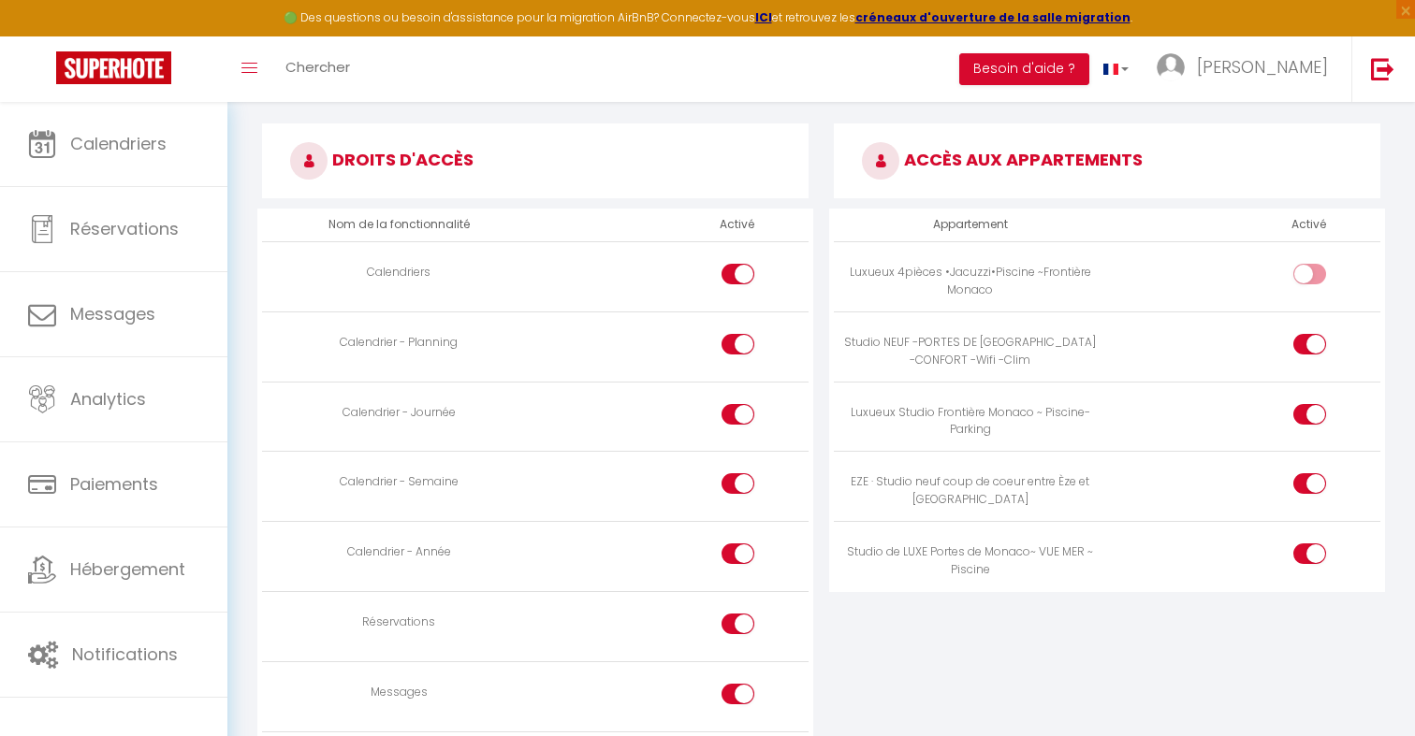
checkbox input "true"
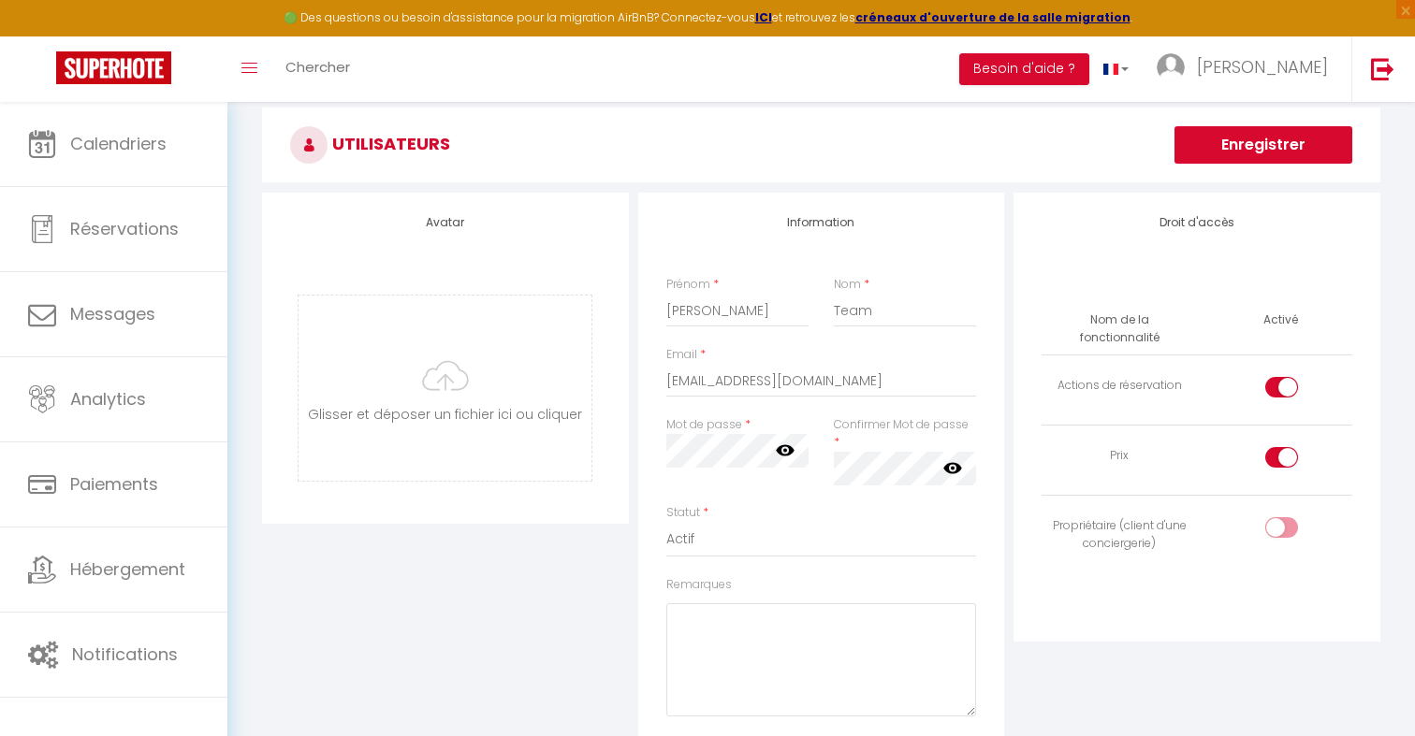
scroll to position [78, 0]
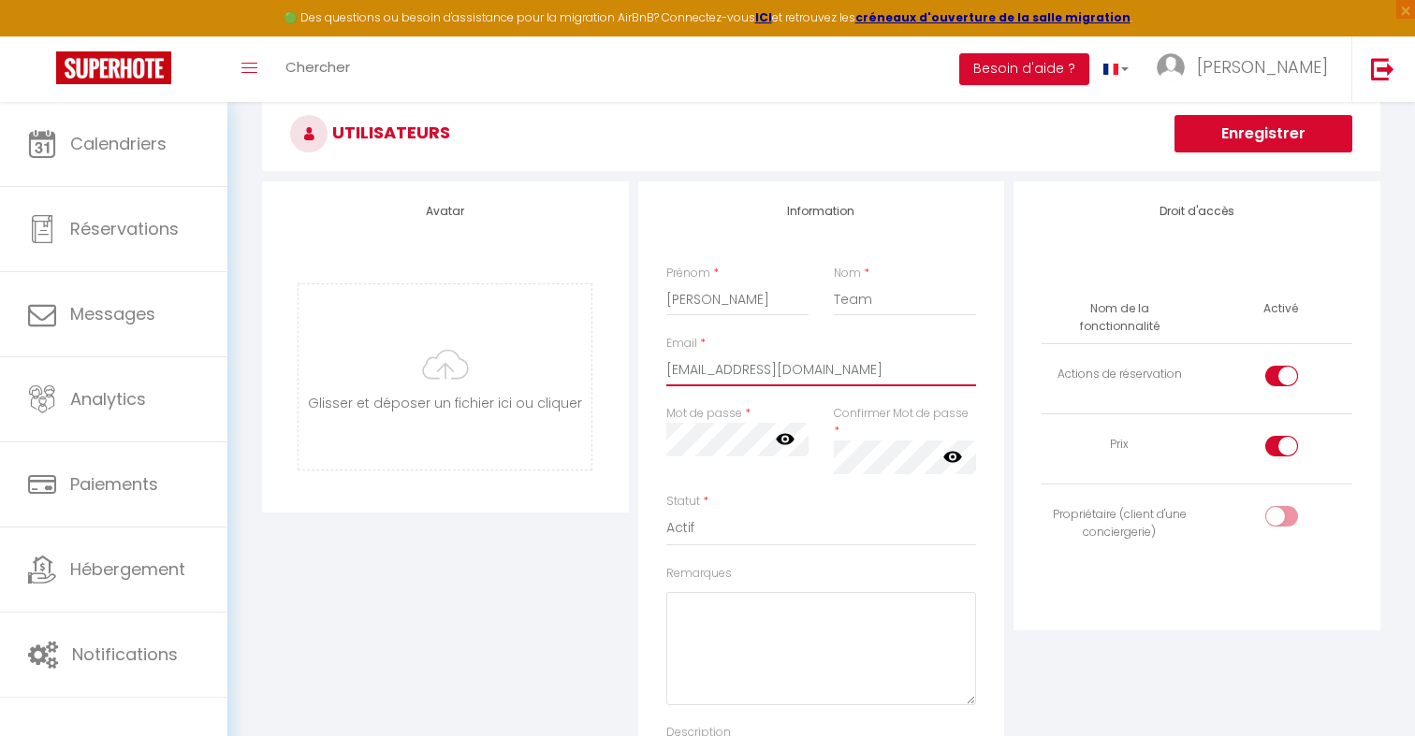
drag, startPoint x: 906, startPoint y: 369, endPoint x: 651, endPoint y: 368, distance: 254.5
click at [651, 368] on div "Information Prénom * Marion Nom * Team Email * marionjb.nalpas+equipe@gmail.com…" at bounding box center [821, 513] width 367 height 663
click at [1293, 131] on button "Enregistrer" at bounding box center [1263, 133] width 178 height 37
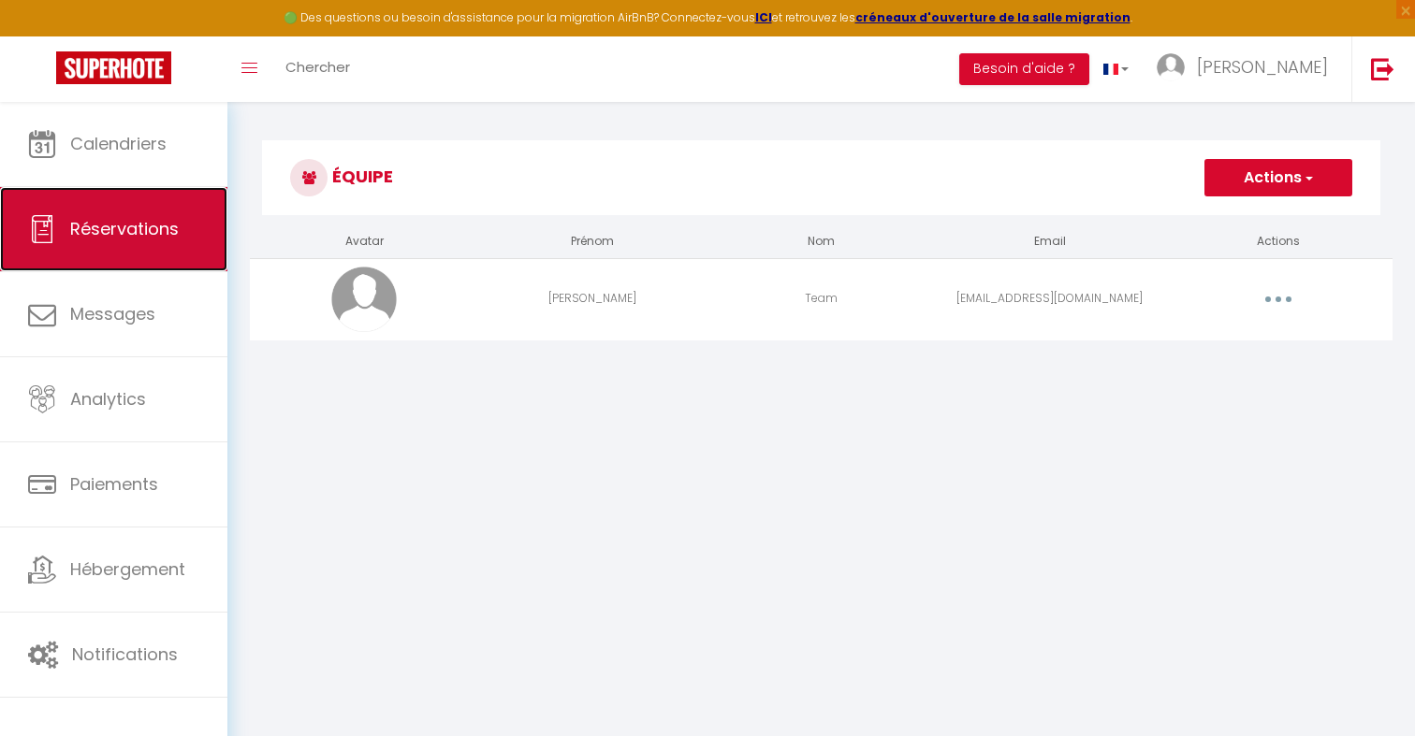
click at [175, 197] on link "Réservations" at bounding box center [113, 229] width 227 height 84
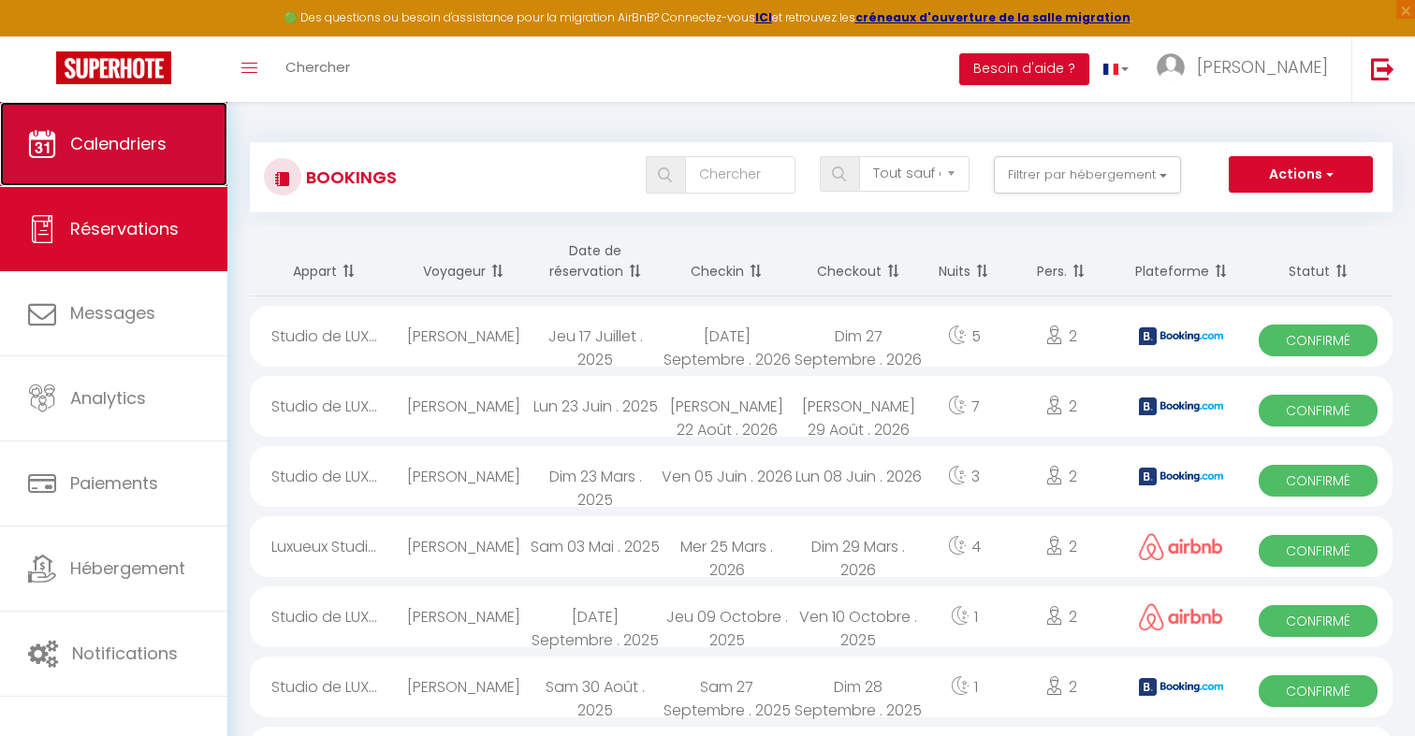
click at [184, 117] on link "Calendriers" at bounding box center [113, 144] width 227 height 84
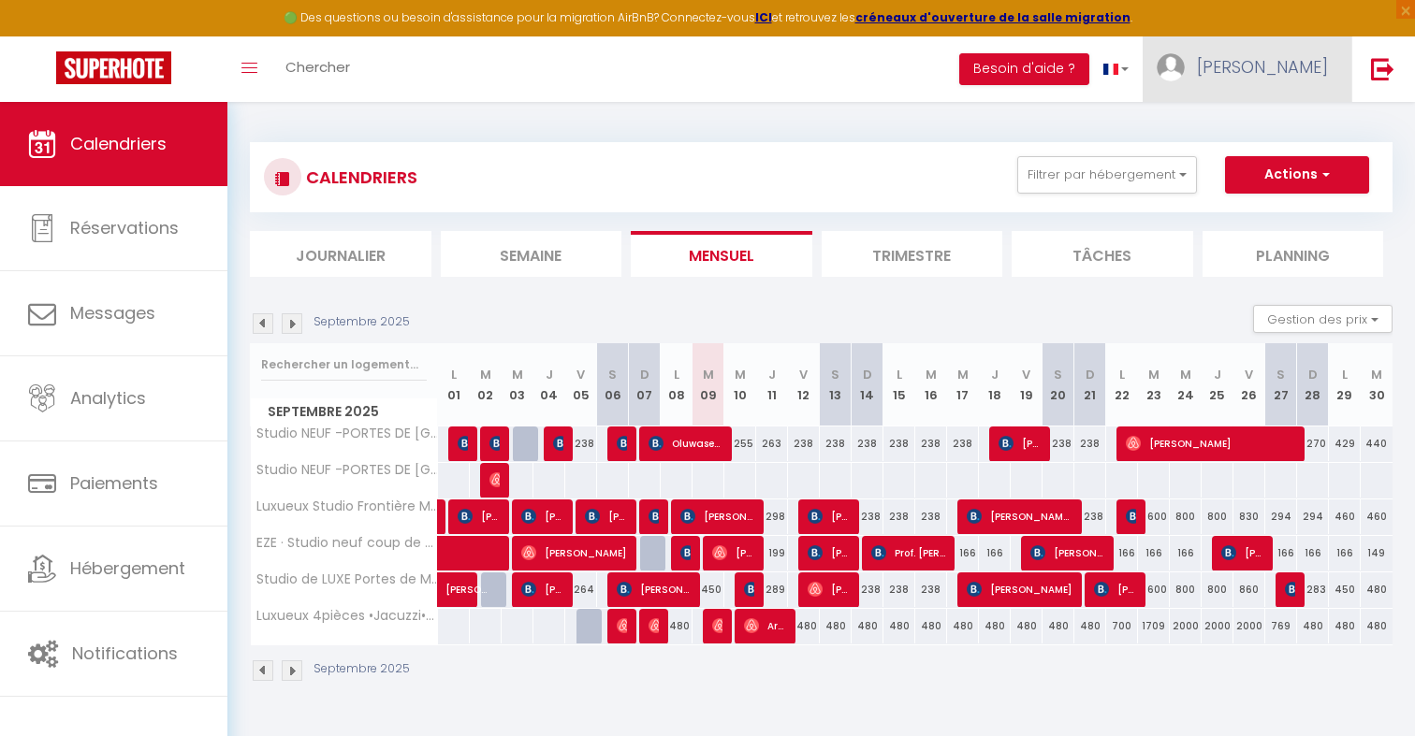
click at [1298, 76] on span "[PERSON_NAME]" at bounding box center [1262, 66] width 131 height 23
click at [1284, 113] on div "Paramètres Équipe" at bounding box center [1277, 147] width 150 height 80
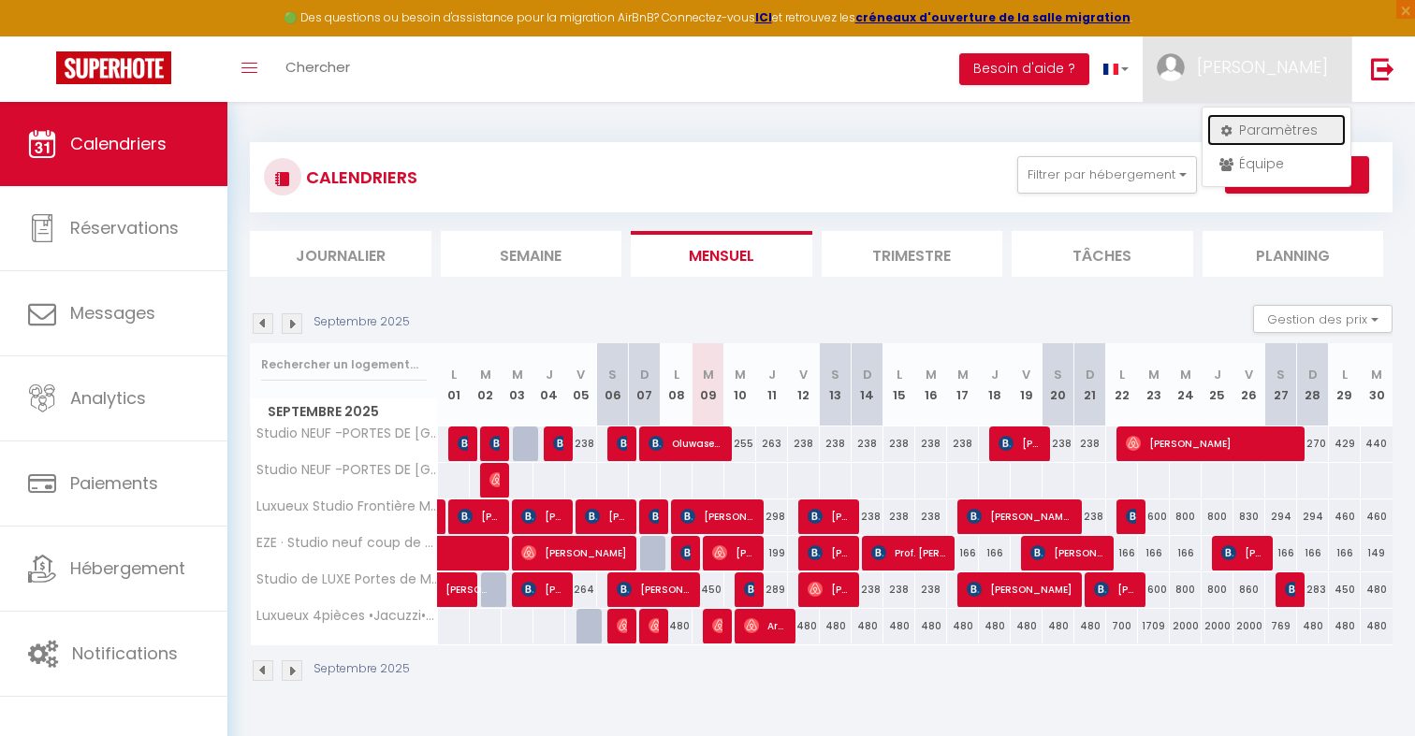
click at [1284, 120] on link "Paramètres" at bounding box center [1276, 130] width 138 height 32
select select "fr"
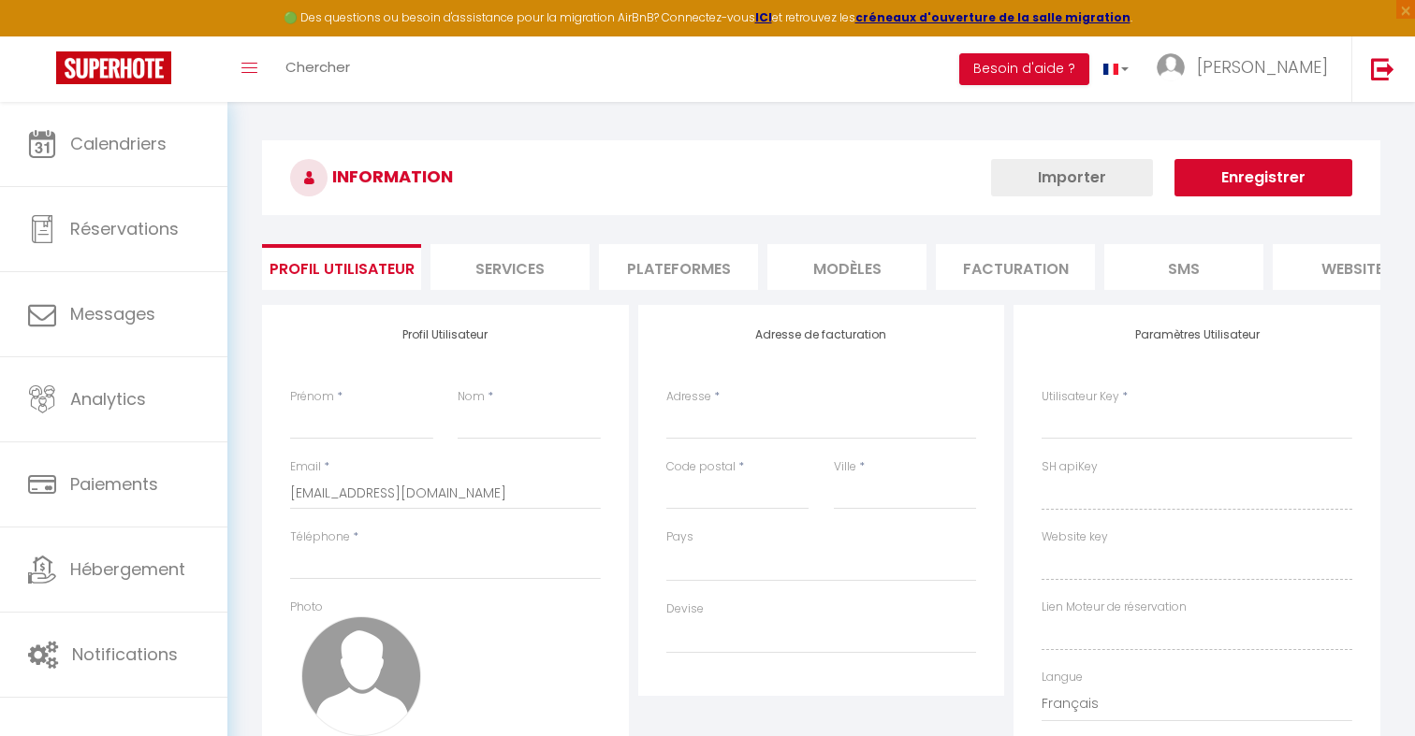
type input "[PERSON_NAME]"
type input "Nalpas"
type input "+33649936107"
type input "AUREA RIVIERA 5 RUE JEAN BONO"
type input "06320"
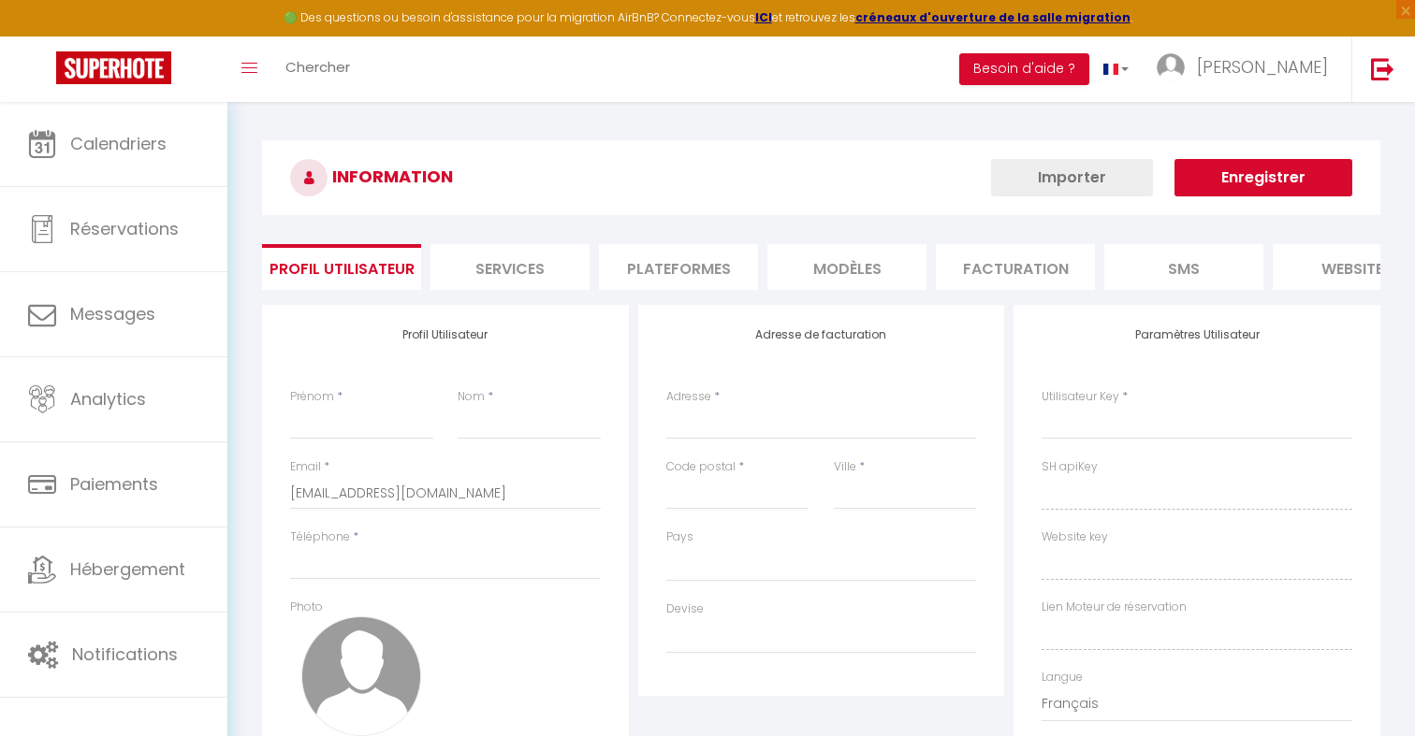
type input "cap d'ail"
type input "RsJ1IwLlNQ4JWkaG34tGMvKaV"
type input "jpXWDNRLwEoxCdNfdoNzIzjKU"
type input "https://app.superhote.com/#/get-available-rentals/jpXWDNRLwEoxCdNfdoNzIzjKU"
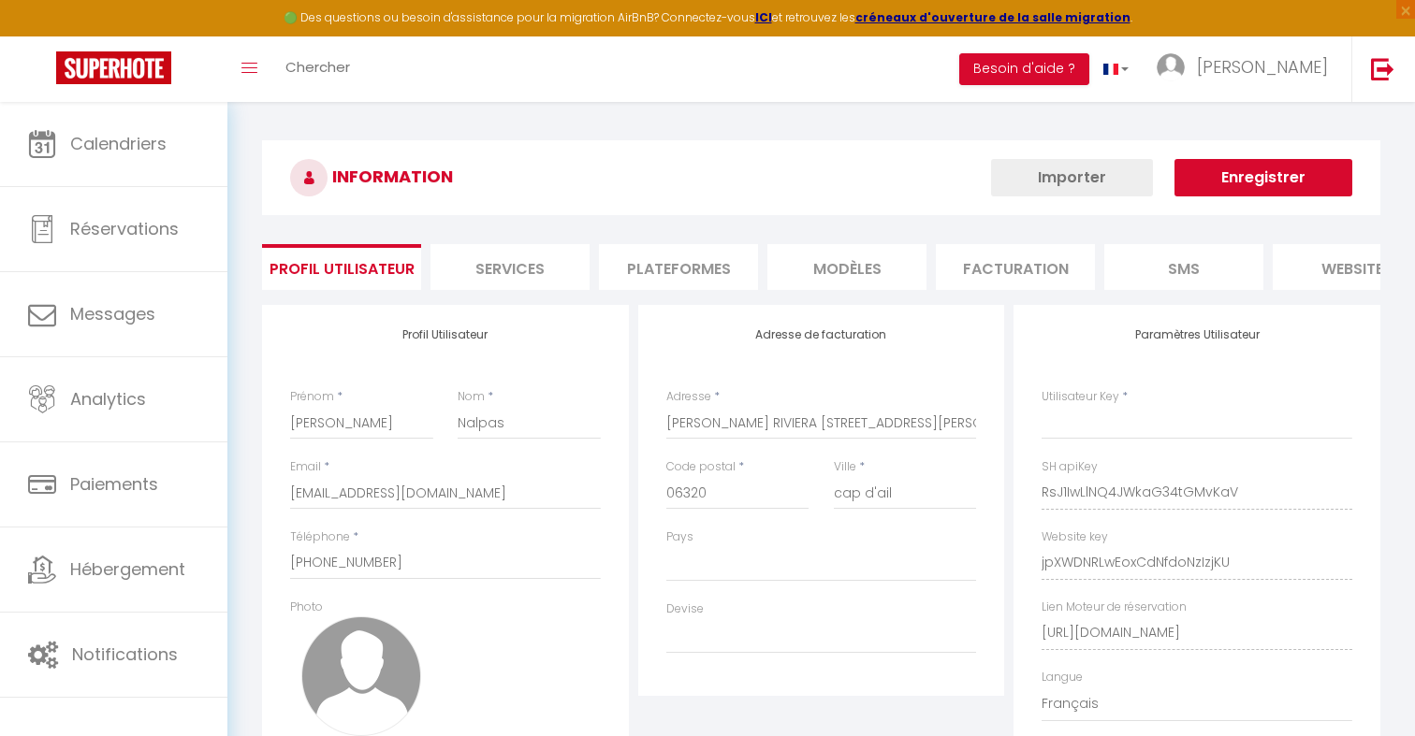
type input "RsJ1IwLlNQ4JWkaG34tGMvKaV"
type input "jpXWDNRLwEoxCdNfdoNzIzjKU"
type input "https://app.superhote.com/#/get-available-rentals/jpXWDNRLwEoxCdNfdoNzIzjKU"
select select "28"
select select "fr"
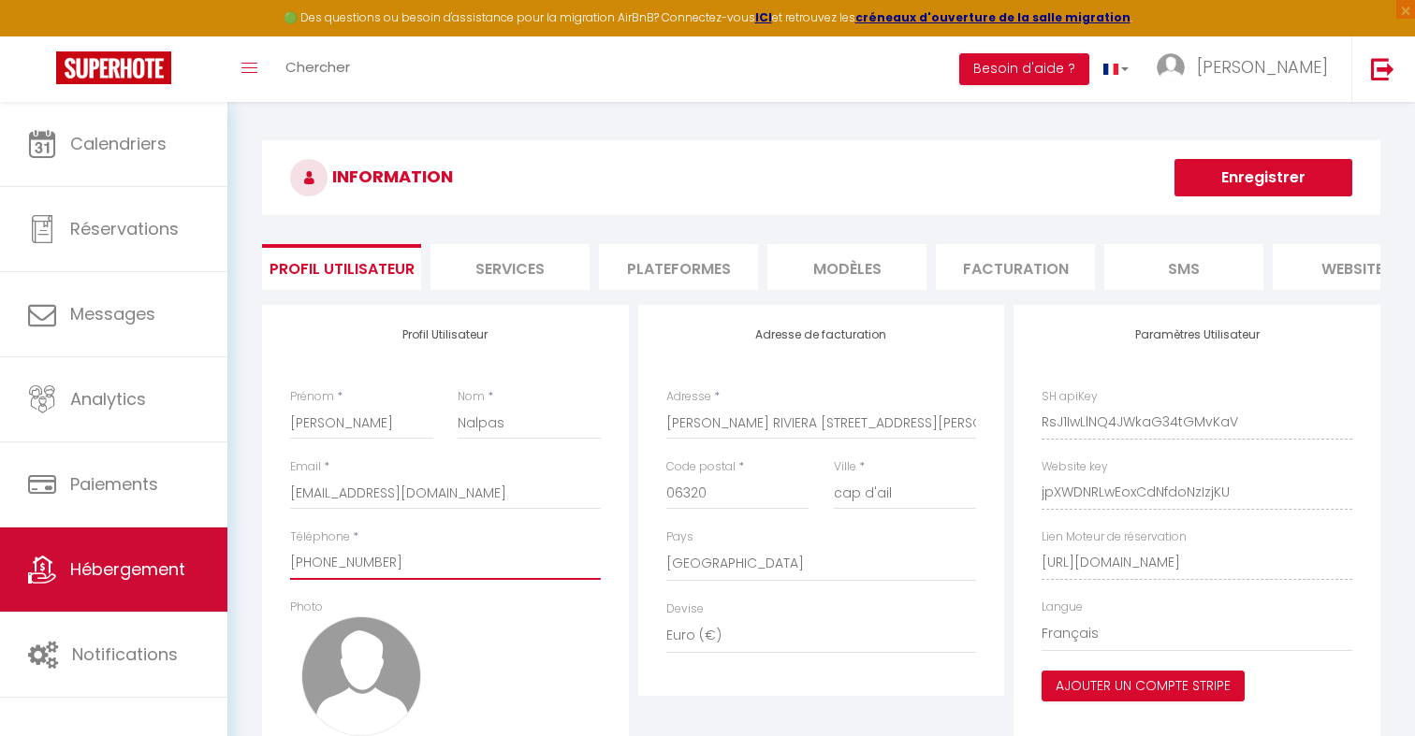
drag, startPoint x: 451, startPoint y: 572, endPoint x: 179, endPoint y: 553, distance: 273.0
click at [182, 557] on div "🟢 Des questions ou besoin d'assistance pour la migration AirBnB? Connectez-vous…" at bounding box center [707, 490] width 1415 height 776
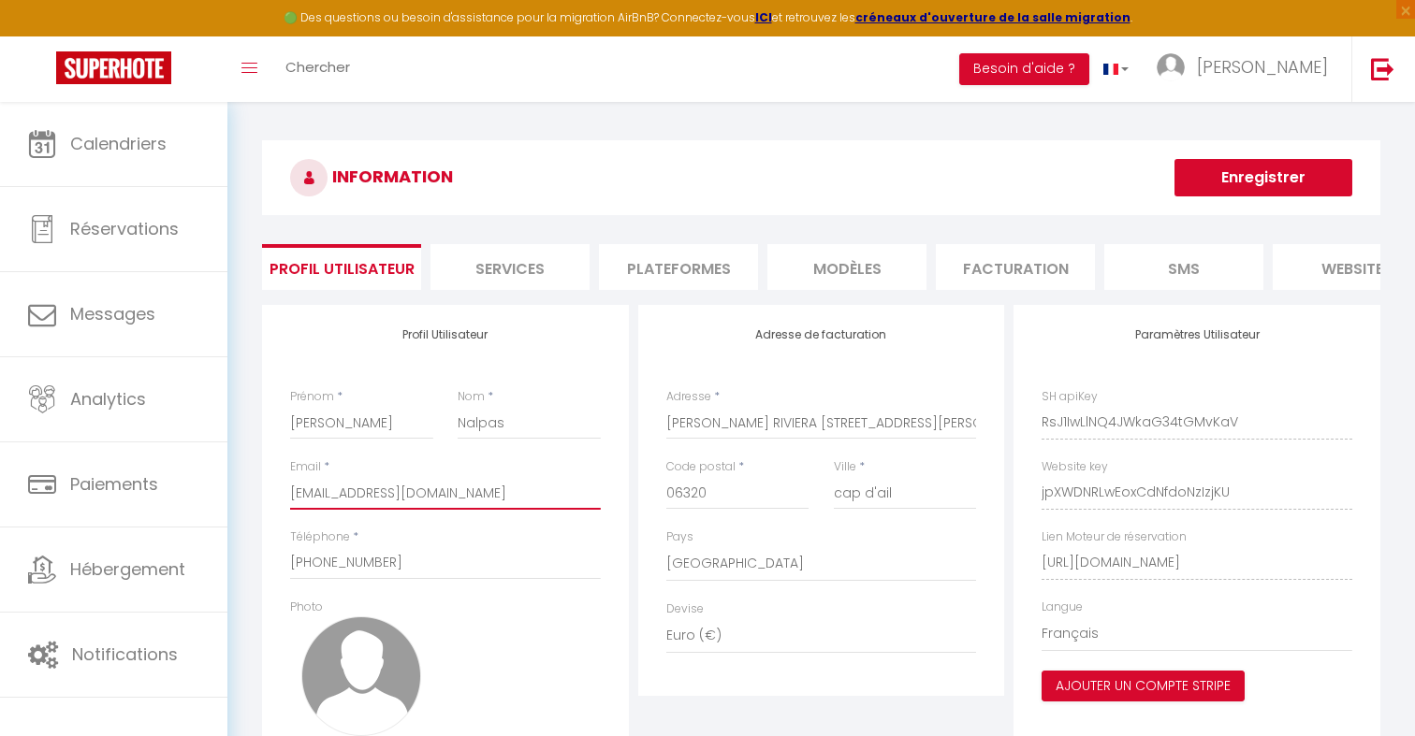
drag, startPoint x: 501, startPoint y: 495, endPoint x: 253, endPoint y: 495, distance: 248.0
click at [263, 495] on div "Profil Utilisateur Prénom * Marion Nom * Nalpas Email * marionjb.nalpas@gmail.c…" at bounding box center [445, 565] width 367 height 520
click at [1386, 92] on link at bounding box center [1382, 69] width 62 height 66
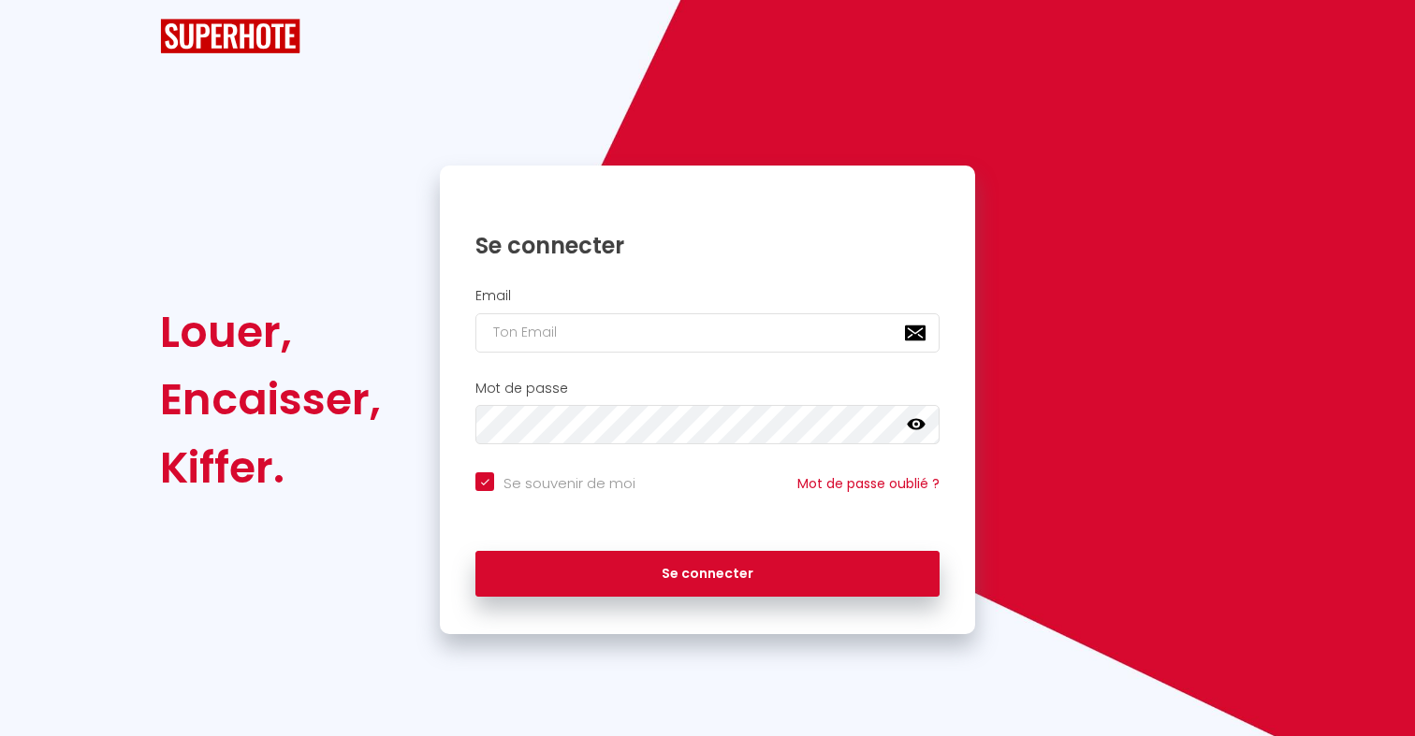
checkbox input "true"
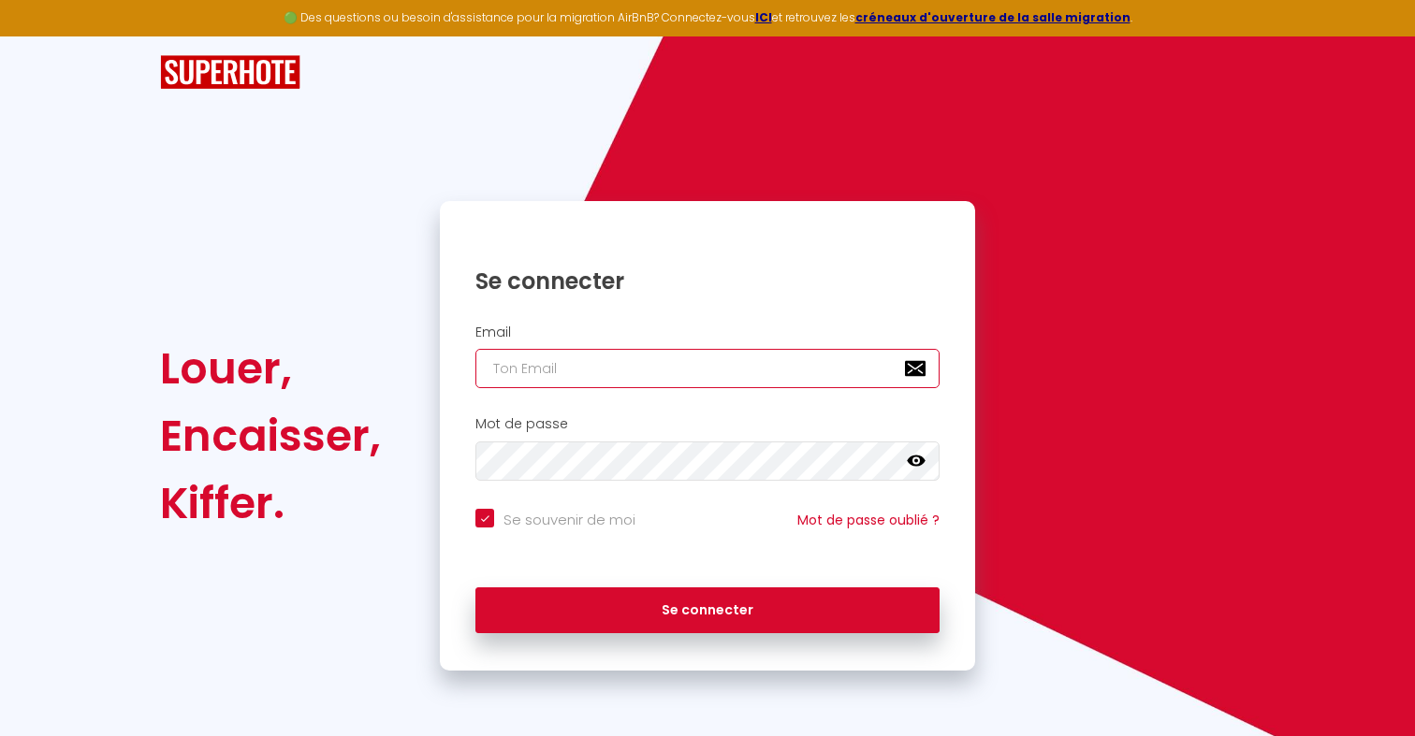
click at [647, 361] on input "email" at bounding box center [707, 368] width 464 height 39
paste input "stephane.mamadou@gmail.com"
type input "stephane.mamadou@gmail.com"
checkbox input "true"
type input "stephane.mamadou@gmail.com"
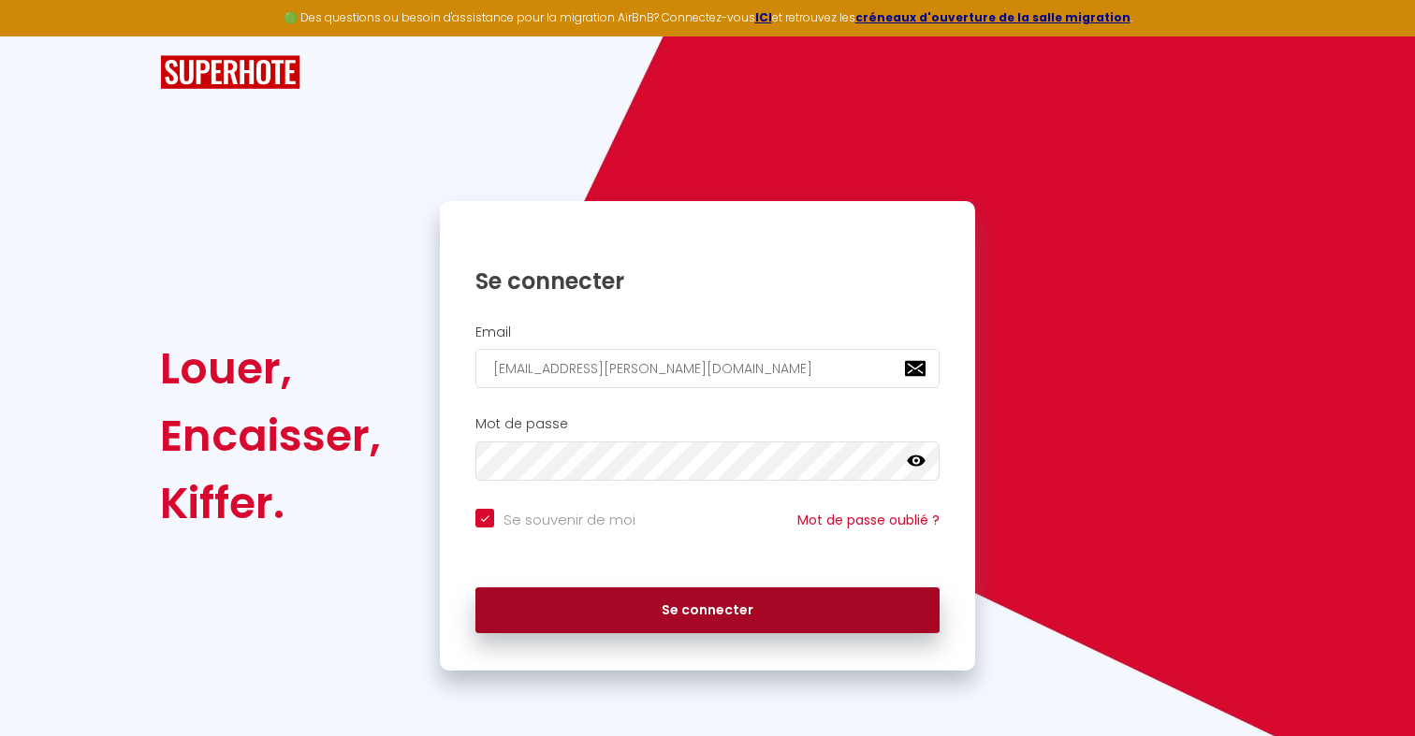
click at [576, 606] on button "Se connecter" at bounding box center [707, 611] width 464 height 47
checkbox input "true"
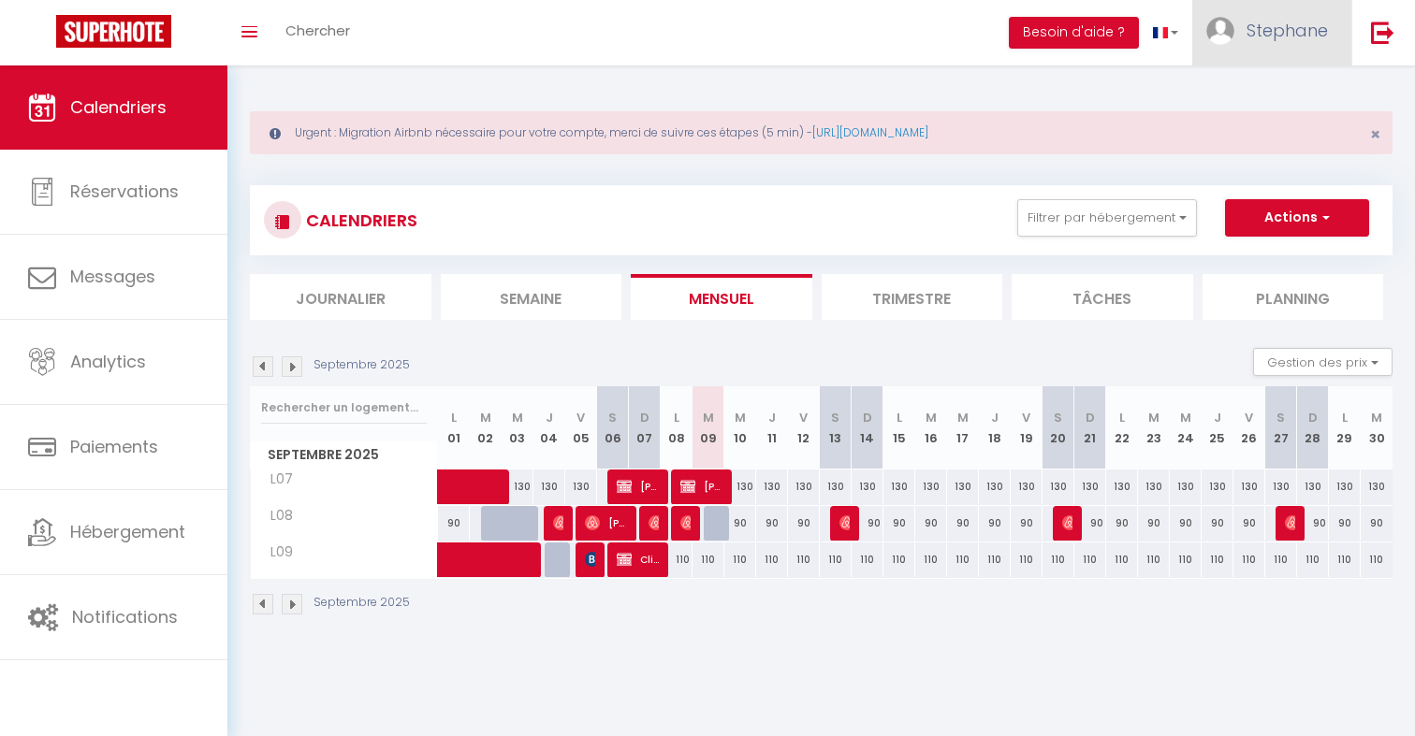
click at [1258, 36] on span "Stephane" at bounding box center [1286, 30] width 81 height 23
click at [1251, 84] on link "Paramètres" at bounding box center [1276, 94] width 138 height 32
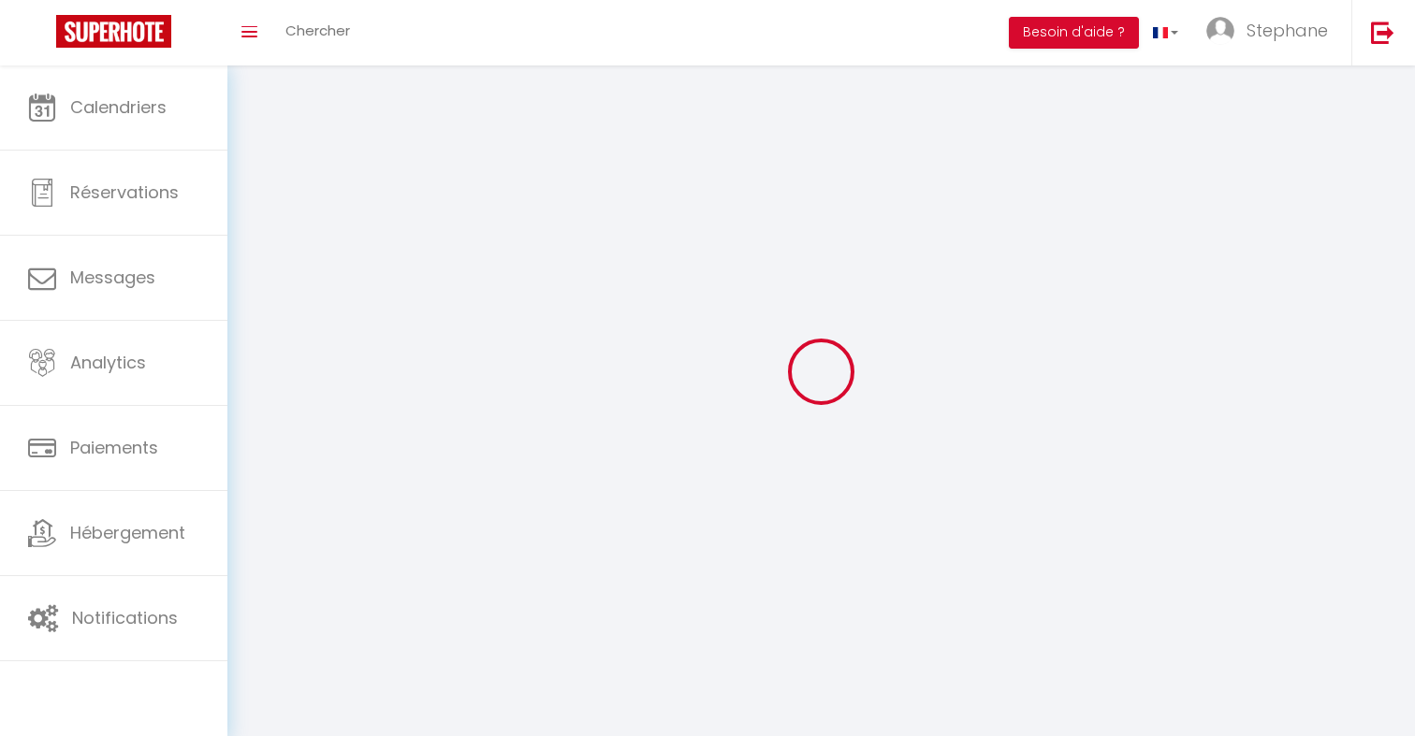
select select
type input "Stephane"
type input "Mamadou"
type input "0788847026"
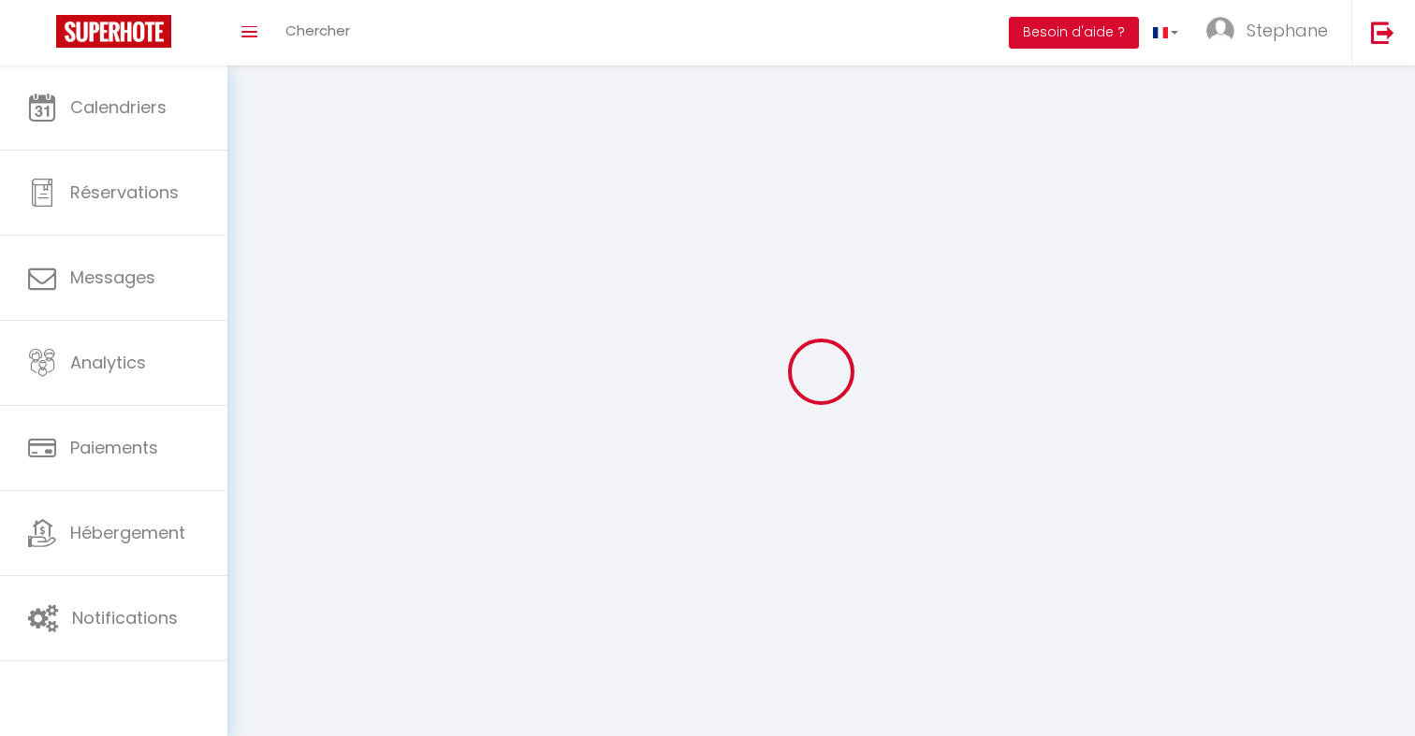
type input "117 Avenue de la Republique"
type input "93140"
type input "Bondy"
type input "wxv3quh3Qtbc93Xu85iESN3ur"
type input "QkVvwOjko5HShHaBPiKKjeppV"
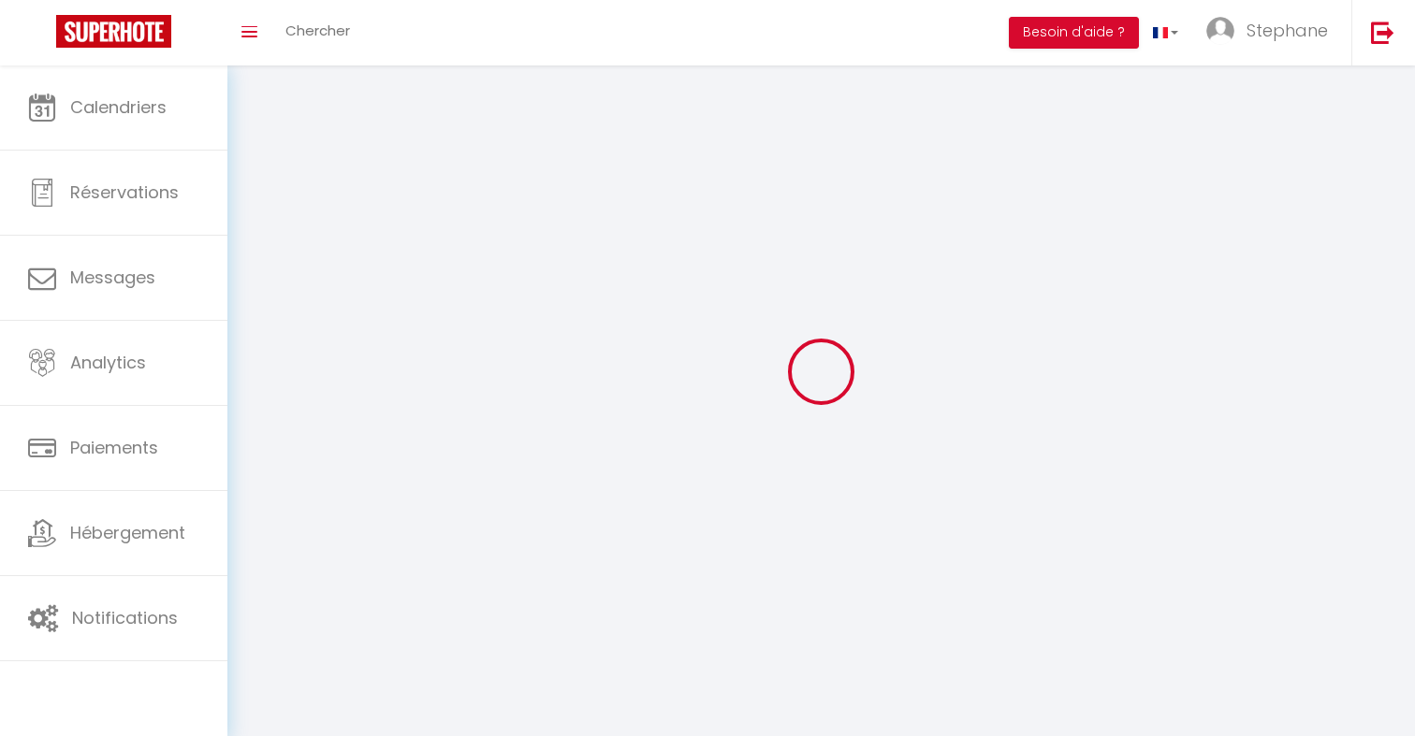
type input "https://app.superhote.com/#/get-available-rentals/QkVvwOjko5HShHaBPiKKjeppV"
type input "wxv3quh3Qtbc93Xu85iESN3ur"
type input "QkVvwOjko5HShHaBPiKKjeppV"
type input "https://app.superhote.com/#/get-available-rentals/QkVvwOjko5HShHaBPiKKjeppV"
select select "28"
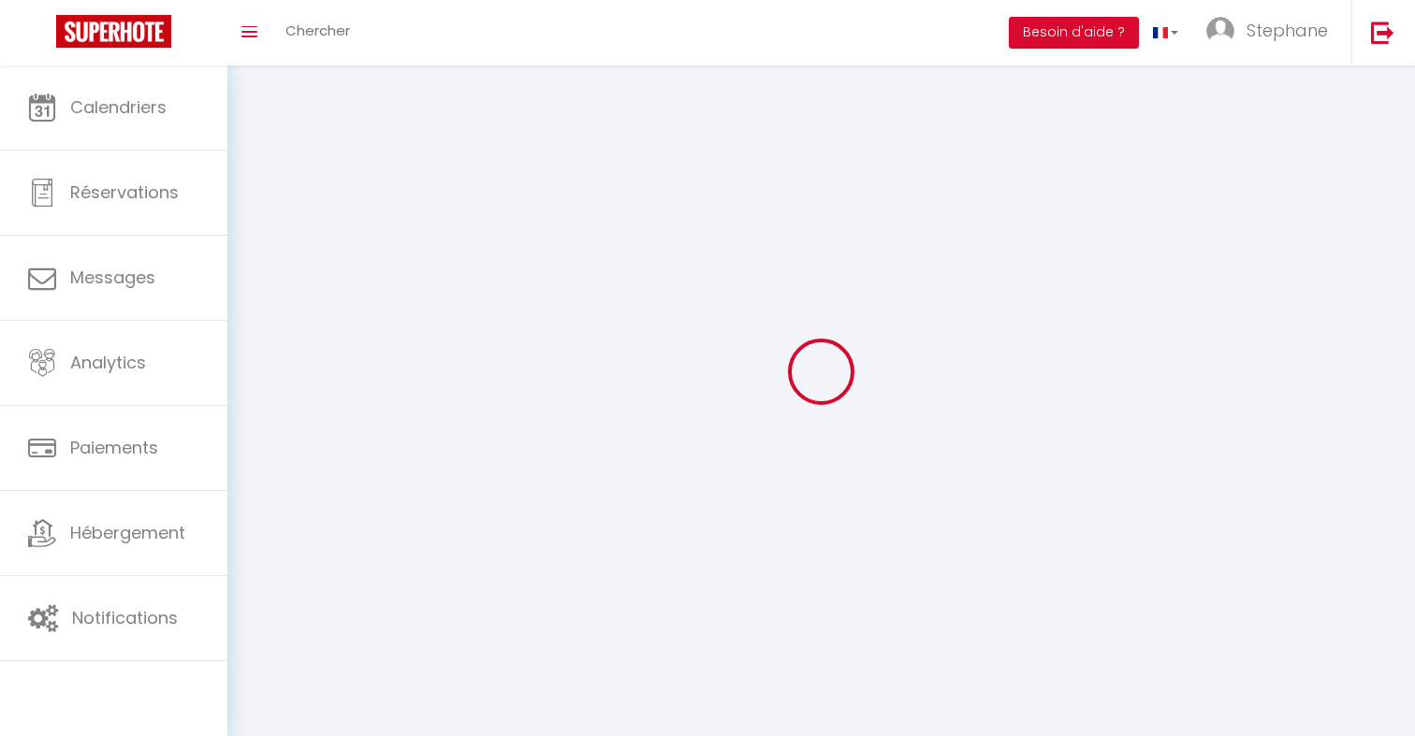
select select "fr"
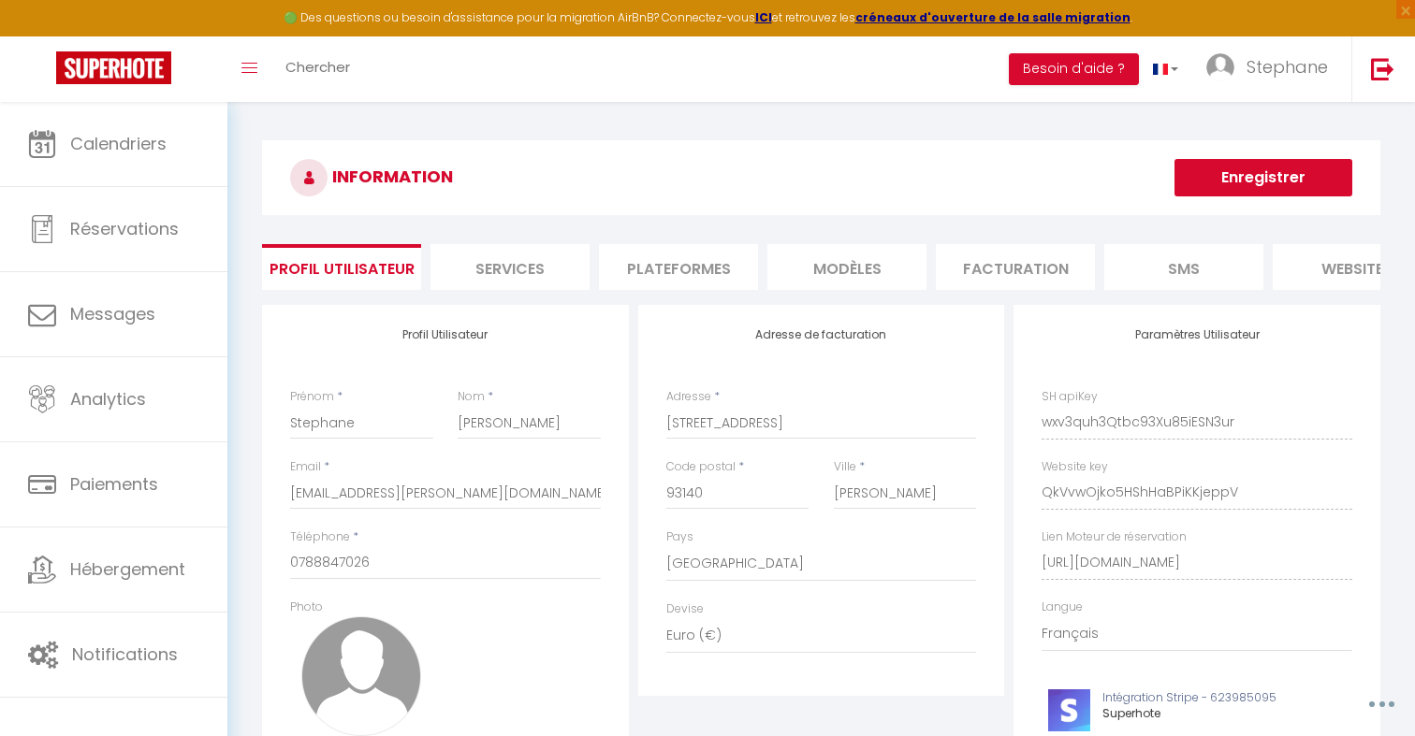
click at [730, 268] on li "Plateformes" at bounding box center [678, 267] width 159 height 46
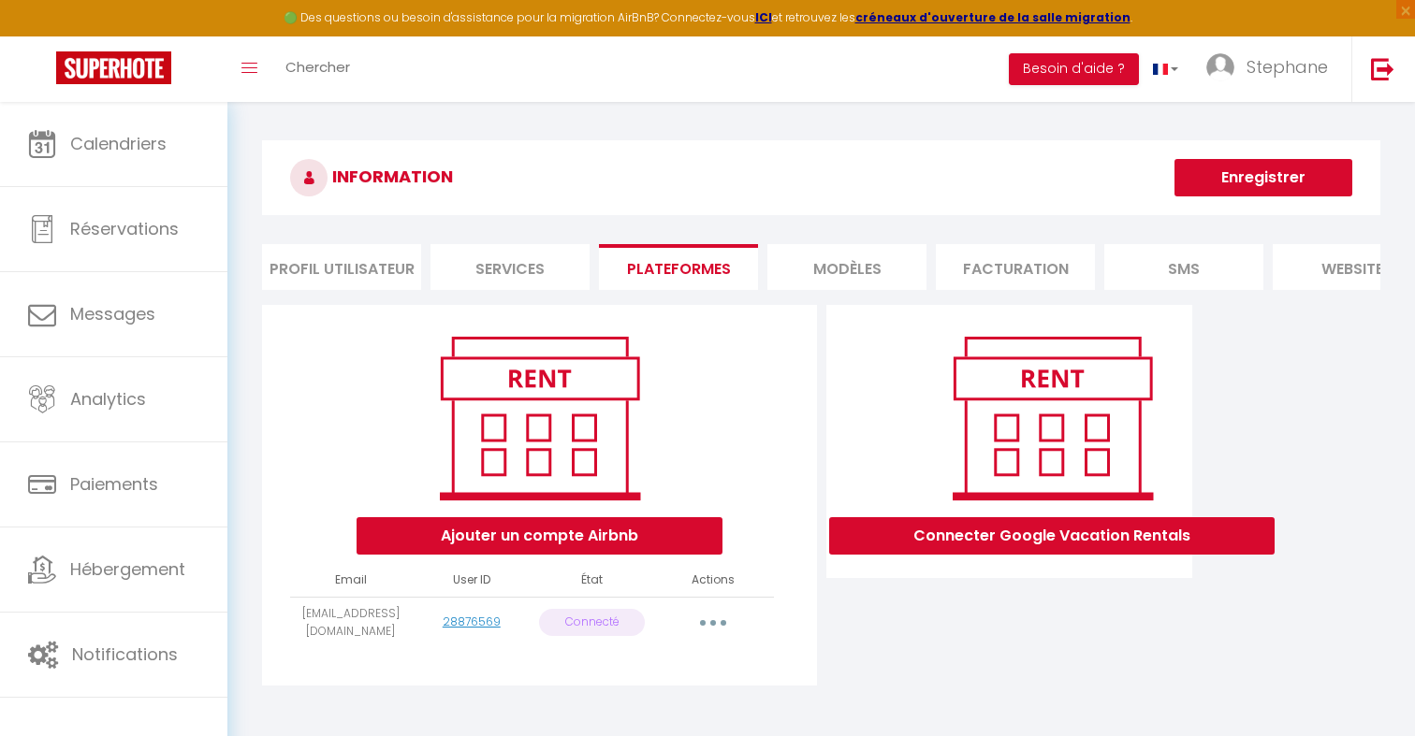
click at [368, 617] on td "ota@villadengous.com" at bounding box center [350, 622] width 121 height 51
copy tr "ota@villadengous.com"
click at [352, 257] on li "Profil Utilisateur" at bounding box center [341, 267] width 159 height 46
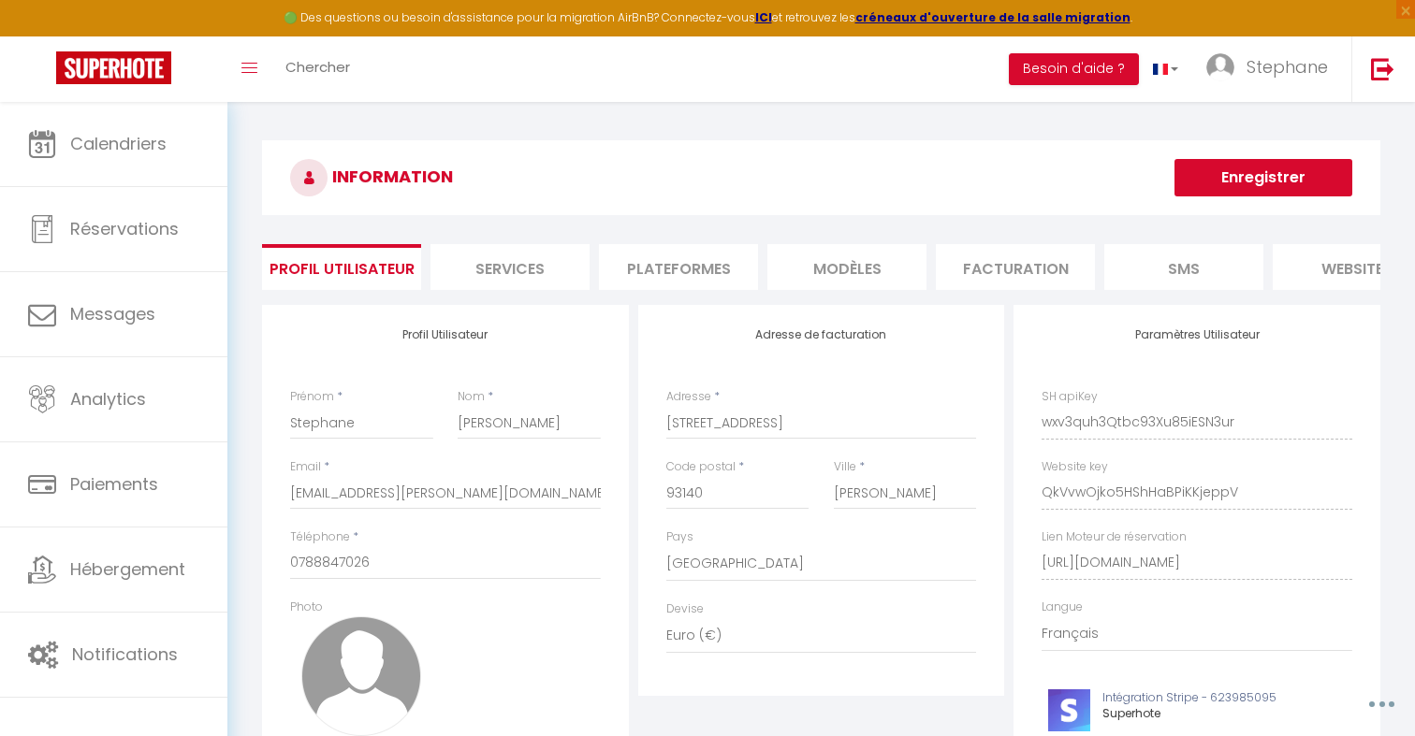
click at [675, 262] on li "Plateformes" at bounding box center [678, 267] width 159 height 46
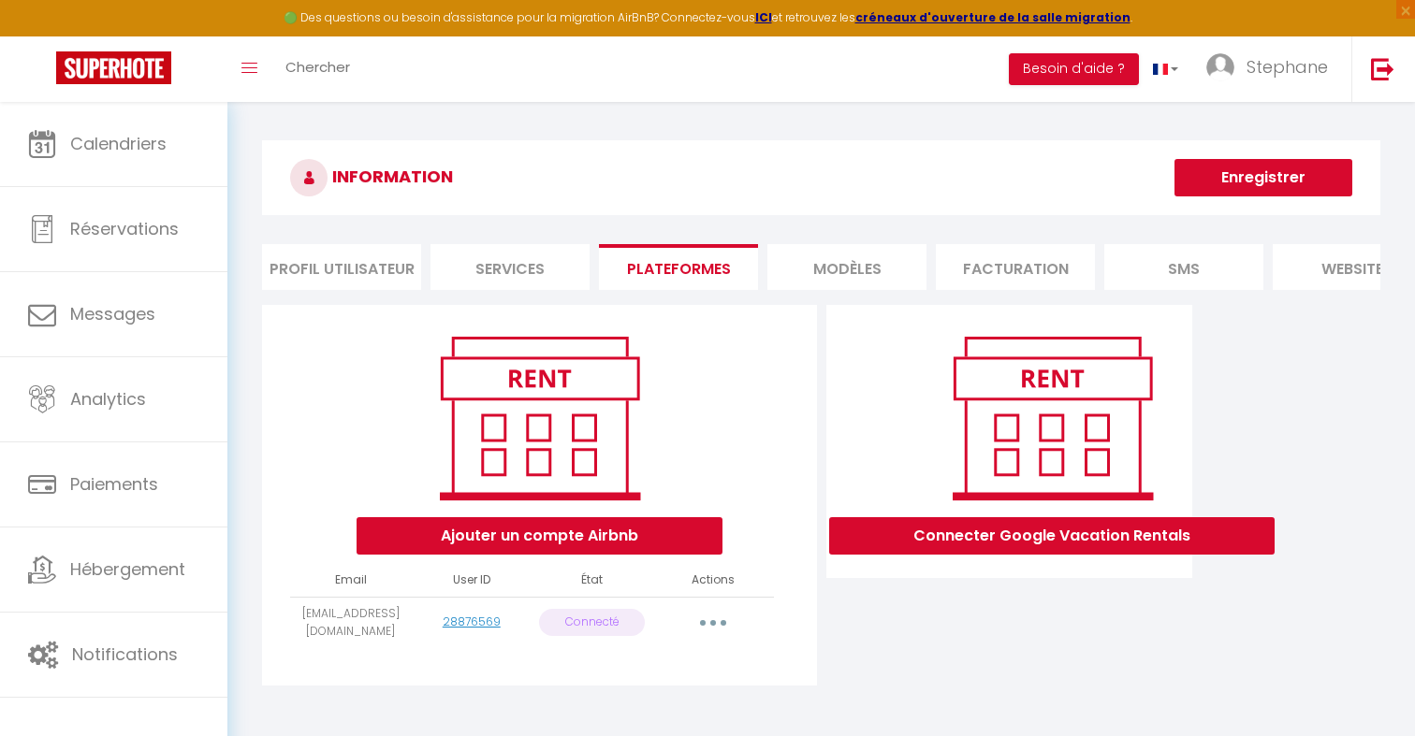
click at [384, 270] on li "Profil Utilisateur" at bounding box center [341, 267] width 159 height 46
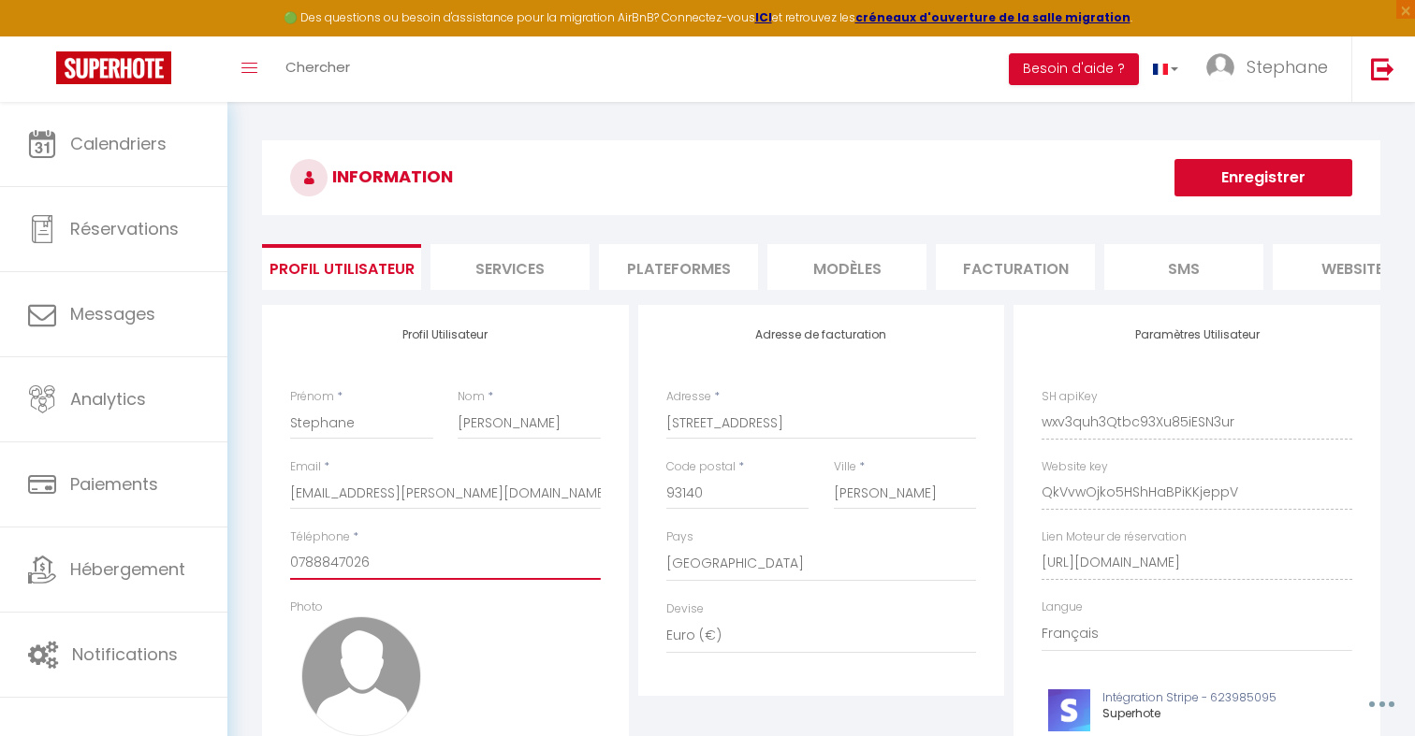
drag, startPoint x: 386, startPoint y: 561, endPoint x: 296, endPoint y: 561, distance: 90.8
click at [296, 561] on input "0788847026" at bounding box center [445, 563] width 311 height 34
click at [395, 561] on input "0788847026" at bounding box center [445, 563] width 311 height 34
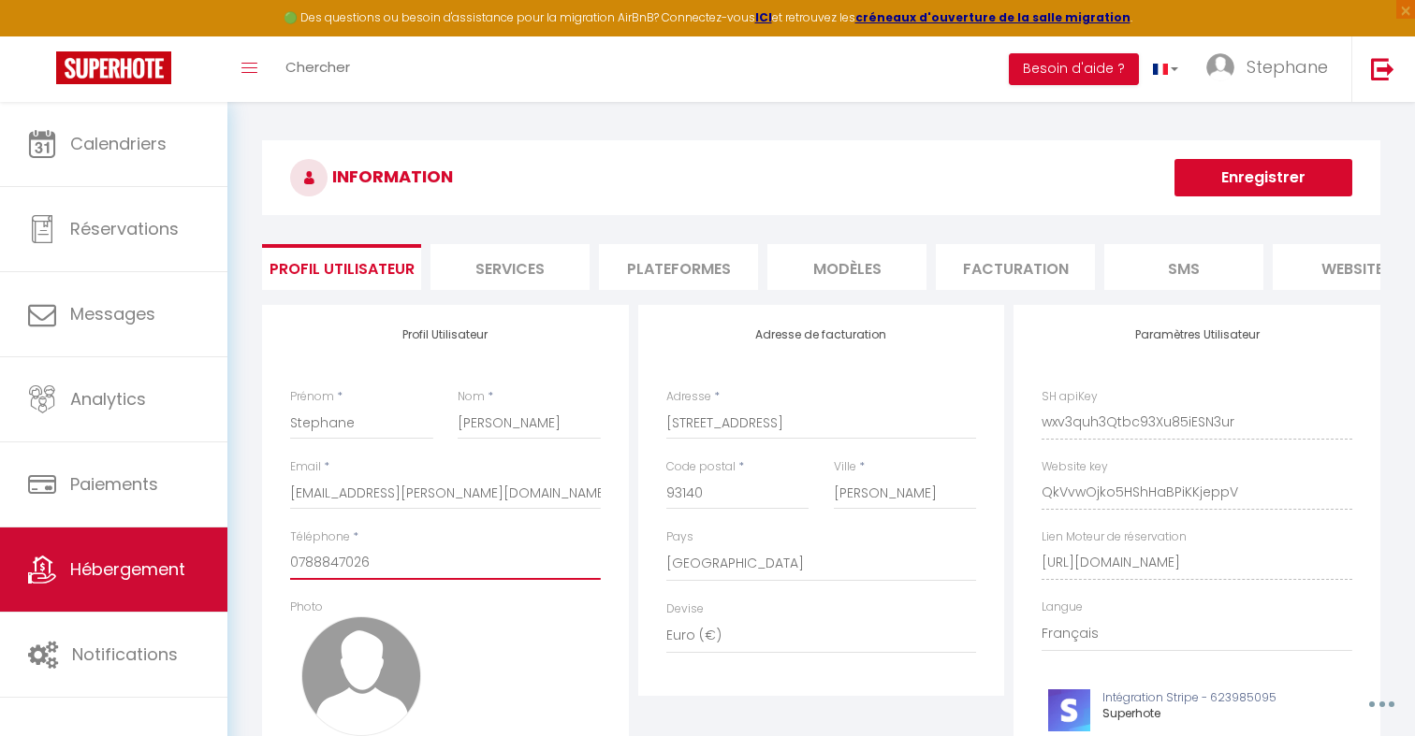
drag, startPoint x: 427, startPoint y: 561, endPoint x: 198, endPoint y: 561, distance: 228.3
click at [201, 561] on div "🟢 Des questions ou besoin d'assistance pour la migration AirBnB? Connectez-vous…" at bounding box center [707, 503] width 1415 height 803
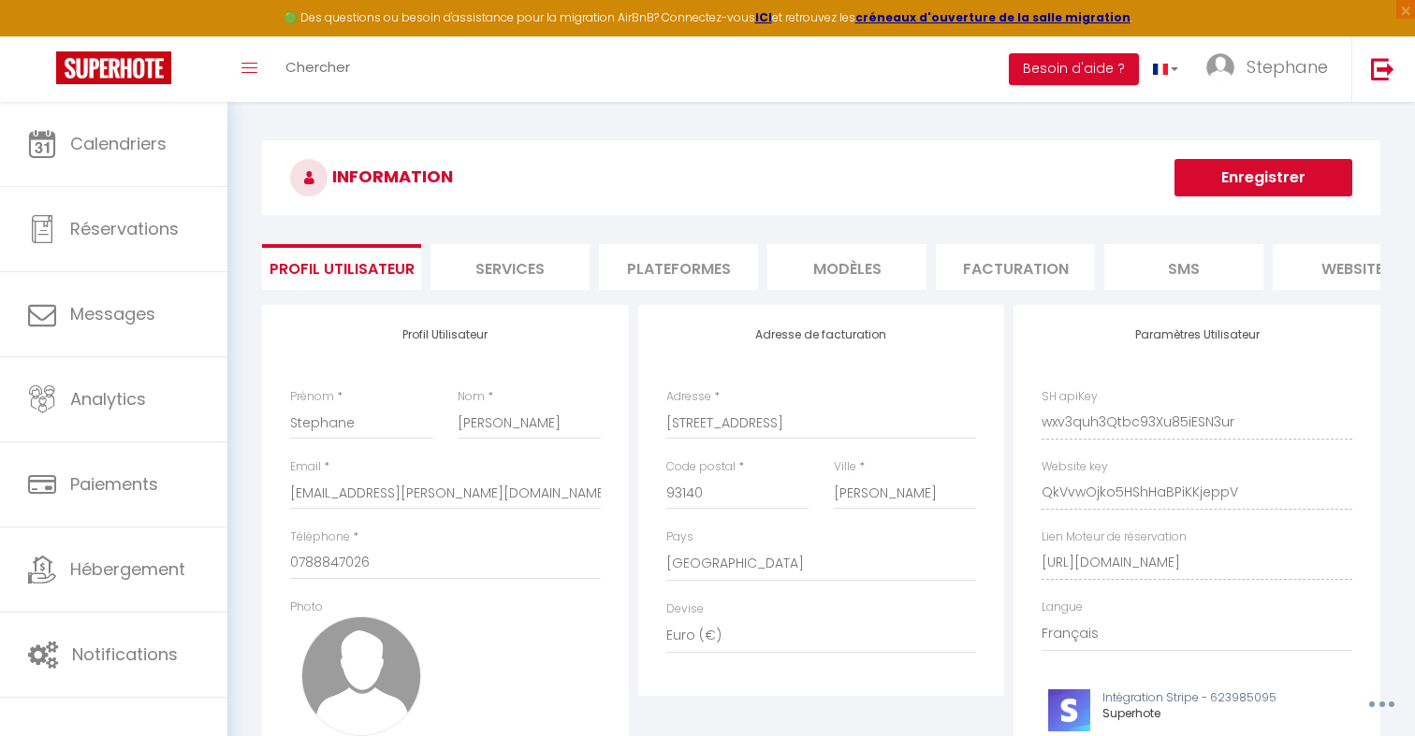
click at [633, 258] on li "Plateformes" at bounding box center [678, 267] width 159 height 46
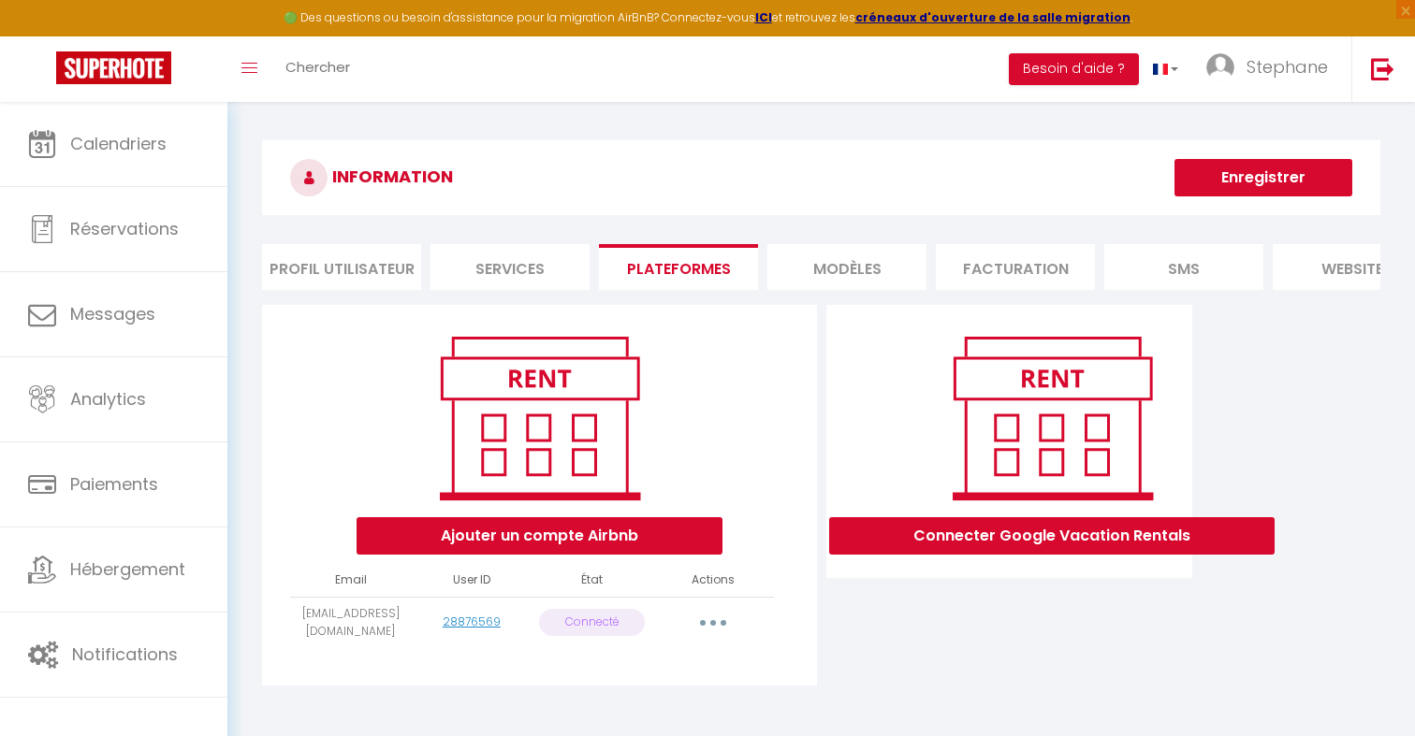
click at [389, 264] on li "Profil Utilisateur" at bounding box center [341, 267] width 159 height 46
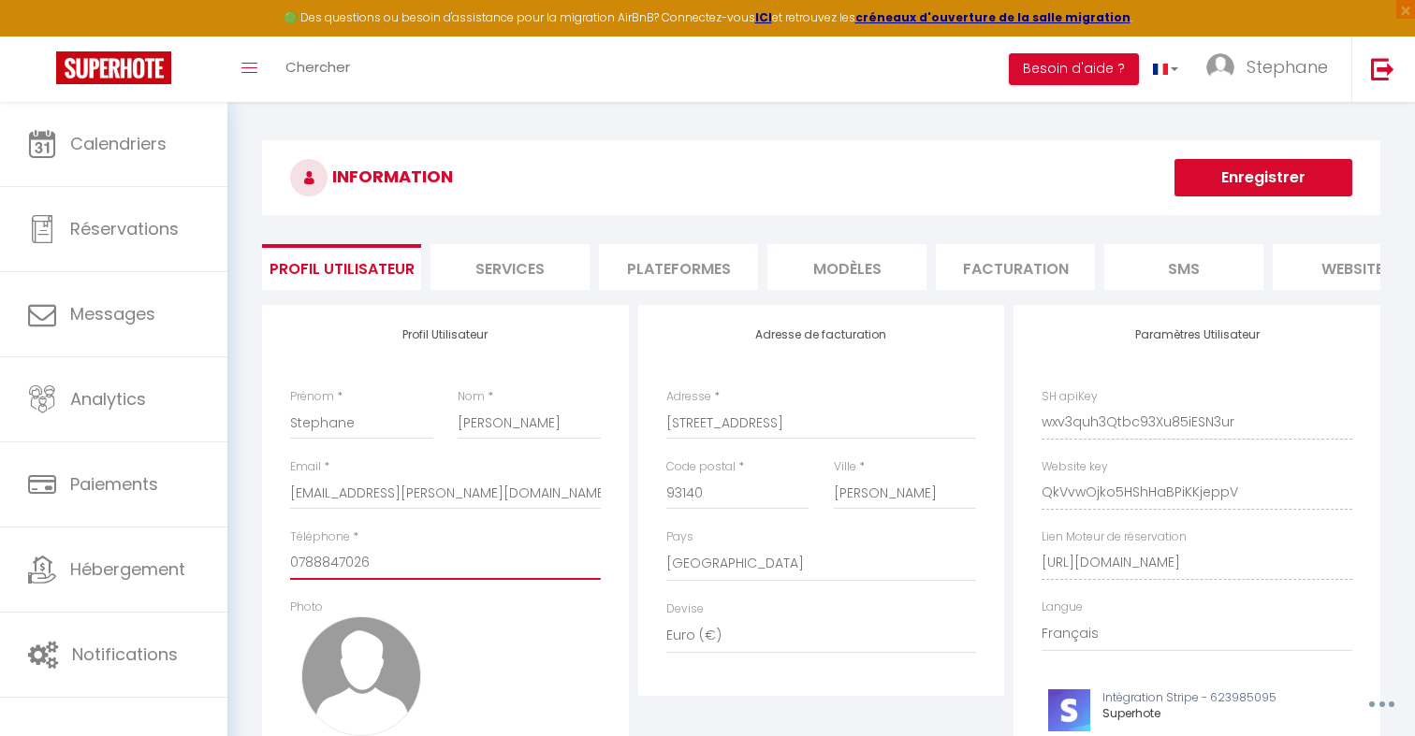
drag, startPoint x: 438, startPoint y: 569, endPoint x: 227, endPoint y: 556, distance: 211.0
click at [227, 556] on div "INFORMATION Enregistrer Profil Utilisateur Services Plateformes MODÈLES Factura…" at bounding box center [821, 503] width 1188 height 803
click at [405, 565] on input "0788847026" at bounding box center [445, 563] width 311 height 34
drag, startPoint x: 393, startPoint y: 565, endPoint x: 296, endPoint y: 562, distance: 97.4
click at [297, 562] on input "0788847026" at bounding box center [445, 563] width 311 height 34
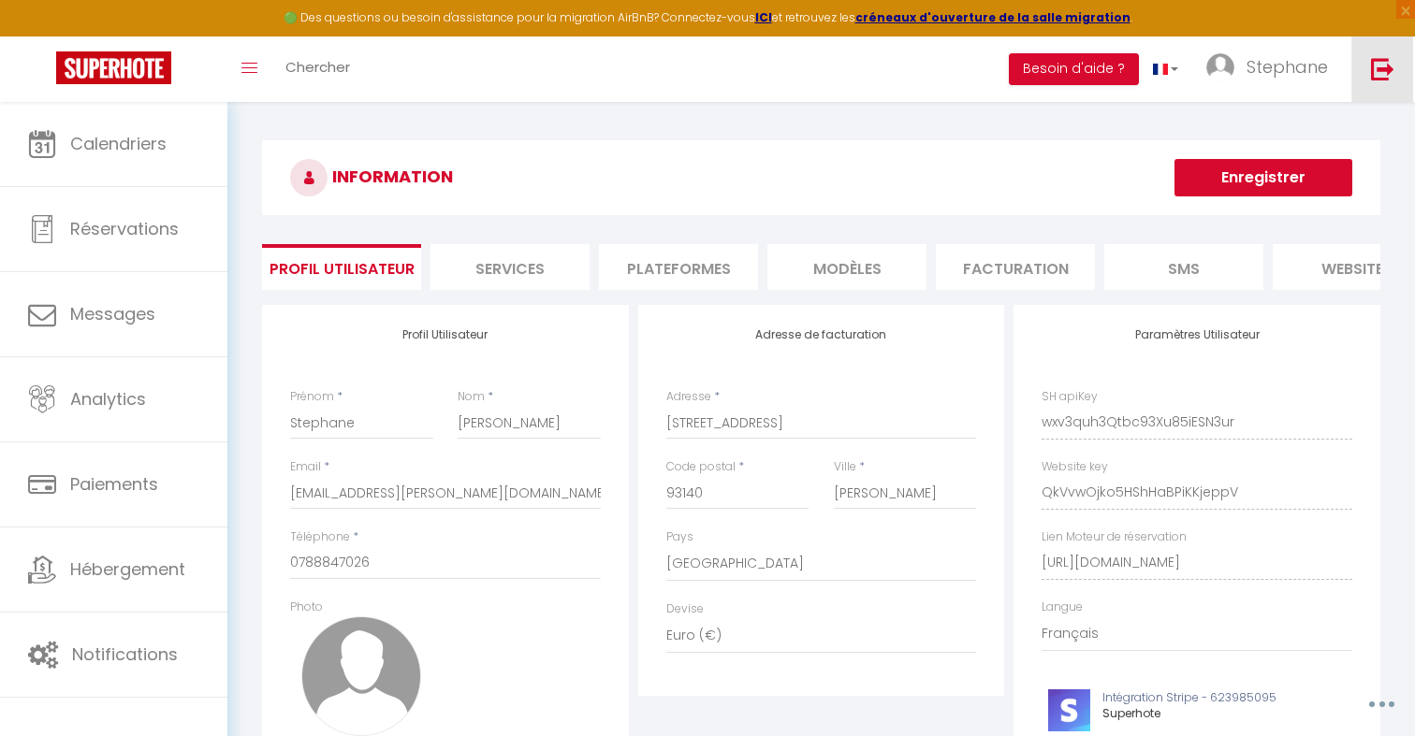
click at [1383, 81] on link at bounding box center [1382, 69] width 62 height 66
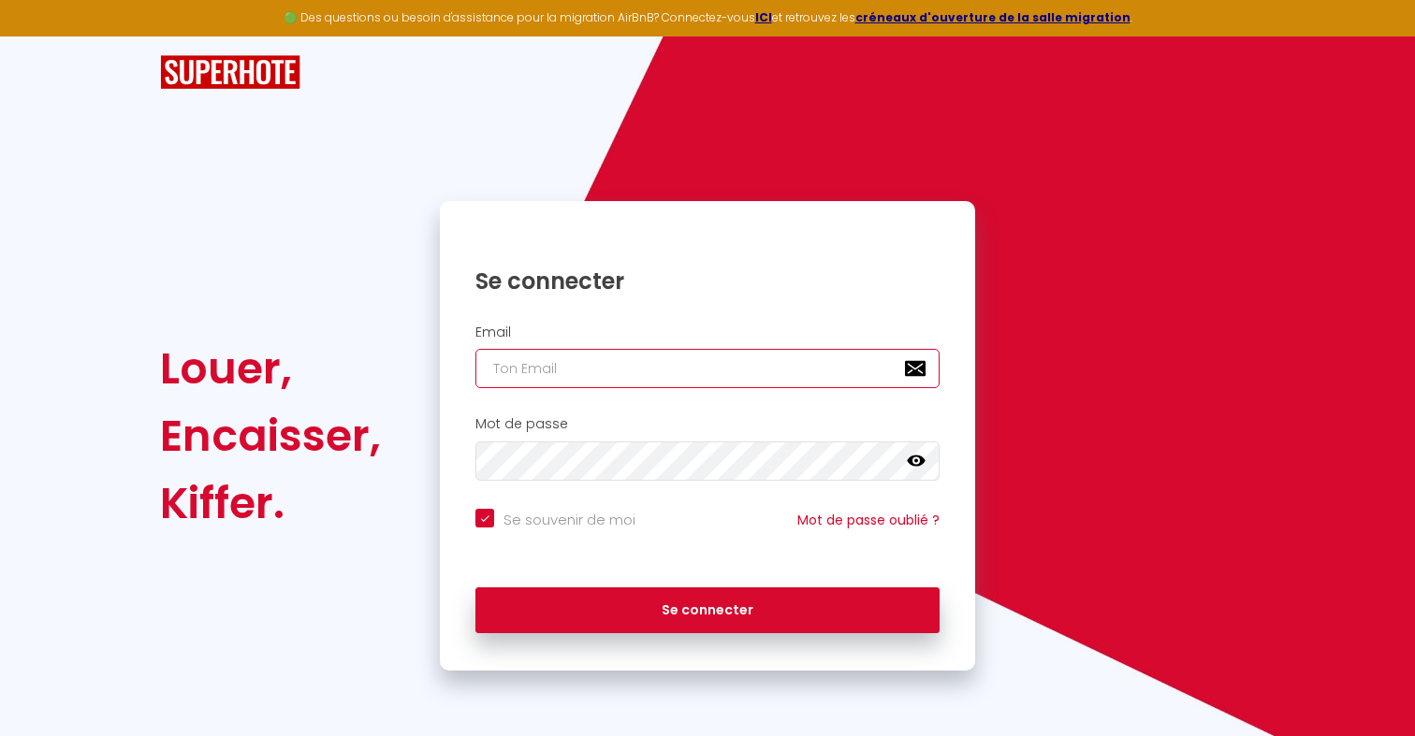
click at [517, 363] on input "email" at bounding box center [707, 368] width 464 height 39
paste input "[EMAIL_ADDRESS][DOMAIN_NAME]"
type input "[EMAIL_ADDRESS][DOMAIN_NAME]"
checkbox input "true"
type input "[EMAIL_ADDRESS][DOMAIN_NAME]"
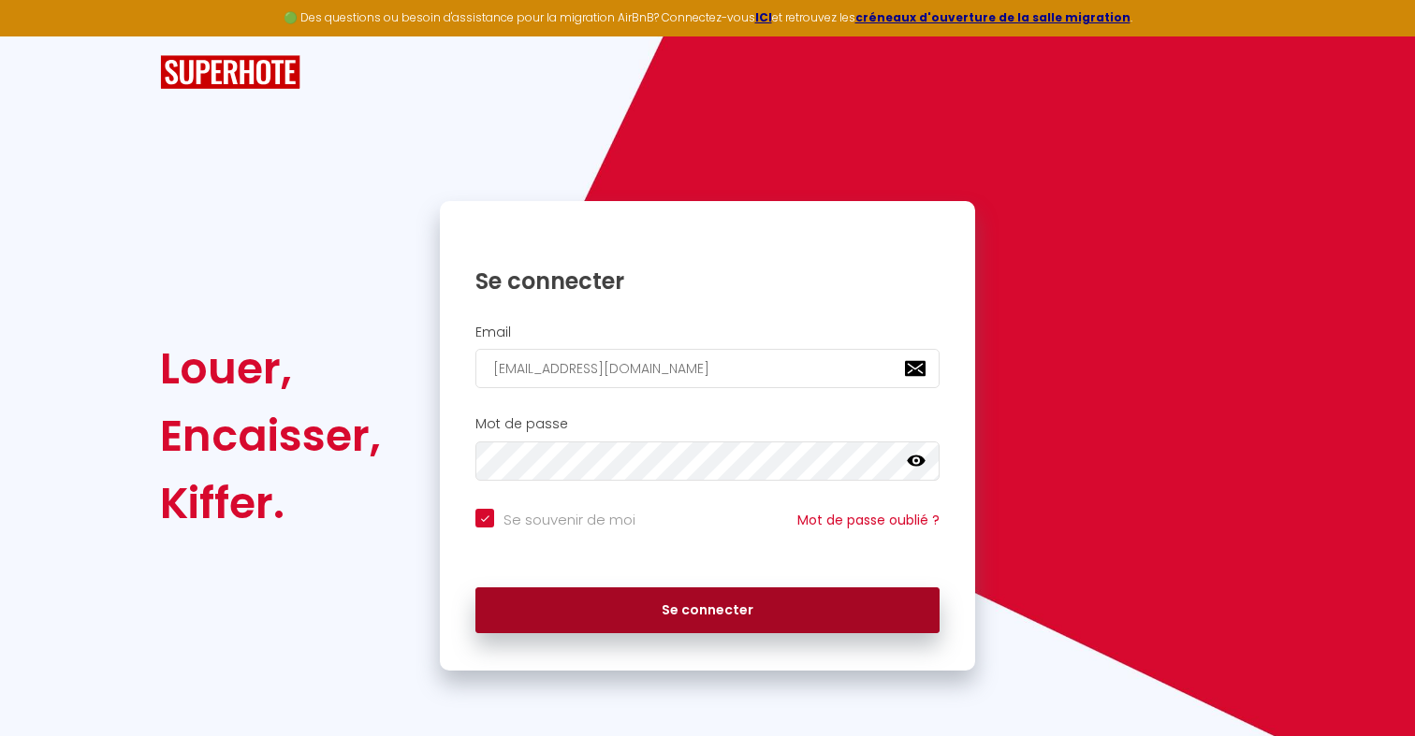
click at [579, 616] on button "Se connecter" at bounding box center [707, 611] width 464 height 47
checkbox input "true"
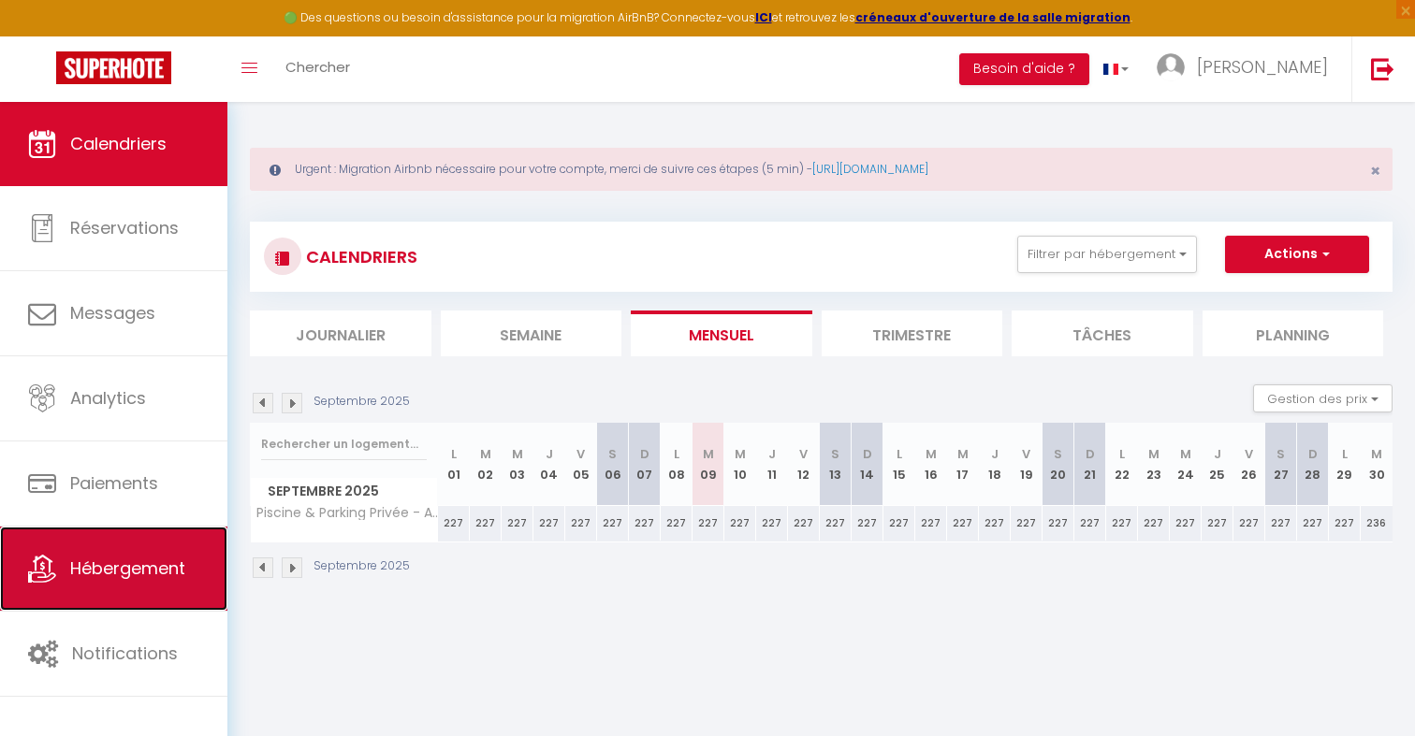
click at [153, 554] on link "Hébergement" at bounding box center [113, 569] width 227 height 84
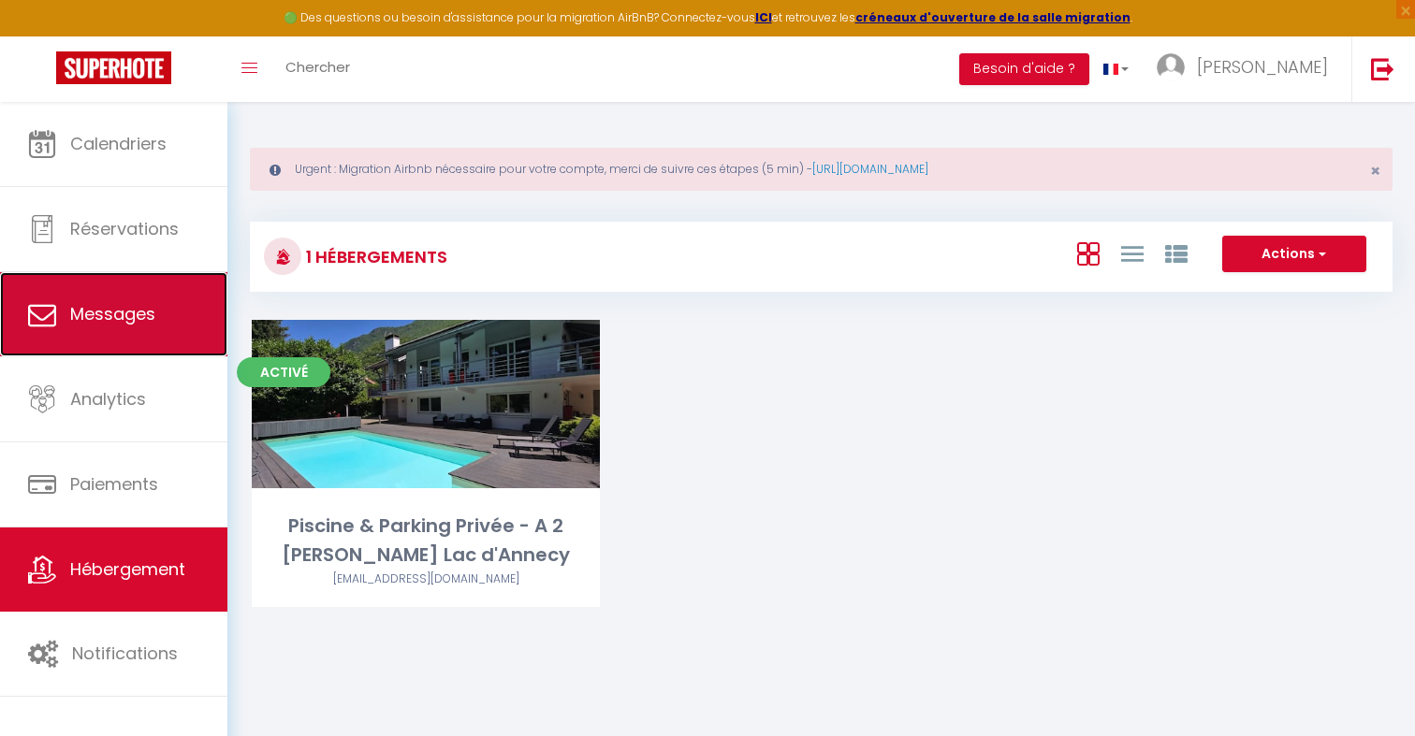
click at [172, 295] on link "Messages" at bounding box center [113, 314] width 227 height 84
select select "message"
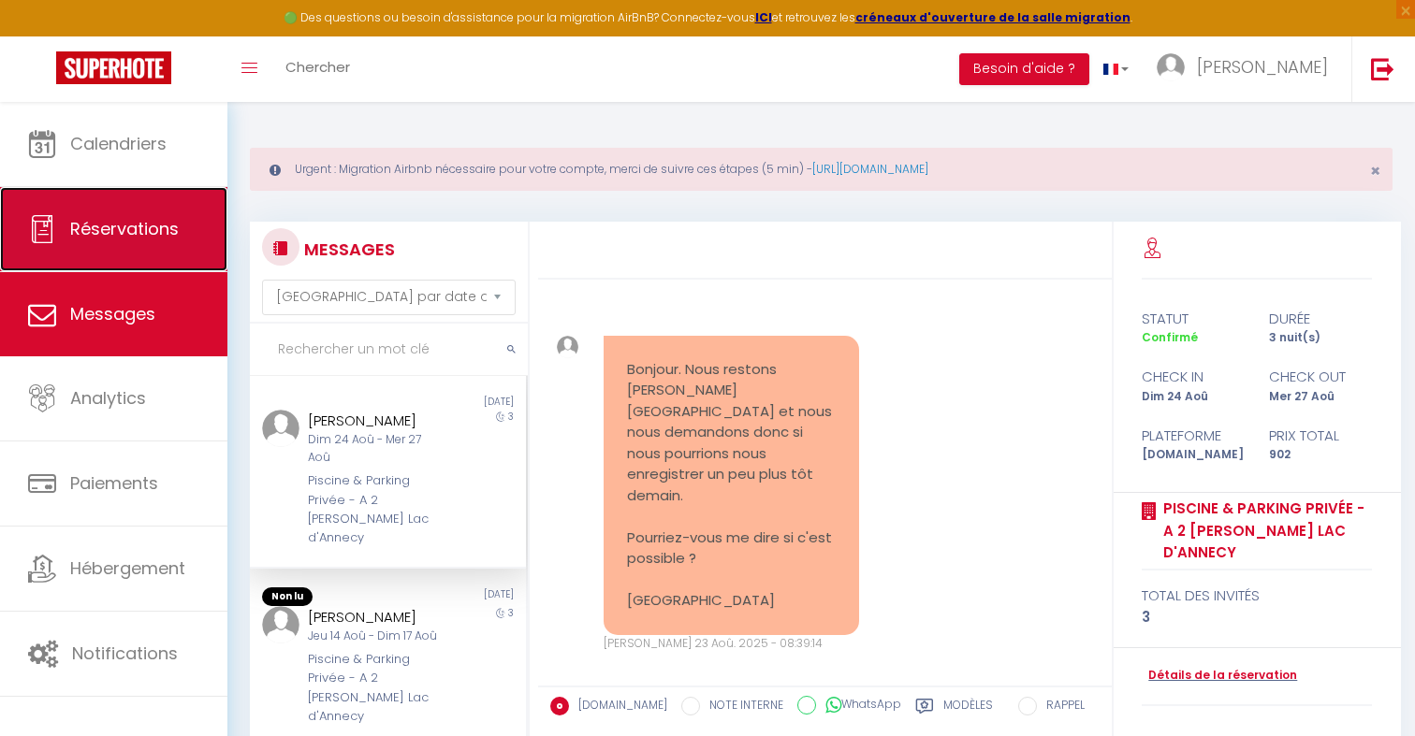
click at [178, 224] on link "Réservations" at bounding box center [113, 229] width 227 height 84
select select "not_cancelled"
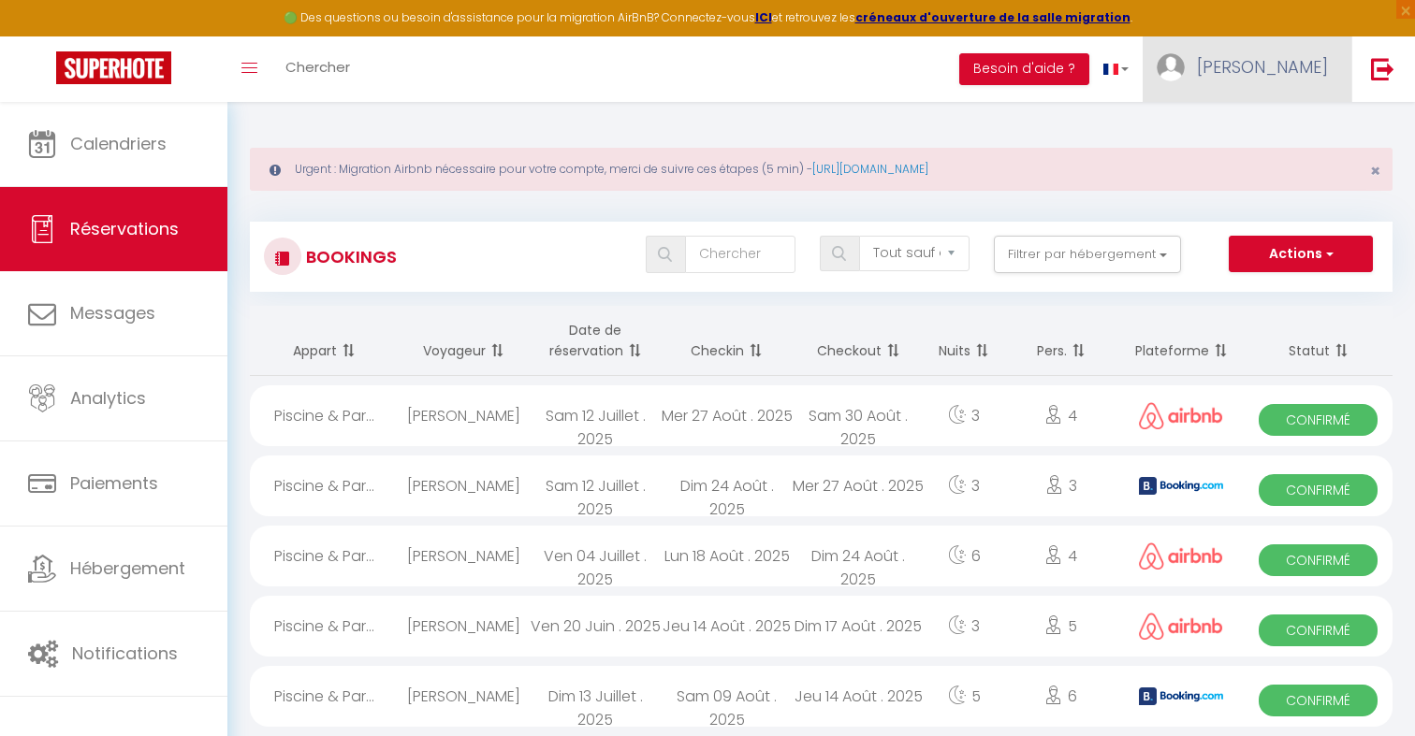
click at [1249, 52] on link "[PERSON_NAME]" at bounding box center [1247, 69] width 209 height 66
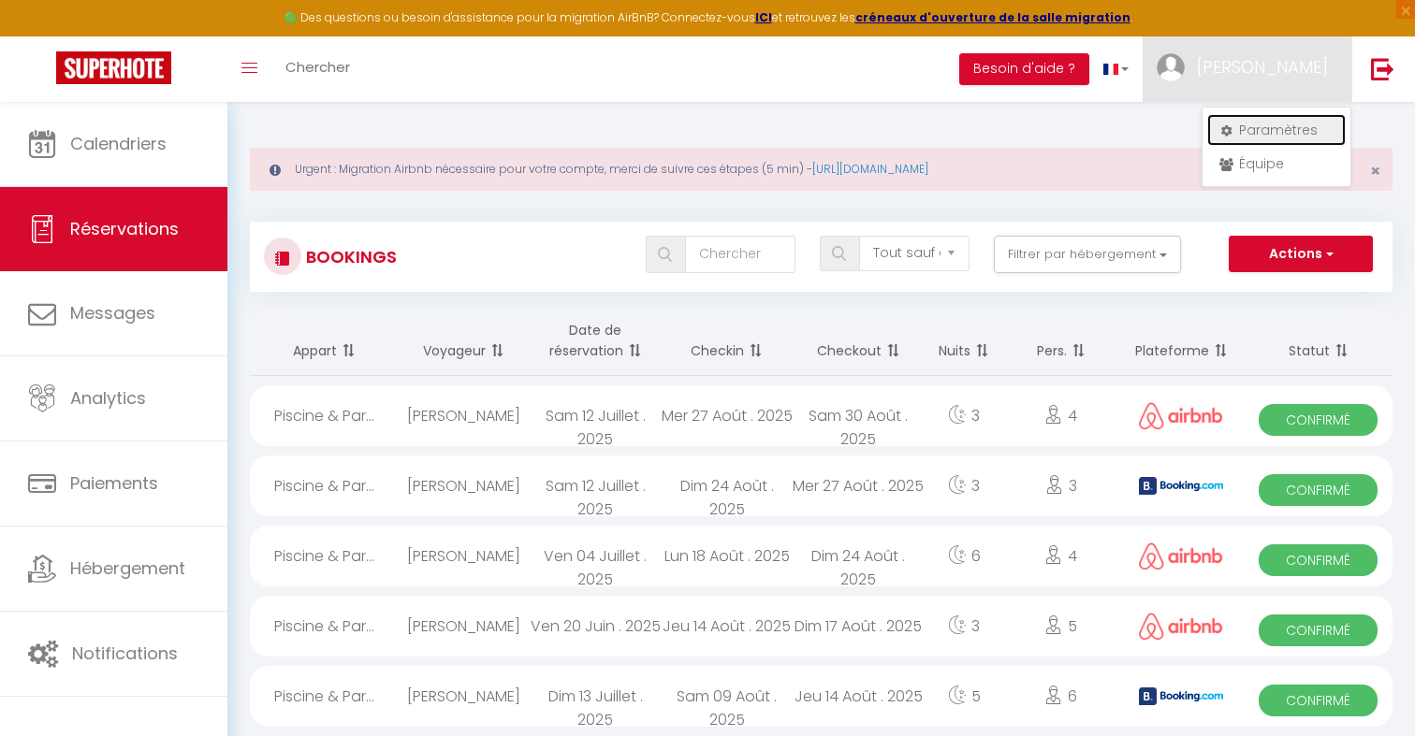
click at [1269, 139] on link "Paramètres" at bounding box center [1276, 130] width 138 height 32
select select "28"
select select "fr"
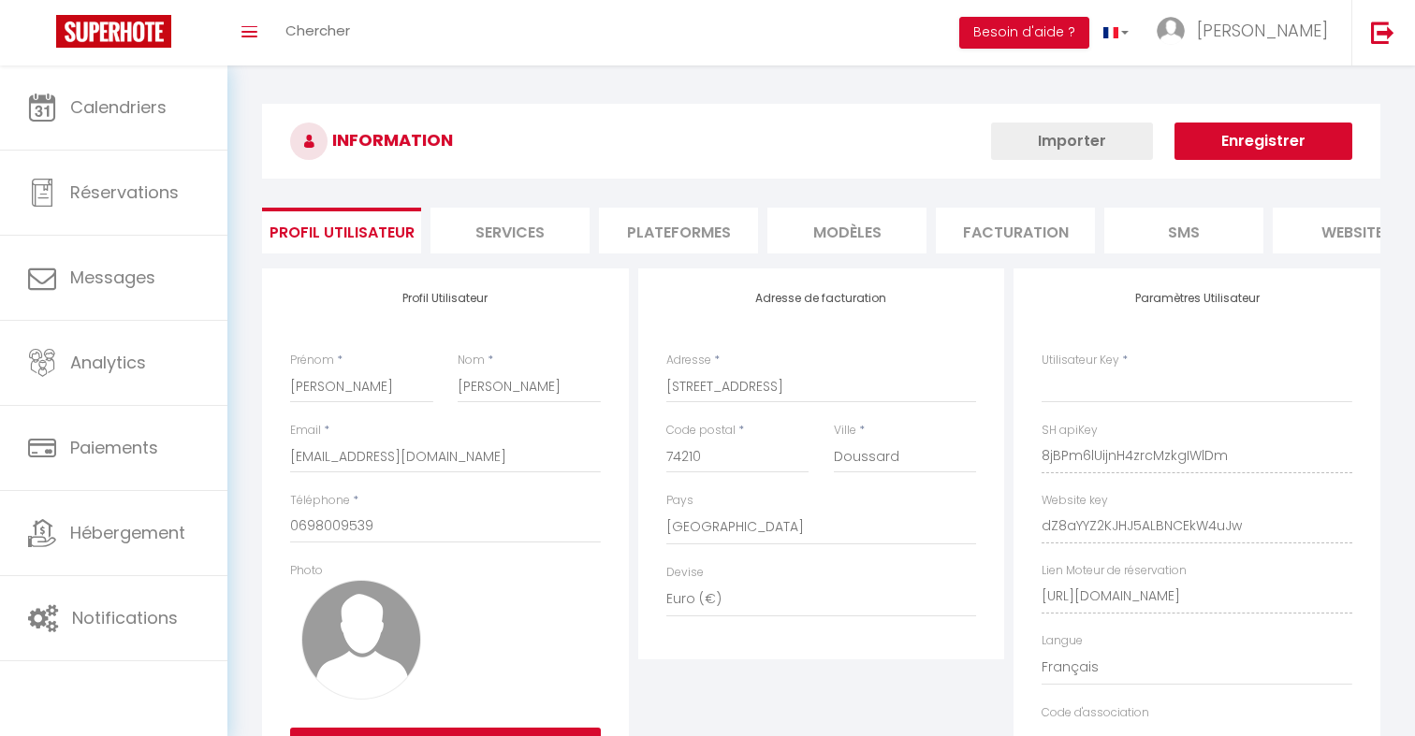
type input "8jBPm6lUijnH4zrcMzkgIWlDm"
type input "dZ8aYYZ2KJHJ5ALBNCEkW4uJw"
type input "[URL][DOMAIN_NAME]"
select select "fr"
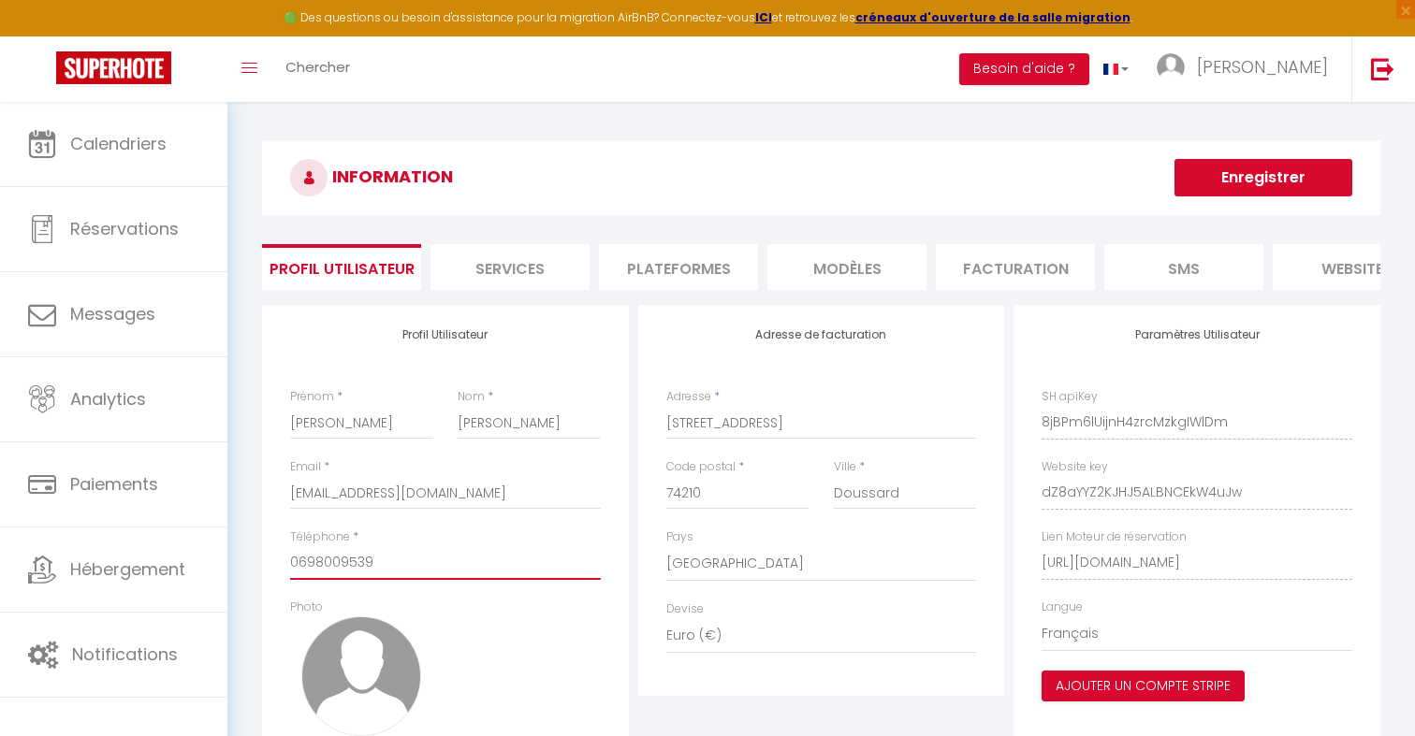
drag, startPoint x: 423, startPoint y: 561, endPoint x: 240, endPoint y: 561, distance: 183.4
click at [246, 561] on div "INFORMATION Enregistrer Profil Utilisateur Services Plateformes MODÈLES Factura…" at bounding box center [821, 490] width 1188 height 776
click at [716, 286] on li "Plateformes" at bounding box center [678, 267] width 159 height 46
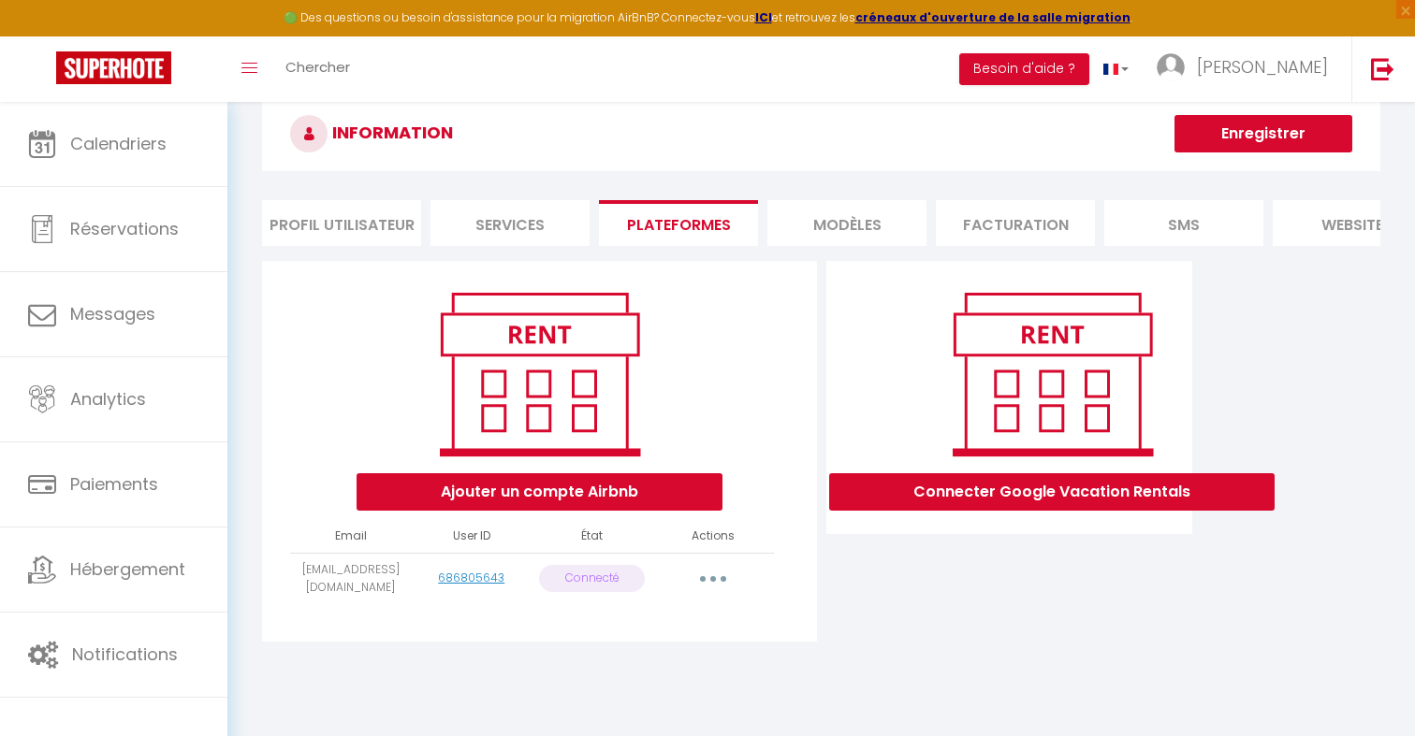
scroll to position [71, 0]
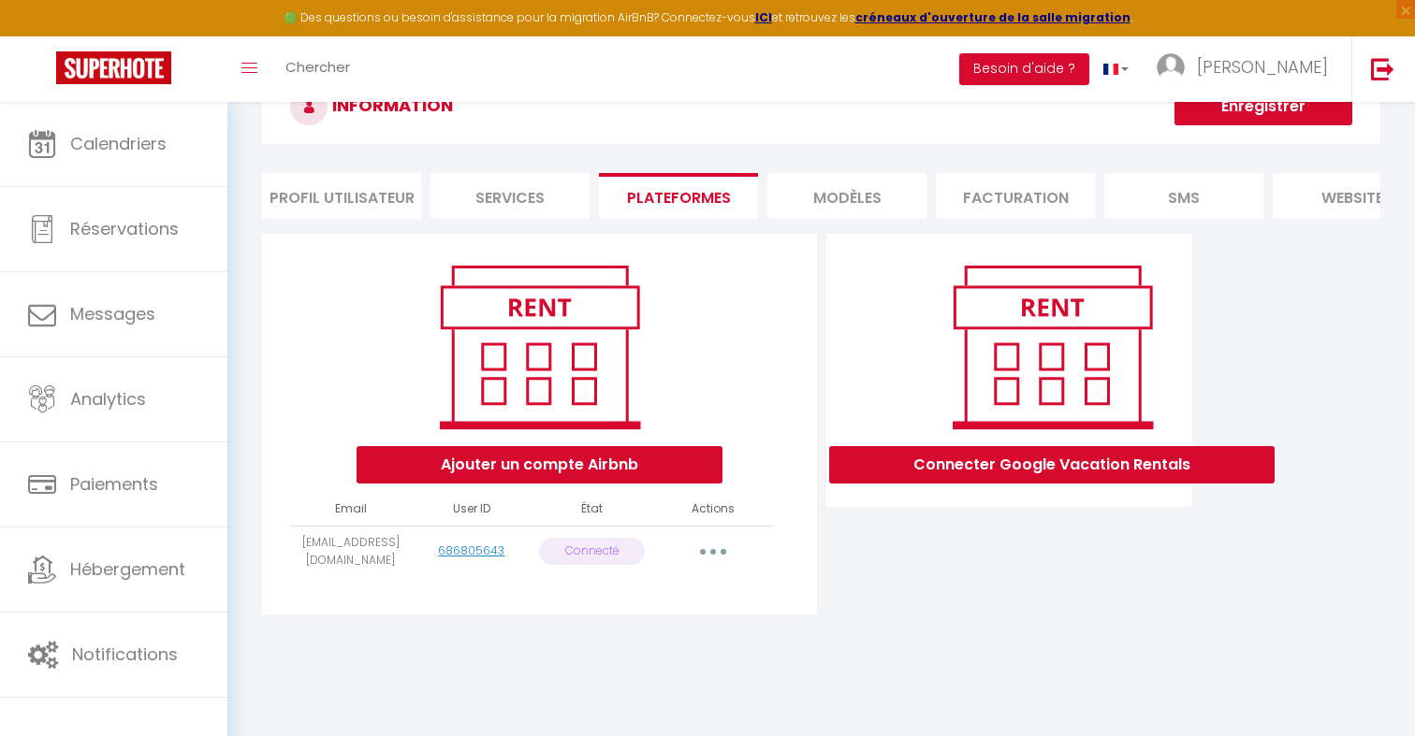
click at [350, 558] on td "[EMAIL_ADDRESS][DOMAIN_NAME]" at bounding box center [350, 551] width 121 height 51
click at [712, 552] on icon "button" at bounding box center [713, 552] width 6 height 6
click at [410, 657] on div "INFORMATION Enregistrer Profil Utilisateur Services Plateformes MODÈLES Factura…" at bounding box center [821, 355] width 1188 height 648
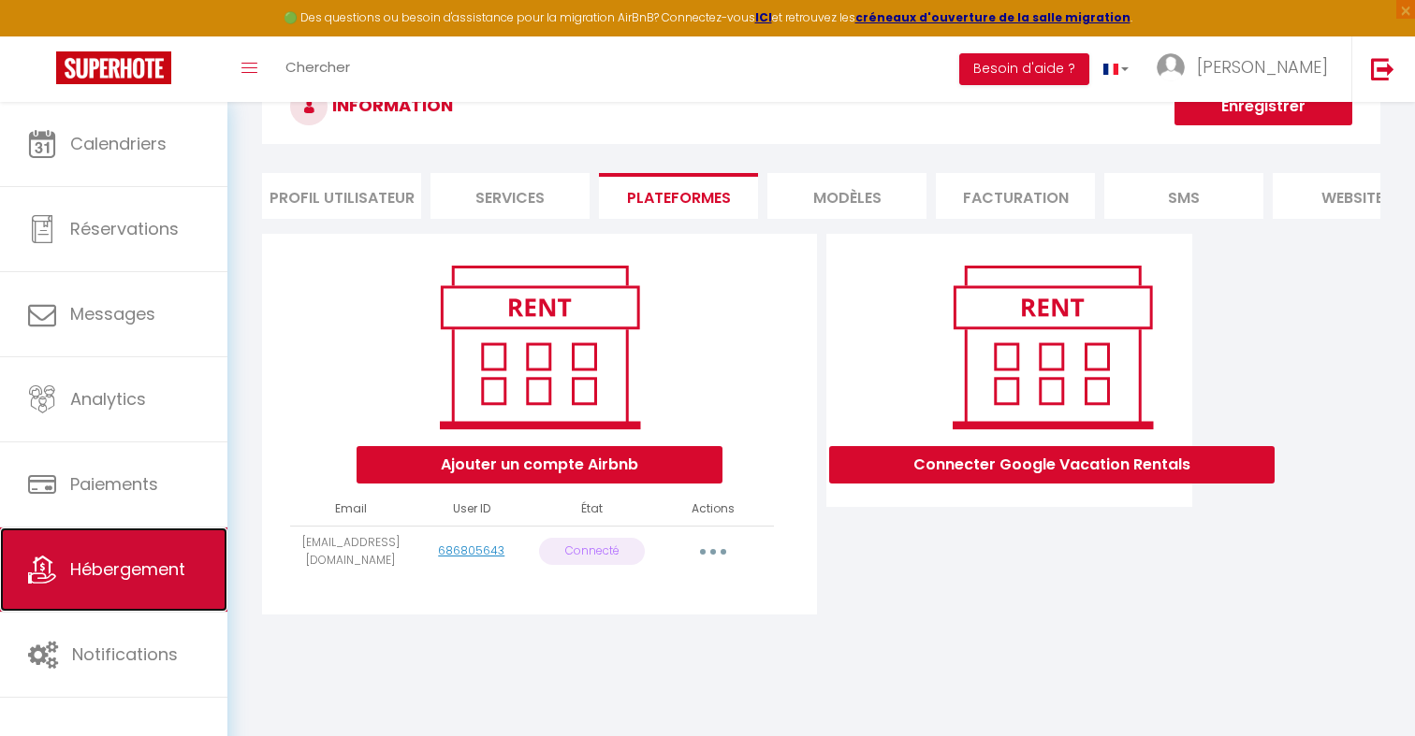
click at [164, 605] on link "Hébergement" at bounding box center [113, 570] width 227 height 84
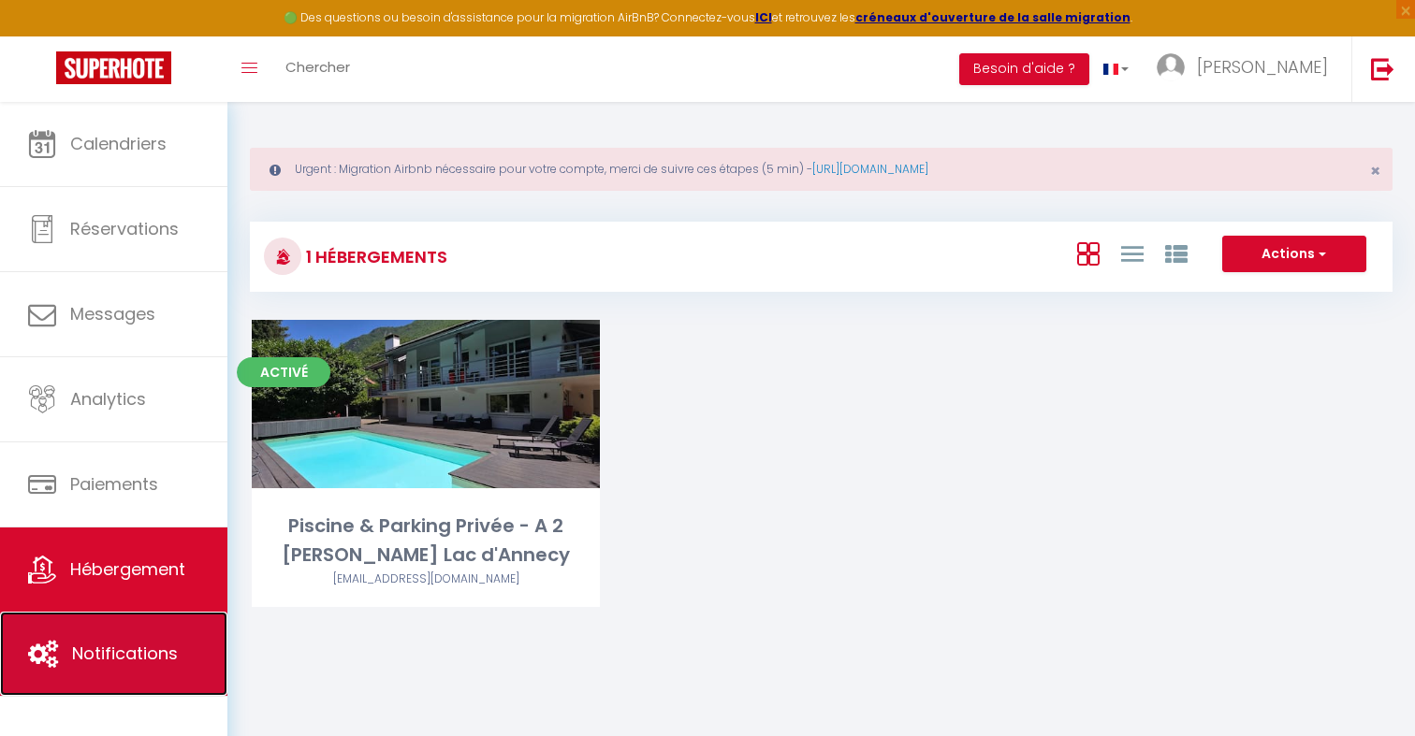
click at [161, 663] on span "Notifications" at bounding box center [125, 653] width 106 height 23
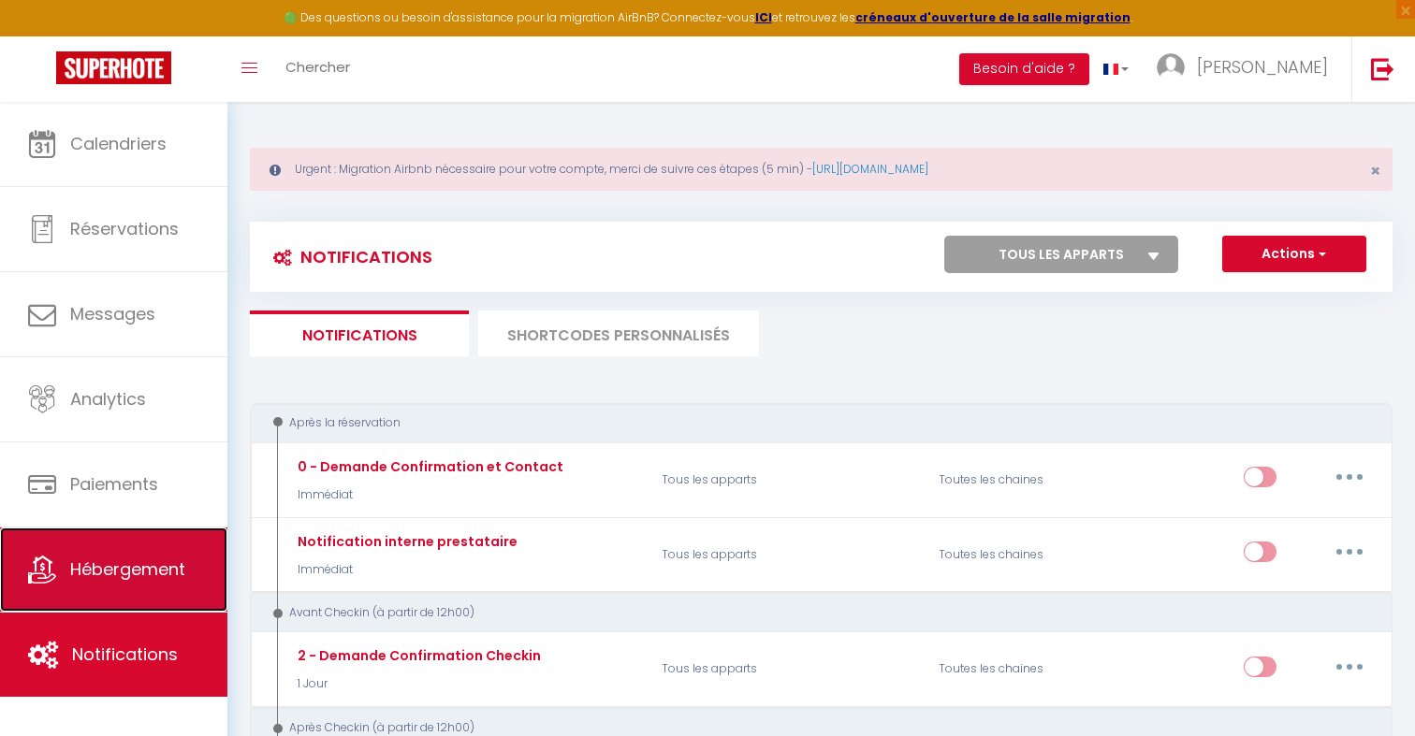
click at [180, 595] on link "Hébergement" at bounding box center [113, 570] width 227 height 84
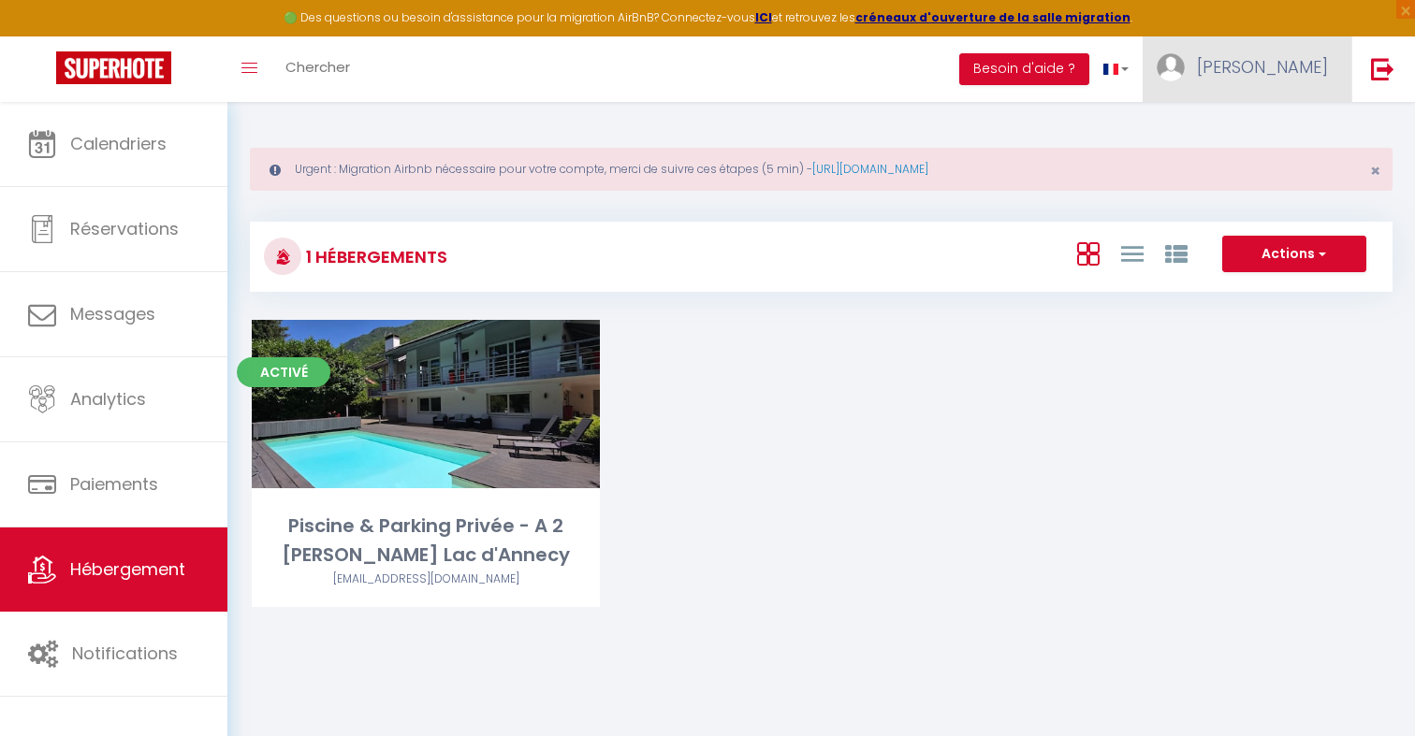
click at [1295, 86] on link "[PERSON_NAME]" at bounding box center [1247, 69] width 209 height 66
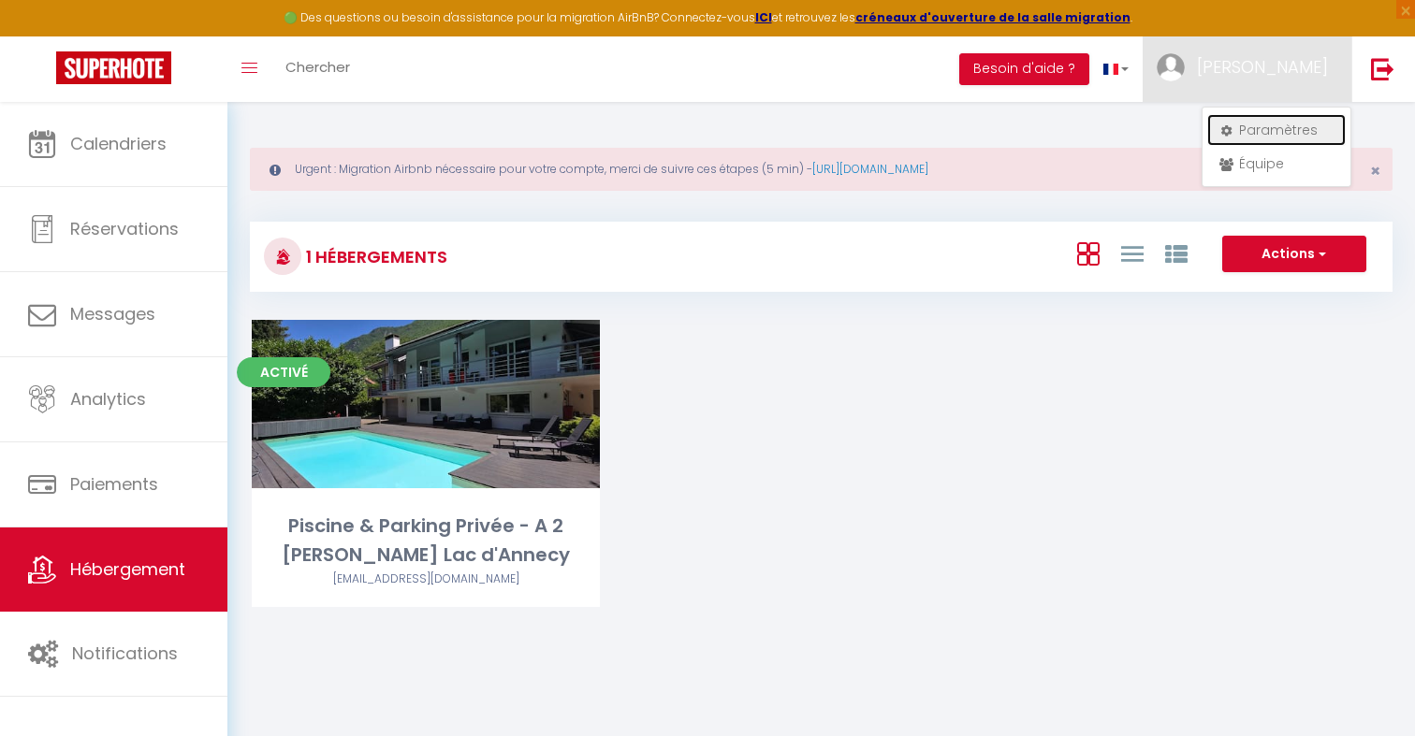
click at [1287, 127] on link "Paramètres" at bounding box center [1276, 130] width 138 height 32
select select "28"
select select "fr"
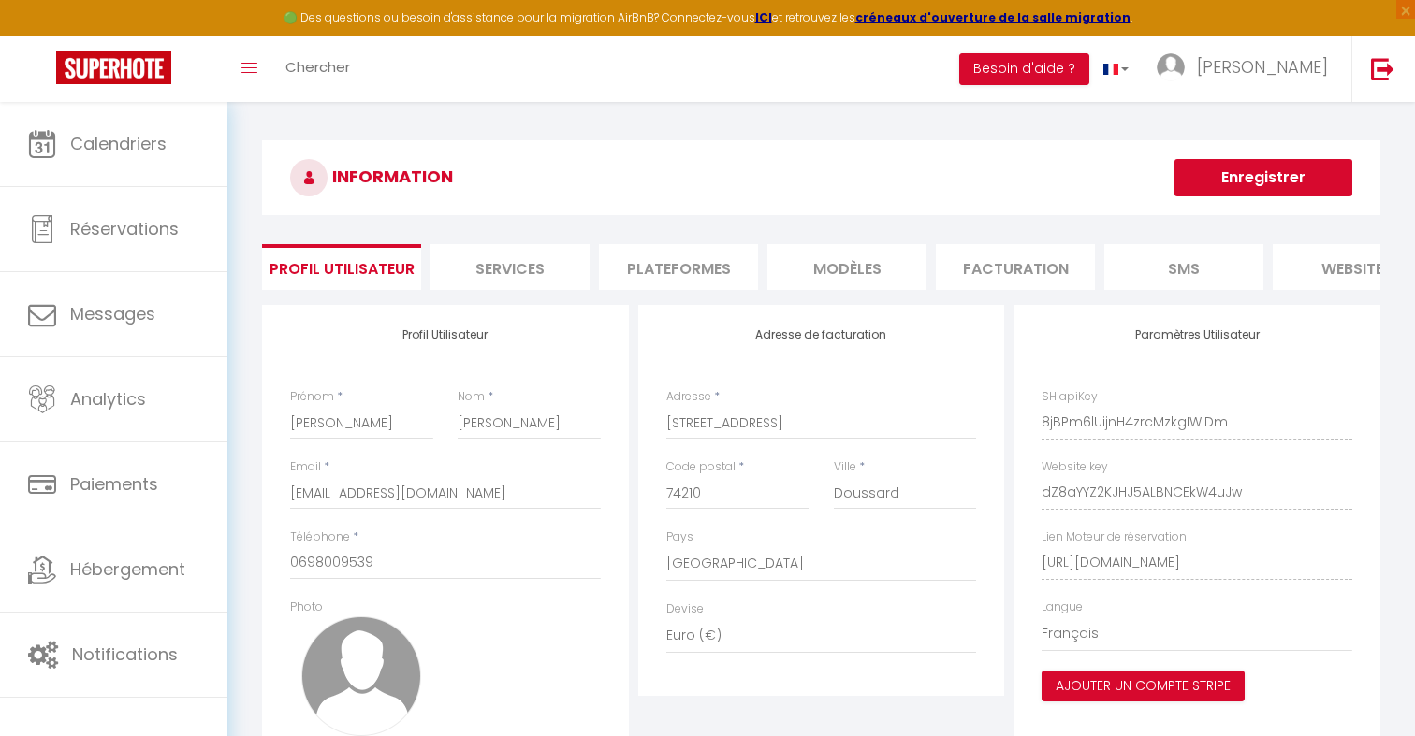
click at [723, 259] on li "Plateformes" at bounding box center [678, 267] width 159 height 46
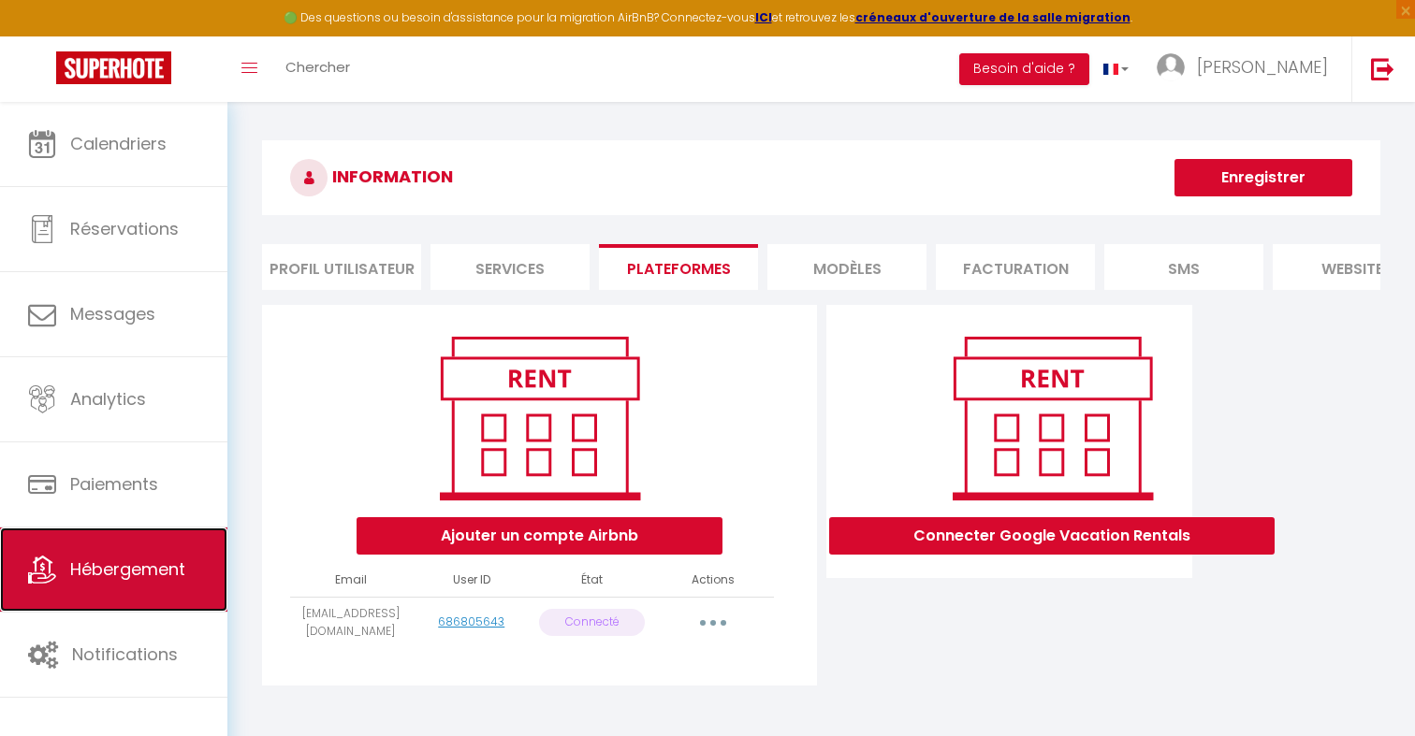
click at [102, 584] on link "Hébergement" at bounding box center [113, 570] width 227 height 84
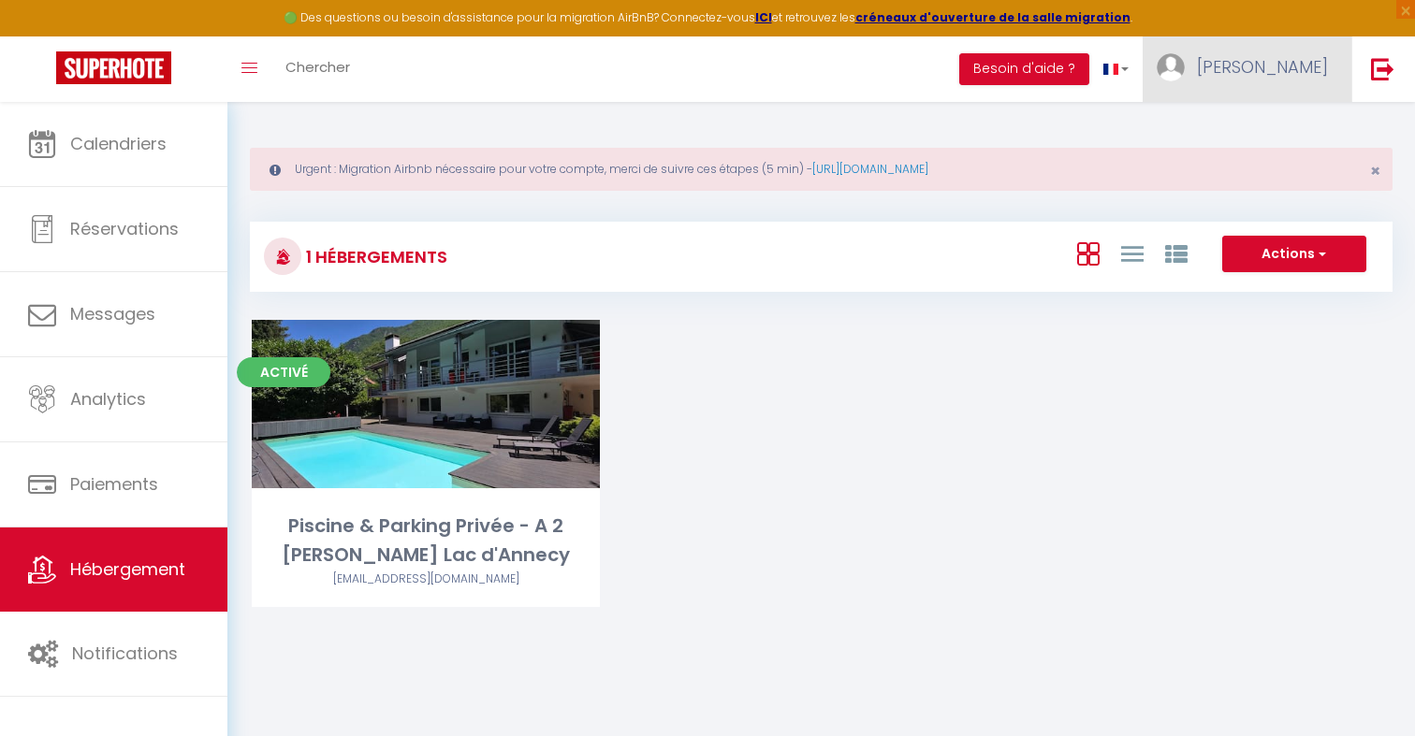
click at [1285, 79] on link "[PERSON_NAME]" at bounding box center [1247, 69] width 209 height 66
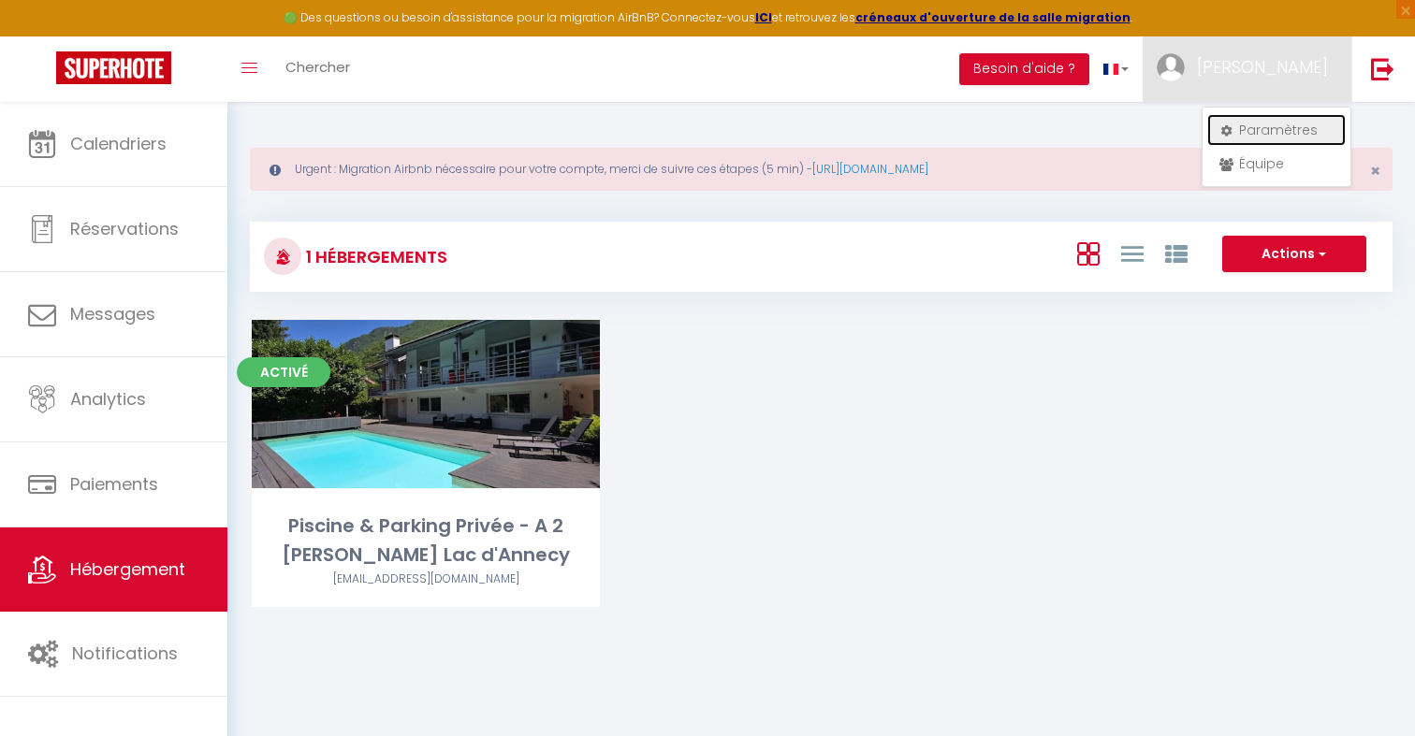
click at [1245, 134] on link "Paramètres" at bounding box center [1276, 130] width 138 height 32
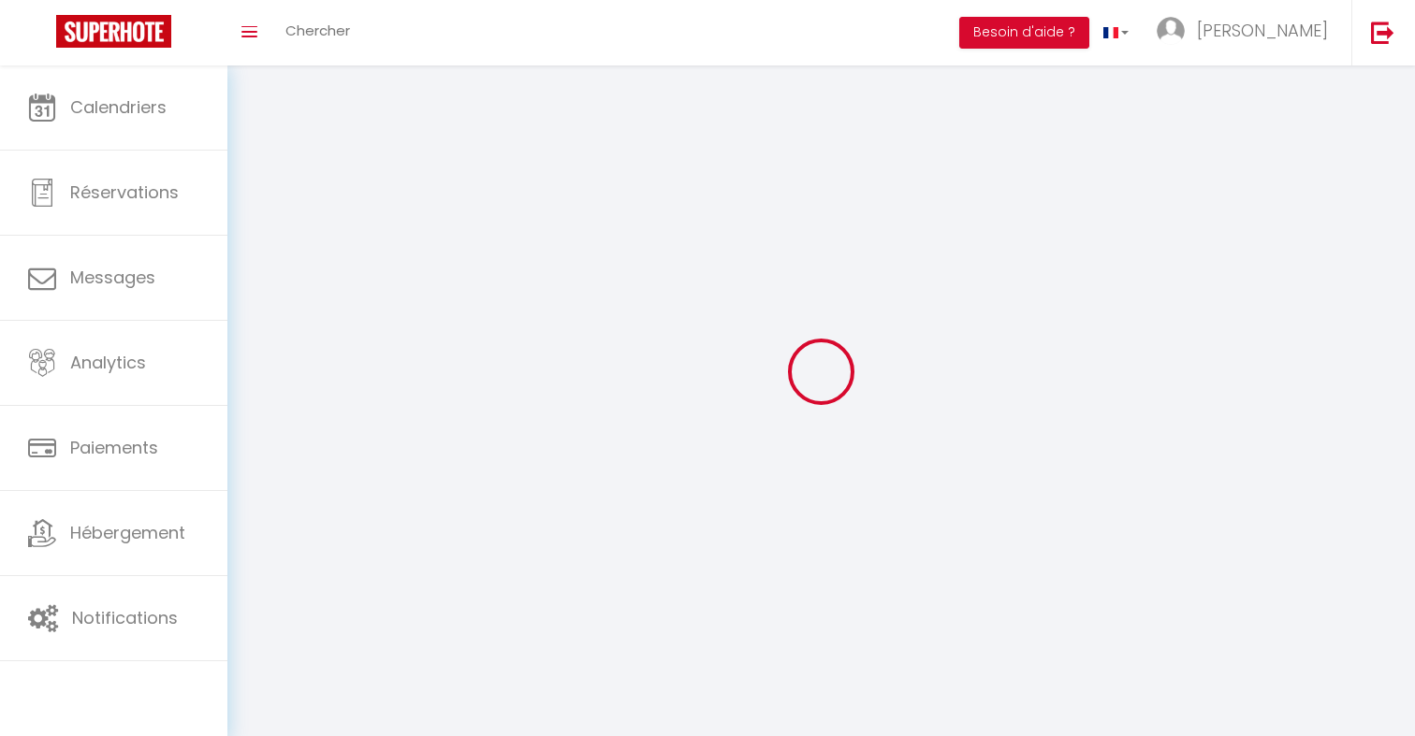
type input "[PERSON_NAME]"
type input "0698009539"
type input "[STREET_ADDRESS]"
type input "74210"
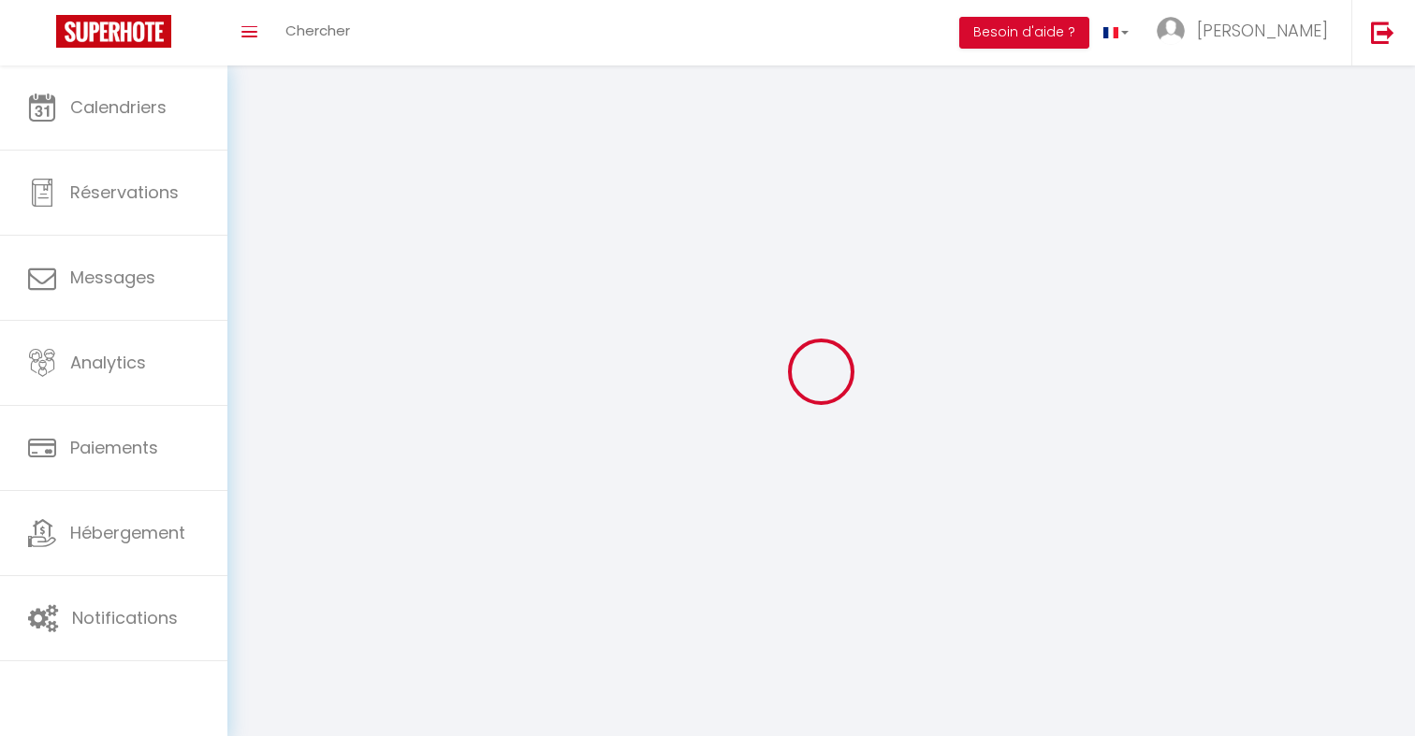
type input "Doussard"
type input "8jBPm6lUijnH4zrcMzkgIWlDm"
type input "dZ8aYYZ2KJHJ5ALBNCEkW4uJw"
type input "[URL][DOMAIN_NAME]"
type input "8jBPm6lUijnH4zrcMzkgIWlDm"
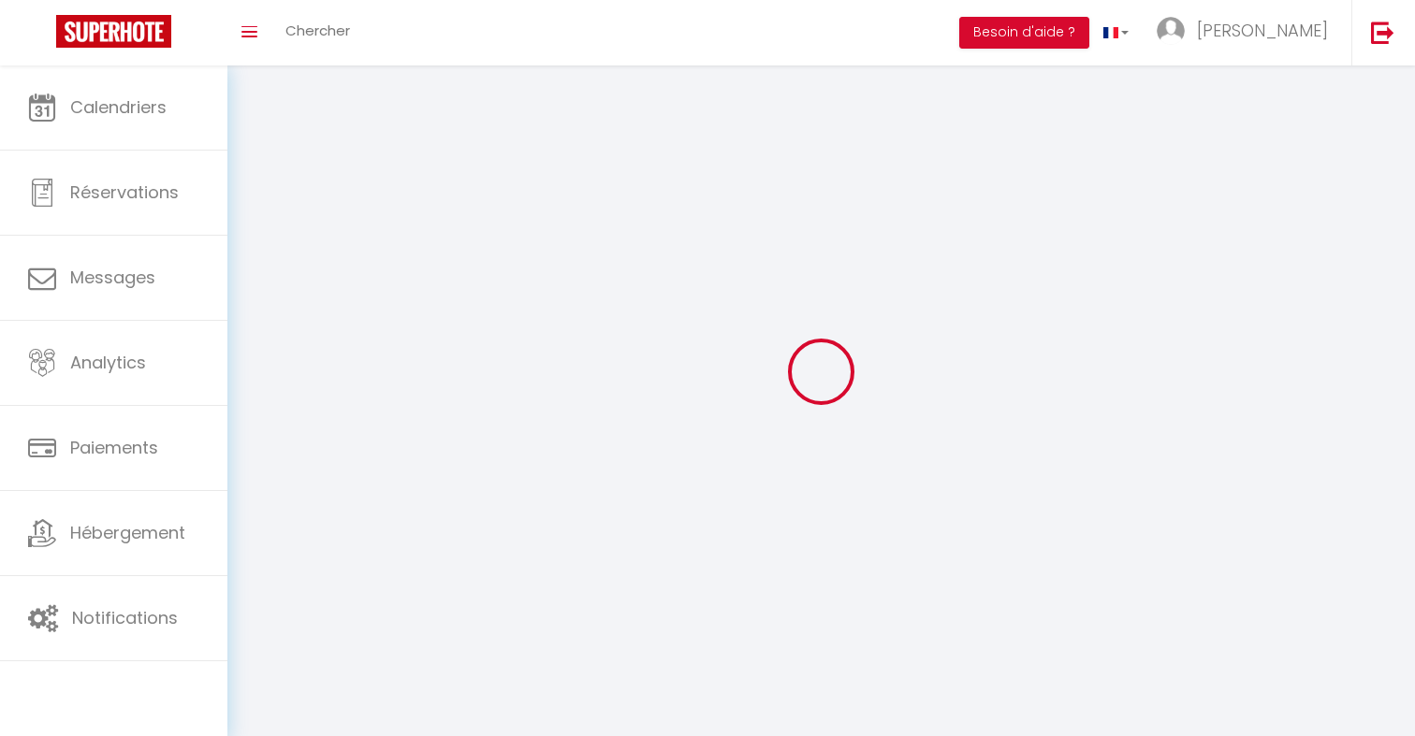
type input "dZ8aYYZ2KJHJ5ALBNCEkW4uJw"
type input "[URL][DOMAIN_NAME]"
select select "28"
select select "fr"
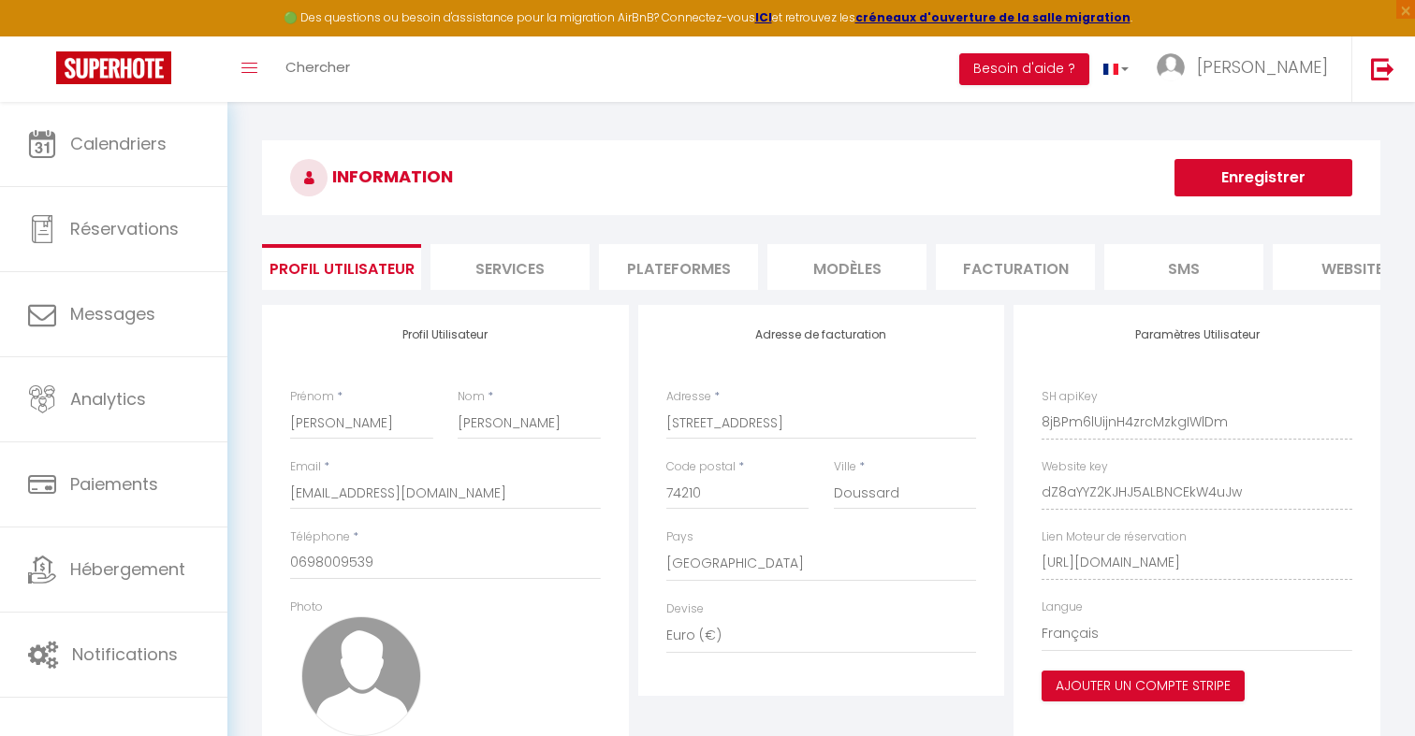
click at [686, 266] on li "Plateformes" at bounding box center [678, 267] width 159 height 46
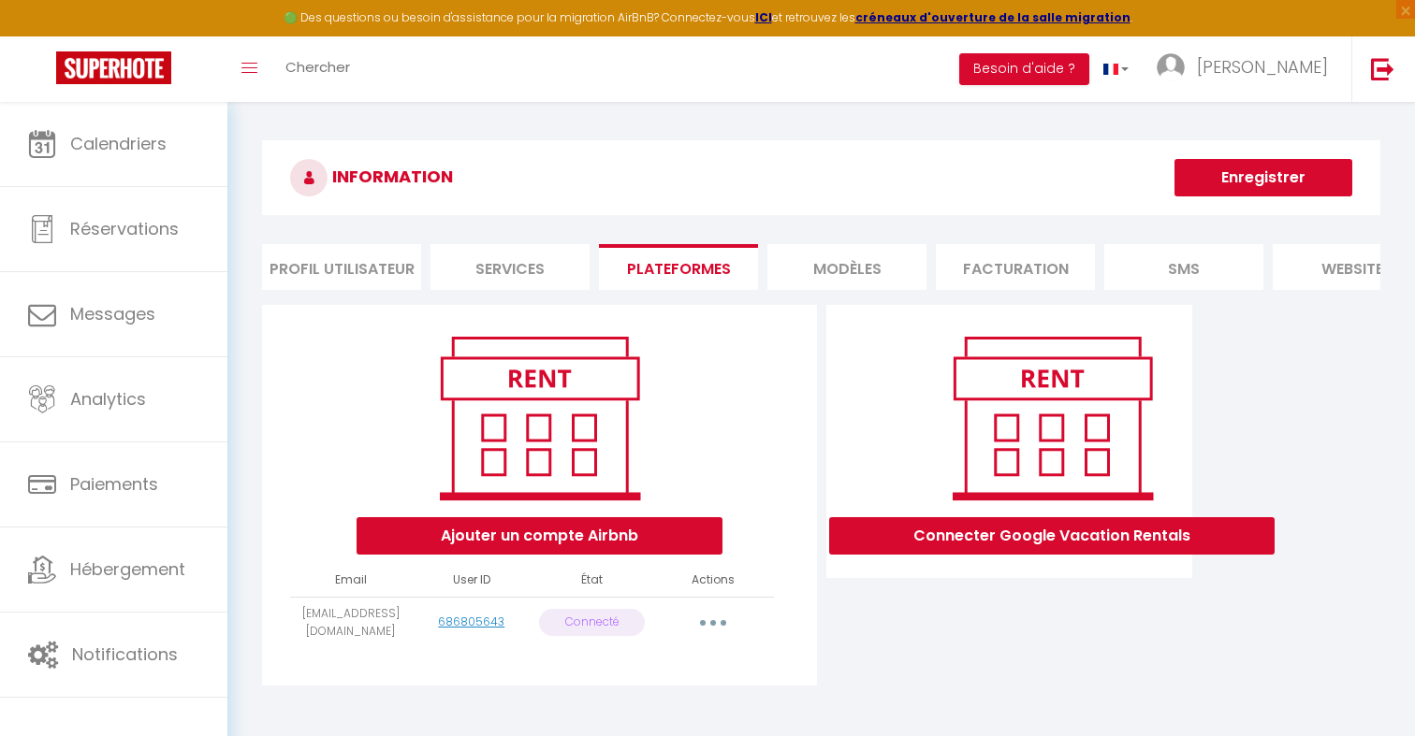
click at [356, 259] on li "Profil Utilisateur" at bounding box center [341, 267] width 159 height 46
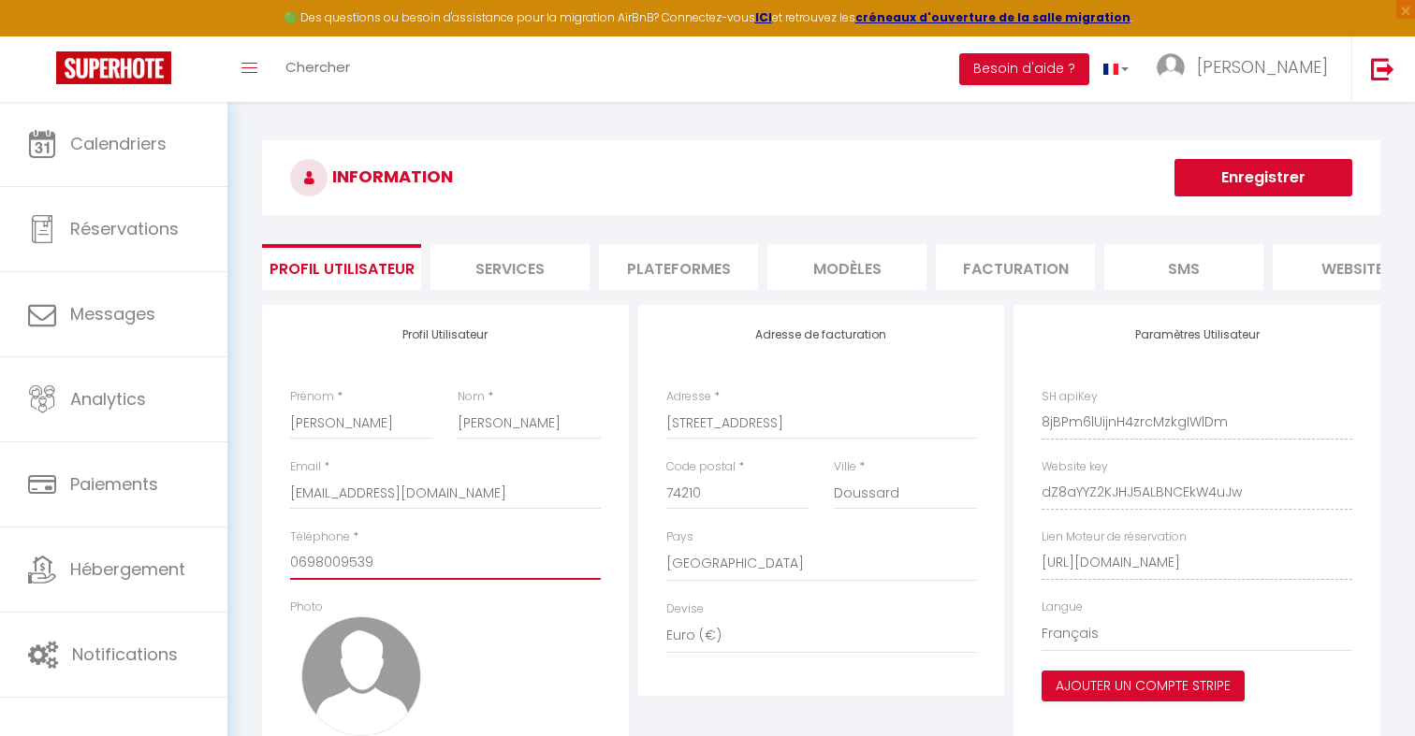
drag, startPoint x: 506, startPoint y: 569, endPoint x: 254, endPoint y: 569, distance: 252.7
click at [254, 569] on div "INFORMATION Enregistrer Profil Utilisateur Services Plateformes MODÈLES Factura…" at bounding box center [821, 485] width 1143 height 691
click at [280, 589] on div "Profil Utilisateur Prénom * Marion Nom * Halley Email * haileyconciergerie@gmai…" at bounding box center [445, 565] width 367 height 520
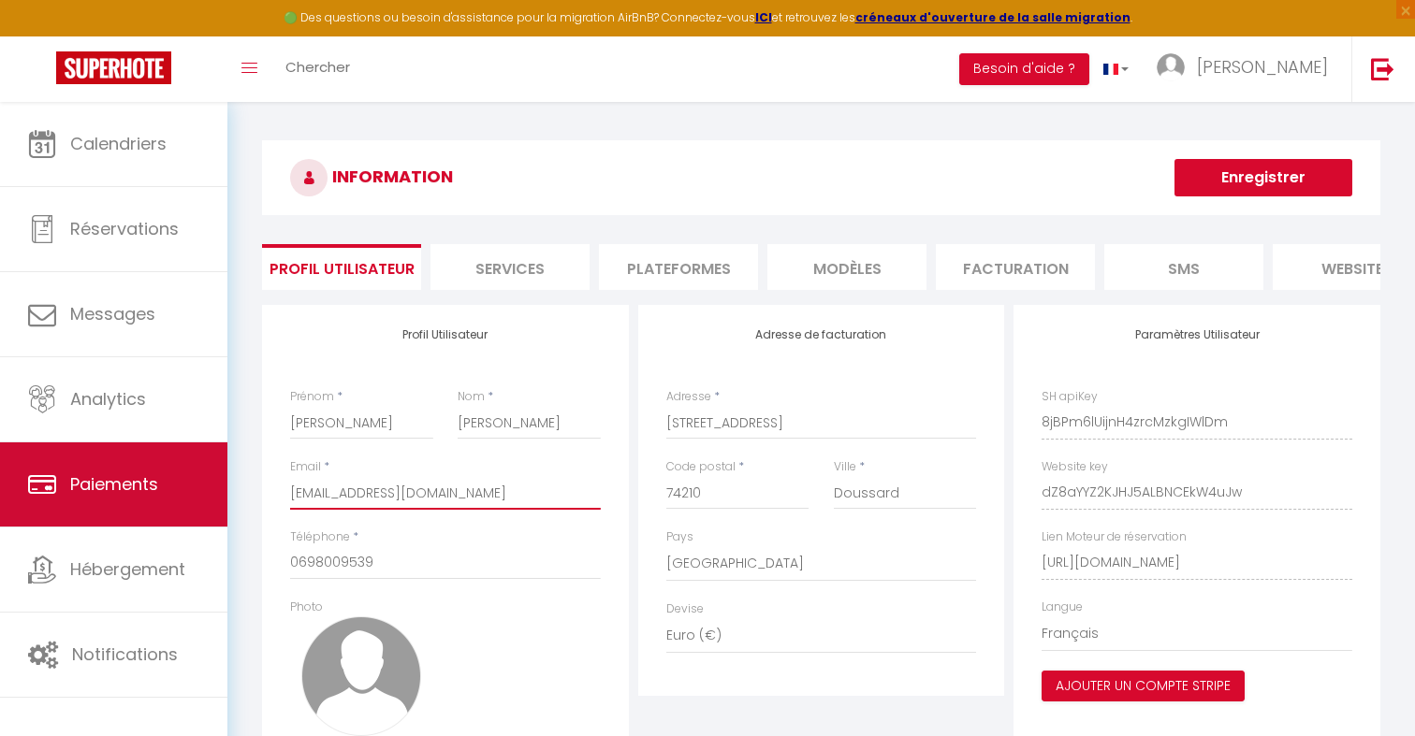
drag, startPoint x: 546, startPoint y: 488, endPoint x: 145, endPoint y: 453, distance: 402.0
click at [158, 453] on div "🟢 Des questions ou besoin d'assistance pour la migration AirBnB? Connectez-vous…" at bounding box center [707, 490] width 1415 height 776
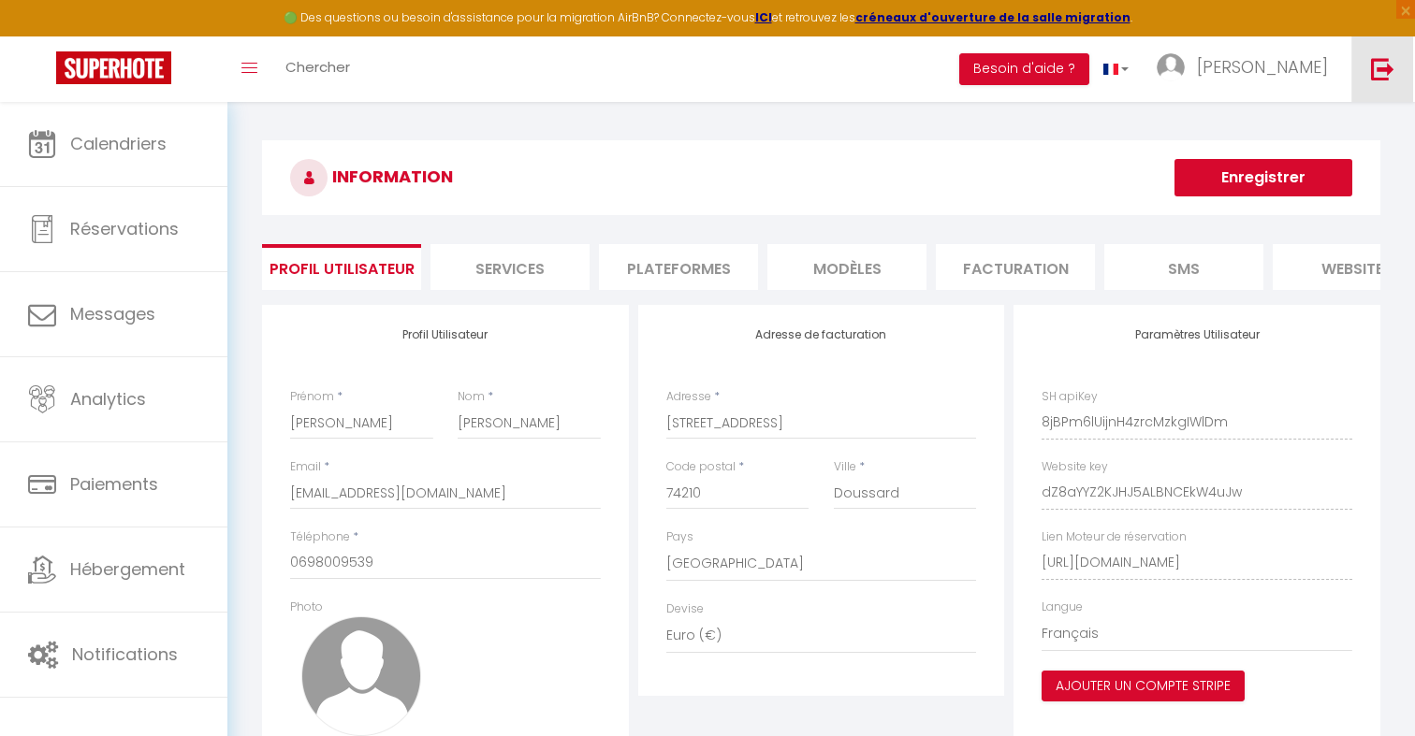
click at [1388, 72] on img at bounding box center [1382, 68] width 23 height 23
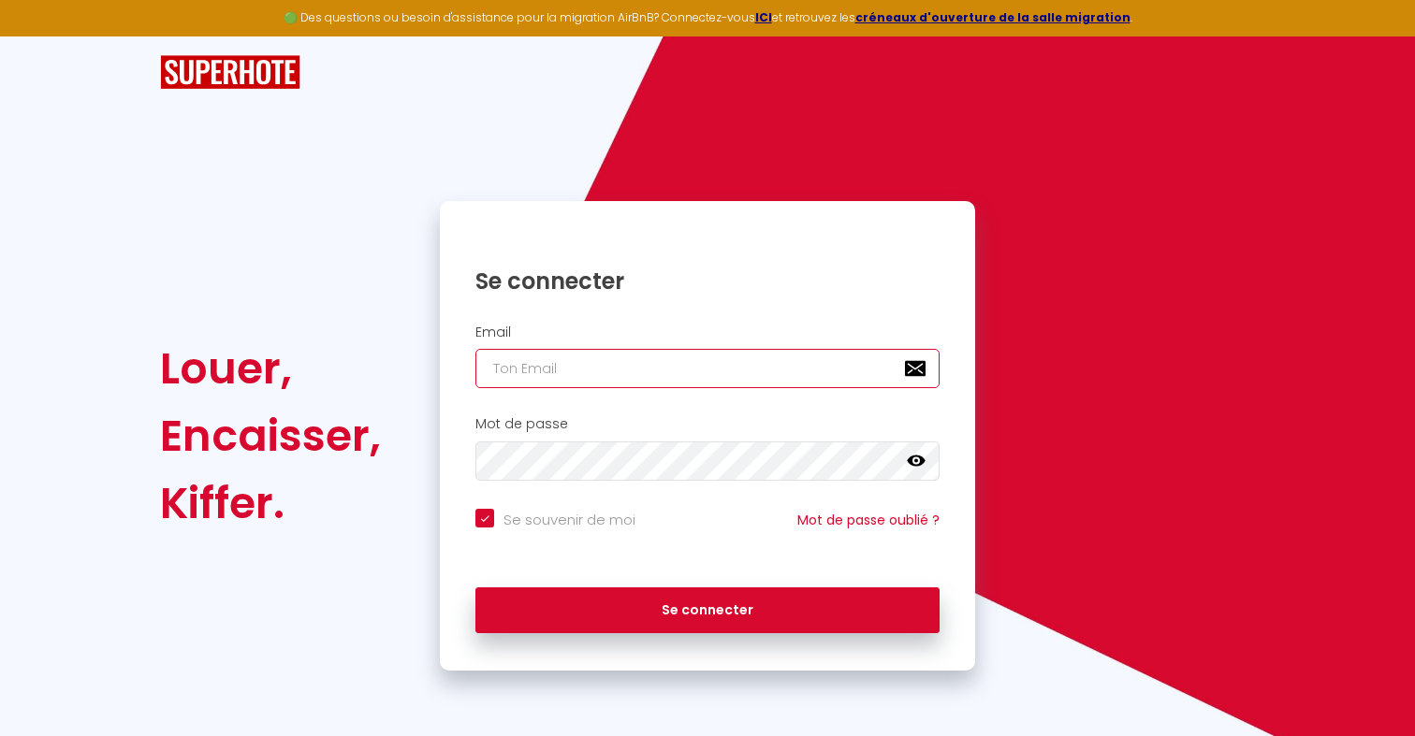
click at [692, 376] on input "email" at bounding box center [707, 368] width 464 height 39
type input "a"
checkbox input "true"
type input "ad"
checkbox input "true"
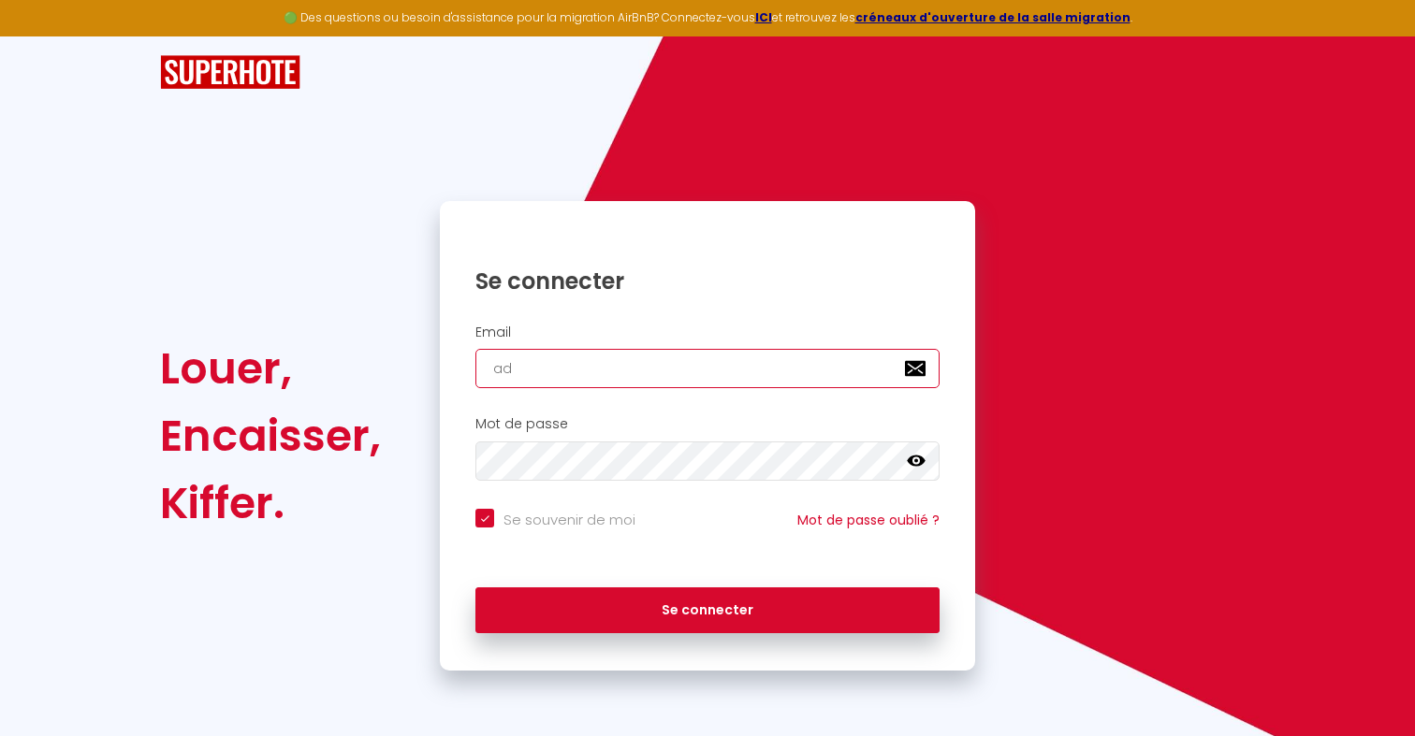
type input "adm"
checkbox input "true"
type input "admn"
checkbox input "true"
type input "adm"
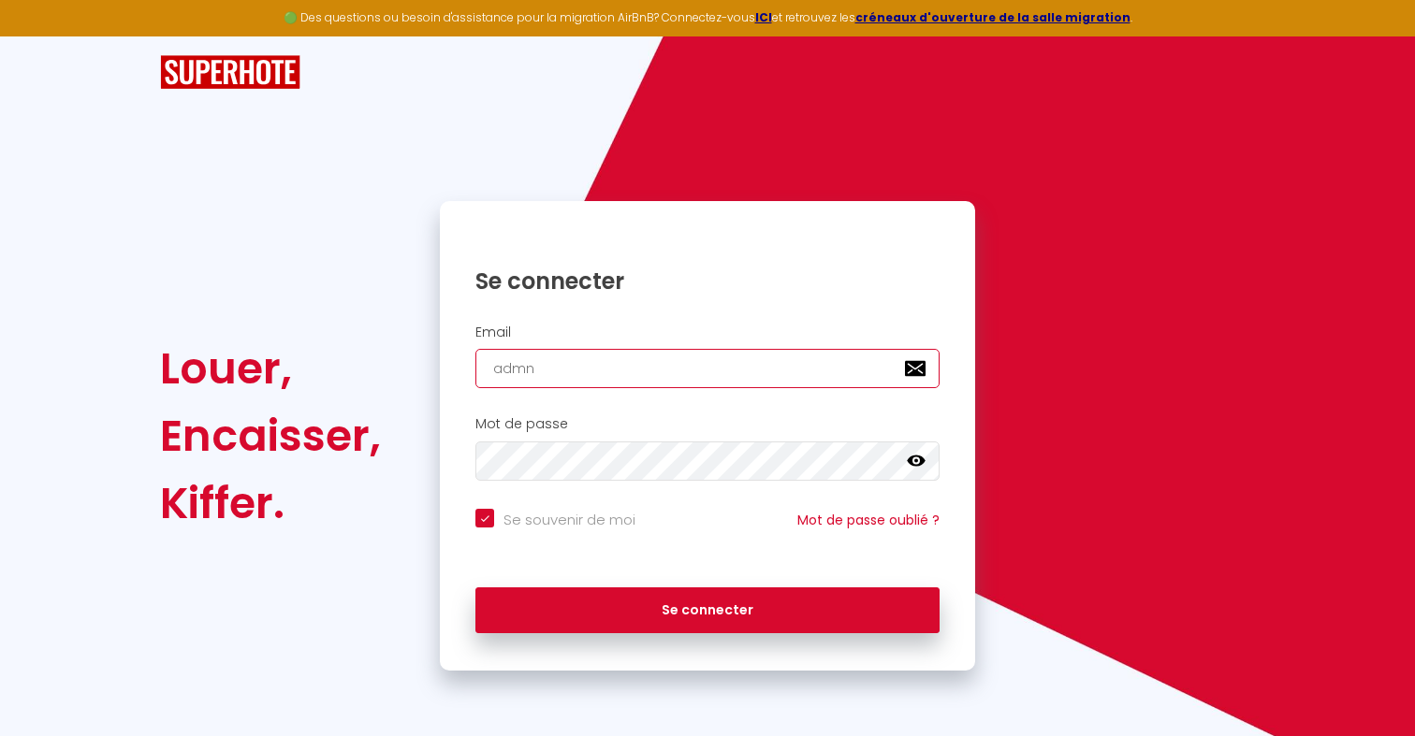
checkbox input "true"
type input "admi"
checkbox input "true"
type input "admin"
checkbox input "true"
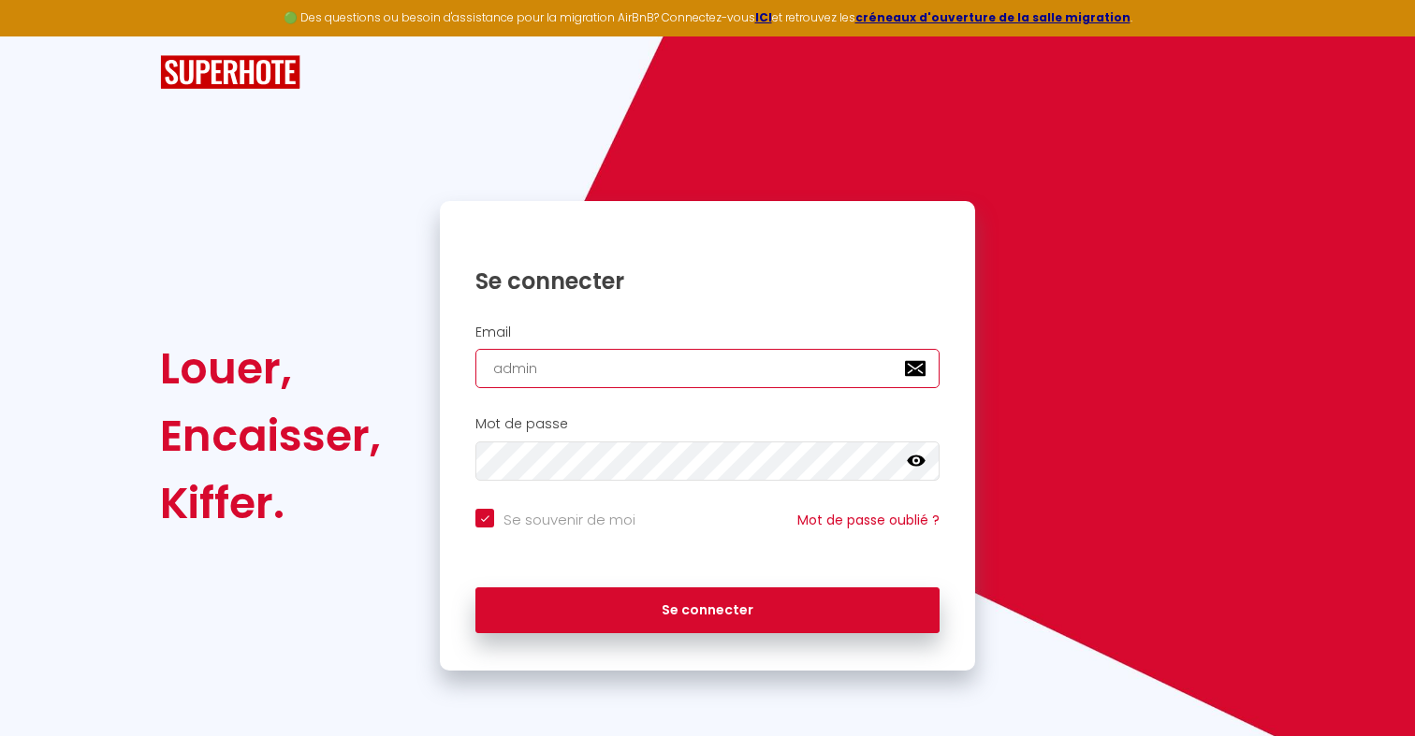
type input "admin@"
checkbox input "true"
type input "admin@s"
checkbox input "true"
type input "admin@su"
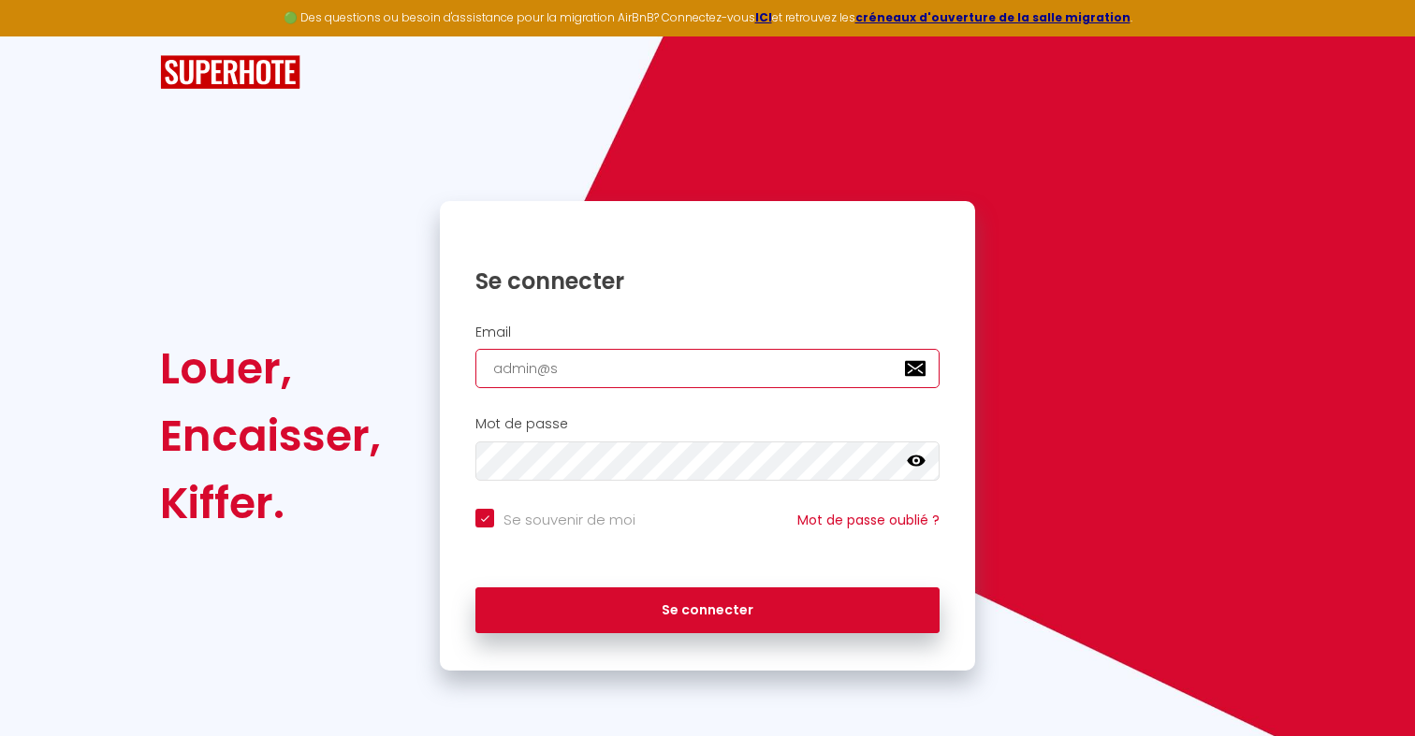
checkbox input "true"
type input "admin@sup"
checkbox input "true"
type input "admin@supe"
checkbox input "true"
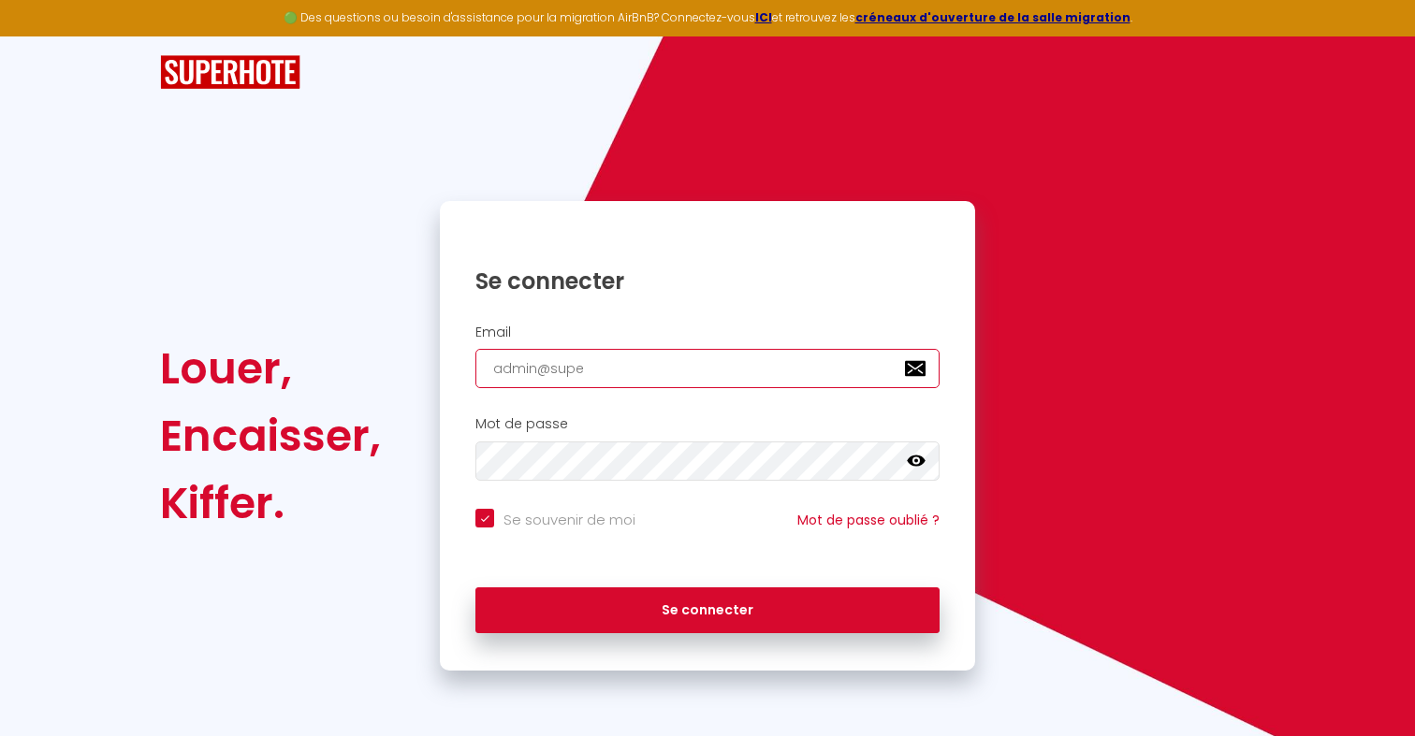
type input "admin@super"
checkbox input "true"
type input "admin@superm"
checkbox input "true"
type input "admin@superma"
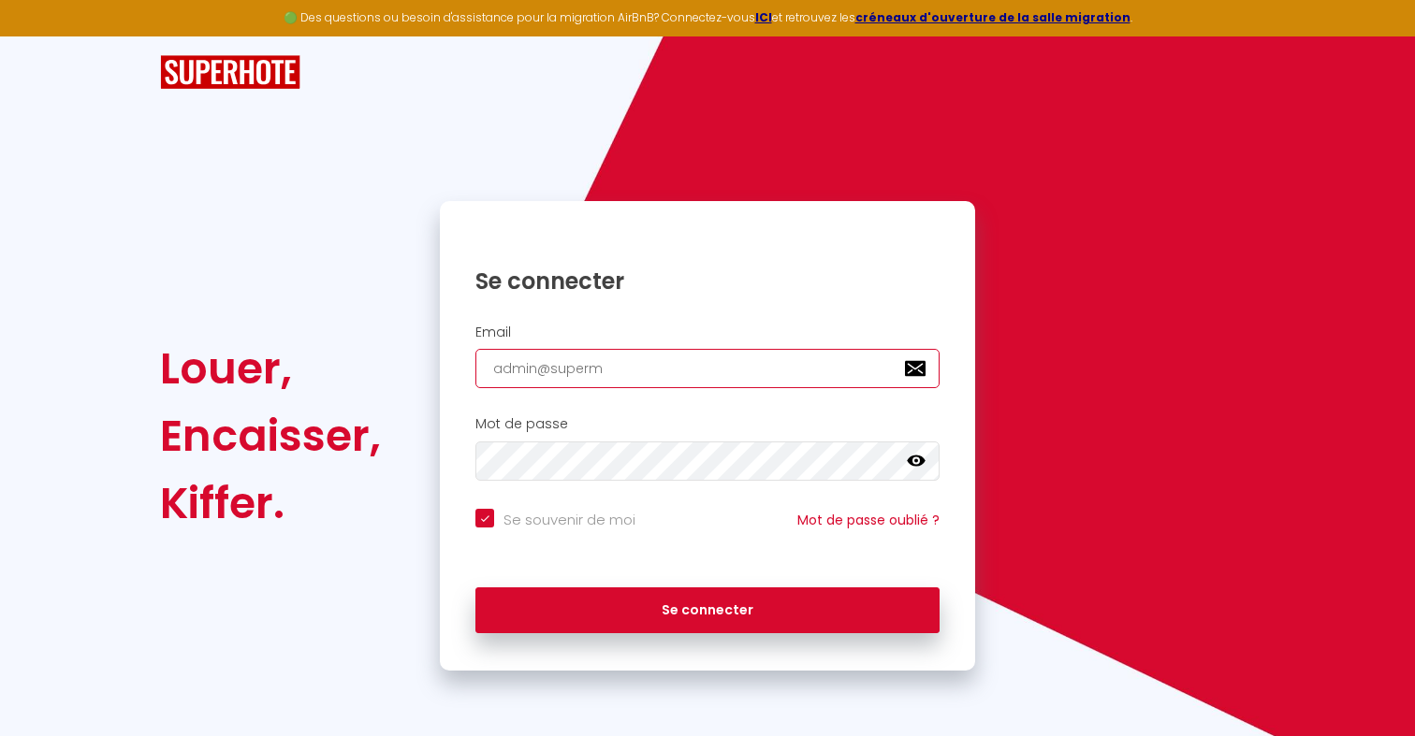
checkbox input "true"
type input "admin@superman"
checkbox input "true"
type input "admin@supermana"
checkbox input "true"
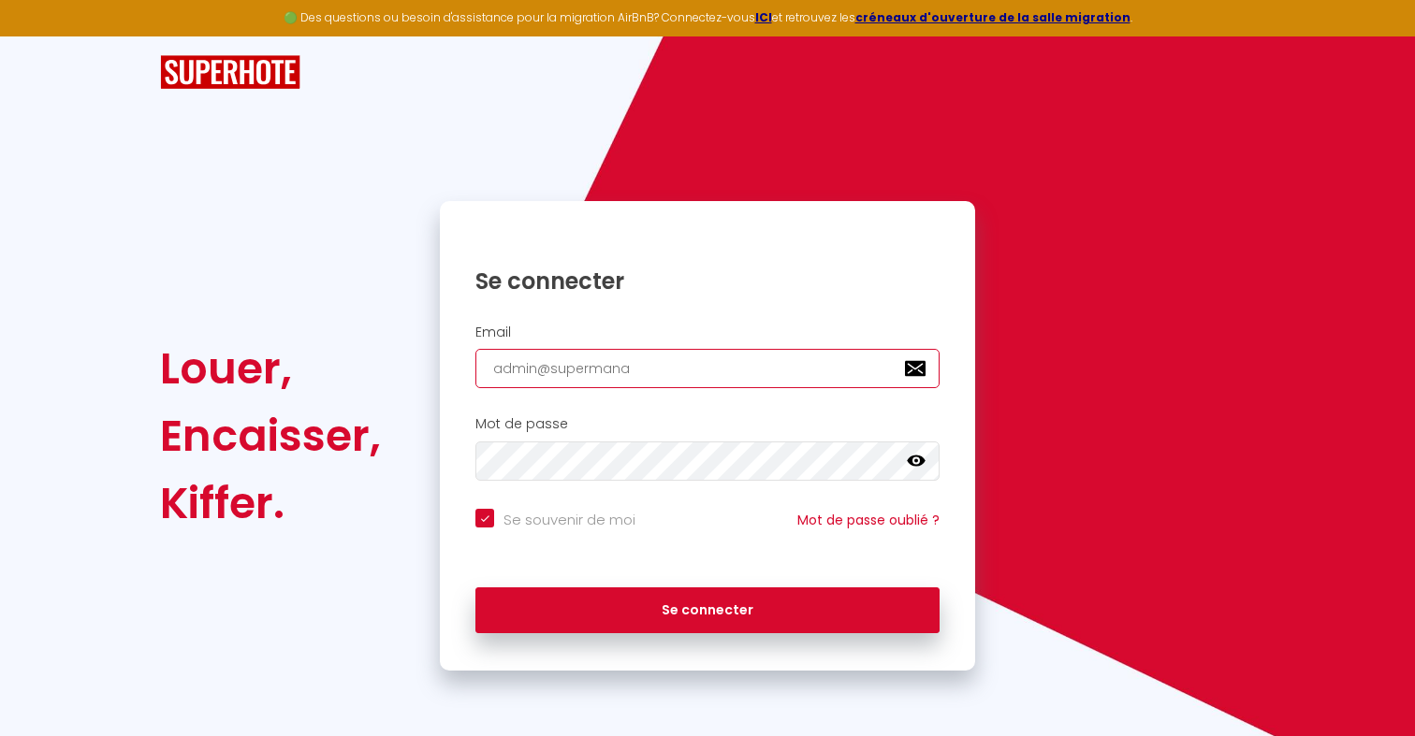
type input "admin@supermanag"
checkbox input "true"
type input "admin@supermanage"
checkbox input "true"
type input "admin@supermanager"
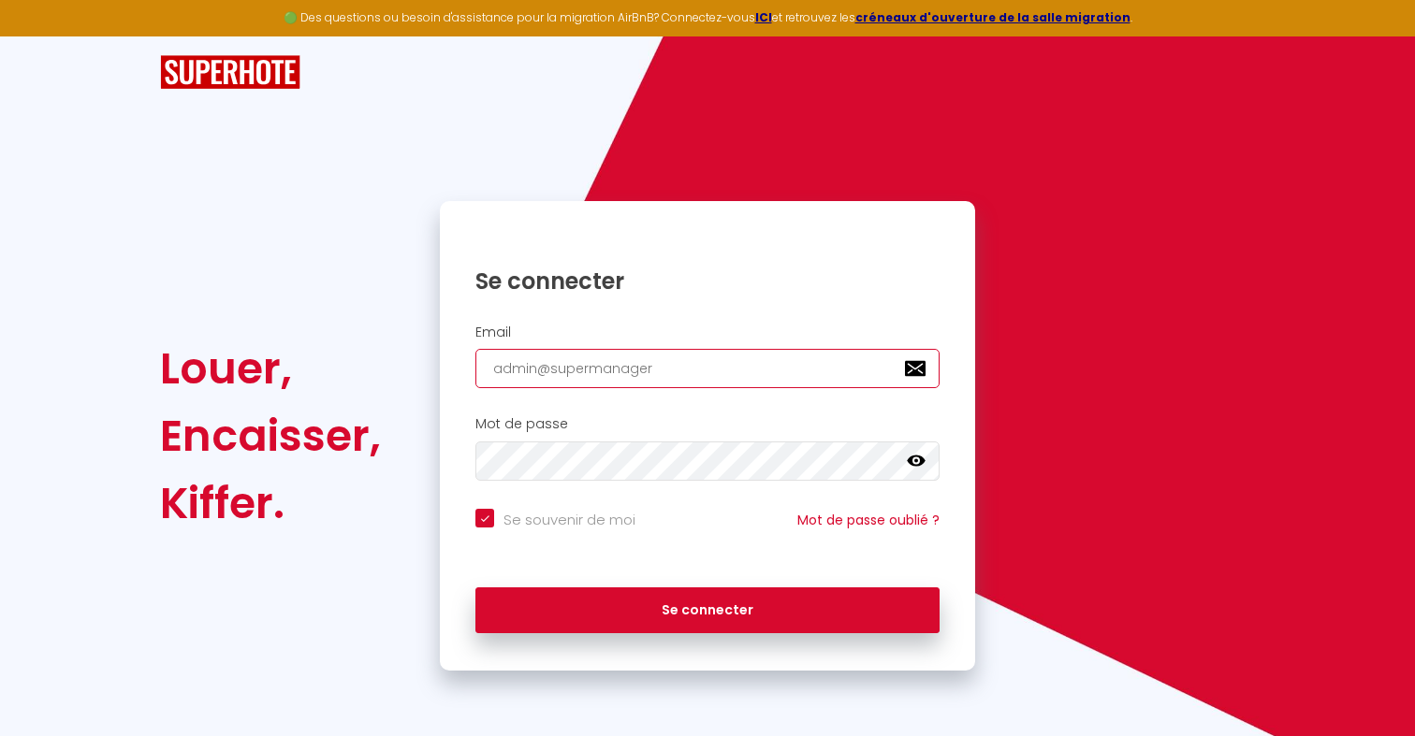
checkbox input "true"
type input "admin@supermanager."
checkbox input "true"
click at [591, 363] on input "admin@supermanager.io" at bounding box center [707, 368] width 464 height 39
paste input "[EMAIL_ADDRESS][DOMAIN_NAME]"
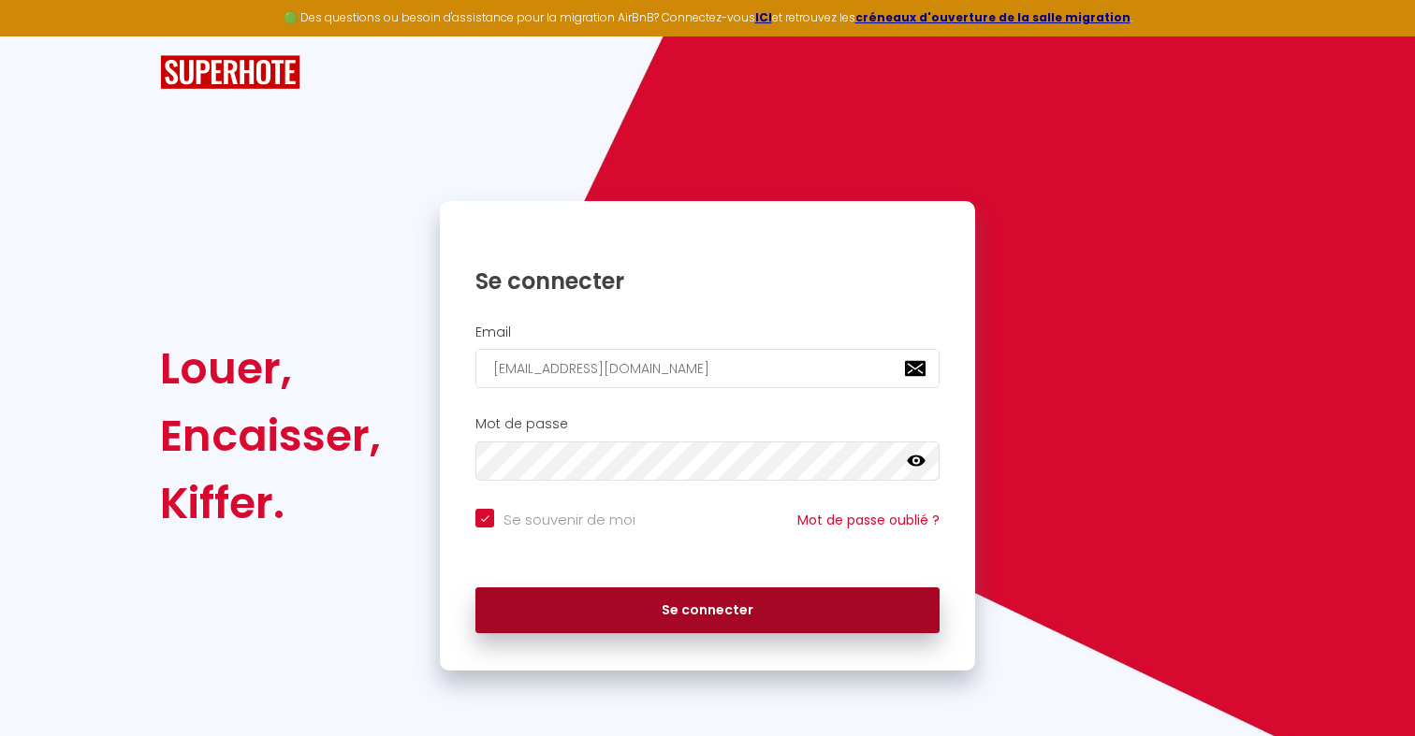
click at [636, 618] on button "Se connecter" at bounding box center [707, 611] width 464 height 47
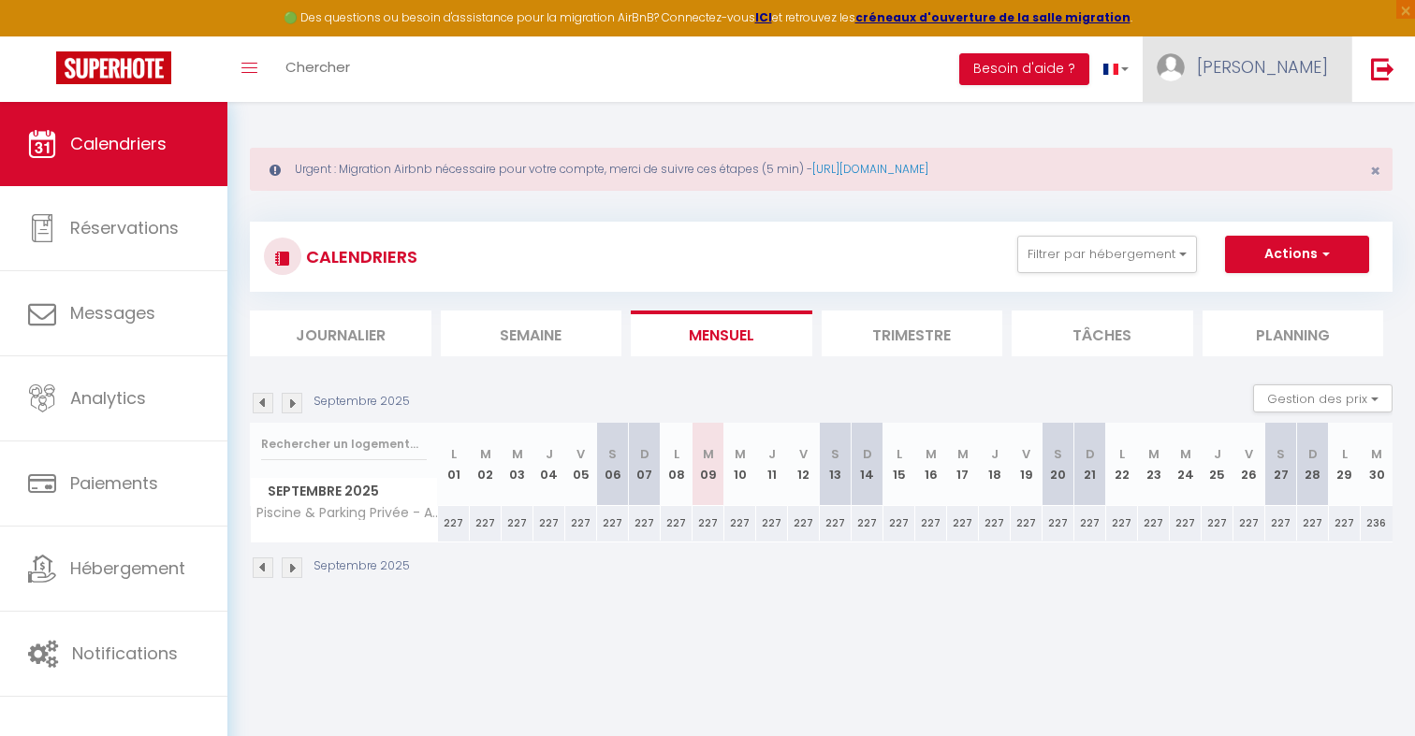
click at [1245, 82] on link "[PERSON_NAME]" at bounding box center [1247, 69] width 209 height 66
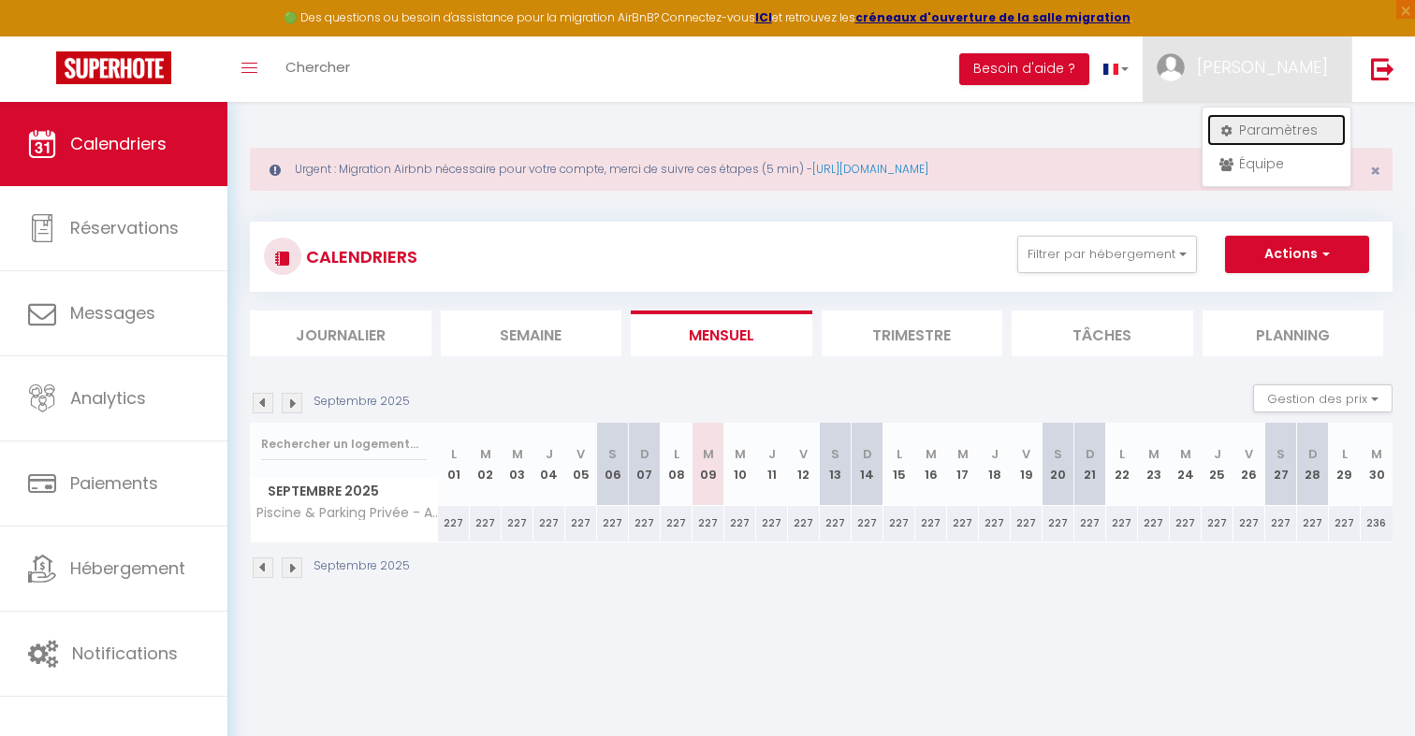
click at [1246, 128] on link "Paramètres" at bounding box center [1276, 130] width 138 height 32
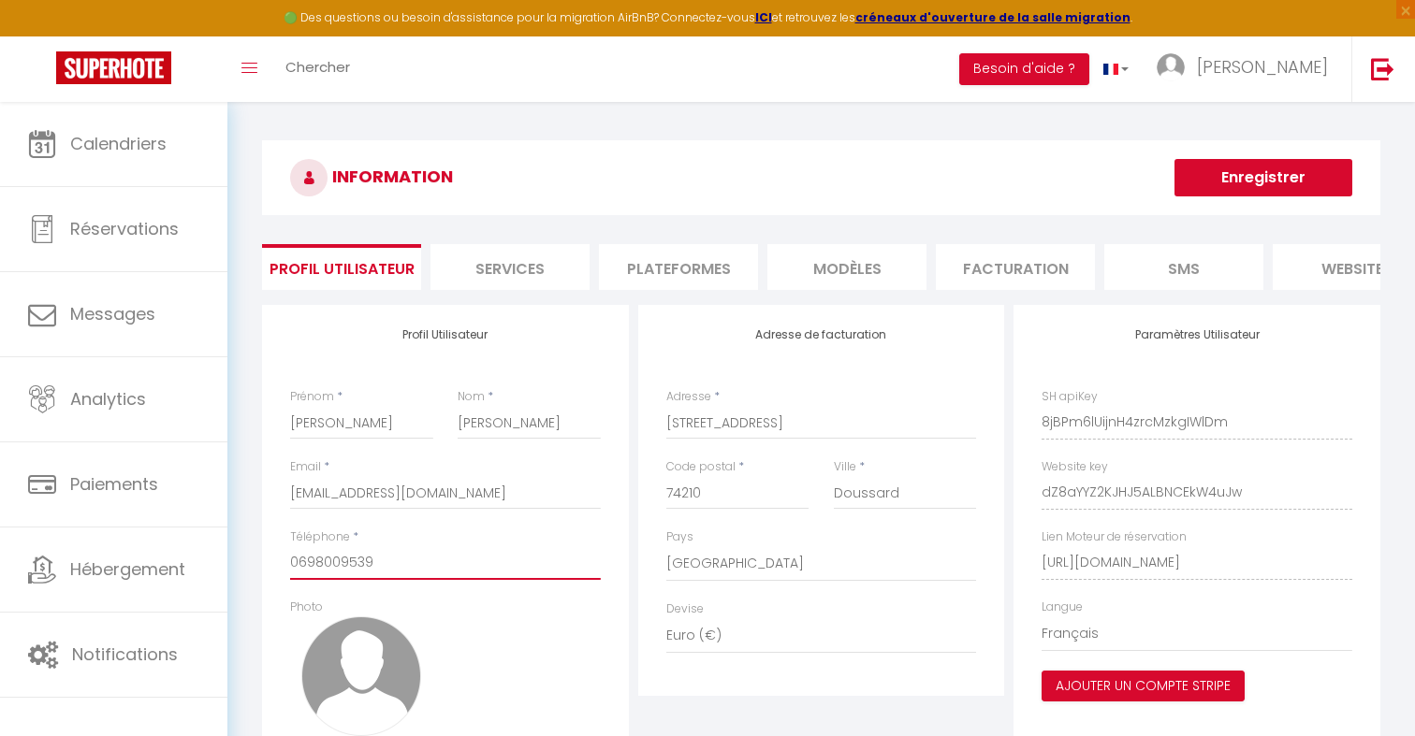
drag, startPoint x: 386, startPoint y: 563, endPoint x: 298, endPoint y: 565, distance: 88.0
click at [298, 565] on input "0698009539" at bounding box center [445, 563] width 311 height 34
click at [668, 240] on div "INFORMATION Enregistrer Profil Utilisateur Services Plateformes MODÈLES Factura…" at bounding box center [821, 485] width 1118 height 691
click at [662, 258] on li "Plateformes" at bounding box center [678, 267] width 159 height 46
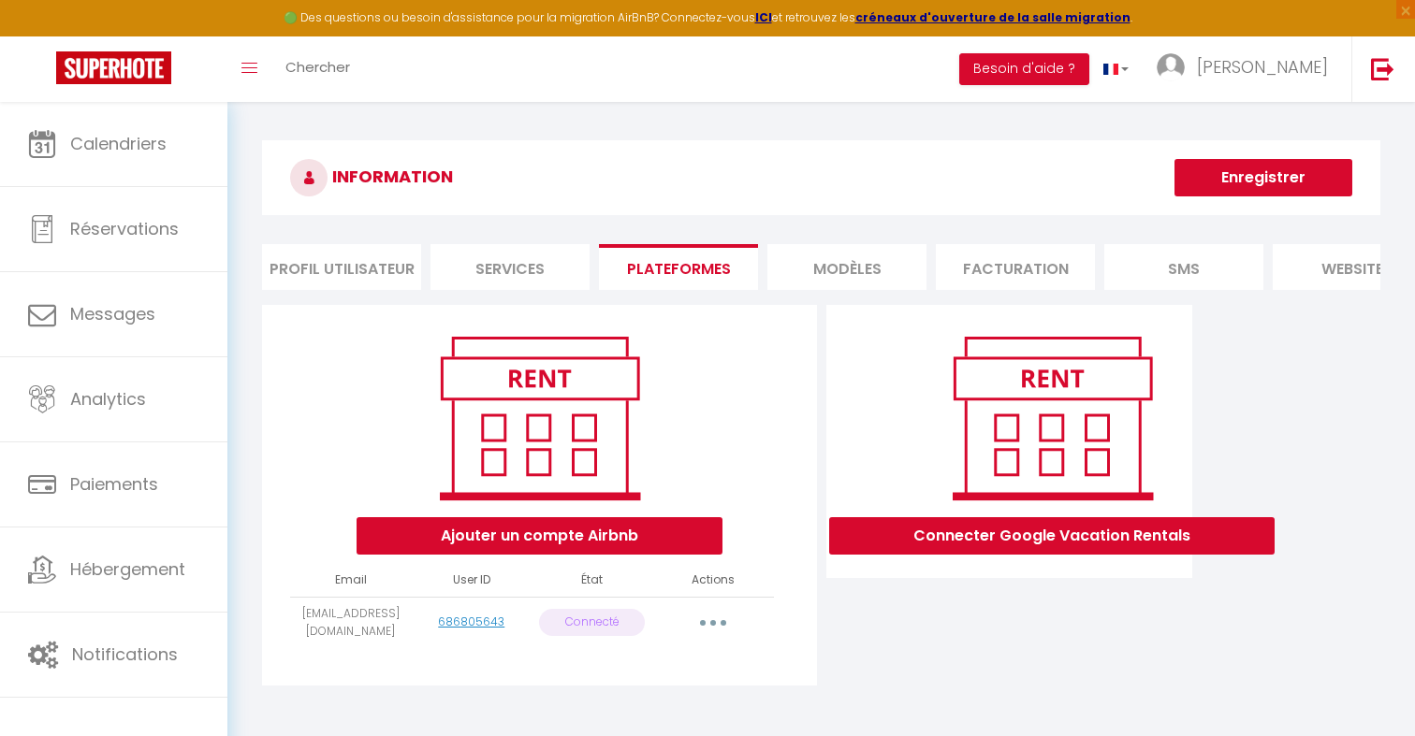
click at [710, 620] on button "button" at bounding box center [713, 623] width 52 height 30
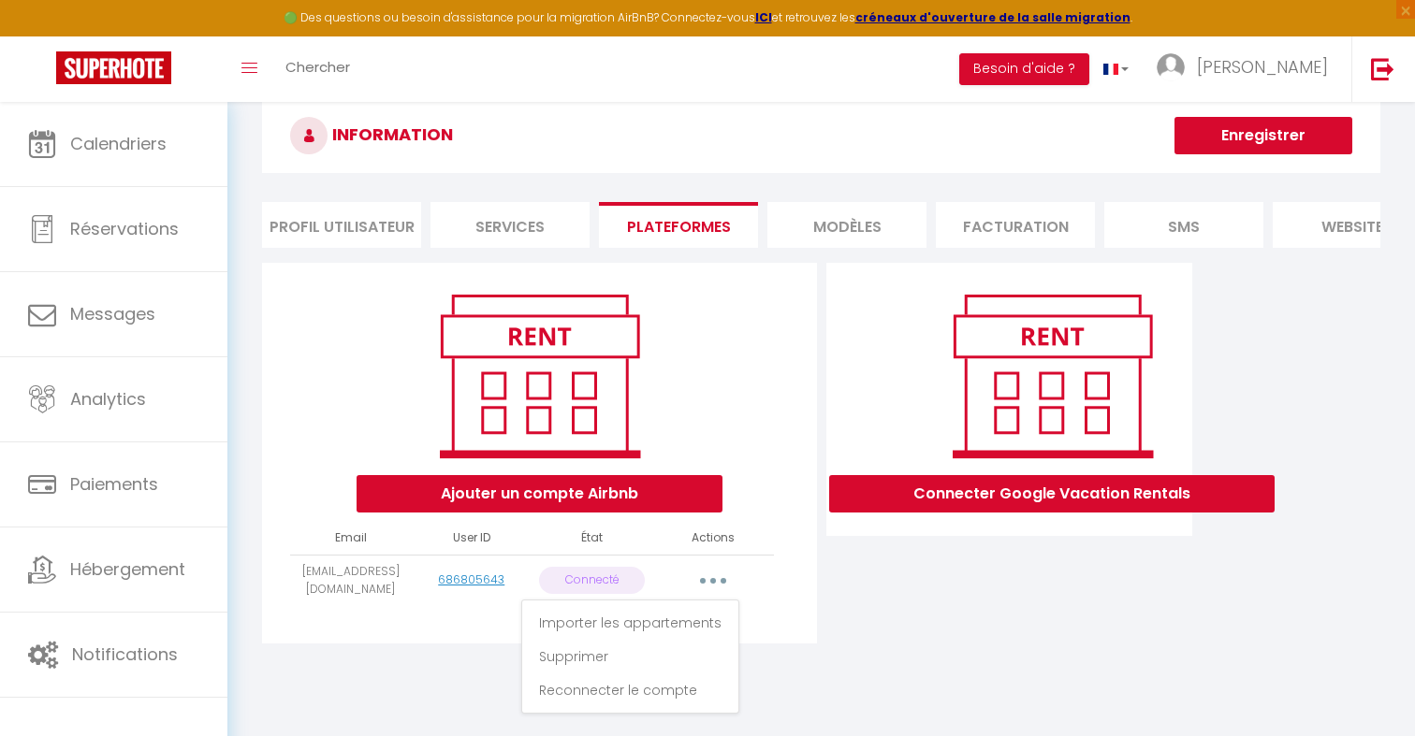
scroll to position [65, 0]
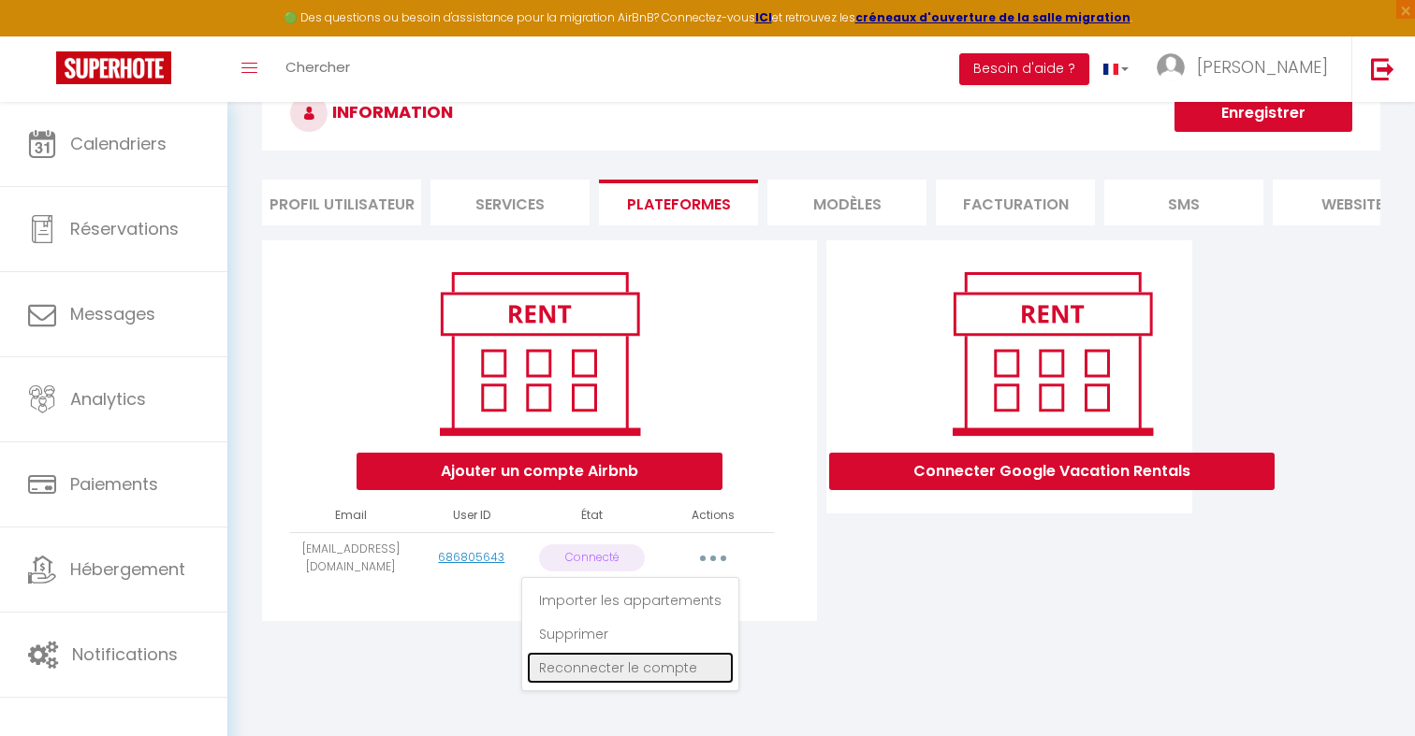
click at [678, 664] on link "Reconnecter le compte" at bounding box center [630, 668] width 207 height 32
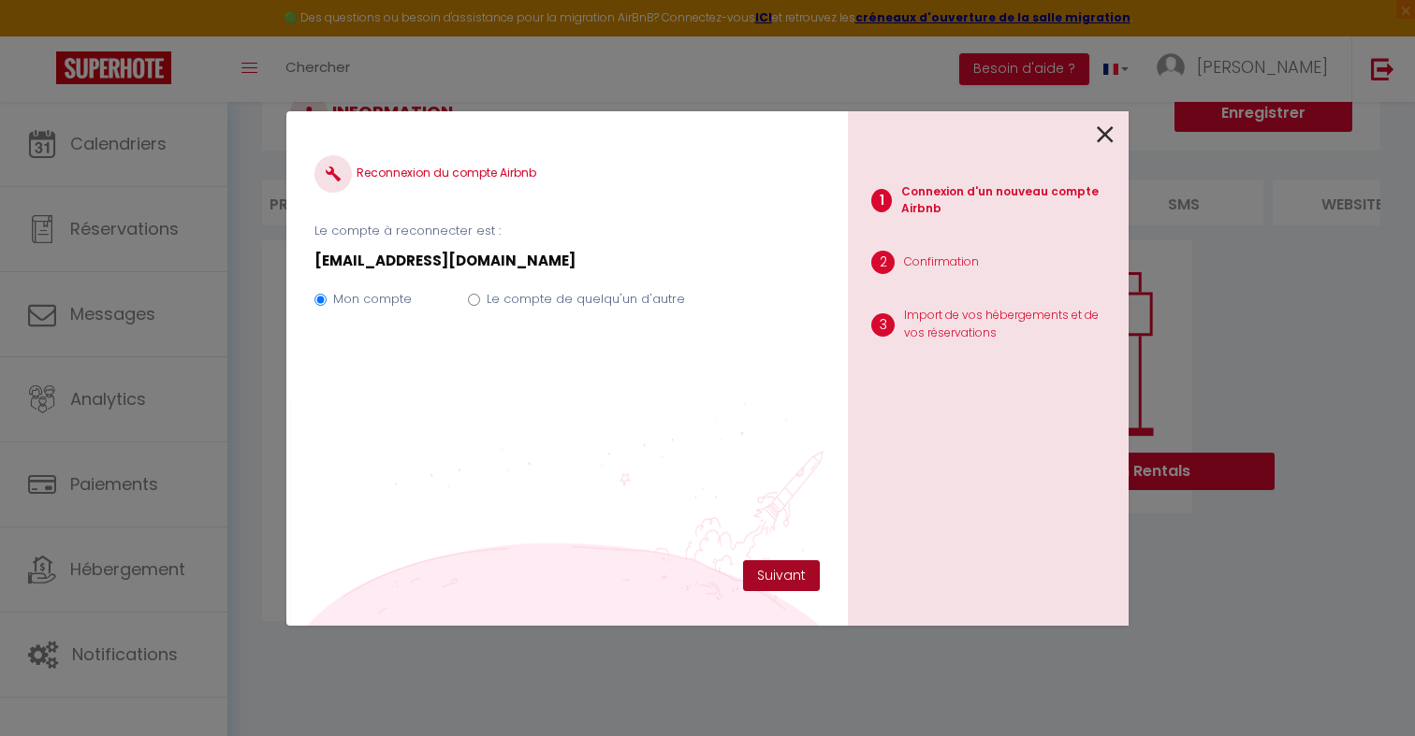
click at [795, 588] on button "Suivant" at bounding box center [781, 577] width 77 height 32
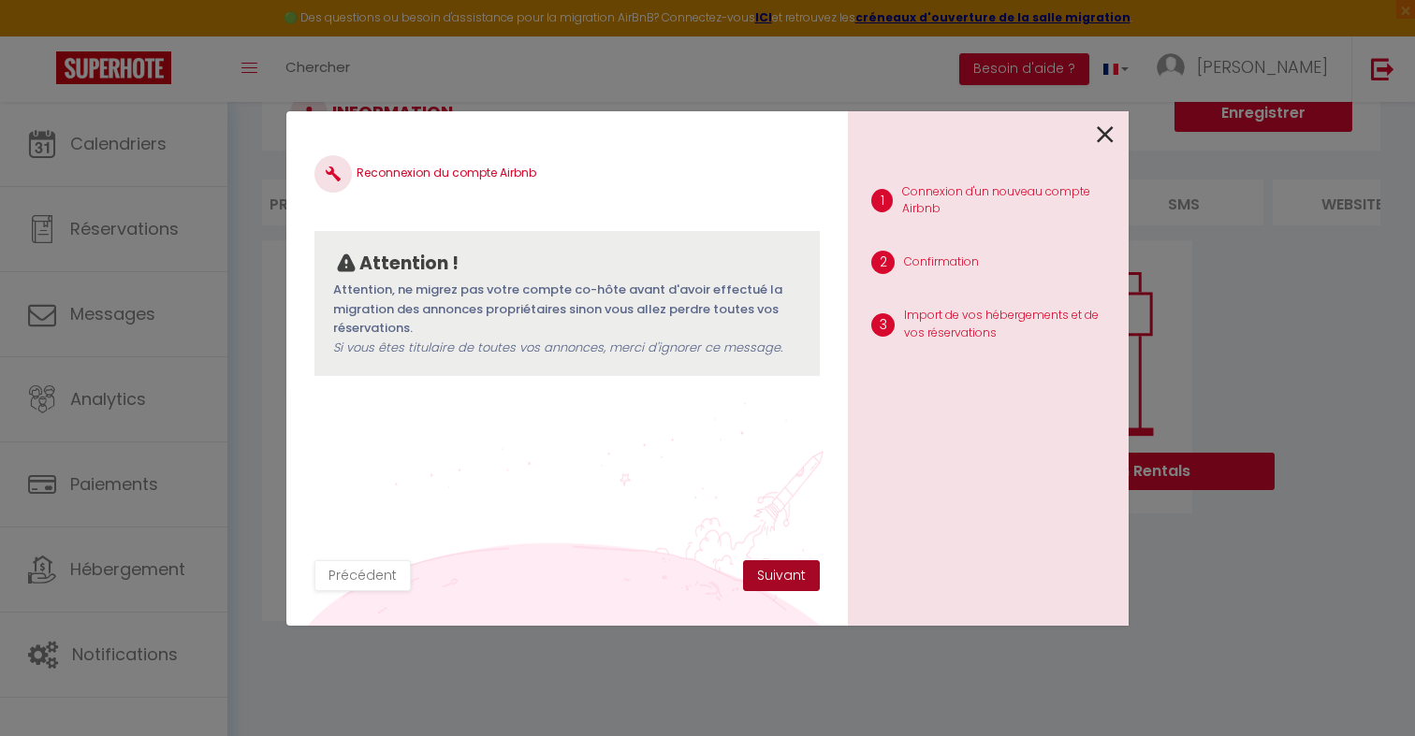
click at [795, 578] on button "Suivant" at bounding box center [781, 577] width 77 height 32
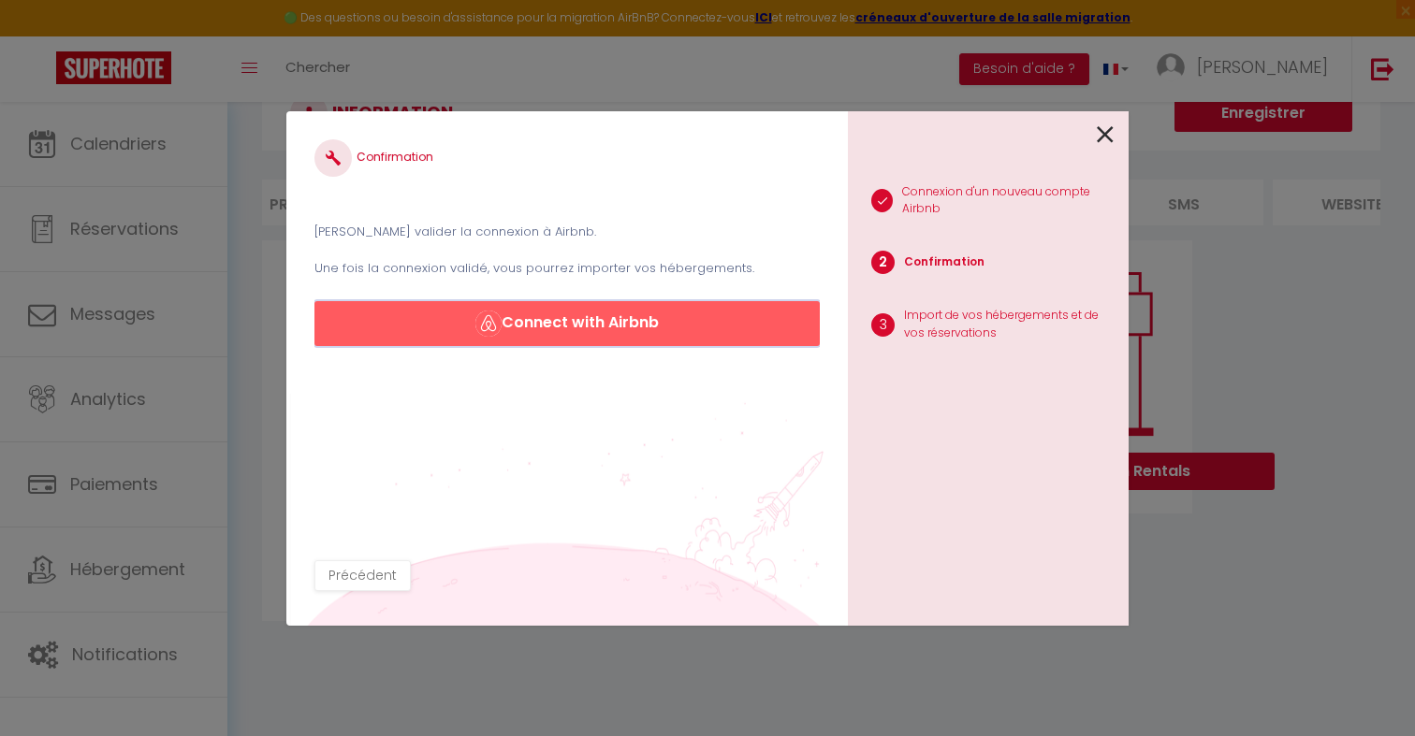
click at [669, 339] on button "Connect with Airbnb" at bounding box center [566, 323] width 505 height 45
click at [615, 66] on div "Confirmation Veuillez valider la connexion à Airbnb. Une fois la connexion vali…" at bounding box center [707, 368] width 842 height 736
click at [1102, 137] on icon at bounding box center [1105, 135] width 17 height 28
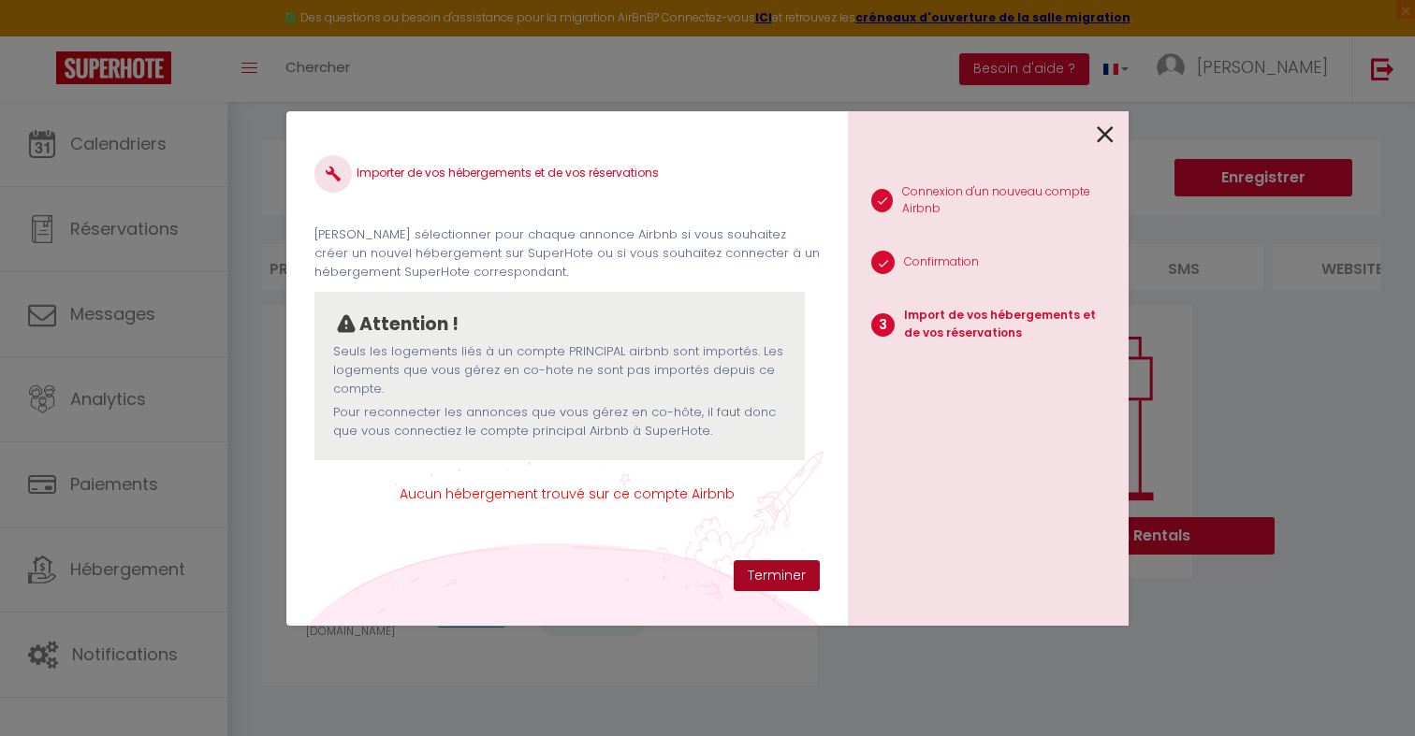
click at [767, 584] on button "Terminer" at bounding box center [777, 577] width 86 height 32
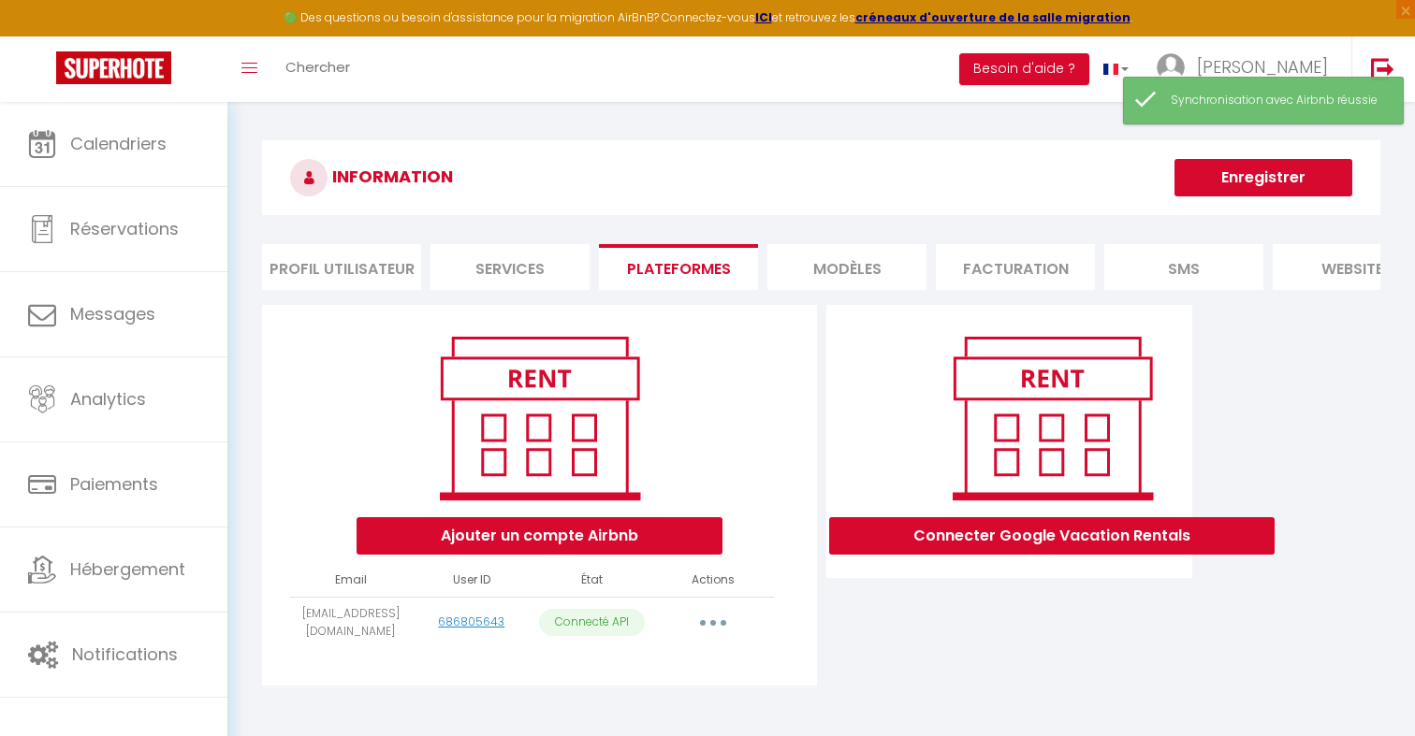
click at [718, 619] on button "button" at bounding box center [713, 623] width 52 height 30
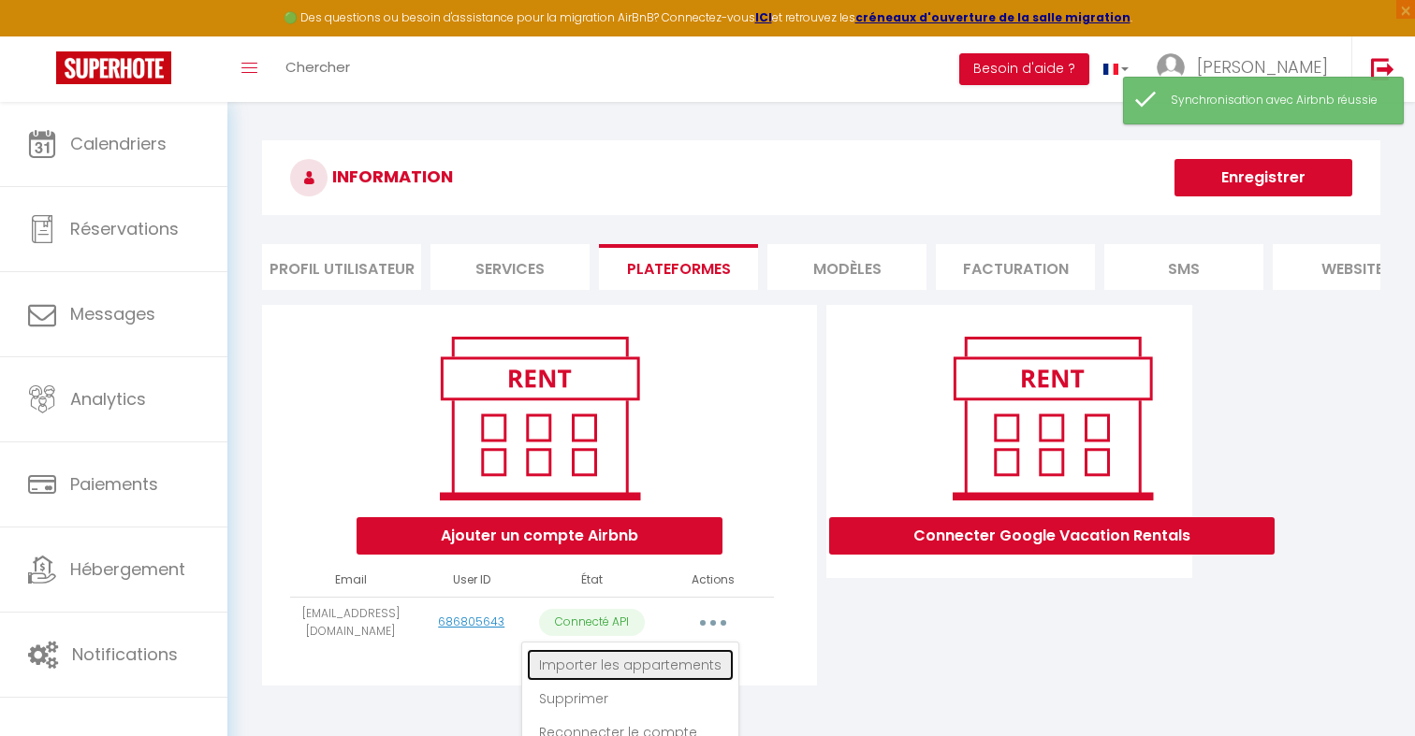
click at [684, 665] on link "Importer les appartements" at bounding box center [630, 665] width 207 height 32
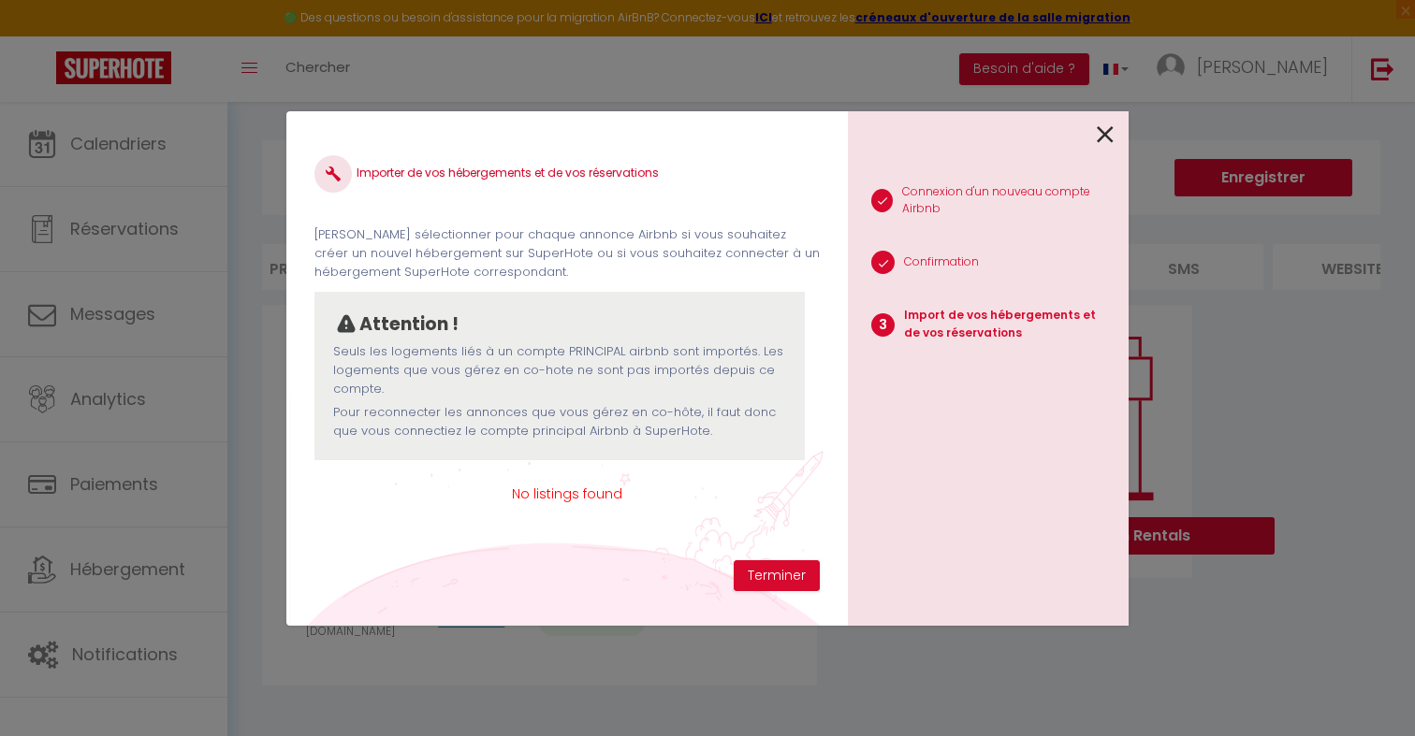
click at [1107, 137] on icon at bounding box center [1105, 135] width 17 height 28
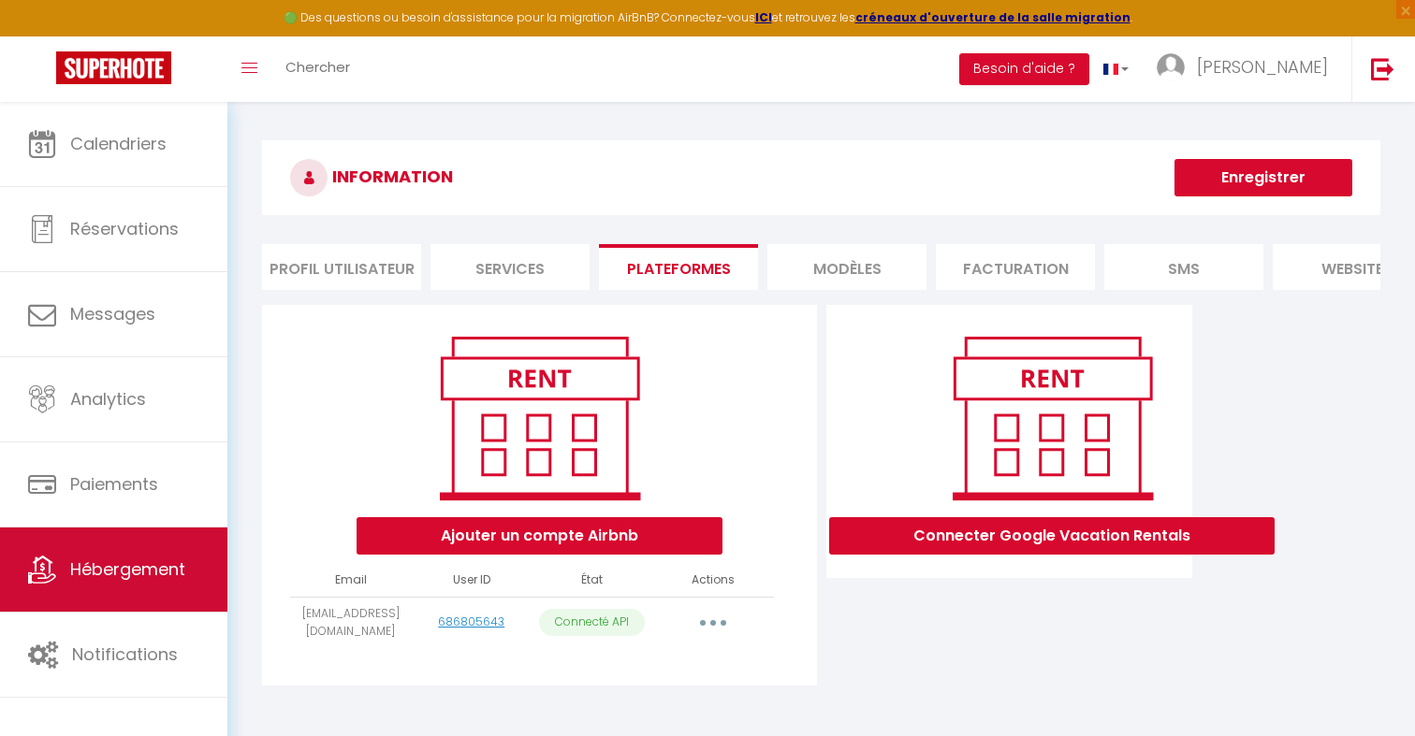
click at [205, 570] on link "Hébergement" at bounding box center [113, 570] width 227 height 84
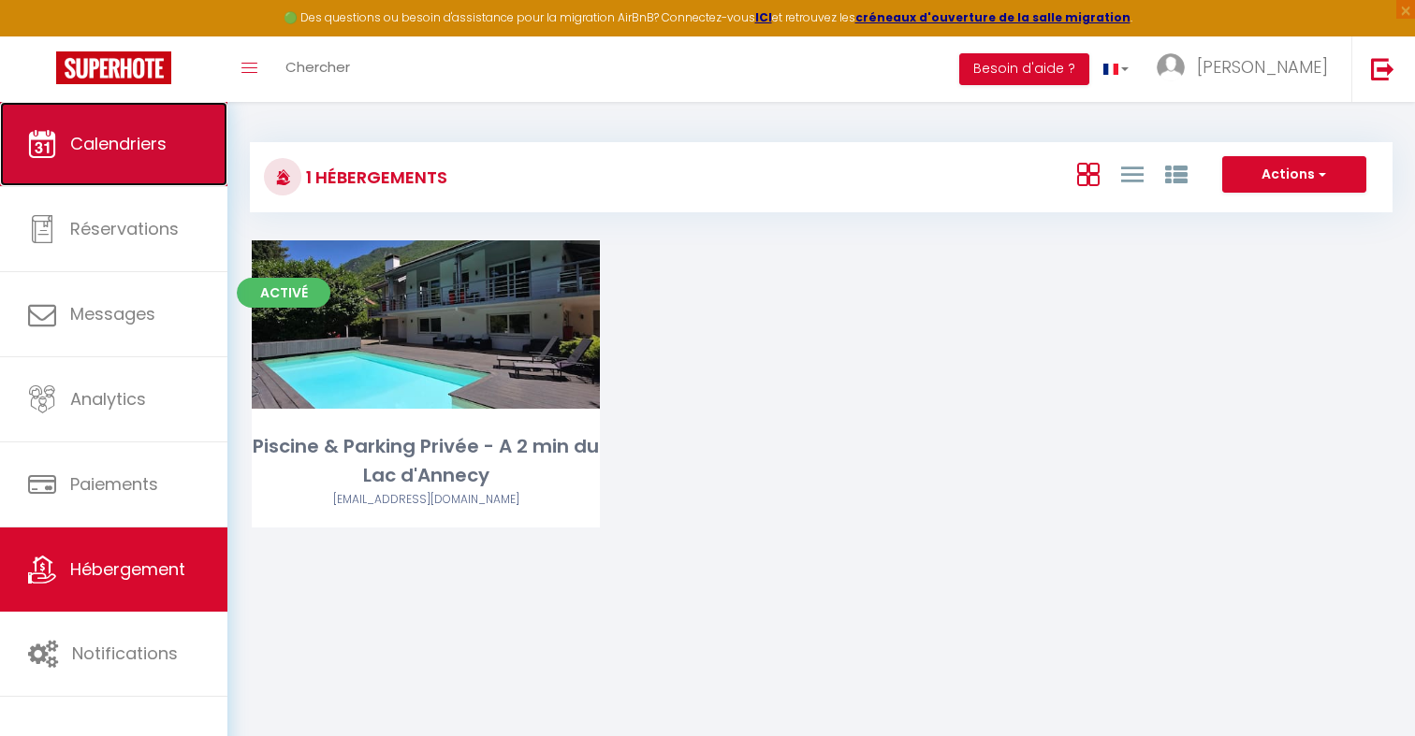
click at [187, 139] on link "Calendriers" at bounding box center [113, 144] width 227 height 84
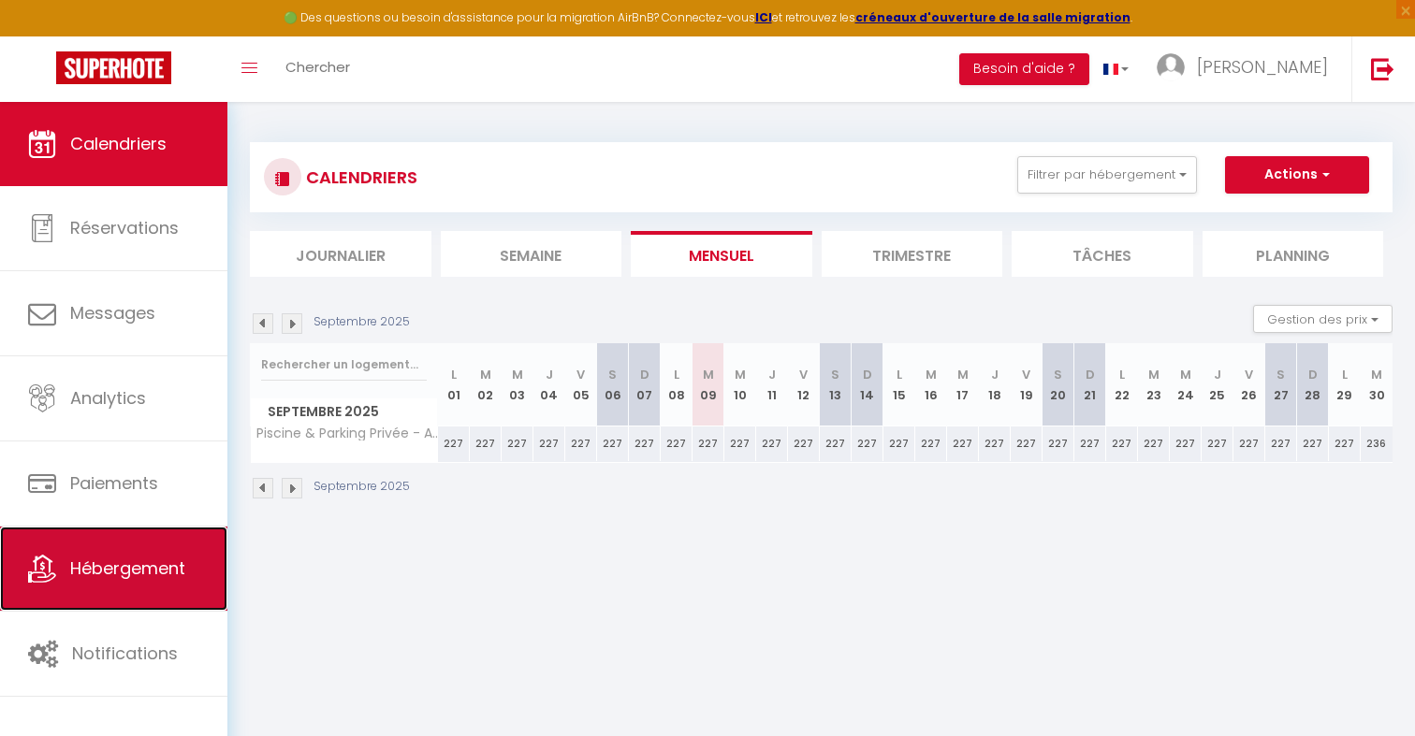
click at [146, 582] on link "Hébergement" at bounding box center [113, 569] width 227 height 84
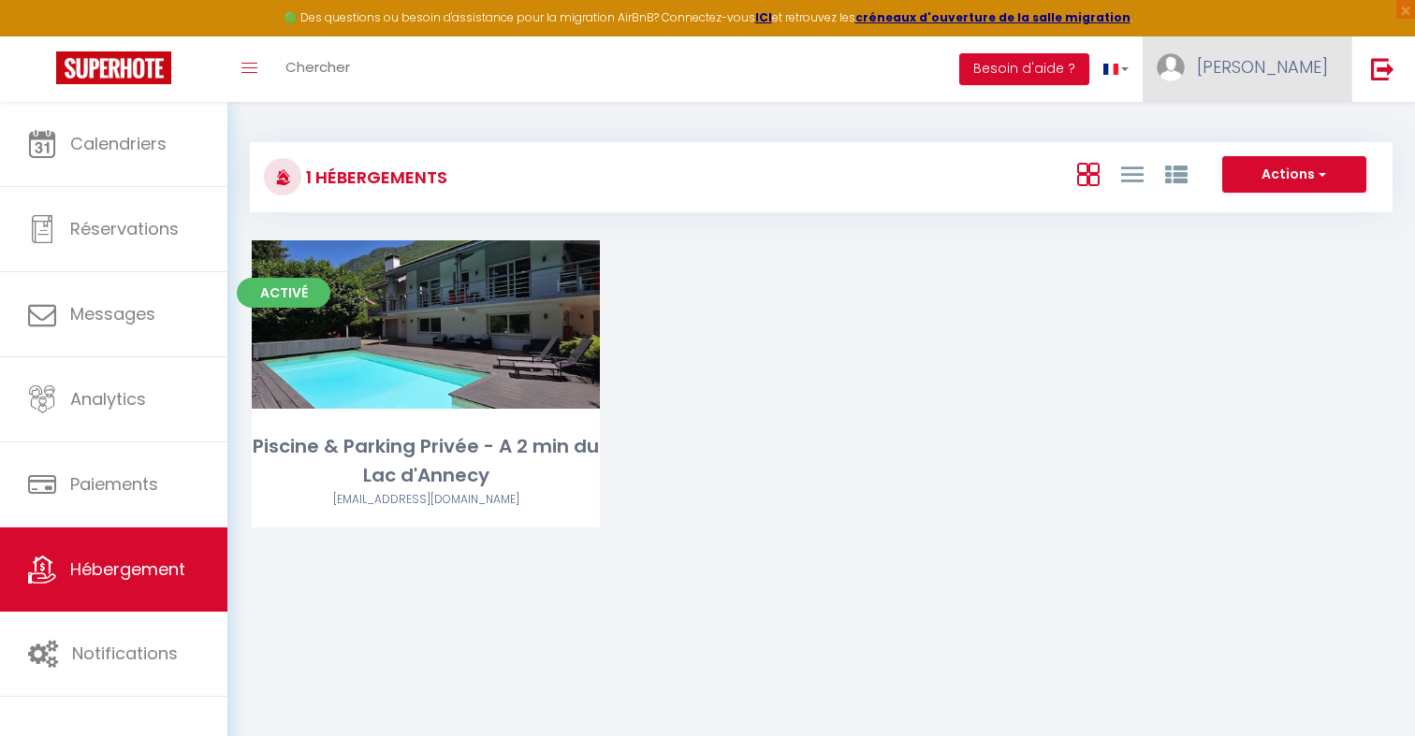
click at [1284, 80] on link "[PERSON_NAME]" at bounding box center [1247, 69] width 209 height 66
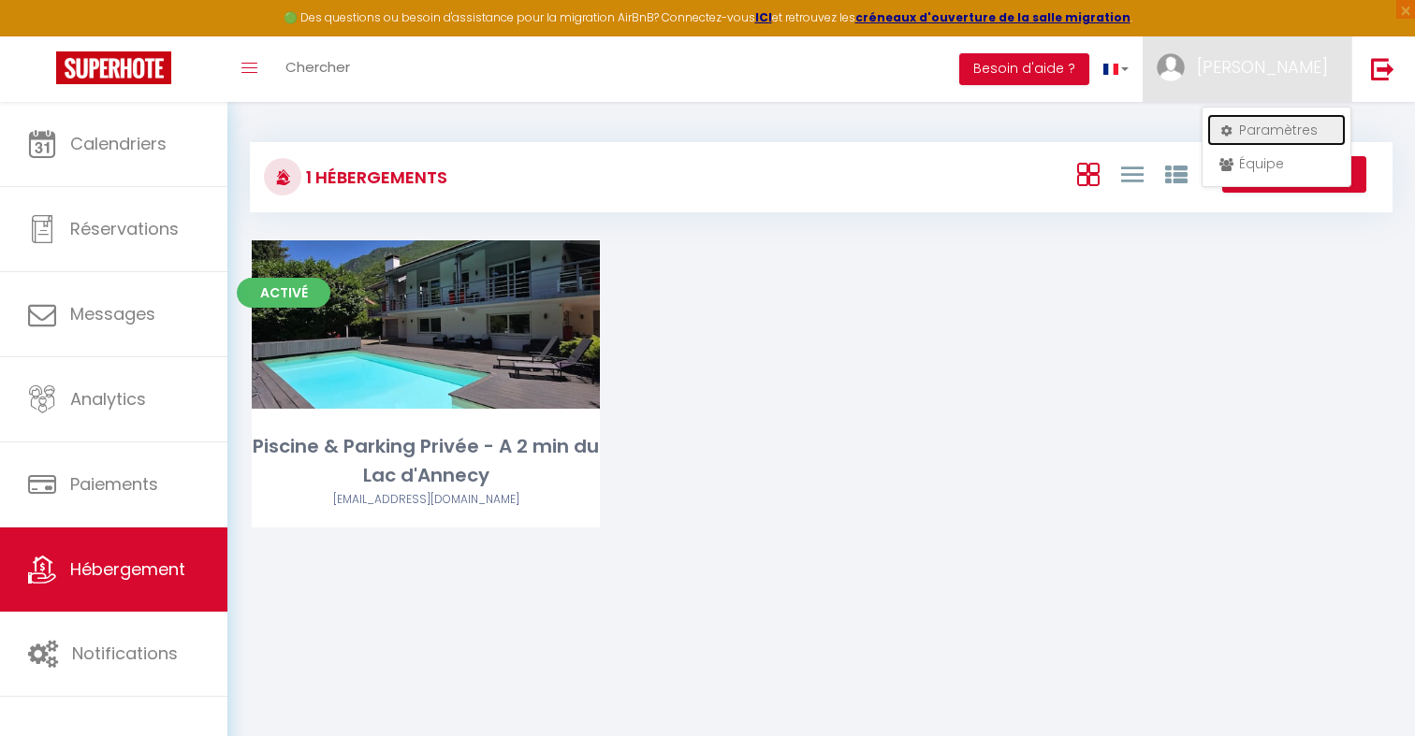
click at [1274, 123] on link "Paramètres" at bounding box center [1276, 130] width 138 height 32
select select "28"
select select "fr"
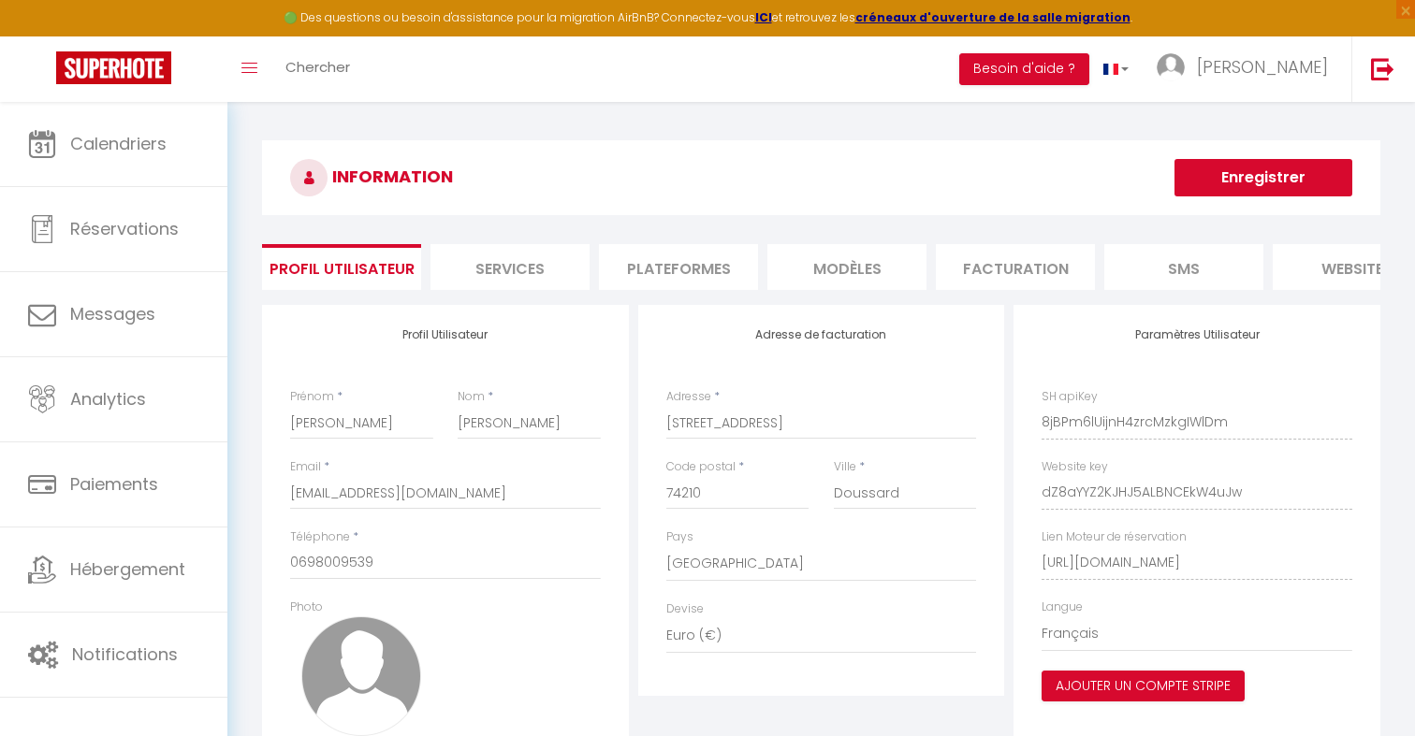
click at [668, 263] on li "Plateformes" at bounding box center [678, 267] width 159 height 46
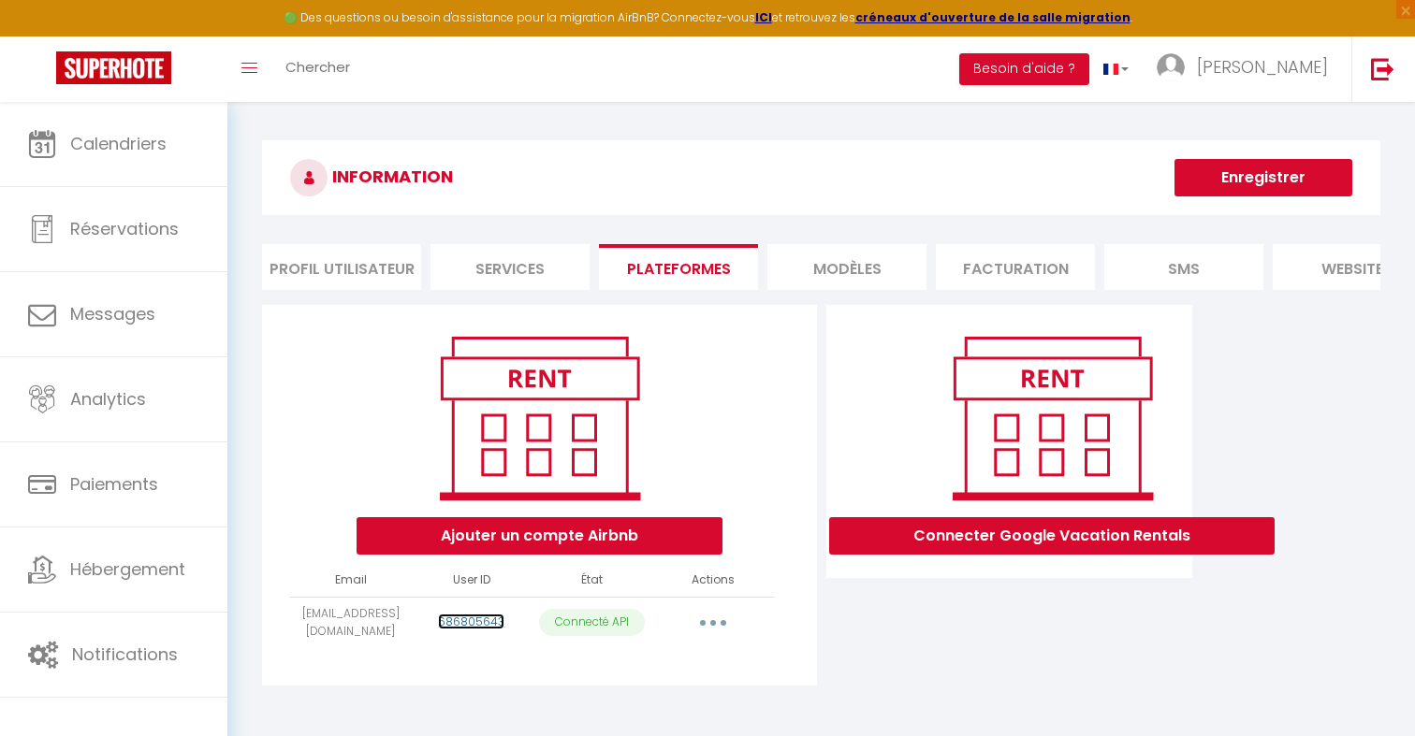
click at [491, 628] on link "686805643" at bounding box center [471, 622] width 66 height 16
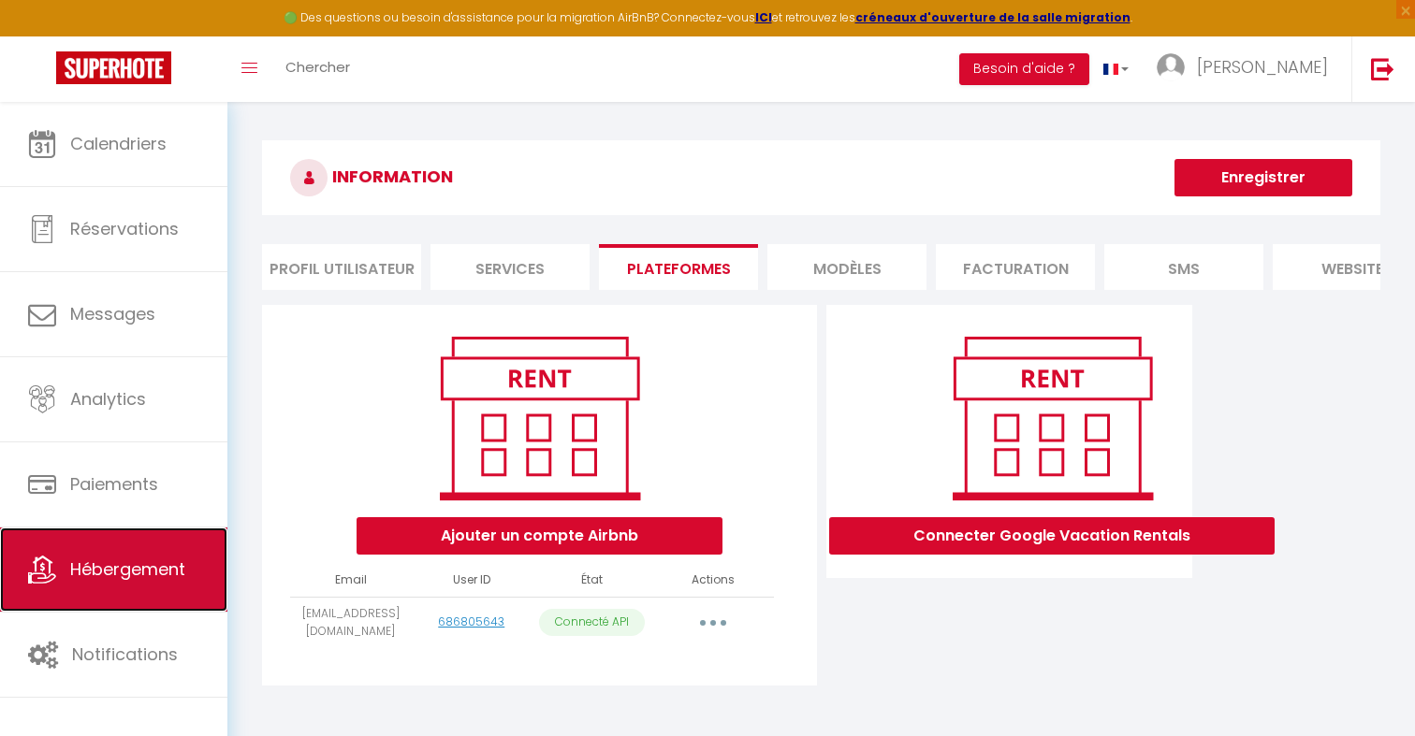
click at [205, 580] on link "Hébergement" at bounding box center [113, 570] width 227 height 84
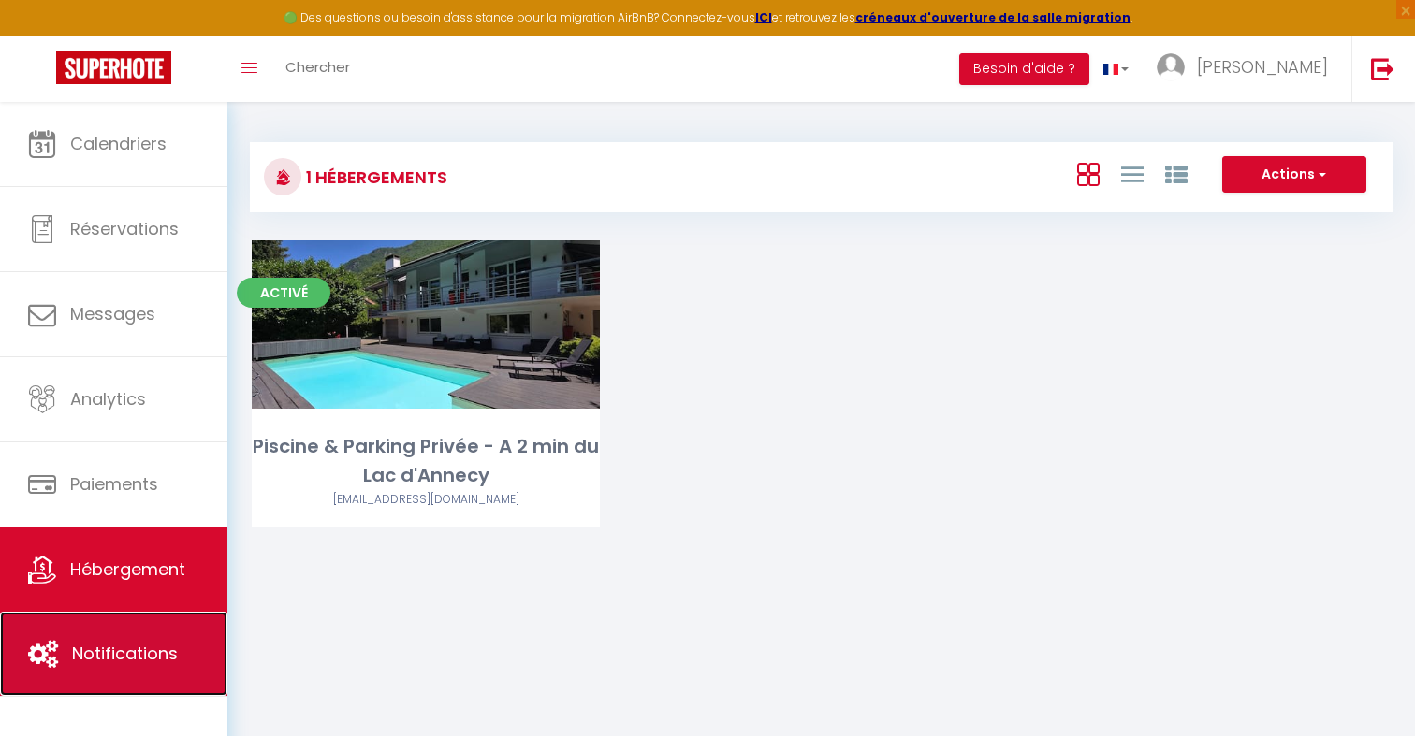
click at [197, 636] on link "Notifications" at bounding box center [113, 654] width 227 height 84
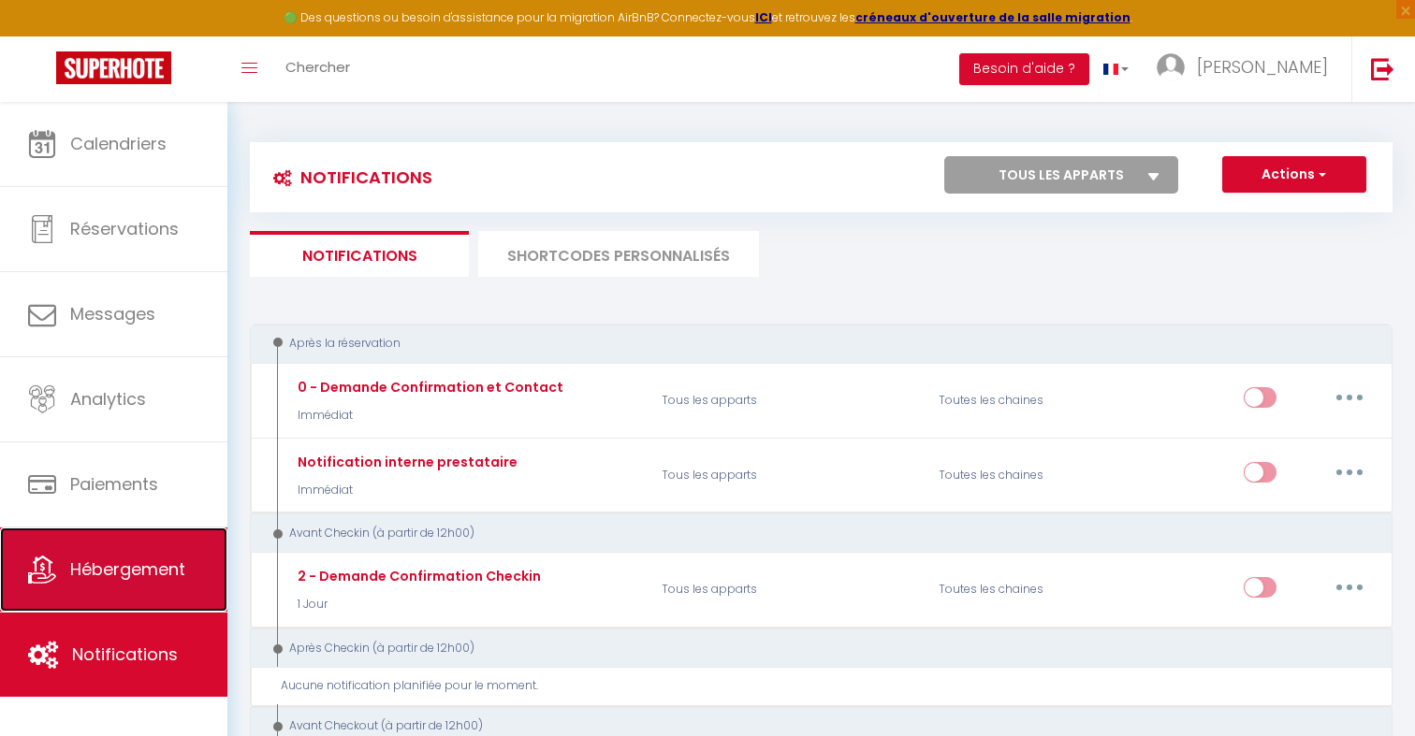
click at [197, 554] on link "Hébergement" at bounding box center [113, 570] width 227 height 84
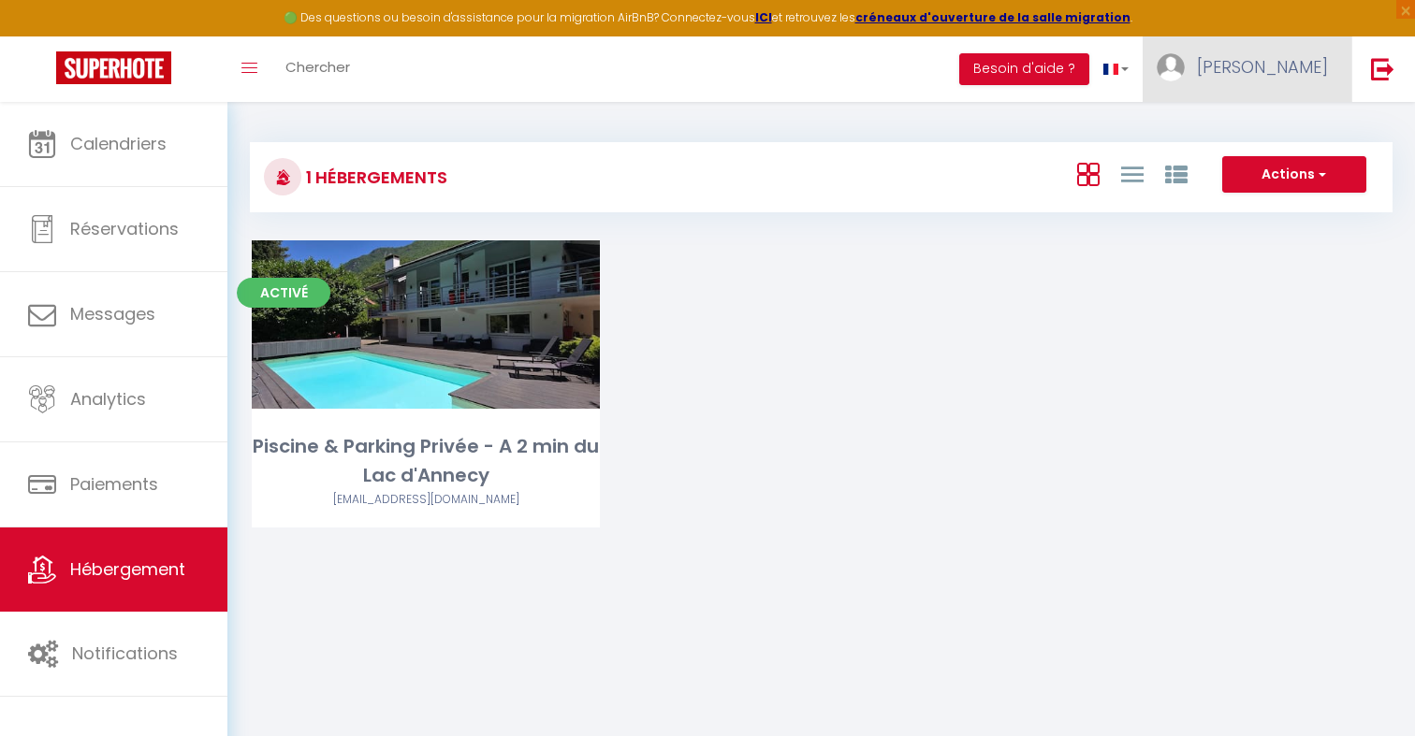
click at [1317, 63] on span "[PERSON_NAME]" at bounding box center [1262, 66] width 131 height 23
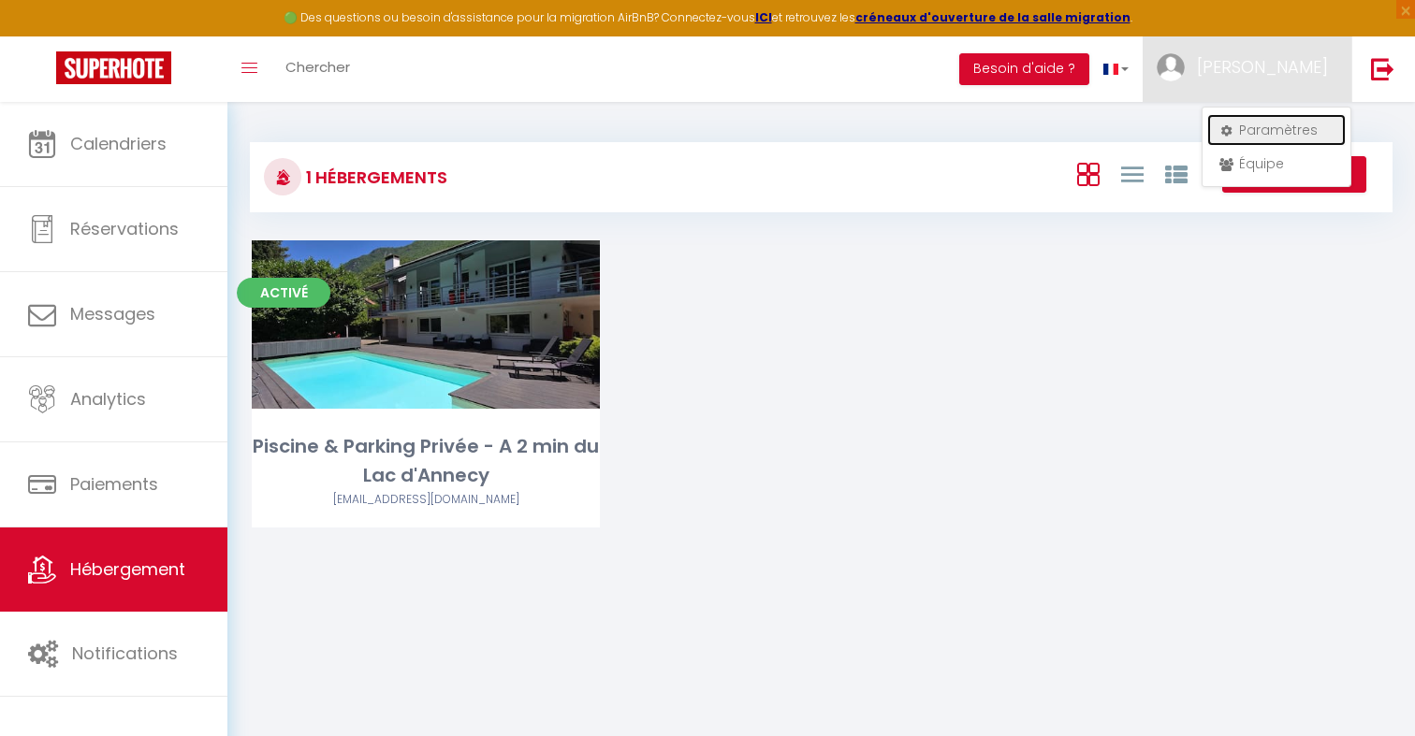
click at [1289, 124] on link "Paramètres" at bounding box center [1276, 130] width 138 height 32
select select "28"
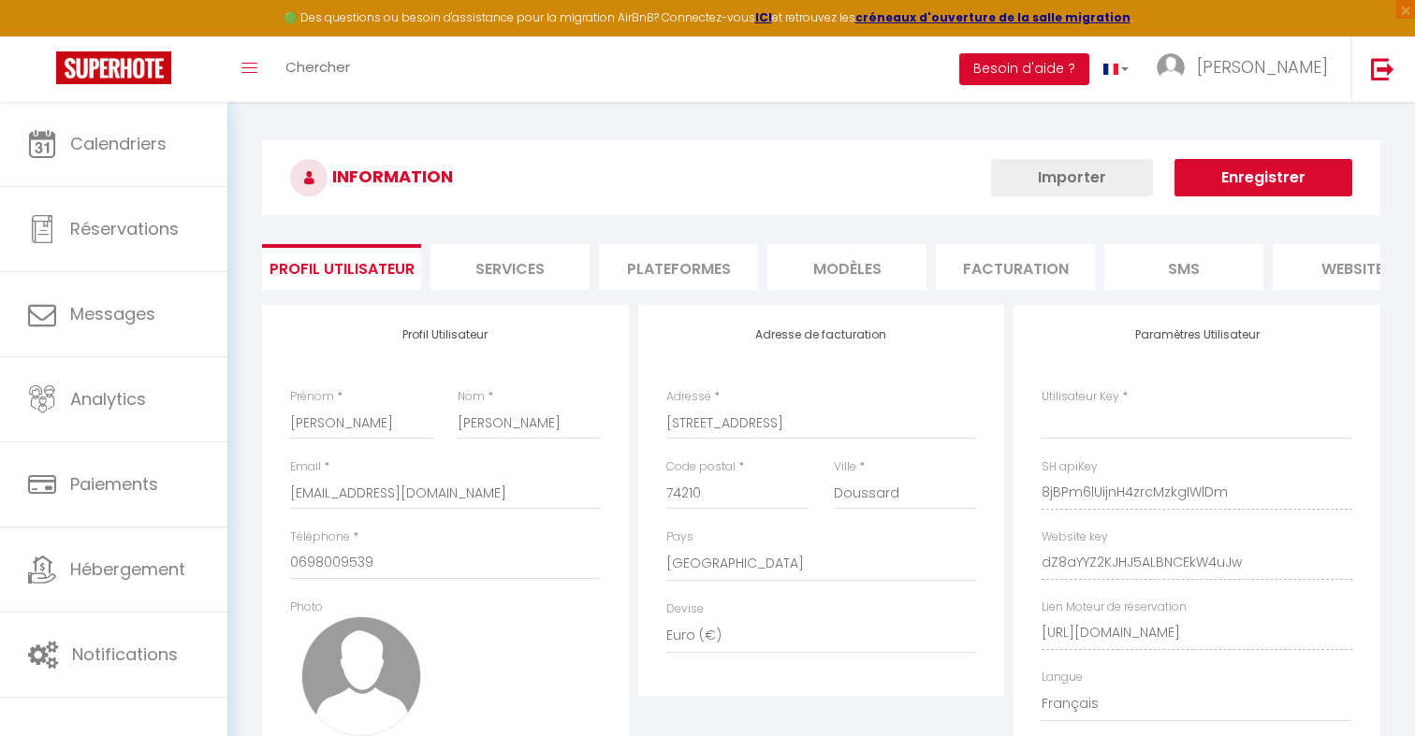
type input "8jBPm6lUijnH4zrcMzkgIWlDm"
type input "dZ8aYYZ2KJHJ5ALBNCEkW4uJw"
type input "[URL][DOMAIN_NAME]"
select select "fr"
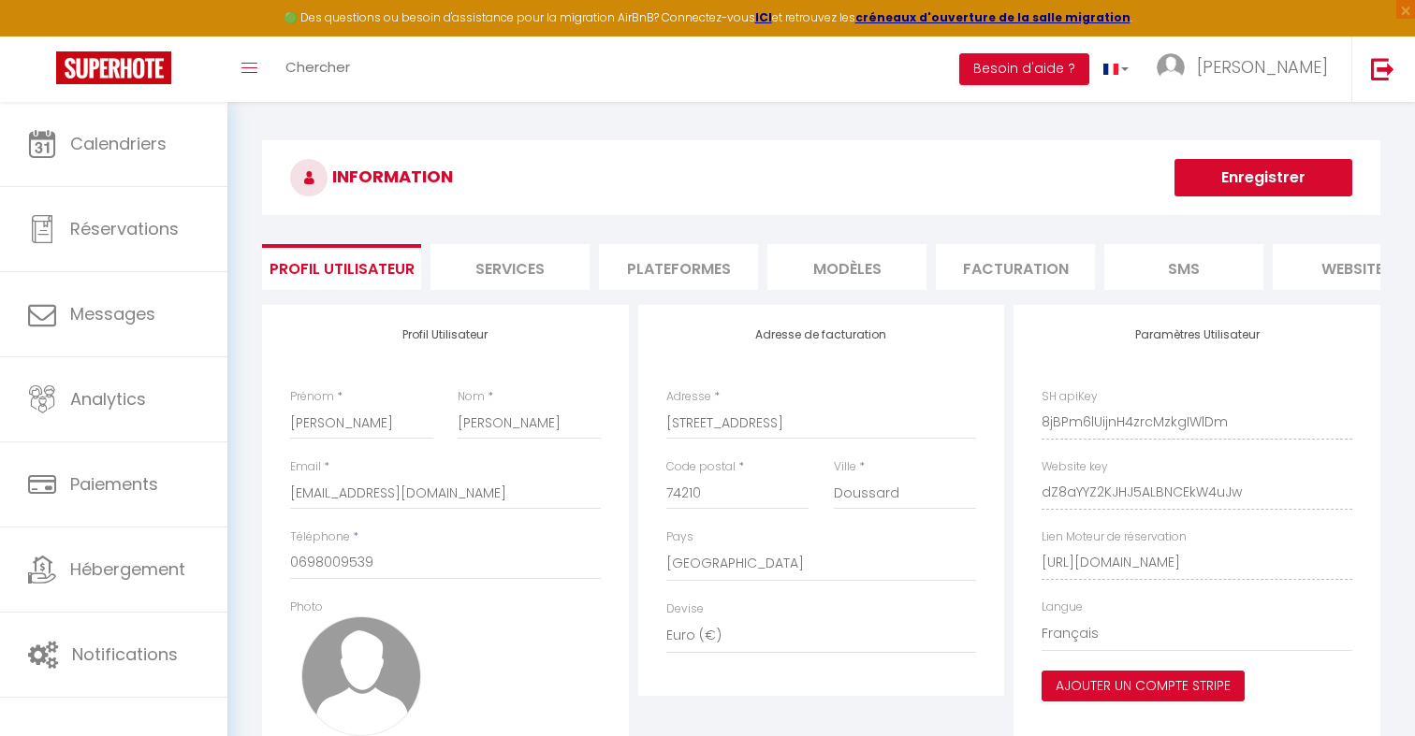
click at [694, 269] on li "Plateformes" at bounding box center [678, 267] width 159 height 46
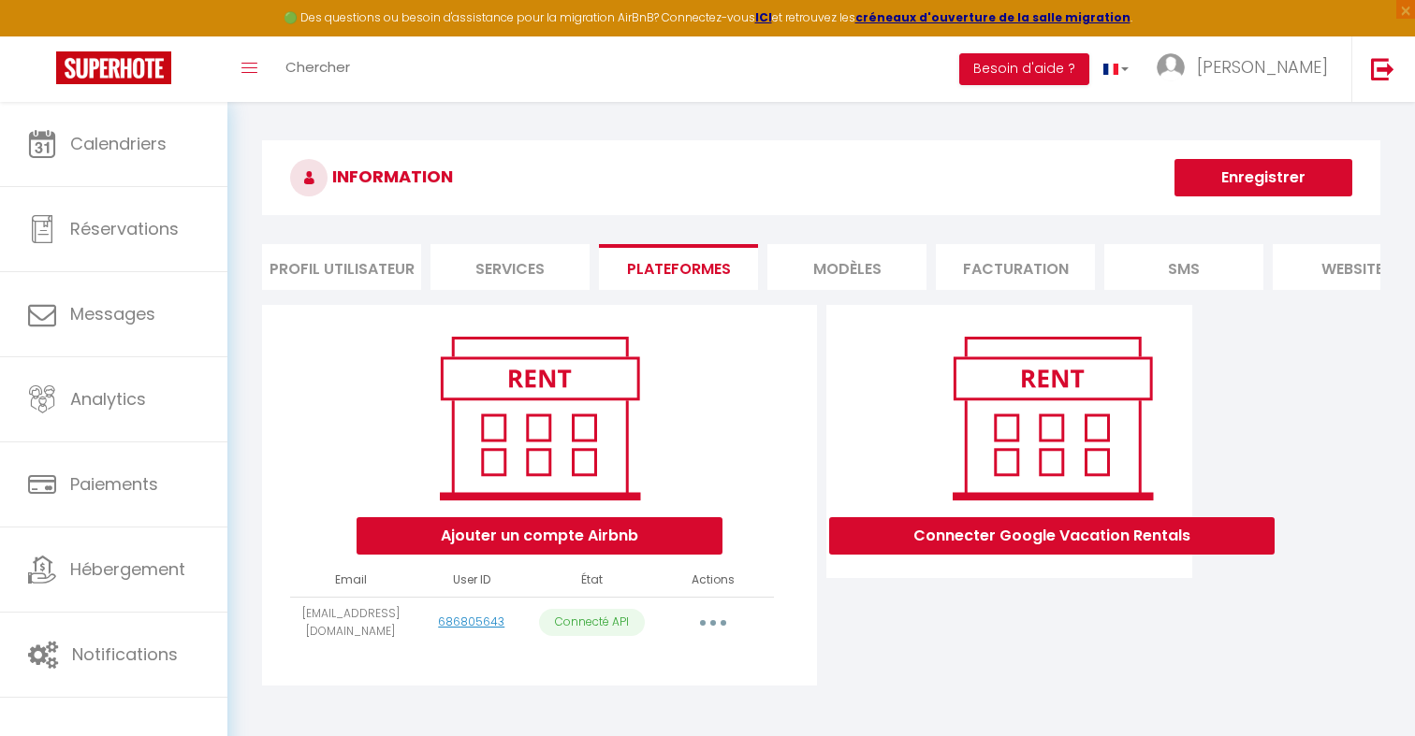
click at [402, 271] on li "Profil Utilisateur" at bounding box center [341, 267] width 159 height 46
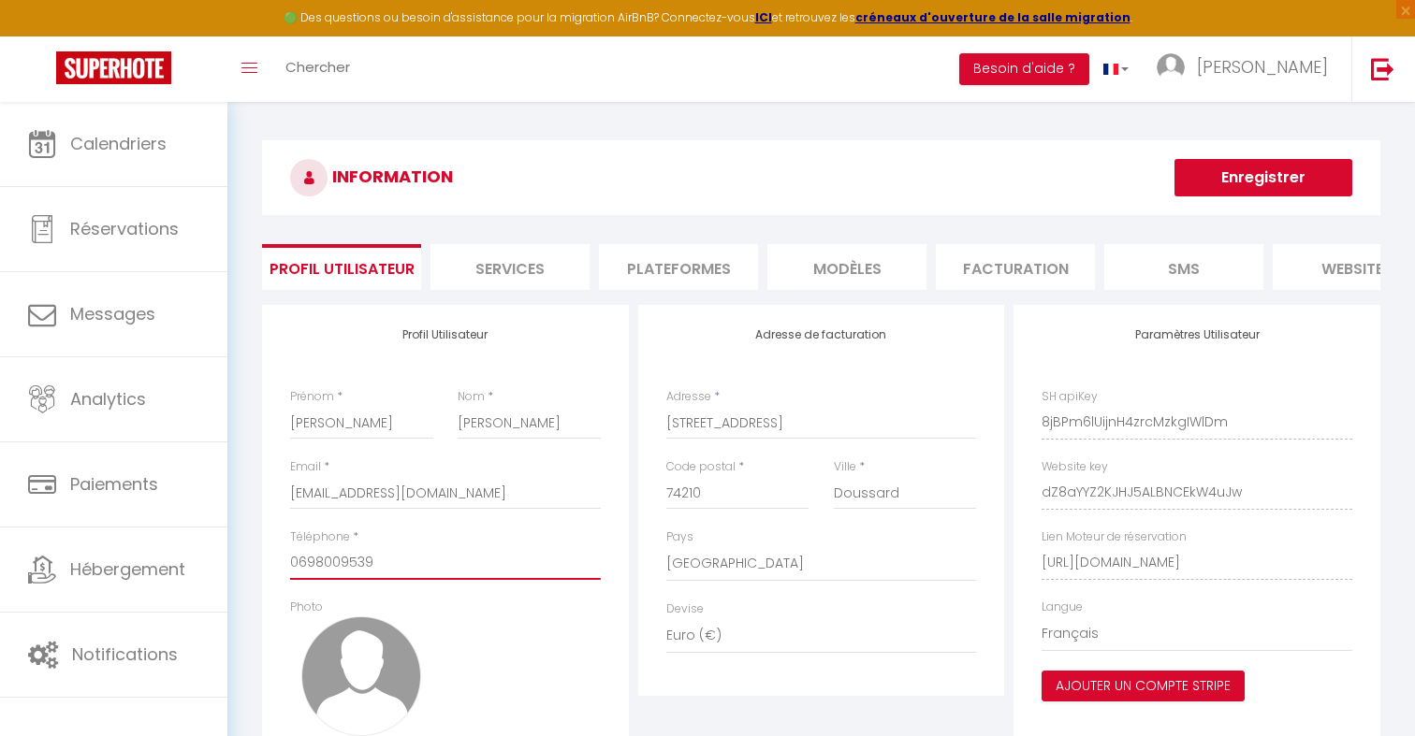
drag, startPoint x: 475, startPoint y: 572, endPoint x: 298, endPoint y: 565, distance: 177.9
click at [298, 565] on input "0698009539" at bounding box center [445, 563] width 311 height 34
click at [1367, 76] on link at bounding box center [1382, 69] width 62 height 66
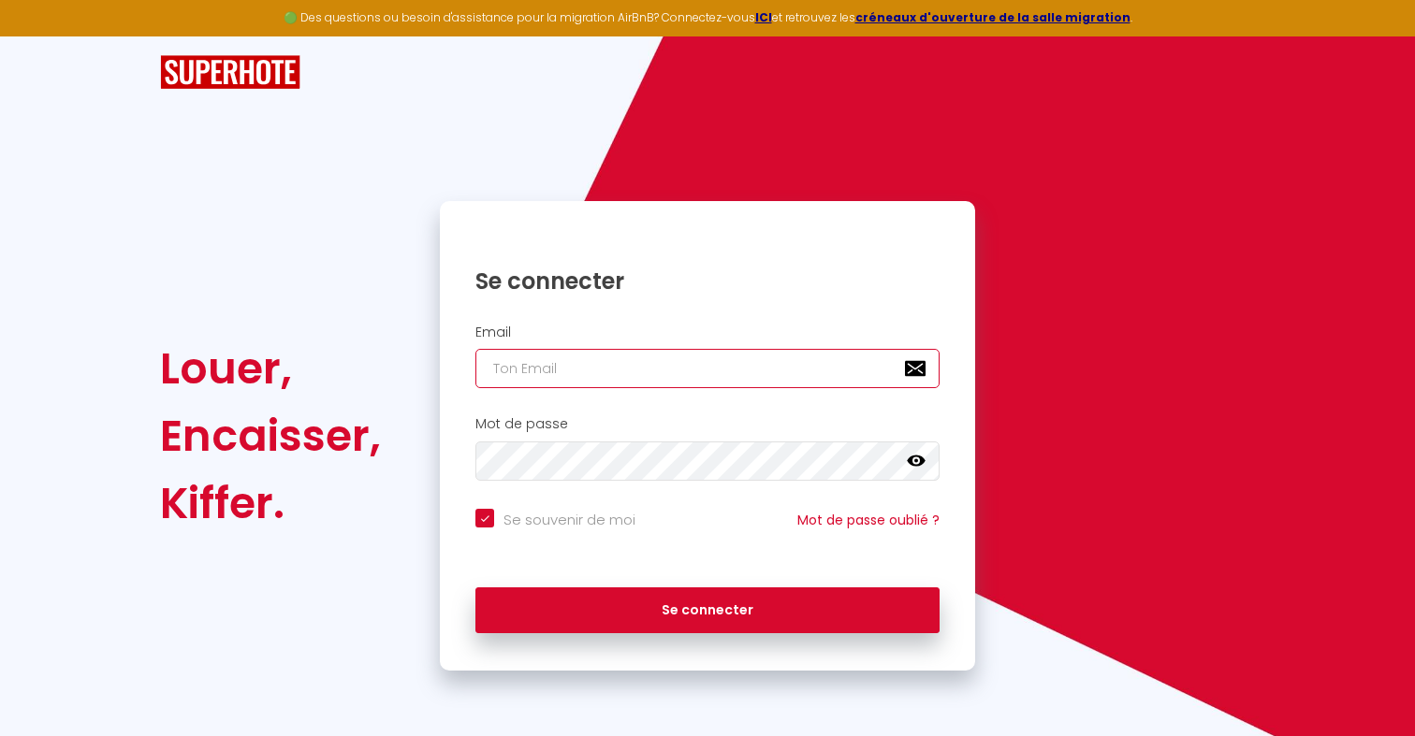
click at [596, 372] on input "email" at bounding box center [707, 368] width 464 height 39
paste input "[PERSON_NAME][EMAIL_ADDRESS][DOMAIN_NAME]"
type input "[PERSON_NAME][EMAIL_ADDRESS][DOMAIN_NAME]"
checkbox input "true"
type input "[PERSON_NAME][EMAIL_ADDRESS][DOMAIN_NAME]"
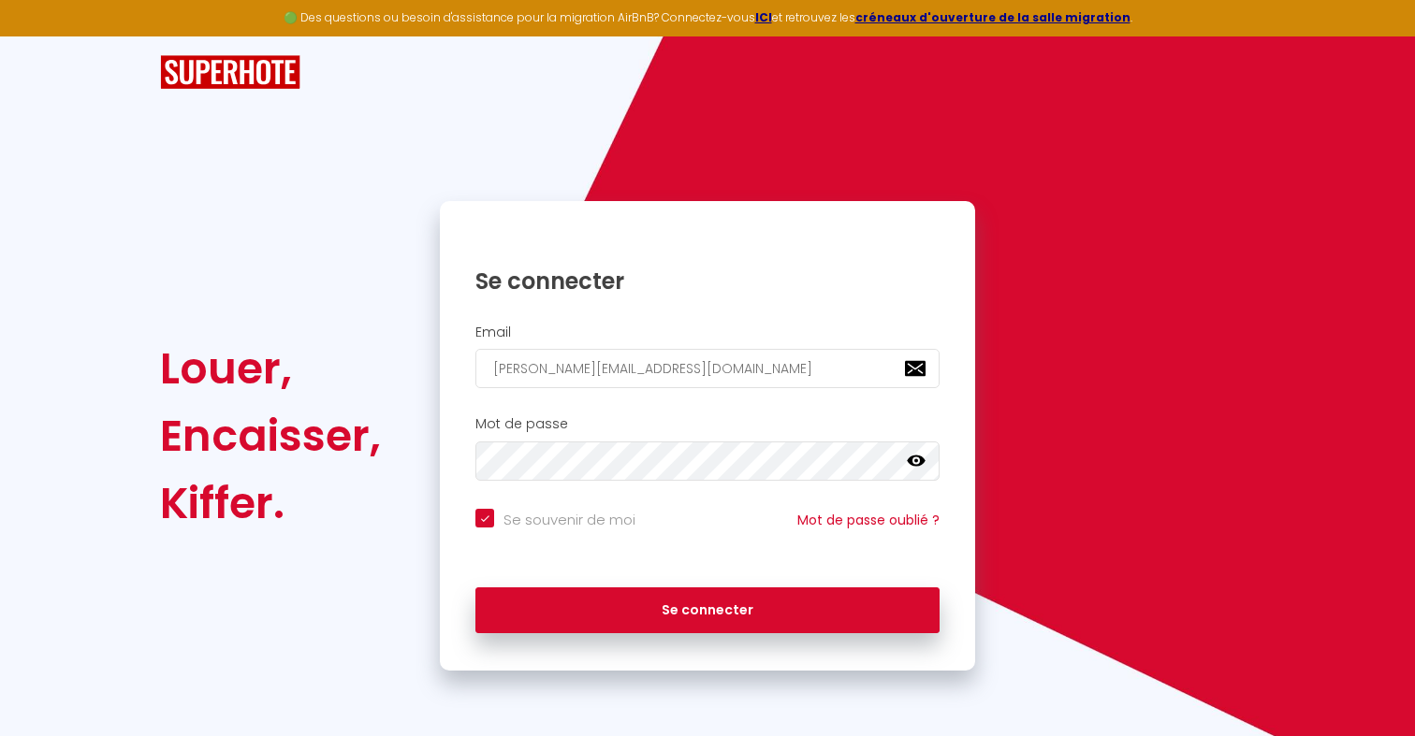
click at [546, 491] on div "Mot de passe false" at bounding box center [707, 453] width 535 height 93
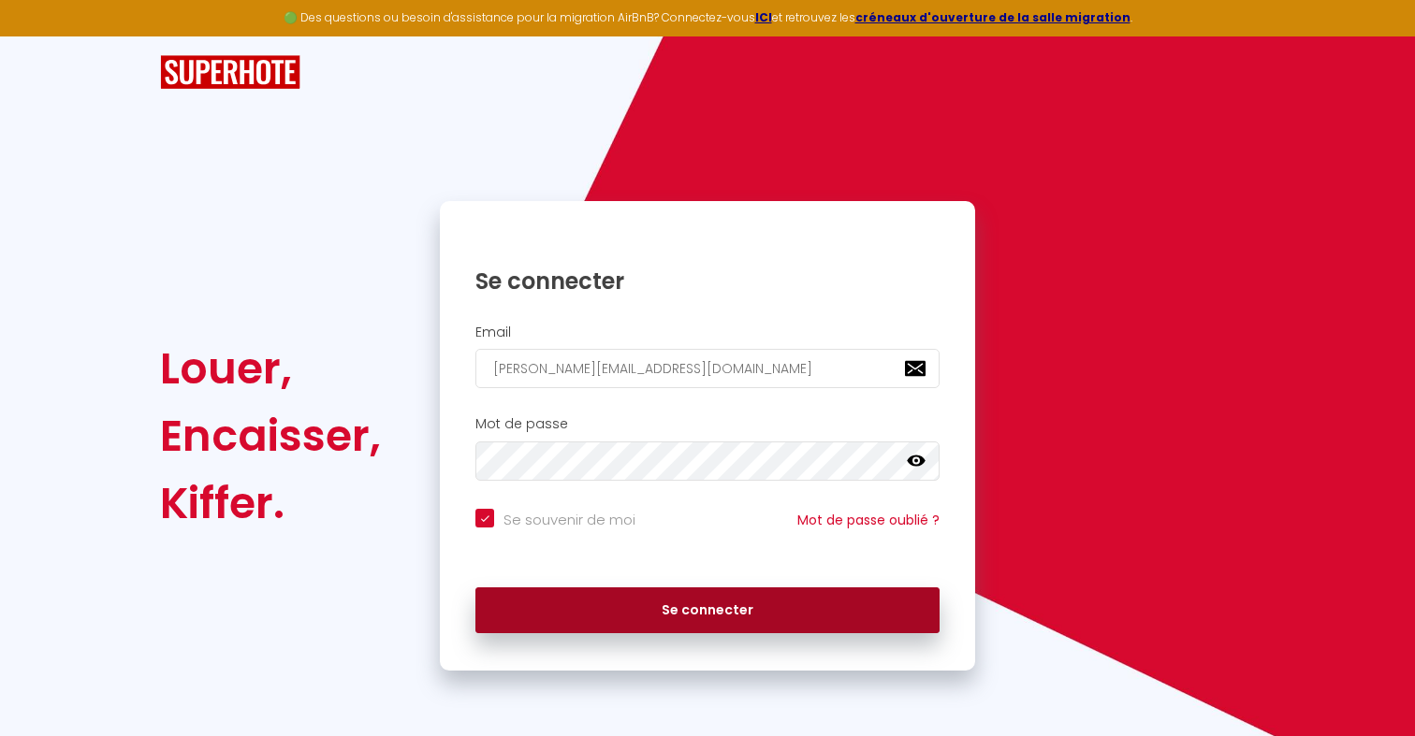
click at [542, 599] on button "Se connecter" at bounding box center [707, 611] width 464 height 47
checkbox input "true"
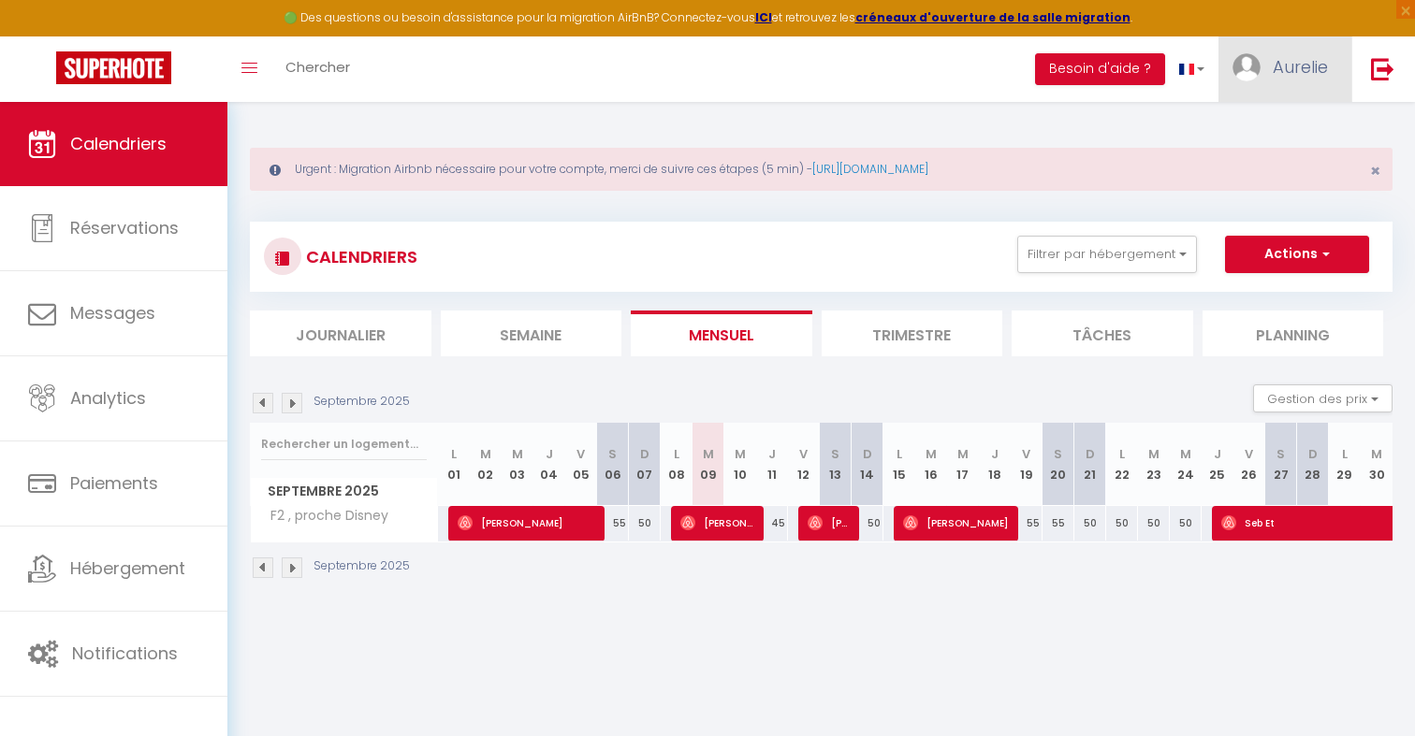
click at [1270, 81] on link "Aurelie" at bounding box center [1284, 69] width 133 height 66
click at [1262, 128] on link "Paramètres" at bounding box center [1276, 130] width 138 height 32
select select "28"
select select "fr"
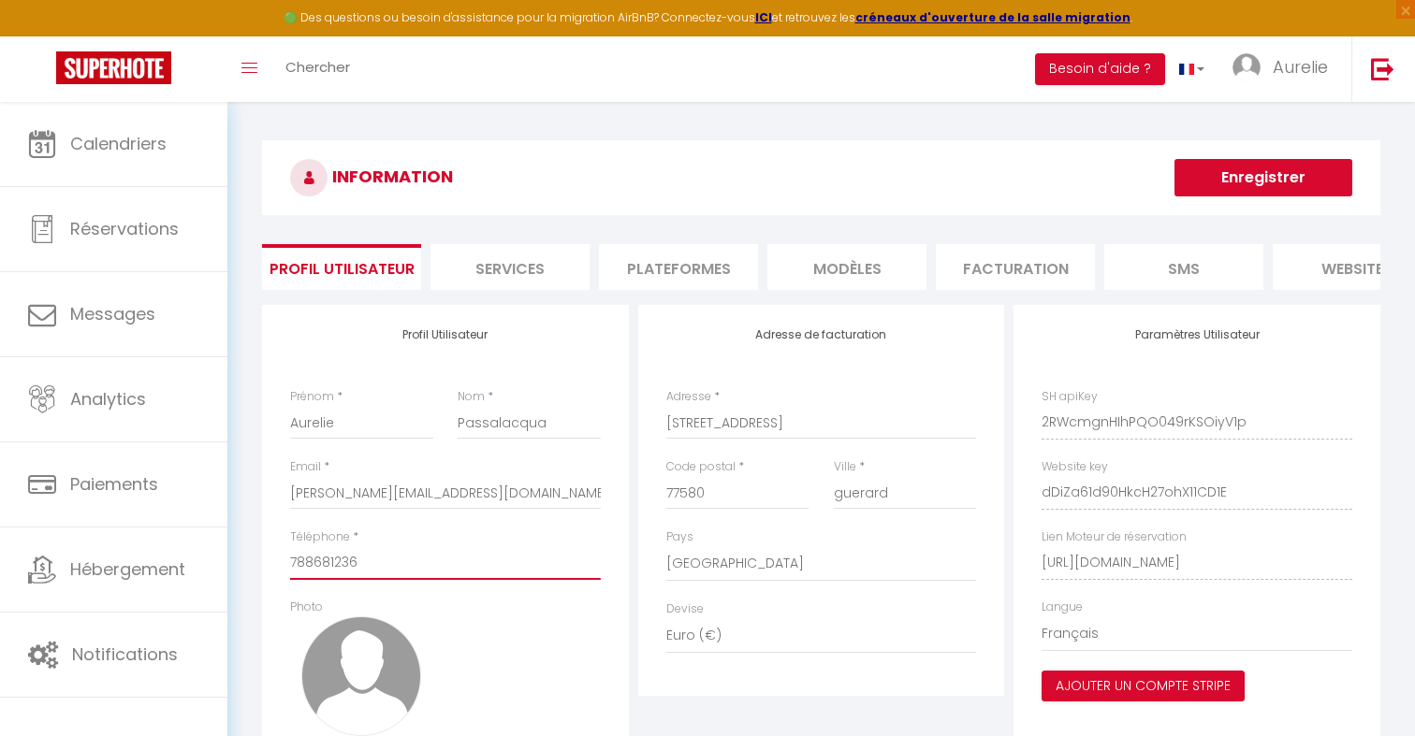
drag, startPoint x: 455, startPoint y: 565, endPoint x: 275, endPoint y: 570, distance: 179.7
click at [272, 571] on div "Profil Utilisateur Prénom * [PERSON_NAME] * Passalacqua Email * [PERSON_NAME][E…" at bounding box center [445, 565] width 367 height 520
click at [693, 273] on li "Plateformes" at bounding box center [678, 267] width 159 height 46
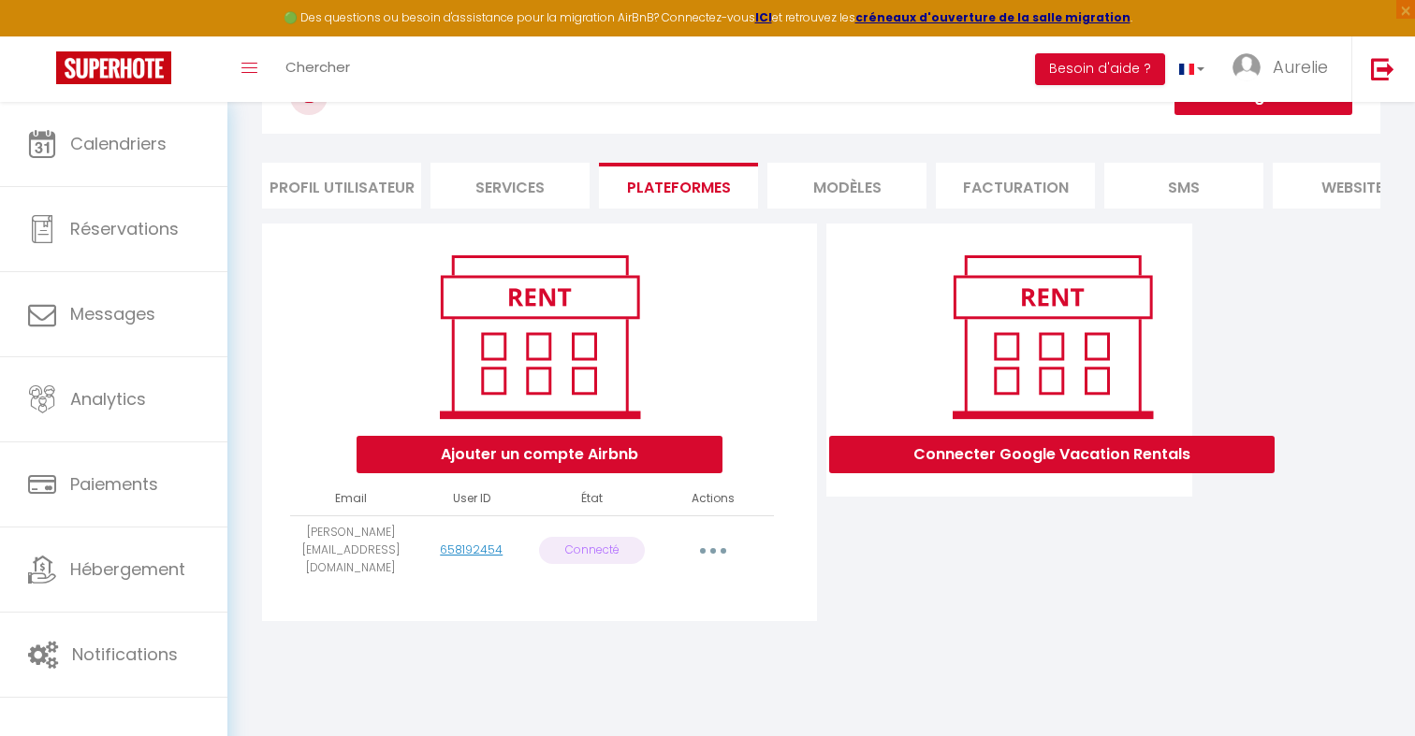
scroll to position [102, 0]
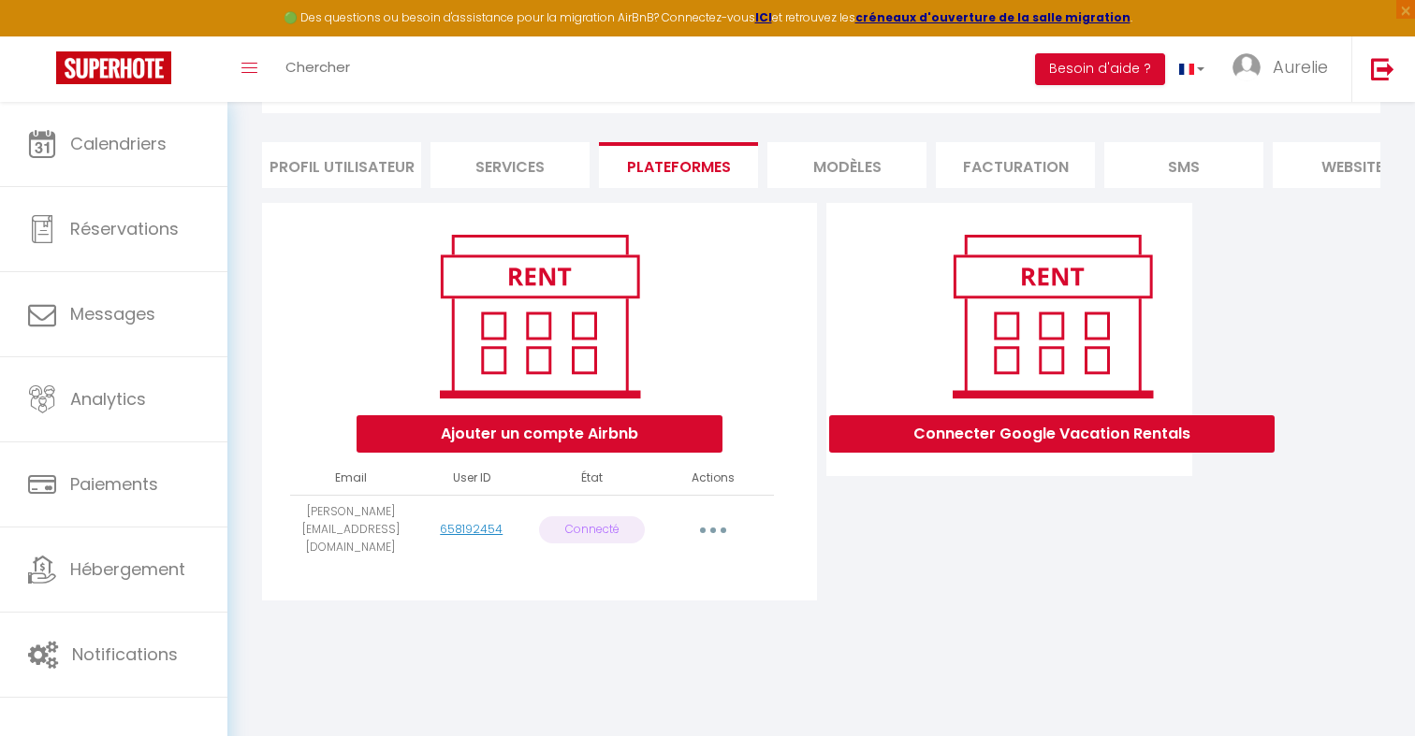
click at [710, 528] on icon "button" at bounding box center [713, 531] width 6 height 6
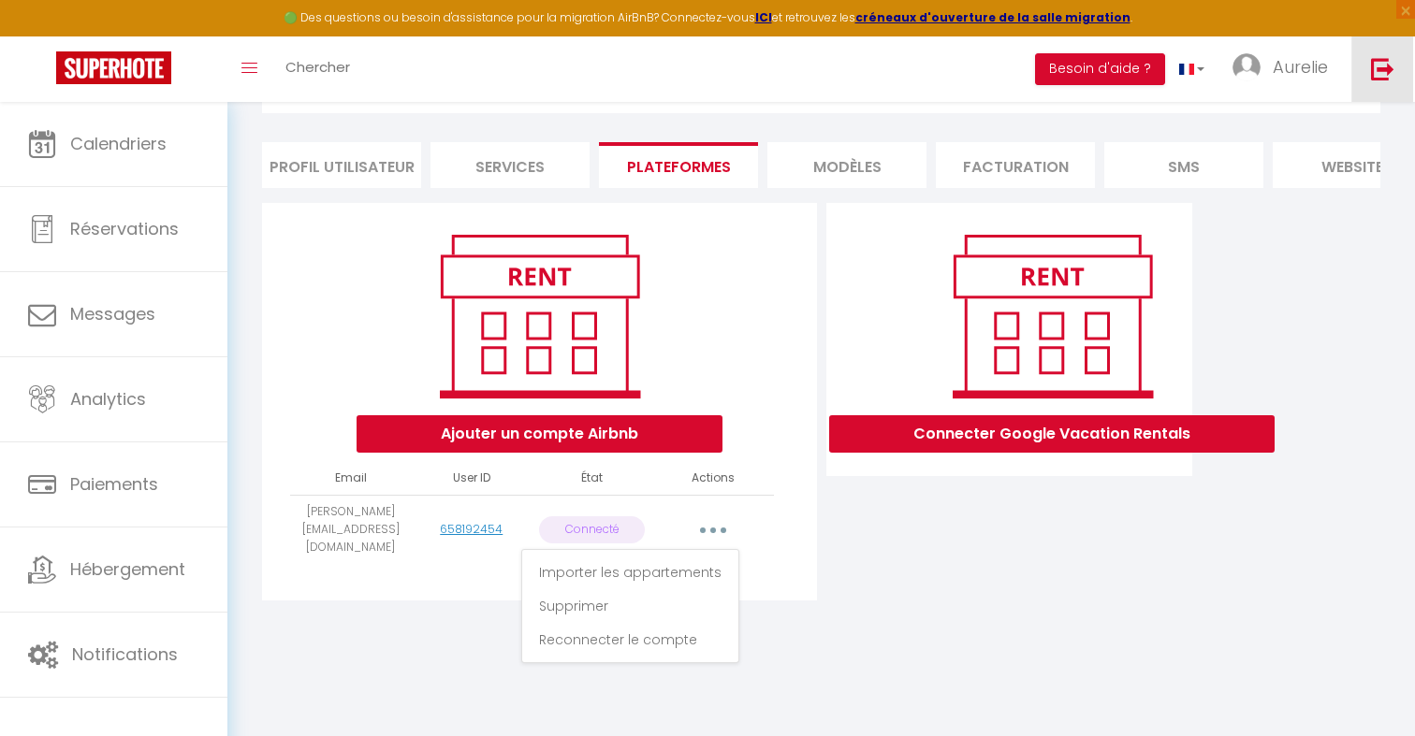
click at [1379, 83] on link at bounding box center [1382, 69] width 62 height 66
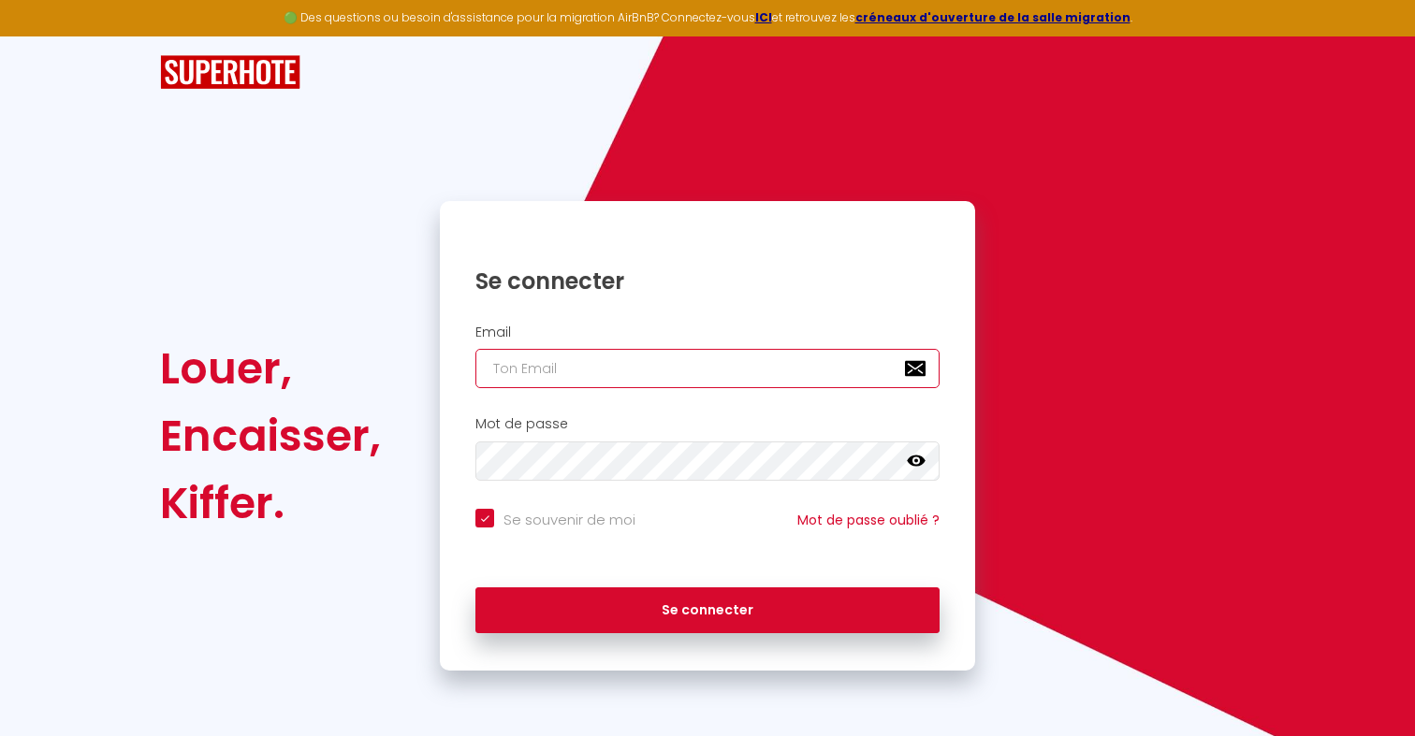
click at [557, 368] on input "email" at bounding box center [707, 368] width 464 height 39
paste input "[EMAIL_ADDRESS][DOMAIN_NAME]"
type input "[EMAIL_ADDRESS][DOMAIN_NAME]"
checkbox input "true"
type input "[EMAIL_ADDRESS][DOMAIN_NAME]"
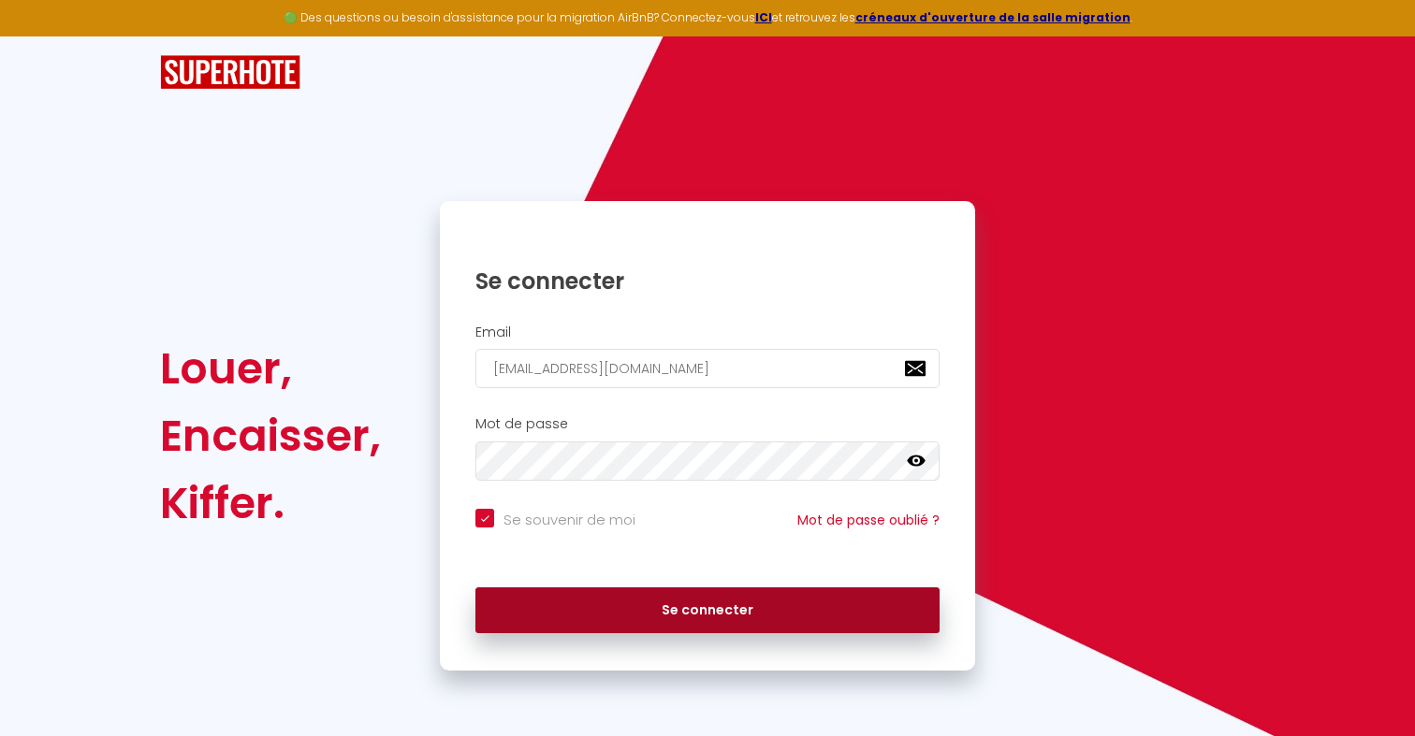
click at [620, 612] on button "Se connecter" at bounding box center [707, 611] width 464 height 47
checkbox input "true"
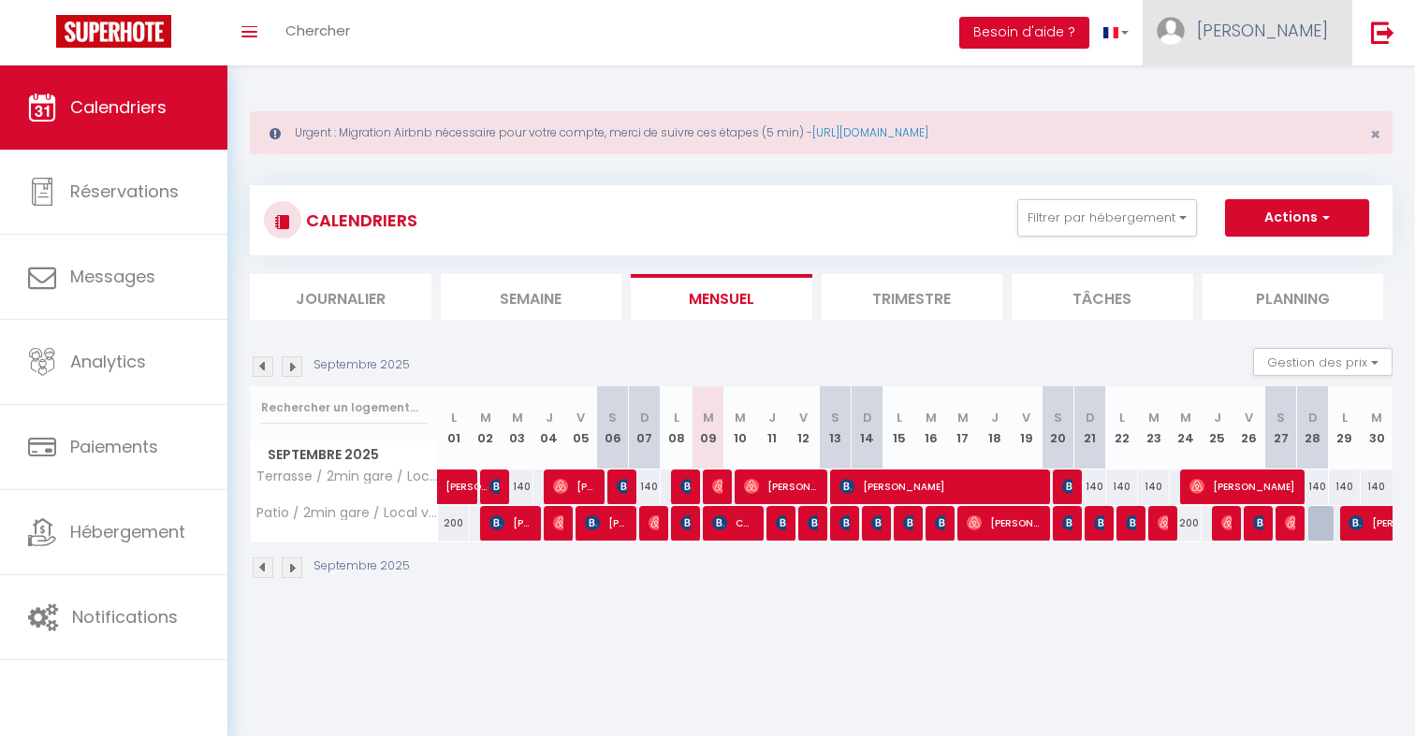
click at [1265, 53] on link "[PERSON_NAME]" at bounding box center [1247, 33] width 209 height 66
click at [1263, 95] on link "Paramètres" at bounding box center [1276, 94] width 138 height 32
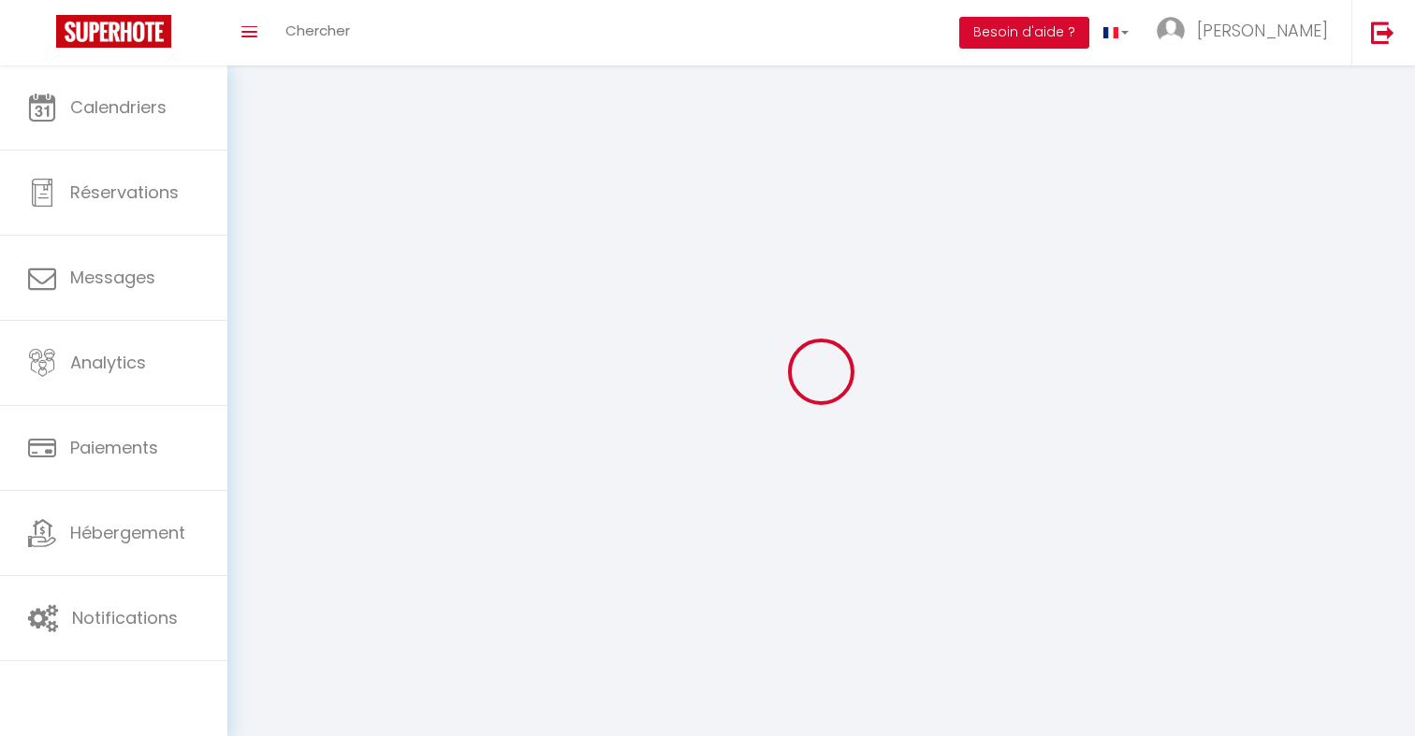
type input "[PERSON_NAME]"
type input "mercier"
type input "0635508133"
type input "[STREET_ADDRESS]"
type input "33800"
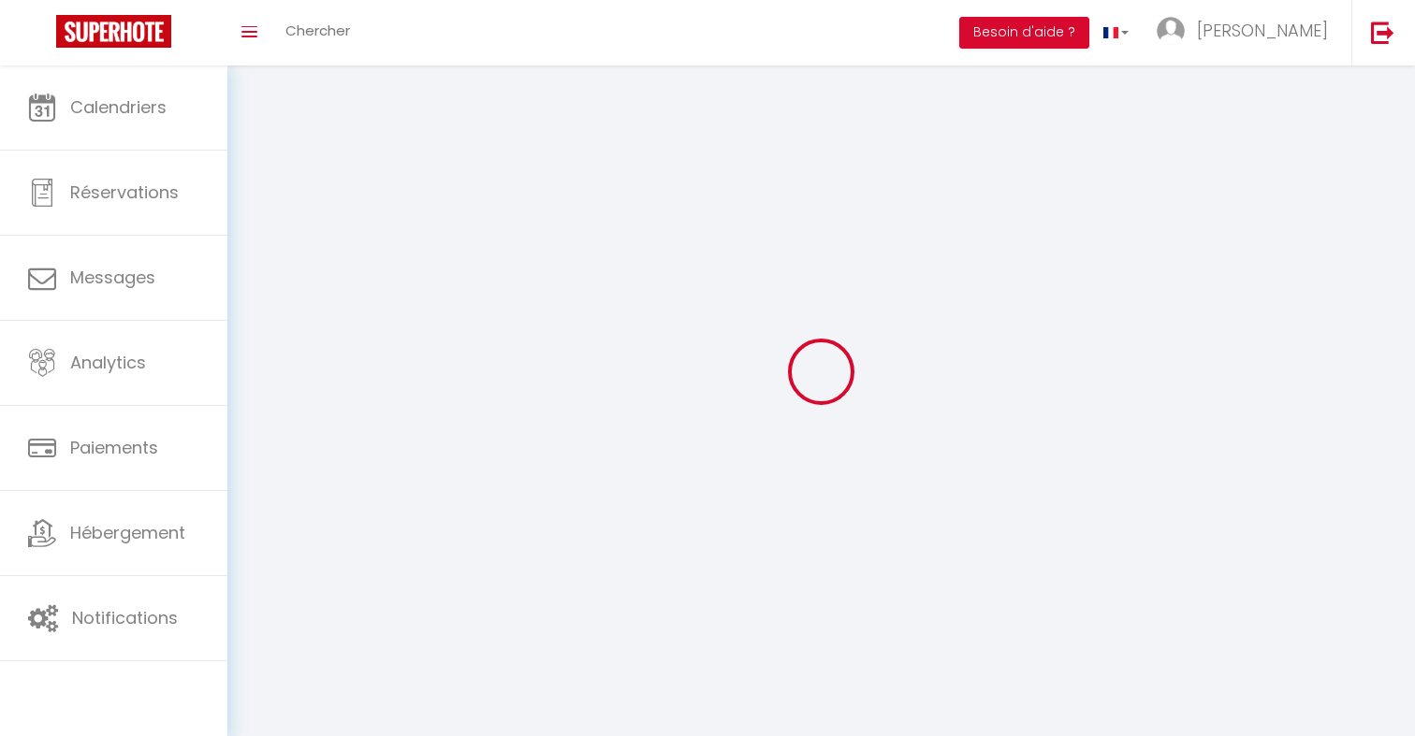
type input "[GEOGRAPHIC_DATA]"
type input "9vIdwJzeMaEI7dGUd9kUJ32ci"
type input "C2PPoD8wHmpTR8dAVJ1VKDMhG"
type input "[URL][DOMAIN_NAME]"
type input "9vIdwJzeMaEI7dGUd9kUJ32ci"
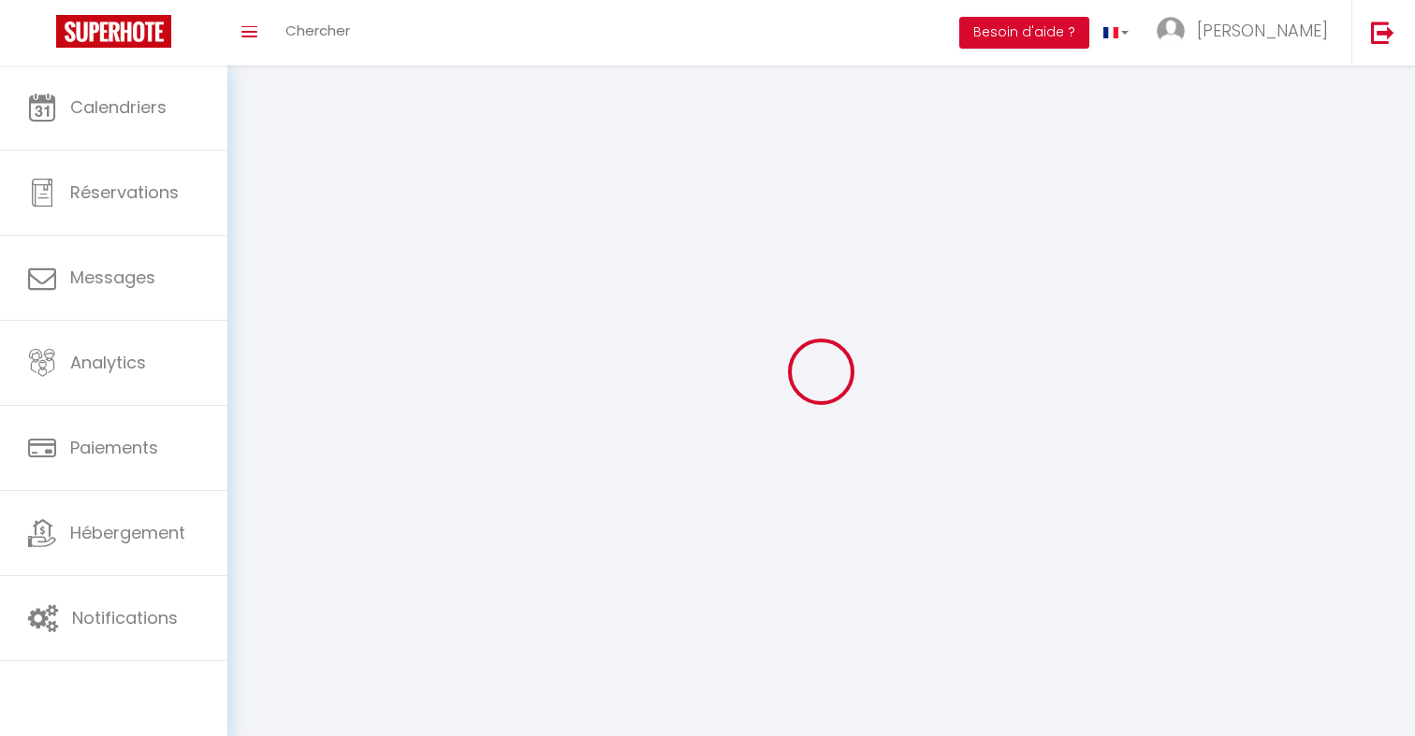
type input "C2PPoD8wHmpTR8dAVJ1VKDMhG"
type input "[URL][DOMAIN_NAME]"
select select "1"
select select "28"
select select "fr"
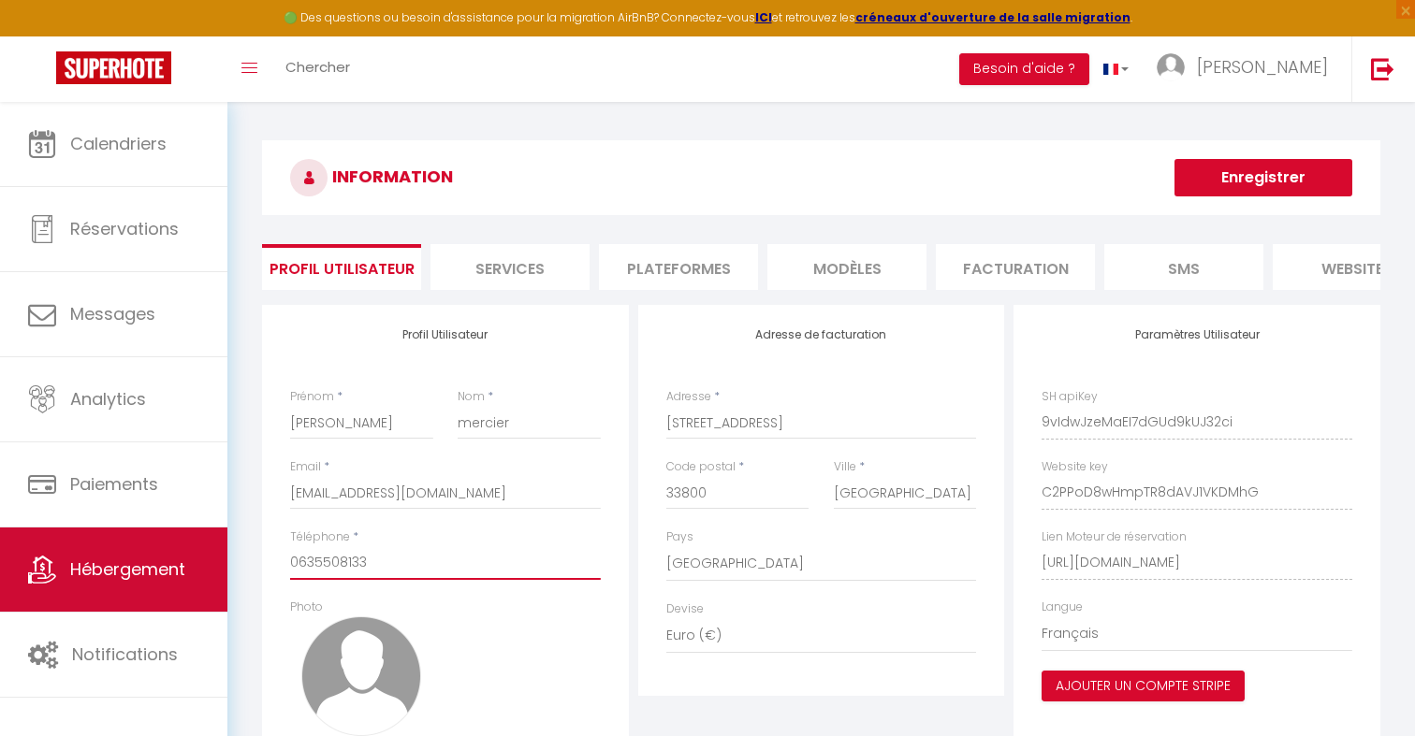
drag, startPoint x: 462, startPoint y: 555, endPoint x: 216, endPoint y: 555, distance: 246.1
click at [219, 555] on div "🟢 Des questions ou besoin d'assistance pour la migration AirBnB? Connectez-vous…" at bounding box center [707, 490] width 1415 height 776
